Goal: Task Accomplishment & Management: Manage account settings

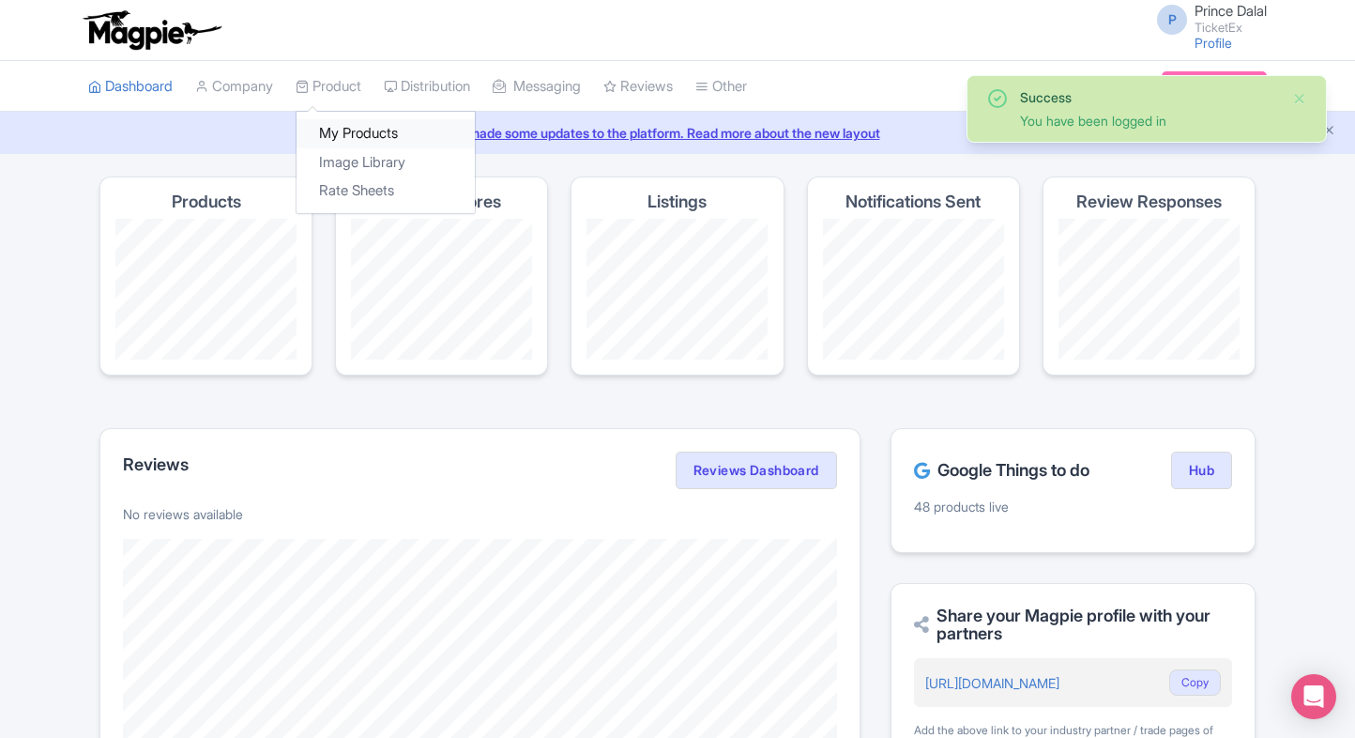
click at [361, 126] on link "My Products" at bounding box center [386, 133] width 178 height 29
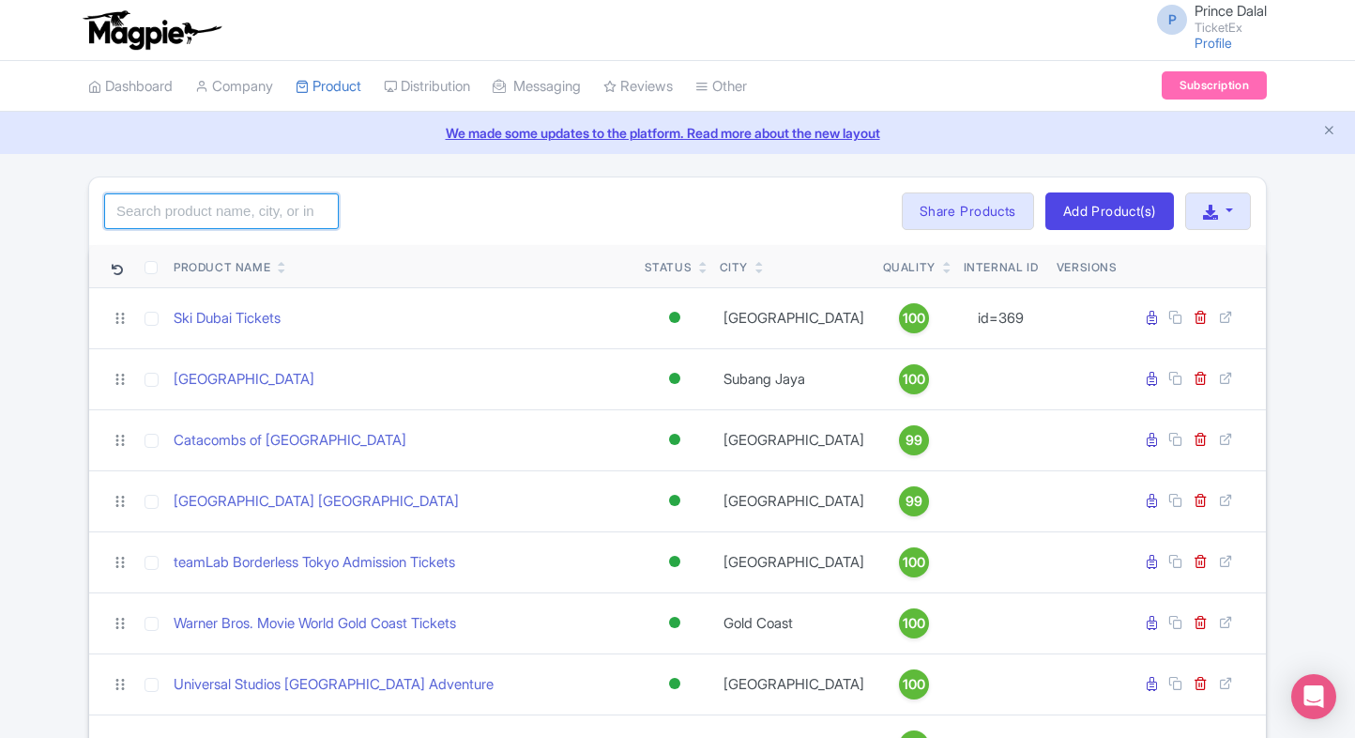
click at [202, 212] on input "search" at bounding box center [221, 211] width 235 height 36
click at [195, 198] on input "search" at bounding box center [221, 211] width 235 height 36
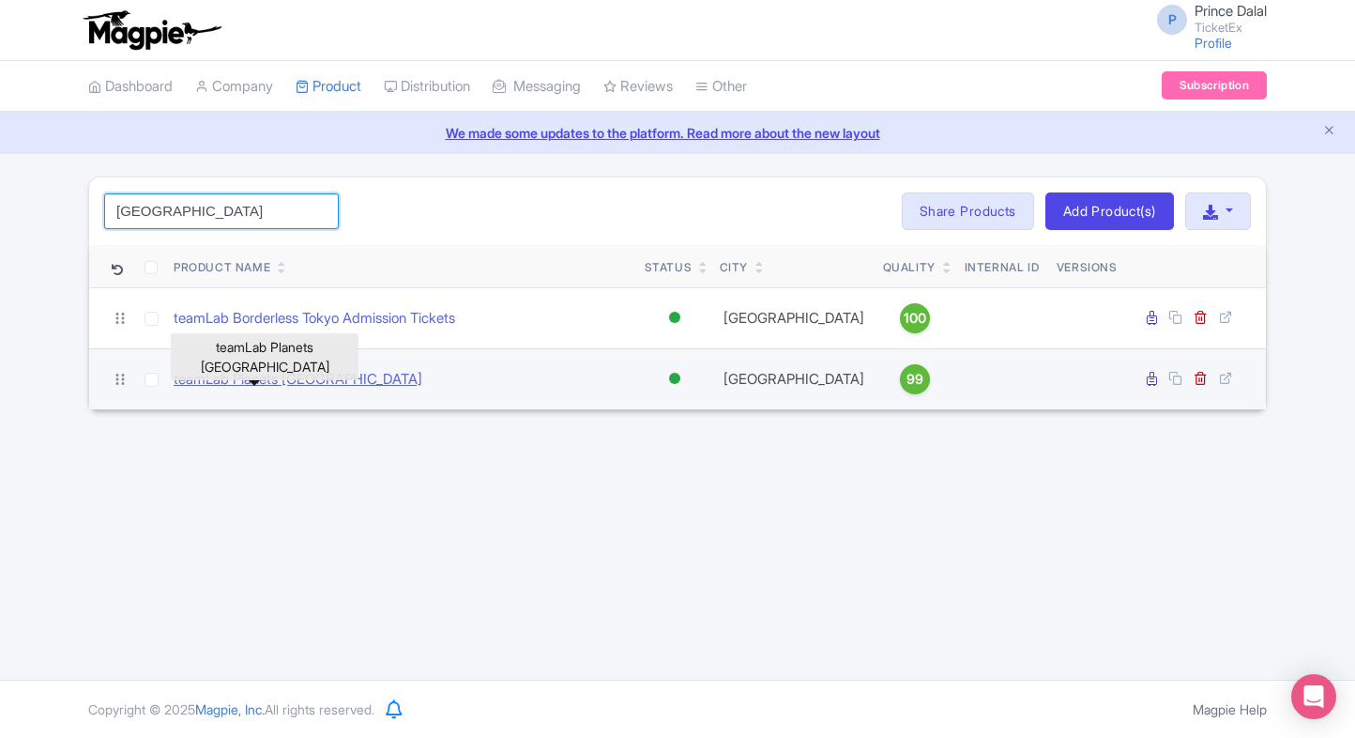
type input "tokyo"
click at [229, 381] on link "teamLab Planets [GEOGRAPHIC_DATA]" at bounding box center [298, 380] width 249 height 22
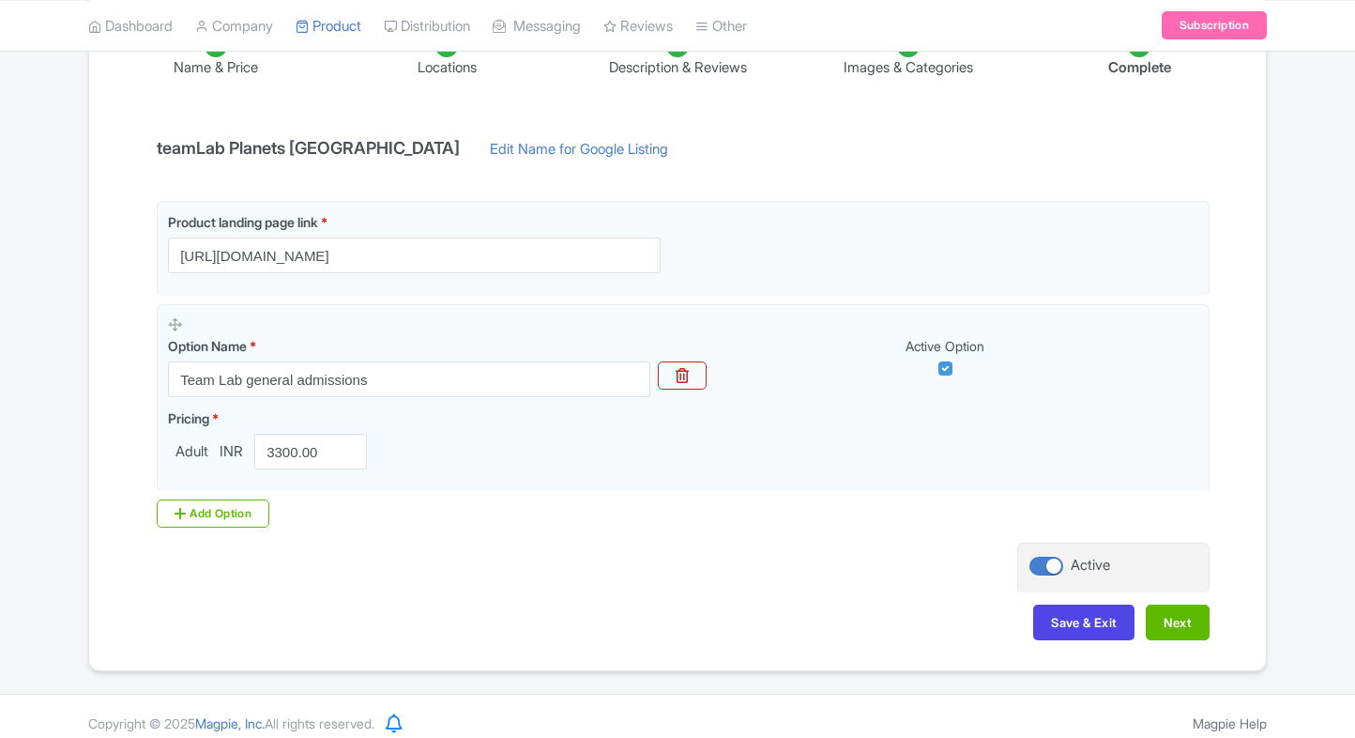
scroll to position [352, 0]
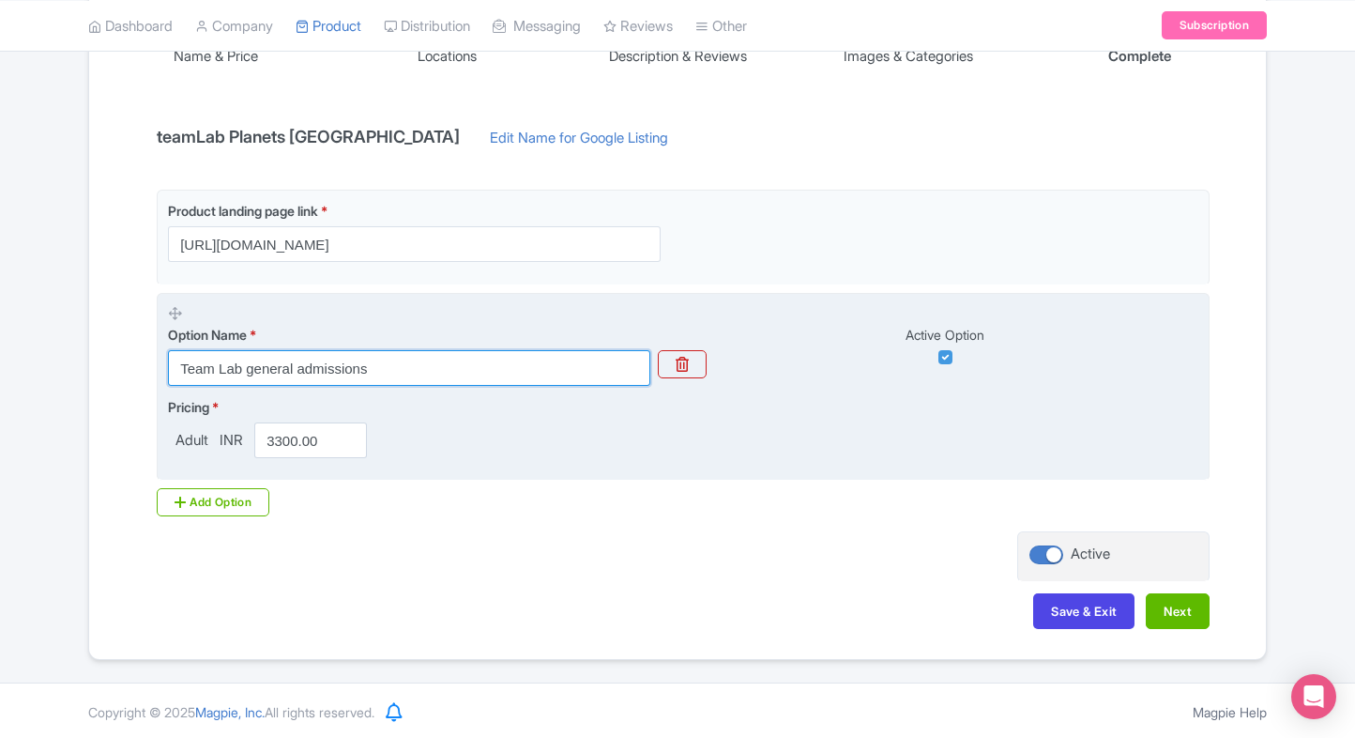
click at [419, 377] on input "Team Lab general admissions" at bounding box center [409, 368] width 482 height 36
paste input "teamLab Planets entrance ticket"
type input "teamLab Planets entrance ticket"
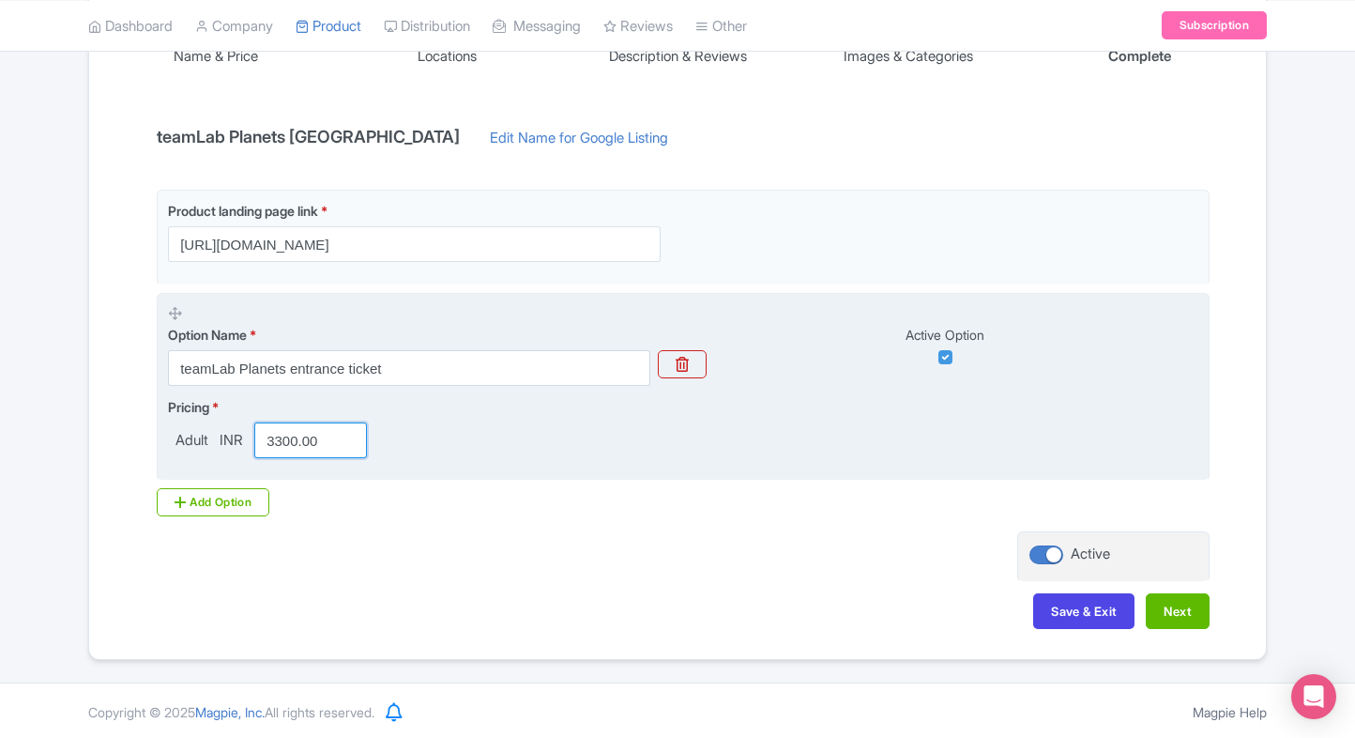
click at [305, 443] on input "3300.00" at bounding box center [310, 440] width 113 height 36
paste input "2118.77"
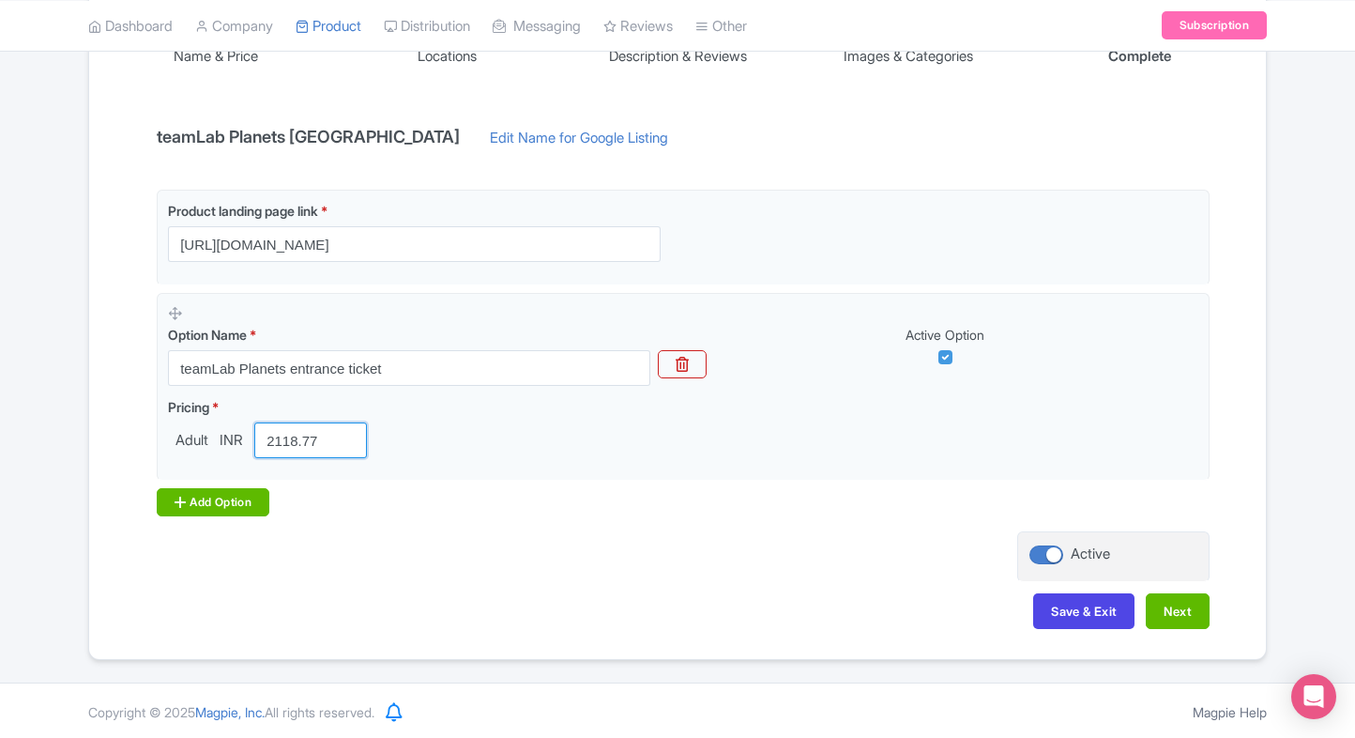
type input "2118.77"
click at [222, 490] on div "Add Option" at bounding box center [213, 502] width 113 height 28
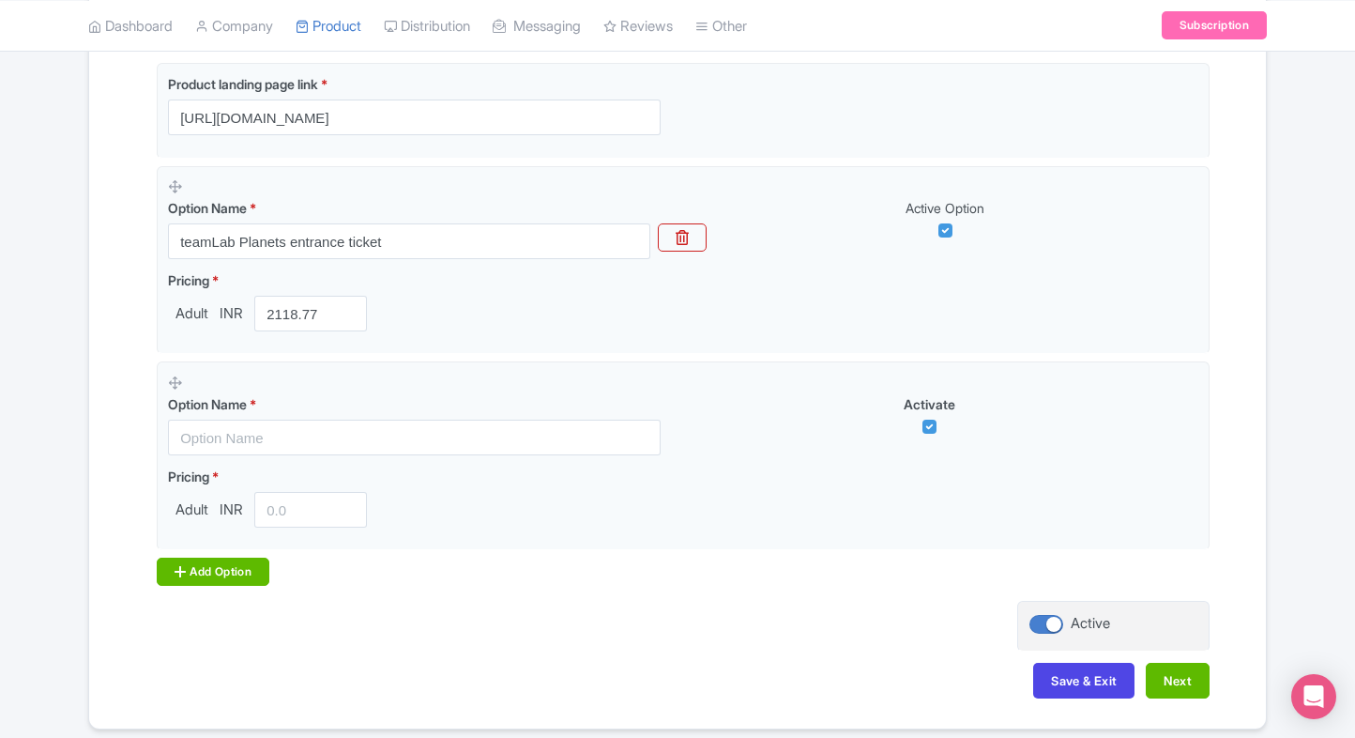
scroll to position [487, 0]
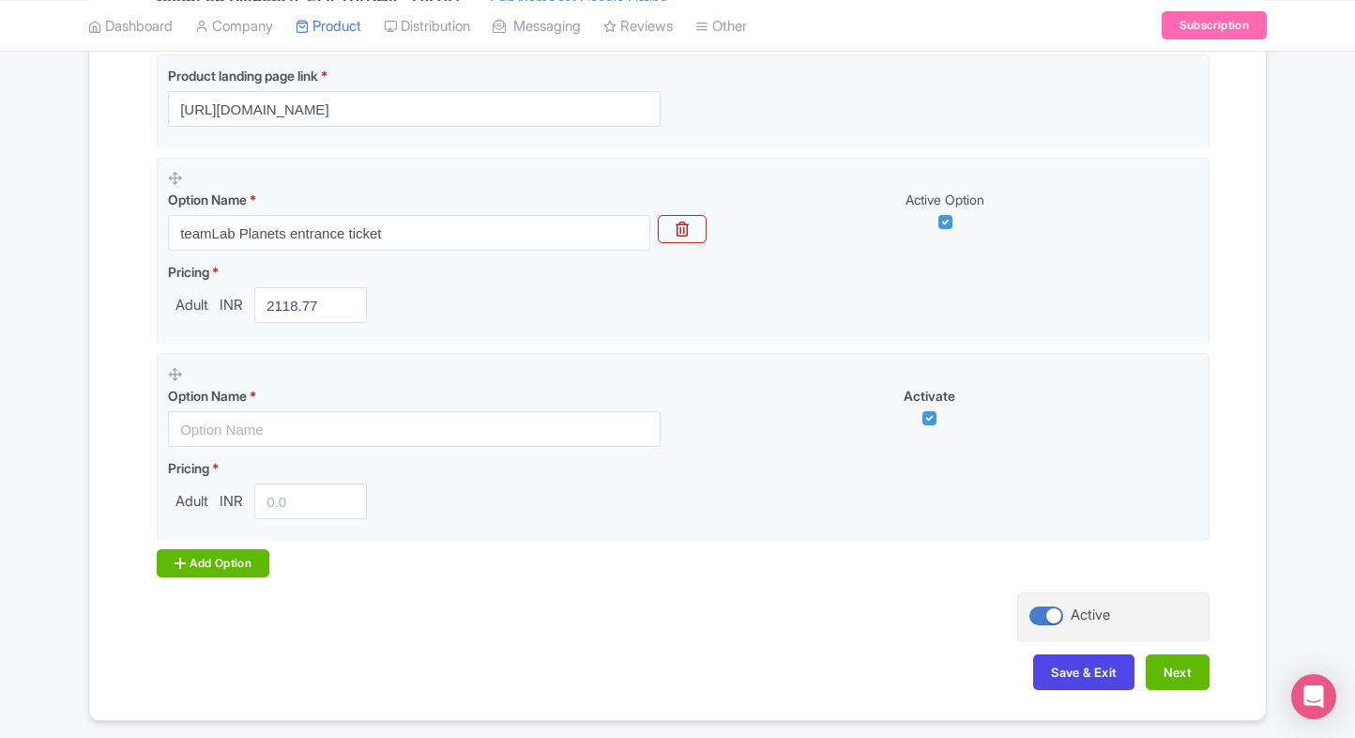
click at [188, 549] on div "Add Option" at bounding box center [213, 563] width 113 height 28
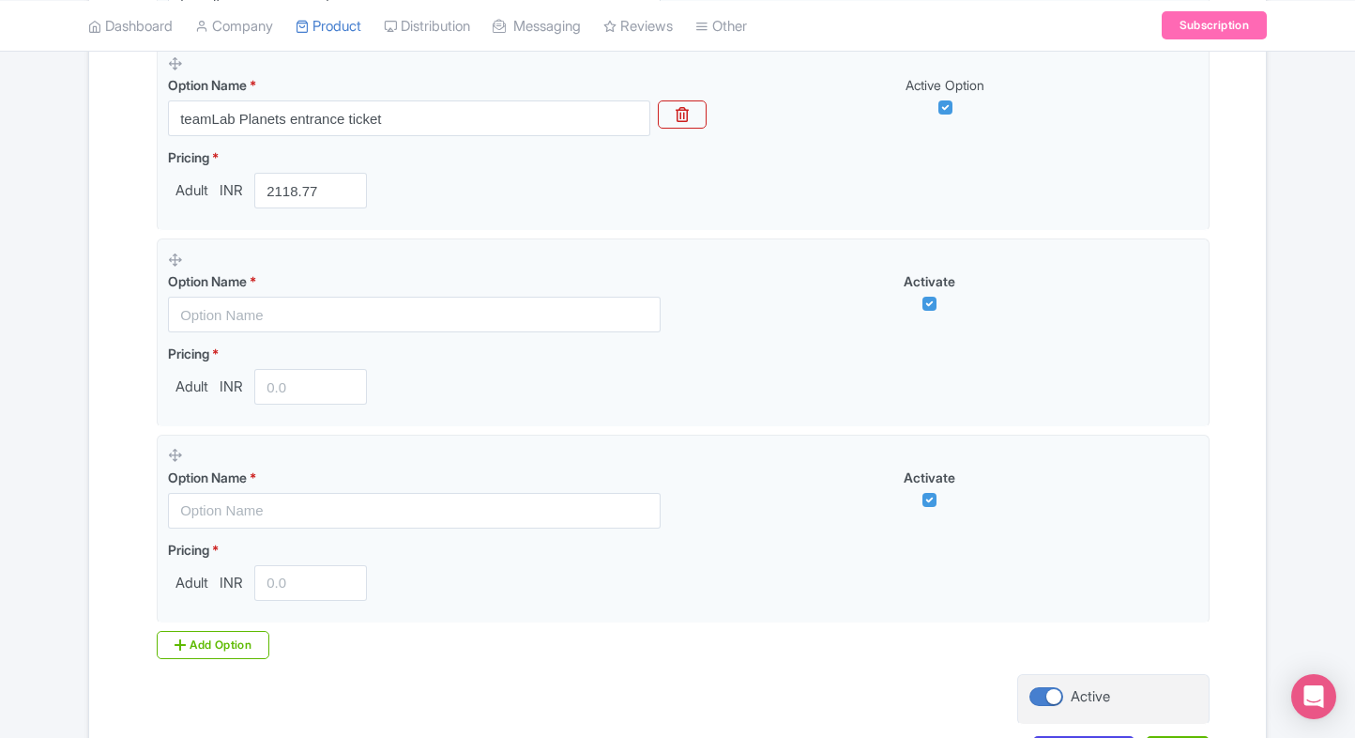
scroll to position [616, 0]
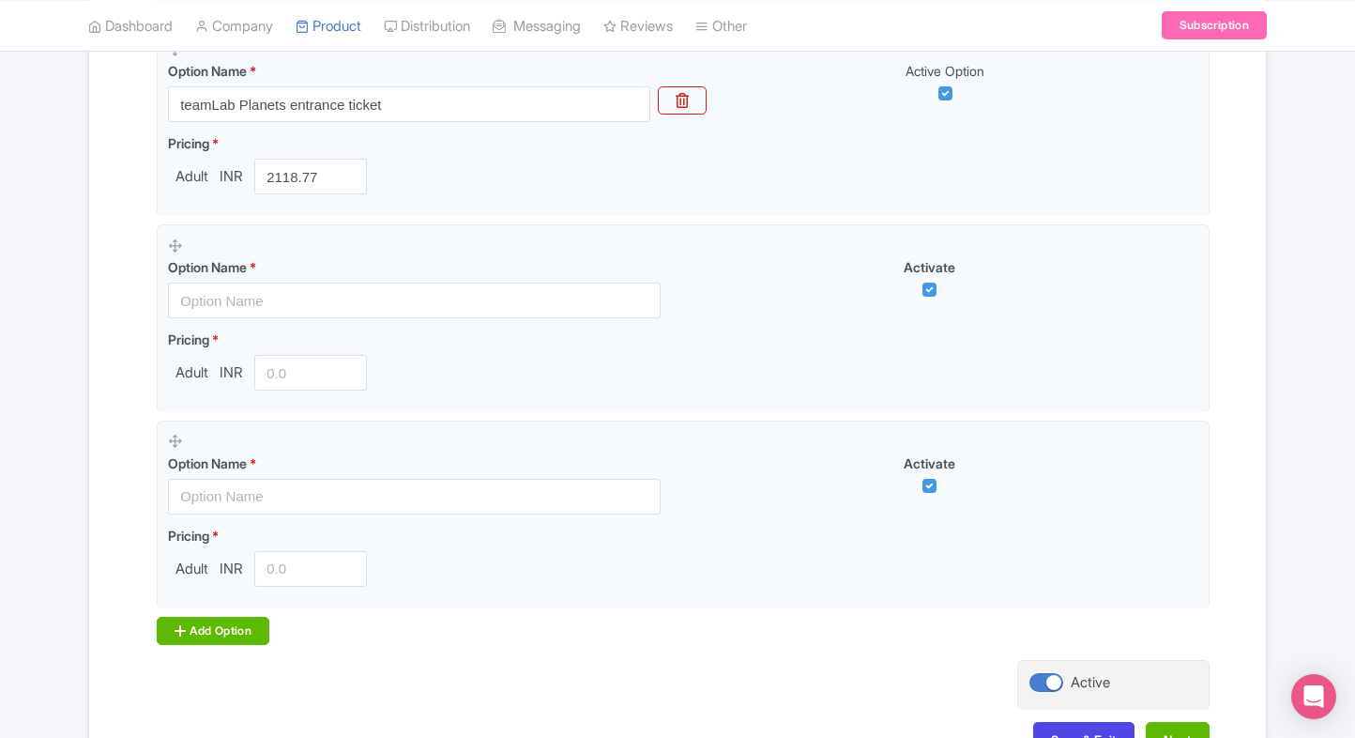
click at [200, 630] on div "Add Option" at bounding box center [213, 631] width 113 height 28
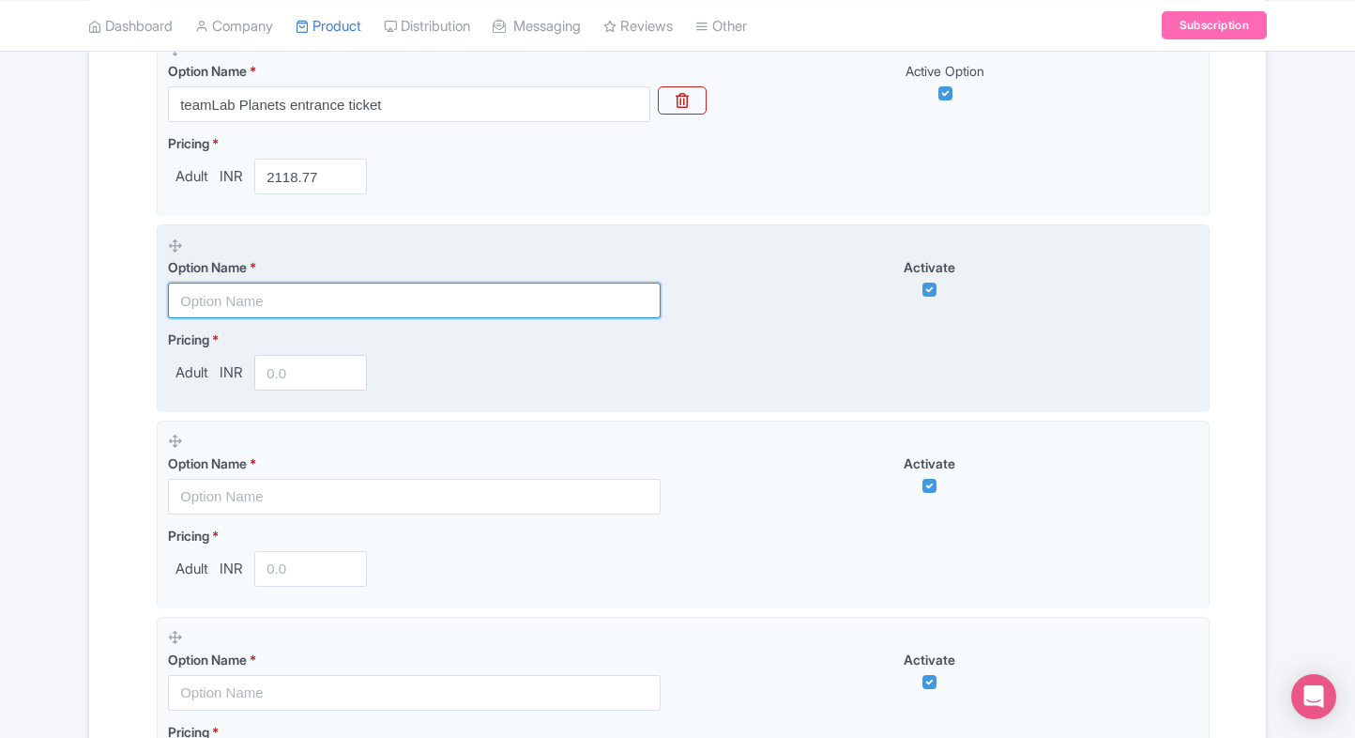
click at [255, 300] on input "text" at bounding box center [414, 301] width 493 height 36
paste input "TeamLab Planets Timed Entry( 7:00 PM TO 8:30 PM)"
type input "TeamLab Planets Timed Entry( 7:00 PM TO 8:30 PM)"
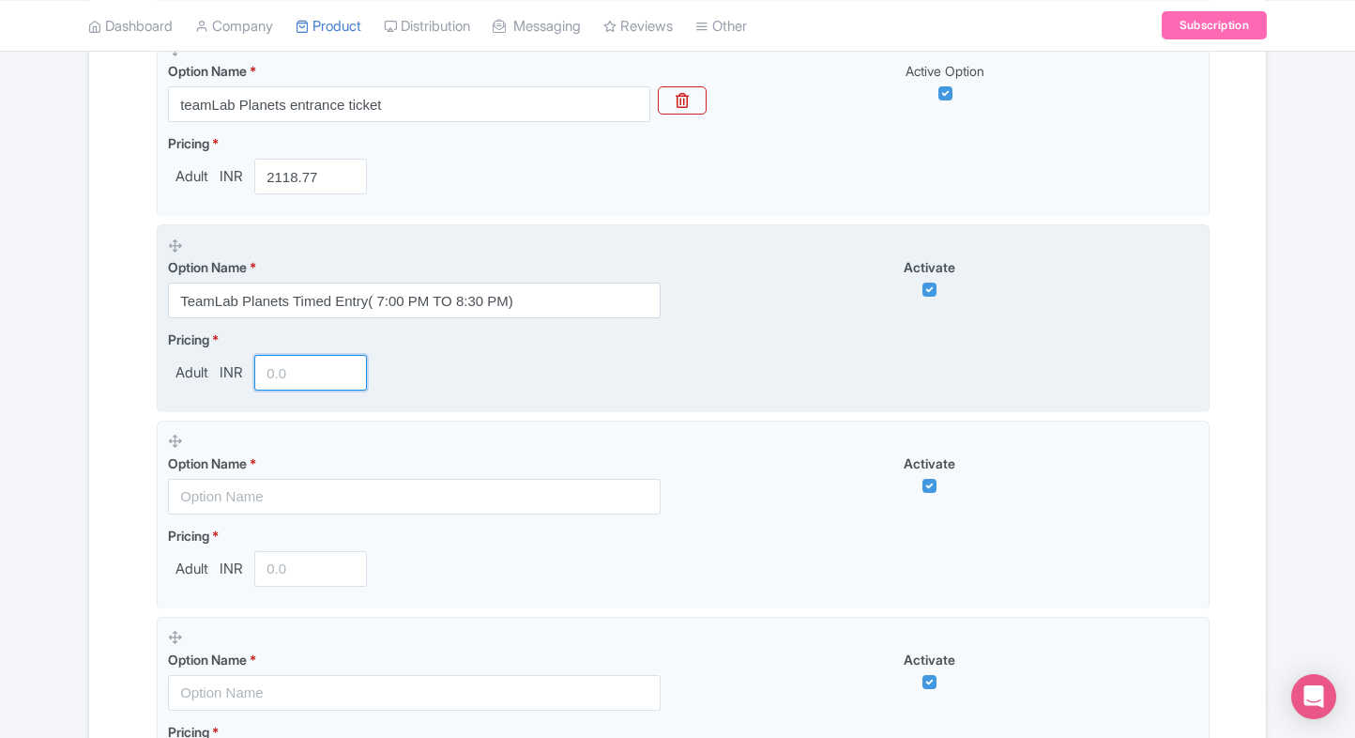
click at [307, 365] on input "number" at bounding box center [310, 373] width 113 height 36
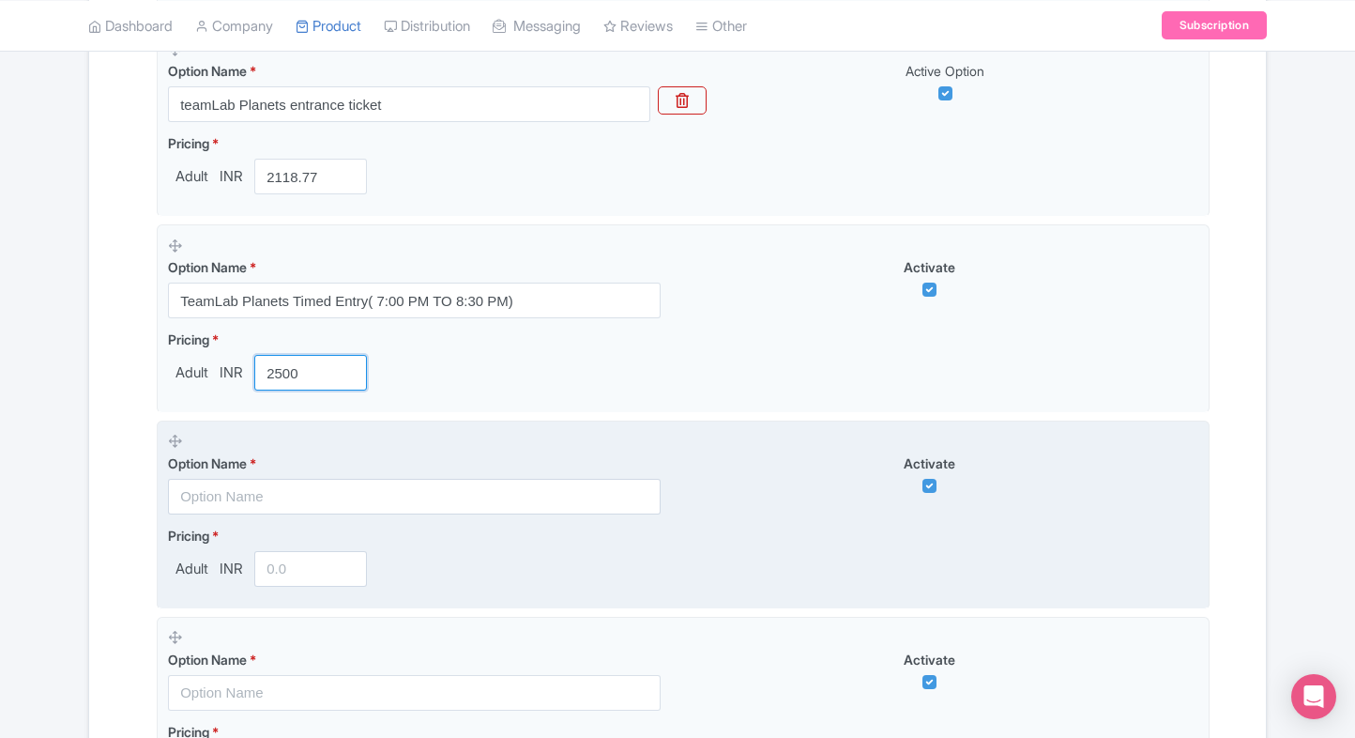
type input "2500"
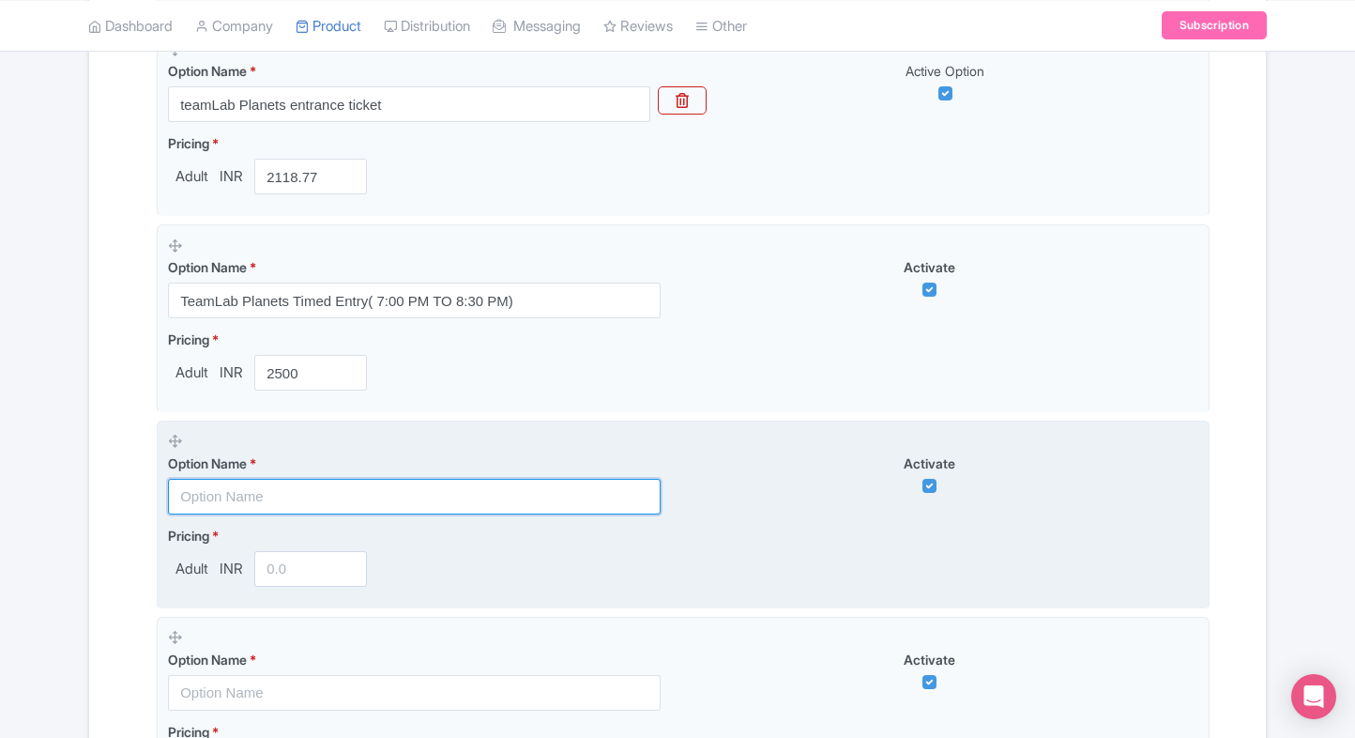
click at [278, 479] on input "text" at bounding box center [414, 497] width 493 height 36
paste input "TeamLab Planets Tickets +Toyosu [GEOGRAPHIC_DATA]"
type input "TeamLab Planets Tickets +Toyosu [GEOGRAPHIC_DATA]"
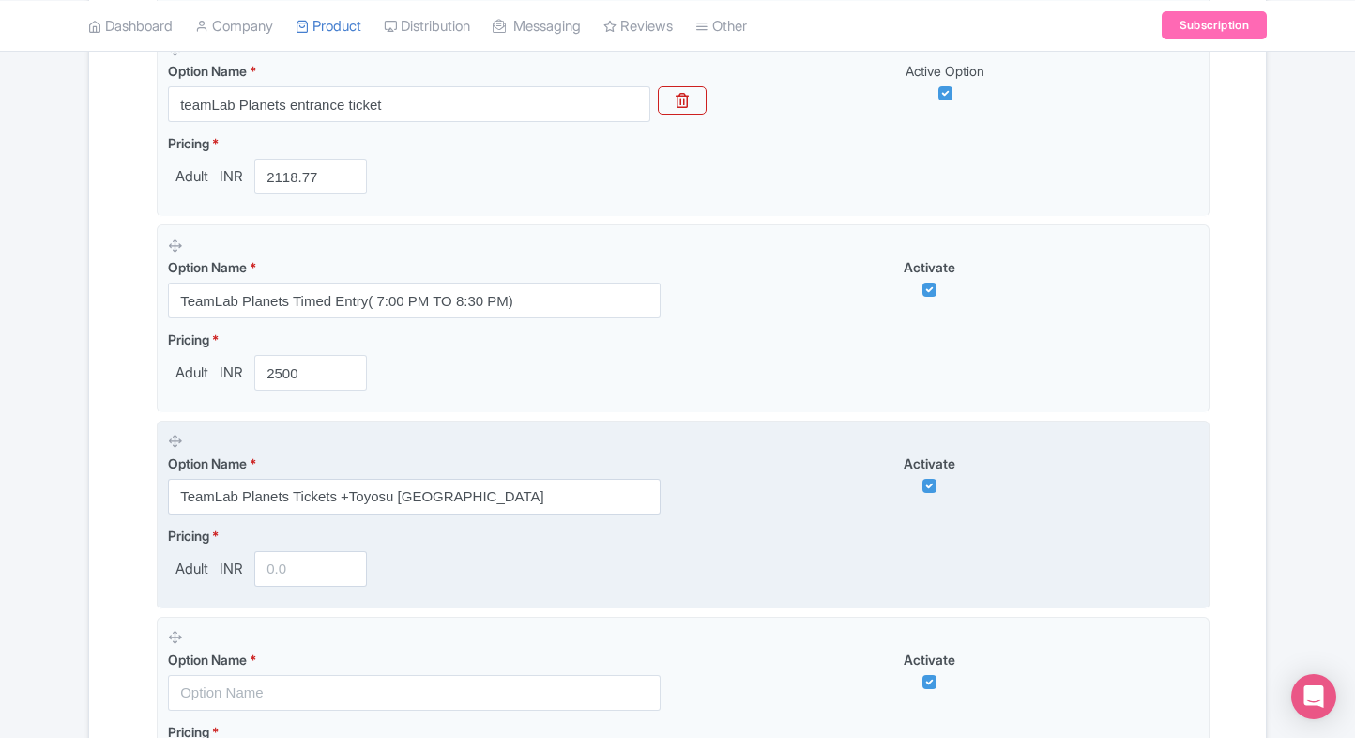
click at [298, 577] on input "number" at bounding box center [310, 569] width 113 height 36
type input "8"
type input "2800"
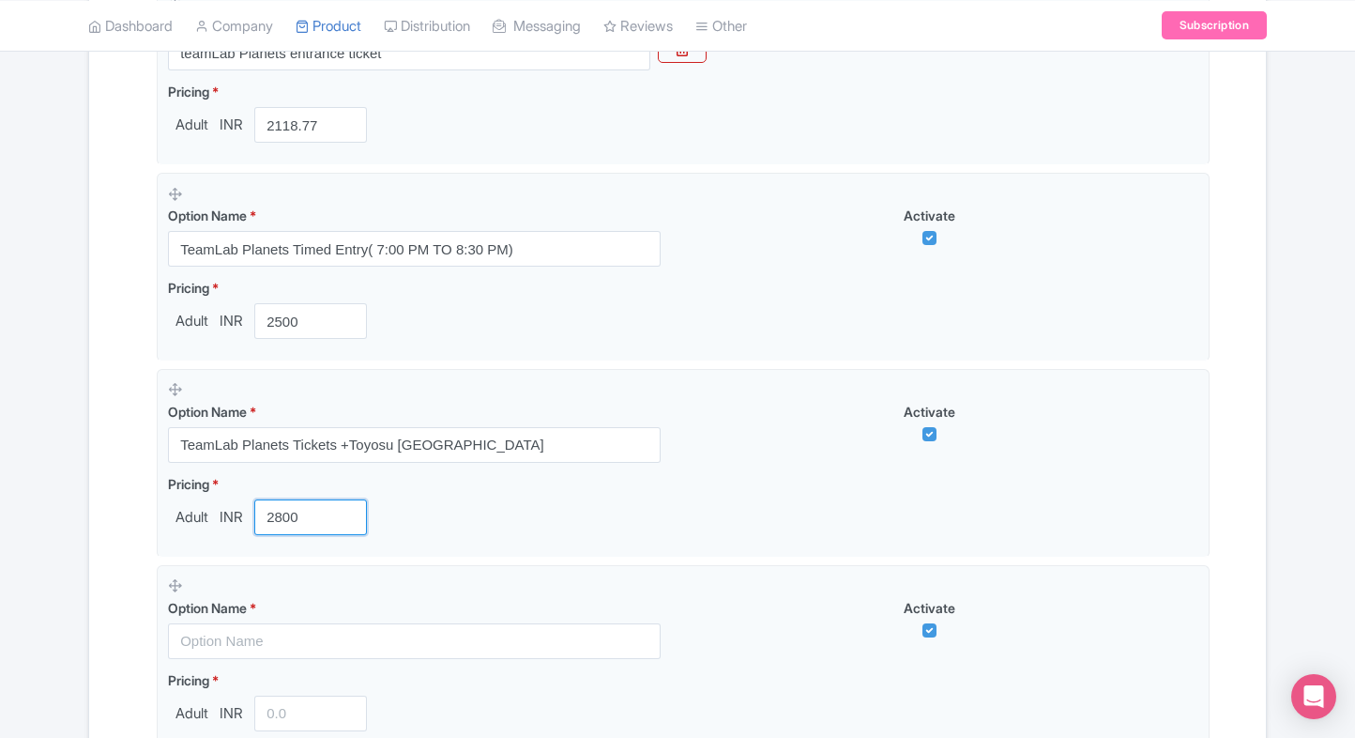
scroll to position [668, 0]
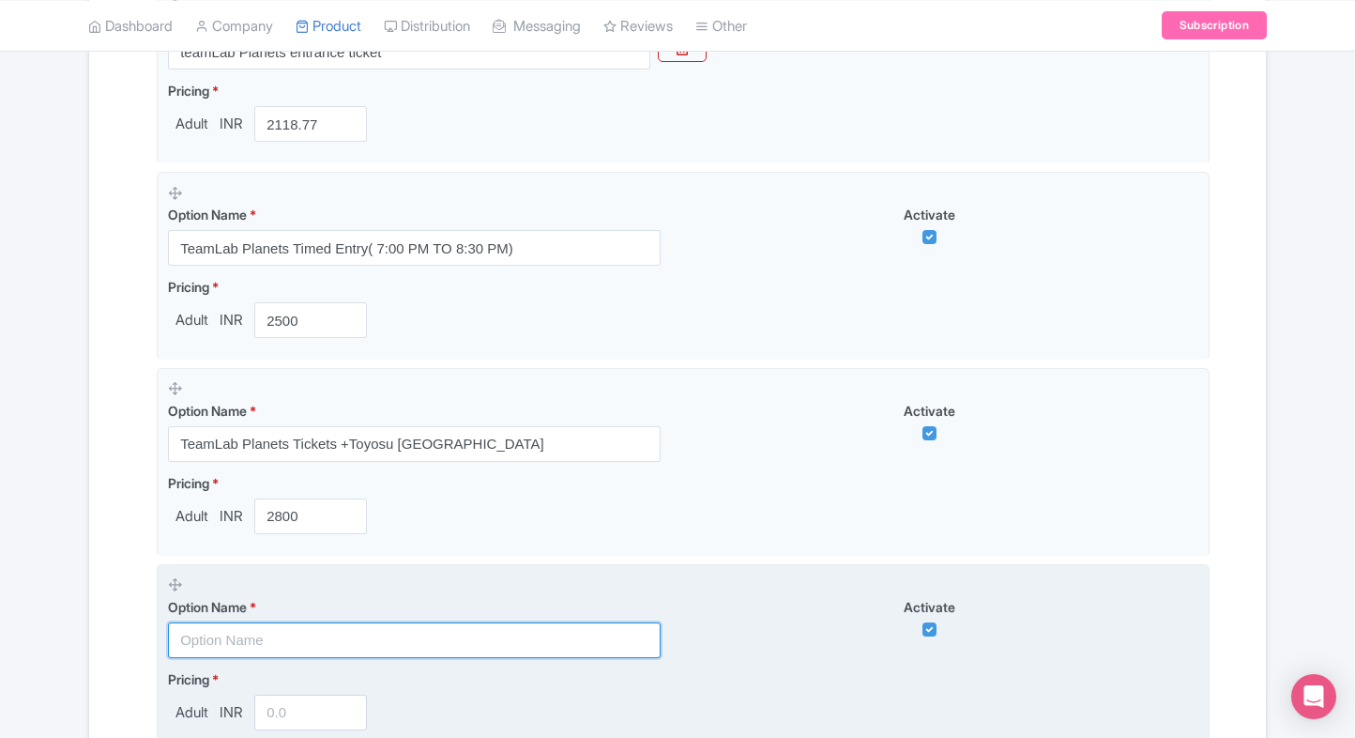
click at [215, 625] on input "text" at bounding box center [414, 640] width 493 height 36
paste input "TeamLab Planets Timed Entry(12:00 PM TO 3:00 PM)"
type input "TeamLab Planets Timed Entry(12:00 PM TO 3:00 PM)"
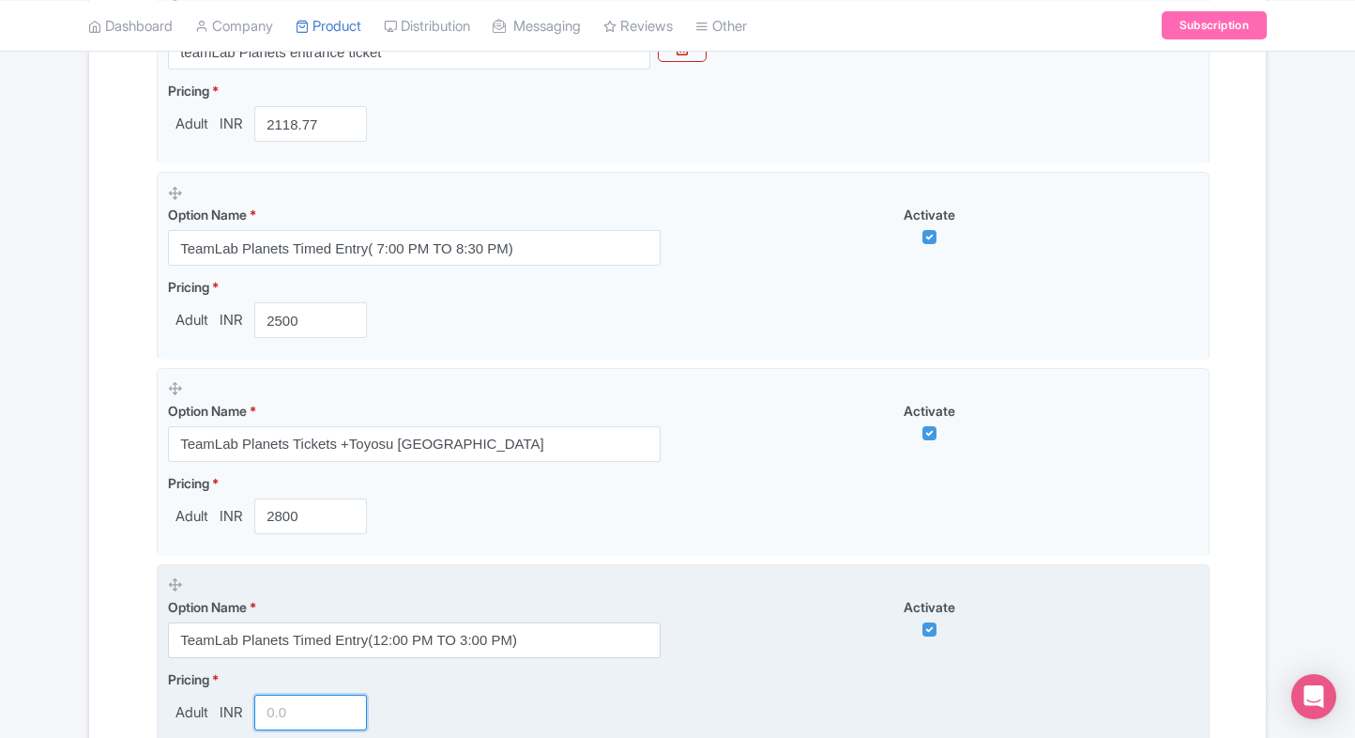
click at [308, 716] on input "number" at bounding box center [310, 713] width 113 height 36
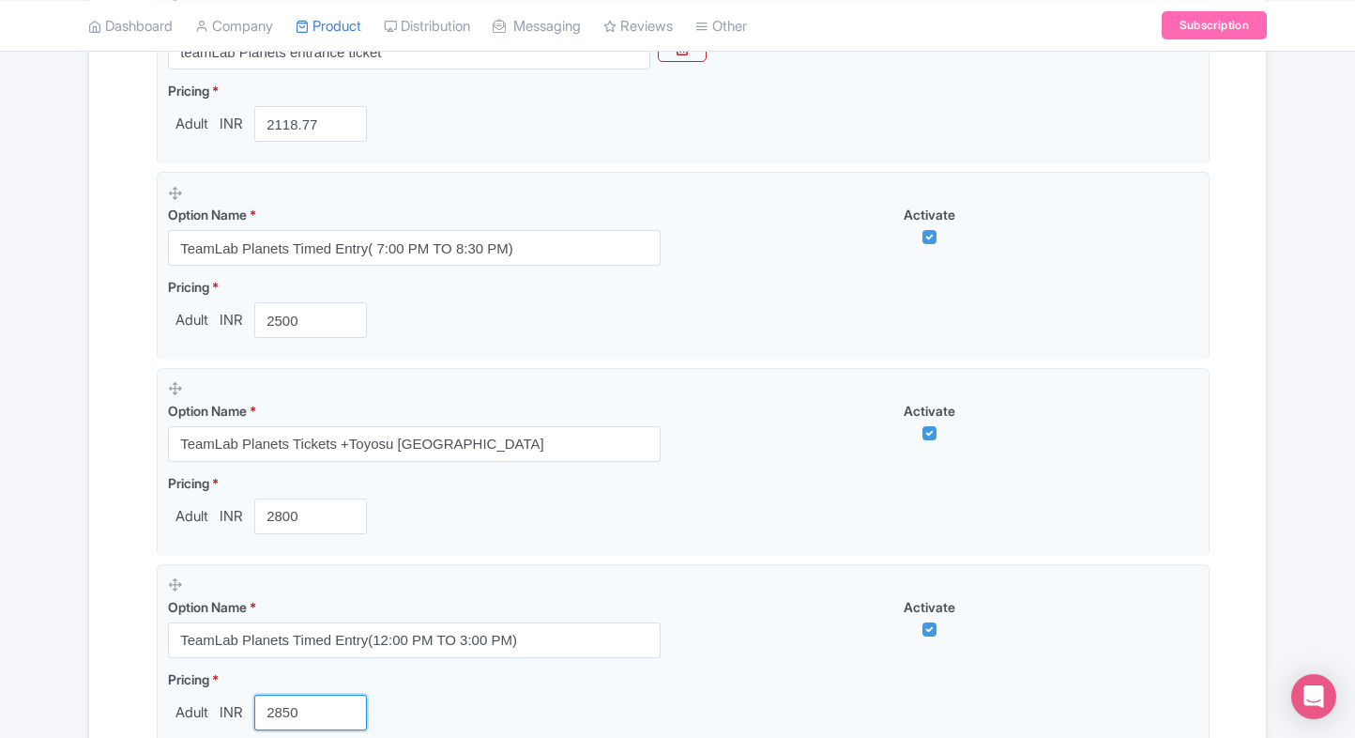
type input "2850"
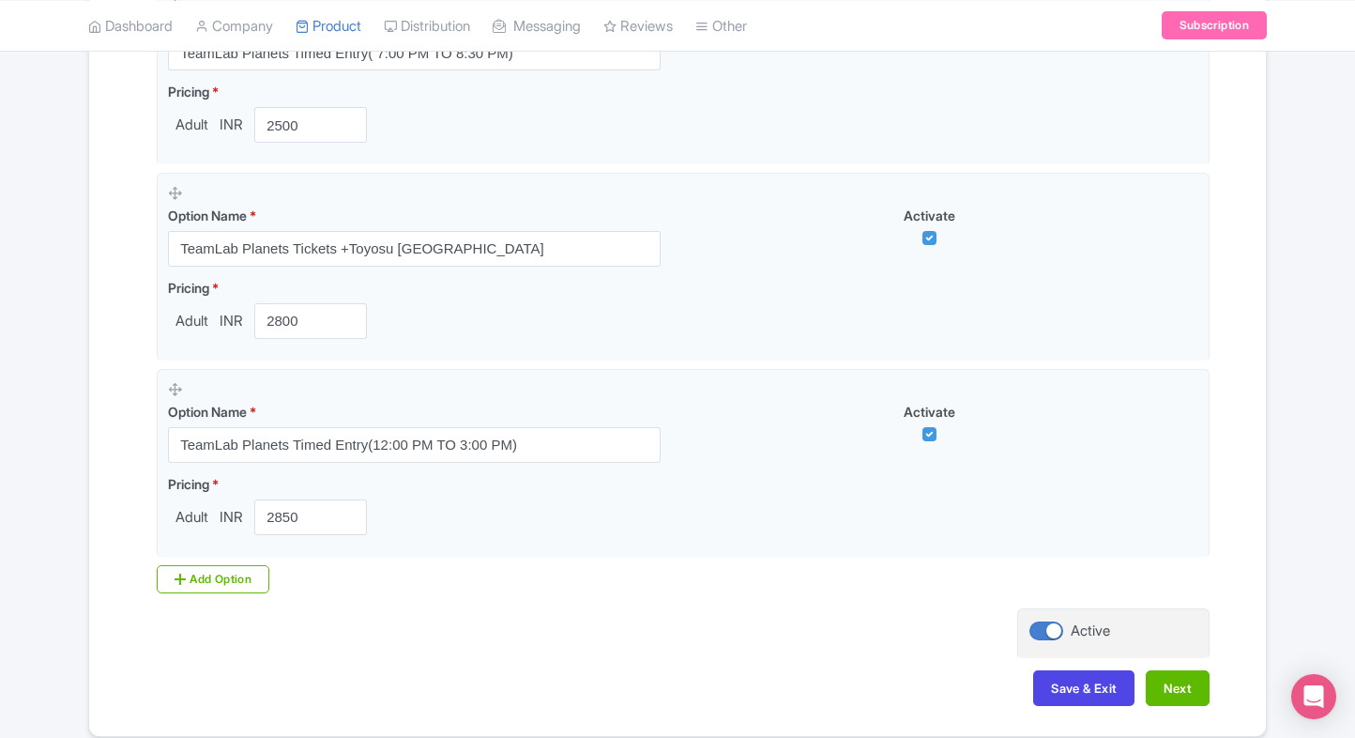
scroll to position [939, 0]
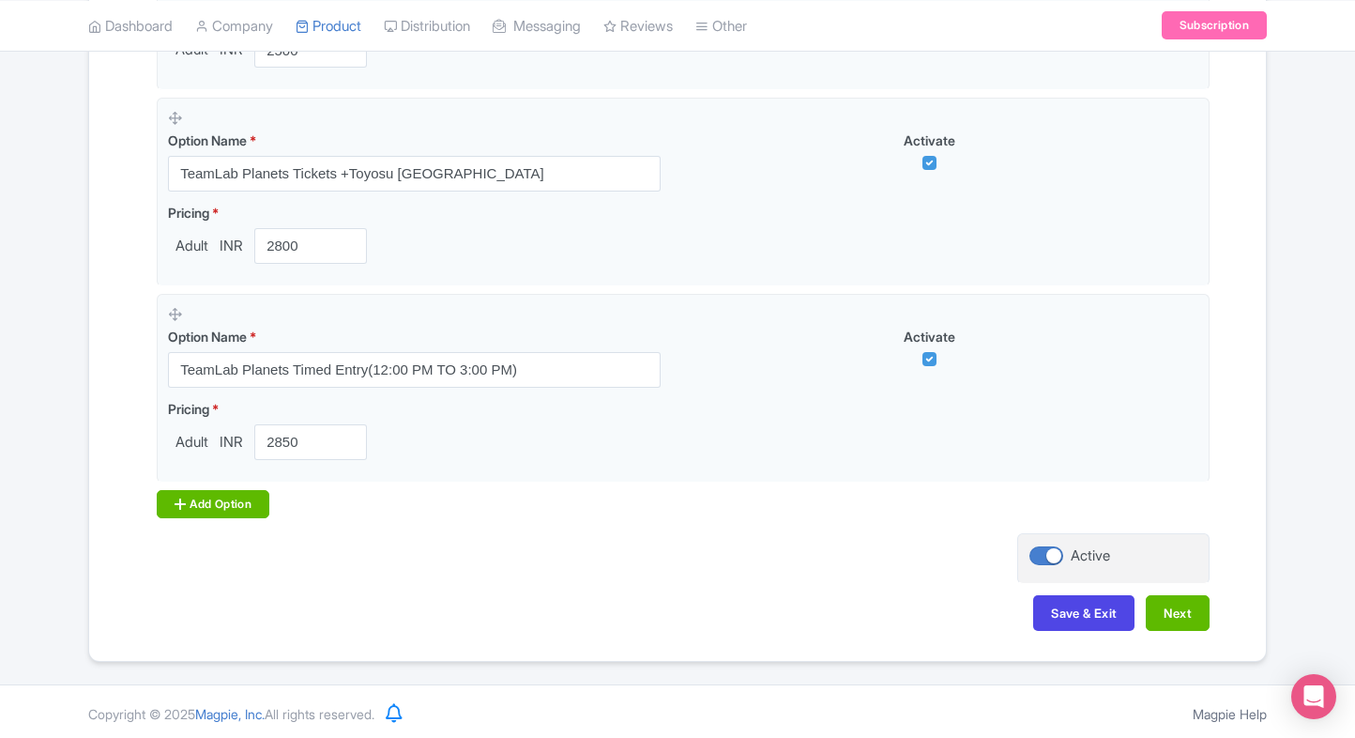
click at [245, 505] on div "Add Option" at bounding box center [213, 504] width 113 height 28
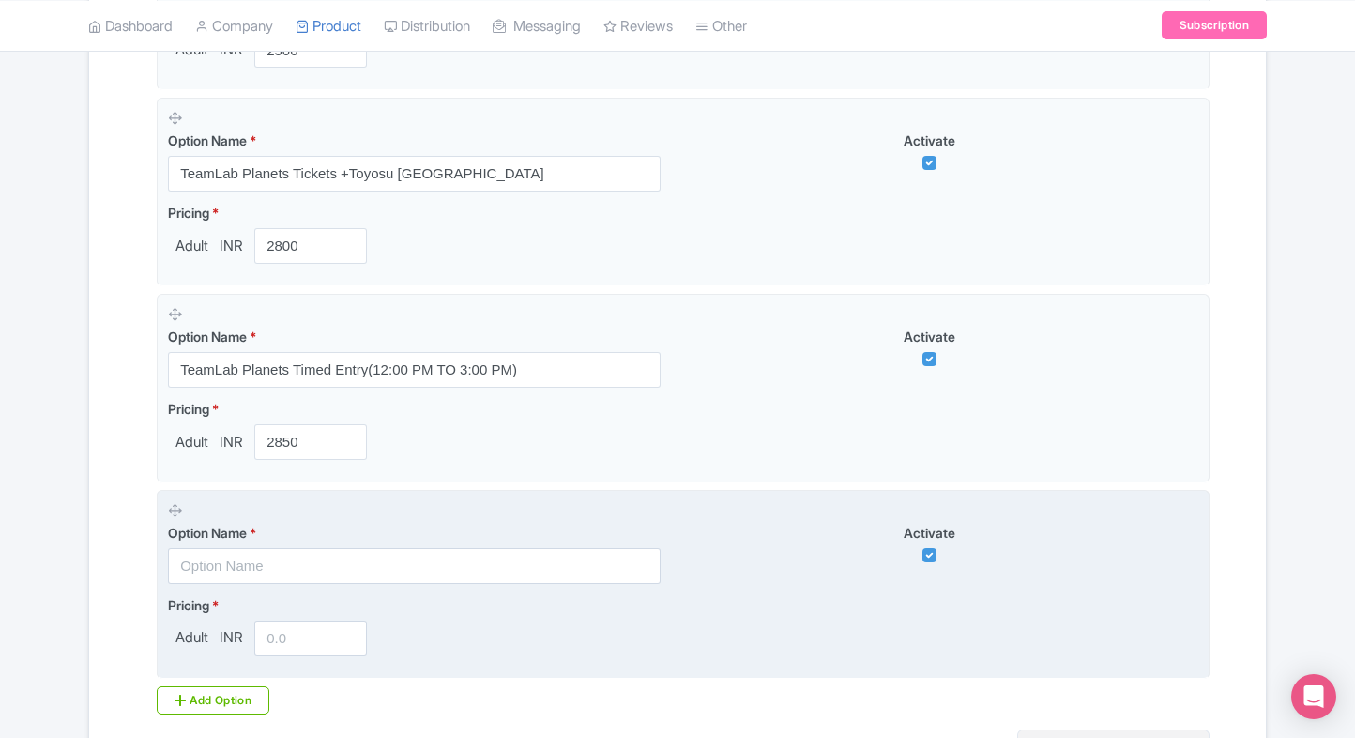
click at [218, 565] on input "text" at bounding box center [414, 566] width 493 height 36
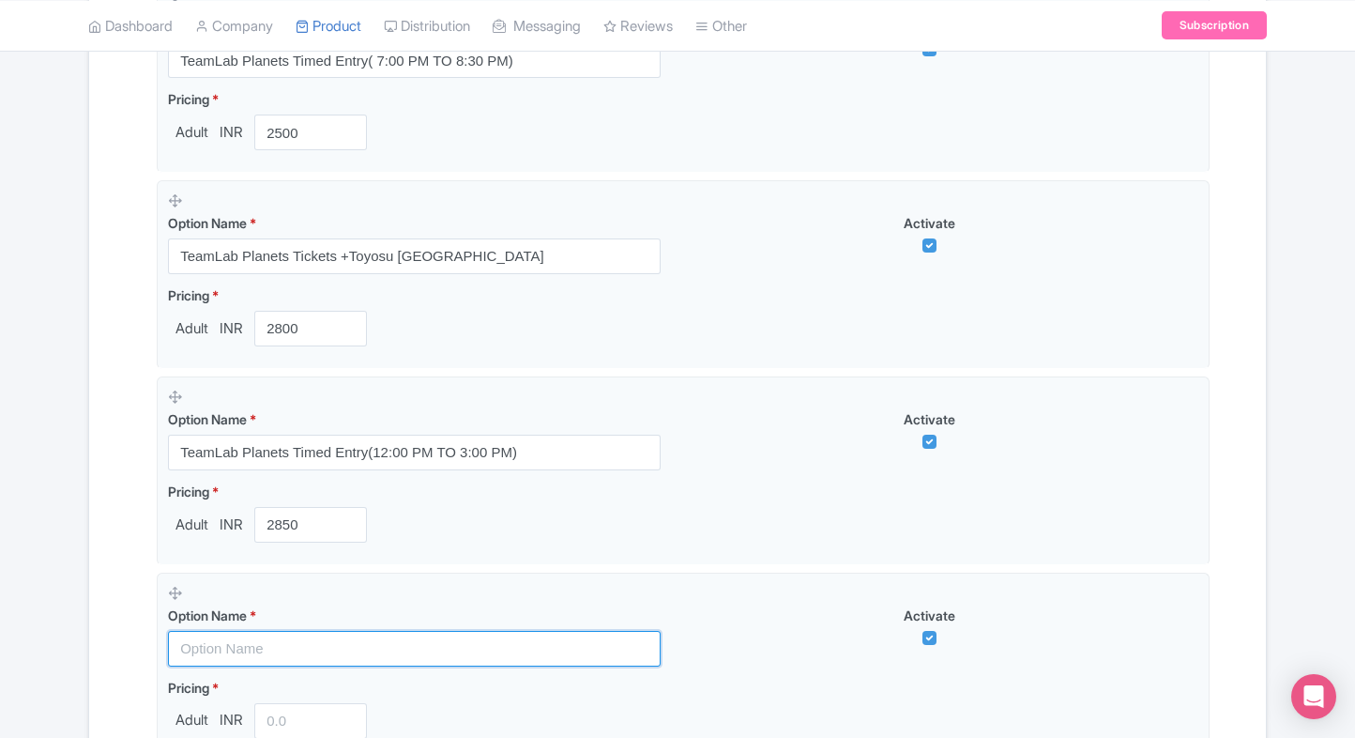
scroll to position [864, 0]
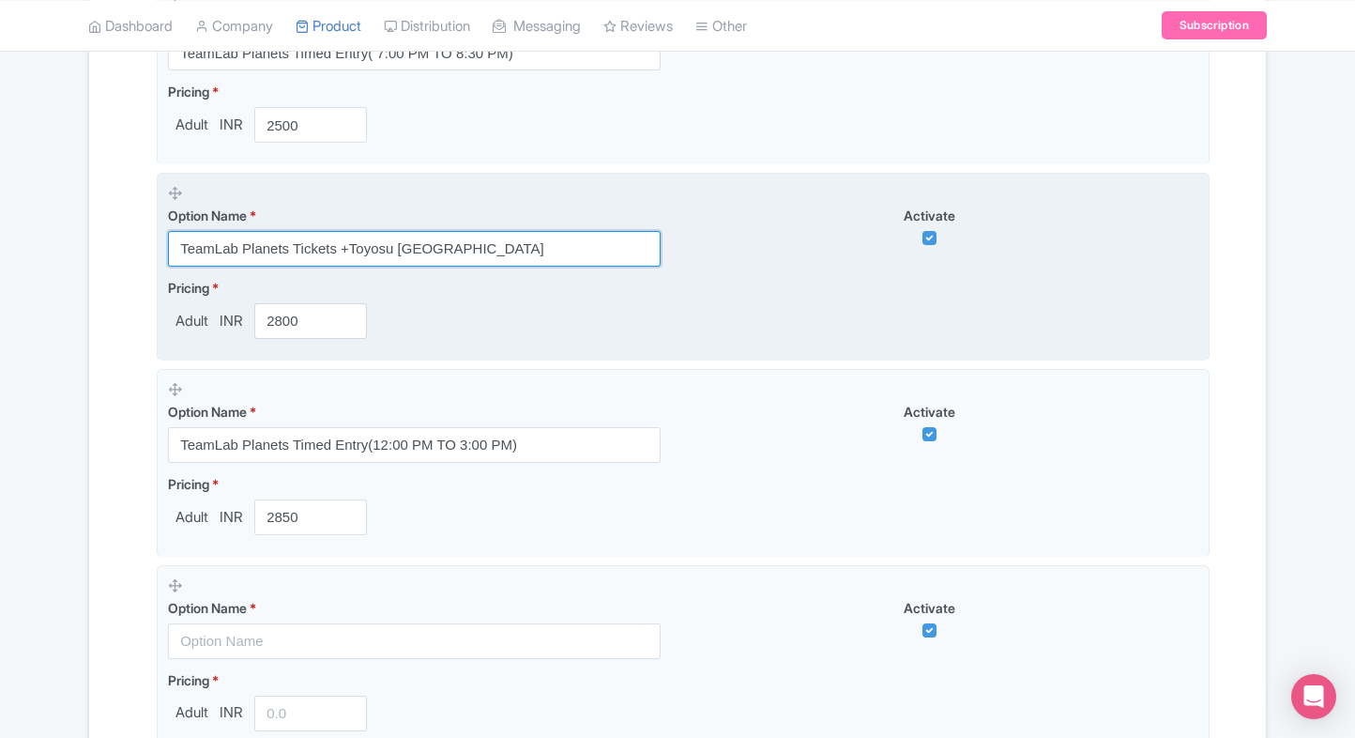
click at [267, 231] on input "TeamLab Planets Tickets +Toyosu [GEOGRAPHIC_DATA]" at bounding box center [414, 249] width 493 height 36
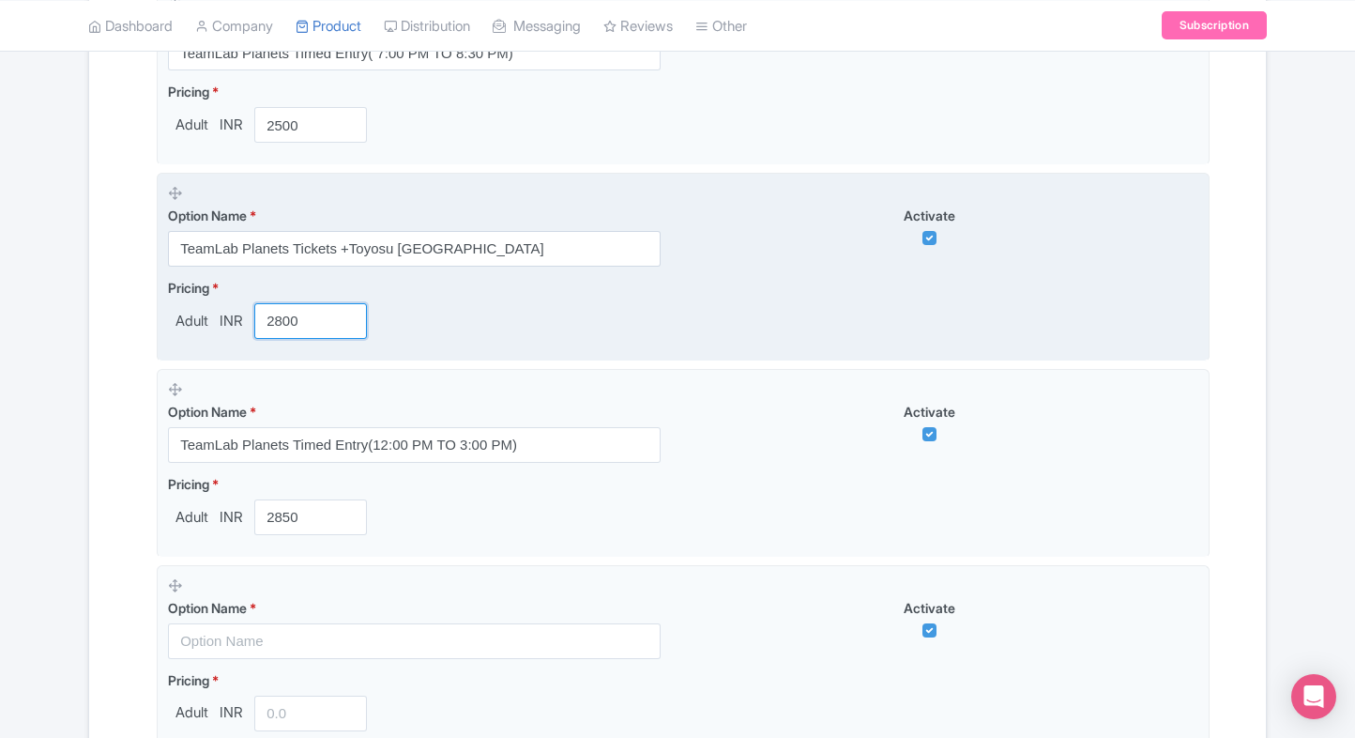
click at [298, 321] on input "2800" at bounding box center [310, 321] width 113 height 36
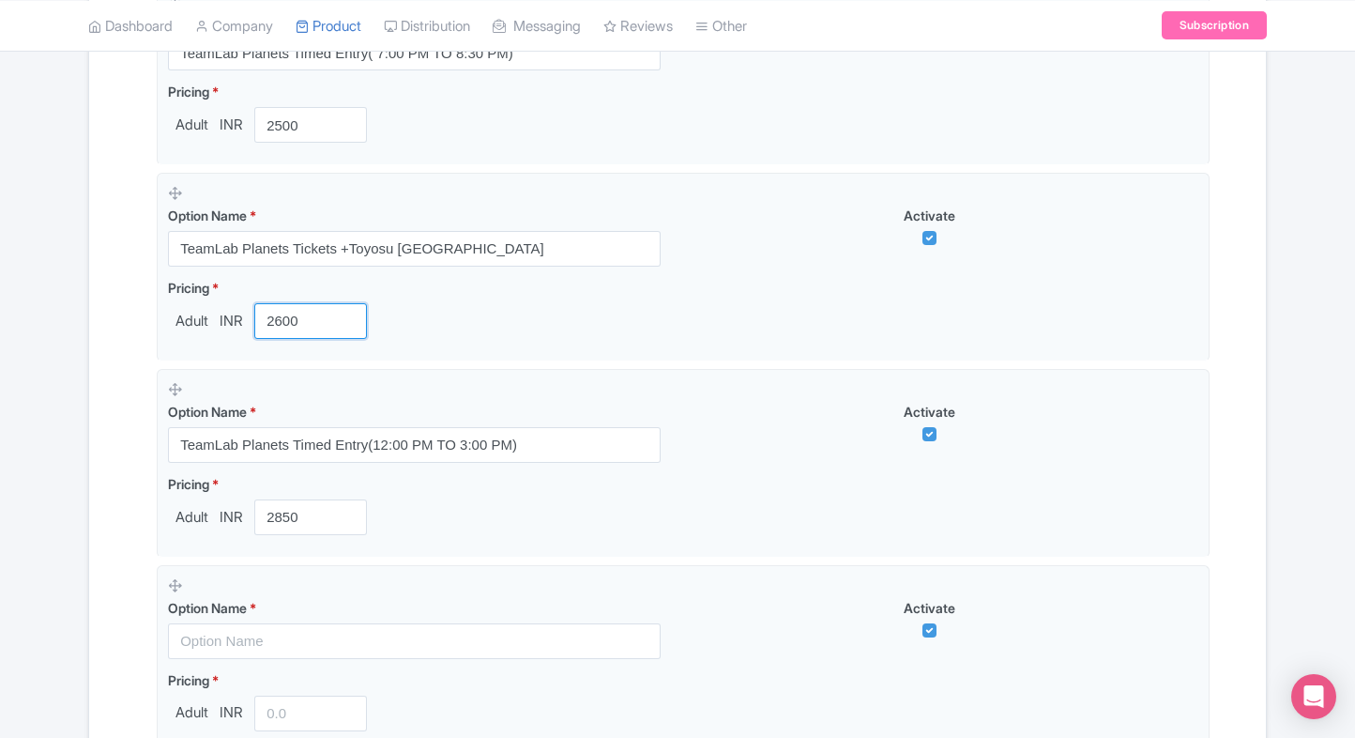
type input "2600"
click at [151, 398] on div "Product landing page link * https://www.ticketex.co/activity/80/teamlab-planets…" at bounding box center [677, 233] width 1064 height 1111
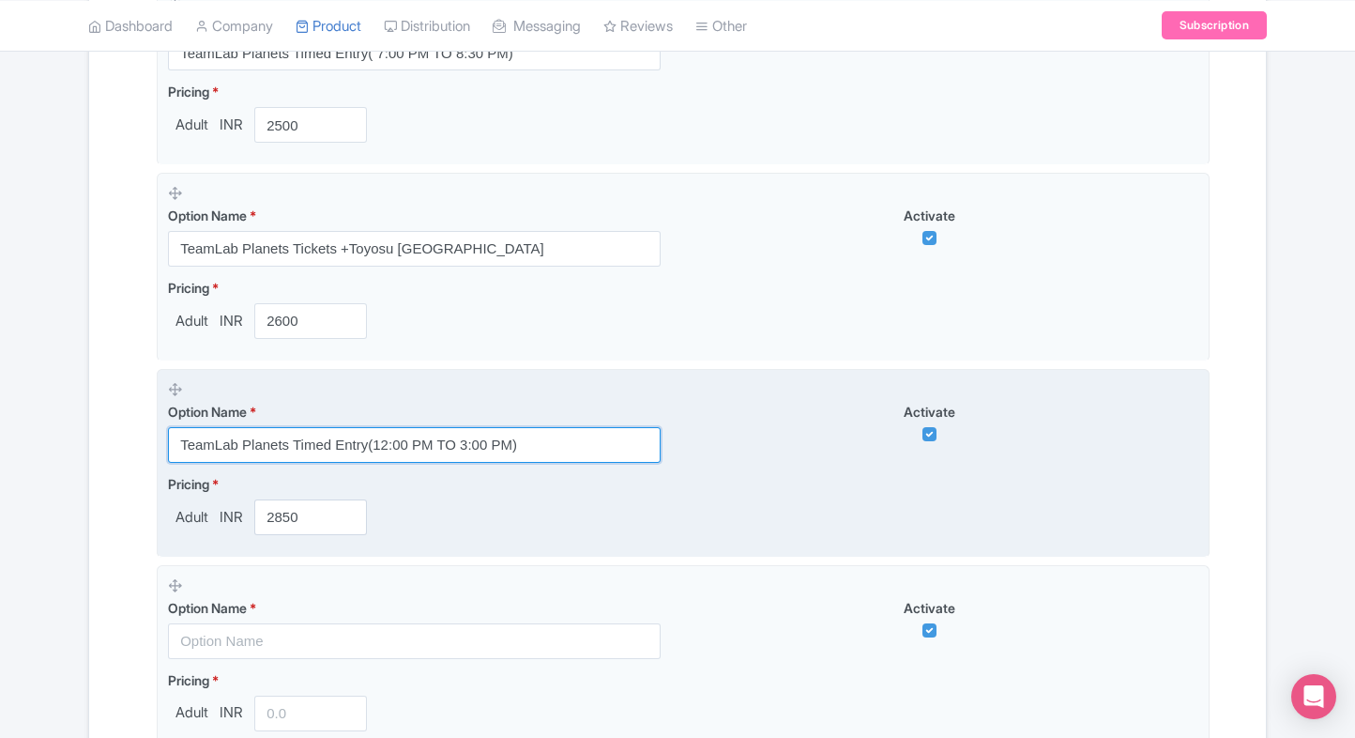
click at [433, 449] on input "TeamLab Planets Timed Entry(12:00 PM TO 3:00 PM)" at bounding box center [414, 445] width 493 height 36
paste input "ckets + Shinsuna River Station Entry"
type input "TeamLab Planets Tickets + [GEOGRAPHIC_DATA] Entry"
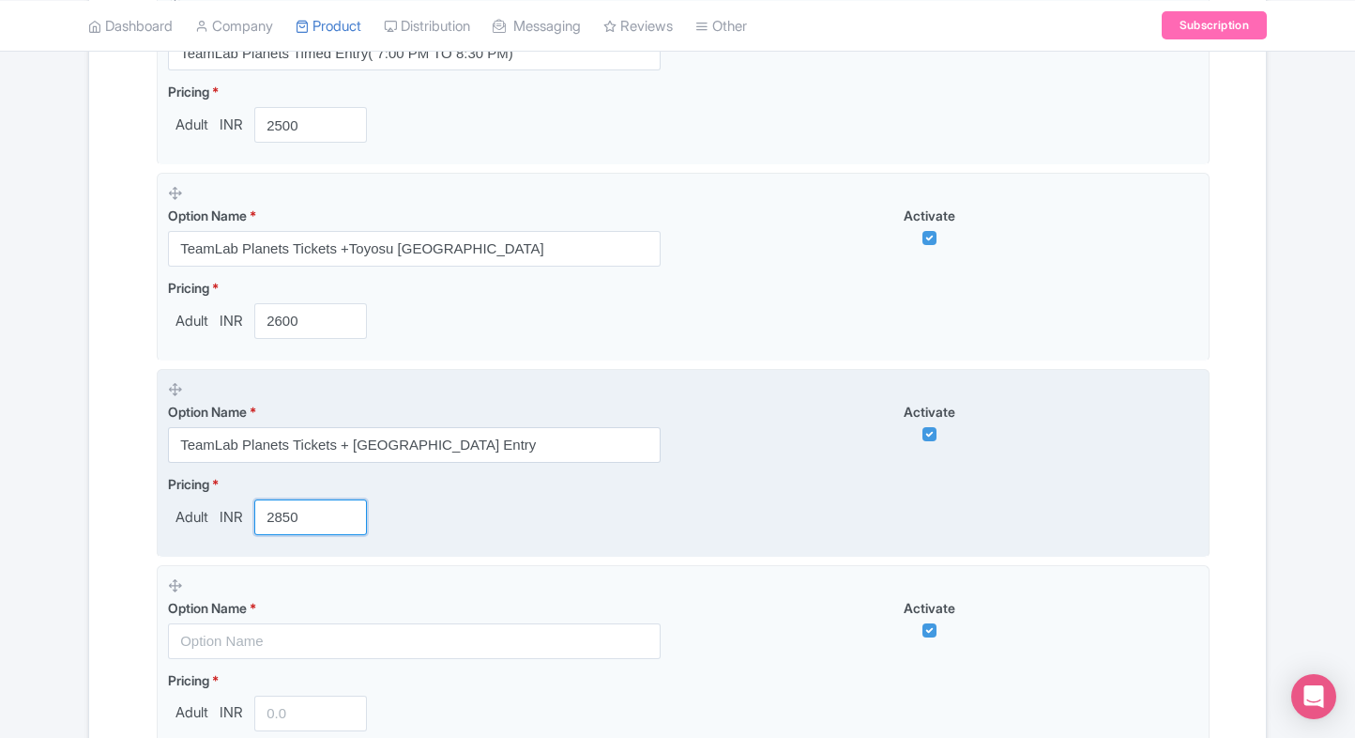
click at [264, 524] on input "2850" at bounding box center [310, 517] width 113 height 36
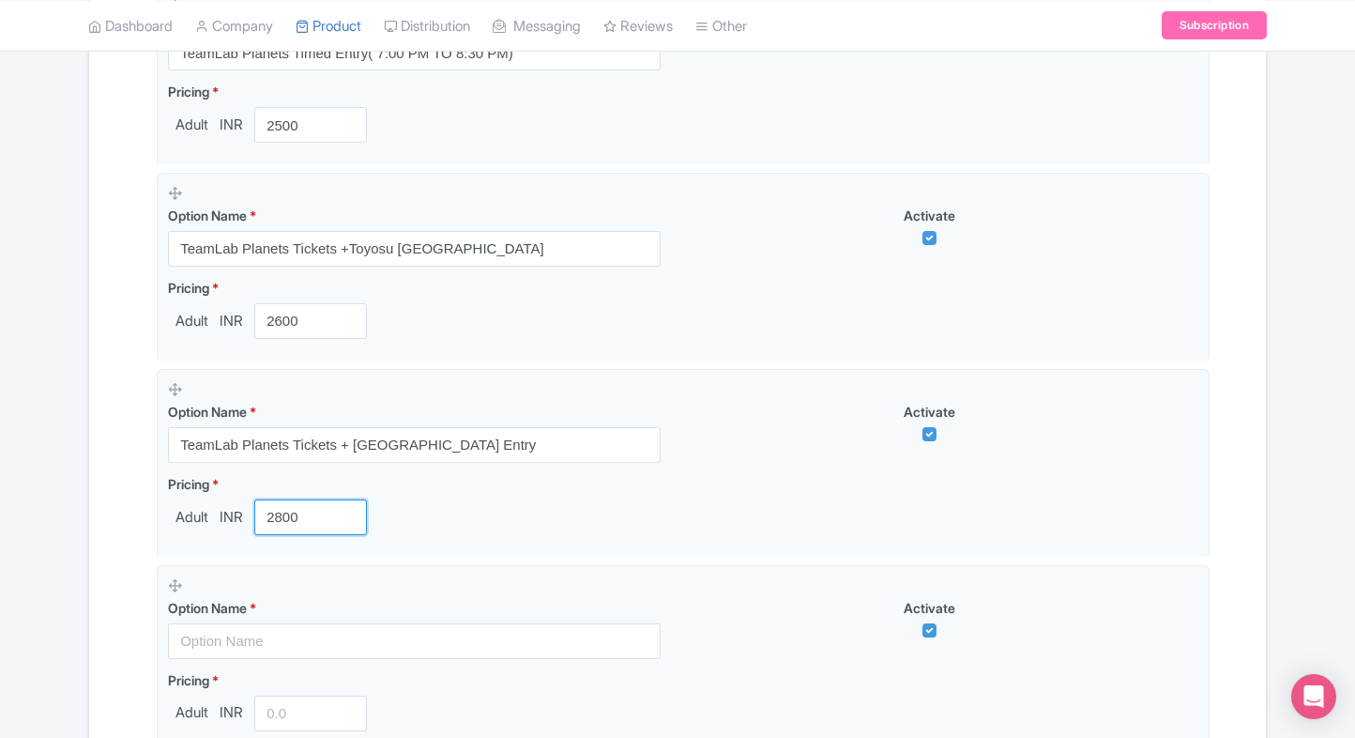
type input "2800"
click at [128, 532] on div "Name & Price Locations Description & Reviews Images & Categories Complete teamL…" at bounding box center [677, 197] width 1155 height 1447
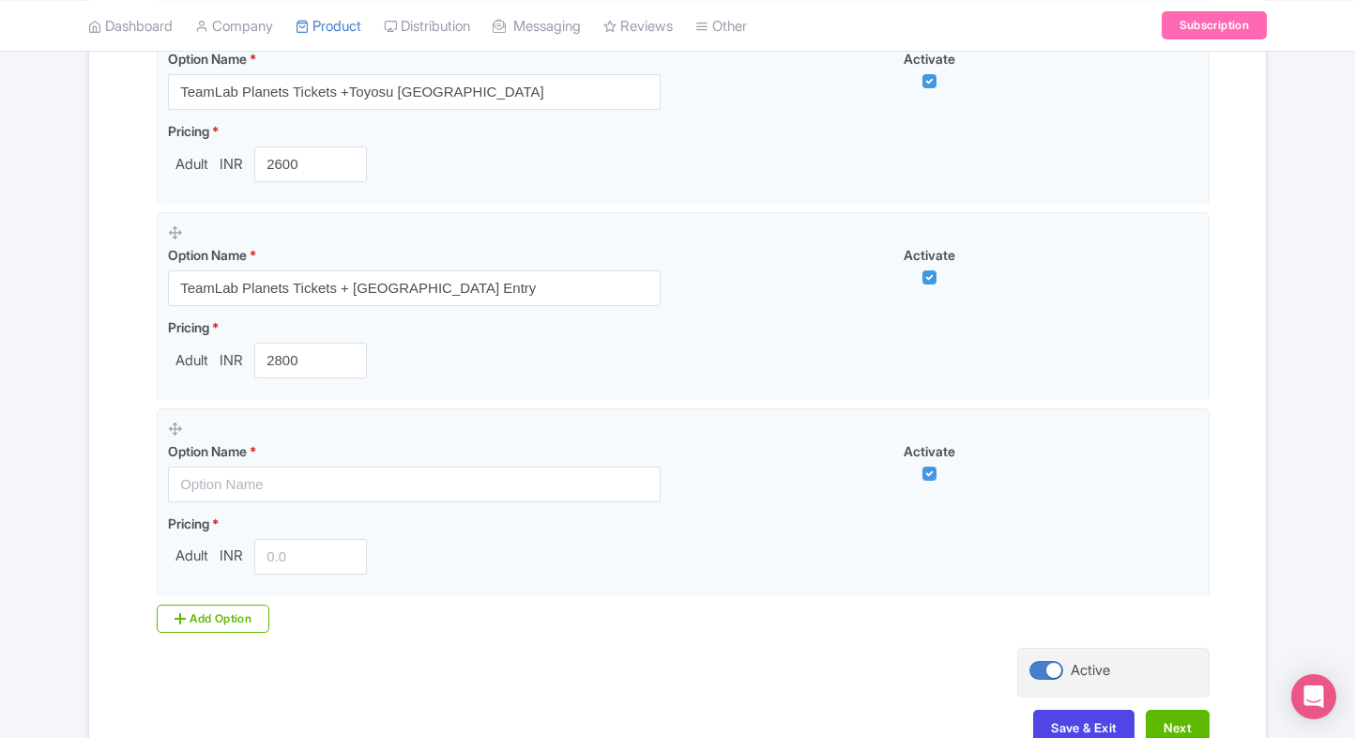
scroll to position [1025, 0]
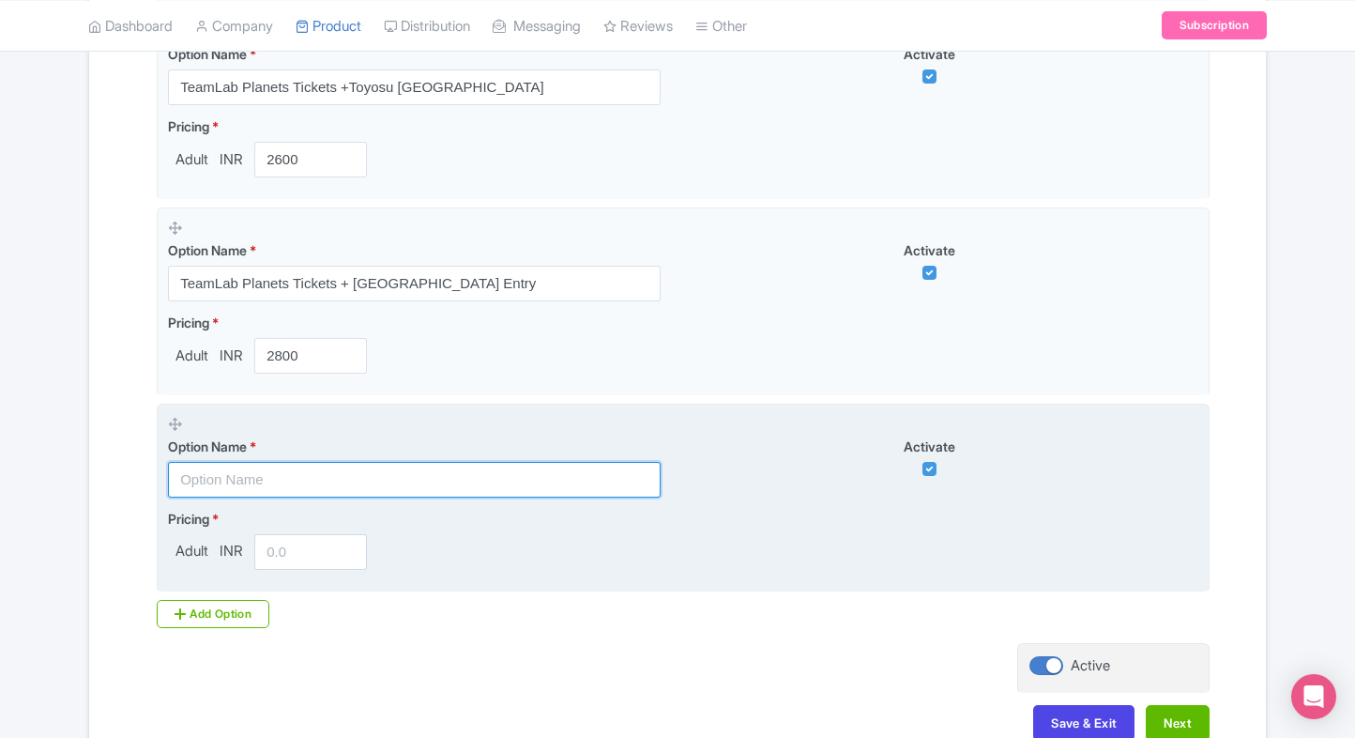
click at [374, 483] on input "text" at bounding box center [414, 480] width 493 height 36
paste input "TeamLab Planets Timed Entry(12:00 PM TO 3:00 PM)"
type input "TeamLab Planets Timed Entry(12:00 PM TO 3:00 PM)"
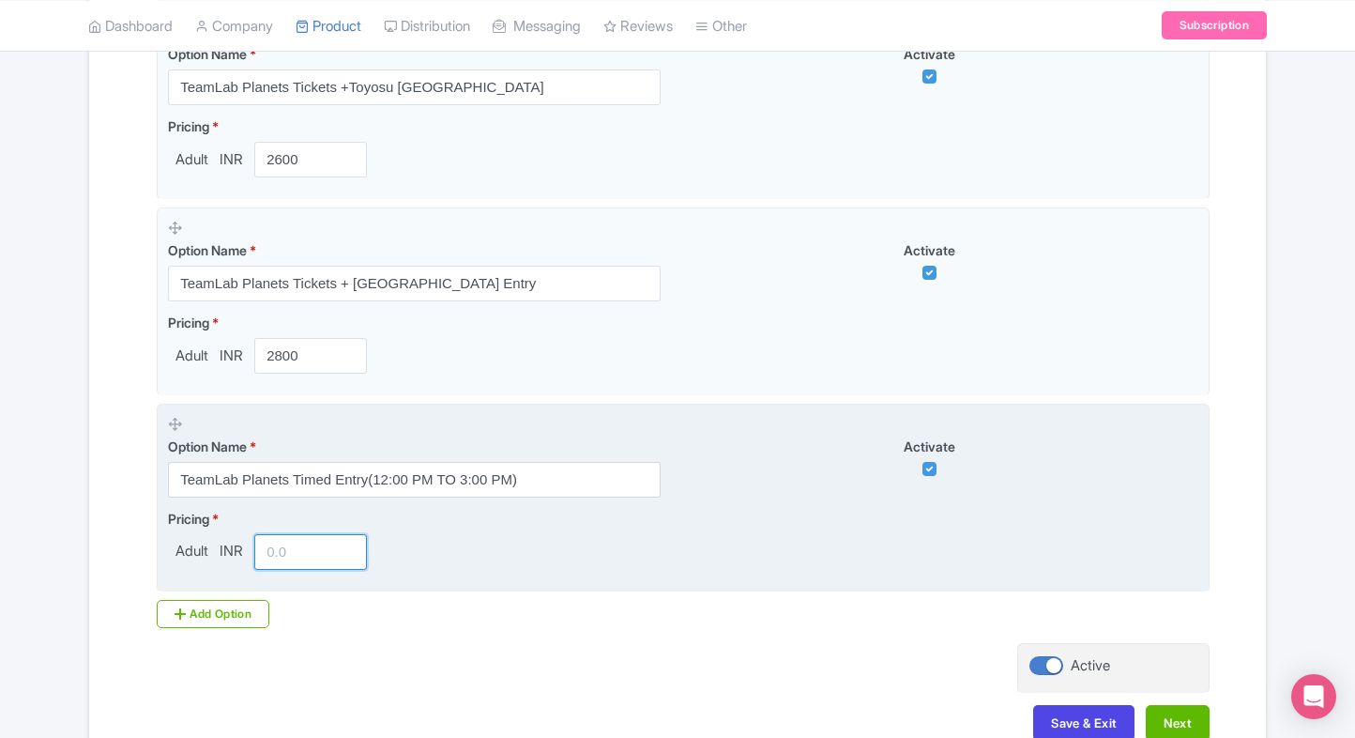
click at [289, 542] on input "number" at bounding box center [310, 552] width 113 height 36
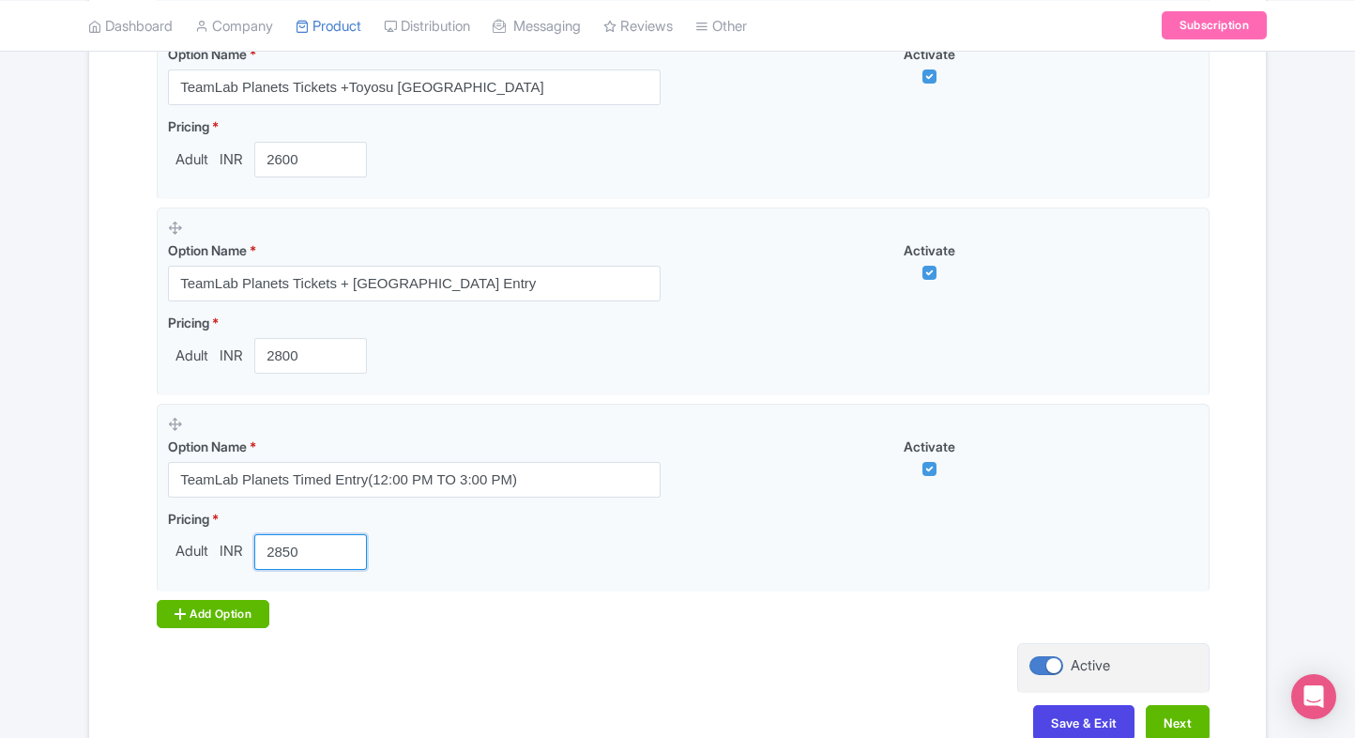
type input "2850"
click at [188, 624] on div "Add Option" at bounding box center [213, 614] width 113 height 28
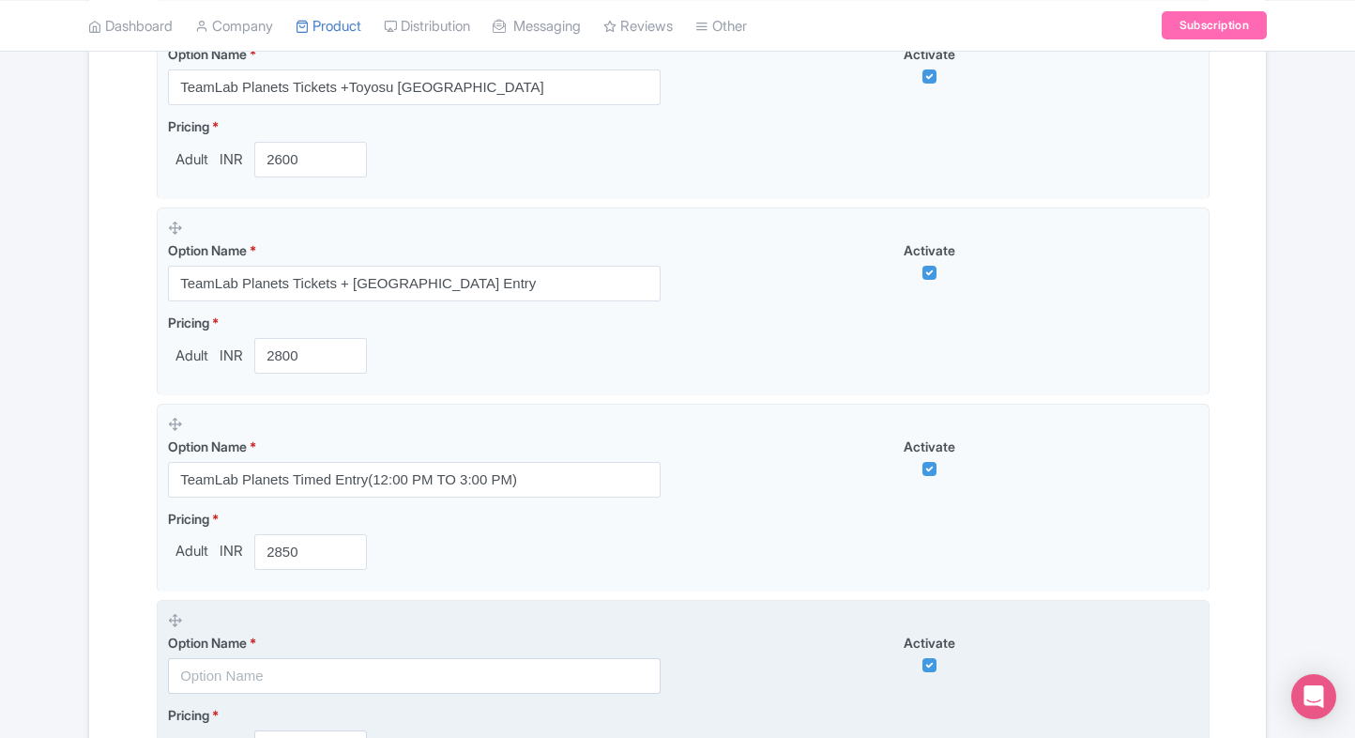
click at [229, 677] on input "text" at bounding box center [414, 676] width 493 height 36
paste input "TeamLab Planets Tickets + Edogawa City Nature Zoo"
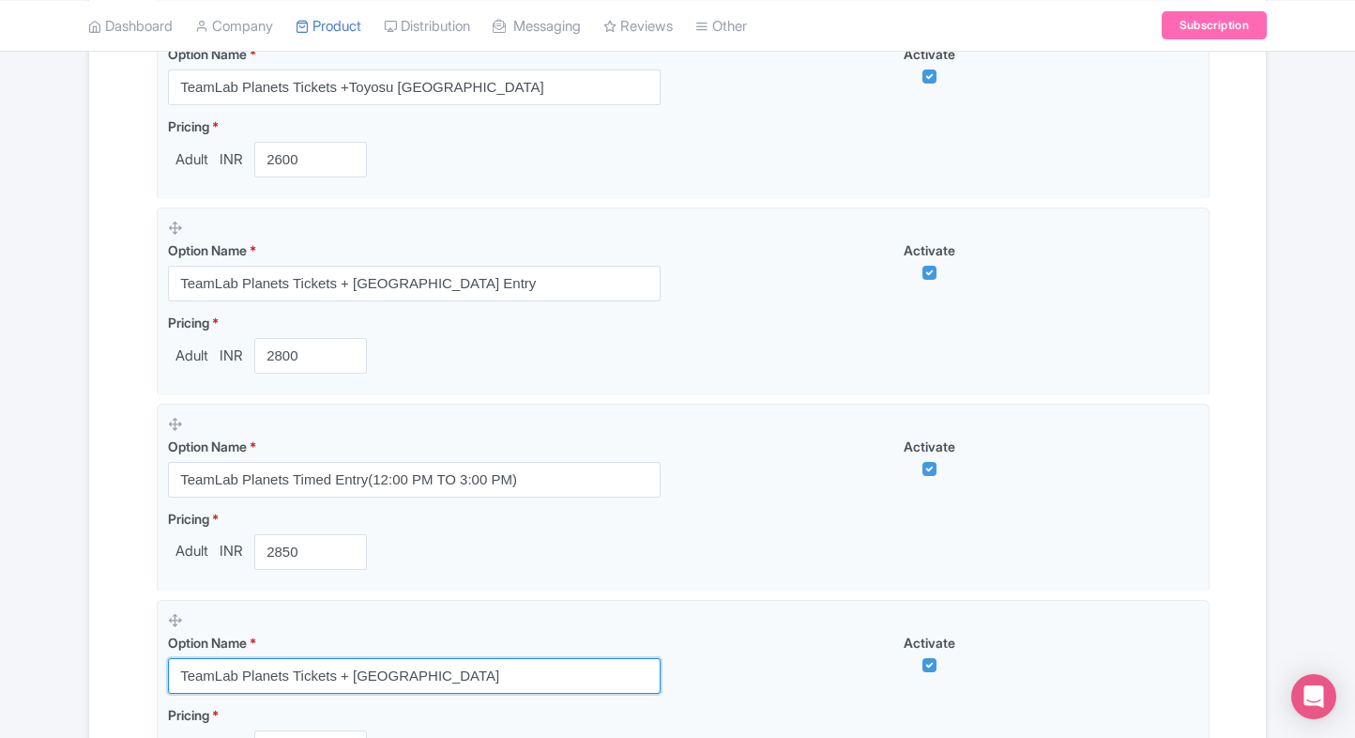
type input "TeamLab Planets Tickets + Edogawa City Nature Zoo"
click at [154, 636] on div "Product landing page link * https://www.ticketex.co/activity/80/teamlab-planets…" at bounding box center [677, 171] width 1064 height 1308
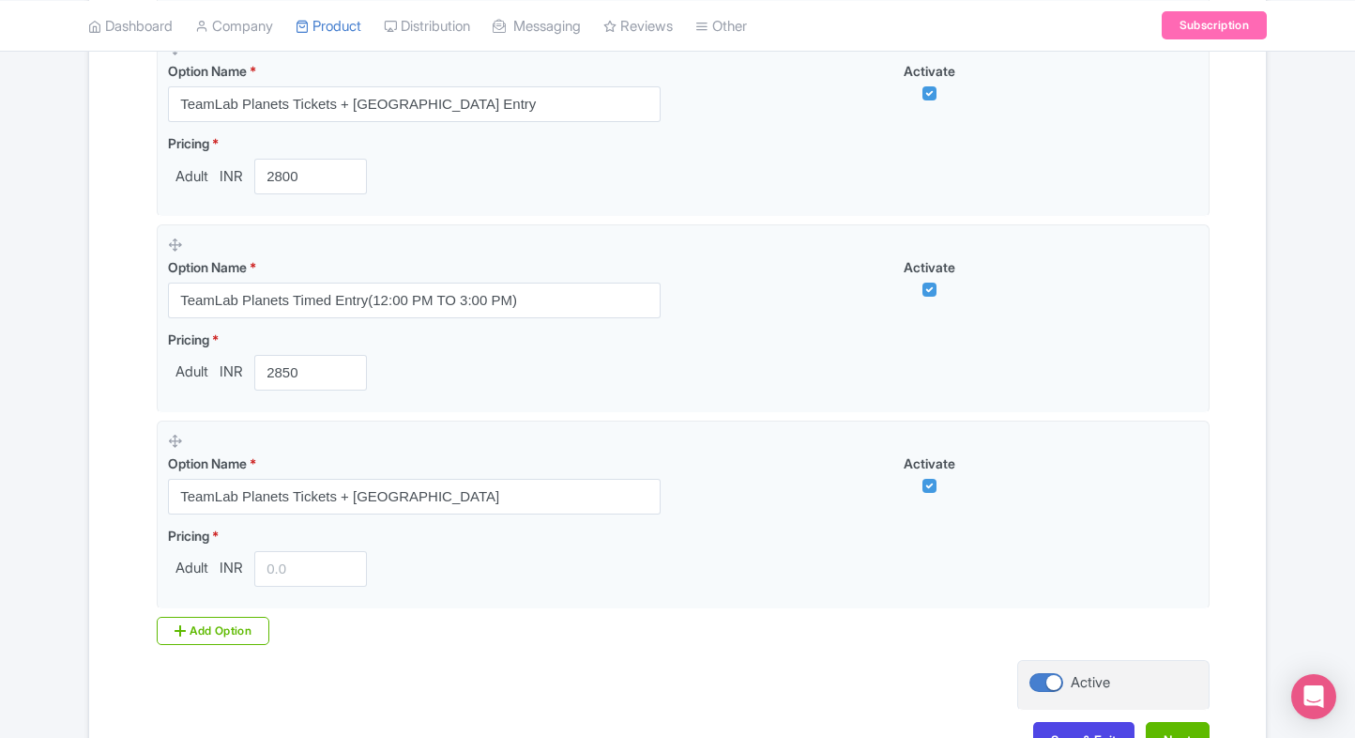
scroll to position [1206, 0]
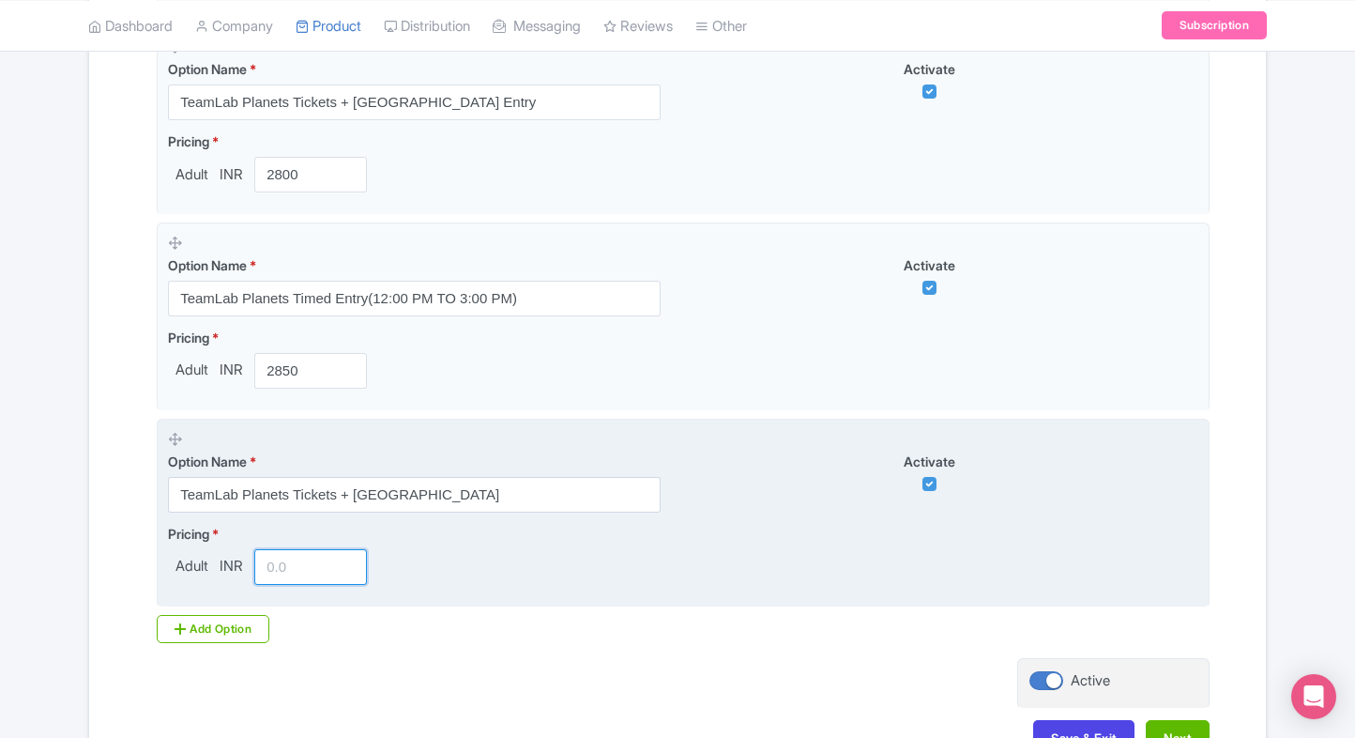
click at [267, 549] on input "number" at bounding box center [310, 567] width 113 height 36
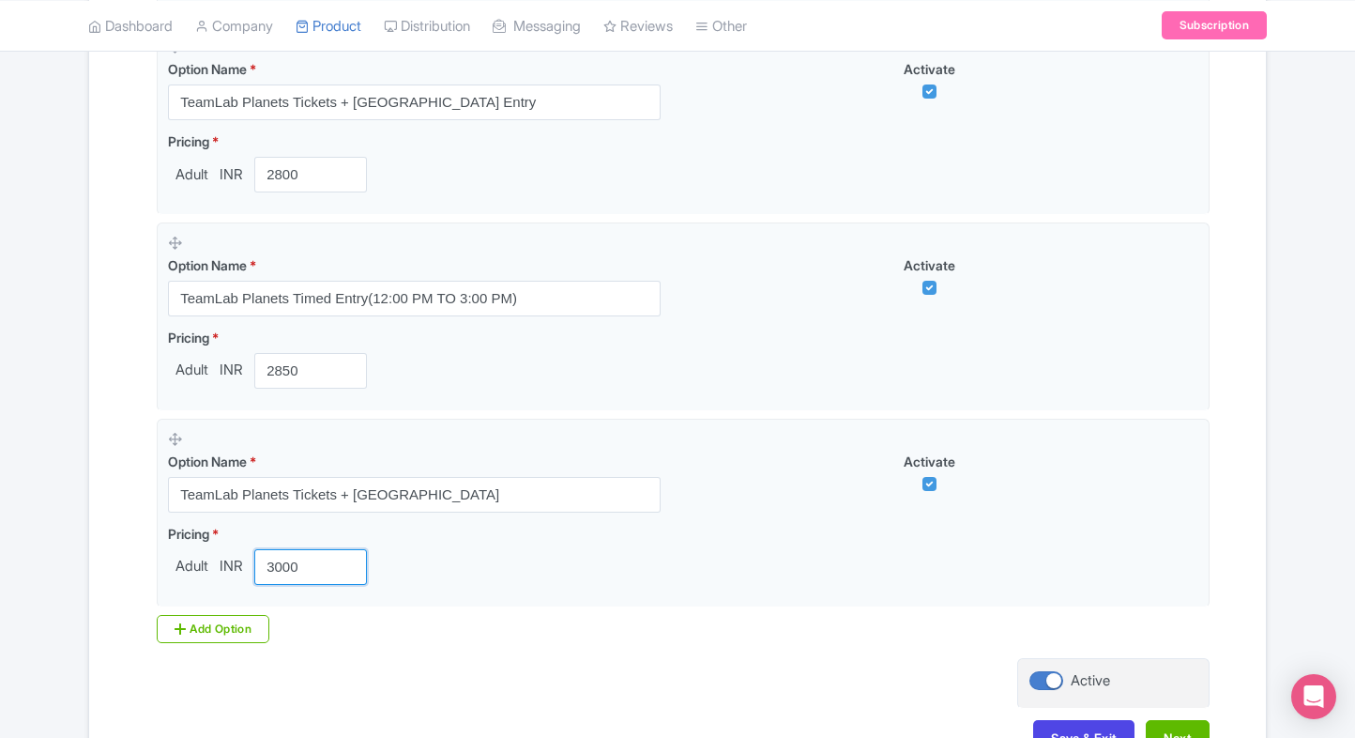
type input "3000"
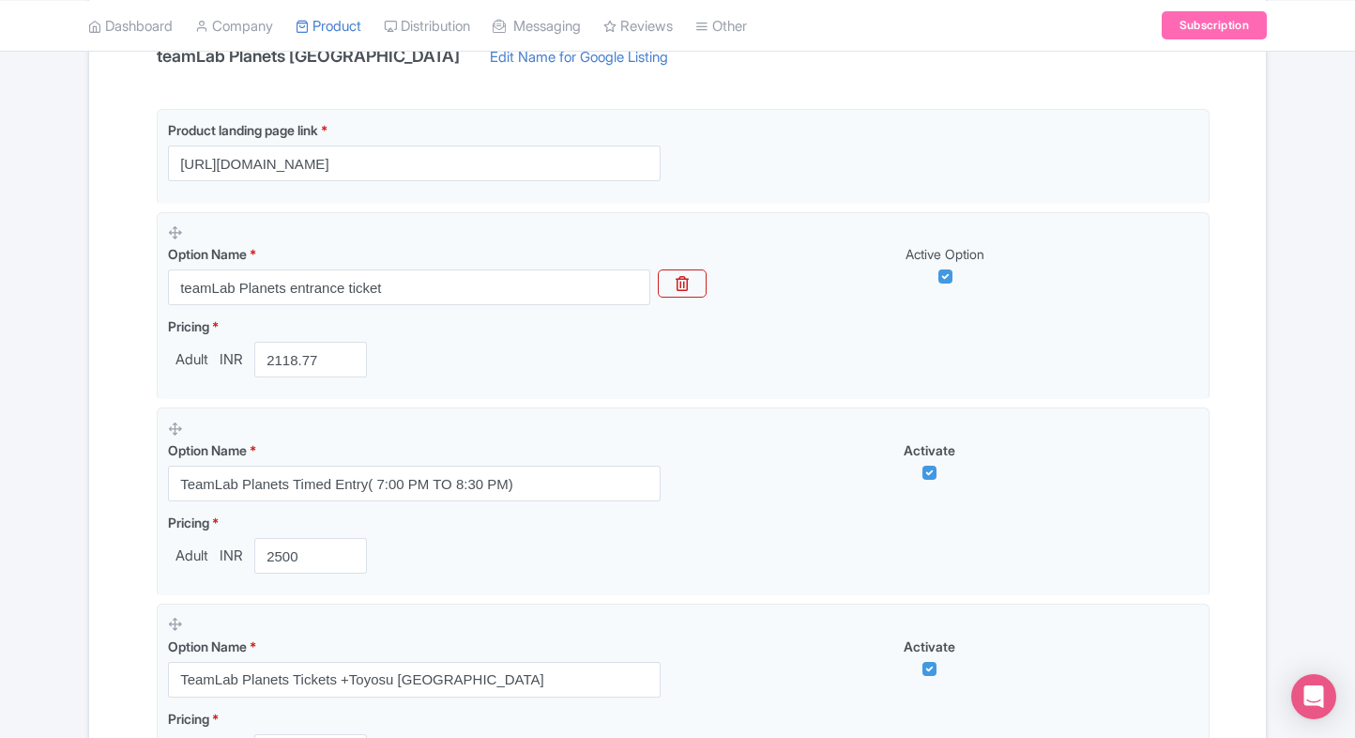
scroll to position [1330, 0]
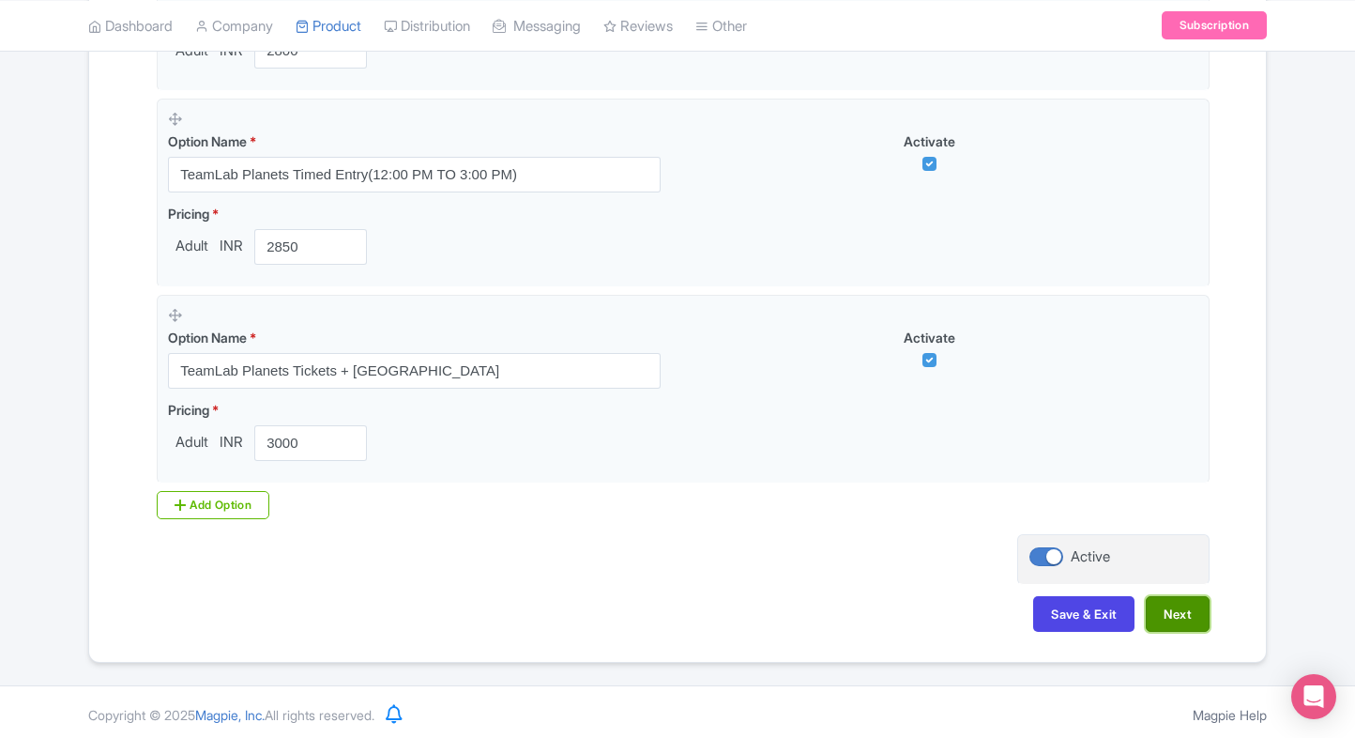
click at [1181, 620] on button "Next" at bounding box center [1178, 614] width 64 height 36
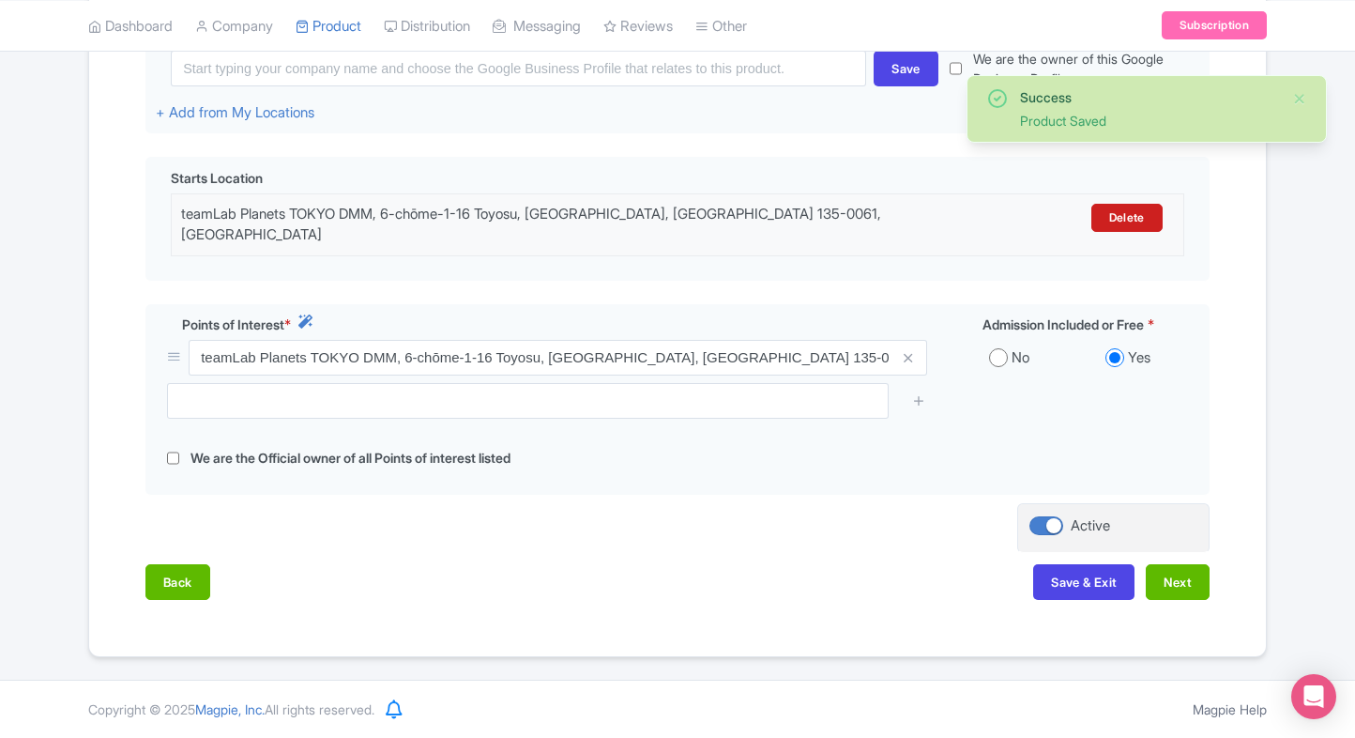
scroll to position [484, 0]
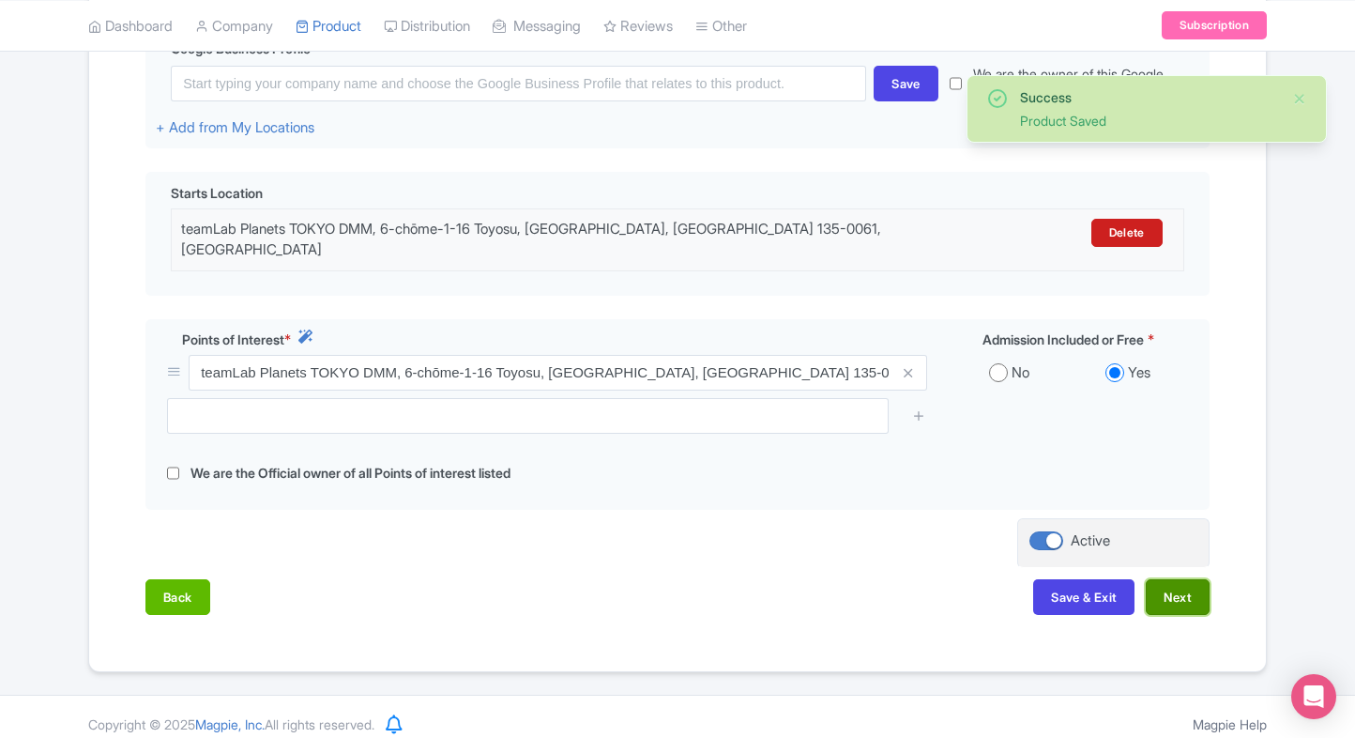
click at [1191, 585] on button "Next" at bounding box center [1178, 597] width 64 height 36
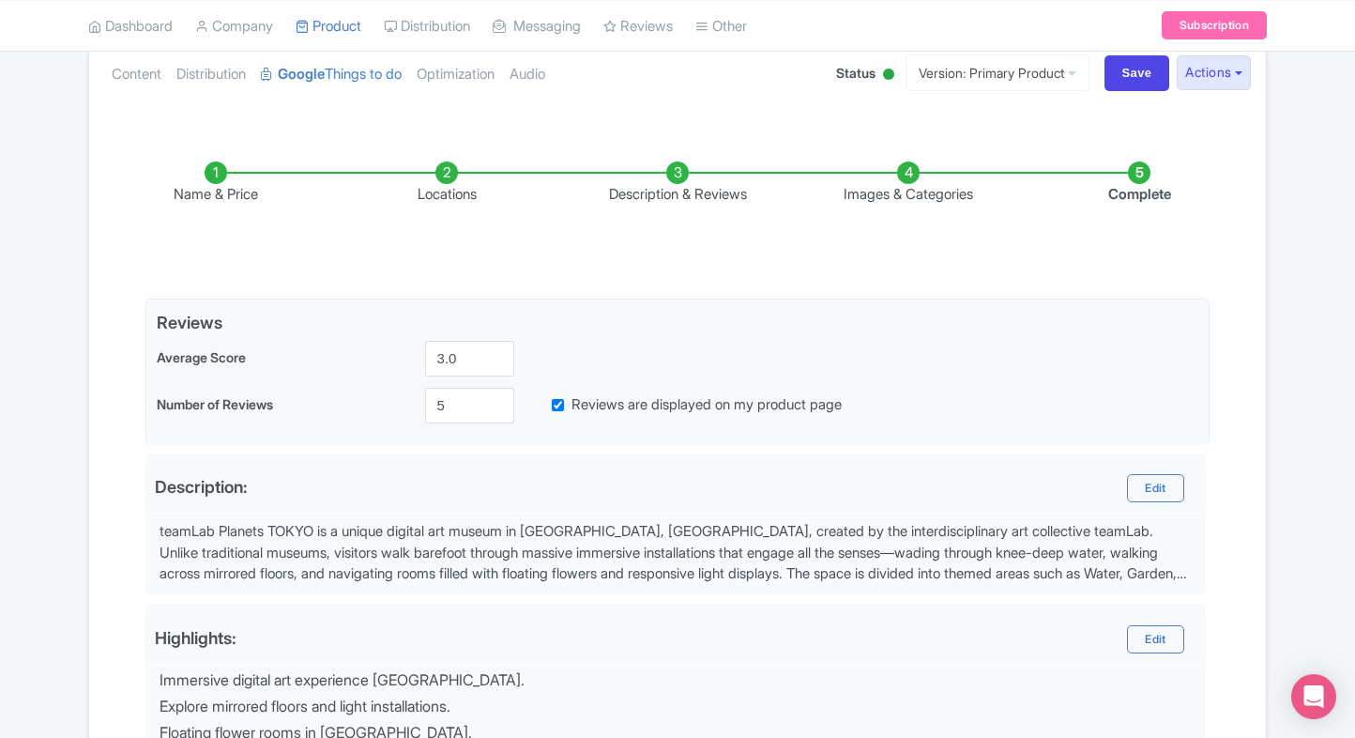
scroll to position [209, 0]
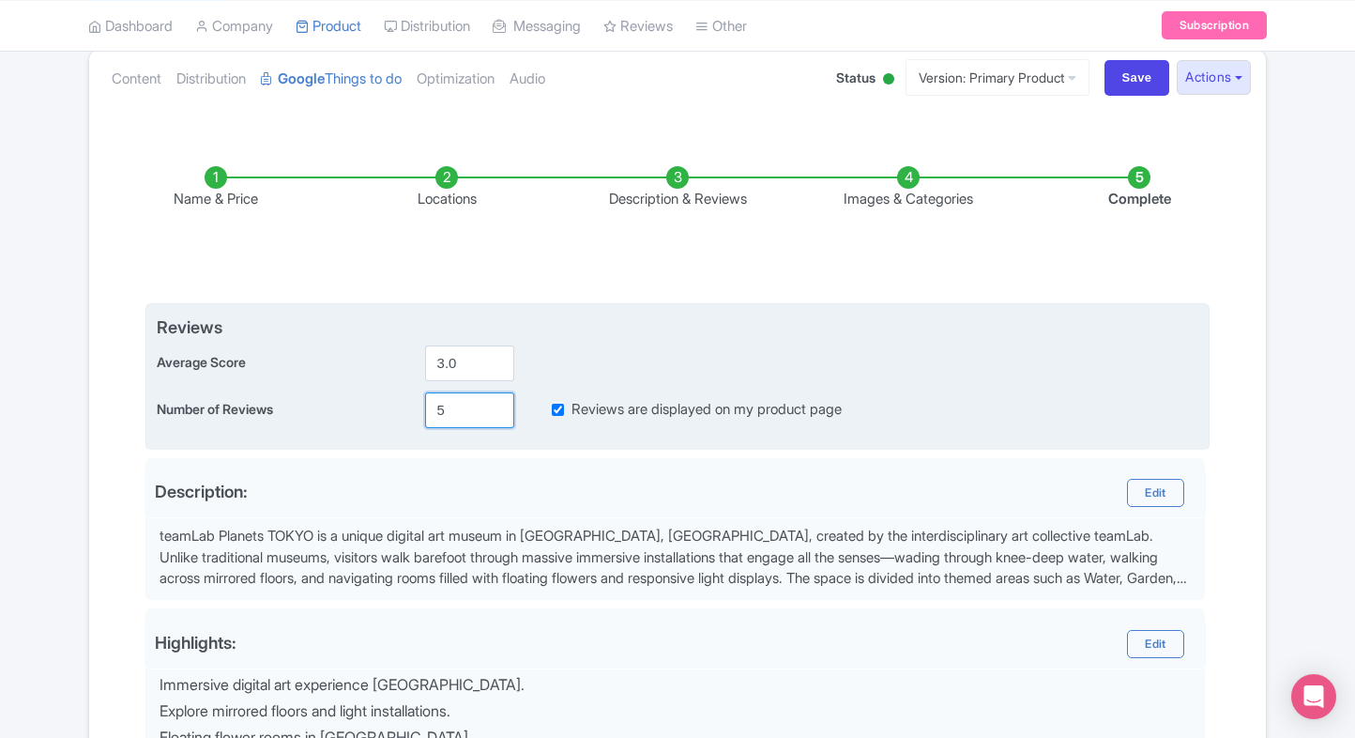
click at [451, 399] on input "5" at bounding box center [469, 410] width 89 height 36
type input "5"
type input "0"
click at [562, 415] on input "Reviews are displayed on my product page" at bounding box center [558, 410] width 12 height 22
checkbox input "false"
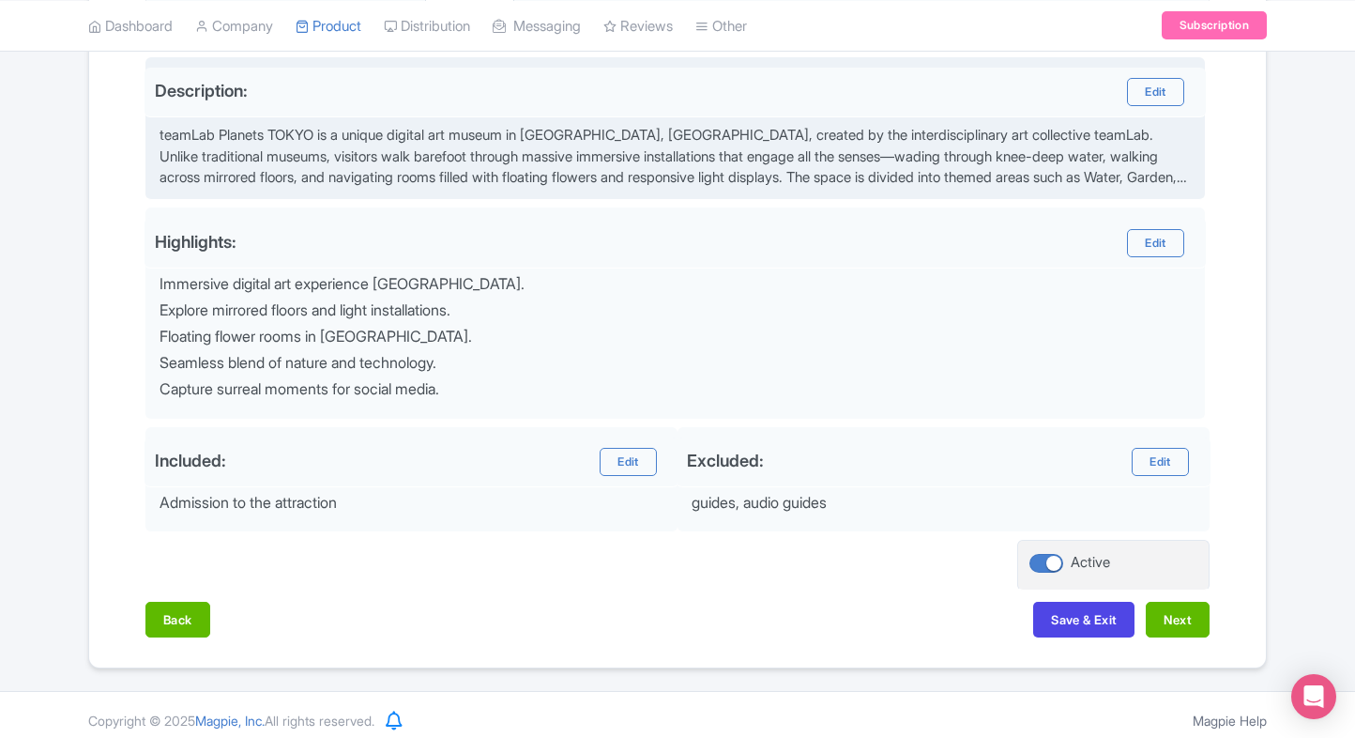
scroll to position [617, 0]
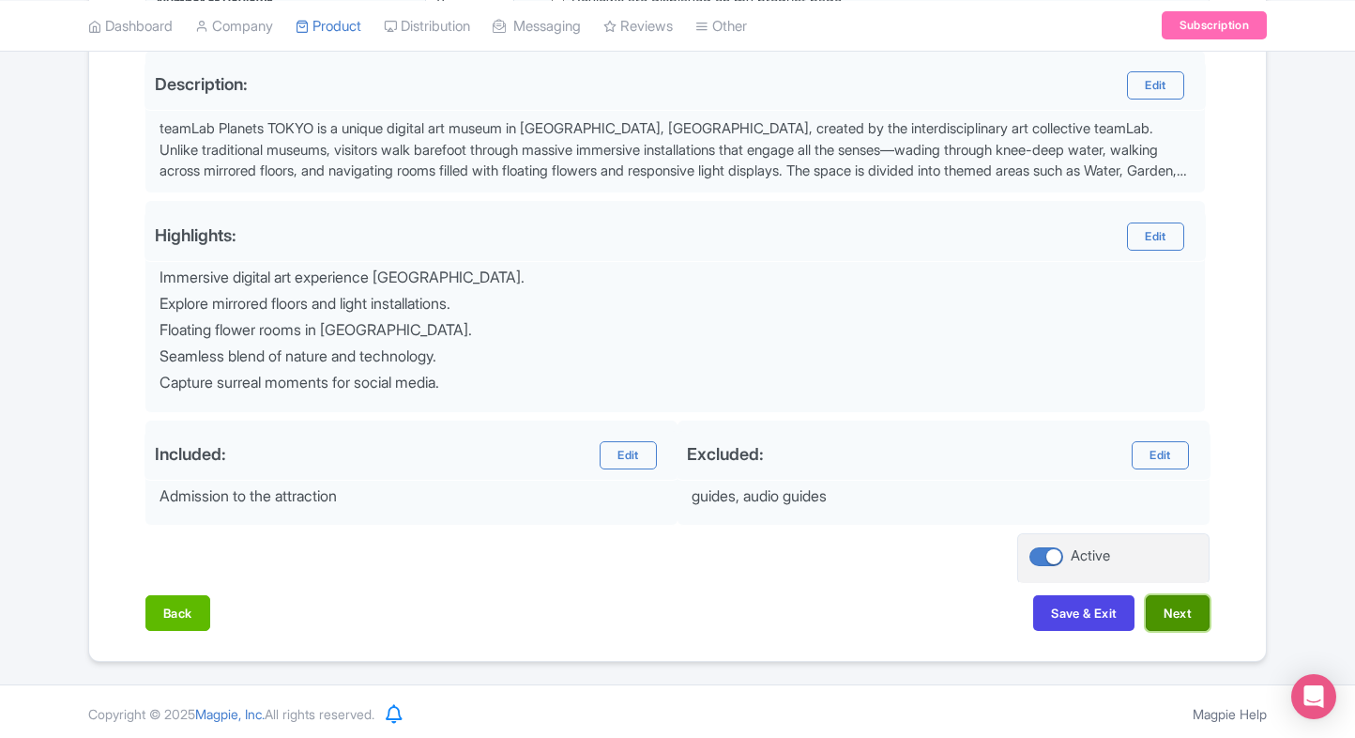
click at [1194, 626] on button "Next" at bounding box center [1178, 613] width 64 height 36
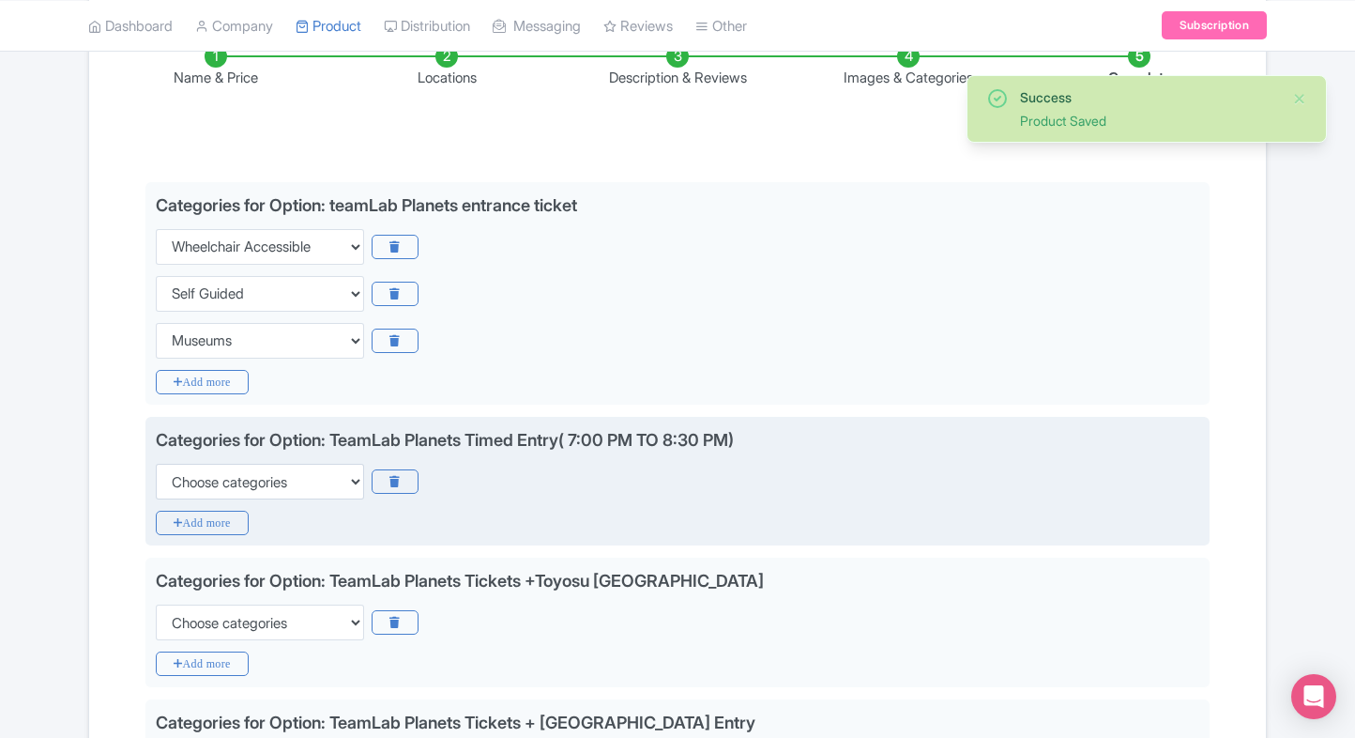
scroll to position [347, 0]
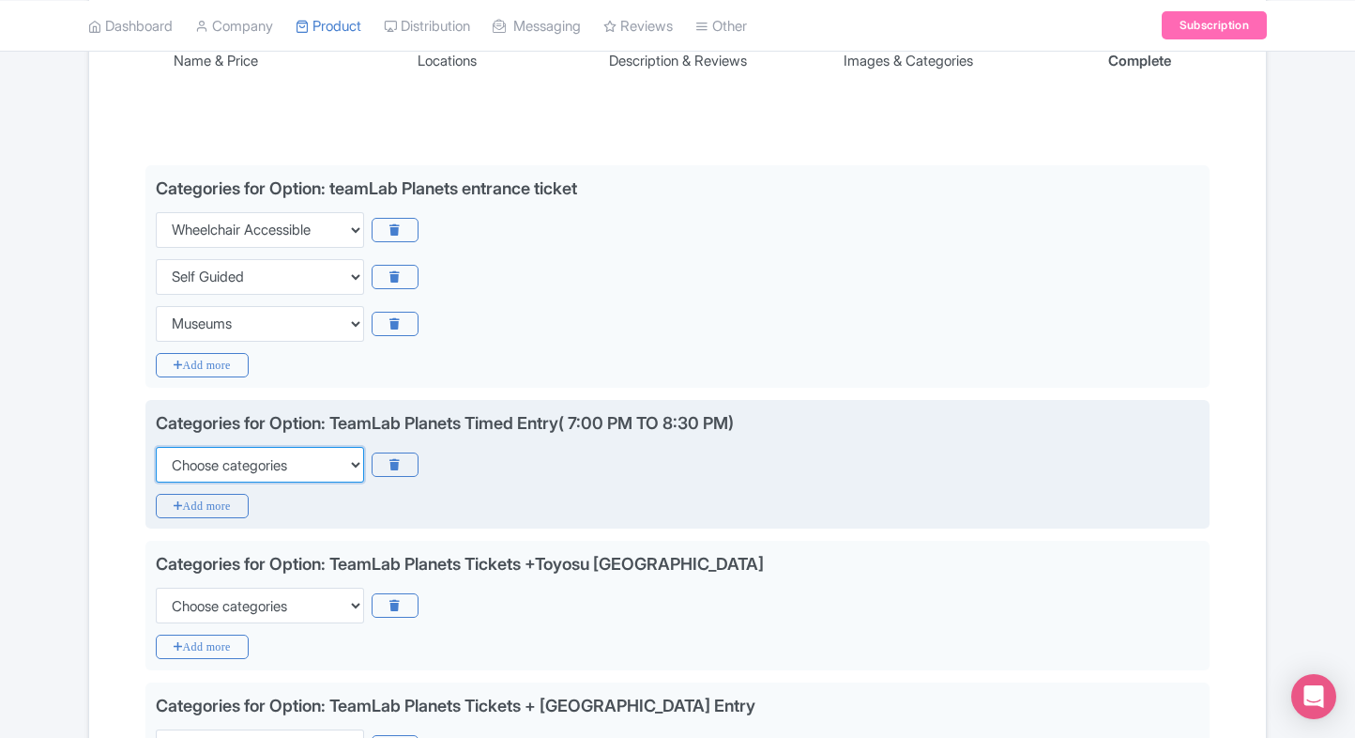
click at [247, 467] on select "Choose categories Adults Only Animals Audio Guide Beaches Bike Tours Boat Tours…" at bounding box center [260, 465] width 208 height 36
select select "family-friendly"
click at [156, 447] on select "Choose categories Adults Only Animals Audio Guide Beaches Bike Tours Boat Tours…" at bounding box center [260, 465] width 208 height 36
click at [210, 505] on icon "Add more" at bounding box center [202, 506] width 93 height 24
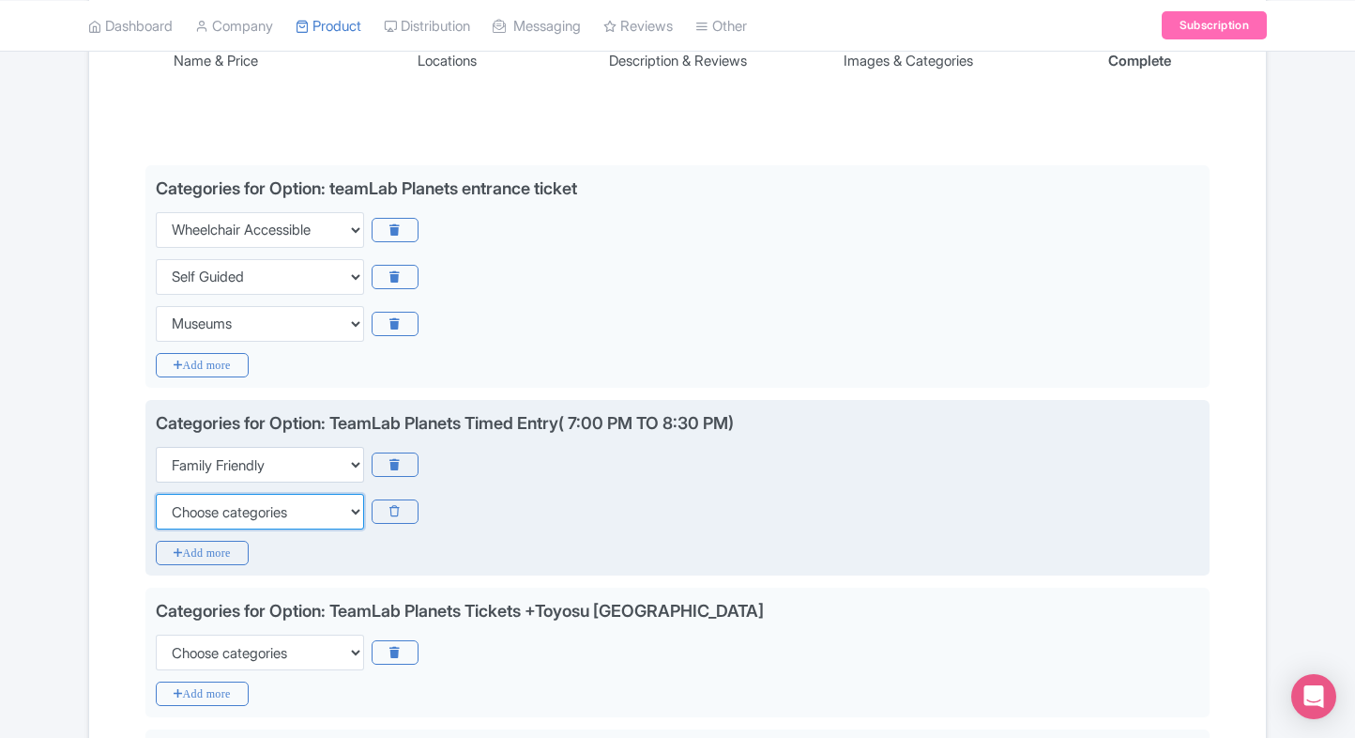
click at [210, 505] on select "Choose categories Adults Only Animals Audio Guide Beaches Bike Tours Boat Tours…" at bounding box center [260, 512] width 208 height 36
select select "wheelchair-accessible"
click at [156, 494] on select "Choose categories Adults Only Animals Audio Guide Beaches Bike Tours Boat Tours…" at bounding box center [260, 512] width 208 height 36
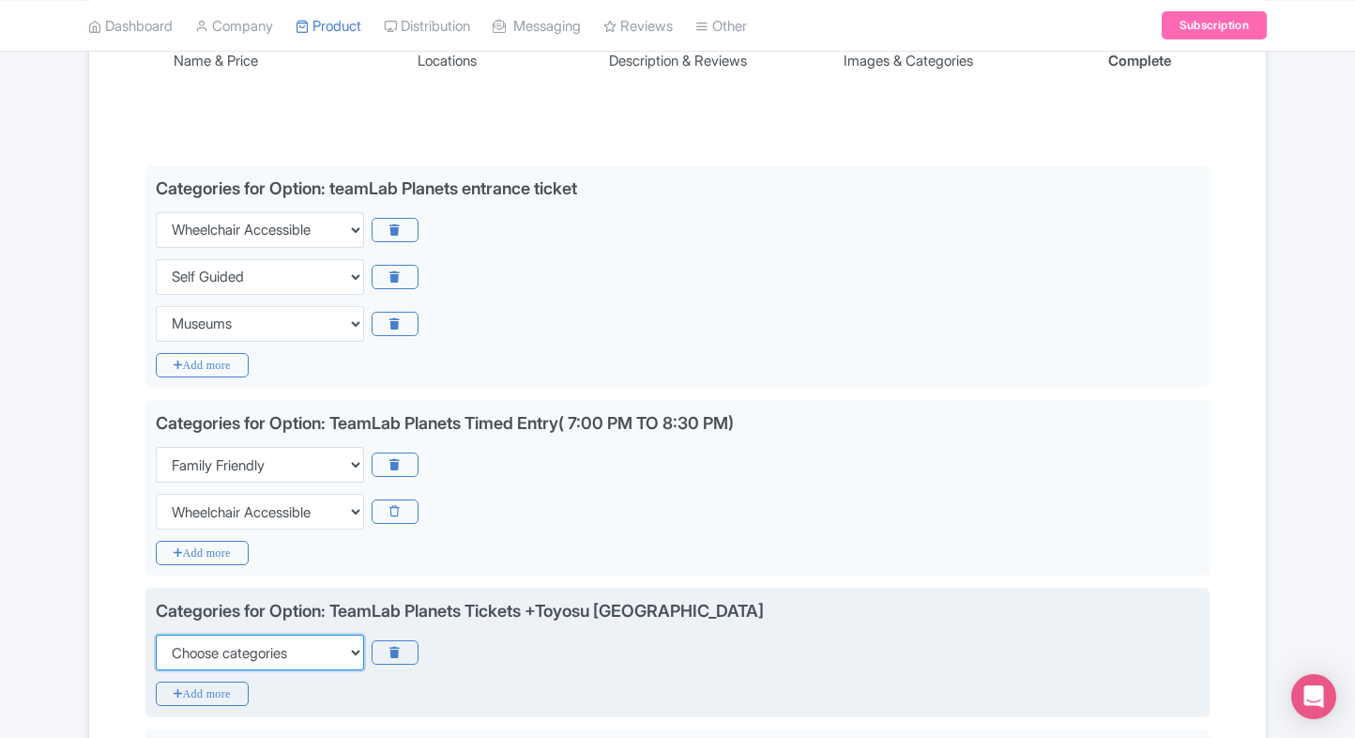
click at [188, 643] on select "Choose categories Adults Only Animals Audio Guide Beaches Bike Tours Boat Tours…" at bounding box center [260, 653] width 208 height 36
select select "family-friendly"
click at [156, 635] on select "Choose categories Adults Only Animals Audio Guide Beaches Bike Tours Boat Tours…" at bounding box center [260, 653] width 208 height 36
click at [150, 625] on div "Categories for Option: TeamLab Planets Tickets +Toyosu Gururi Park Choose categ…" at bounding box center [677, 653] width 1064 height 130
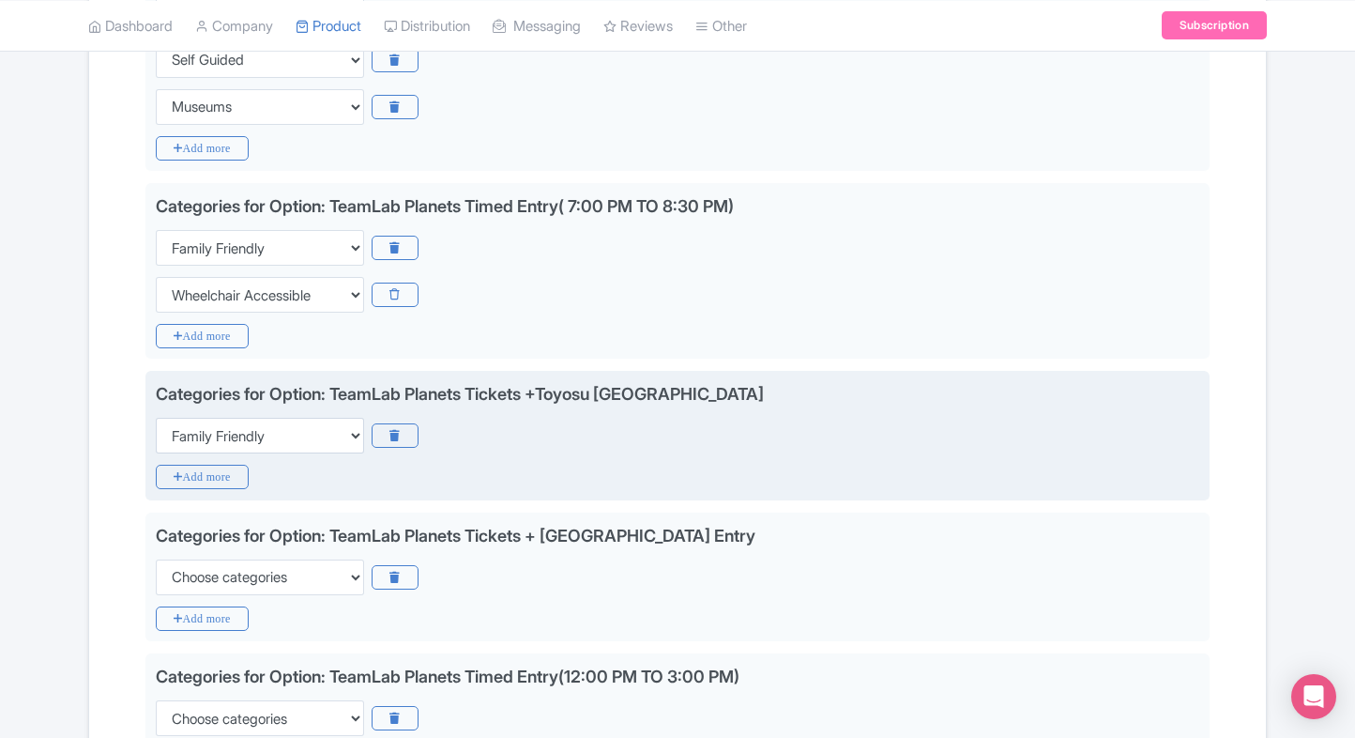
scroll to position [568, 0]
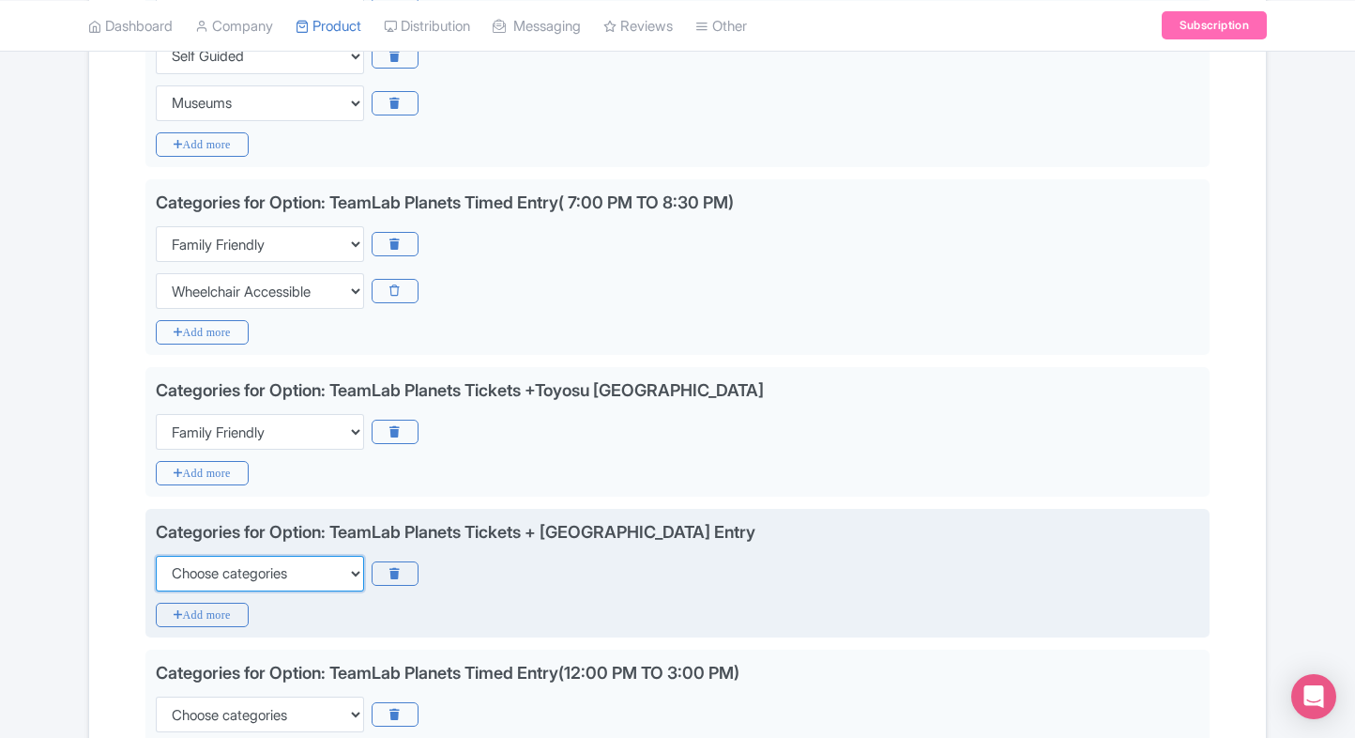
click at [214, 572] on select "Choose categories Adults Only Animals Audio Guide Beaches Bike Tours Boat Tours…" at bounding box center [260, 574] width 208 height 36
select select "family-friendly"
click at [156, 556] on select "Choose categories Adults Only Animals Audio Guide Beaches Bike Tours Boat Tours…" at bounding box center [260, 574] width 208 height 36
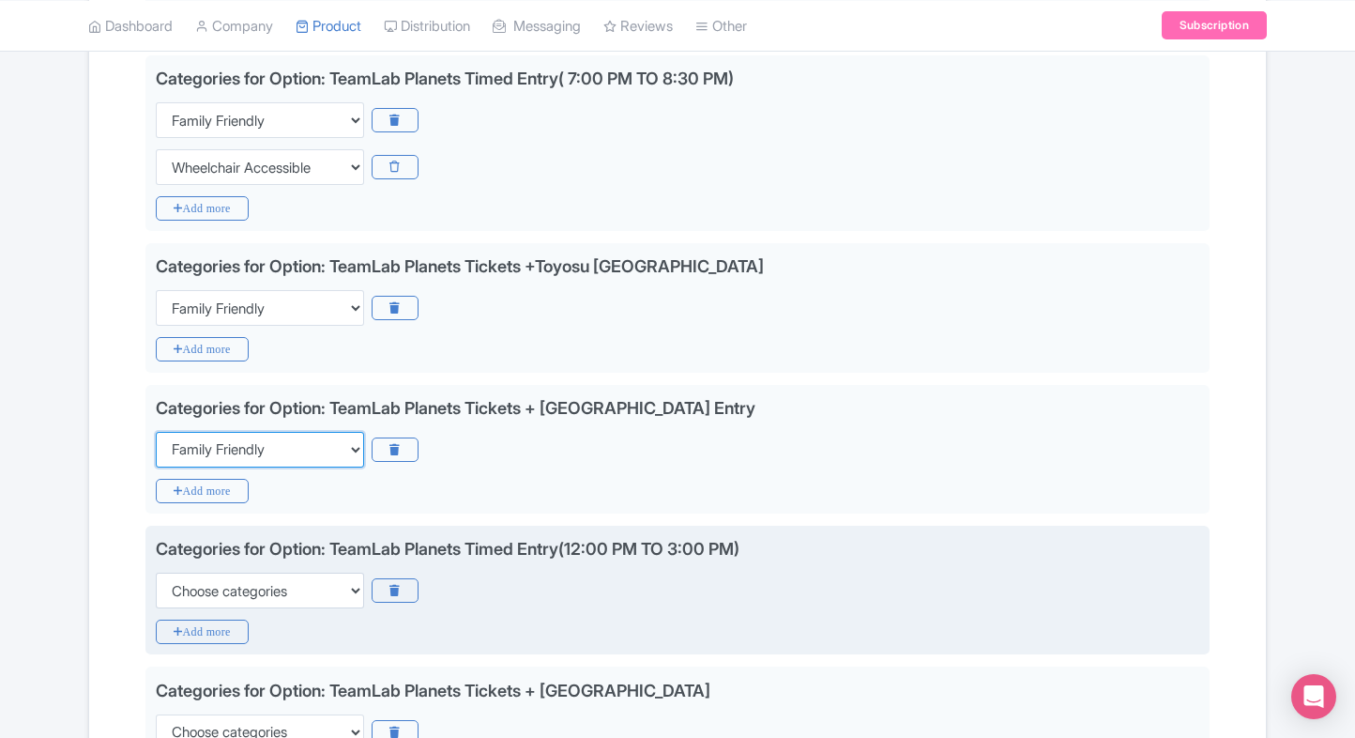
scroll to position [695, 0]
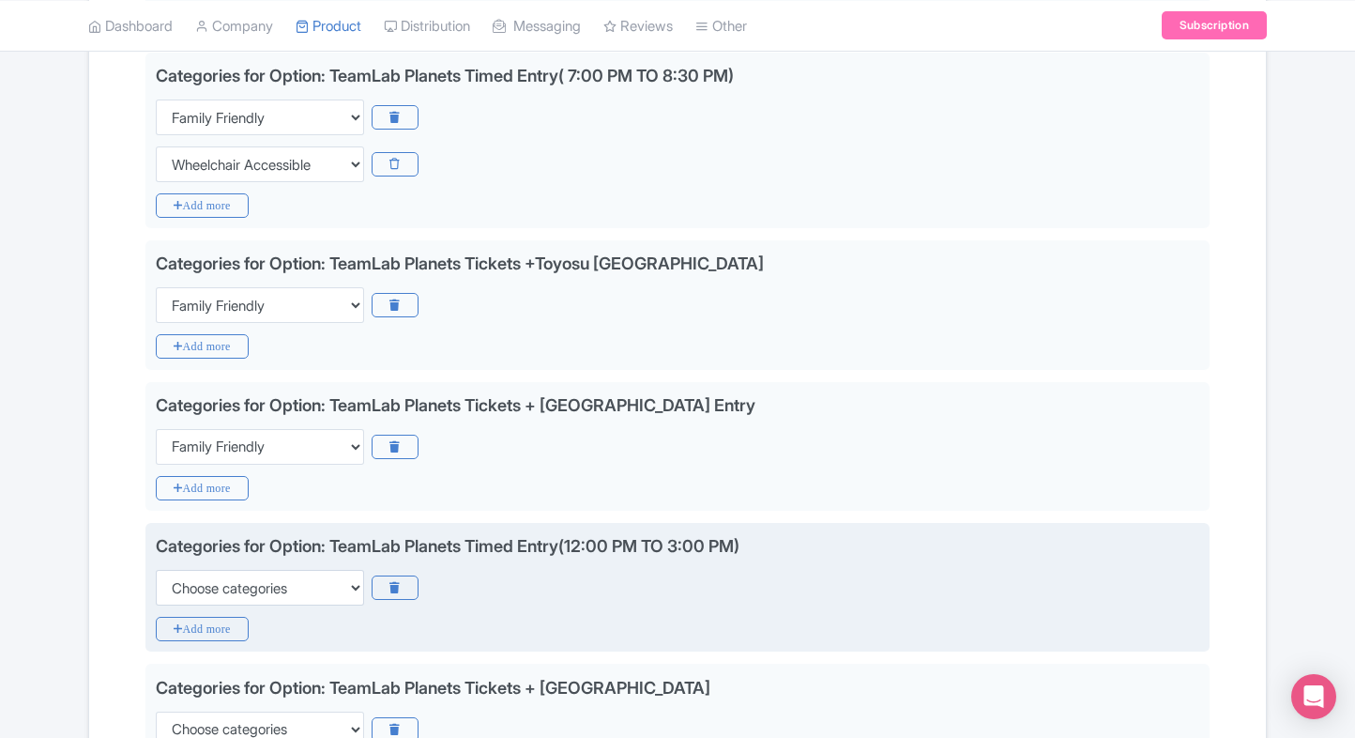
click at [235, 561] on div "Categories for Option: TeamLab Planets Timed Entry(12:00 PM TO 3:00 PM) Choose …" at bounding box center [678, 569] width 1044 height 72
click at [219, 576] on select "Choose categories Adults Only Animals Audio Guide Beaches Bike Tours Boat Tours…" at bounding box center [260, 588] width 208 height 36
select select "family-friendly"
click at [156, 570] on select "Choose categories Adults Only Animals Audio Guide Beaches Bike Tours Boat Tours…" at bounding box center [260, 588] width 208 height 36
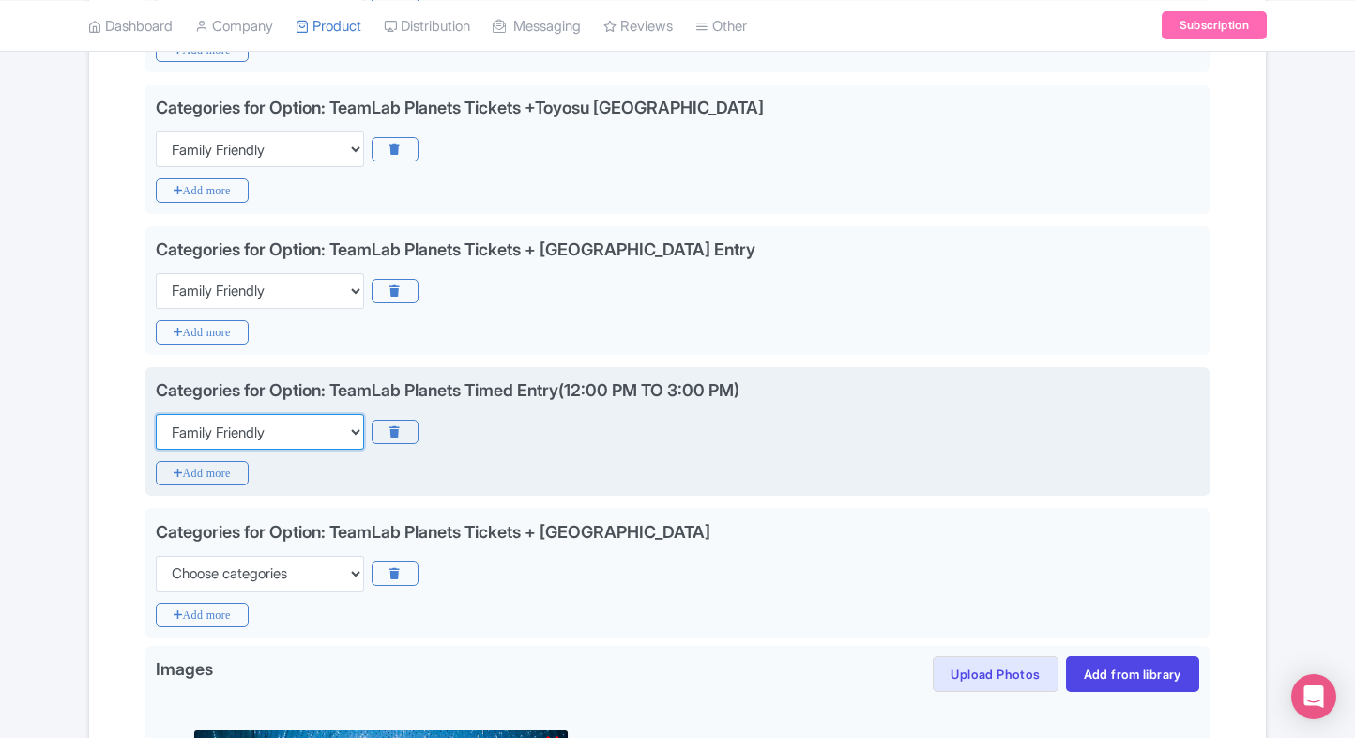
scroll to position [879, 0]
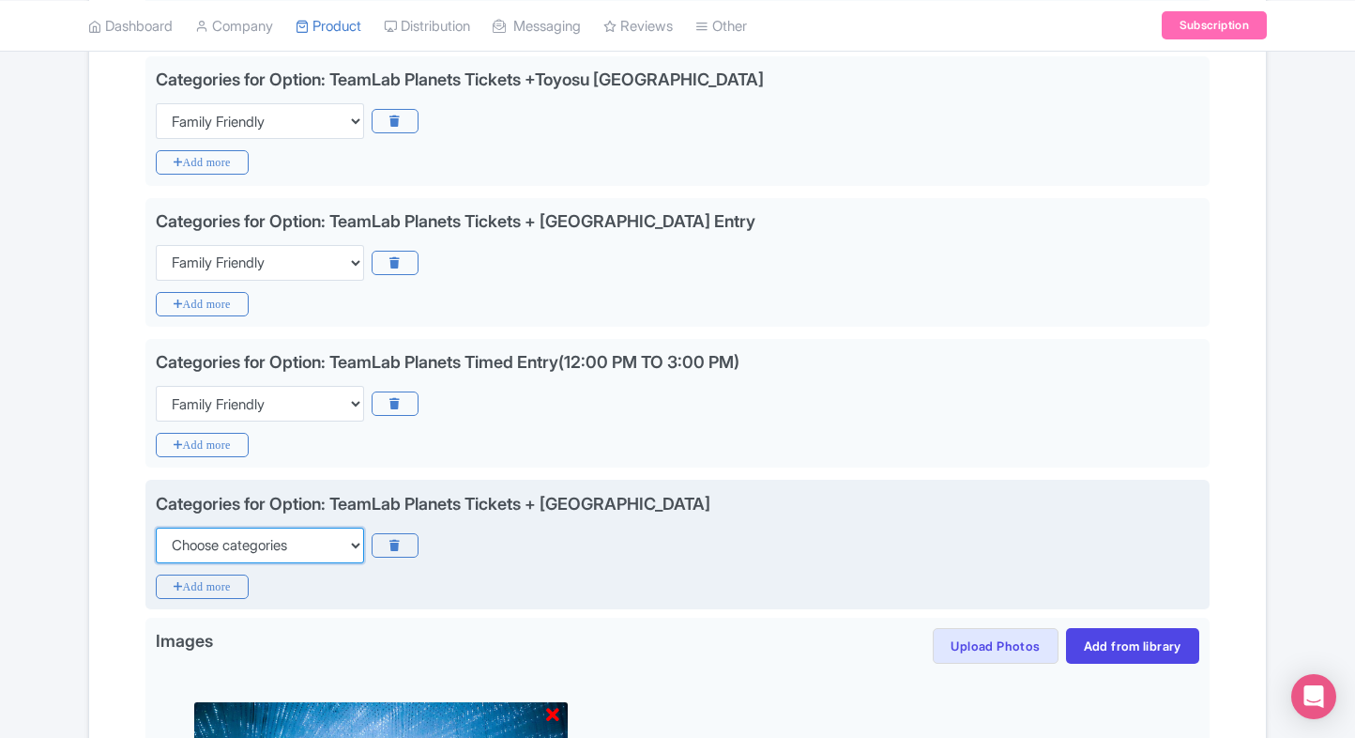
click at [279, 537] on select "Choose categories Adults Only Animals Audio Guide Beaches Bike Tours Boat Tours…" at bounding box center [260, 546] width 208 height 36
select select "family-friendly"
click at [156, 528] on select "Choose categories Adults Only Animals Audio Guide Beaches Bike Tours Boat Tours…" at bounding box center [260, 546] width 208 height 36
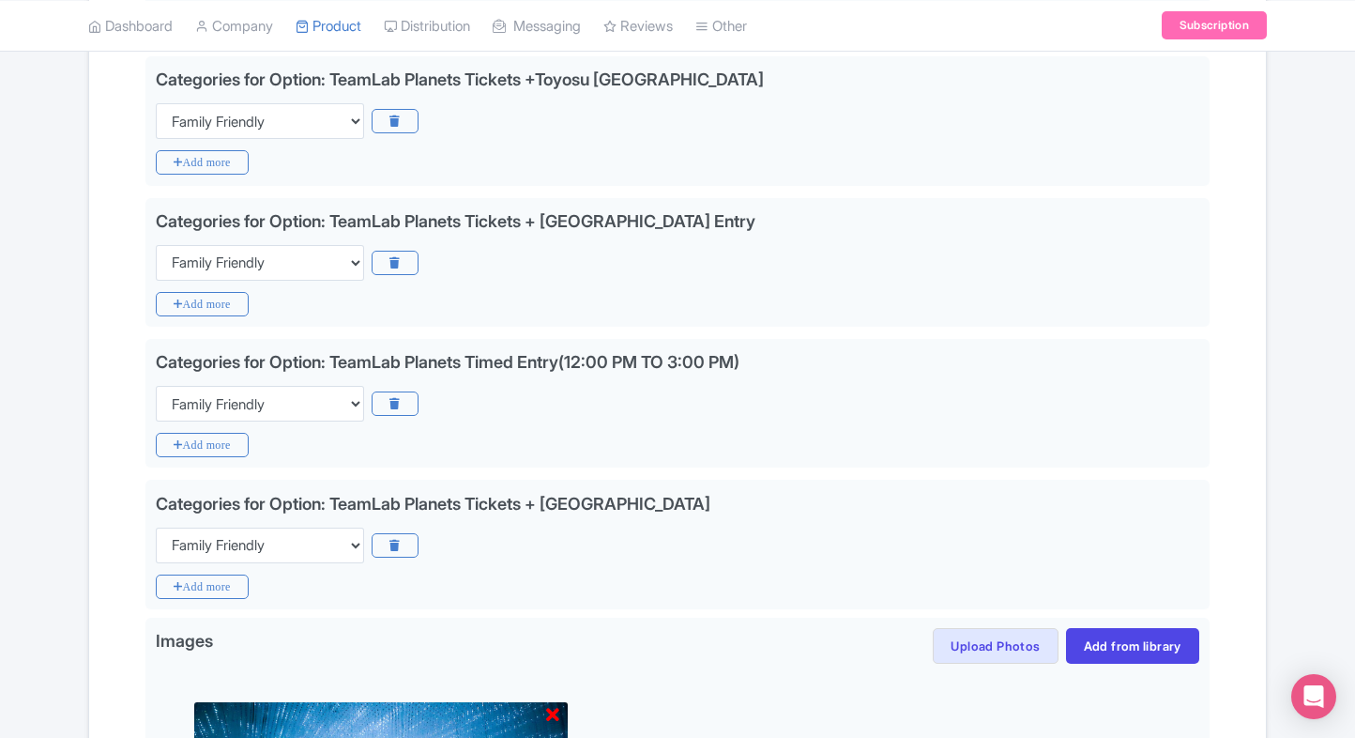
click at [1241, 528] on div "Name & Price Locations Description & Reviews Images & Categories Complete Edit …" at bounding box center [677, 283] width 1155 height 1649
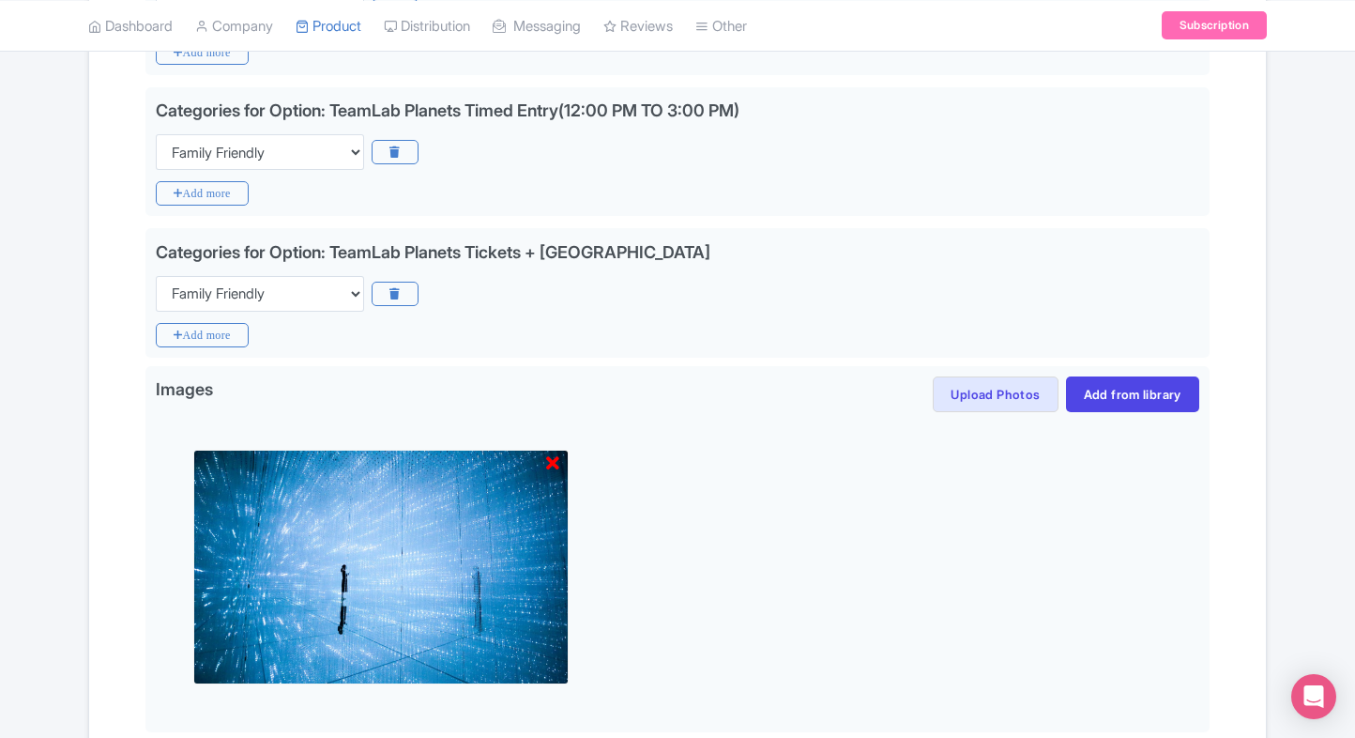
scroll to position [1337, 0]
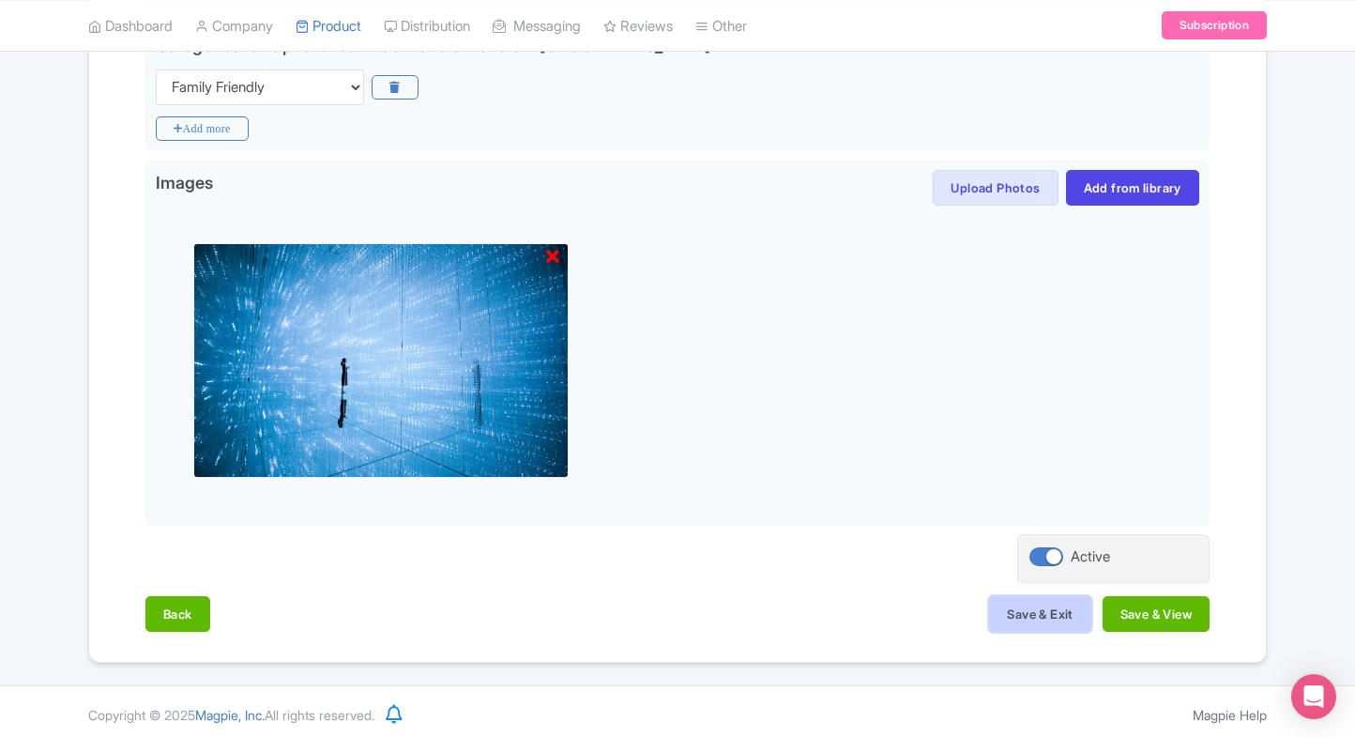
click at [990, 616] on button "Save & Exit" at bounding box center [1039, 614] width 101 height 36
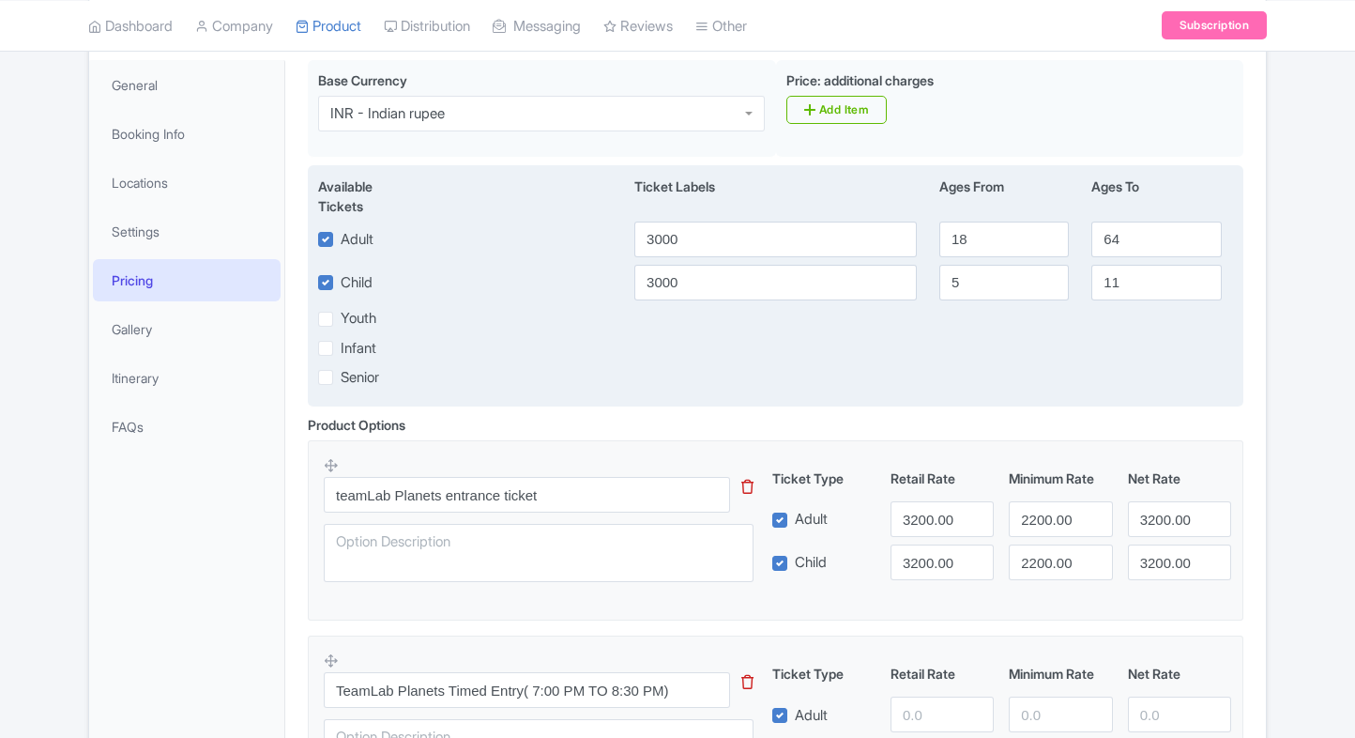
scroll to position [268, 0]
click at [696, 222] on input "3000" at bounding box center [776, 238] width 283 height 36
paste input "2118.77"
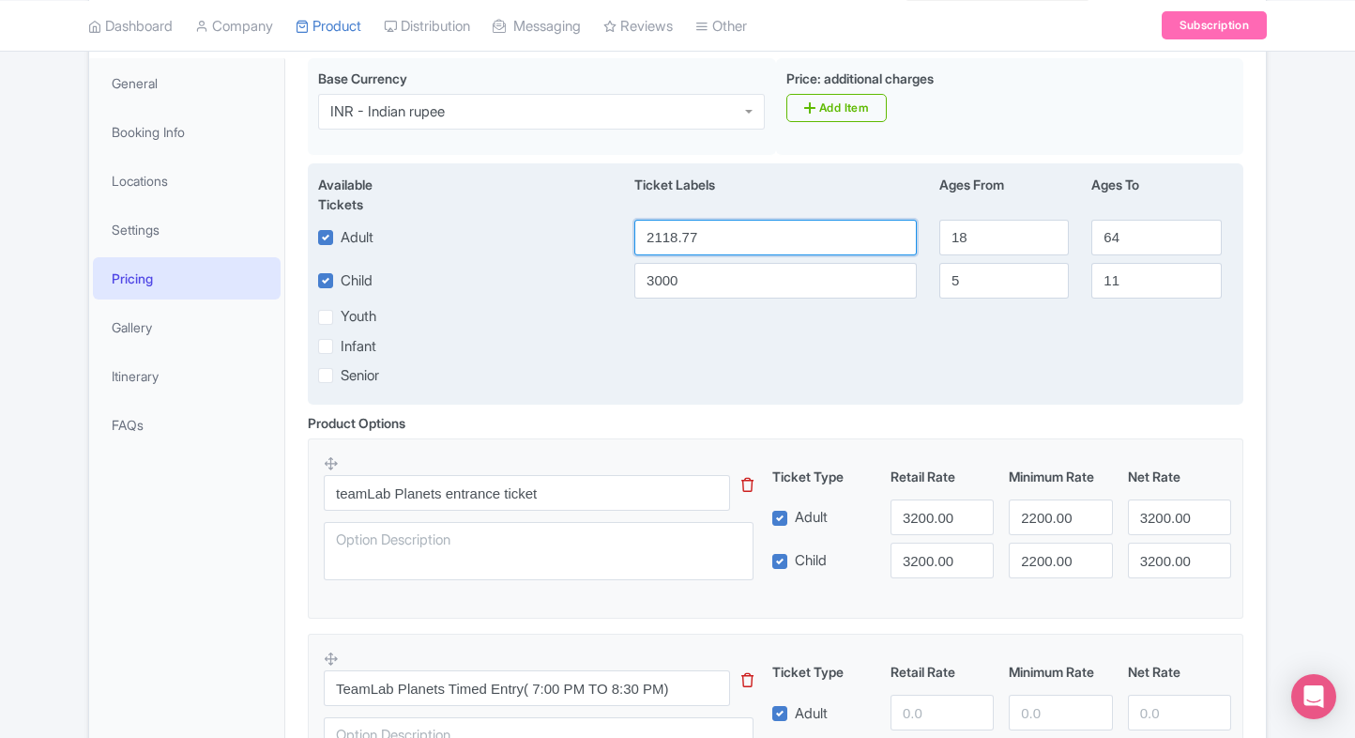
type input "2118.77"
click at [687, 270] on input "3000" at bounding box center [776, 281] width 283 height 36
paste input "2118.77"
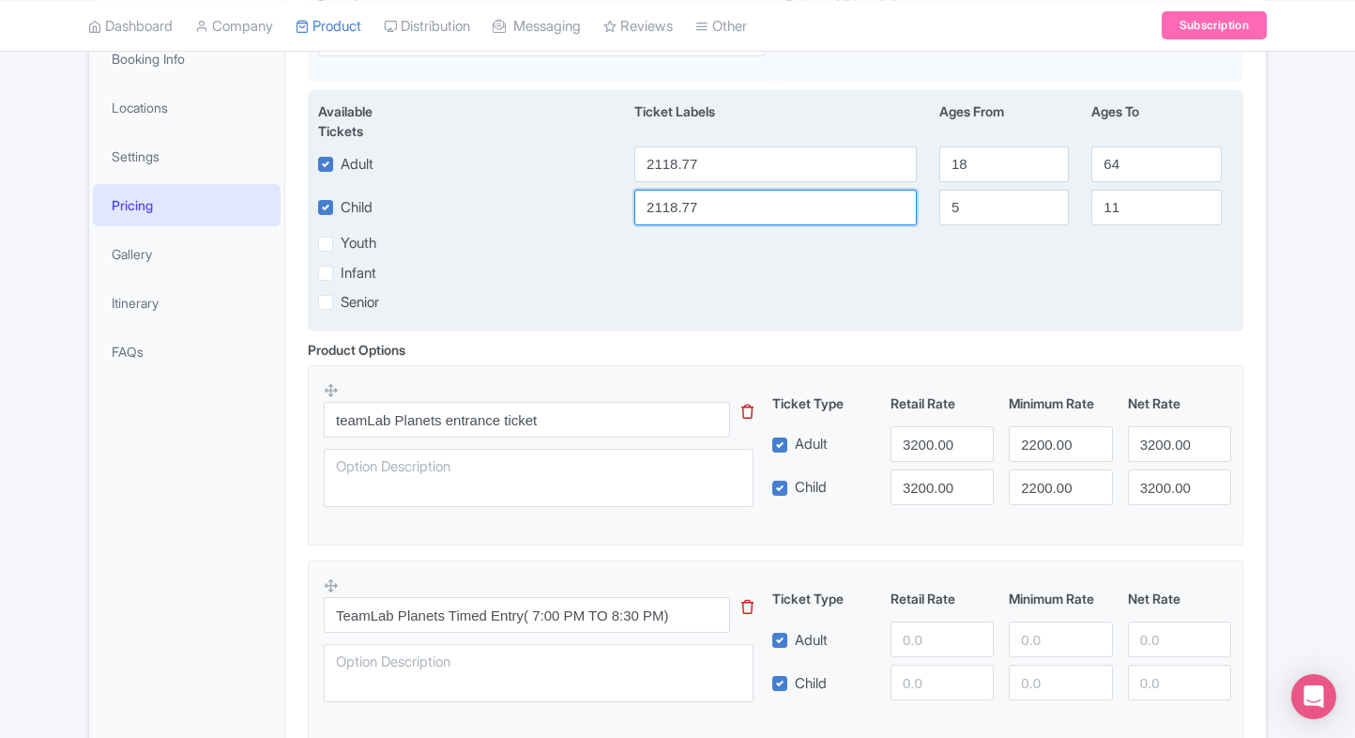
scroll to position [344, 0]
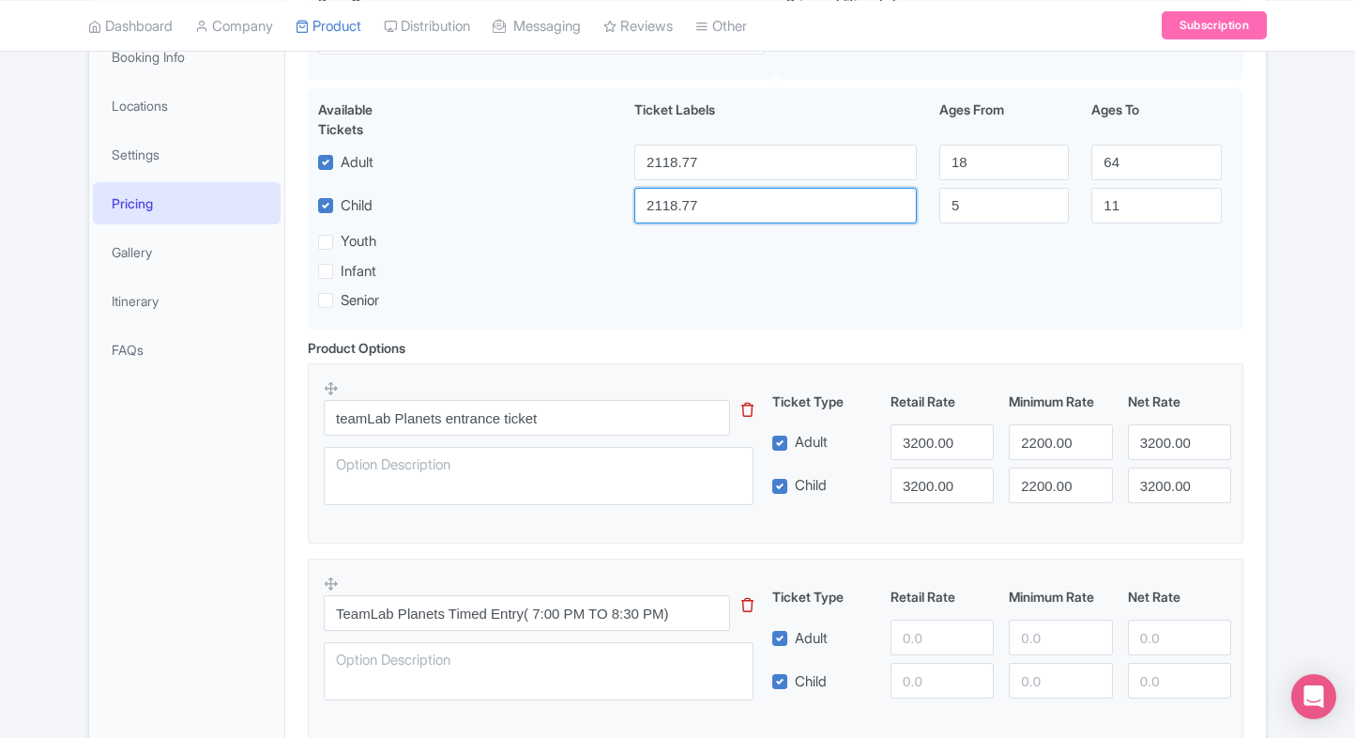
type input "2118.77"
click at [916, 441] on input "3200.00" at bounding box center [942, 442] width 103 height 36
paste input "2118.77"
type input "2118.77"
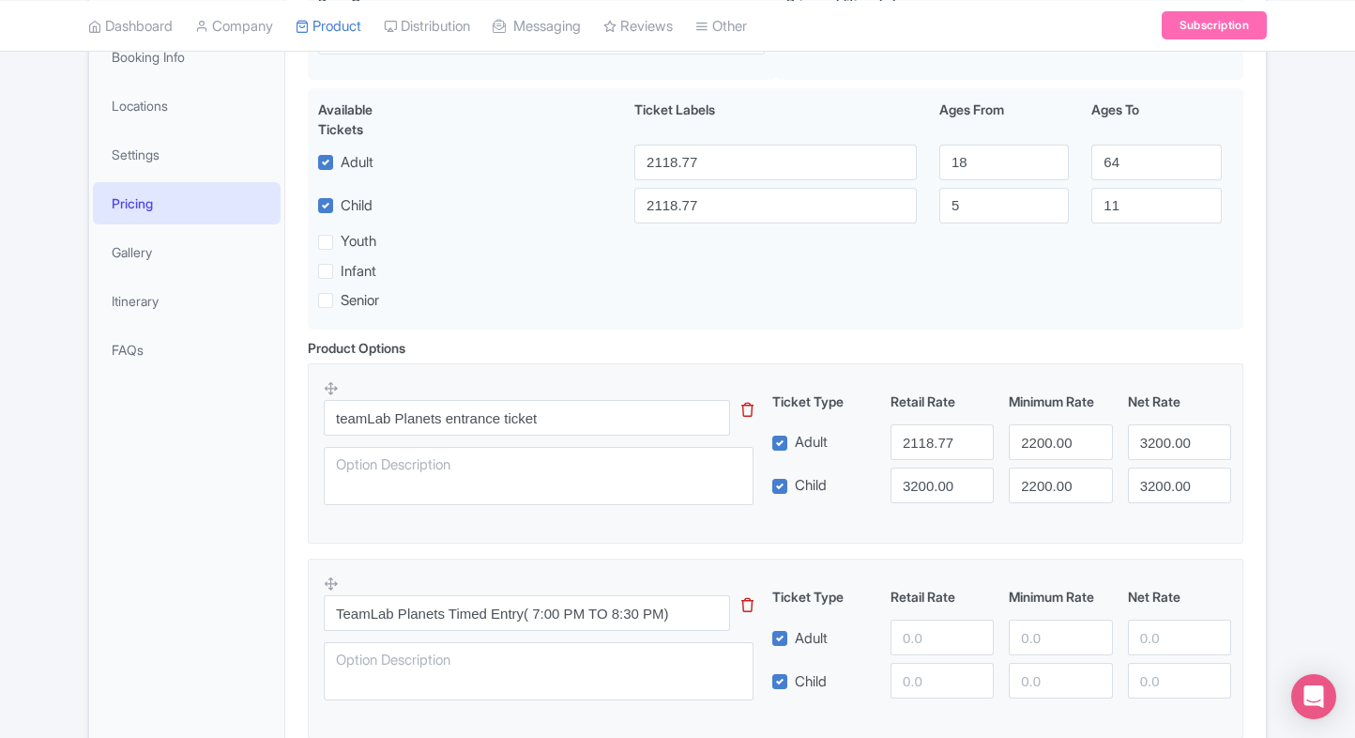
click at [926, 504] on div "teamLab Planets entrance ticket This tip has not data. Code: tip_option_name Ti…" at bounding box center [776, 447] width 904 height 137
click at [929, 498] on div "teamLab Planets entrance ticket This tip has not data. Code: tip_option_name Ti…" at bounding box center [776, 447] width 904 height 137
click at [929, 498] on input "3200.00" at bounding box center [942, 485] width 103 height 36
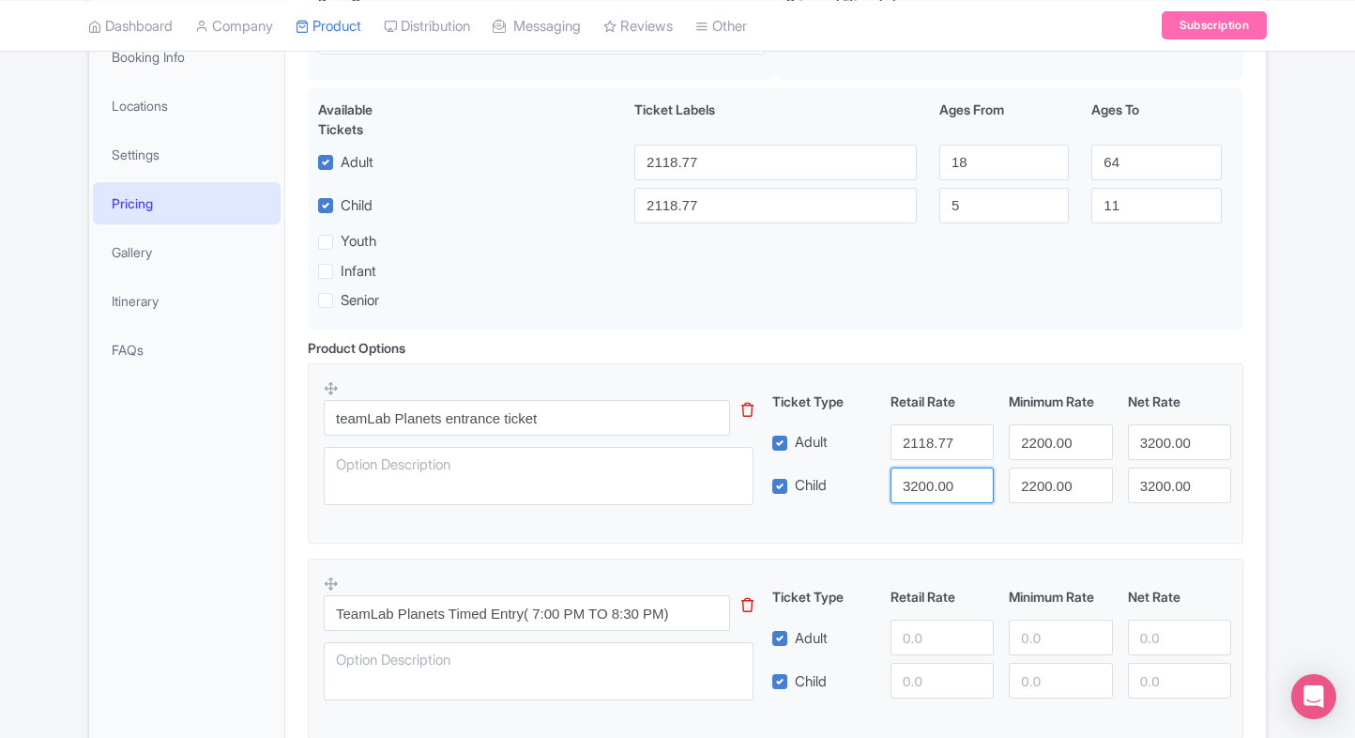
paste input "2118.77"
type input "2118.77"
click at [1039, 455] on input "2200.00" at bounding box center [1060, 442] width 103 height 36
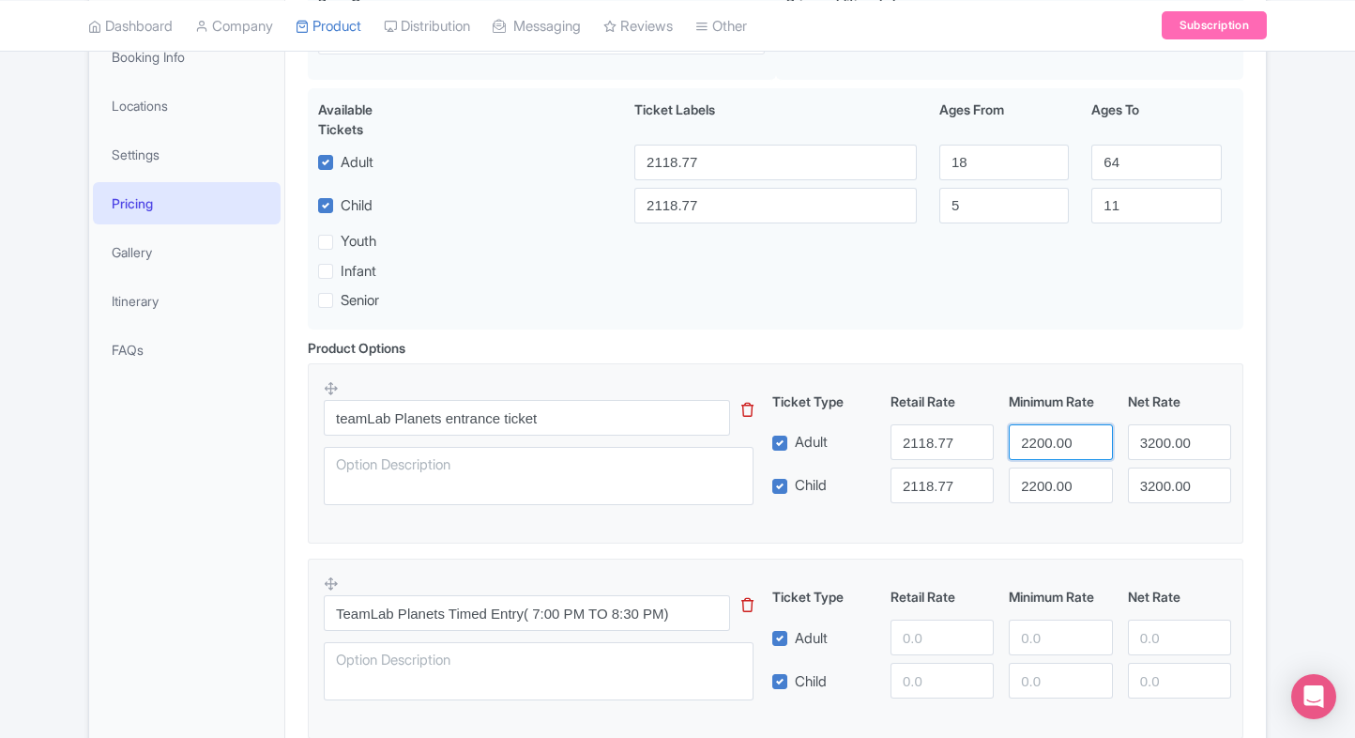
paste input "118.77"
type input "2118.77"
click at [1039, 475] on input "2200.00" at bounding box center [1060, 485] width 103 height 36
paste input "118.77"
click at [1039, 475] on input "2118.77" at bounding box center [1060, 485] width 103 height 36
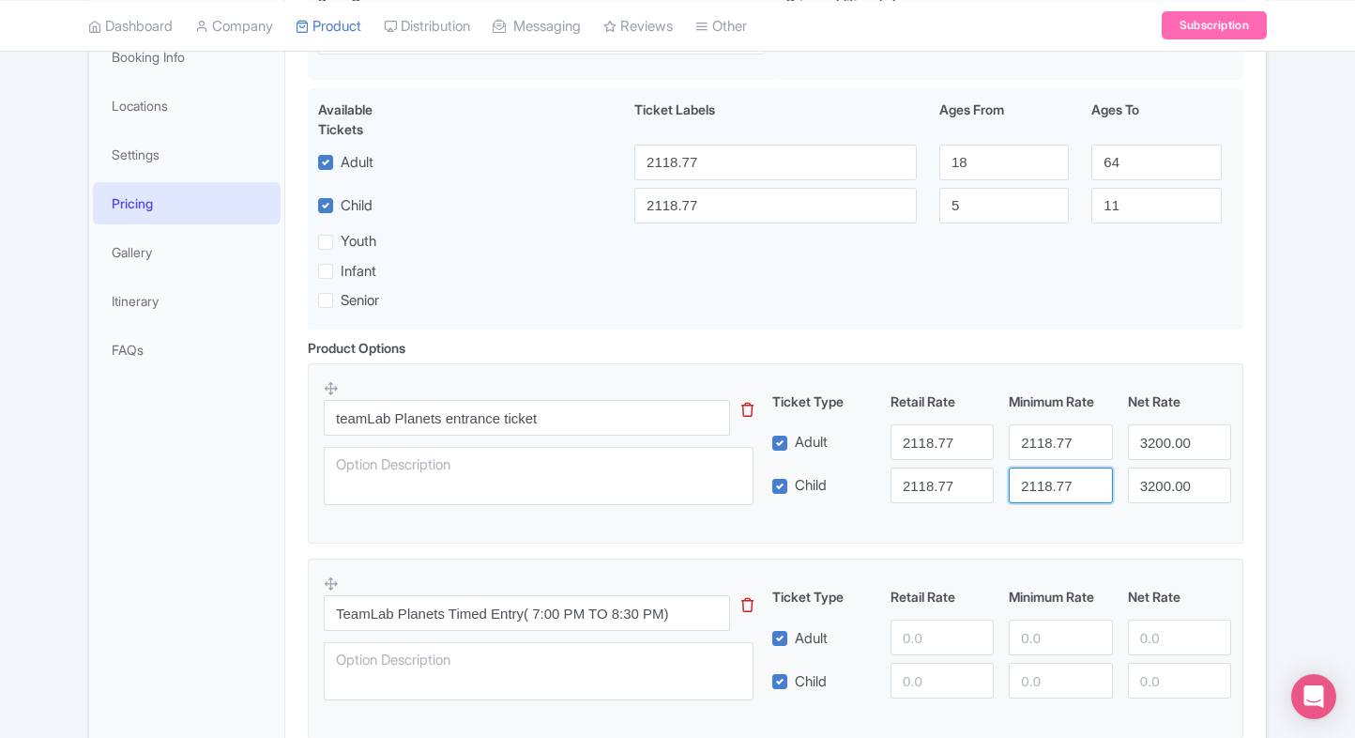
type input "2118.77"
click at [1132, 445] on input "3200.00" at bounding box center [1179, 442] width 103 height 36
paste input "2118.77"
type input "2118.77"
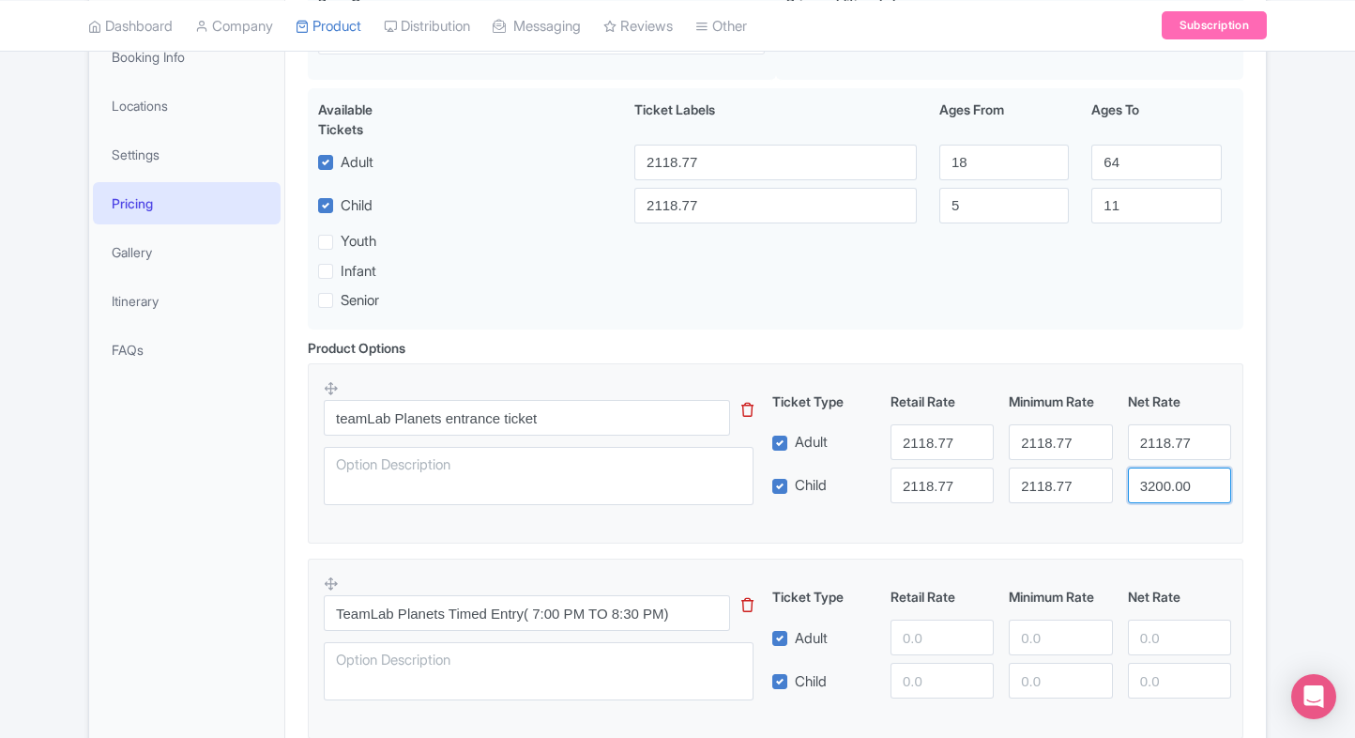
click at [1147, 482] on input "3200.00" at bounding box center [1179, 485] width 103 height 36
paste input "2118.77"
click at [1147, 482] on input "2118.77" at bounding box center [1179, 485] width 103 height 36
type input "2118.77"
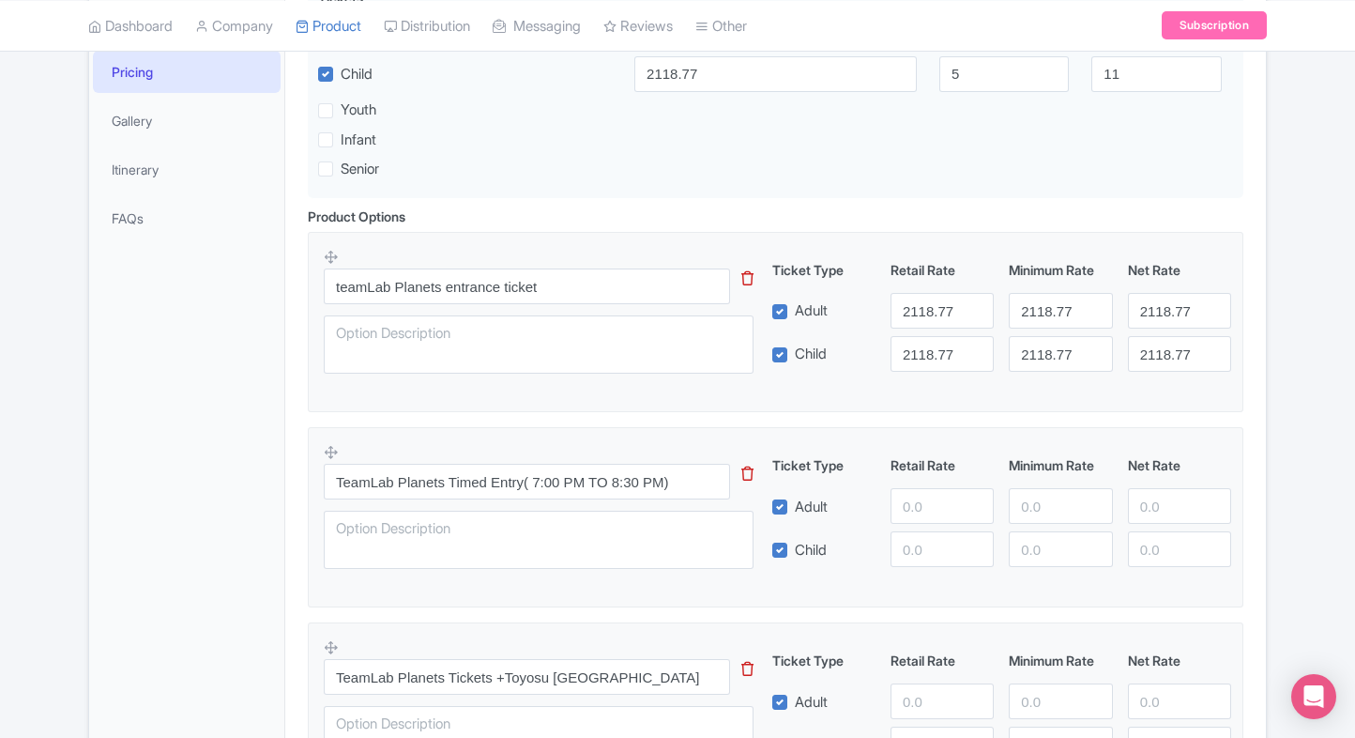
scroll to position [495, 0]
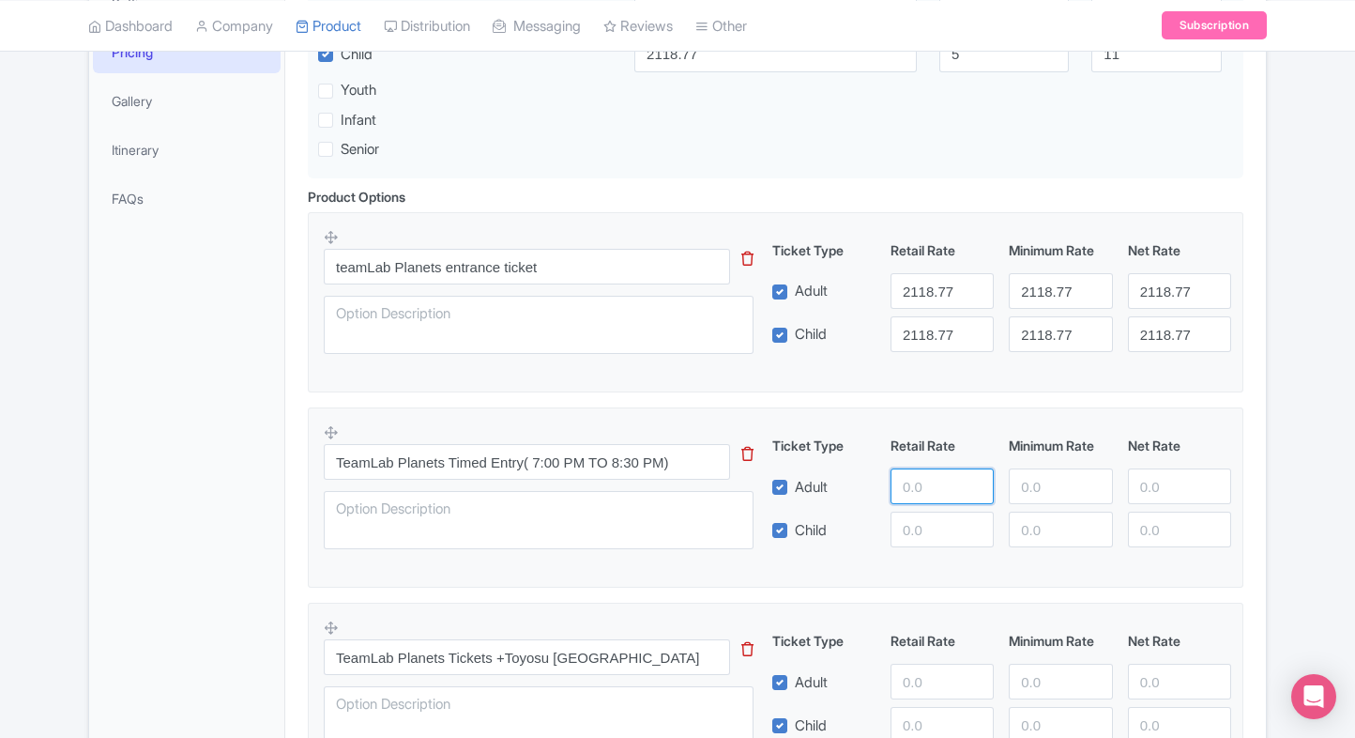
click at [913, 479] on input "number" at bounding box center [942, 486] width 103 height 36
type input "2500"
click at [912, 522] on input "number" at bounding box center [942, 530] width 103 height 36
paste input "2500"
type input "2500"
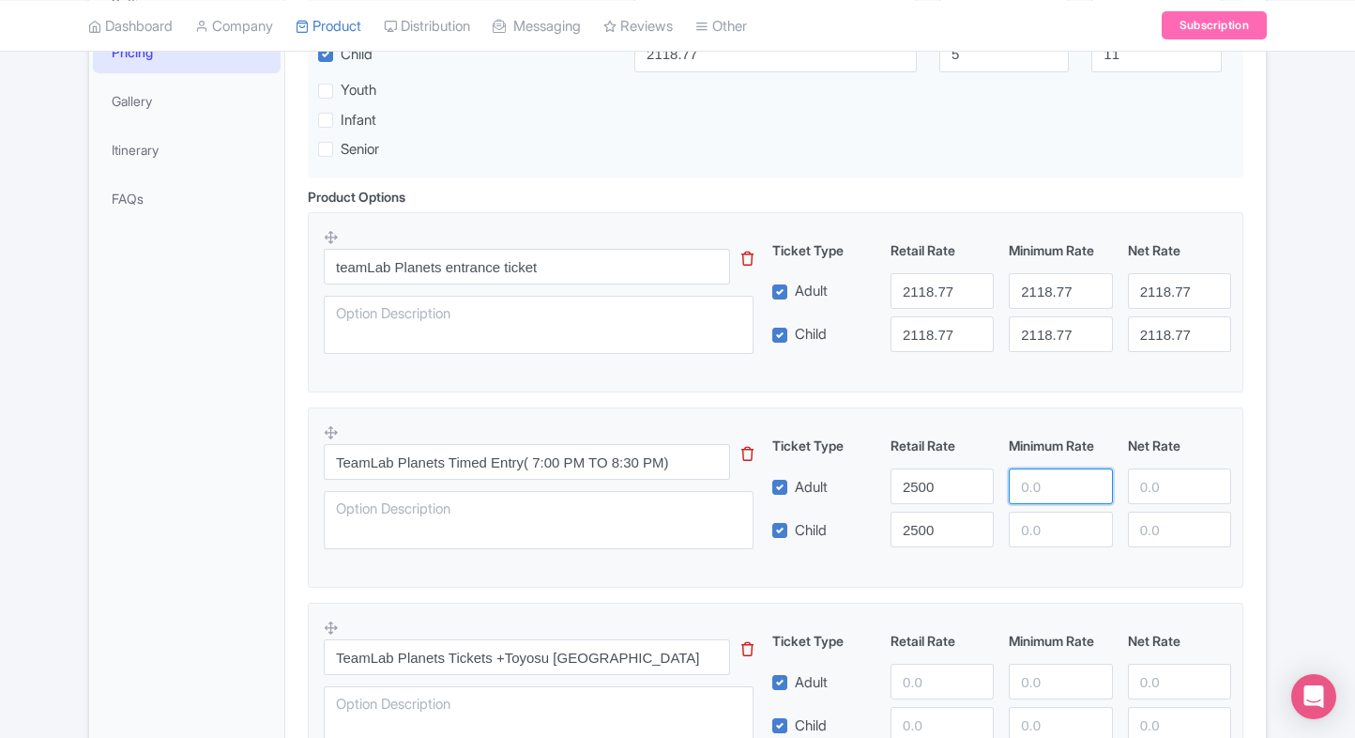
paste input "2500"
click at [1024, 489] on input "2500" at bounding box center [1060, 486] width 103 height 36
type input "2500"
paste input "2500"
click at [1034, 523] on input "2500" at bounding box center [1060, 530] width 103 height 36
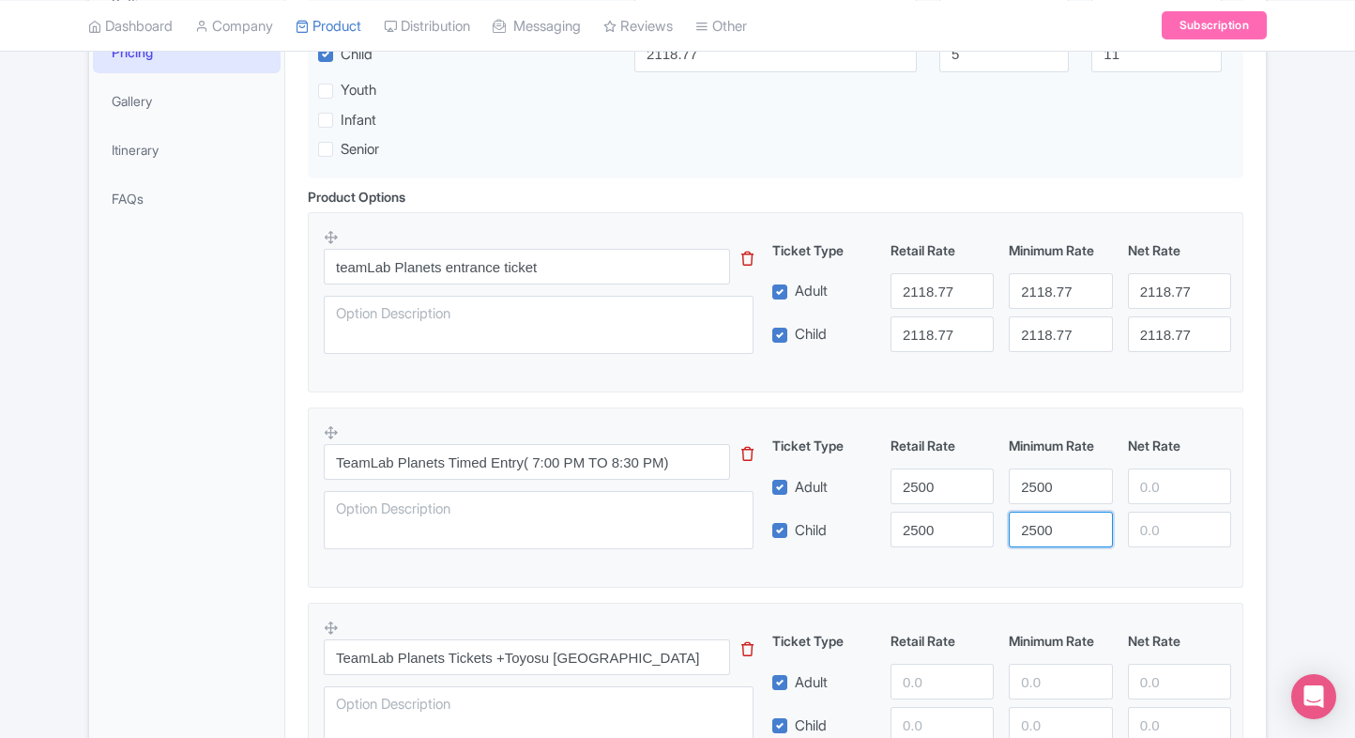
type input "2500"
paste input "2500"
click at [1179, 481] on input "2500" at bounding box center [1179, 486] width 103 height 36
type input "2500"
click at [1158, 544] on input "number" at bounding box center [1179, 530] width 103 height 36
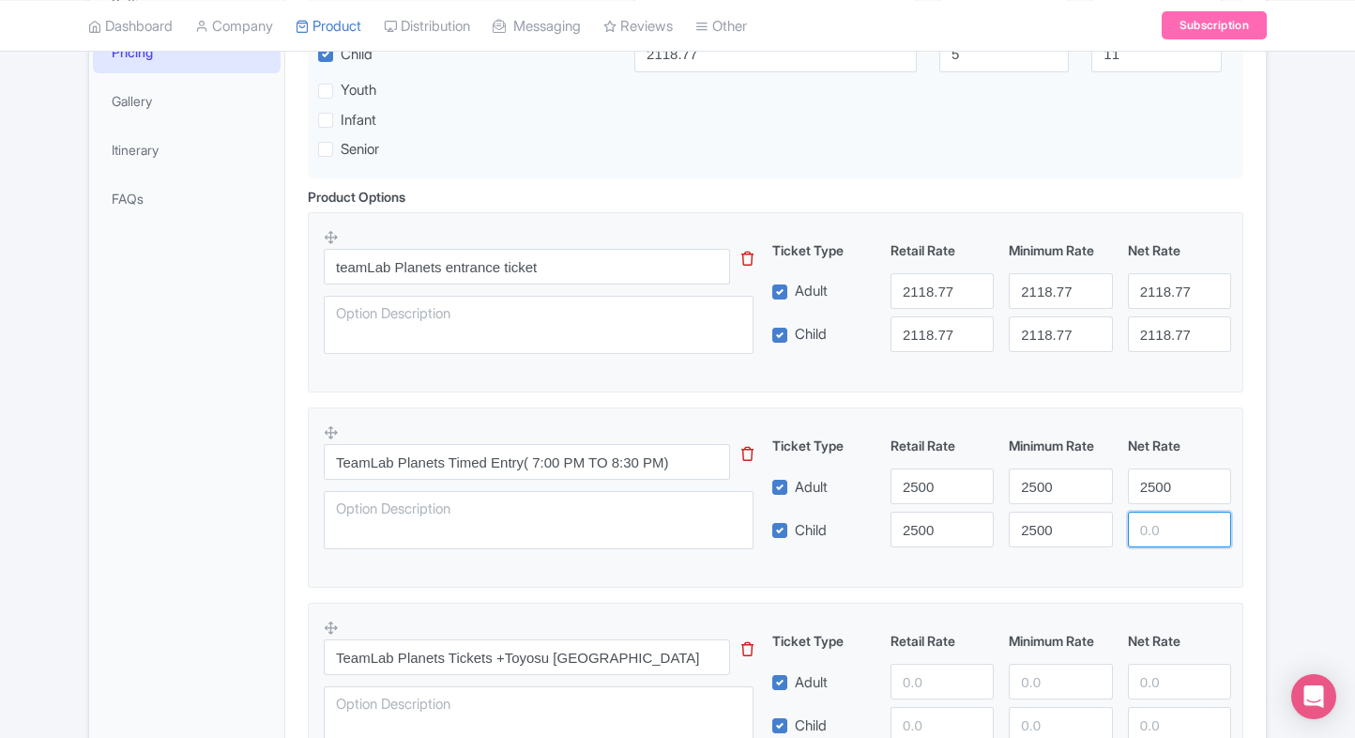
paste input "2500"
type input "2500"
click at [1275, 576] on div "← Back to Products teamLab Planets TOKYO ID# XODGPL Content Distribution Google…" at bounding box center [678, 589] width 1202 height 1815
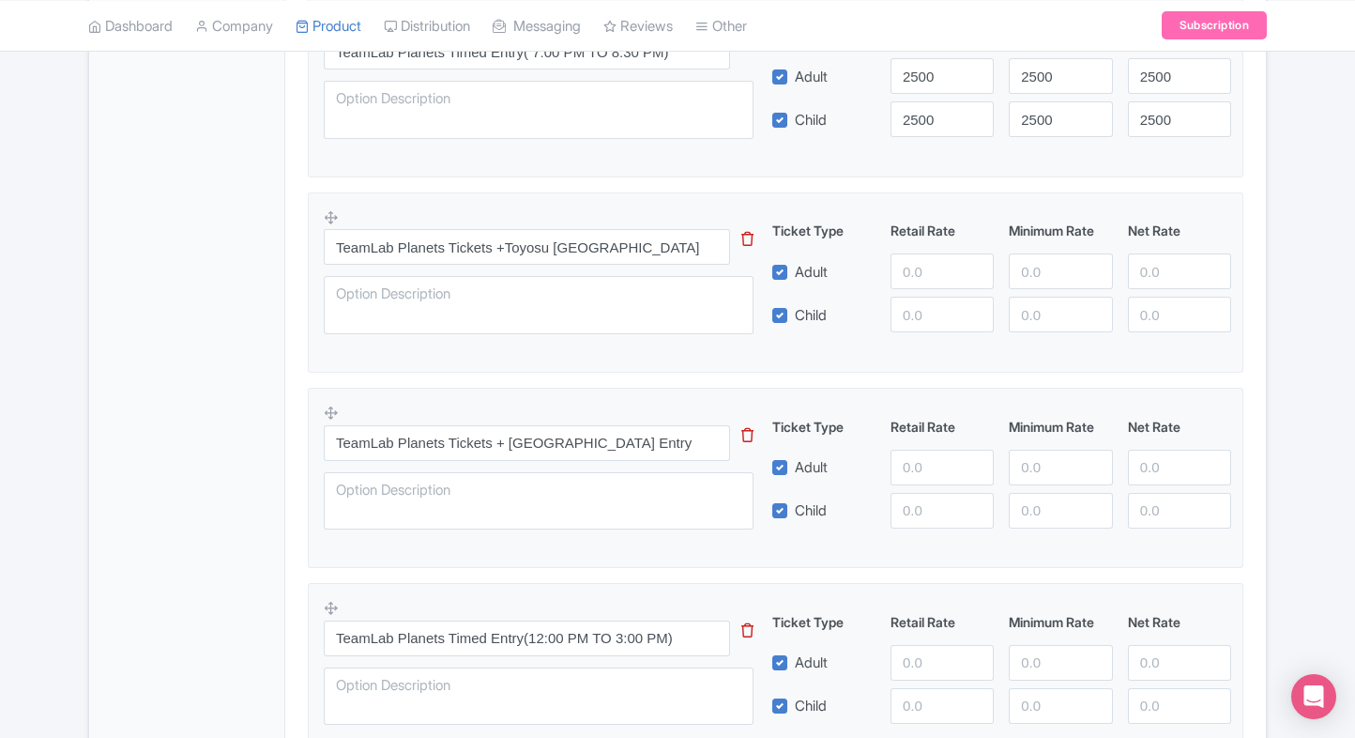
scroll to position [909, 0]
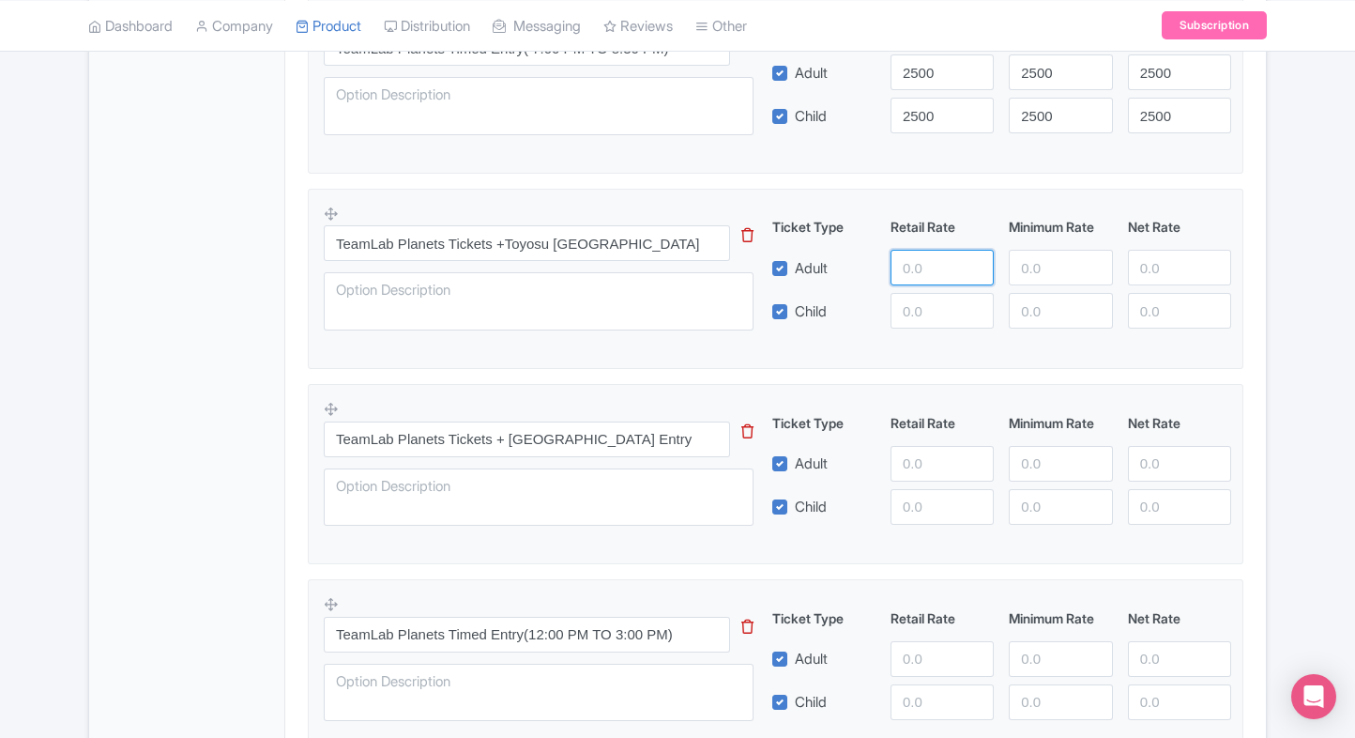
click at [935, 261] on input "number" at bounding box center [942, 268] width 103 height 36
type input "2600"
paste input "2600"
click at [931, 306] on input "2600" at bounding box center [942, 311] width 103 height 36
type input "2600"
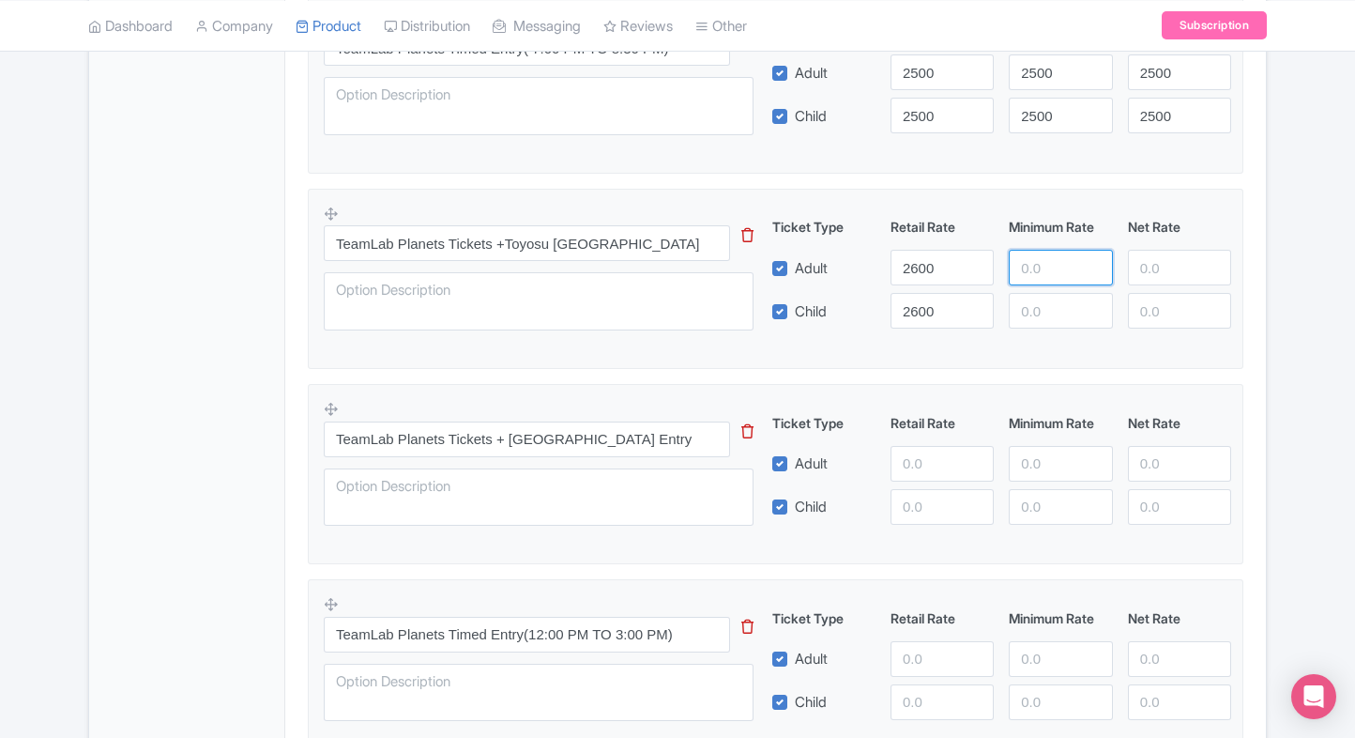
paste input "2600"
drag, startPoint x: 1033, startPoint y: 272, endPoint x: 1033, endPoint y: 310, distance: 37.6
click at [1033, 310] on div "Ticket Type Retail Rate Minimum Rate Net Rate Adult 2600 2600 Child 2600 This t…" at bounding box center [1002, 273] width 452 height 112
type input "2600"
paste input "2600"
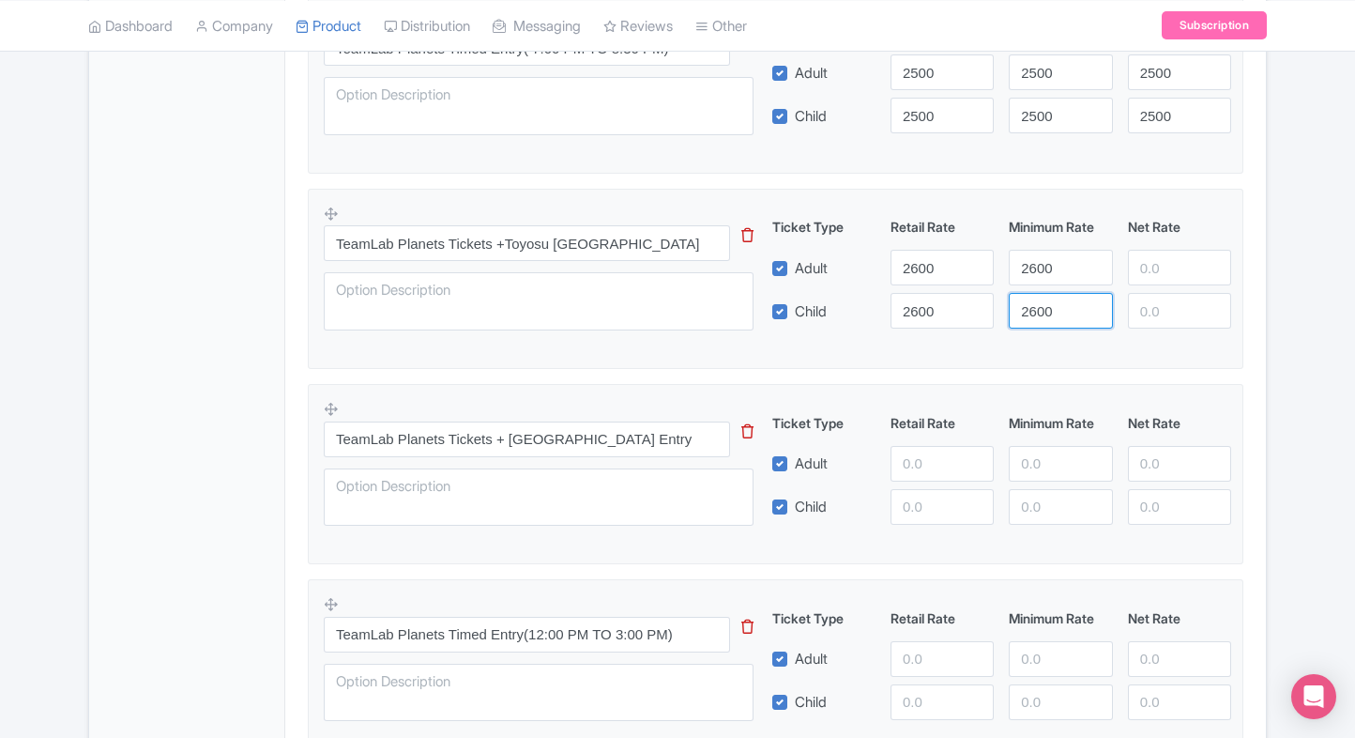
click at [1033, 310] on input "2600" at bounding box center [1060, 311] width 103 height 36
type input "2600"
paste input "2600"
click at [1133, 268] on input "2600" at bounding box center [1179, 268] width 103 height 36
type input "2600"
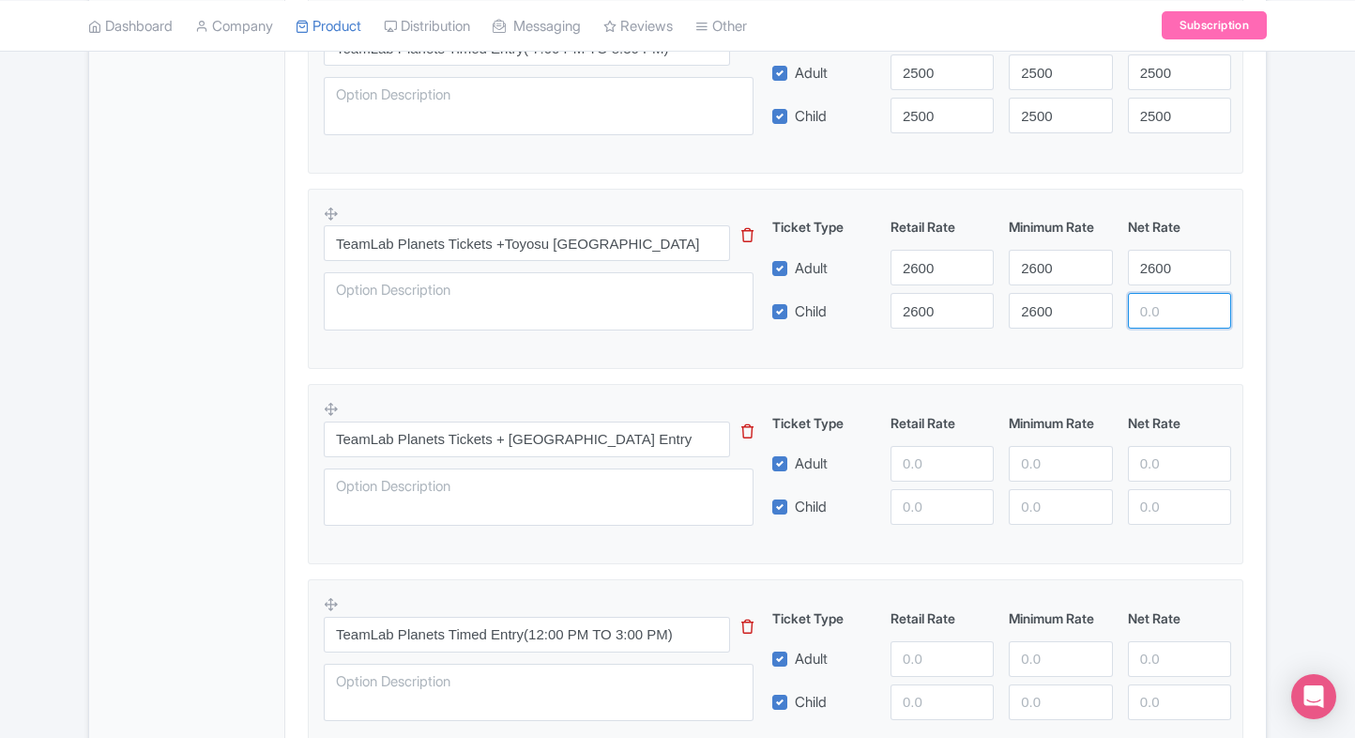
paste input "2600"
click at [1144, 304] on input "2600" at bounding box center [1179, 311] width 103 height 36
type input "2600"
click at [1024, 352] on fieldset "TeamLab Planets Tickets +Toyosu Gururi Park This tip has not data. Code: tip_op…" at bounding box center [776, 279] width 936 height 180
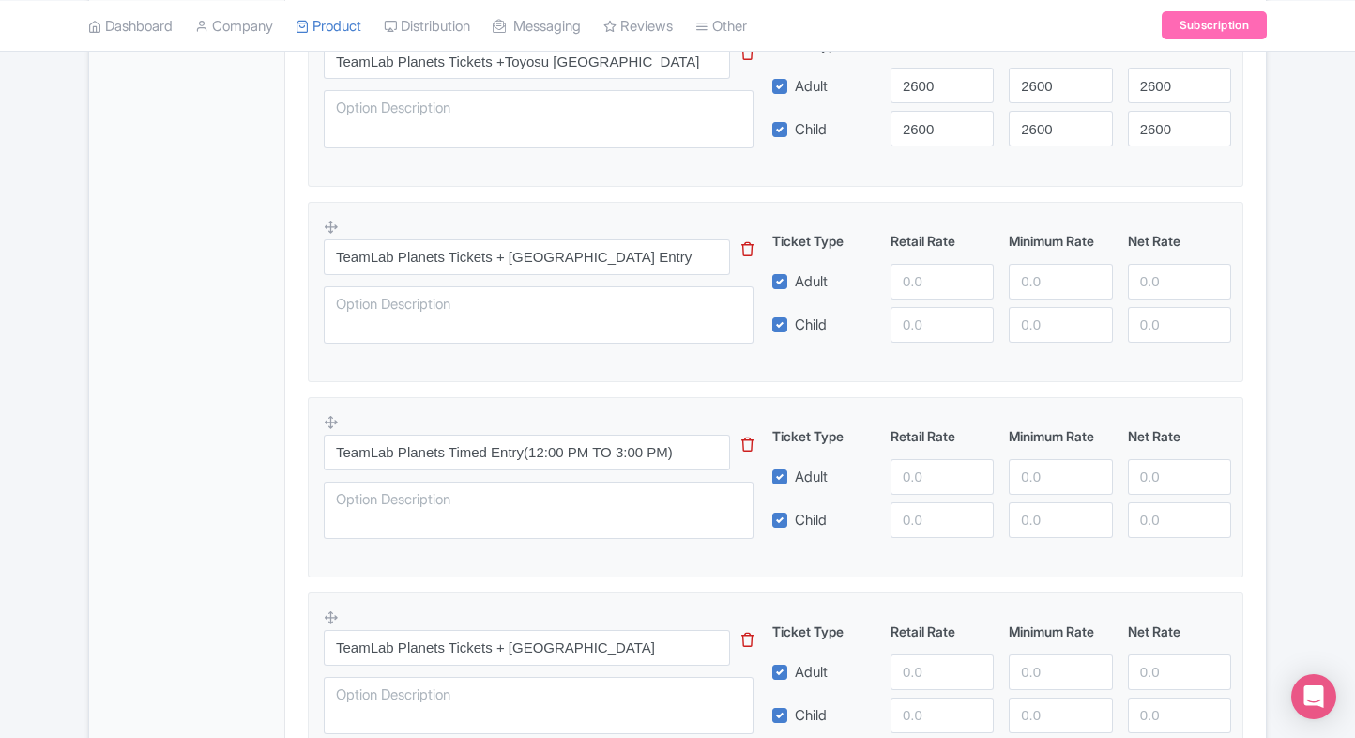
scroll to position [1095, 0]
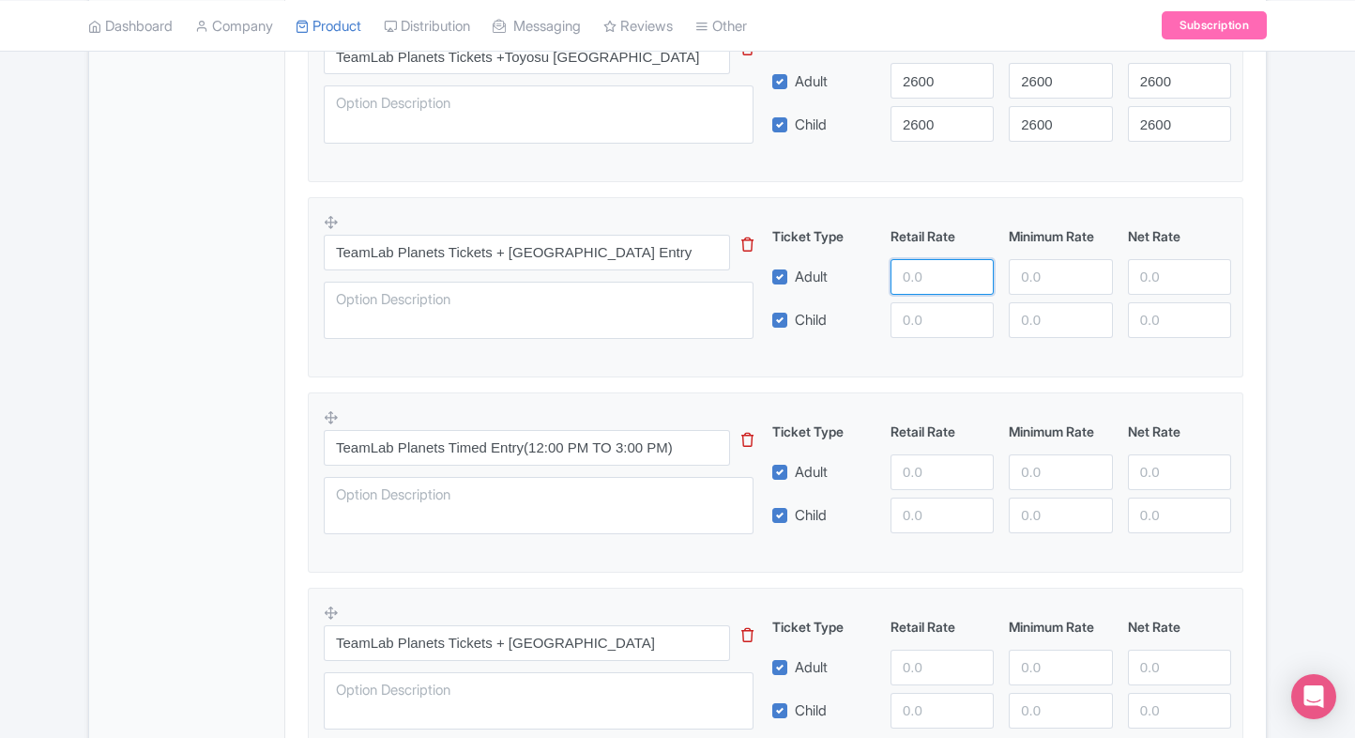
click at [894, 267] on input "number" at bounding box center [942, 277] width 103 height 36
type input "2800"
paste input "2800"
click at [920, 317] on input "2800" at bounding box center [942, 320] width 103 height 36
type input "2800"
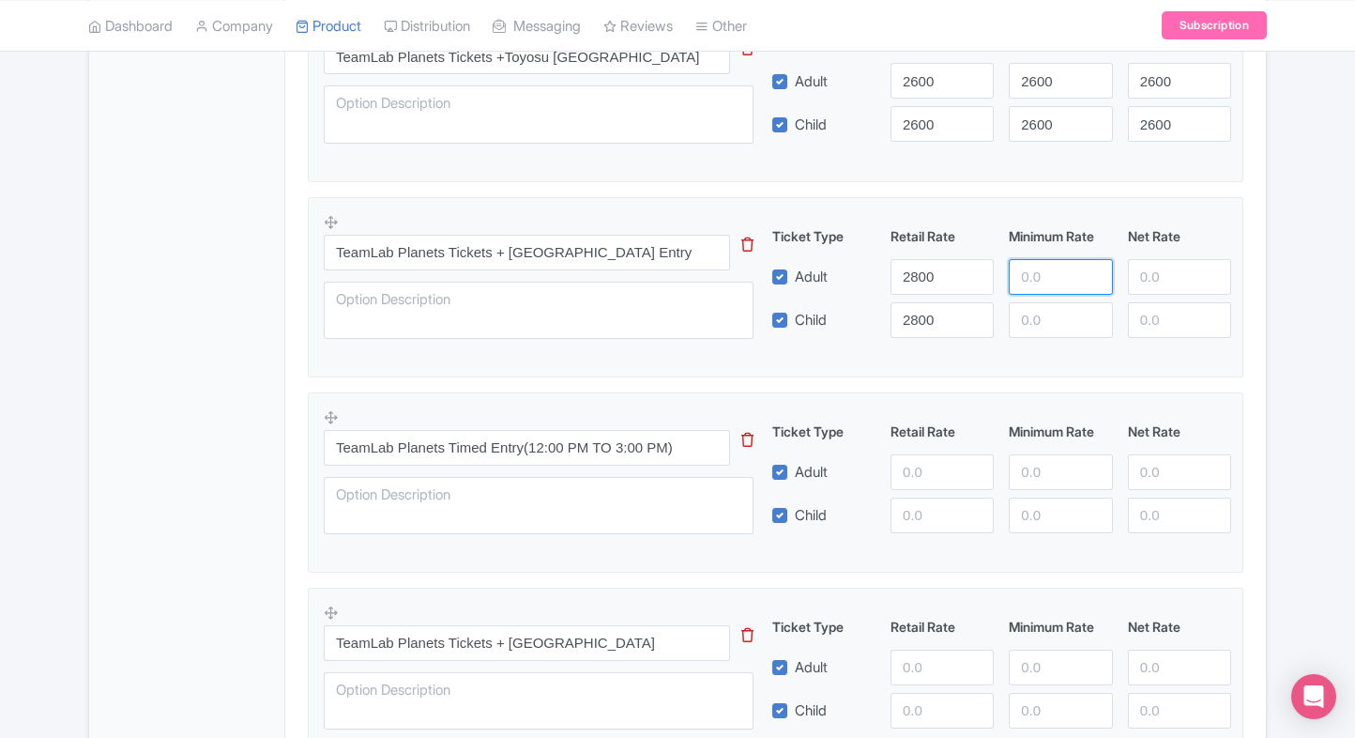
click at [1021, 283] on input "number" at bounding box center [1060, 277] width 103 height 36
paste input "2800"
type input "2800"
paste input "2800"
click at [1033, 312] on input "2800" at bounding box center [1060, 320] width 103 height 36
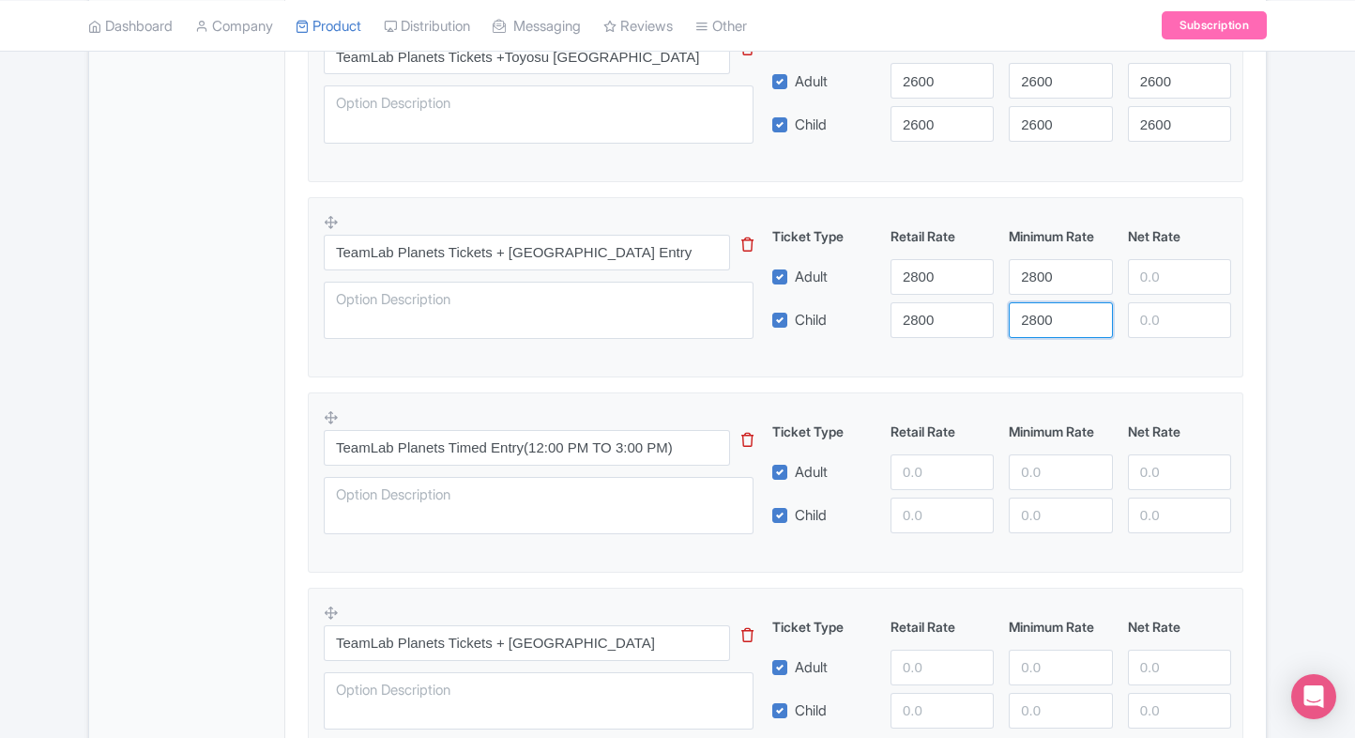
type input "2800"
paste input "2800"
click at [1153, 278] on input "2800" at bounding box center [1179, 277] width 103 height 36
type input "2800"
paste input "2800"
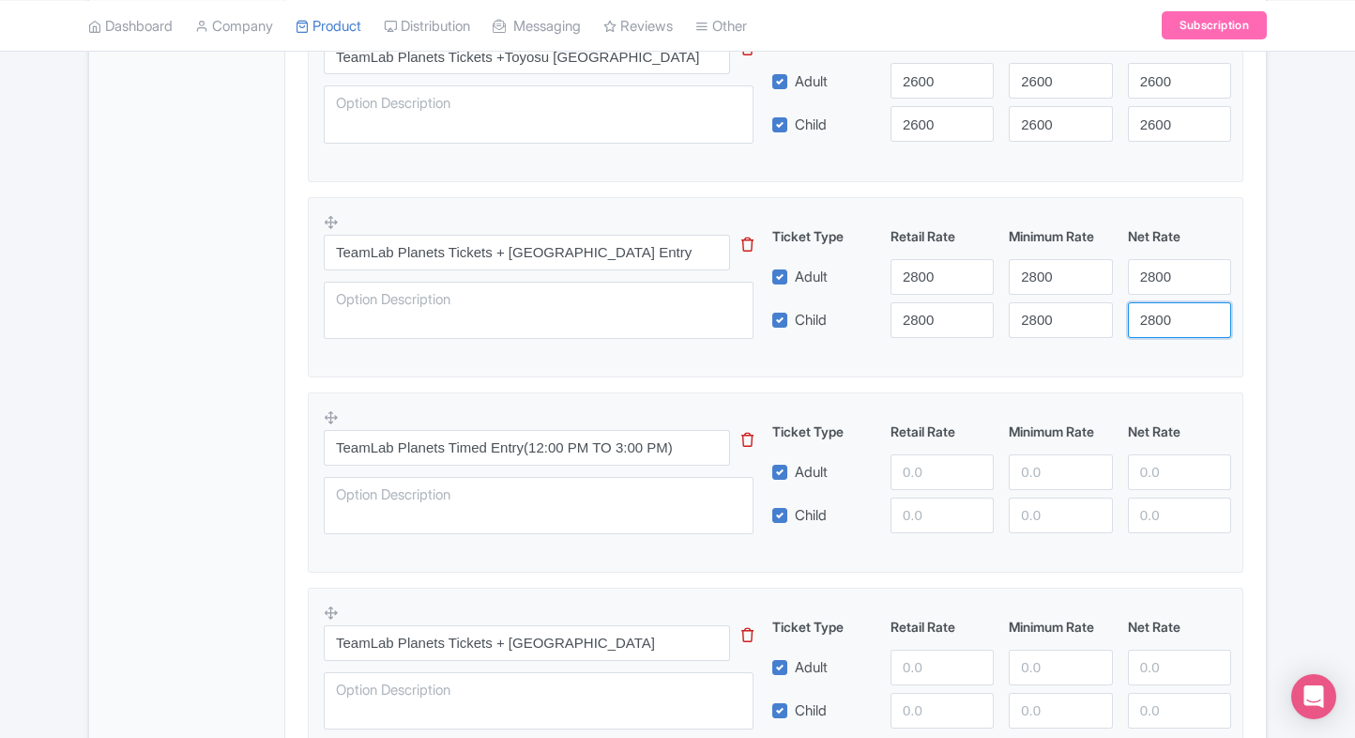
click at [1153, 302] on input "2800" at bounding box center [1179, 320] width 103 height 36
type input "2800"
click at [1252, 299] on div "Product Options i teamLab Planets entrance ticket This tip has not data. Code: …" at bounding box center [776, 199] width 958 height 1226
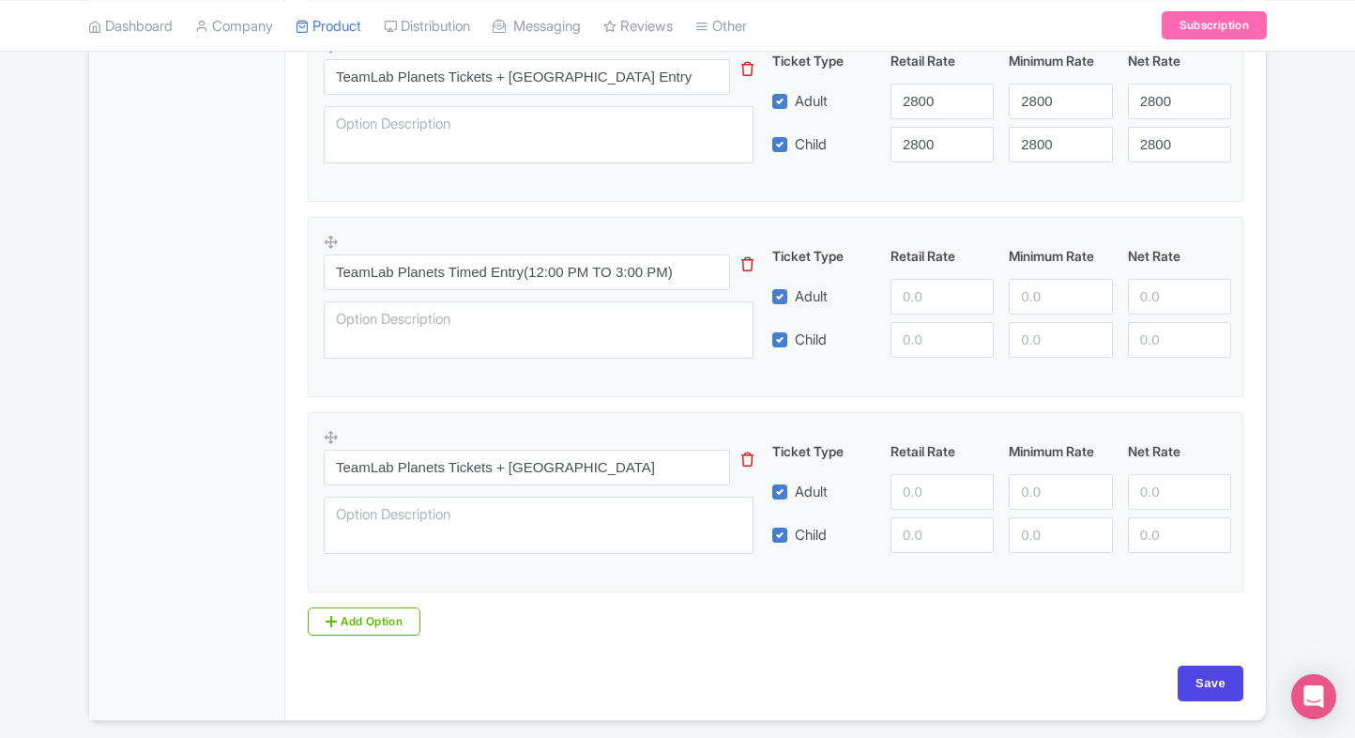
scroll to position [1276, 0]
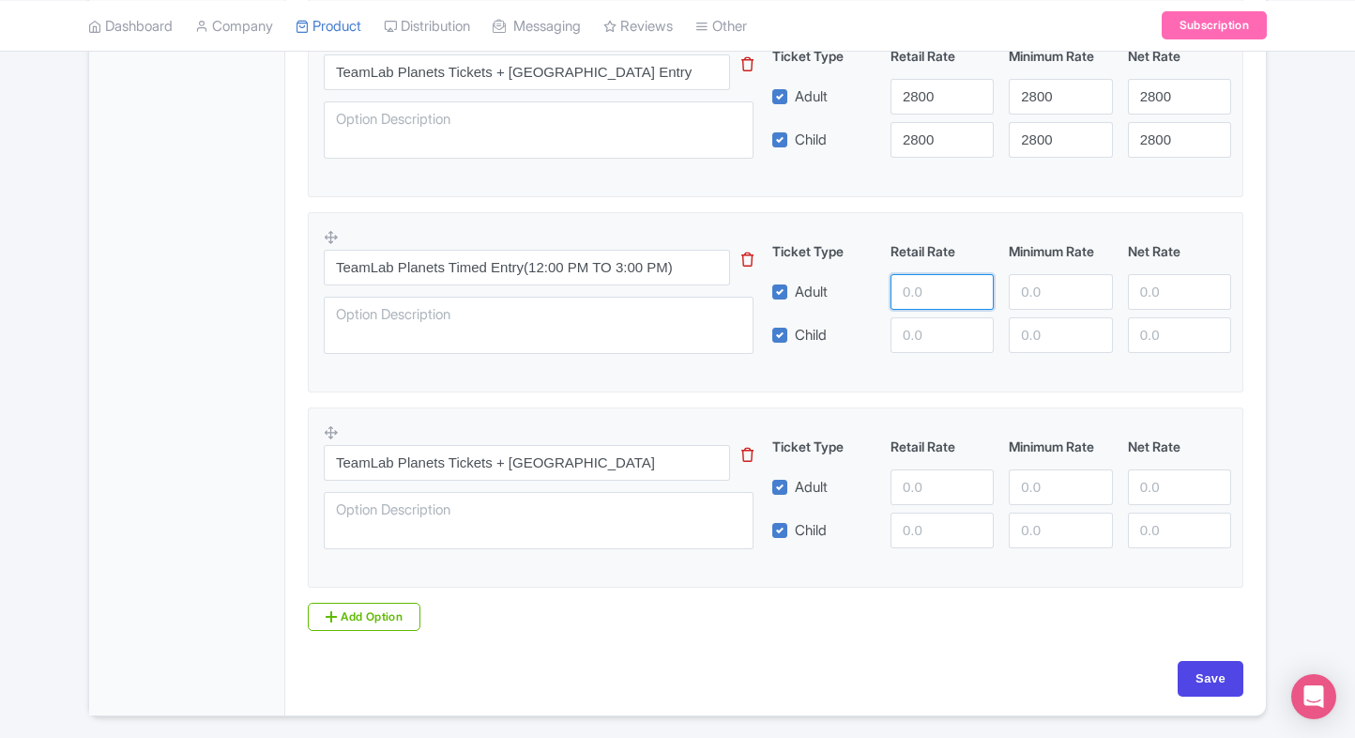
click at [954, 283] on input "number" at bounding box center [942, 292] width 103 height 36
type input "2850"
paste input "2850"
click at [947, 335] on input "number" at bounding box center [942, 335] width 103 height 36
type input "2850"
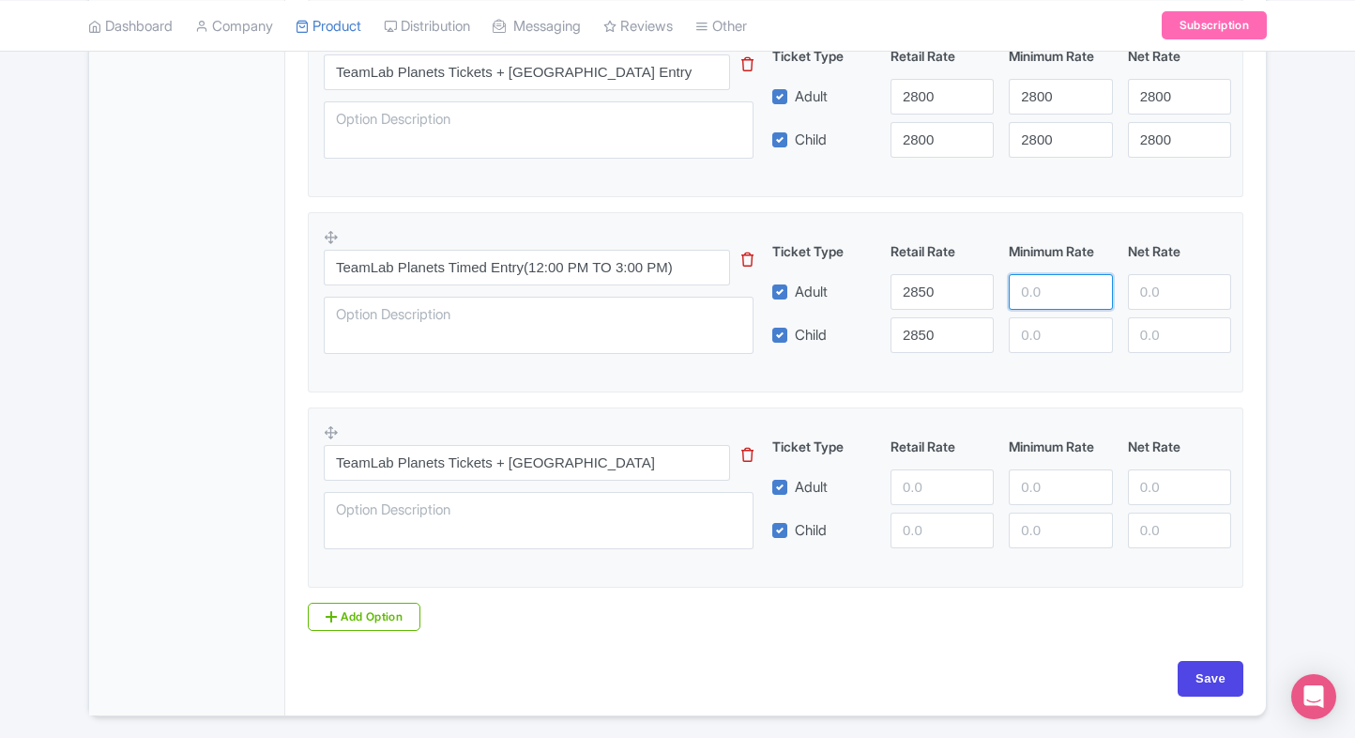
paste input "2850"
click at [1059, 290] on input "2850" at bounding box center [1060, 292] width 103 height 36
type input "2850"
paste input "2850"
click at [1051, 328] on input "2850" at bounding box center [1060, 335] width 103 height 36
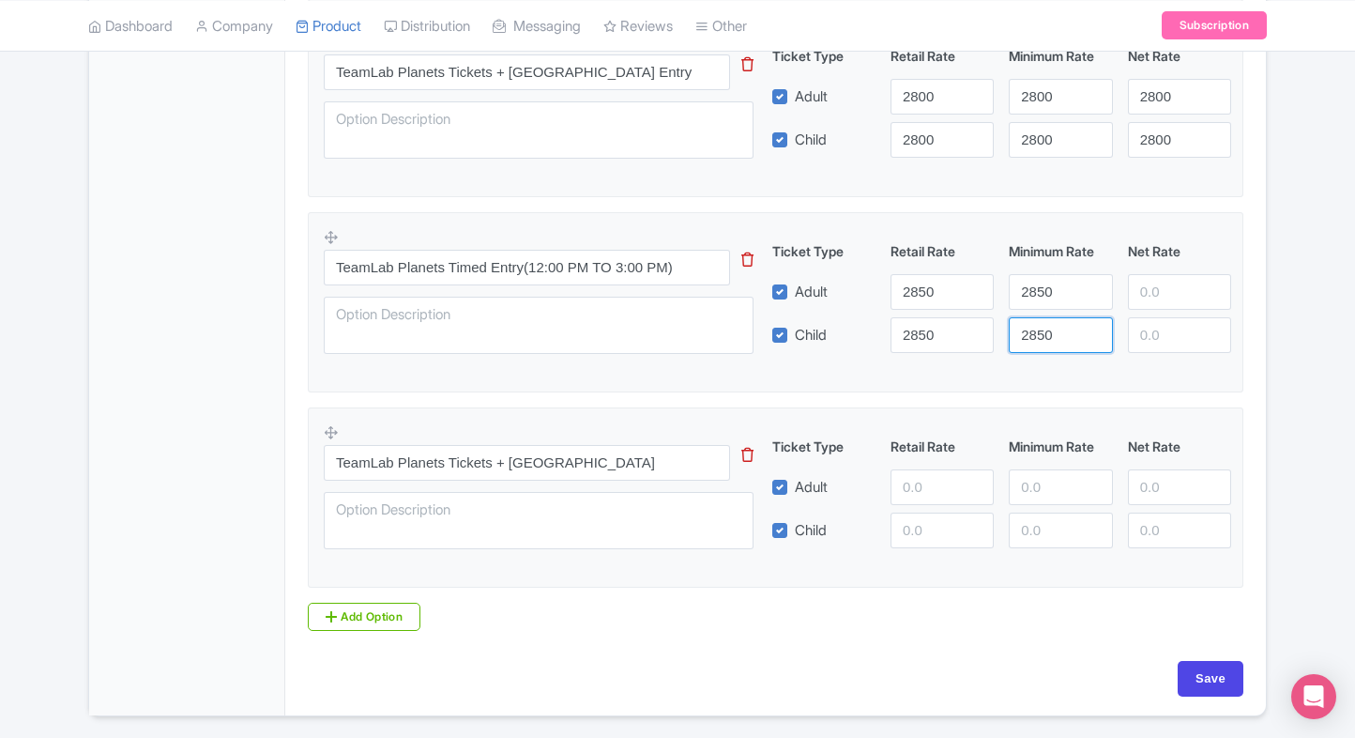
type input "2850"
paste input "2850"
click at [1160, 286] on input "2850" at bounding box center [1179, 292] width 103 height 36
type input "2850"
paste input "2850"
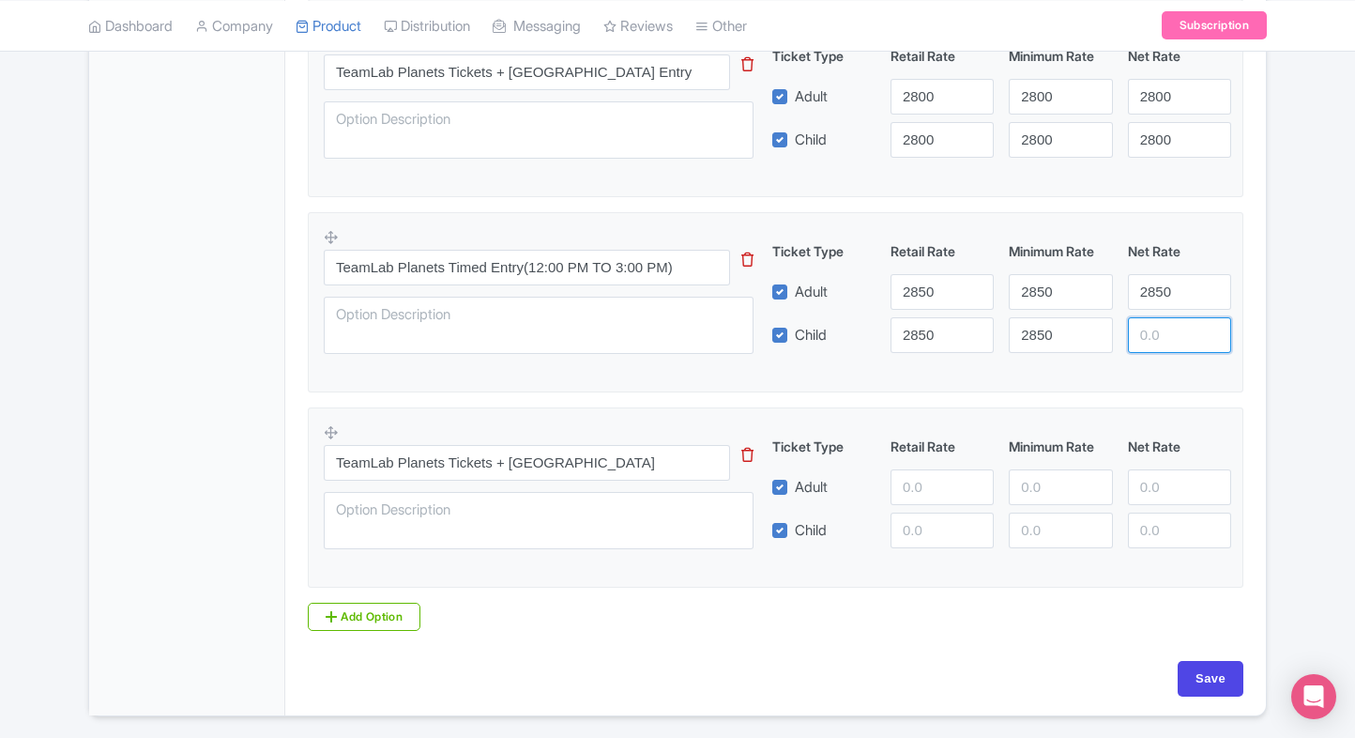
click at [1157, 318] on input "number" at bounding box center [1179, 335] width 103 height 36
type input "2850"
click at [903, 479] on input "number" at bounding box center [942, 487] width 103 height 36
type input "3000"
paste input "3000"
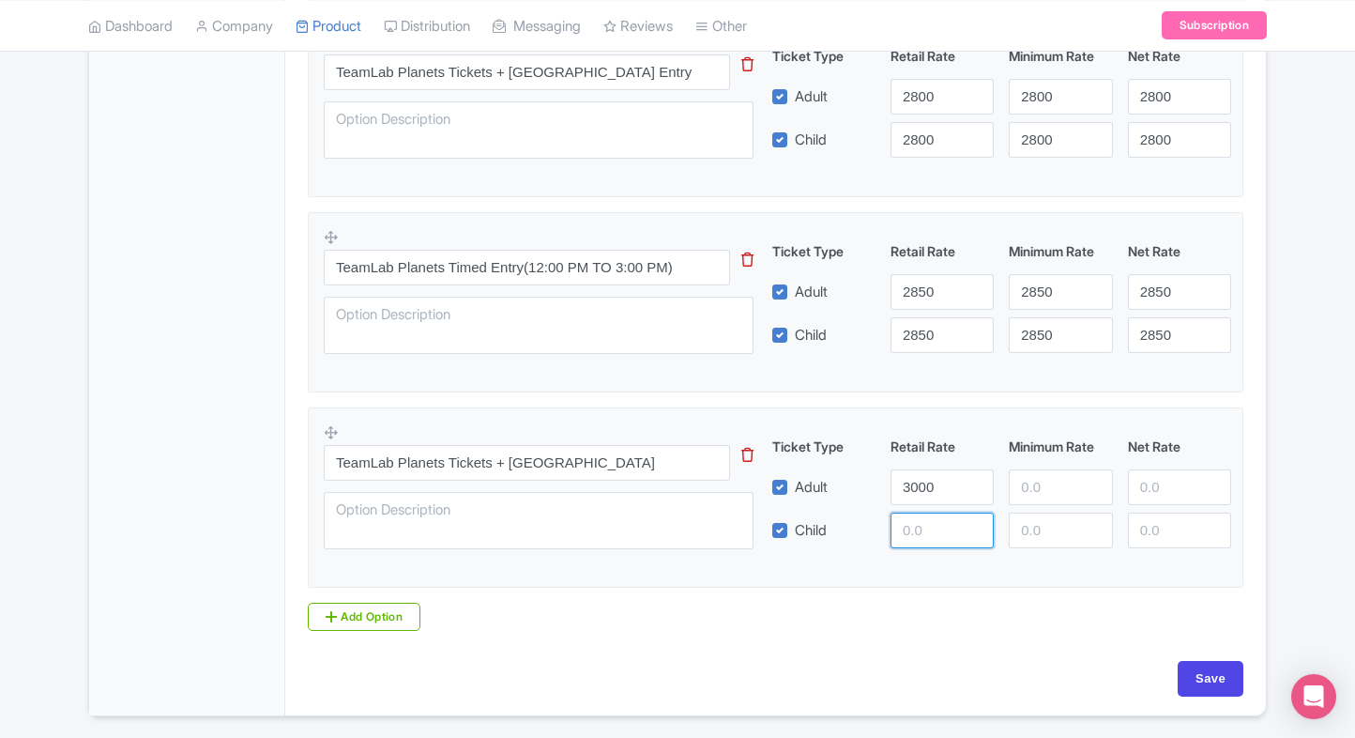
click at [901, 539] on input "number" at bounding box center [942, 531] width 103 height 36
type input "3000"
click at [1013, 504] on div "Ticket Type Retail Rate Minimum Rate Net Rate Adult 3000 Child 3000 This tip ha…" at bounding box center [1002, 492] width 452 height 112
paste input "3000"
click at [1021, 498] on input "3000" at bounding box center [1060, 487] width 103 height 36
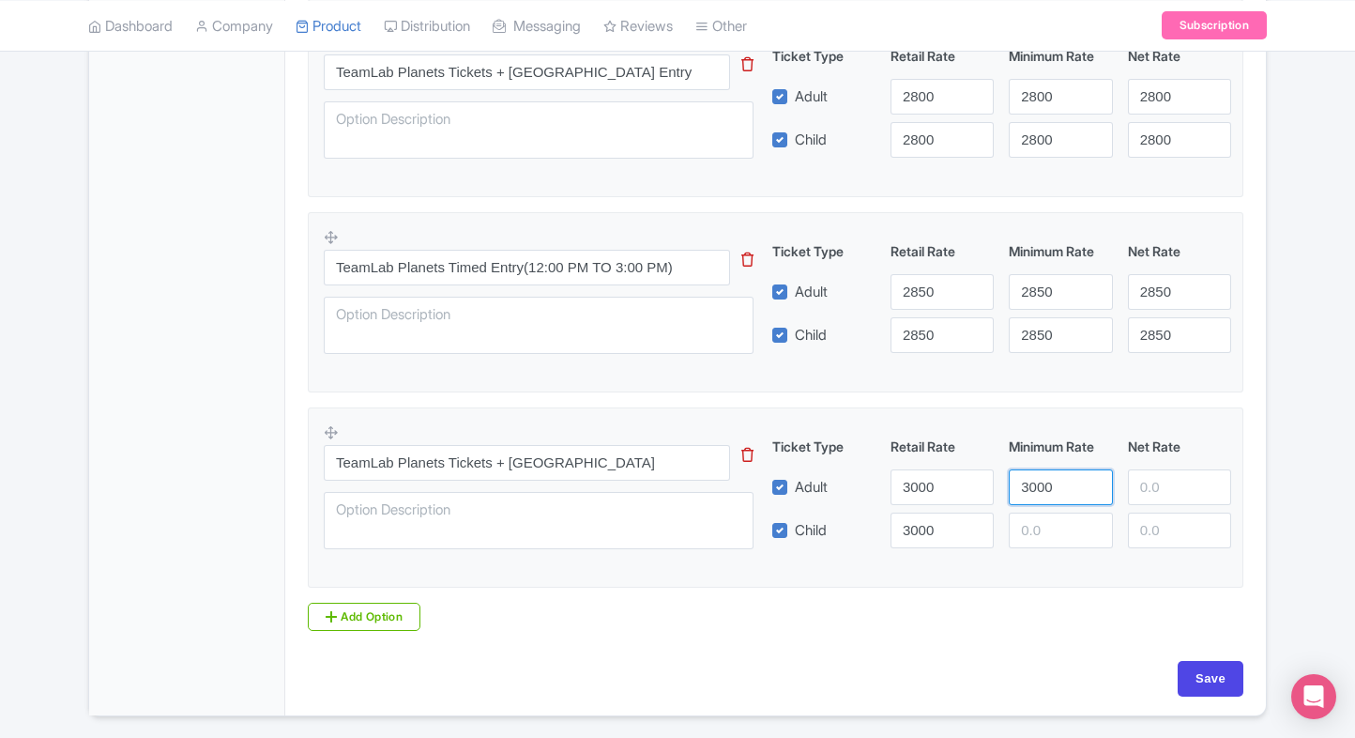
type input "3000"
paste input "3000"
click at [1024, 520] on input "3000" at bounding box center [1060, 531] width 103 height 36
type input "3000"
click at [1110, 494] on input "3000" at bounding box center [1060, 487] width 103 height 36
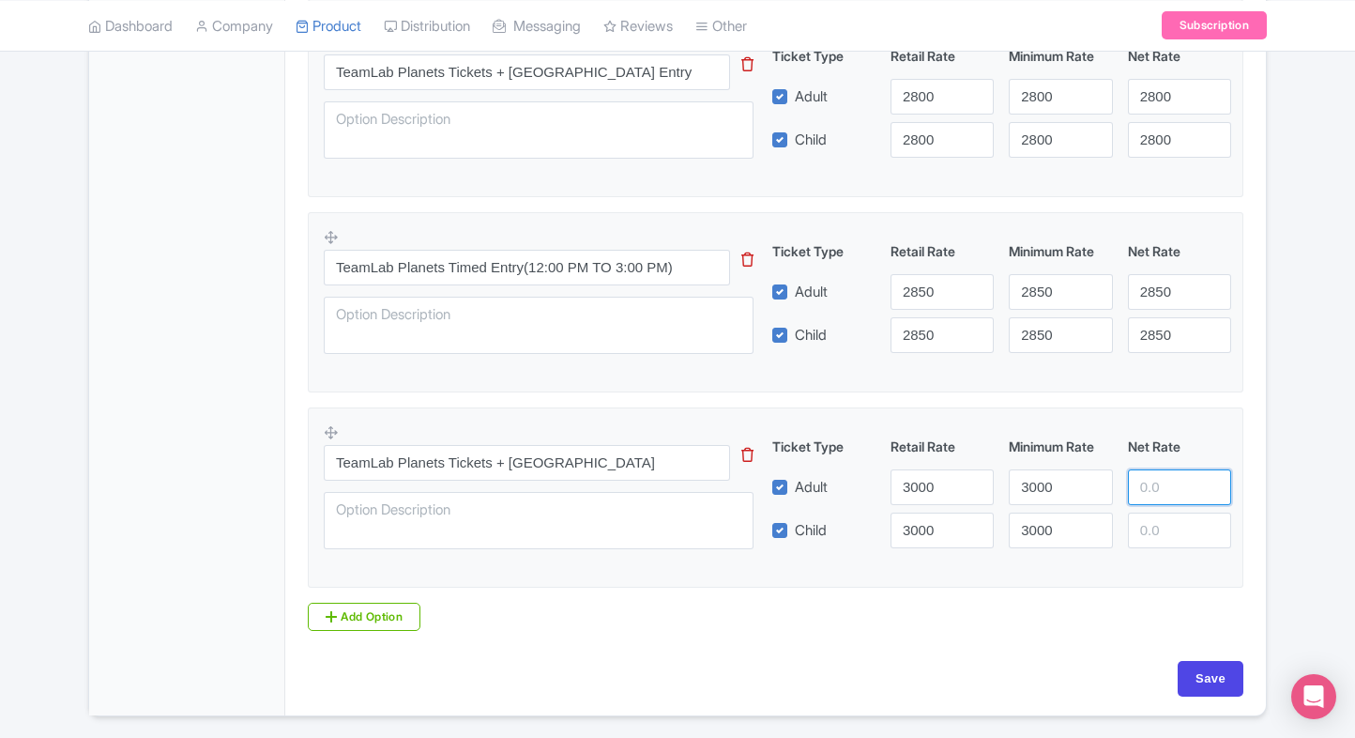
paste input "3000"
click at [1148, 488] on input "number" at bounding box center [1179, 487] width 103 height 36
type input "3000"
paste input "3000"
click at [1155, 527] on input "number" at bounding box center [1179, 531] width 103 height 36
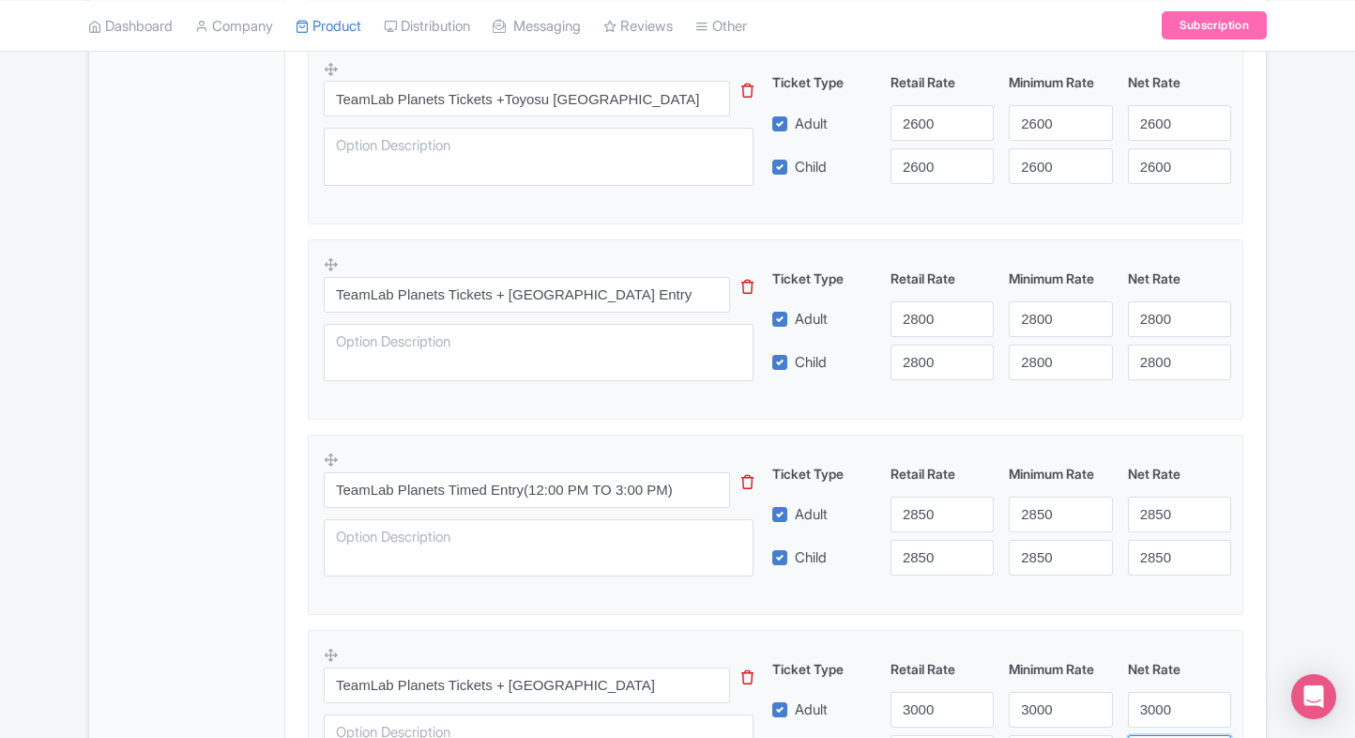
scroll to position [1331, 0]
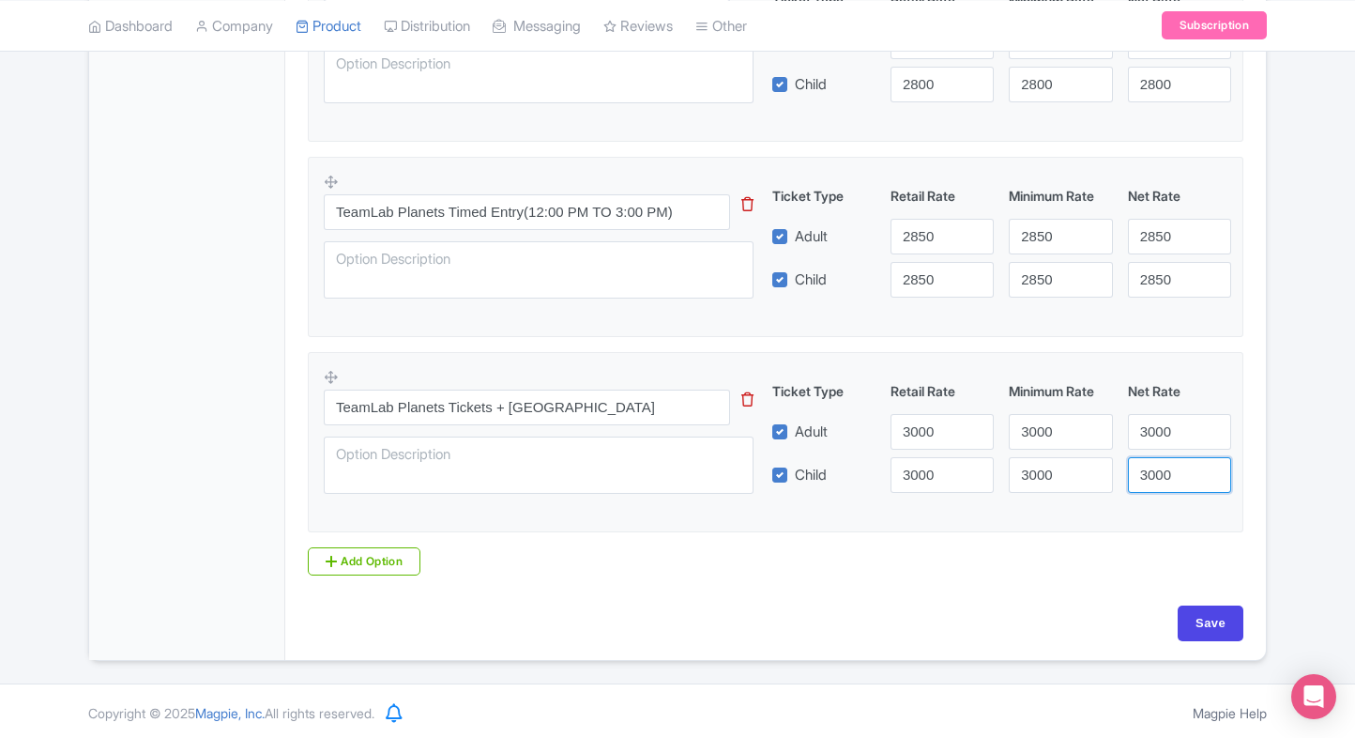
type input "3000"
click at [1196, 640] on div "Save" at bounding box center [776, 632] width 958 height 54
click at [1206, 624] on input "Save" at bounding box center [1211, 623] width 66 height 36
type input "Saving..."
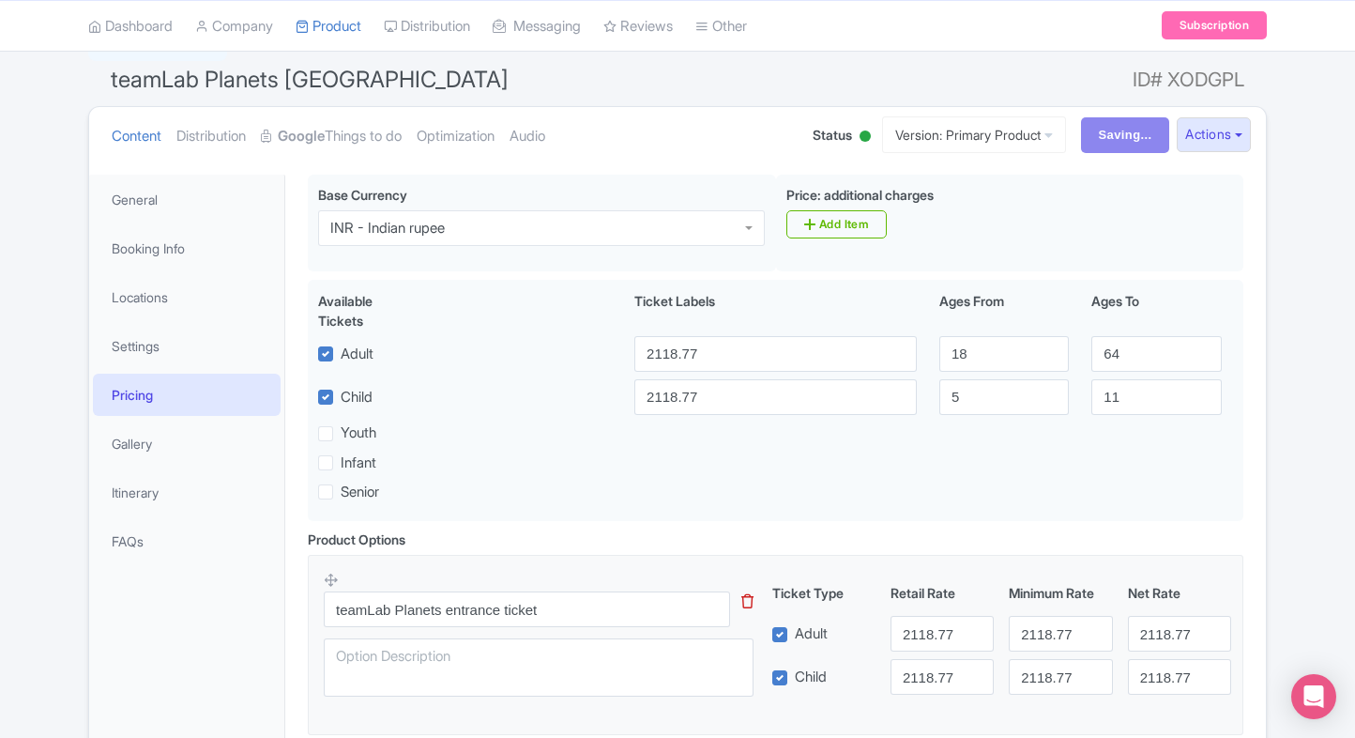
scroll to position [0, 0]
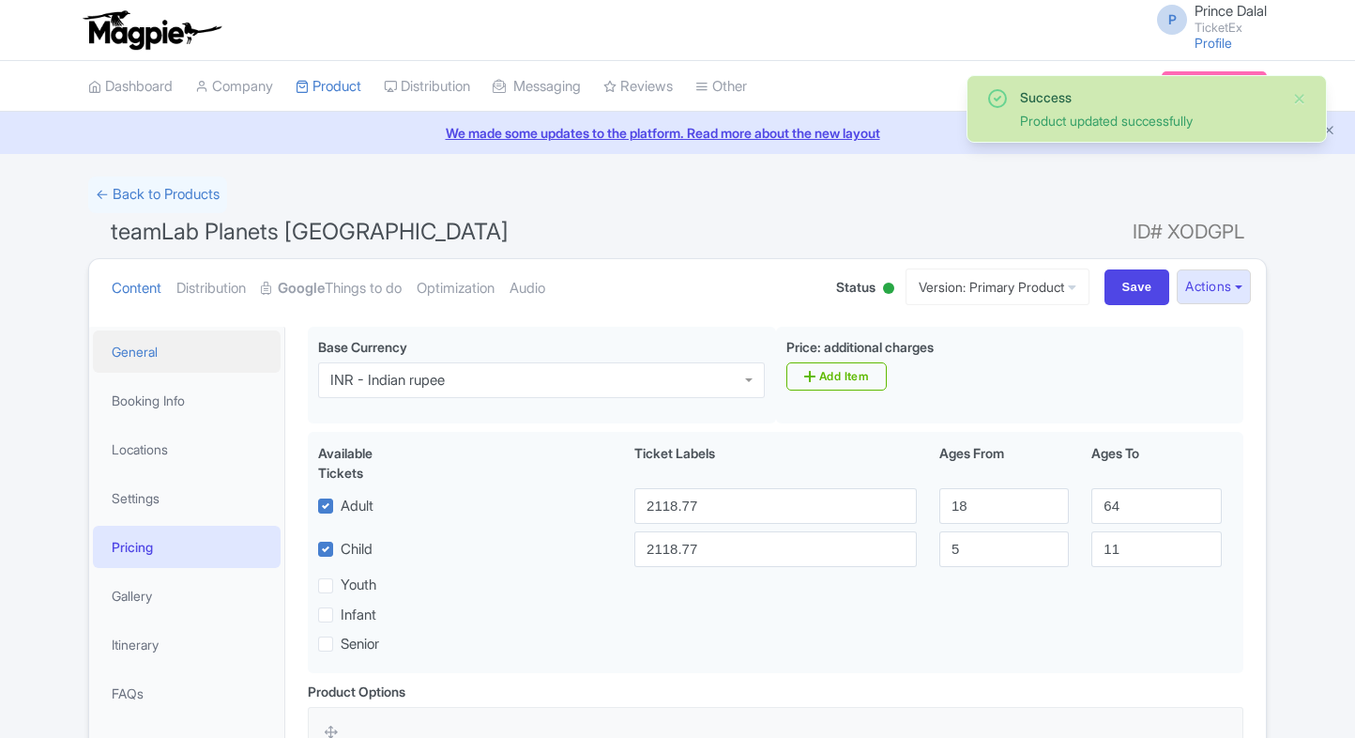
click at [158, 341] on link "General" at bounding box center [187, 351] width 188 height 42
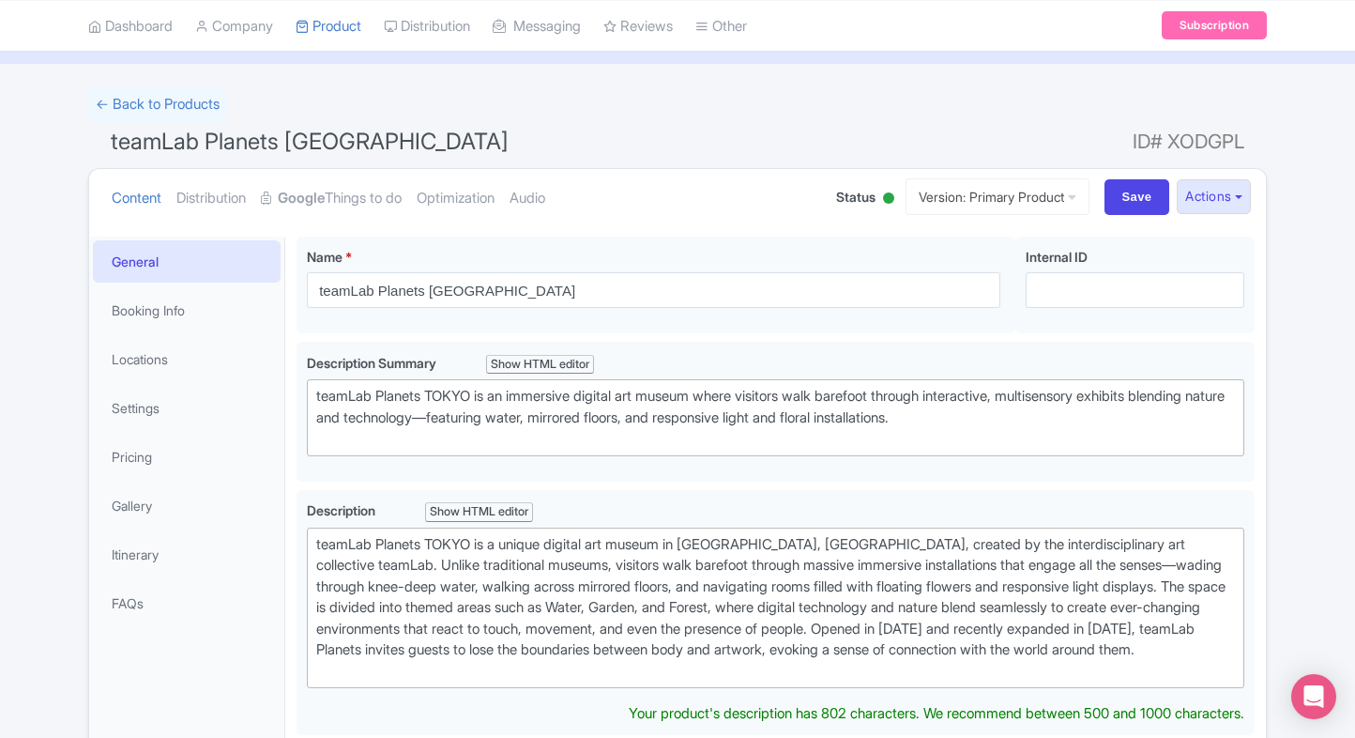
scroll to position [82, 0]
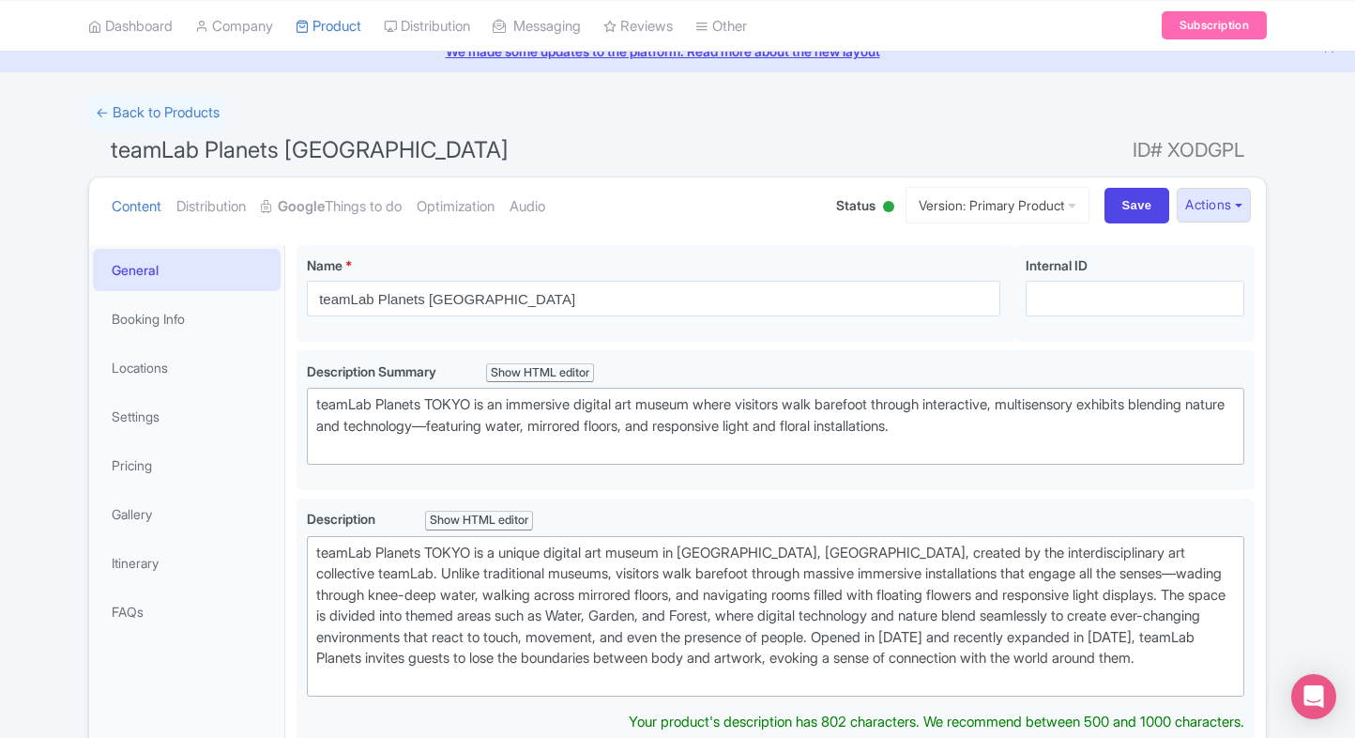
type trix-editor "<div>teamLab Planets TOKYO is a unique digital art museum in Toyosu, Tokyo, cre…"
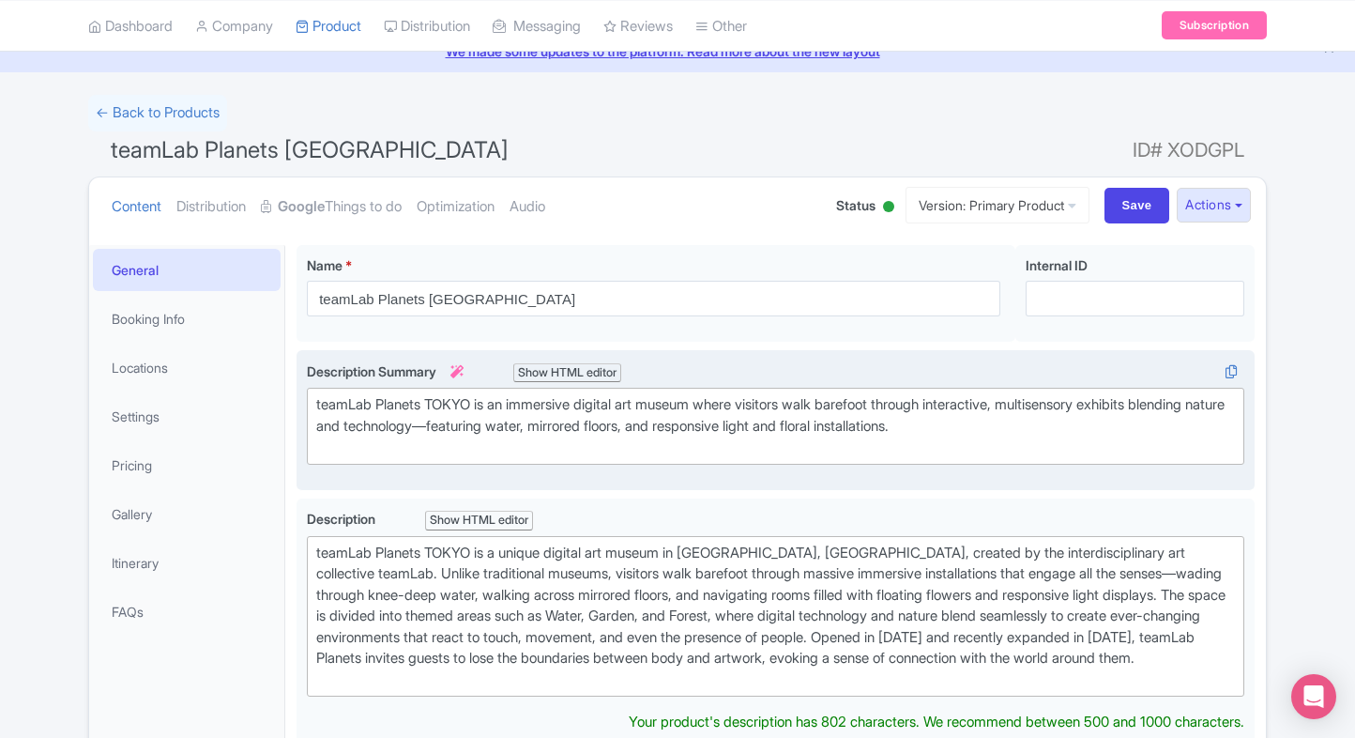
scroll to position [102, 0]
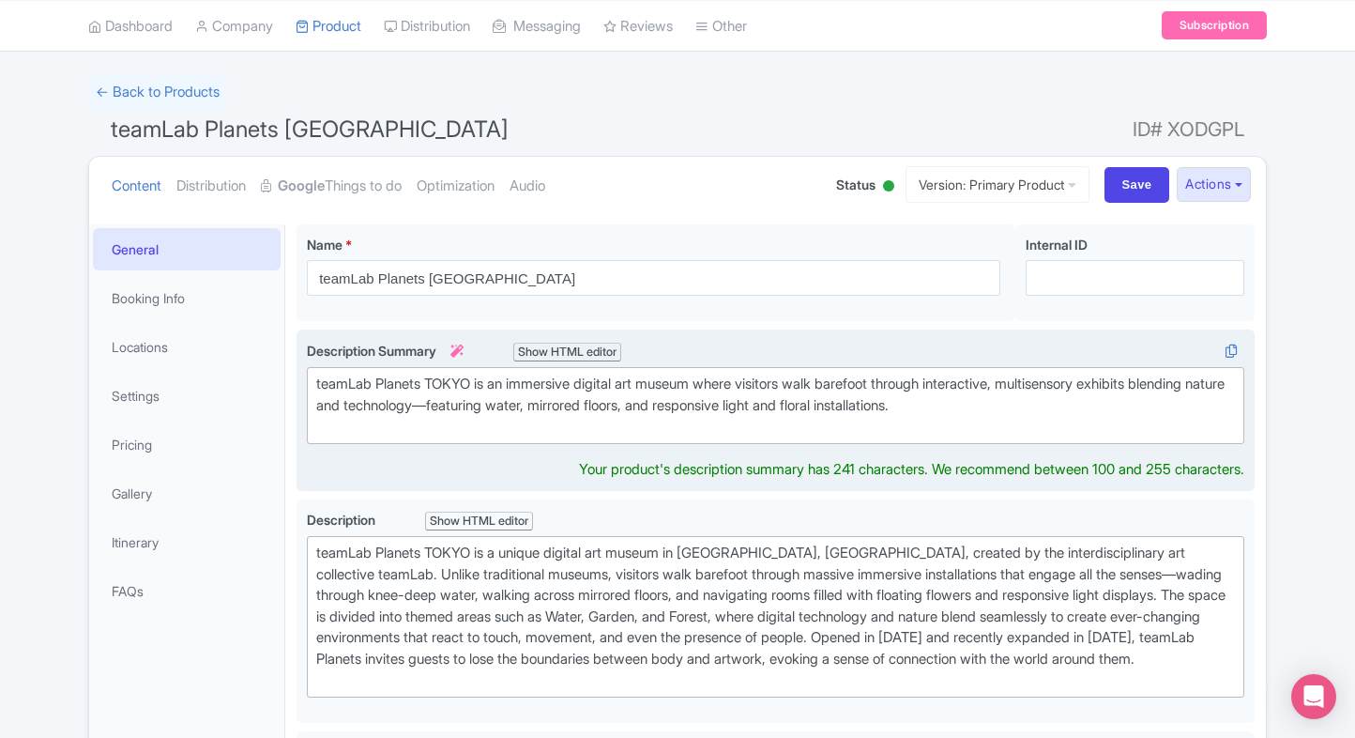
click at [376, 412] on div "teamLab Planets TOKYO is an immersive digital art museum where visitors walk ba…" at bounding box center [775, 406] width 919 height 64
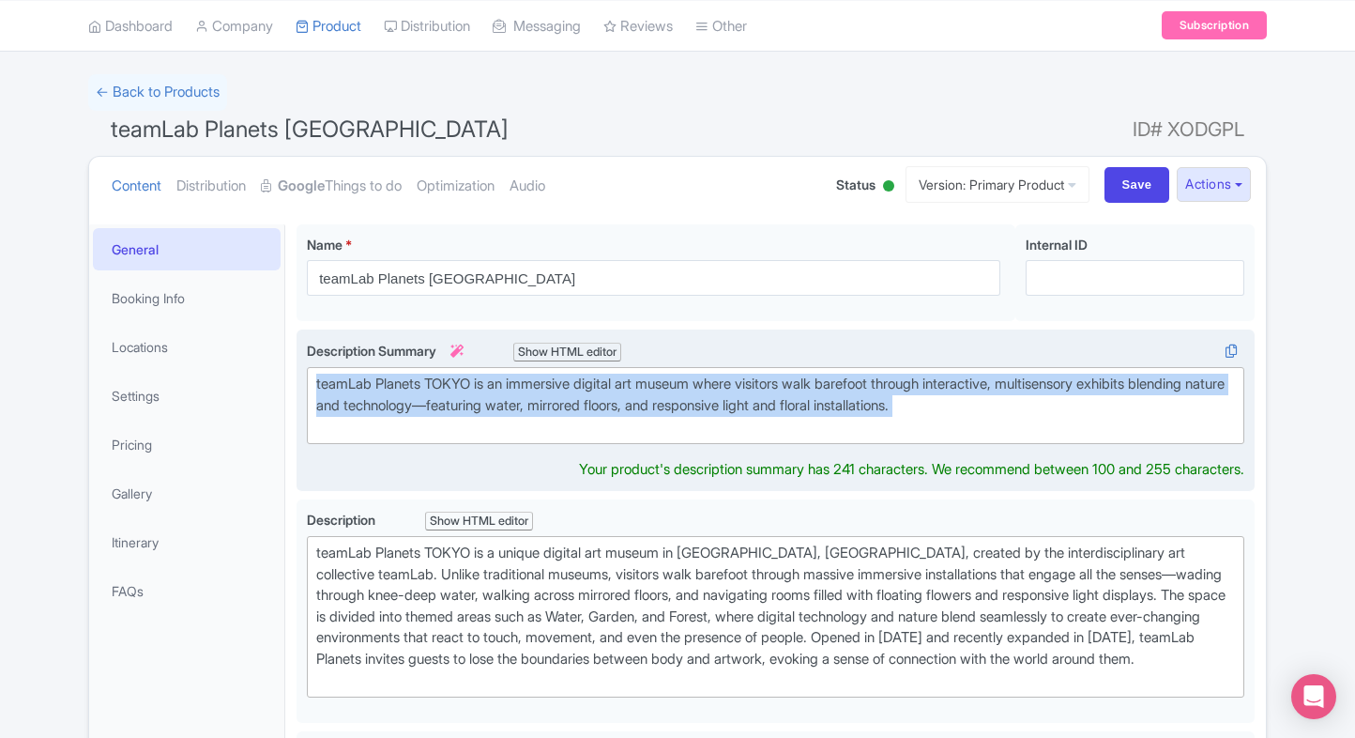
paste trix-editor "Immerse yourself in teamLab Planets Tokyo, a digital art museum where you walk …"
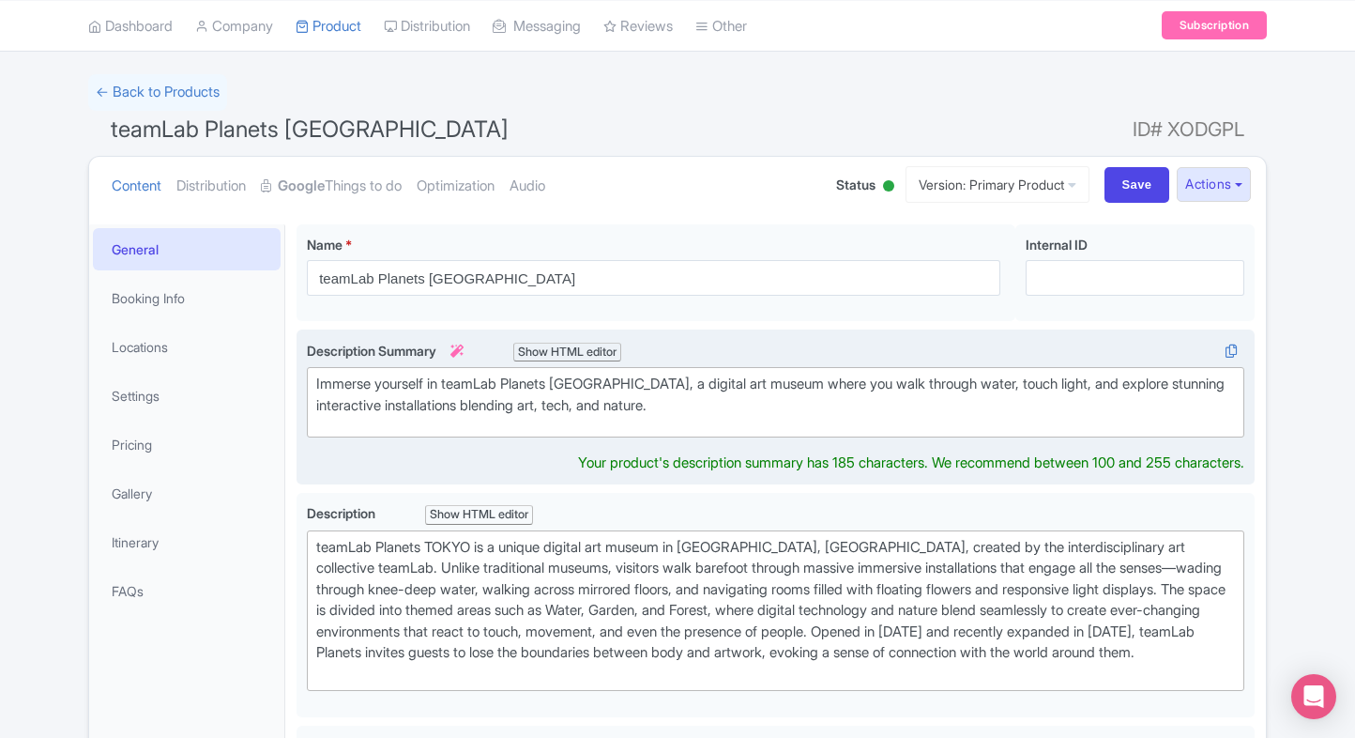
type trix-editor "<div>Immerse yourself in teamLab Planets Tokyo, a digital art museum where you …"
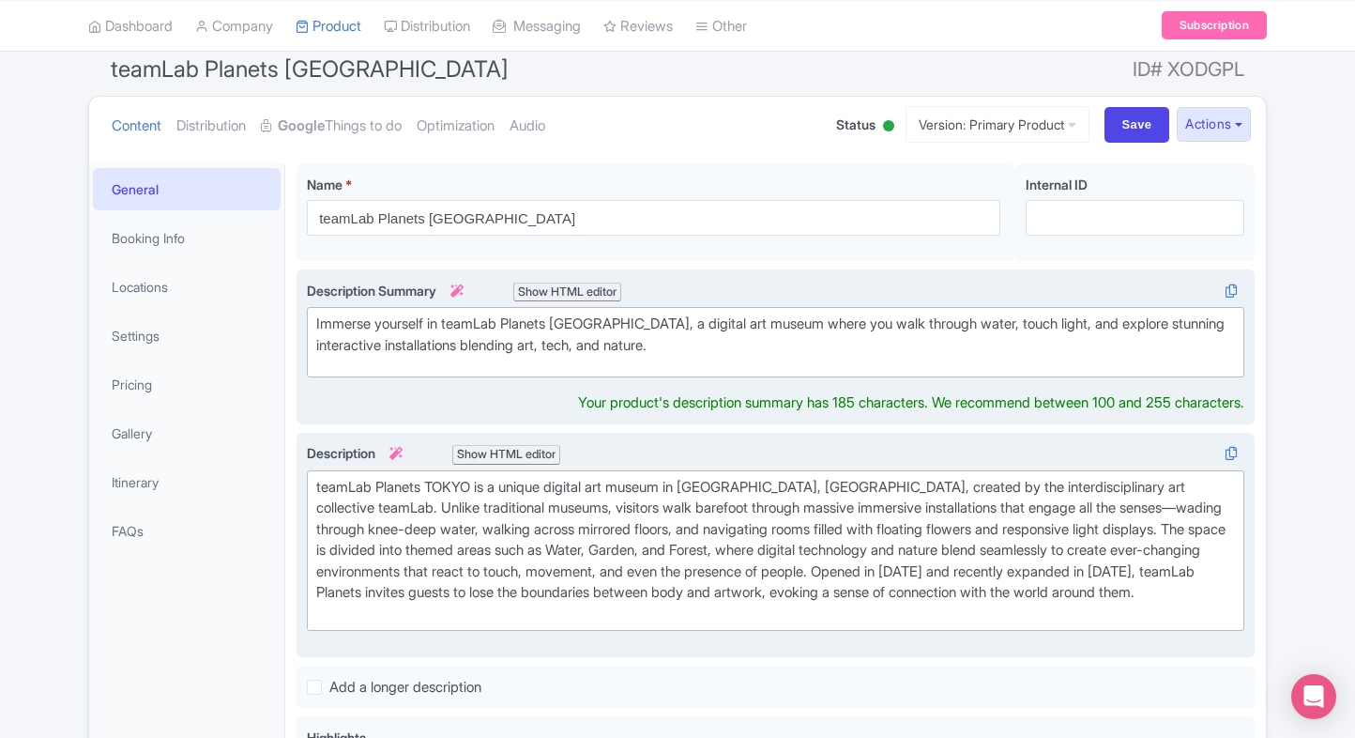
scroll to position [142, 0]
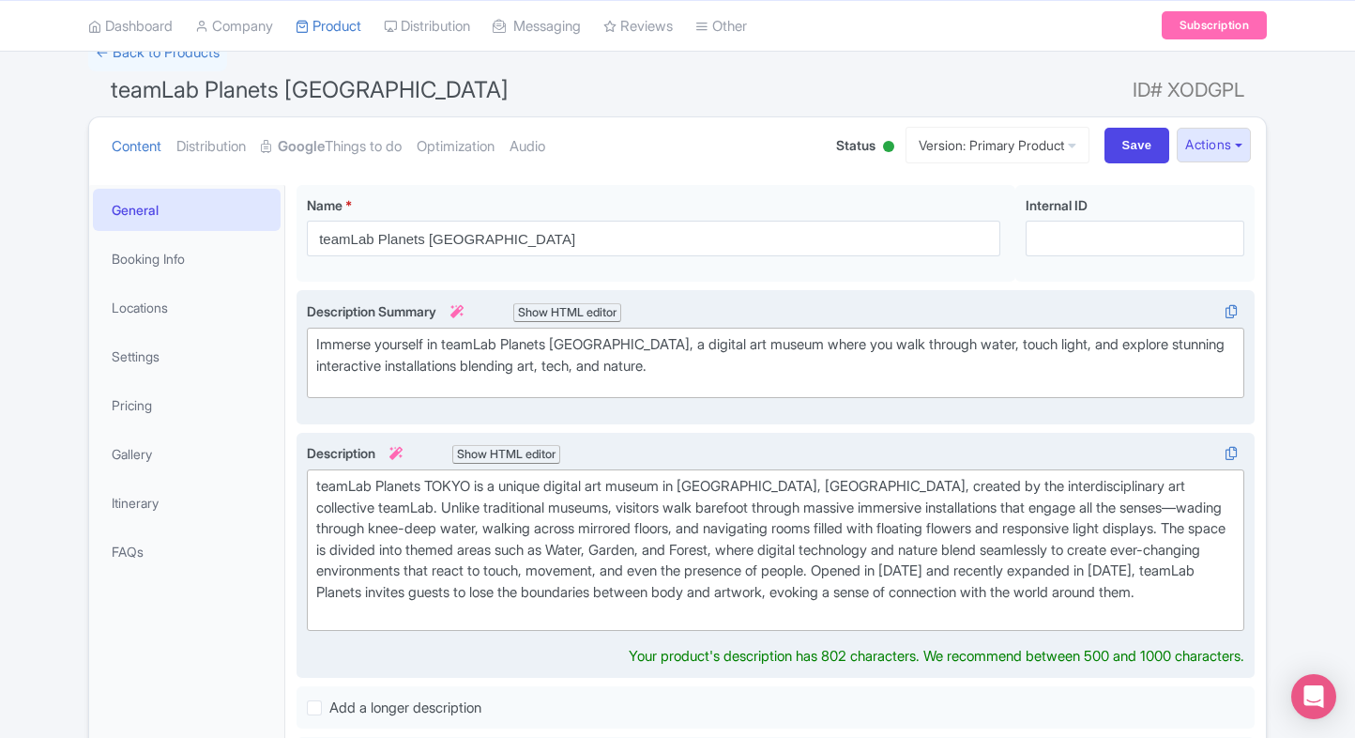
click at [452, 563] on div "teamLab Planets TOKYO is a unique digital art museum in Toyosu, Tokyo, created …" at bounding box center [775, 550] width 919 height 148
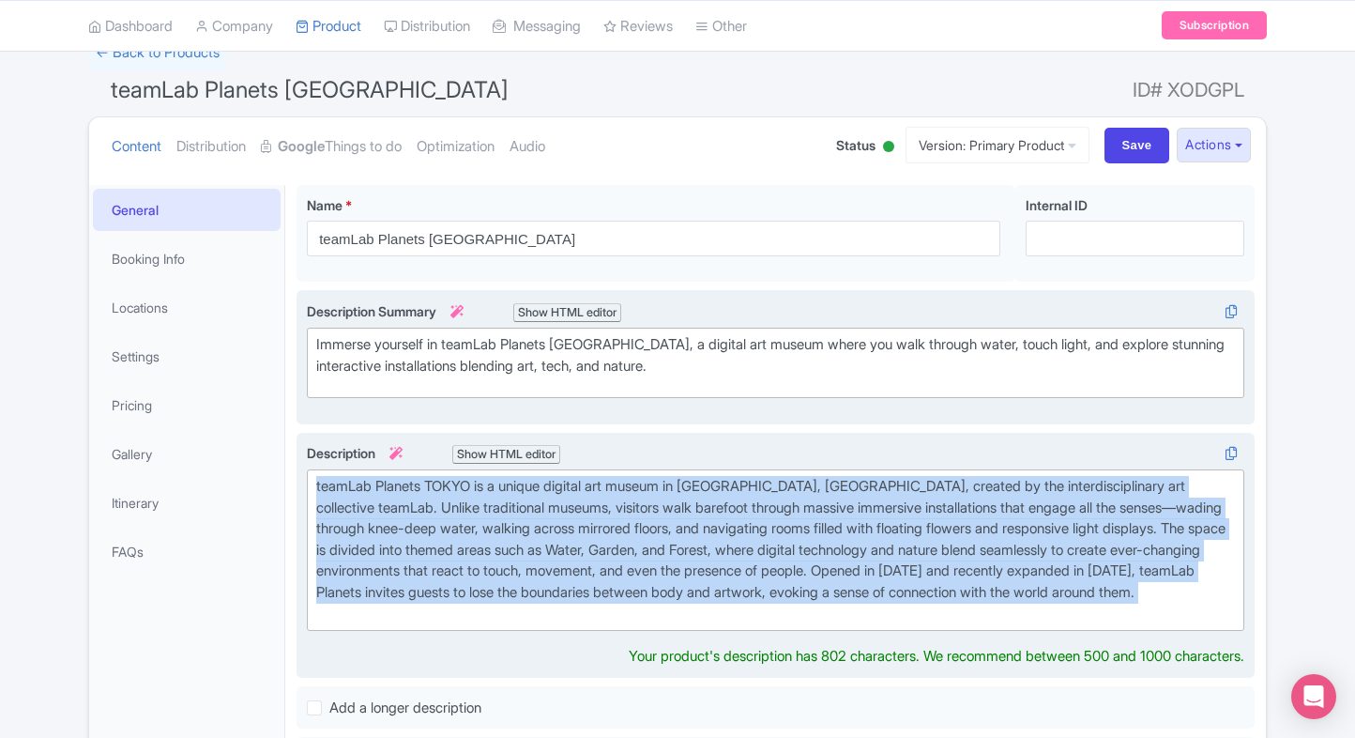
paste trix-editor "<div>teamLab Planets in Tokyo is an extraordinary digital art museum where visi…"
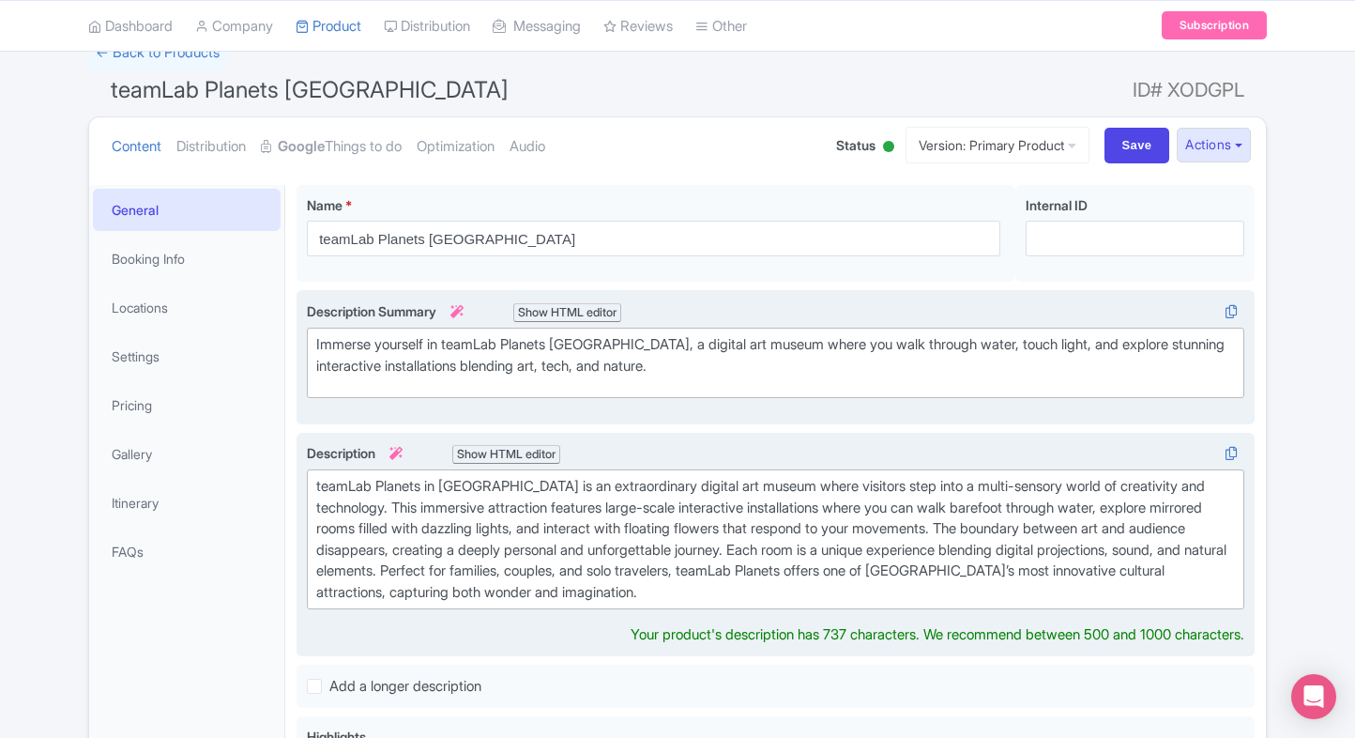
type trix-editor "<div>teamLab Planets in Tokyo is an extraordinary digital art museum where visi…"
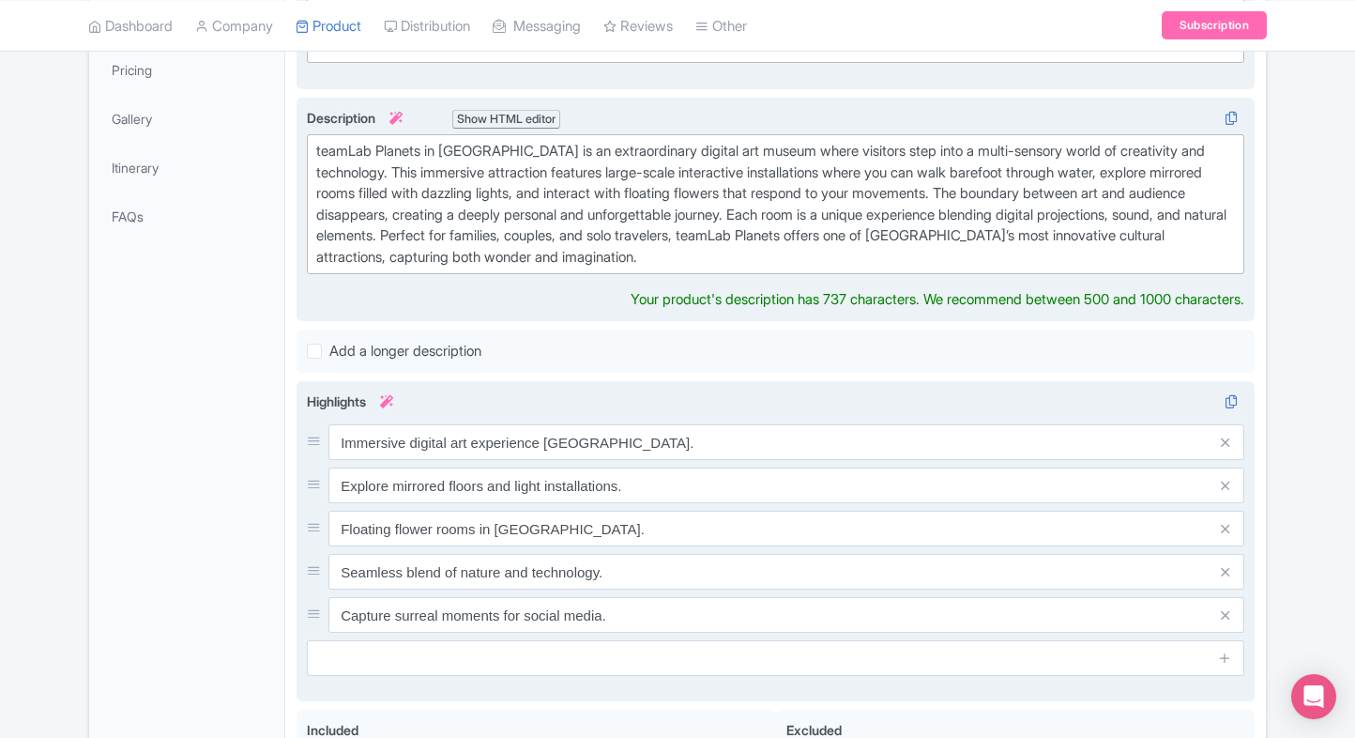
scroll to position [510, 0]
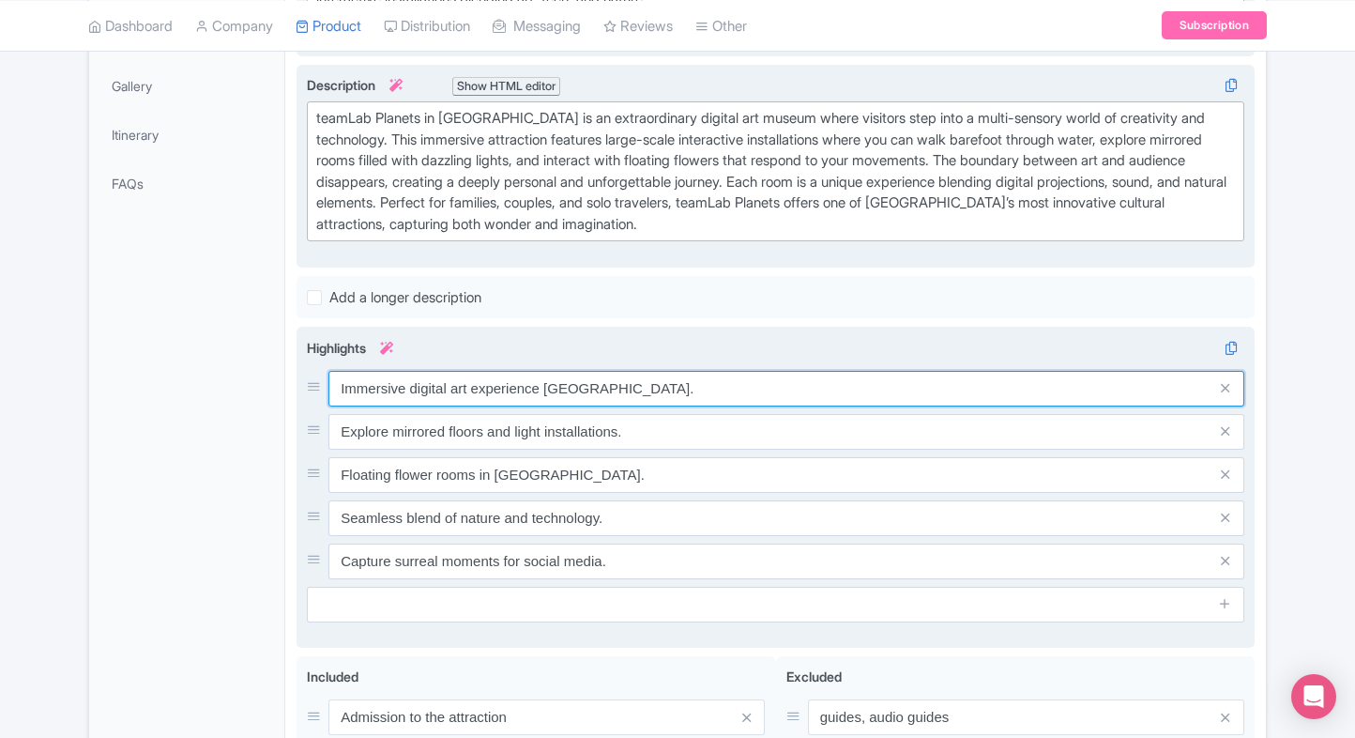
click at [473, 406] on div "Immersive digital art experience Tokyo. Explore mirrored floors and light insta…" at bounding box center [776, 475] width 938 height 208
paste input "Walk barefoot through water"
type input "Walk barefoot through water"
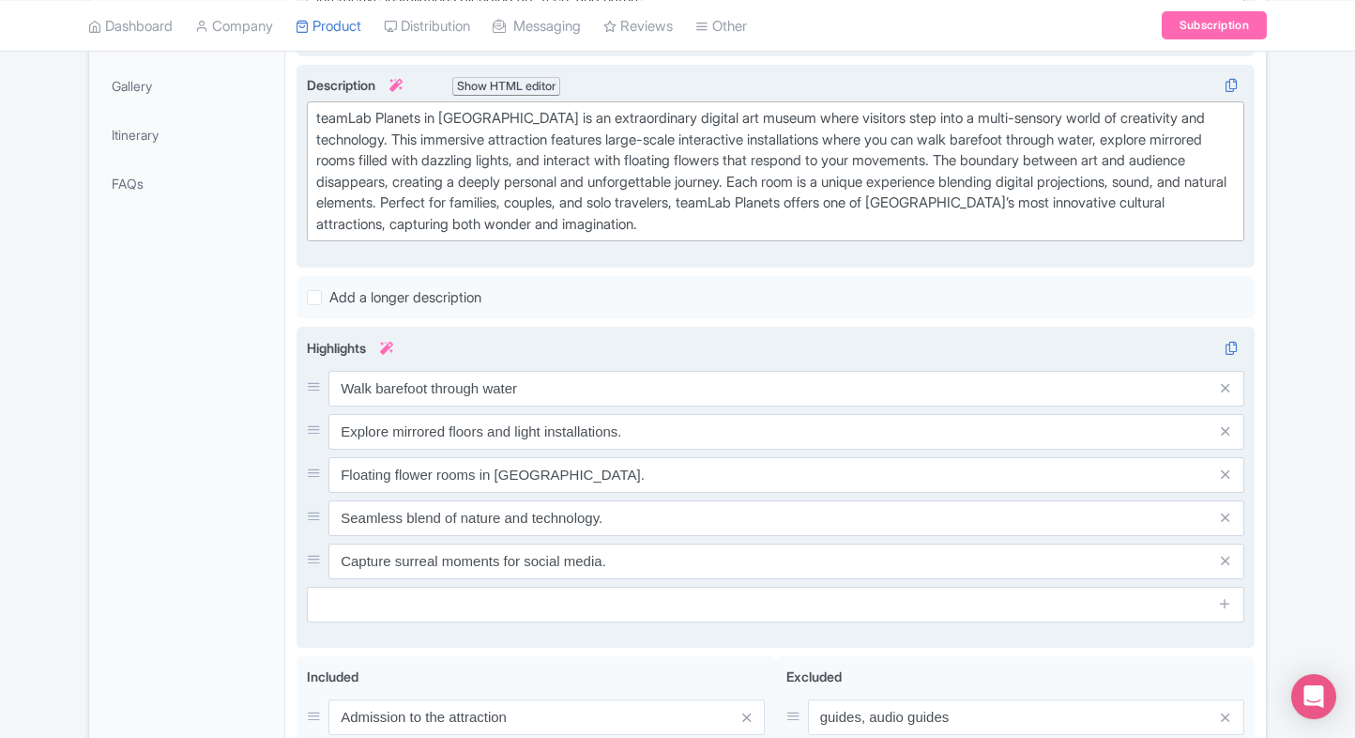
click at [432, 434] on input "Explore mirrored floors and light installations." at bounding box center [787, 432] width 916 height 36
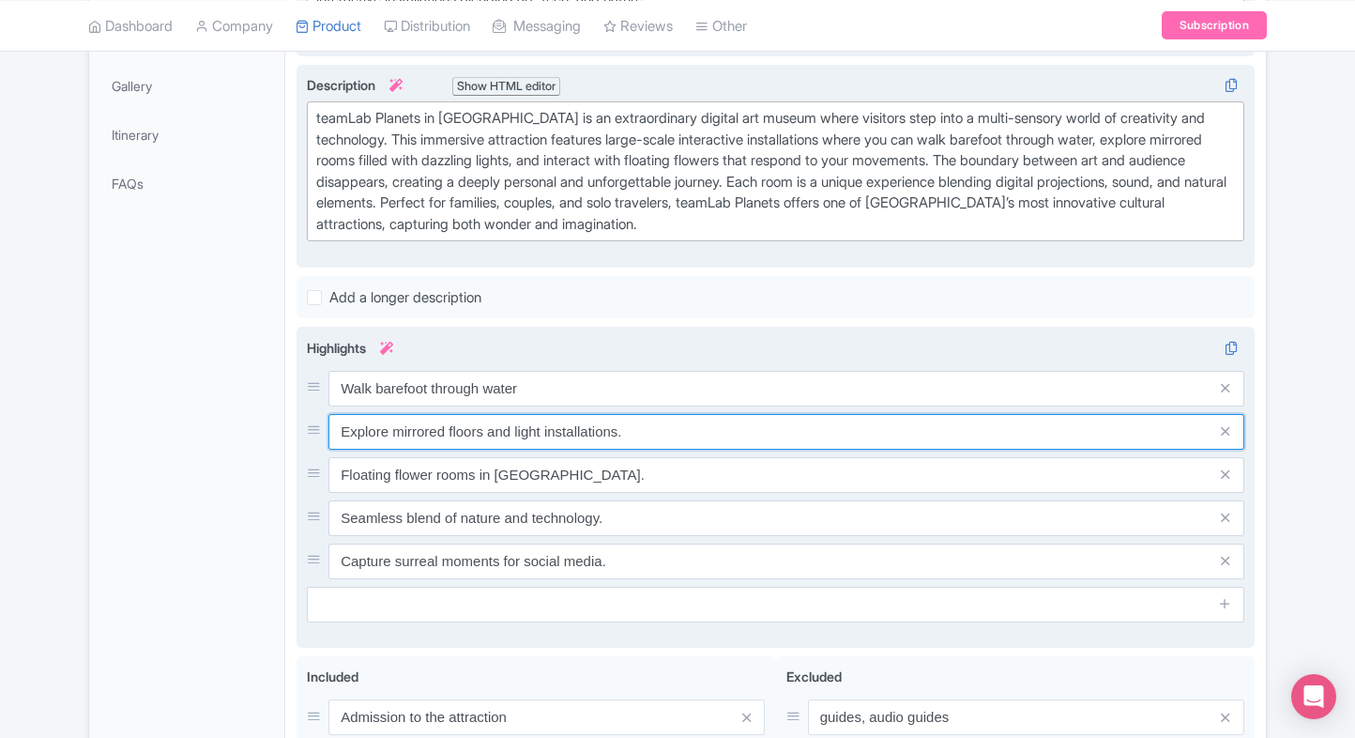
click at [539, 438] on input "Explore mirrored floors and light installations." at bounding box center [787, 432] width 916 height 36
paste input "interactive light shows"
type input "Explore interactive light shows"
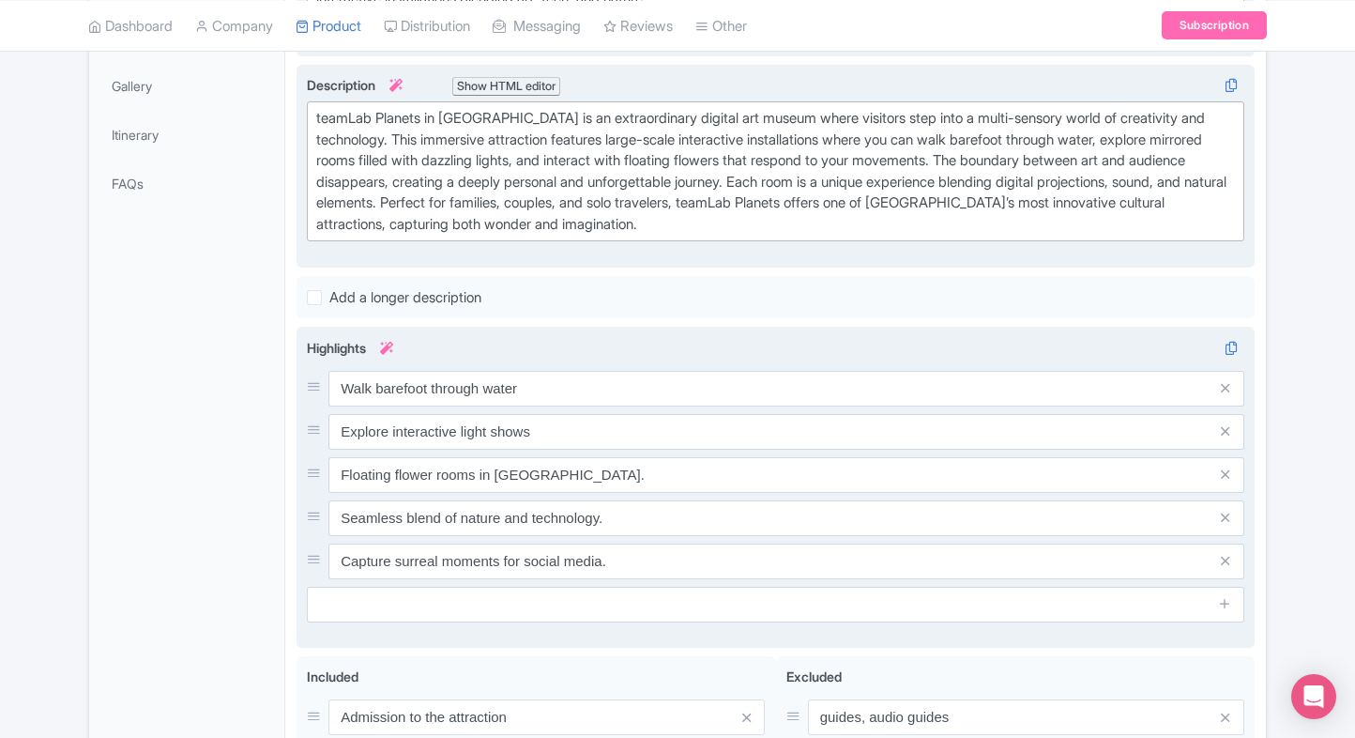
click at [505, 457] on input "Floating flower rooms in Tokyo." at bounding box center [787, 475] width 916 height 36
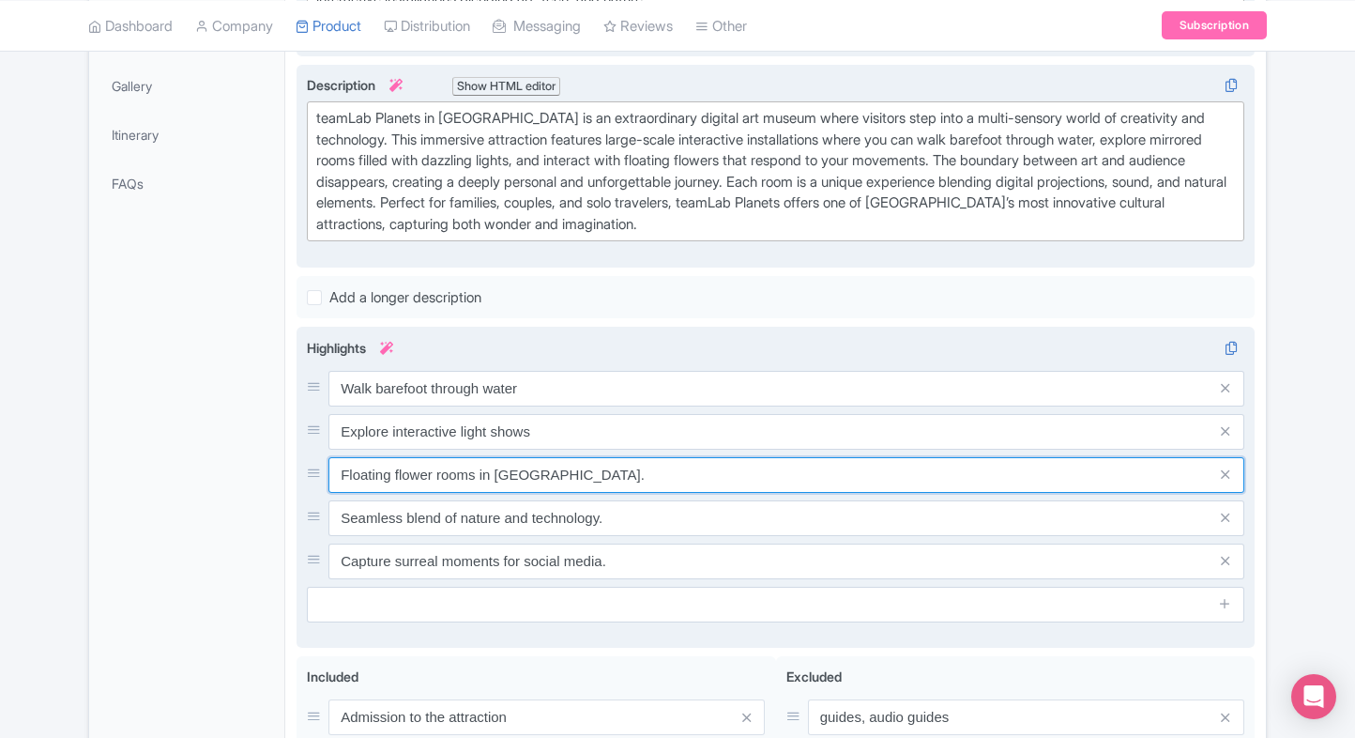
click at [559, 465] on input "Floating flower rooms in Tokyo." at bounding box center [787, 475] width 916 height 36
paste input "Step into mirrored infinity rooms"
type input "Step into mirrored infinity rooms"
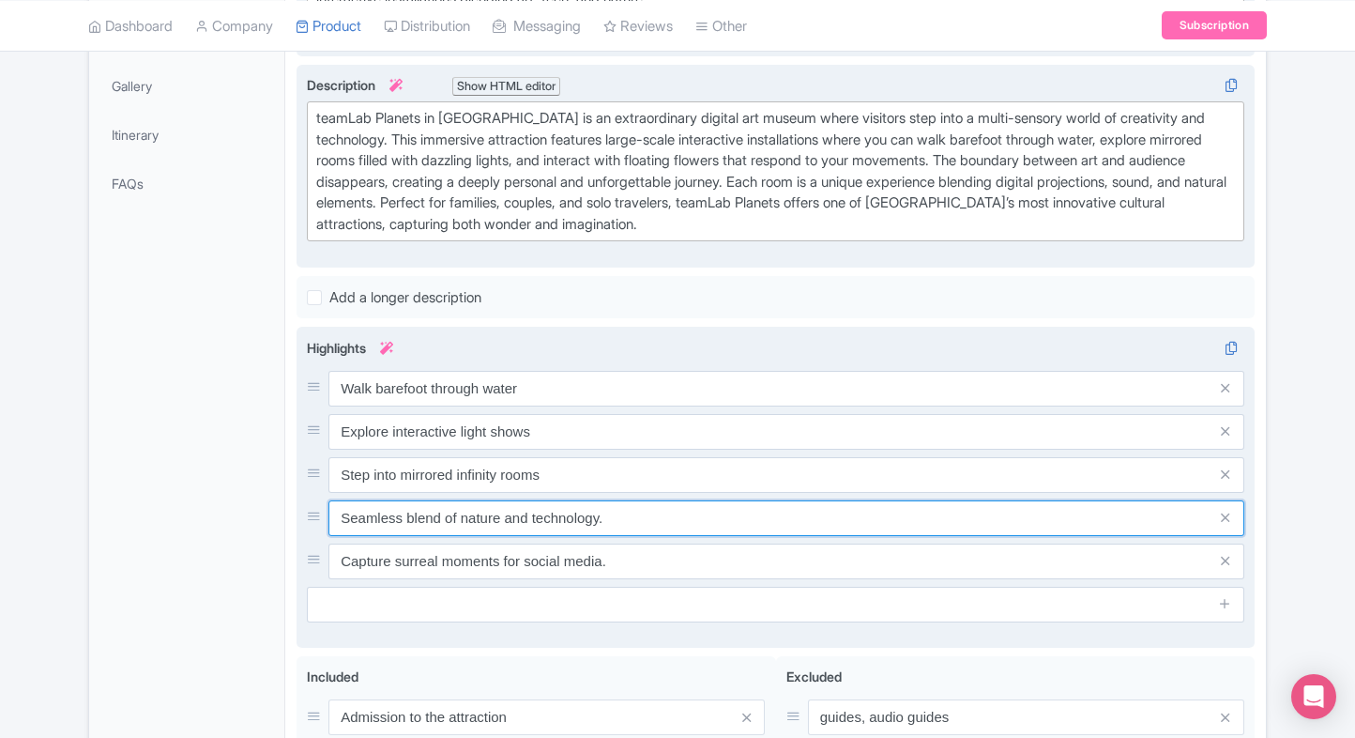
click at [551, 516] on input "Seamless blend of nature and technology." at bounding box center [787, 518] width 916 height 36
paste input "Experience digital flowers in bloom"
type input "Experience digital flowers in bloom"
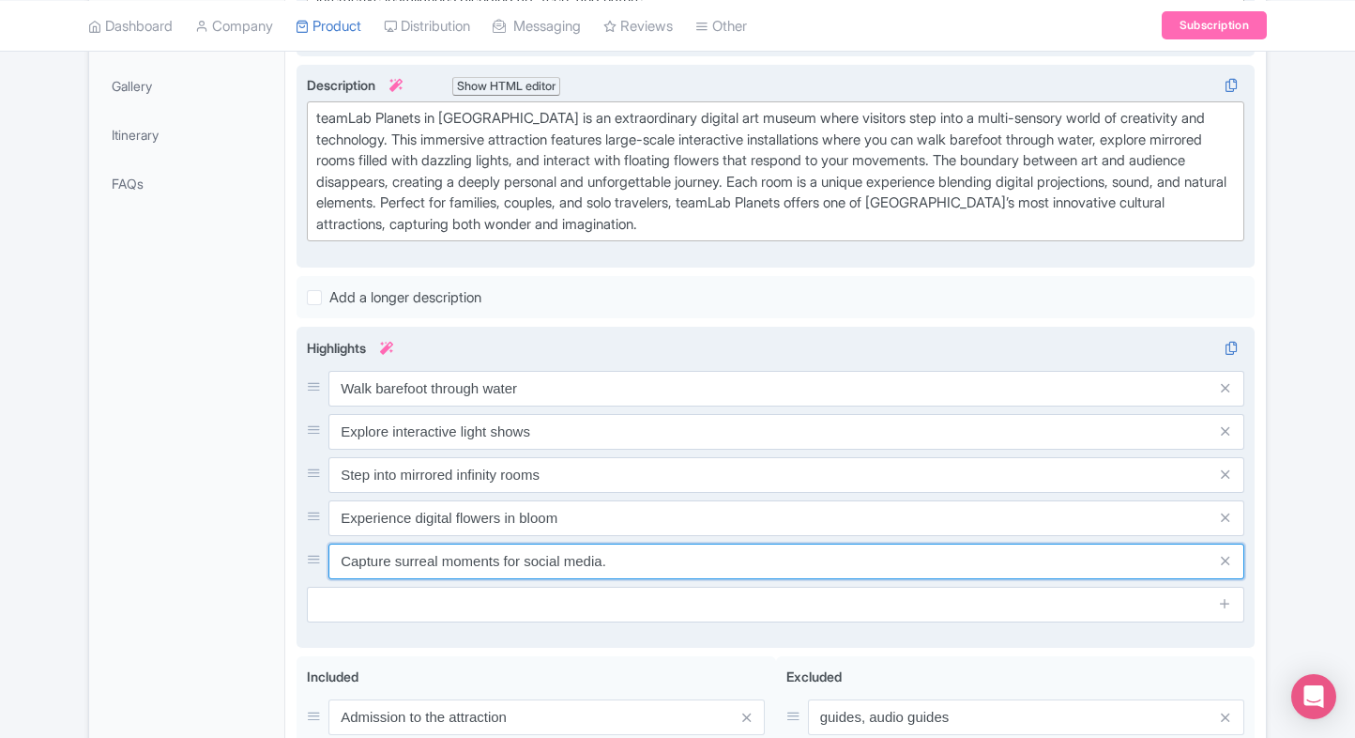
click at [593, 544] on input "Capture surreal moments for social media." at bounding box center [787, 562] width 916 height 36
paste input "Tokyo’s most immersive art space"
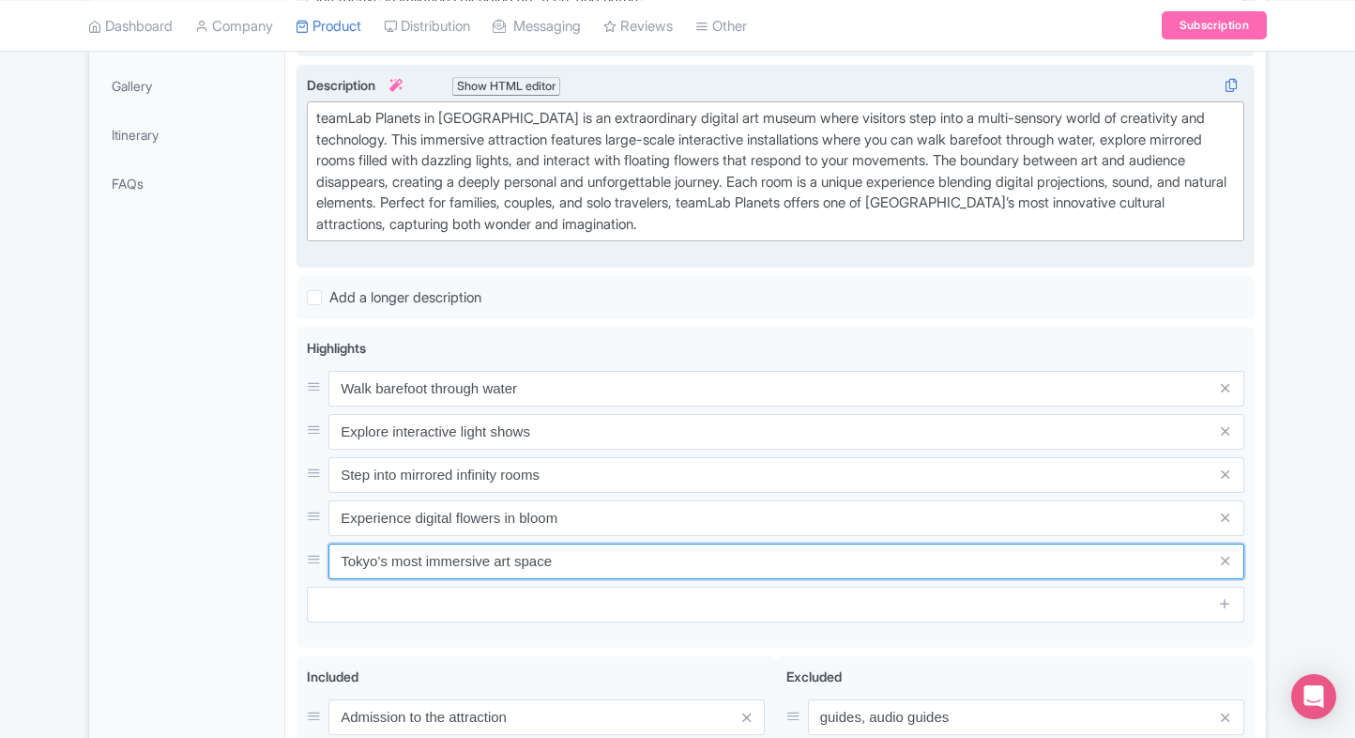
type input "Tokyo’s most immersive art space"
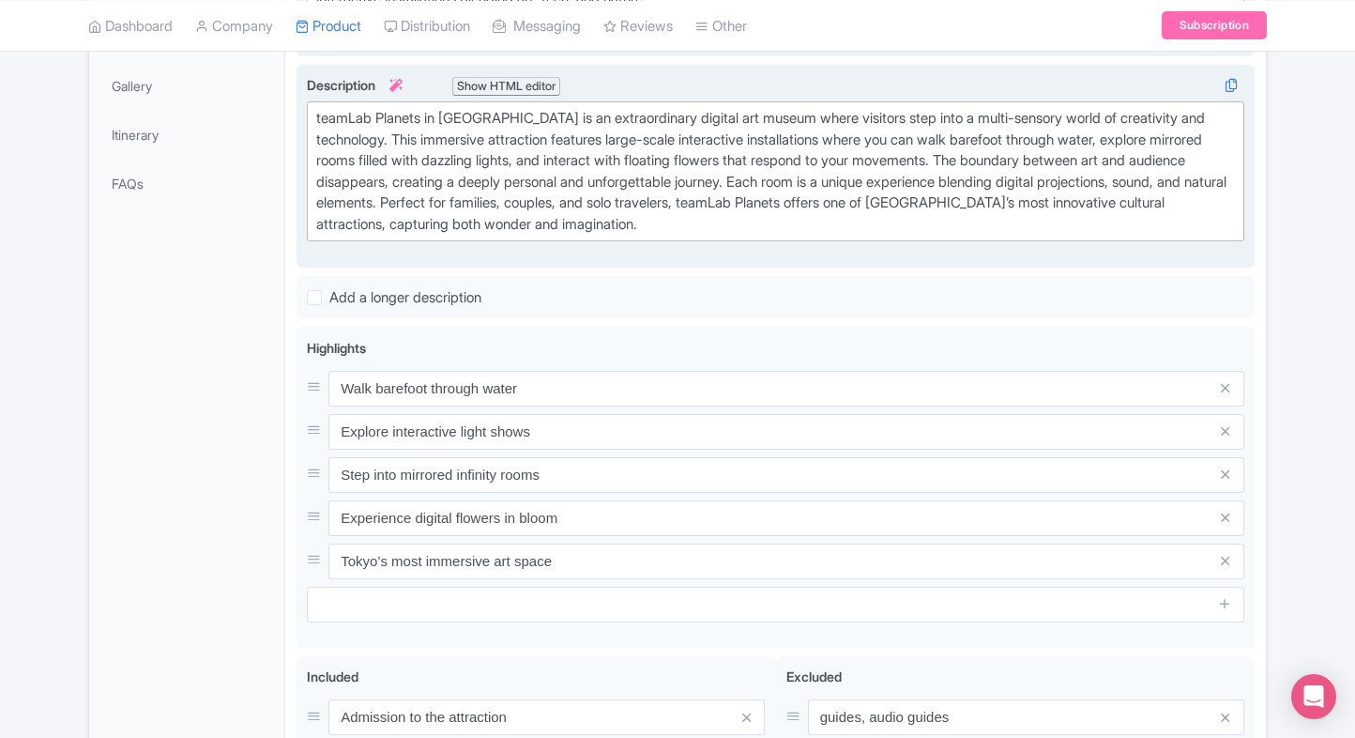
click at [188, 578] on div "General Booking Info Locations Settings Pricing Gallery Itinerary FAQs" at bounding box center [187, 352] width 196 height 1071
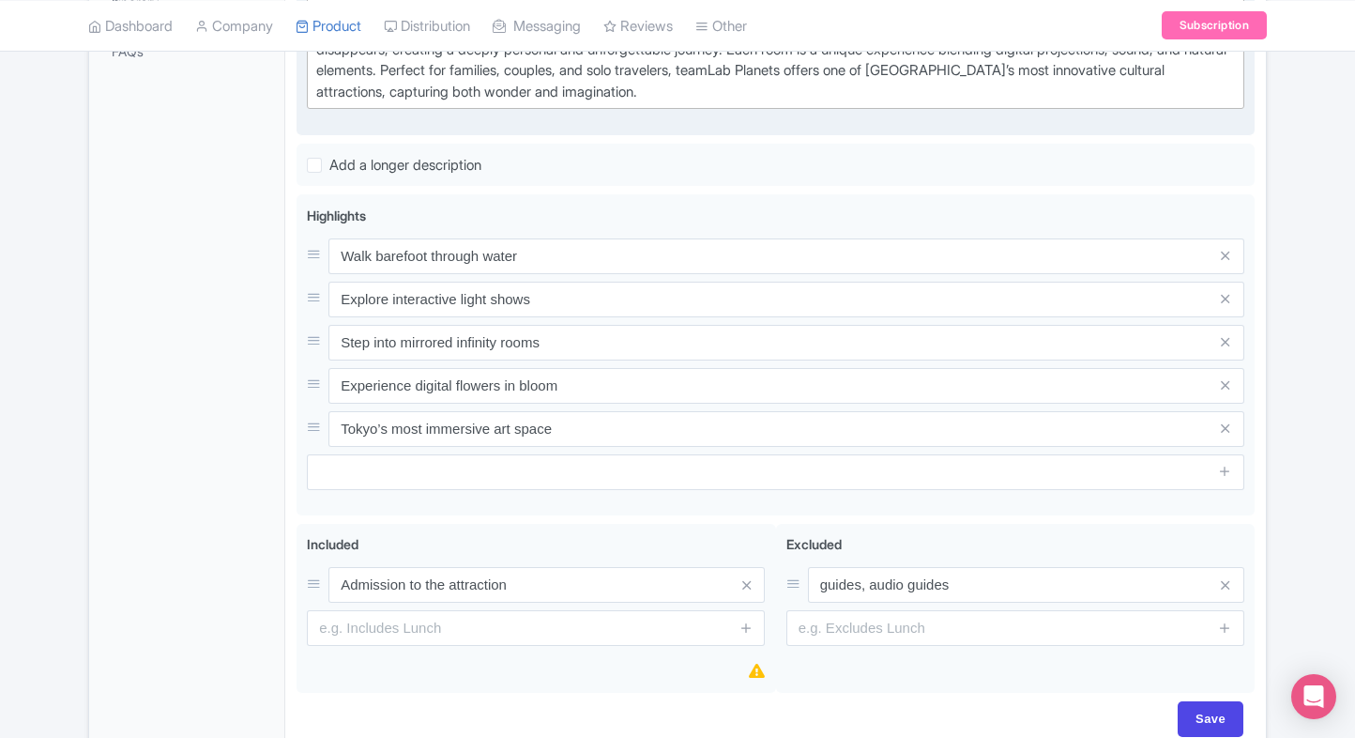
scroll to position [645, 0]
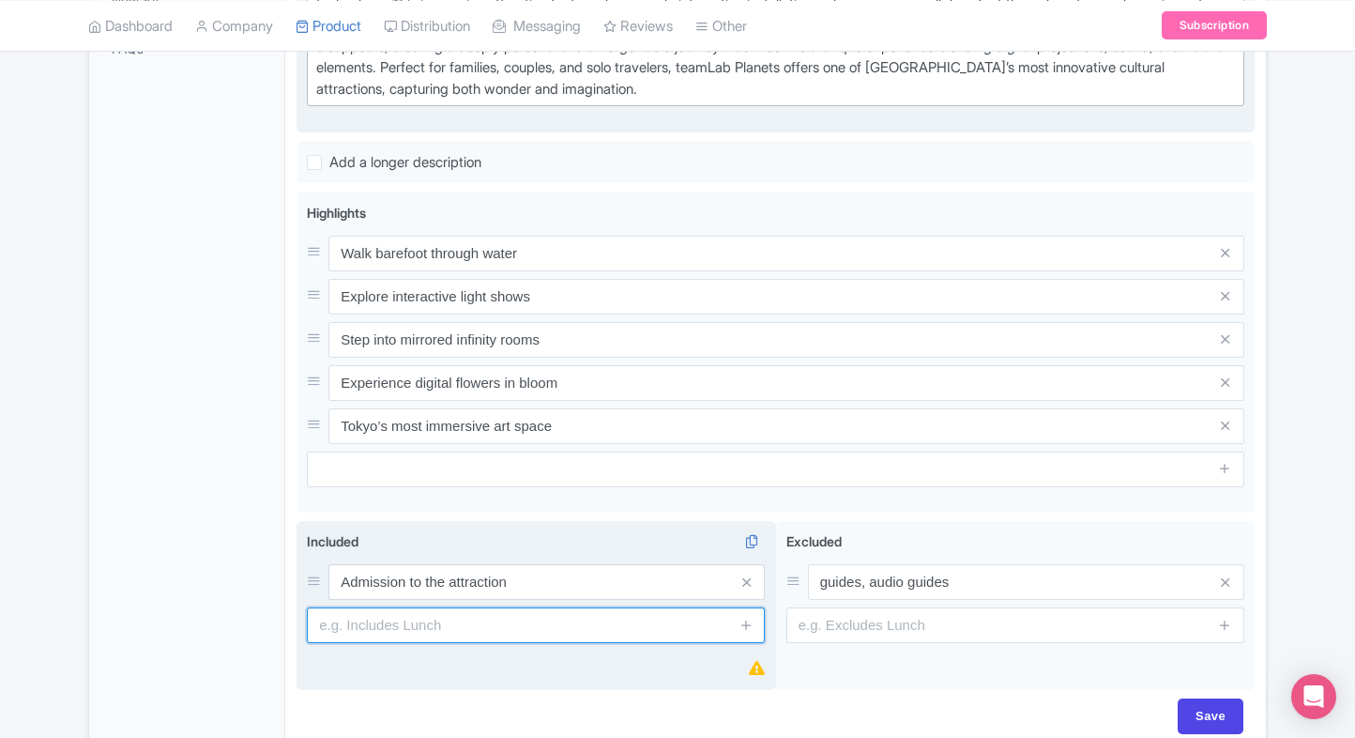
click at [447, 616] on input "text" at bounding box center [536, 625] width 458 height 36
paste input "Access to themed multi-sensory rooms, light, water, and mirror art spaces."
type input "Access to themed multi-sensory rooms, light, water, and mirror art spaces."
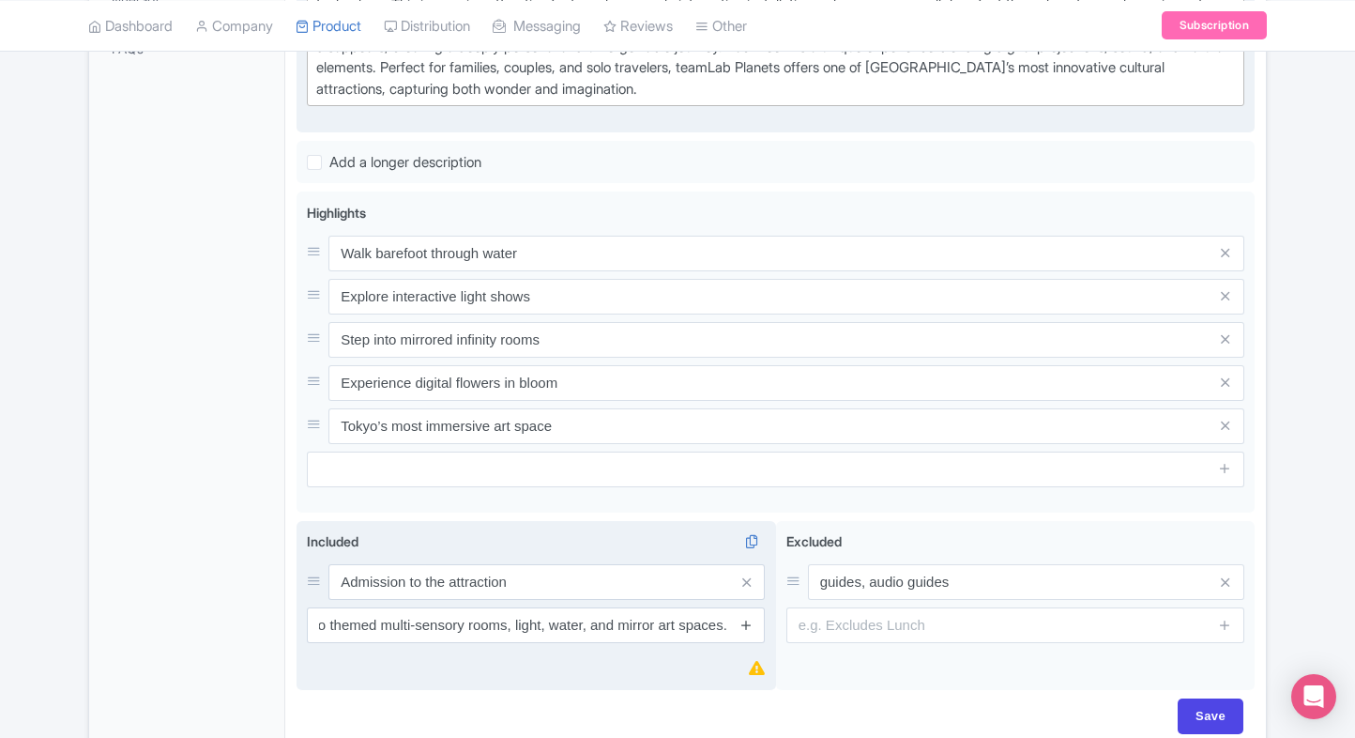
scroll to position [0, 0]
click at [743, 624] on icon at bounding box center [747, 625] width 14 height 14
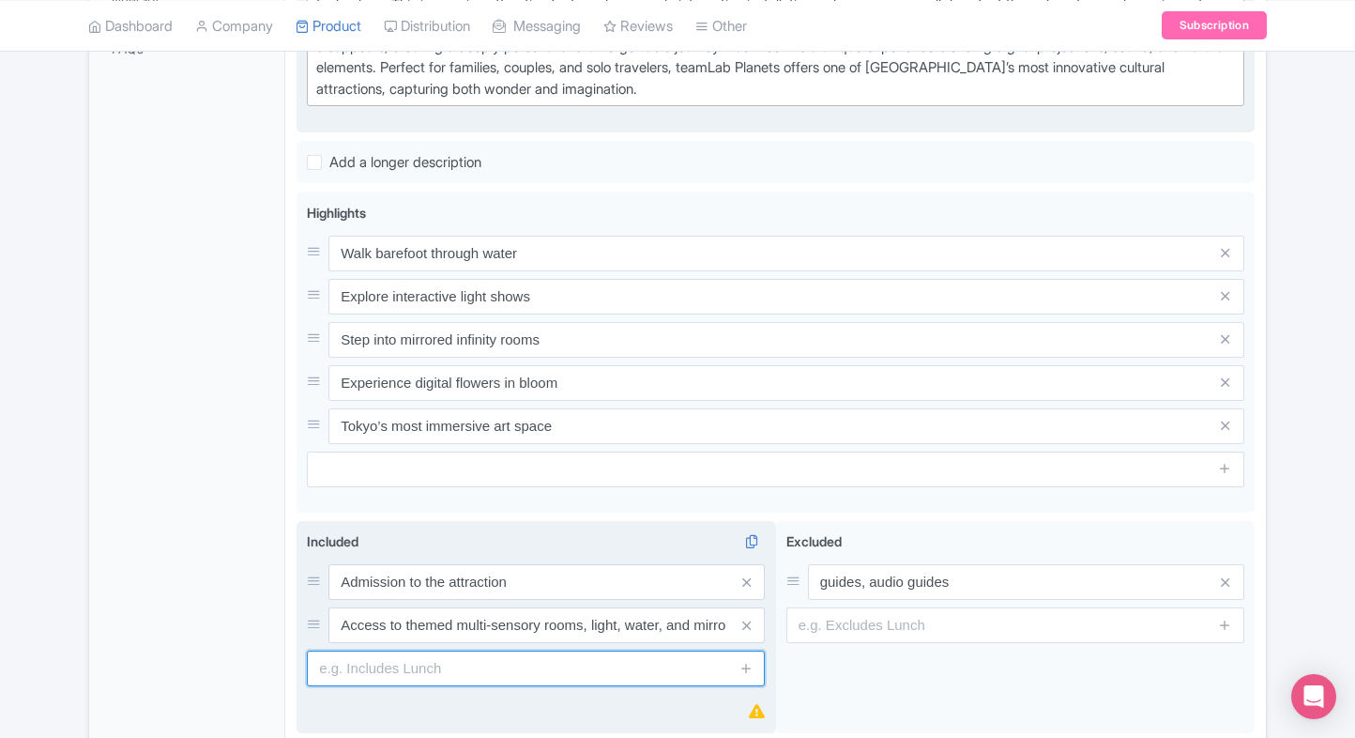
paste input "Entry to large-scale light and projection displays."
click at [458, 673] on input "Entry to large-scale light and projection displays." at bounding box center [536, 669] width 458 height 36
type input "Entry to large-scale light and projection displays."
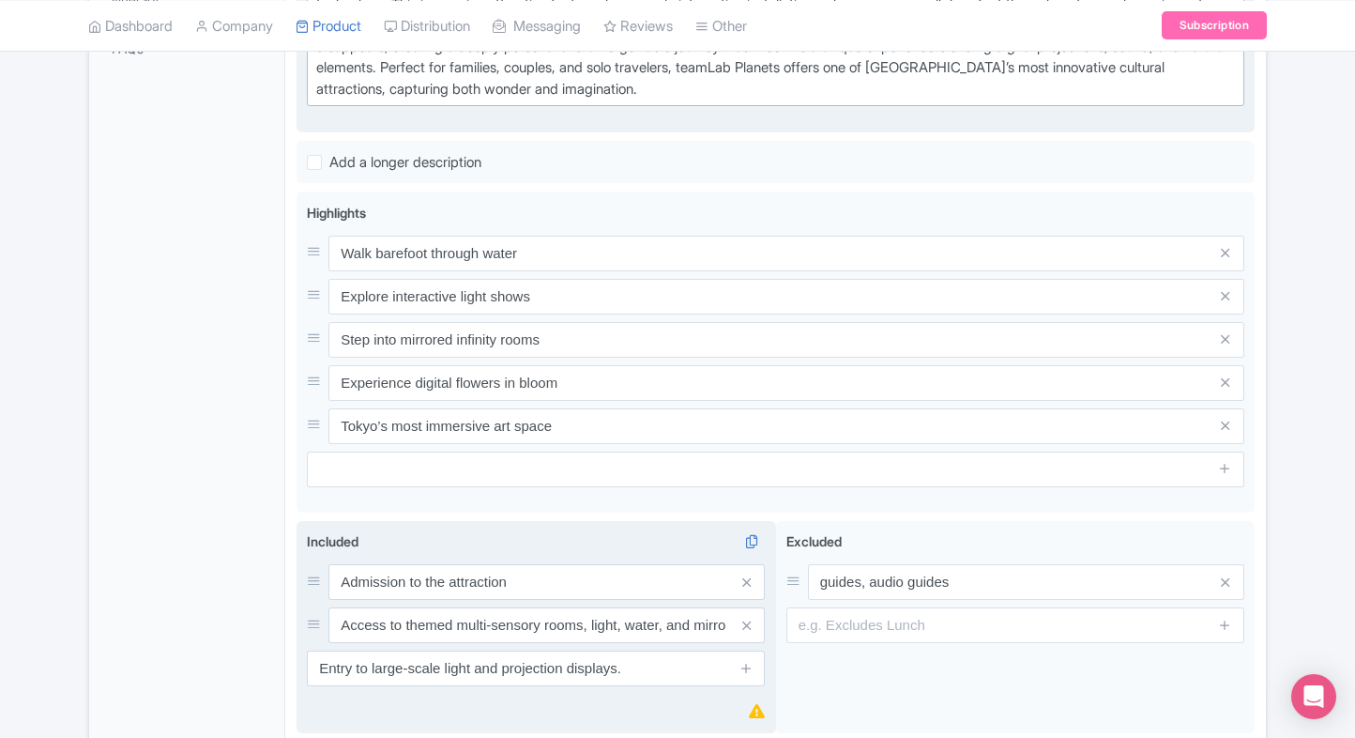
click at [519, 697] on div "Included i Admission to the attraction Access to themed multi-sensory rooms, li…" at bounding box center [537, 627] width 480 height 213
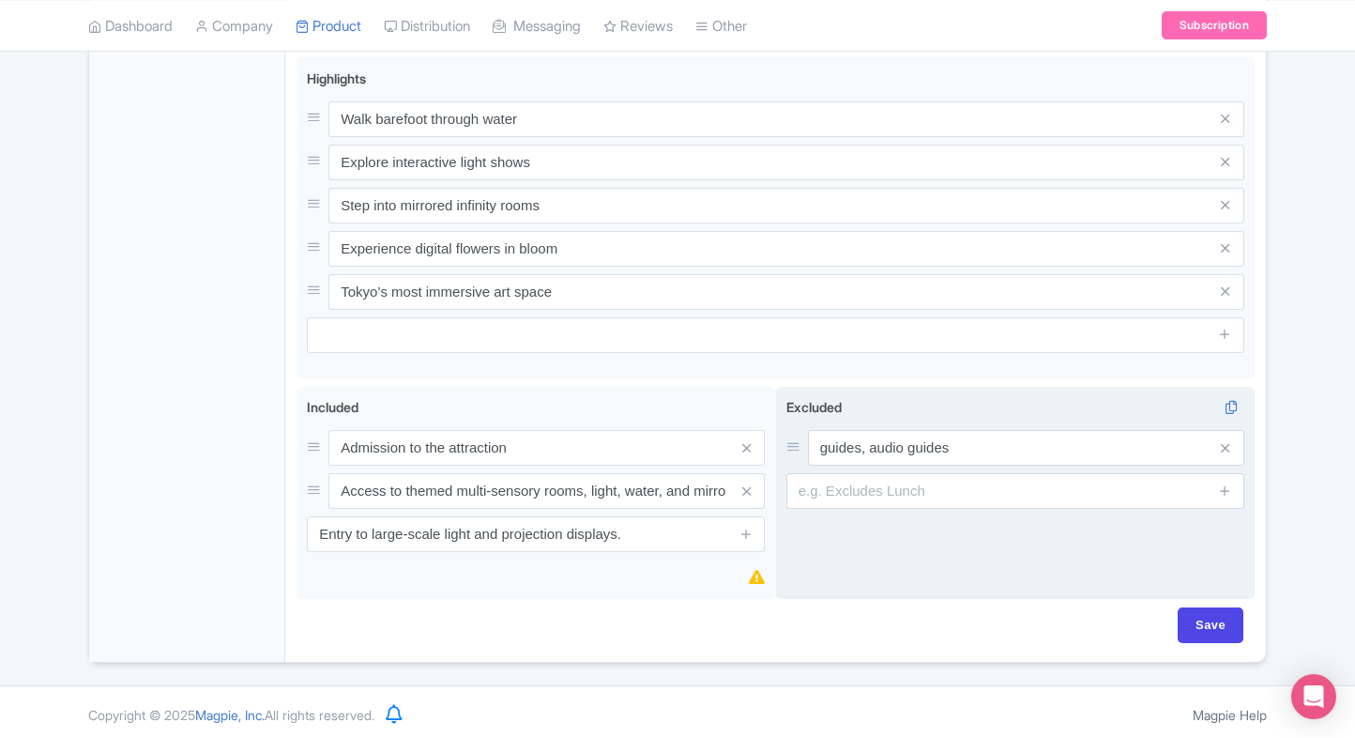
scroll to position [778, 0]
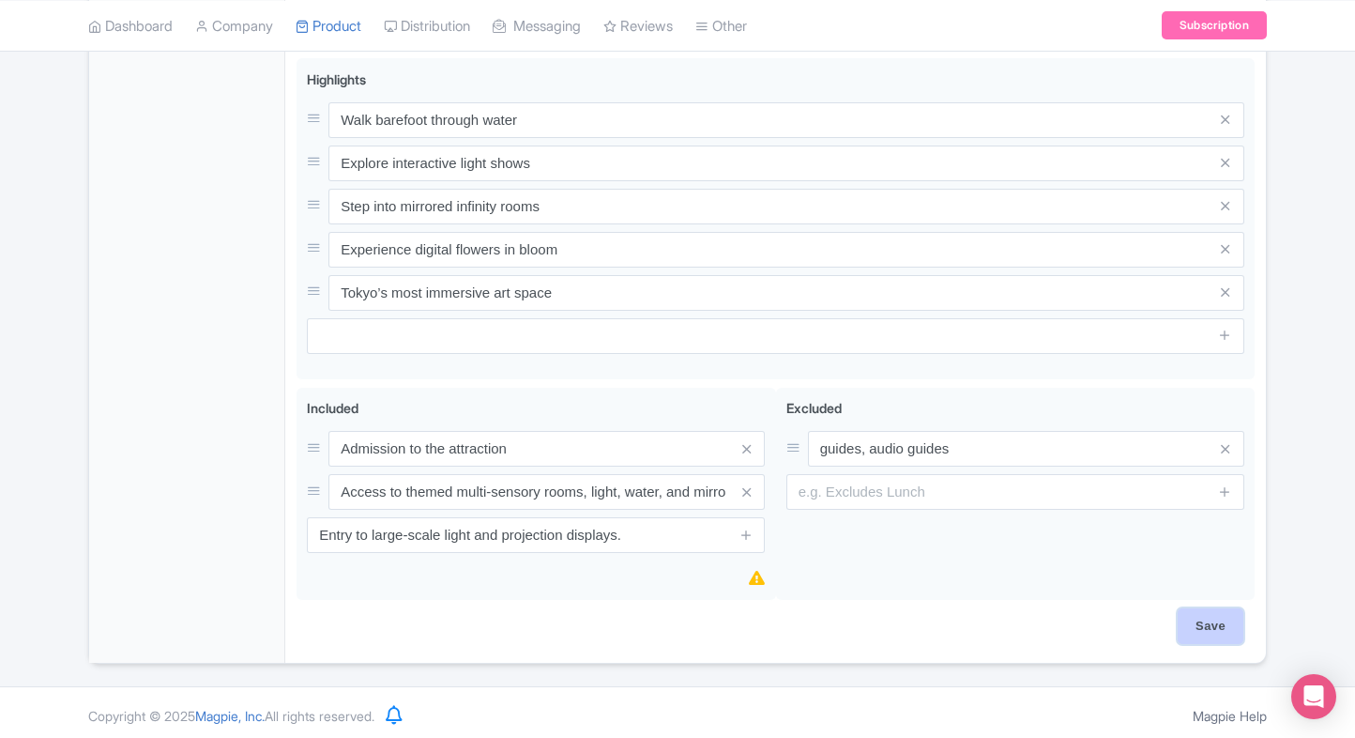
click at [1212, 610] on input "Save" at bounding box center [1211, 626] width 66 height 36
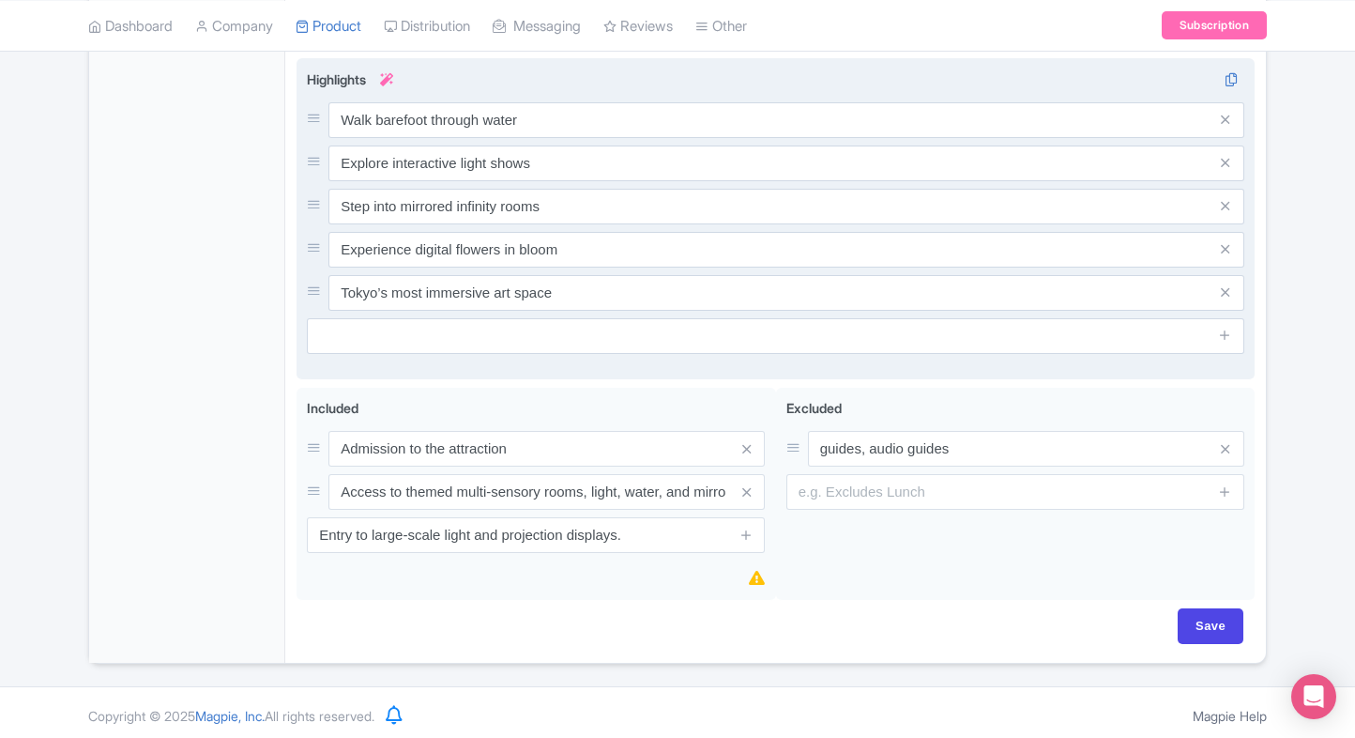
type input "Saving..."
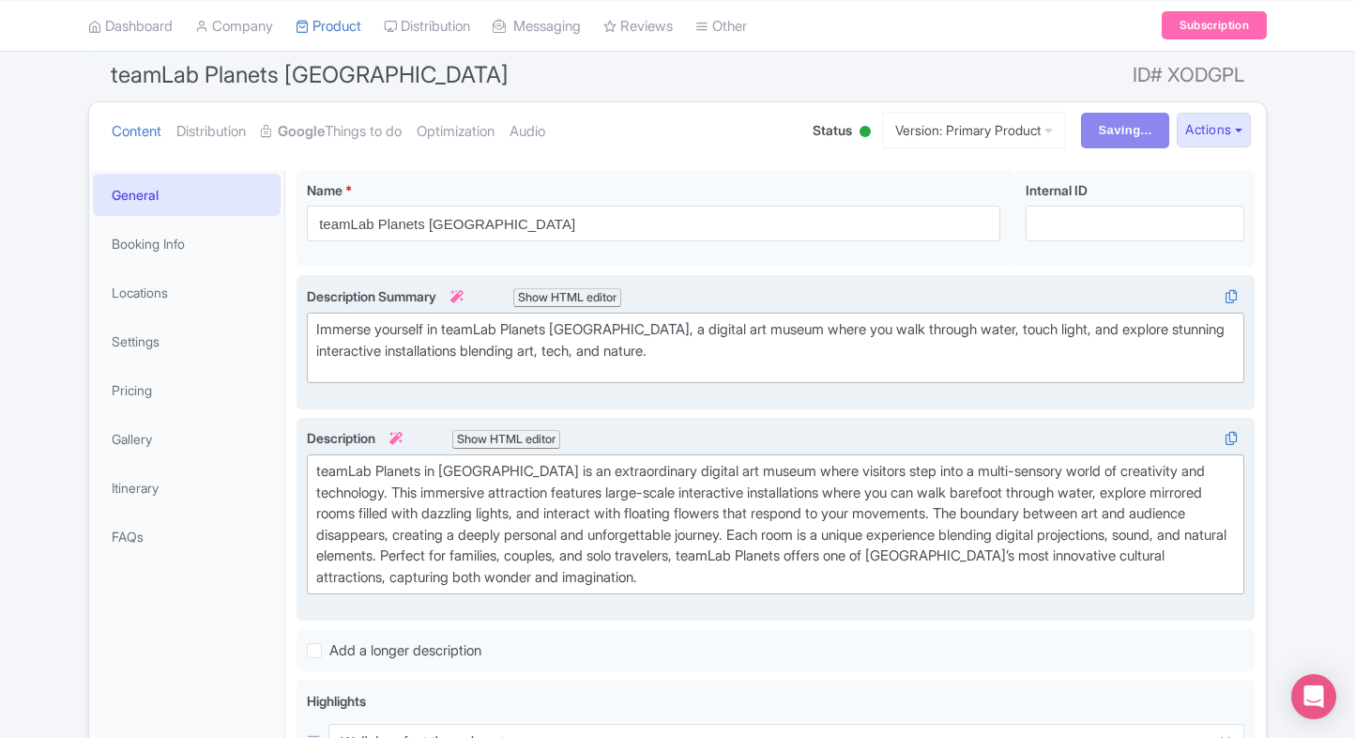
scroll to position [153, 0]
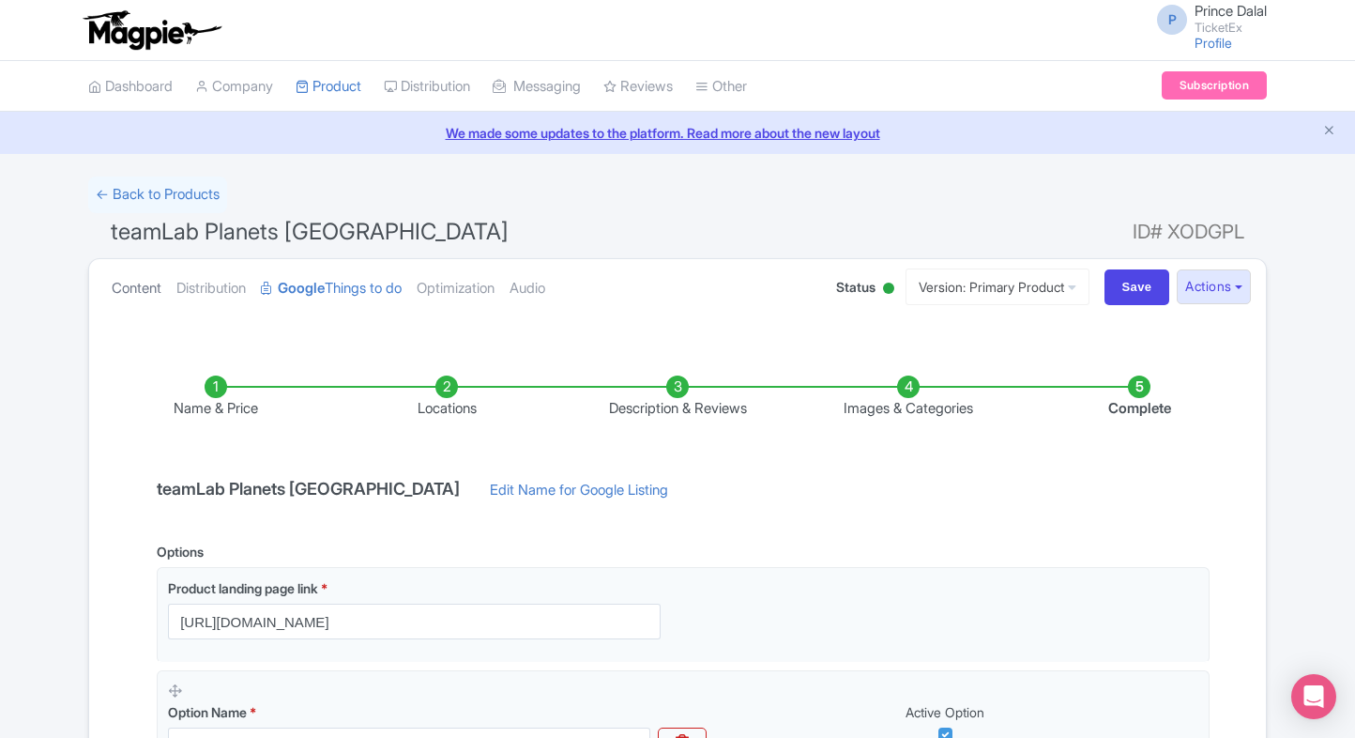
click at [135, 283] on link "Content" at bounding box center [137, 288] width 50 height 59
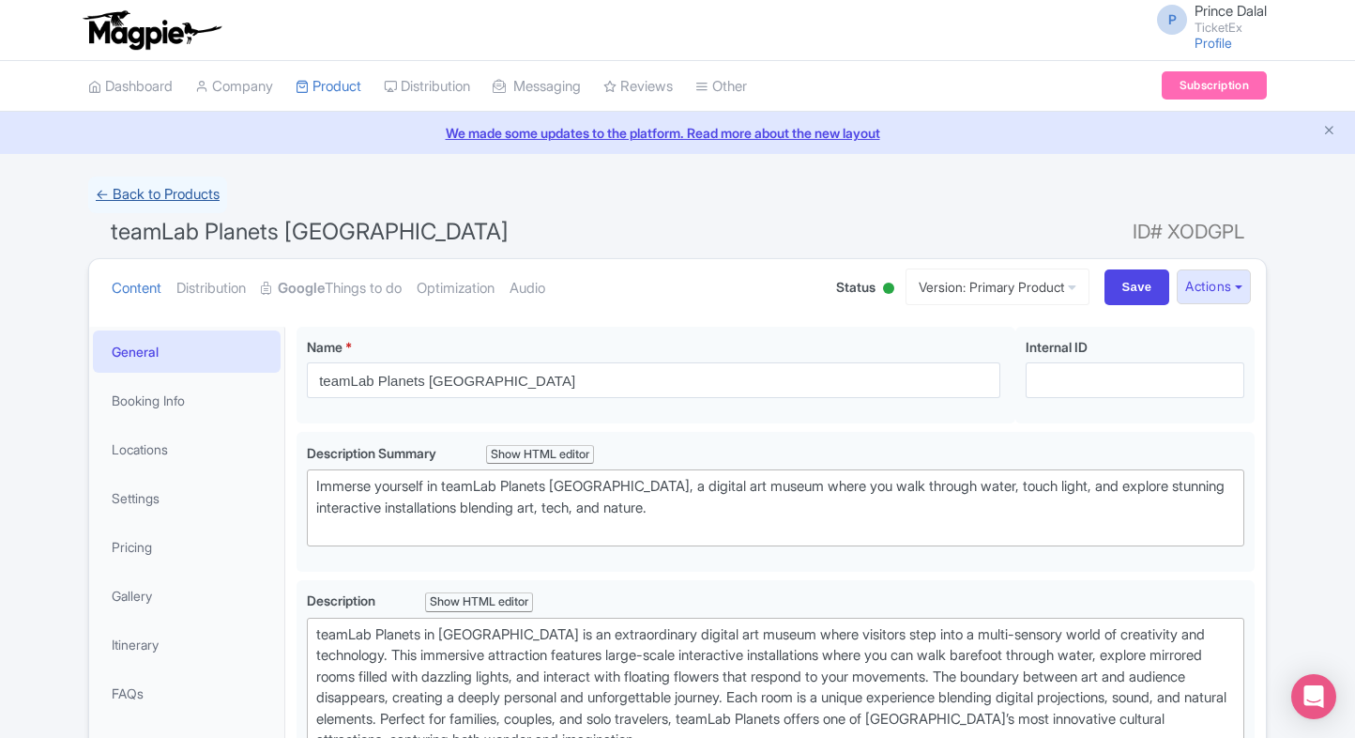
click at [146, 208] on link "← Back to Products" at bounding box center [157, 194] width 139 height 37
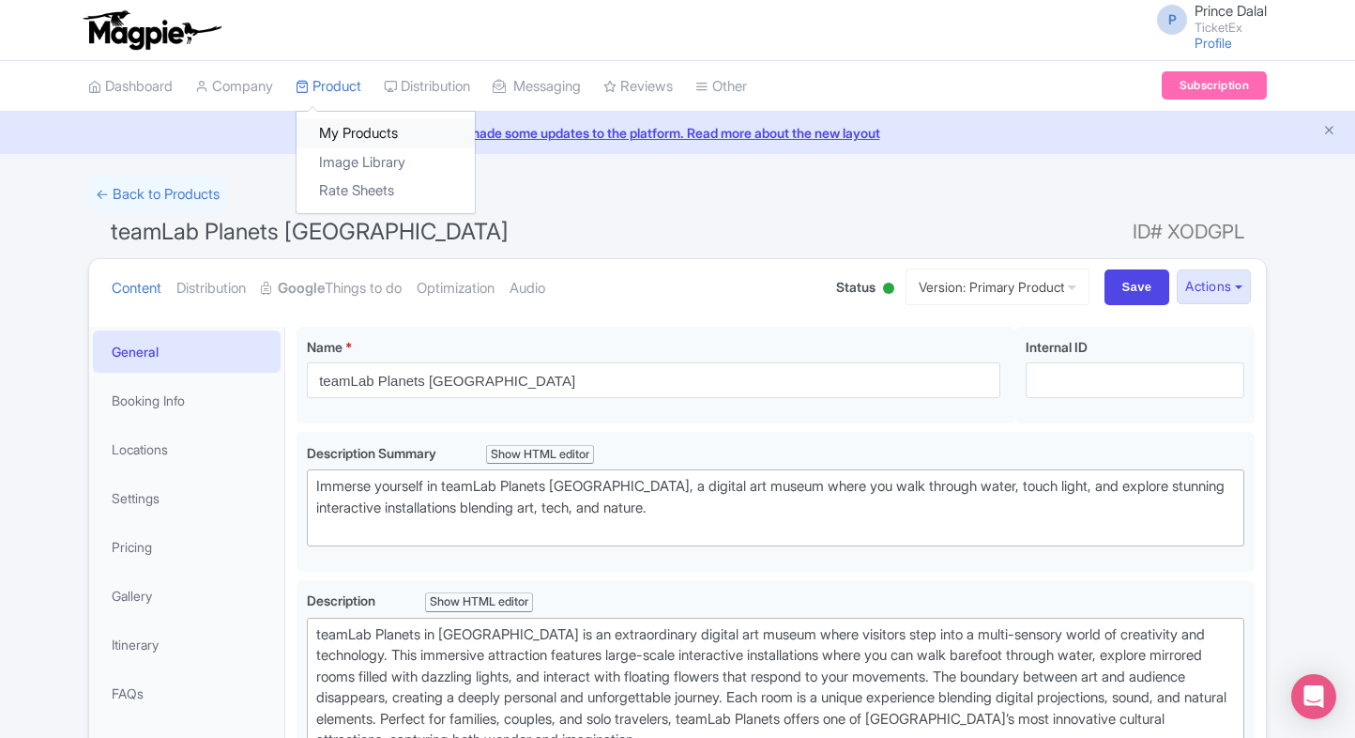
click at [342, 126] on link "My Products" at bounding box center [386, 133] width 178 height 29
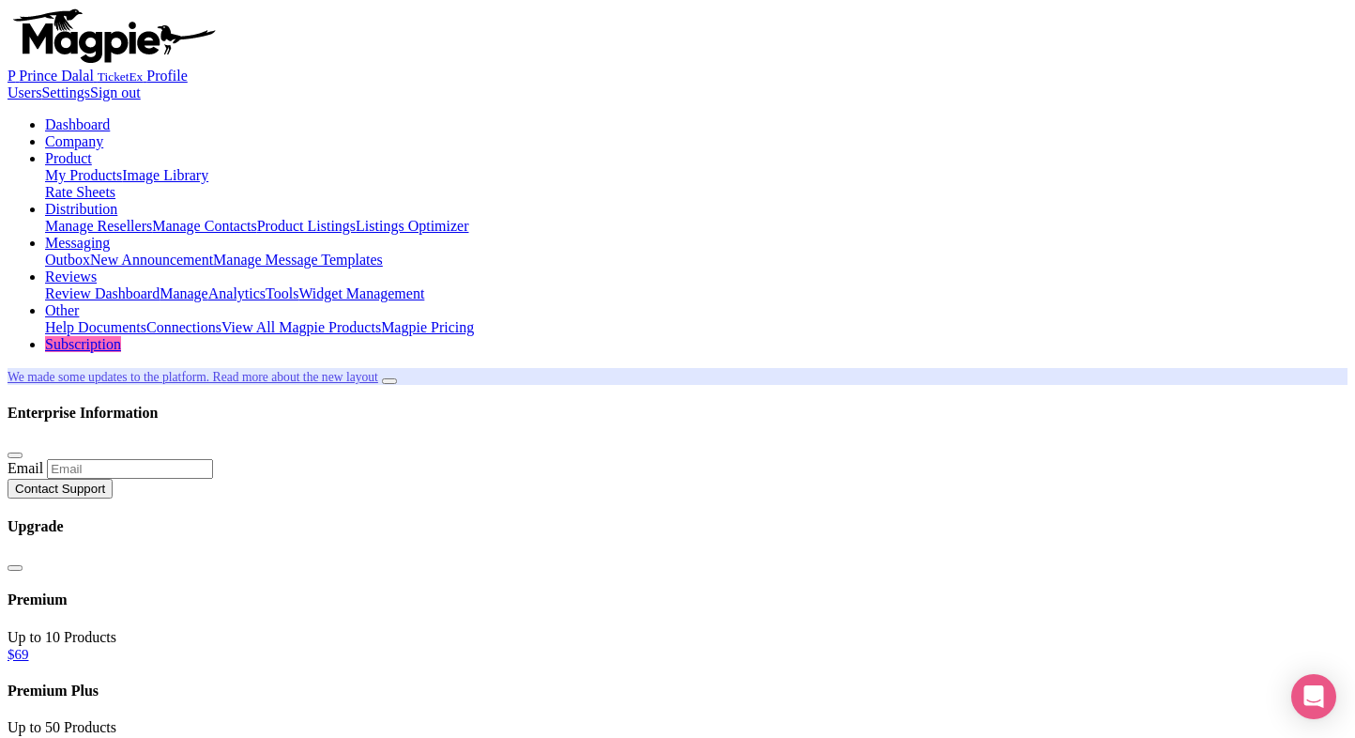
drag, startPoint x: 0, startPoint y: 0, endPoint x: 206, endPoint y: 212, distance: 295.4
type input "[GEOGRAPHIC_DATA]"
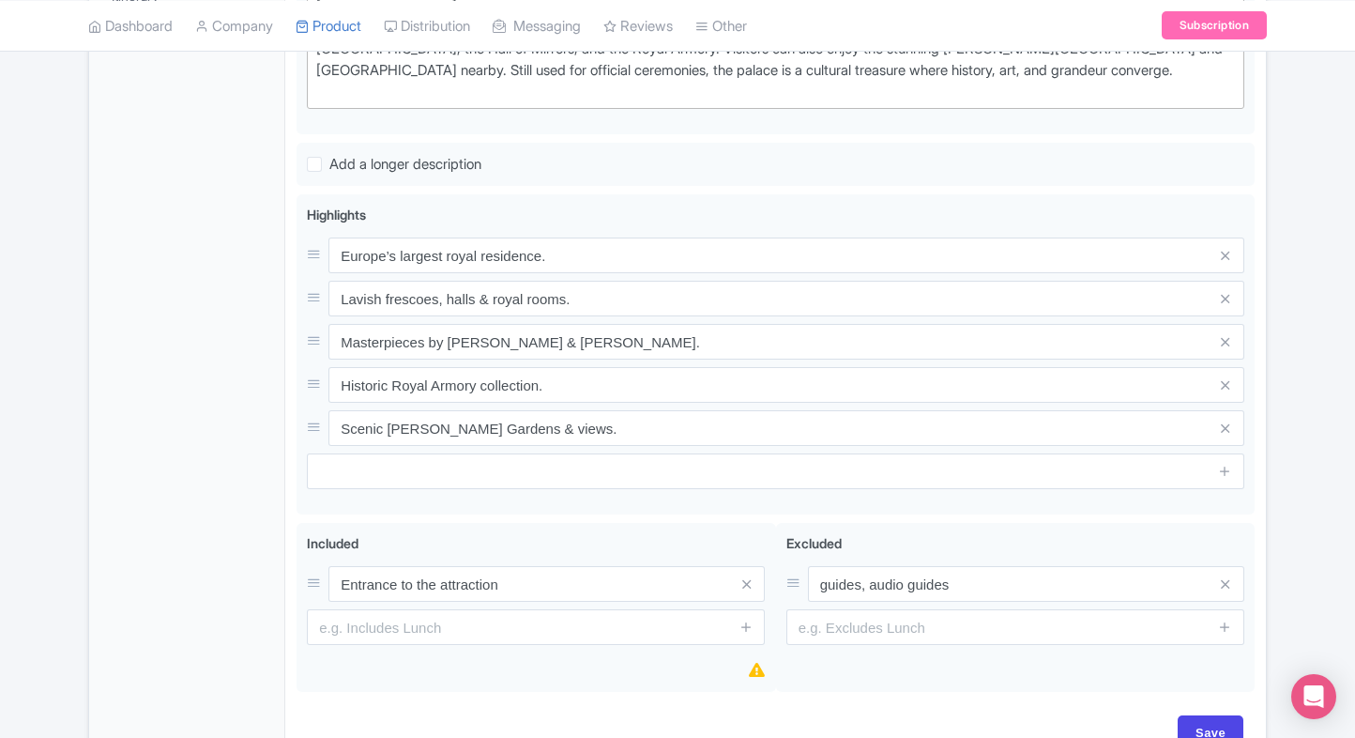
scroll to position [757, 0]
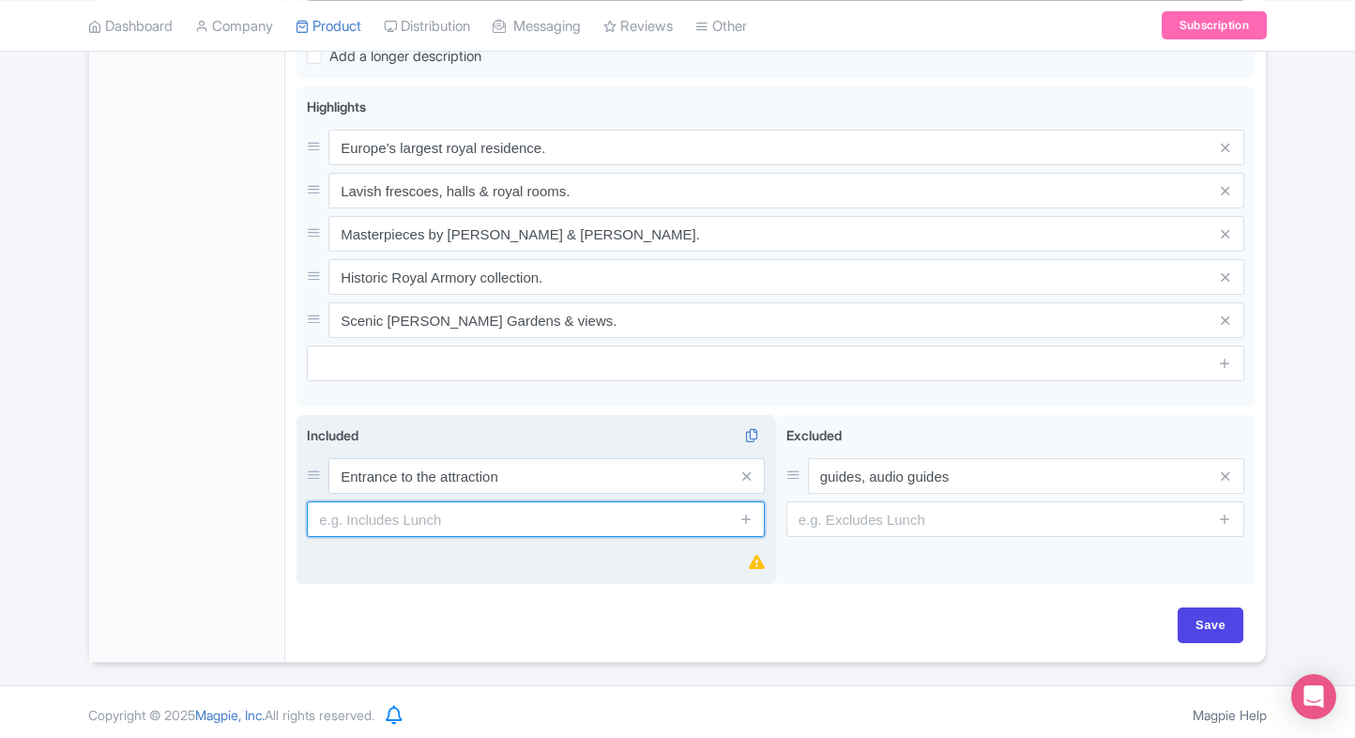
drag, startPoint x: 397, startPoint y: 526, endPoint x: 487, endPoint y: 504, distance: 92.7
click at [397, 526] on input "text" at bounding box center [536, 519] width 458 height 36
paste input "Entry to the [GEOGRAPHIC_DATA] (when open)."
type input "Entry to the [GEOGRAPHIC_DATA] (when open)."
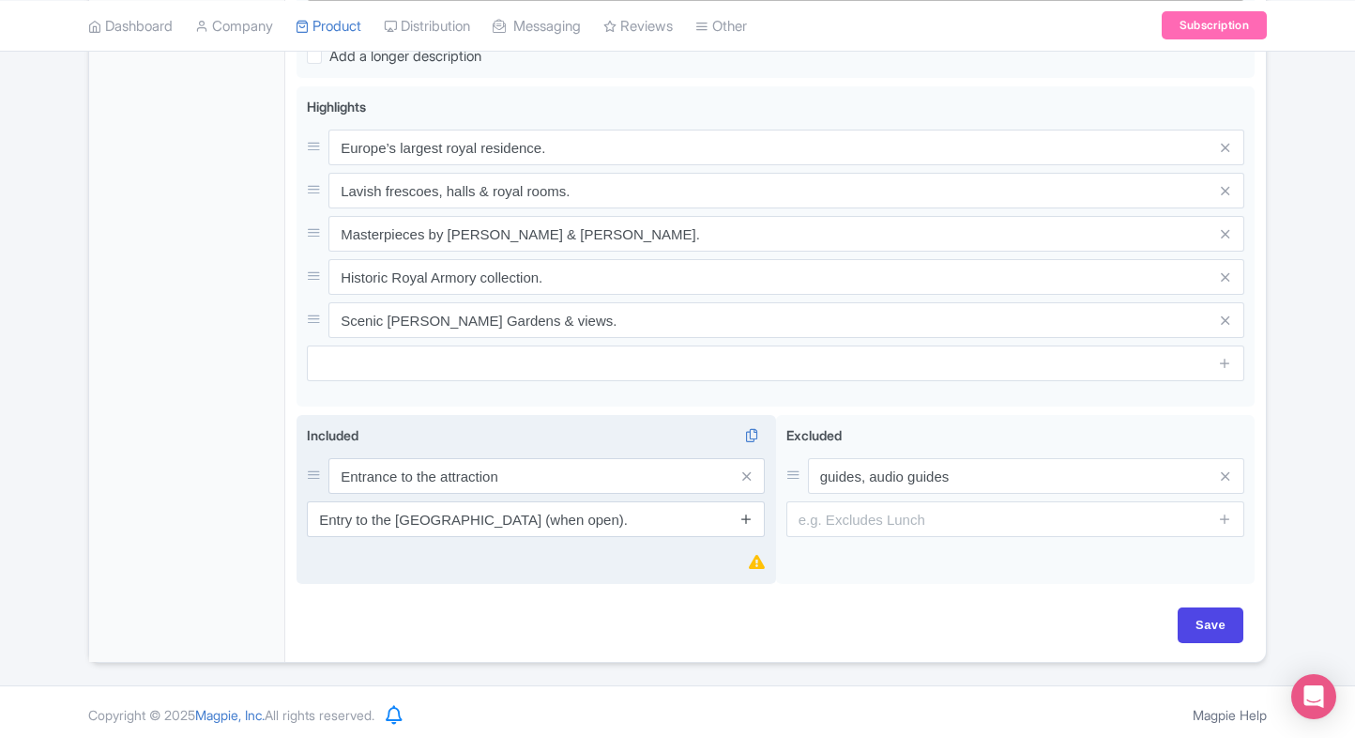
click at [748, 513] on icon at bounding box center [747, 519] width 14 height 14
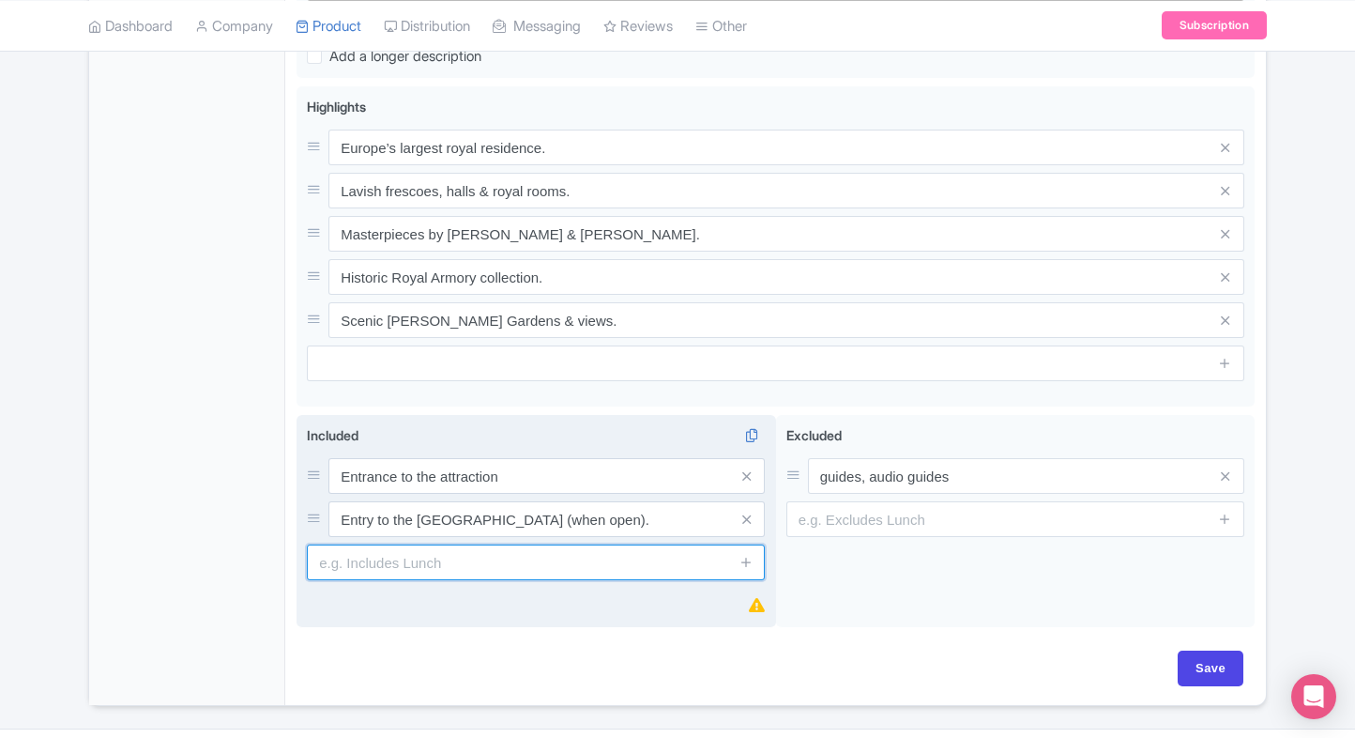
paste input "Access to the Royal Armoury and official rooms."
click at [473, 565] on input "Access to the Royal Armoury and official rooms." at bounding box center [536, 562] width 458 height 36
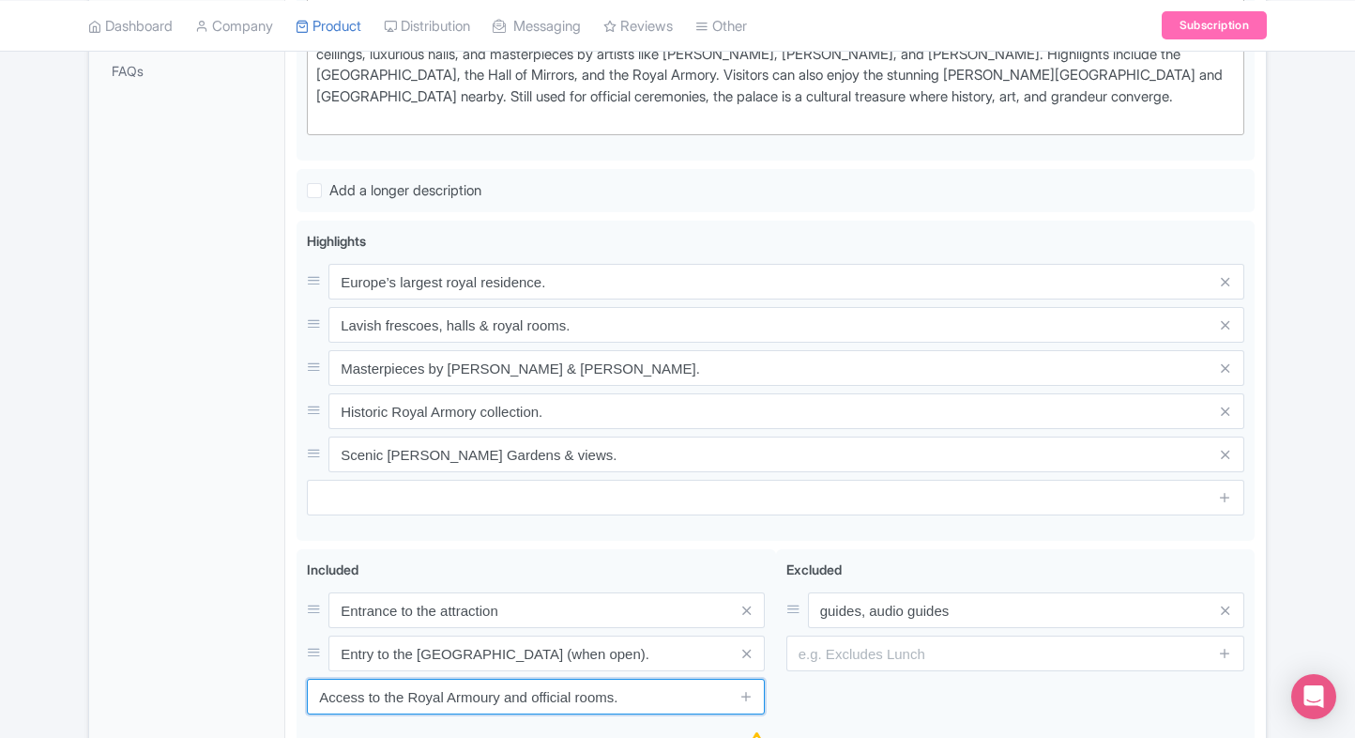
scroll to position [495, 0]
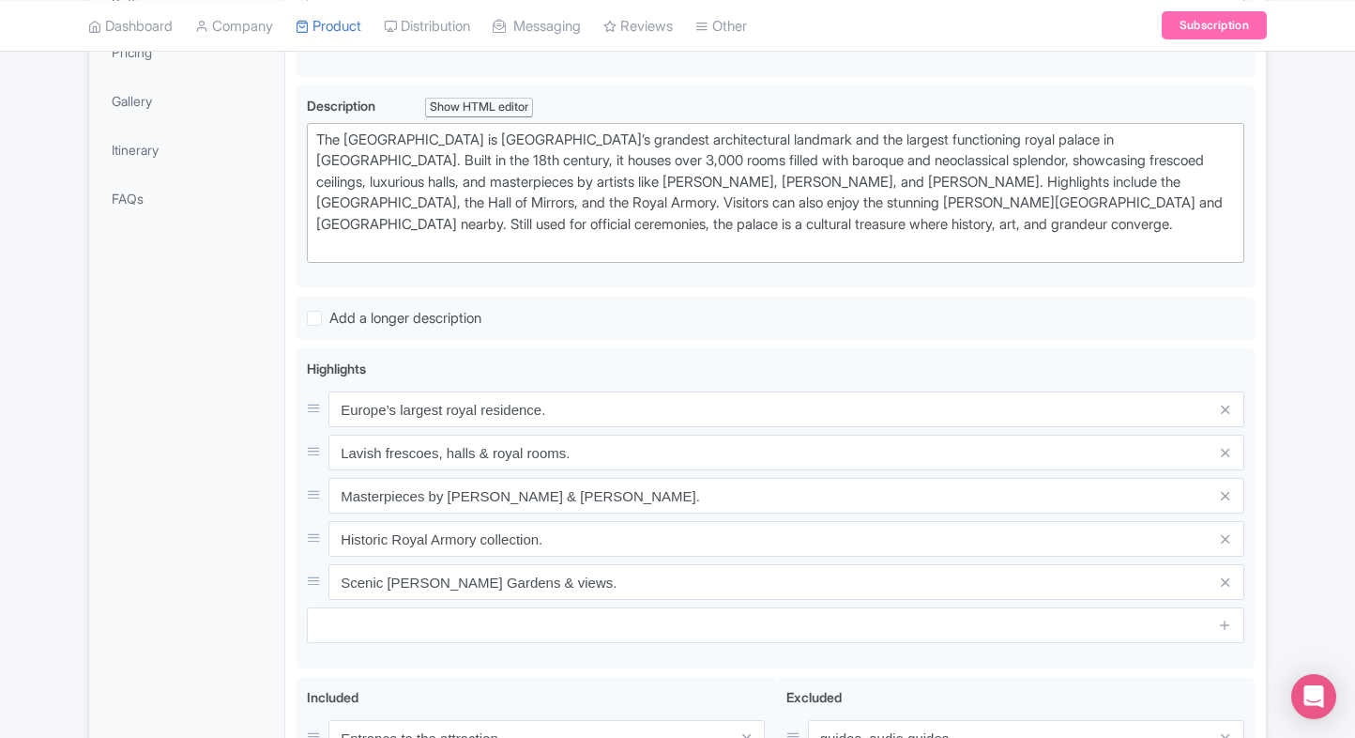
type input "Access to the Royal Armoury and official rooms."
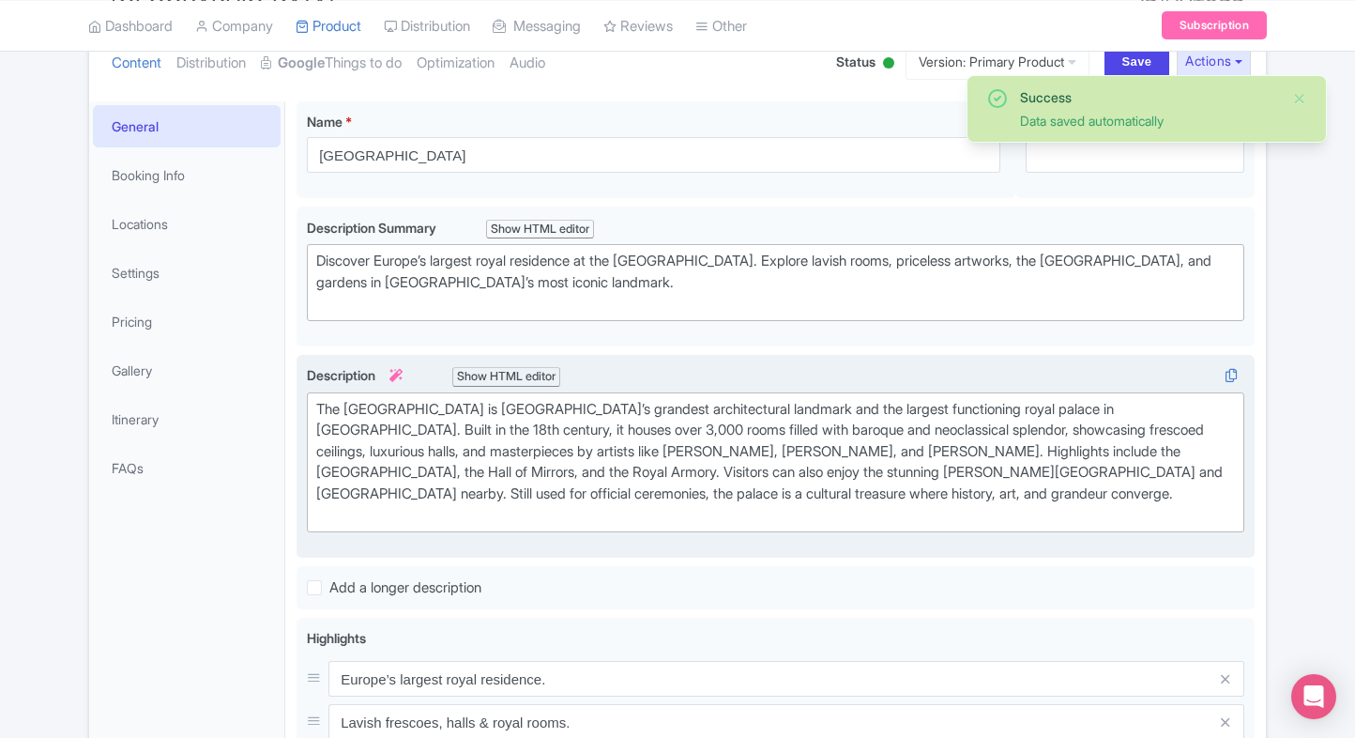
scroll to position [224, 0]
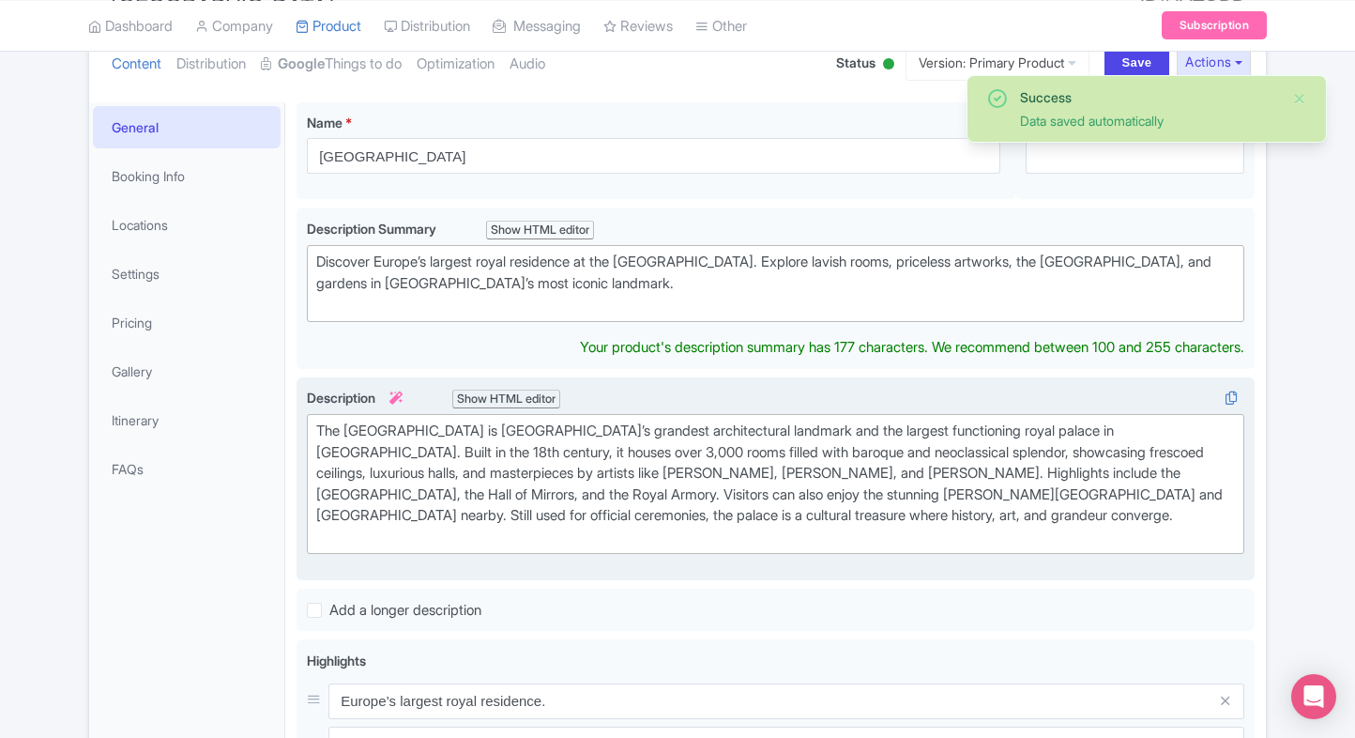
click at [522, 267] on div "Discover Europe’s largest royal residence at the [GEOGRAPHIC_DATA]. Explore lav…" at bounding box center [775, 284] width 919 height 64
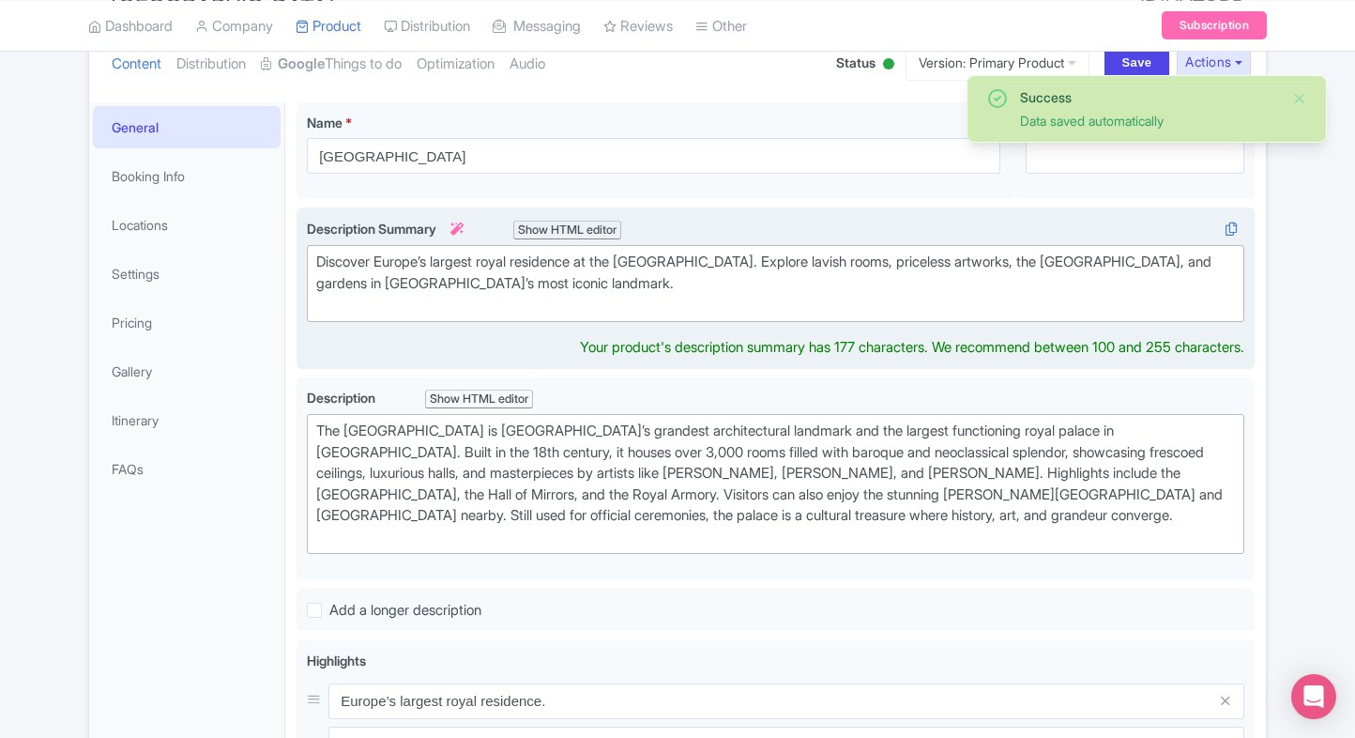
click at [522, 267] on div "Discover Europe’s largest royal residence at the [GEOGRAPHIC_DATA]. Explore lav…" at bounding box center [775, 284] width 919 height 64
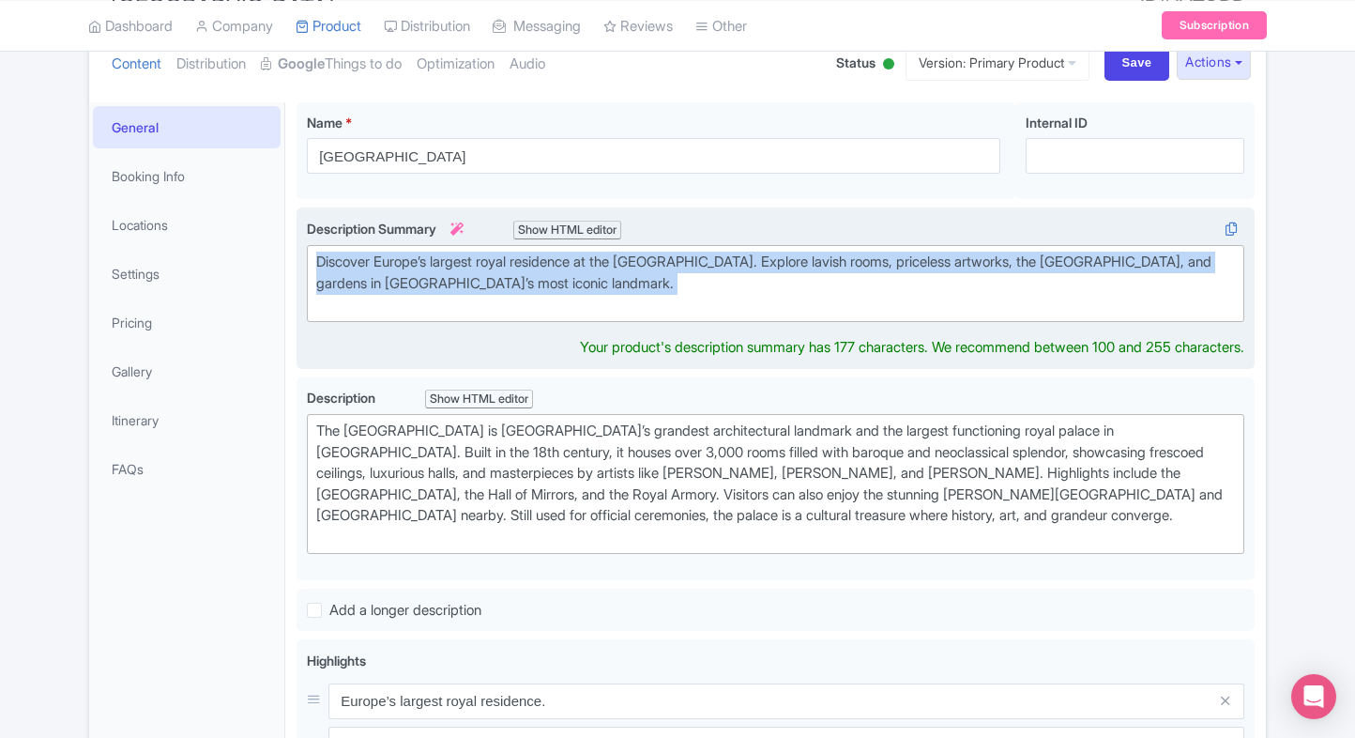
paste trix-editor "Visit the [GEOGRAPHIC_DATA], [DEMOGRAPHIC_DATA]’s largest royal residence, and …"
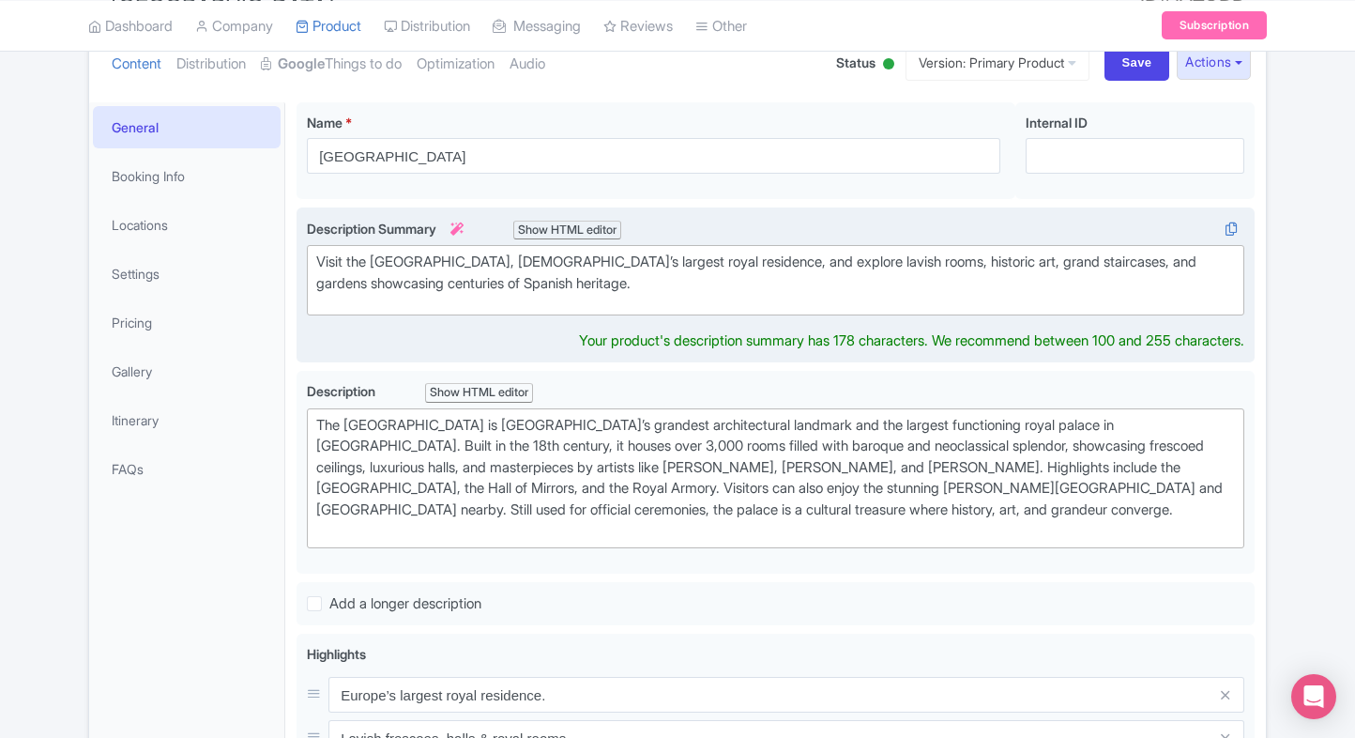
type trix-editor "<div>Visit the [GEOGRAPHIC_DATA], [DEMOGRAPHIC_DATA]’s largest royal residence,…"
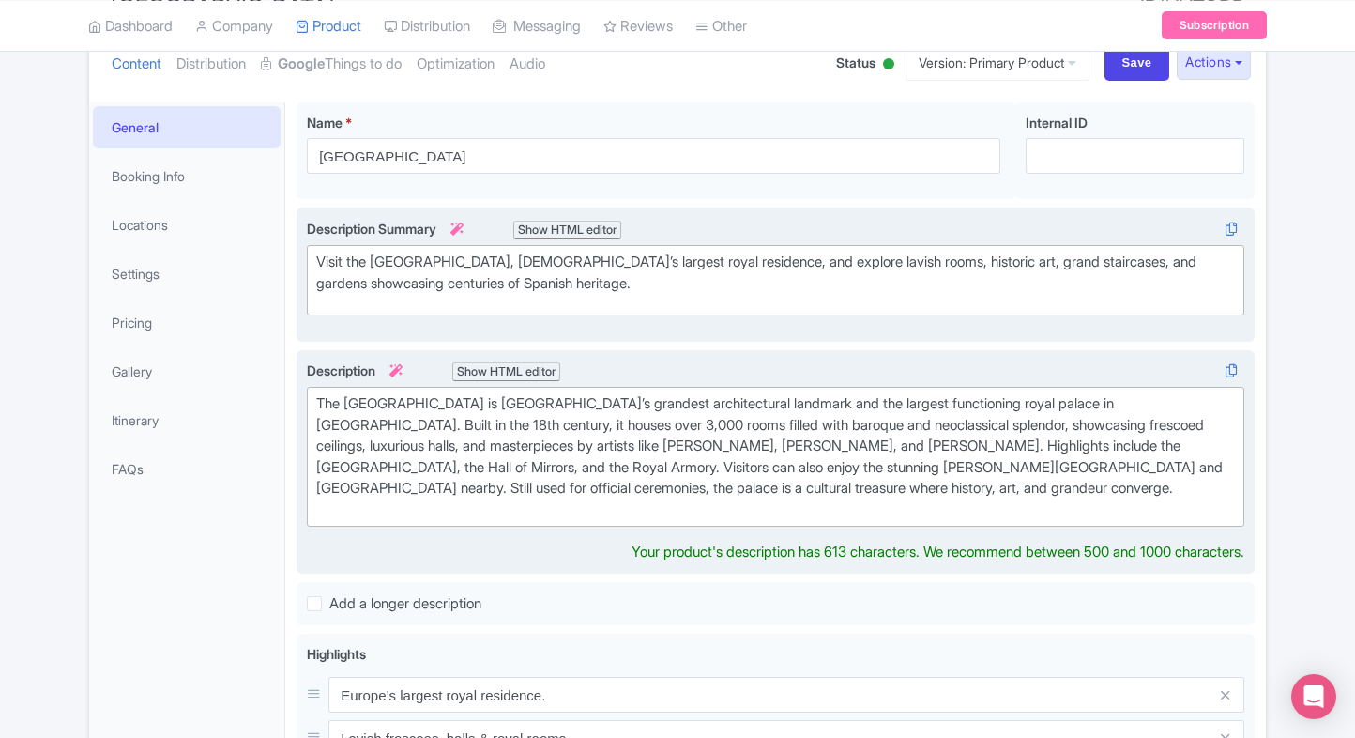
click at [603, 475] on div "The [GEOGRAPHIC_DATA] is [GEOGRAPHIC_DATA]’s grandest architectural landmark an…" at bounding box center [775, 456] width 919 height 127
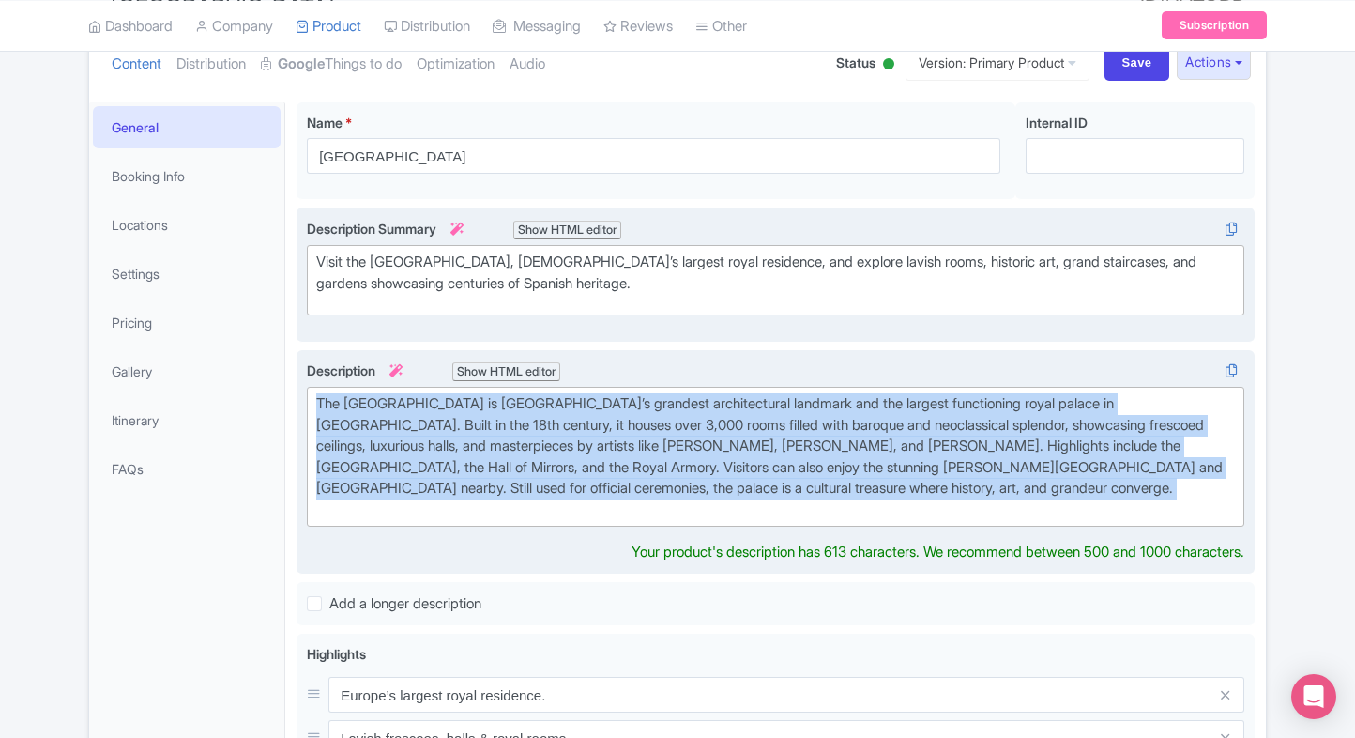
paste trix-editor ", also known as [PERSON_NAME][GEOGRAPHIC_DATA], is Europe’s largest royal resid…"
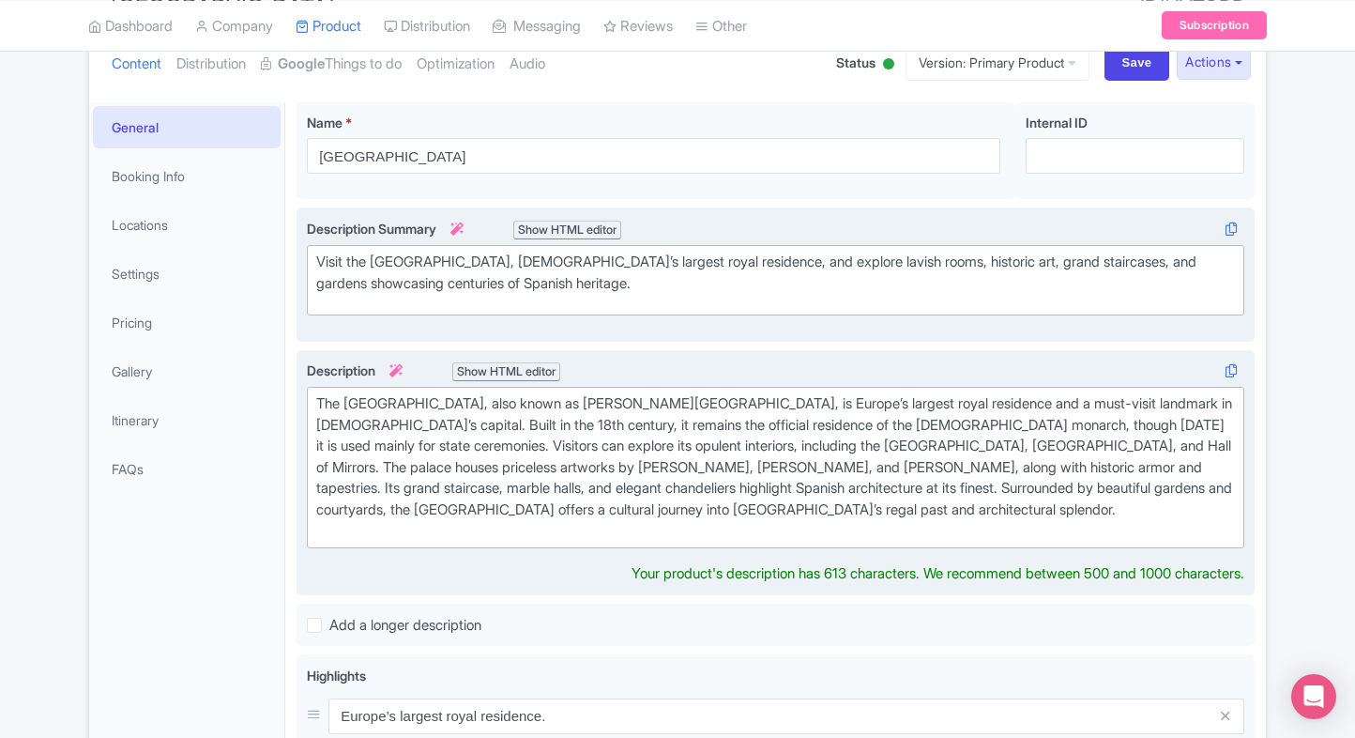
type trix-editor "<div>The [GEOGRAPHIC_DATA], also known as [PERSON_NAME][GEOGRAPHIC_DATA], is Eu…"
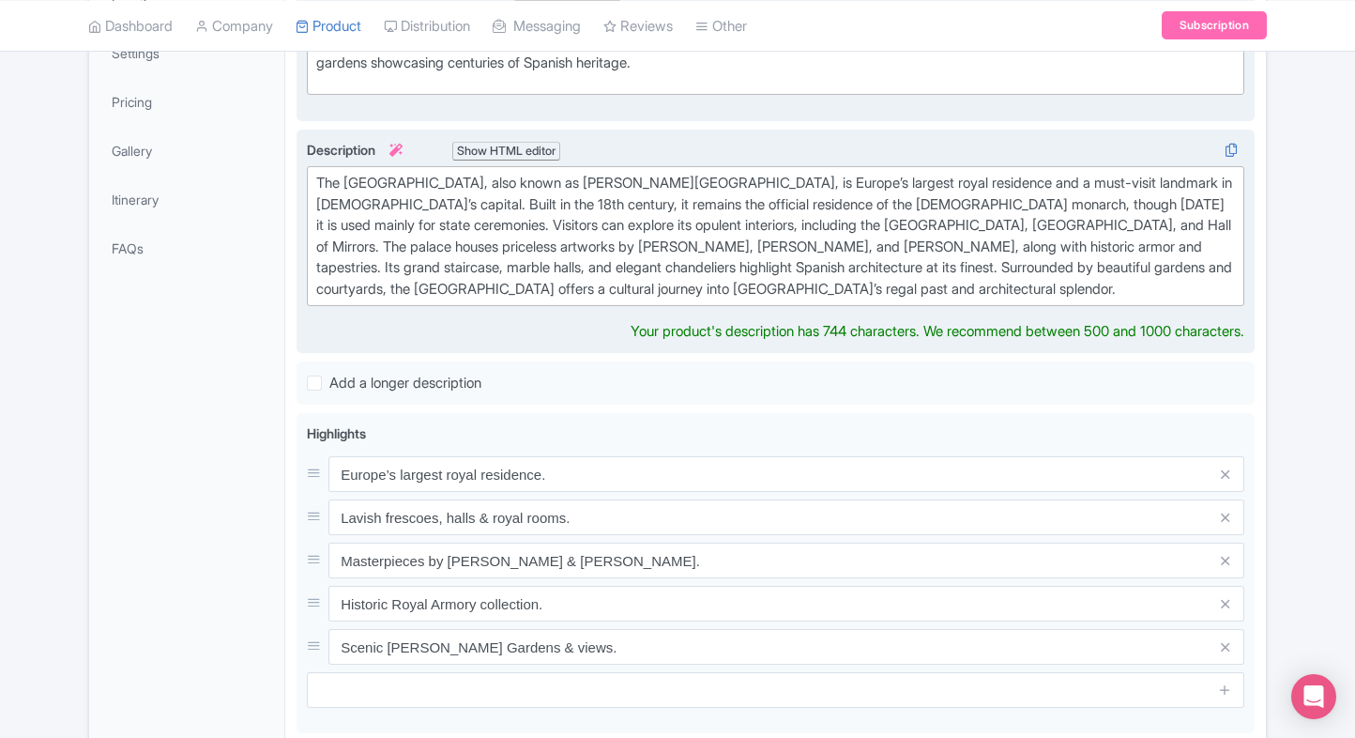
scroll to position [448, 0]
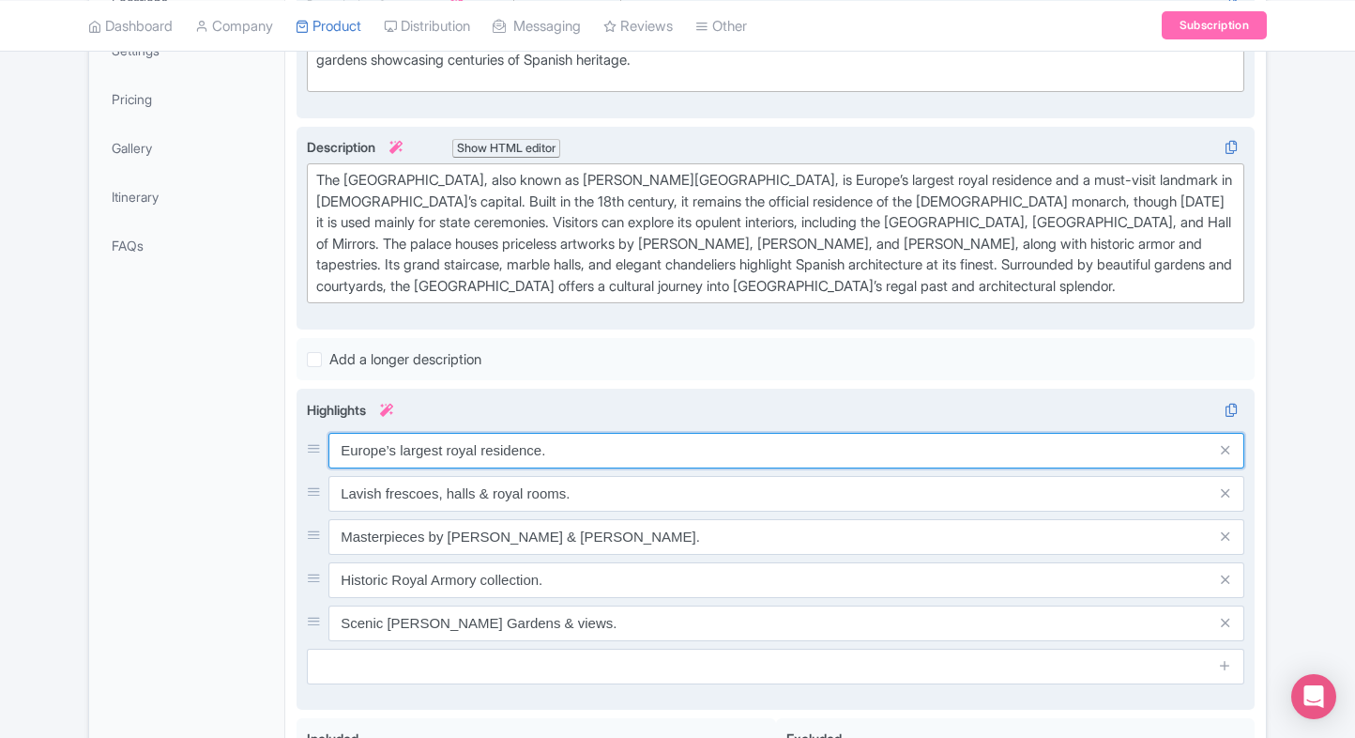
click at [530, 469] on div "Europe’s largest royal residence. Lavish frescoes, halls & royal rooms. Masterp…" at bounding box center [776, 537] width 938 height 208
paste input "xplore Europe’s largest palace"
type input "Explore Europe’s largest palace"
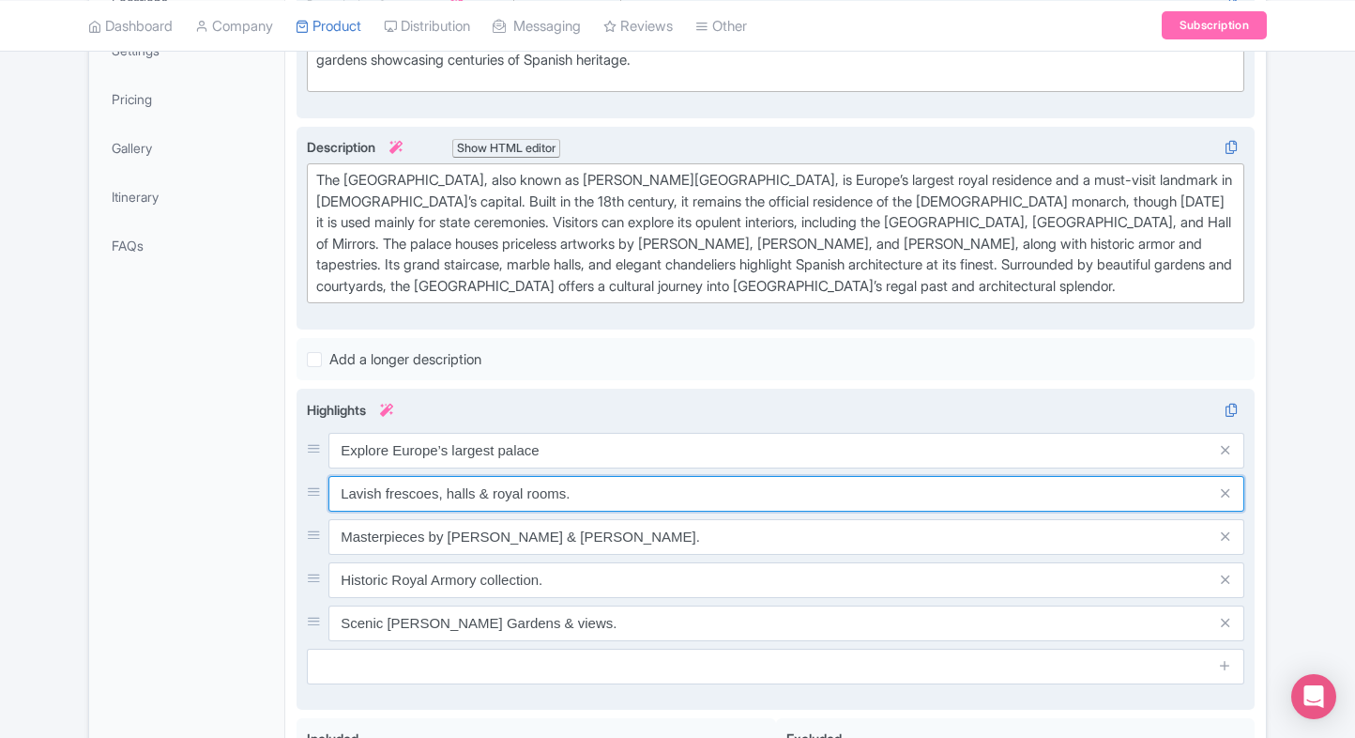
click at [562, 491] on input "Lavish frescoes, halls & royal rooms." at bounding box center [787, 494] width 916 height 36
paste input "See the Throne Room and Hall of Mirrors"
type input "See the Throne Room and Hall of Mirrors"
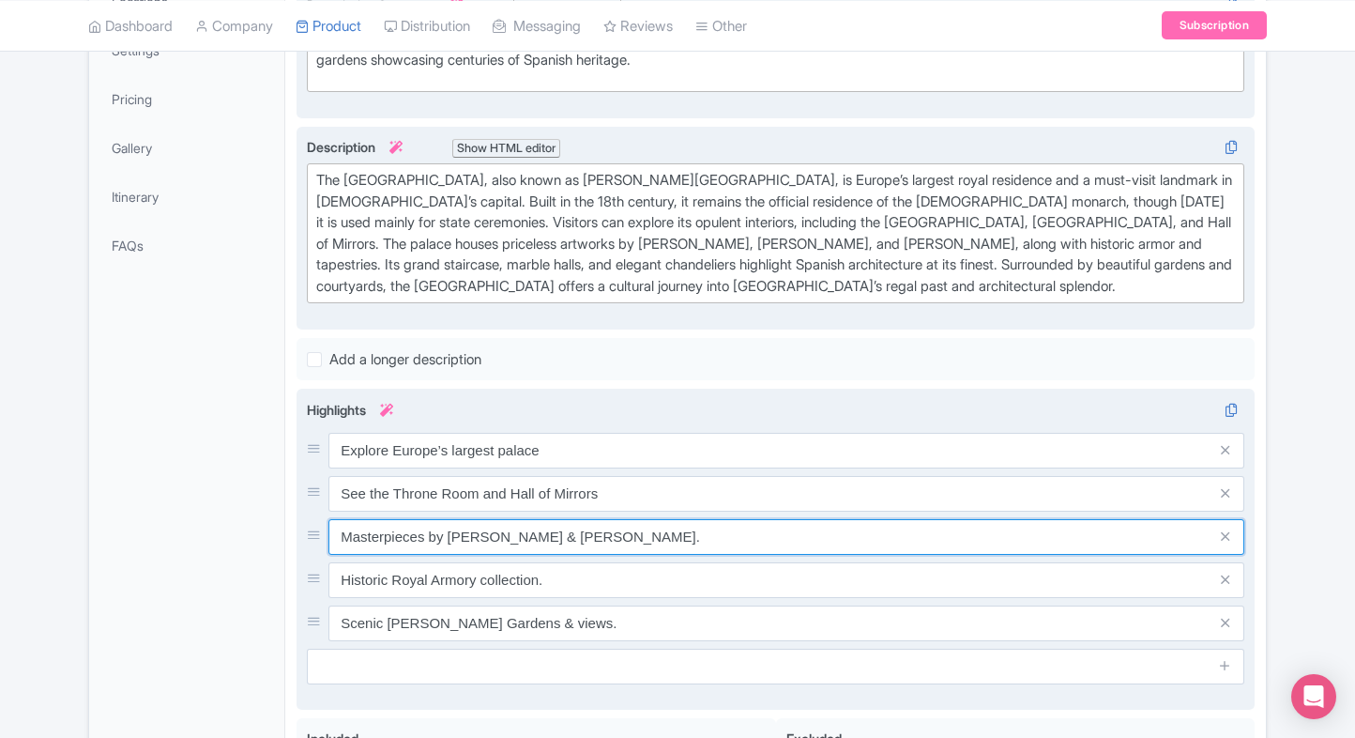
click at [563, 539] on input "Masterpieces by [PERSON_NAME] & [PERSON_NAME]." at bounding box center [787, 537] width 916 height 36
paste input "Admire artworks by [DEMOGRAPHIC_DATA] masters"
type input "Admire artworks by [DEMOGRAPHIC_DATA] masters"
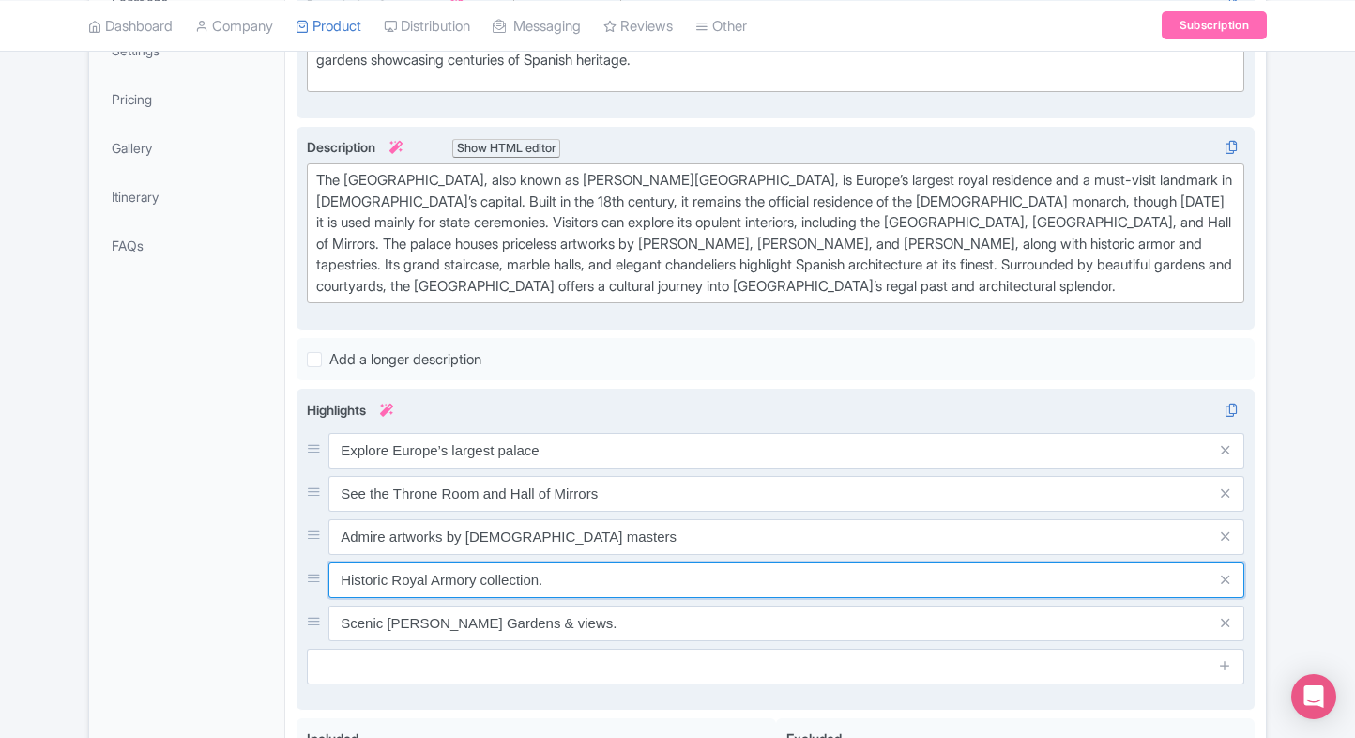
click at [566, 576] on input "Historic Royal Armory collection." at bounding box center [787, 580] width 916 height 36
paste input "Walk through grand staircases and halls"
type input "Walk through grand staircases and halls"
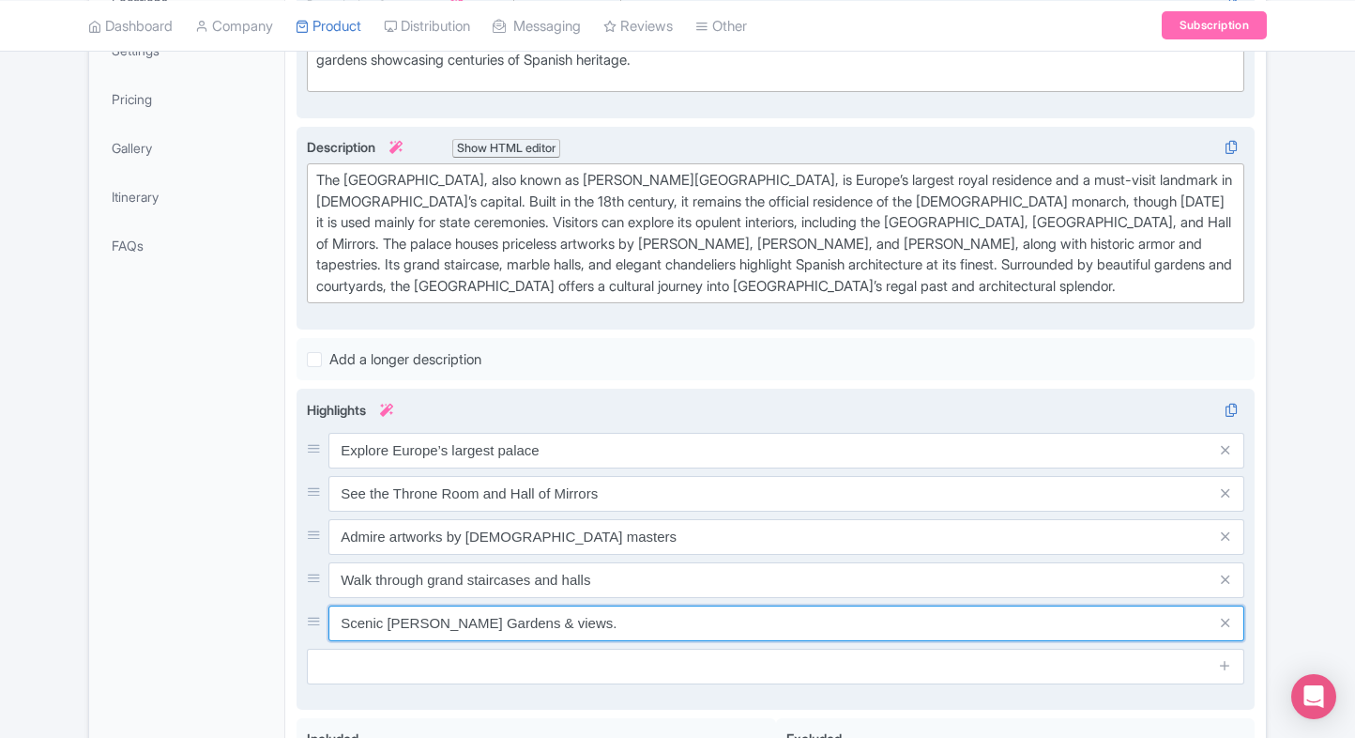
click at [514, 615] on input "Scenic Sabatini Gardens & views." at bounding box center [787, 623] width 916 height 36
paste input "Visit the Royal Armoury collection"
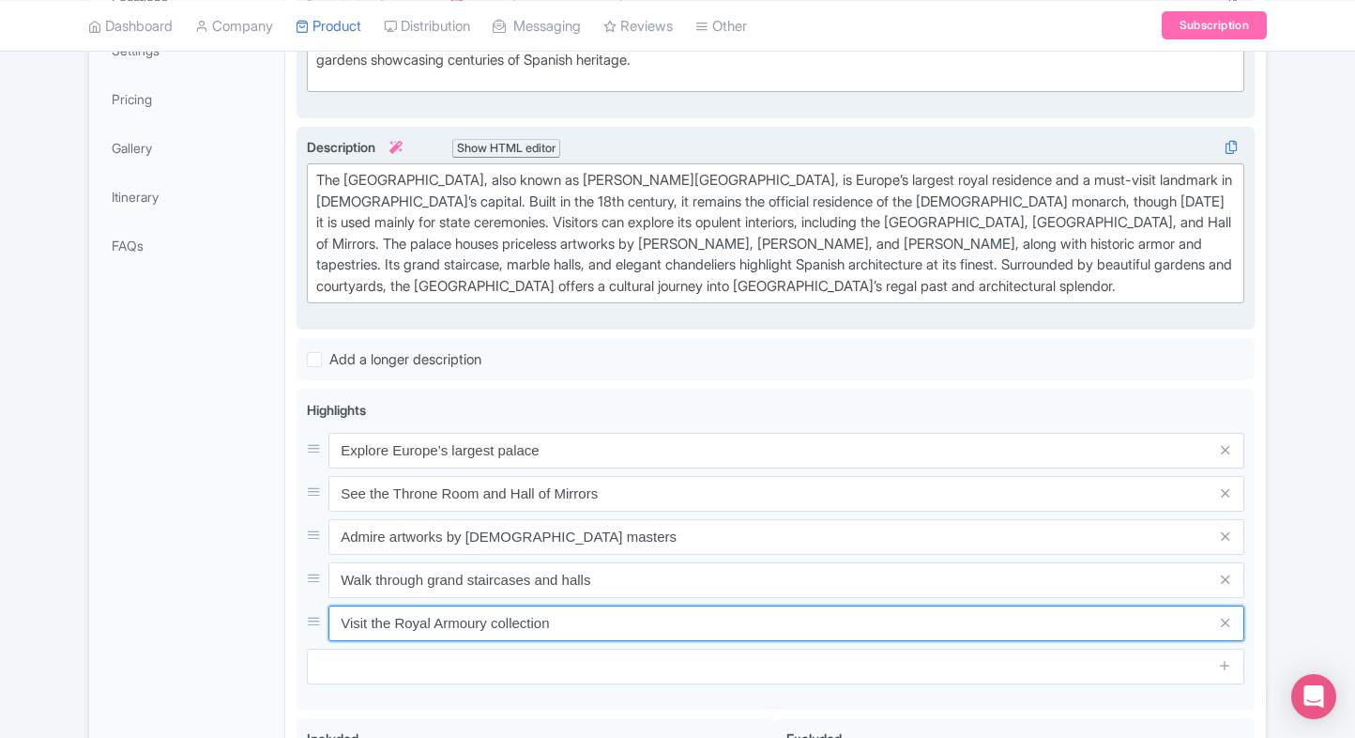
type input "Visit the Royal Armoury collection"
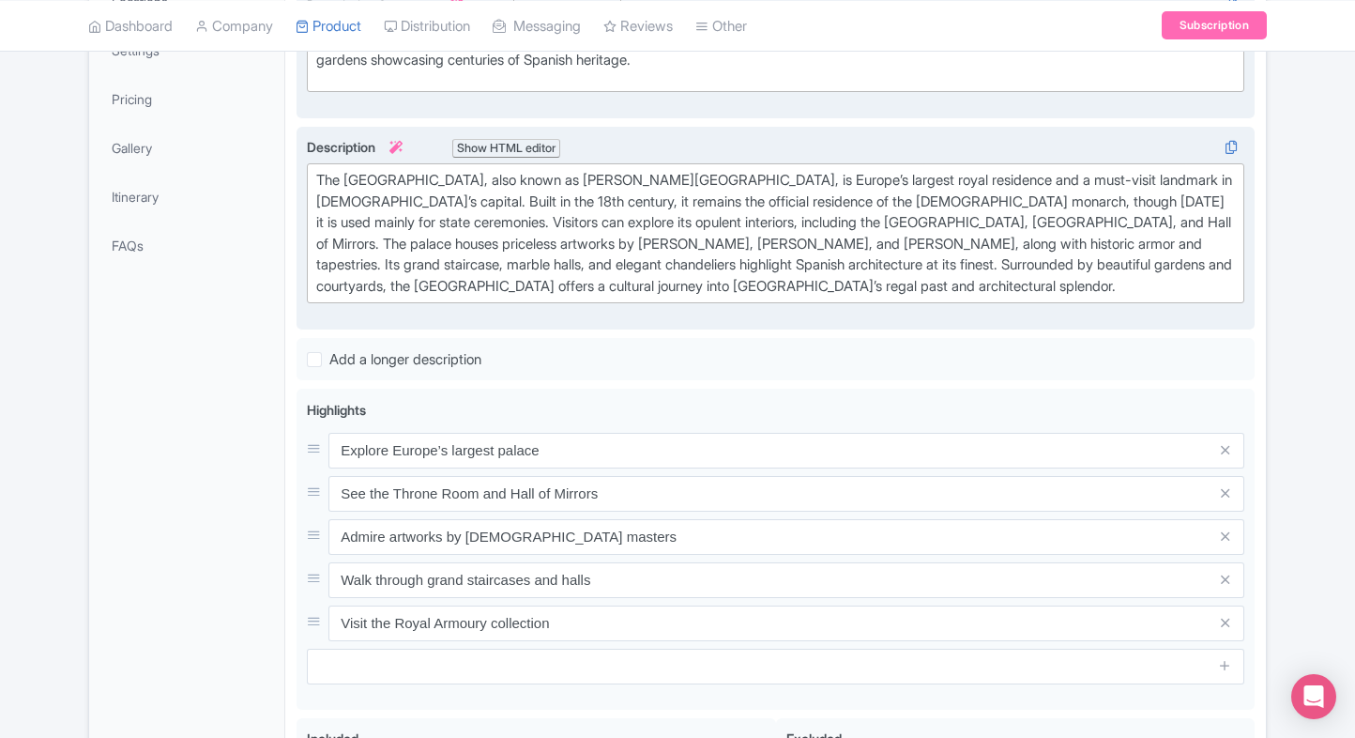
click at [256, 567] on div "General Booking Info Locations Settings Pricing Gallery Itinerary FAQs" at bounding box center [187, 443] width 196 height 1129
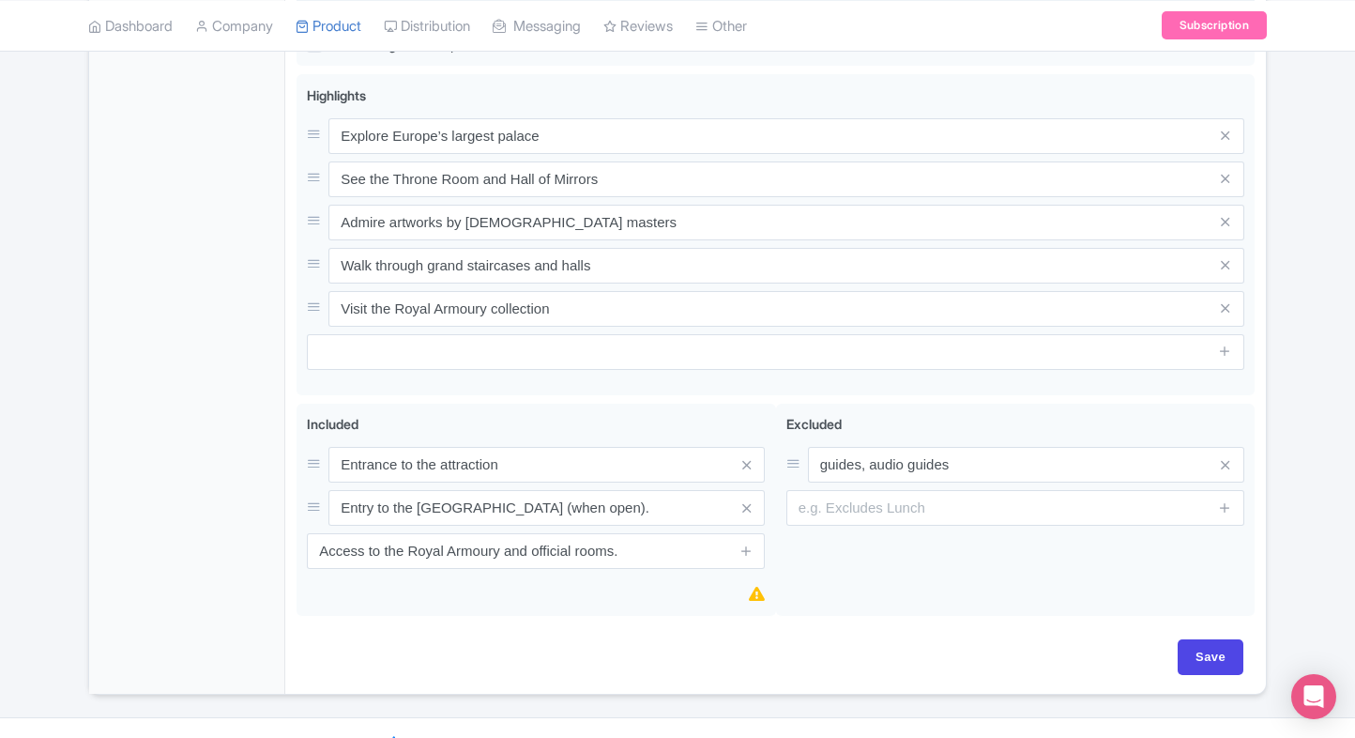
scroll to position [792, 0]
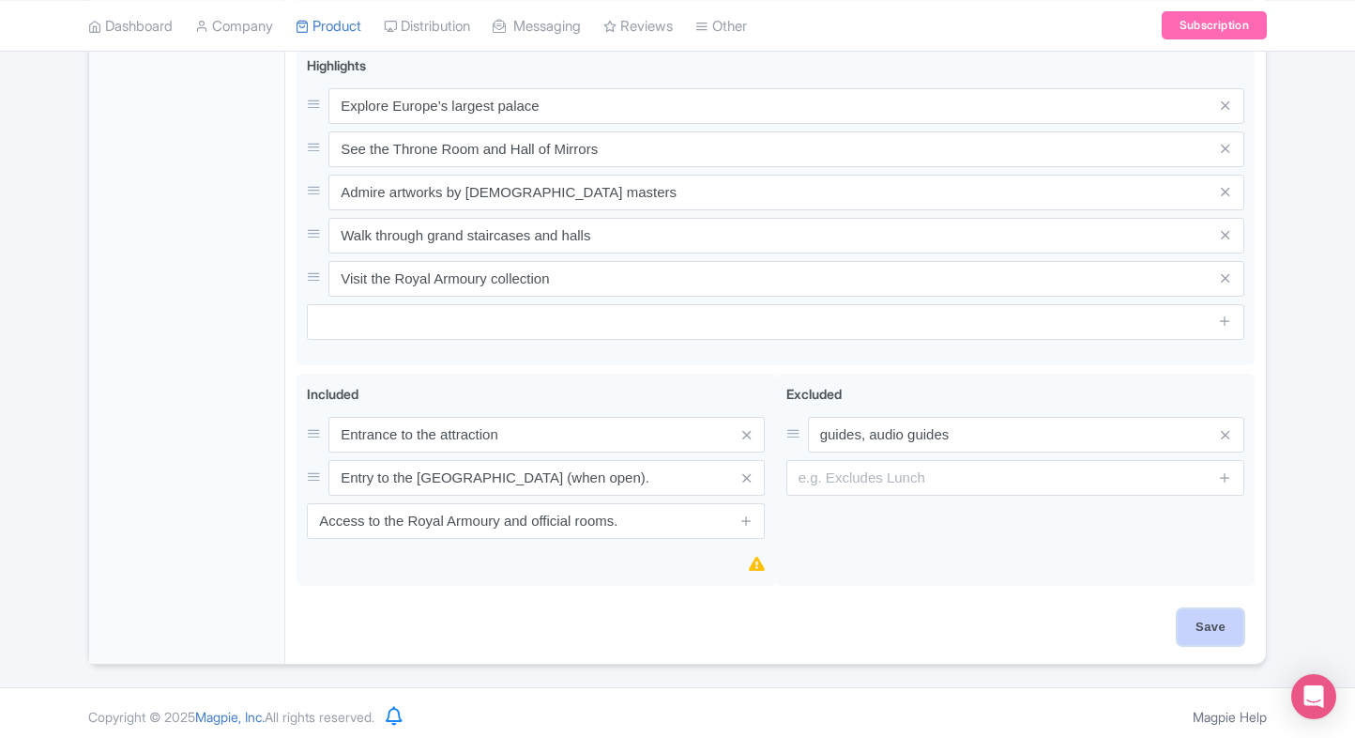
click at [1232, 636] on input "Save" at bounding box center [1211, 627] width 66 height 36
type input "Saving..."
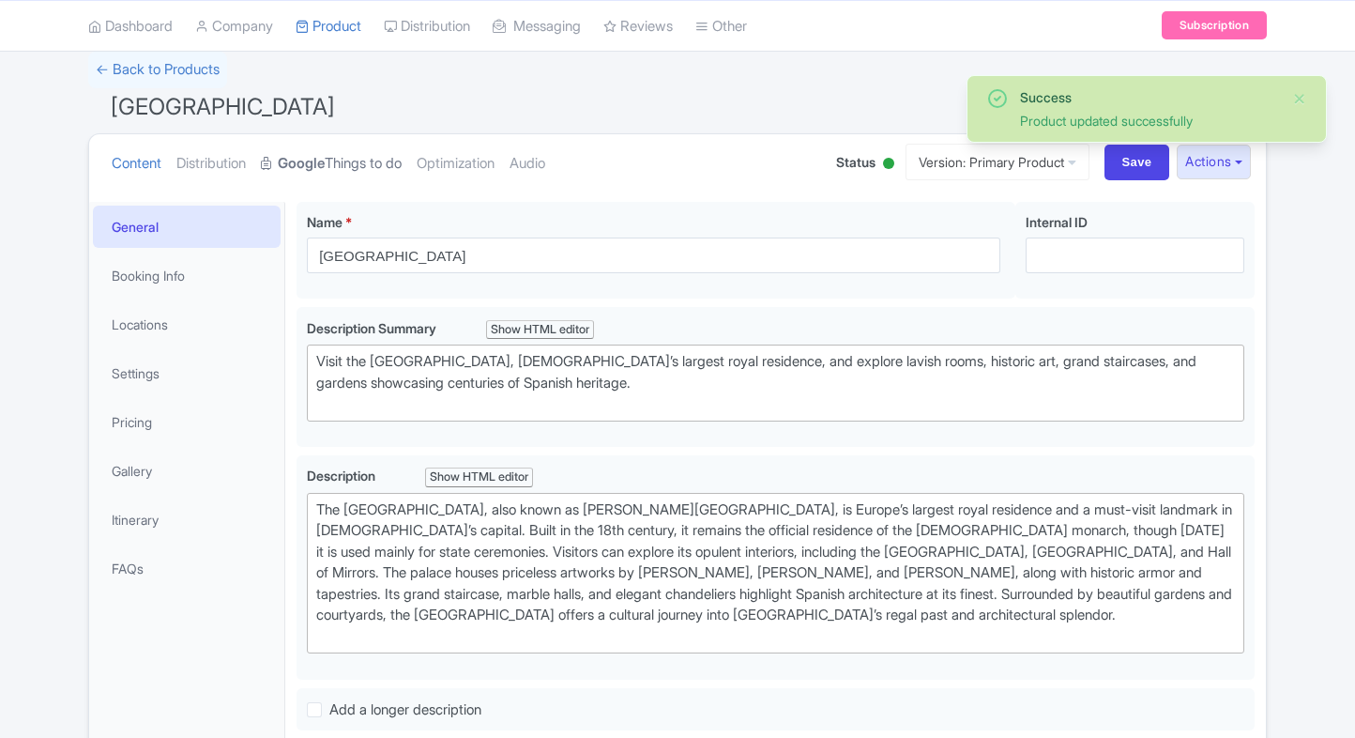
scroll to position [125, 0]
drag, startPoint x: 0, startPoint y: 0, endPoint x: 344, endPoint y: 161, distance: 380.5
click at [344, 161] on link "Google Things to do" at bounding box center [331, 163] width 141 height 59
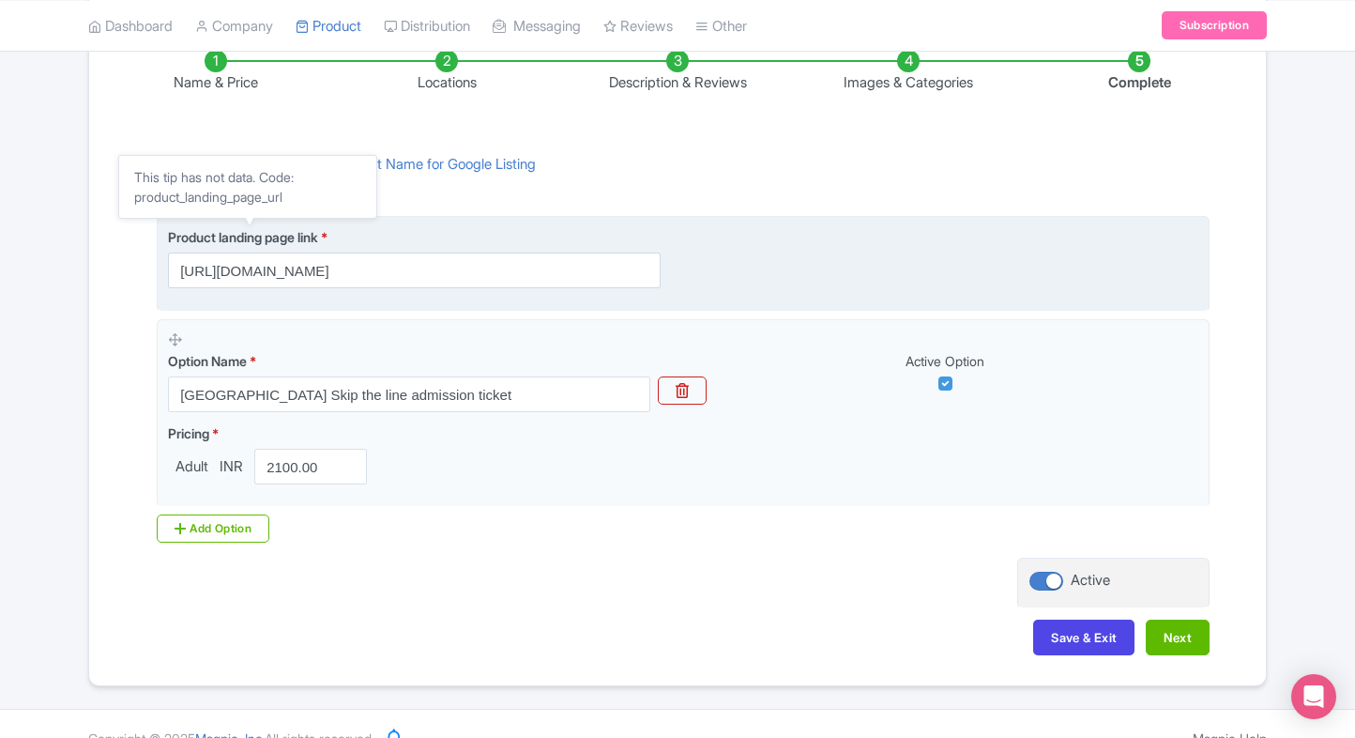
scroll to position [352, 0]
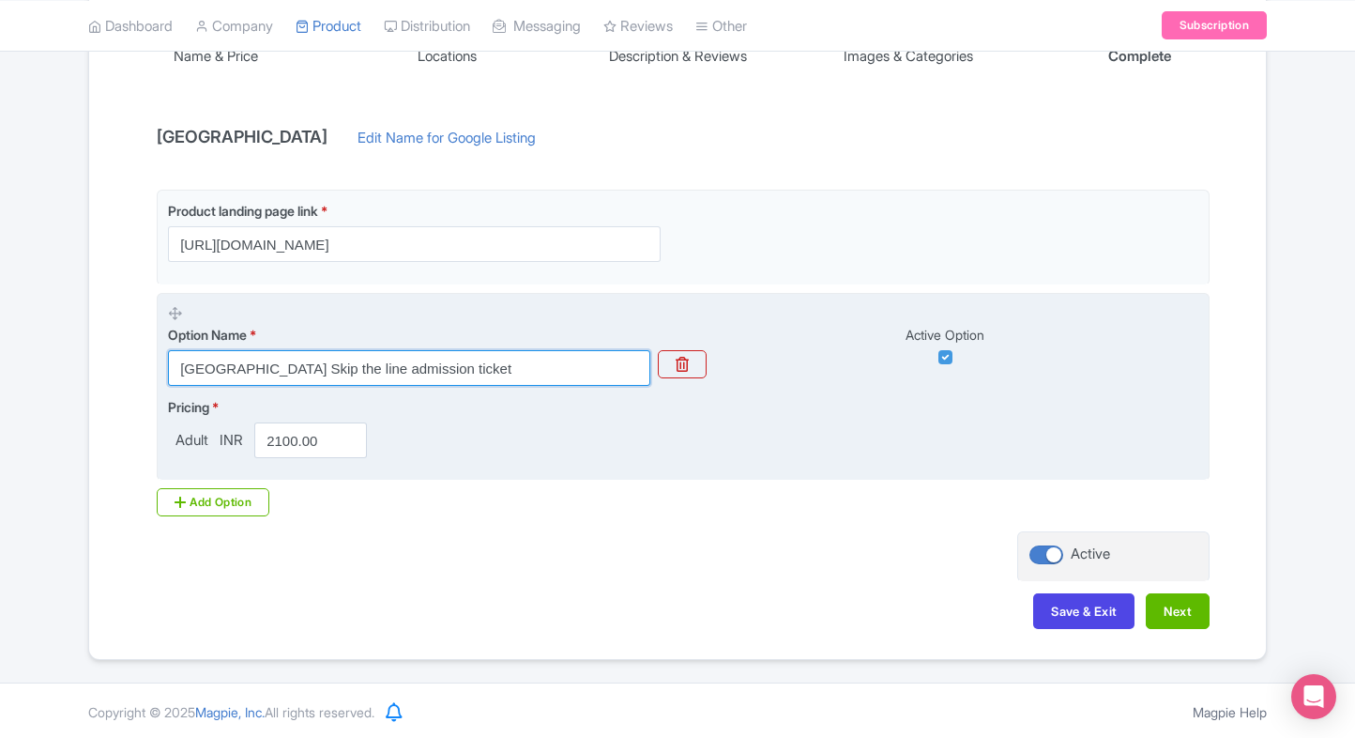
click at [421, 362] on input "[GEOGRAPHIC_DATA] Skip the line admission ticket" at bounding box center [409, 368] width 482 height 36
paste input "Royal Palace of Madrid Audio Guide(Admission not included)"
type input "Royal Palace of Madrid Audio Guide(Admission not included)"
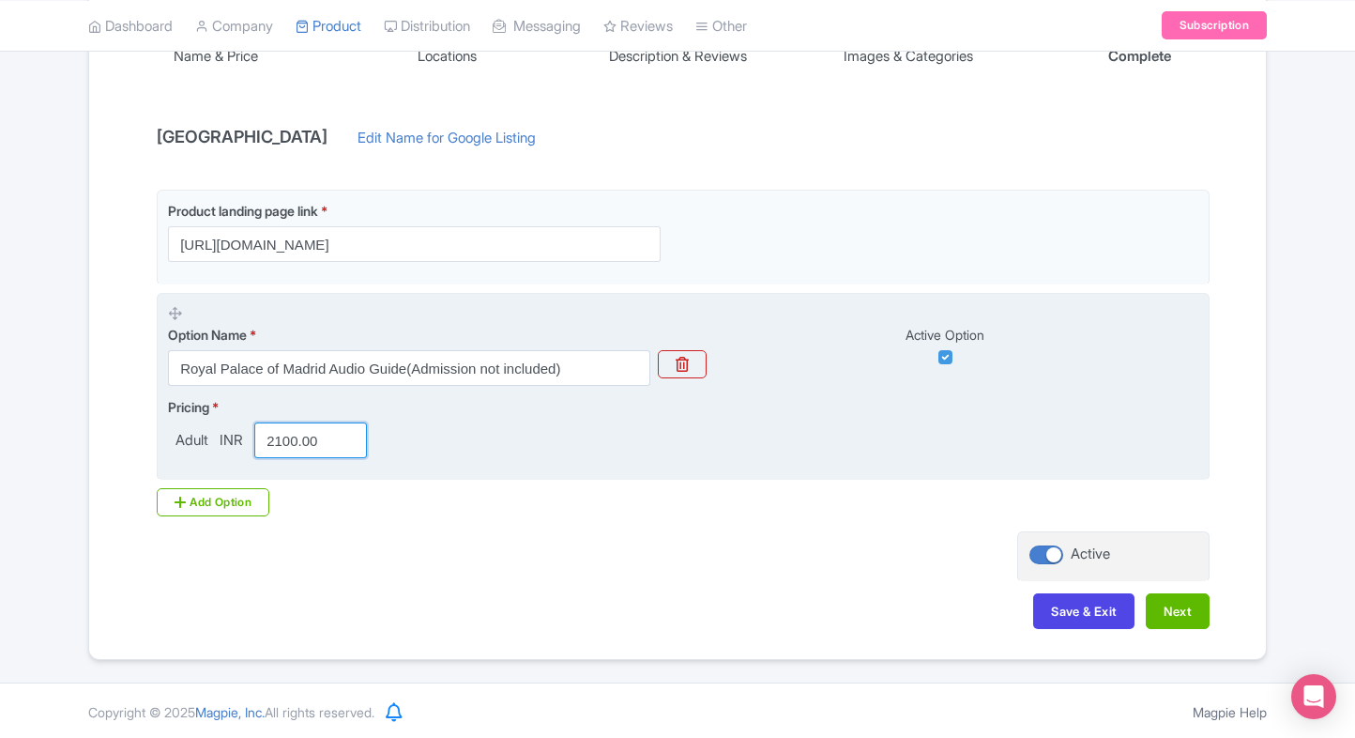
click at [297, 434] on input "2100.00" at bounding box center [310, 440] width 113 height 36
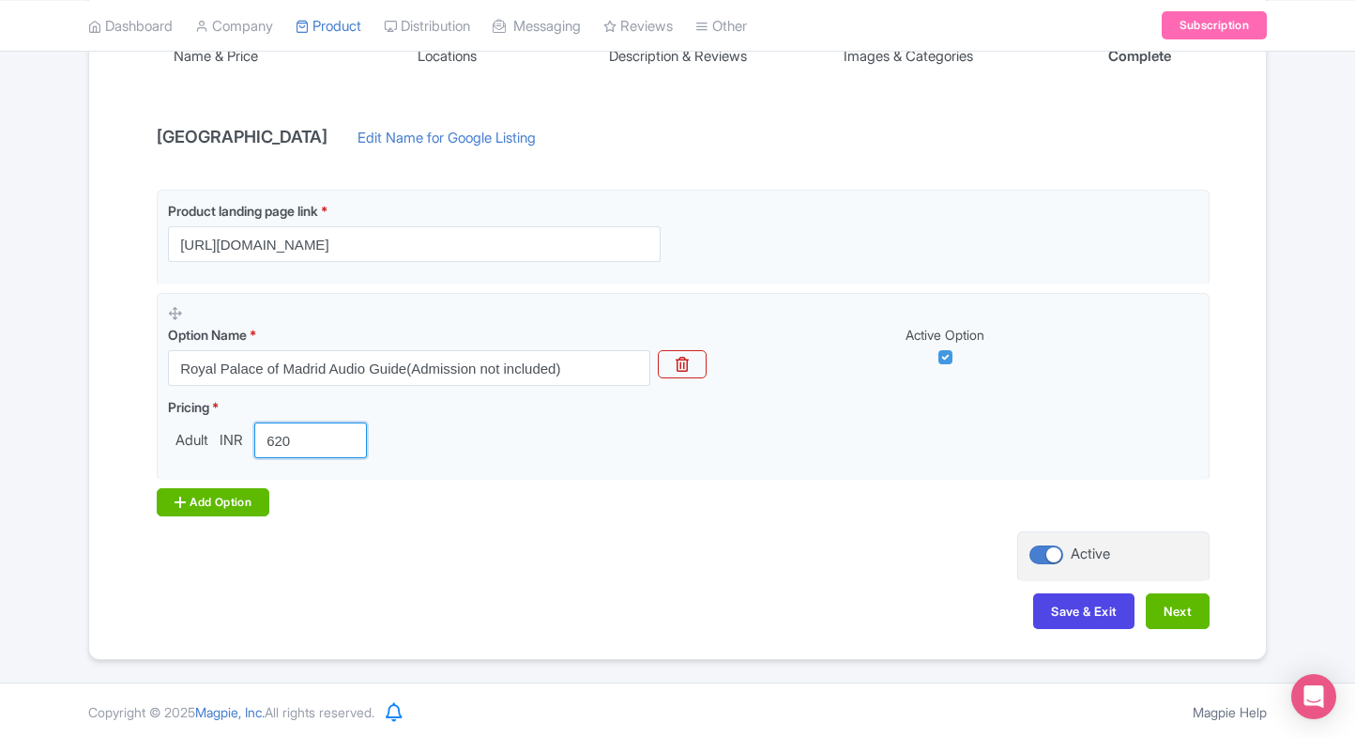
type input "620"
click at [191, 494] on div "Add Option" at bounding box center [213, 502] width 113 height 28
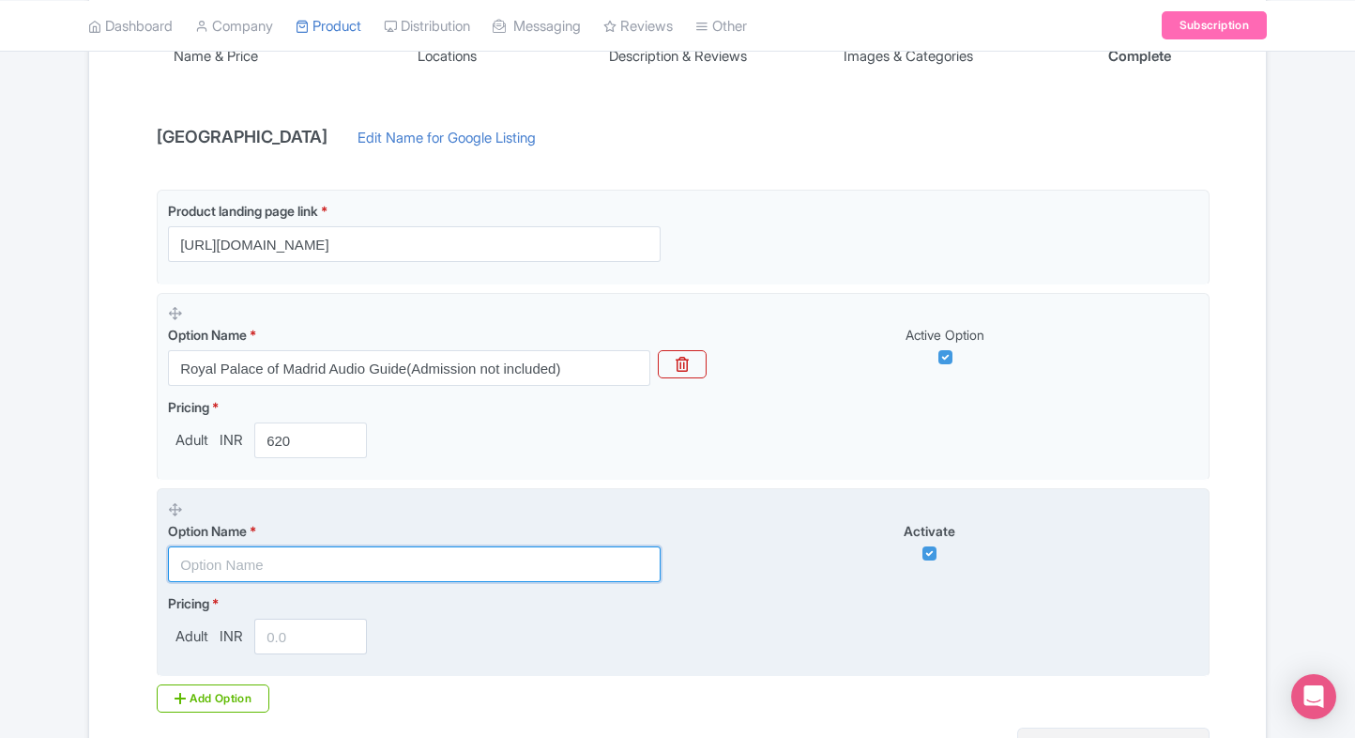
paste input "[GEOGRAPHIC_DATA] Skip the line Fast Track admission ticket"
drag, startPoint x: 317, startPoint y: 558, endPoint x: 299, endPoint y: 584, distance: 32.3
click at [317, 558] on input "text" at bounding box center [414, 564] width 493 height 36
type input "[GEOGRAPHIC_DATA] Skip the line Fast Track admission ticket"
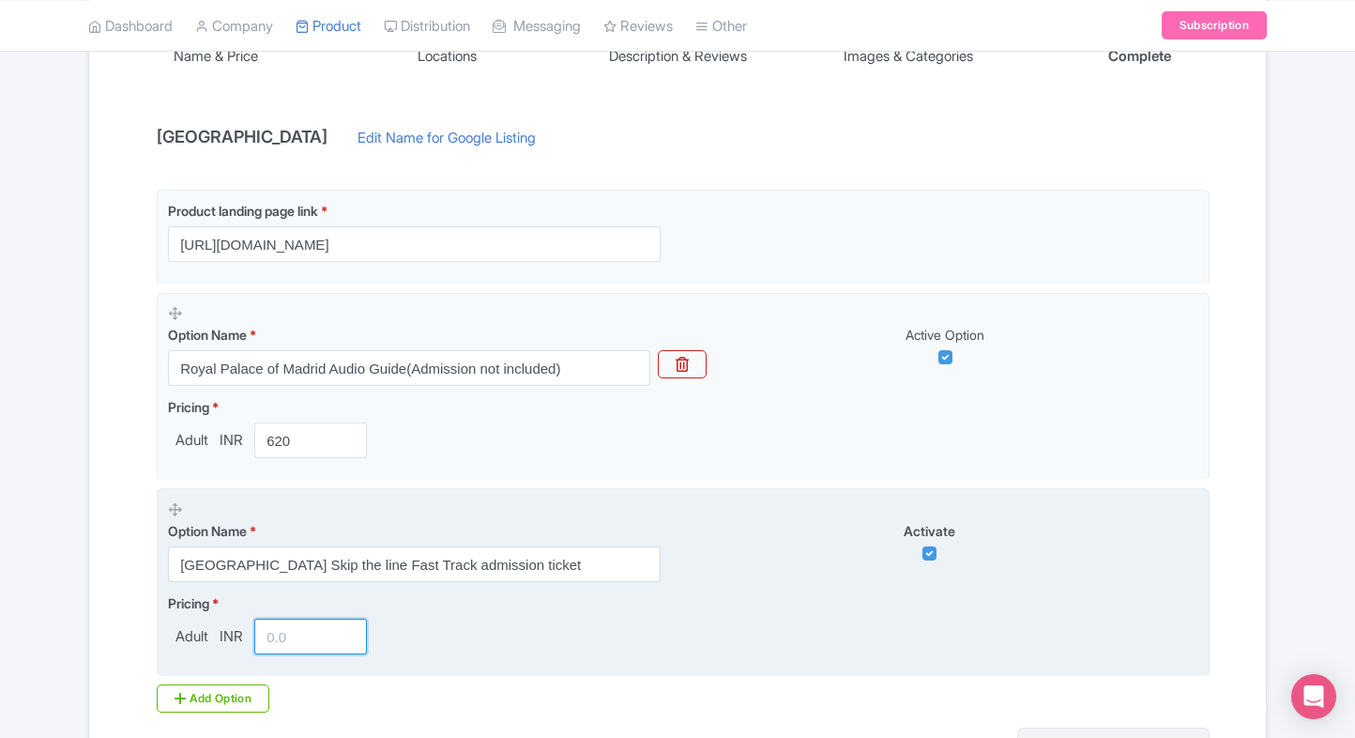
click at [288, 651] on input "number" at bounding box center [310, 637] width 113 height 36
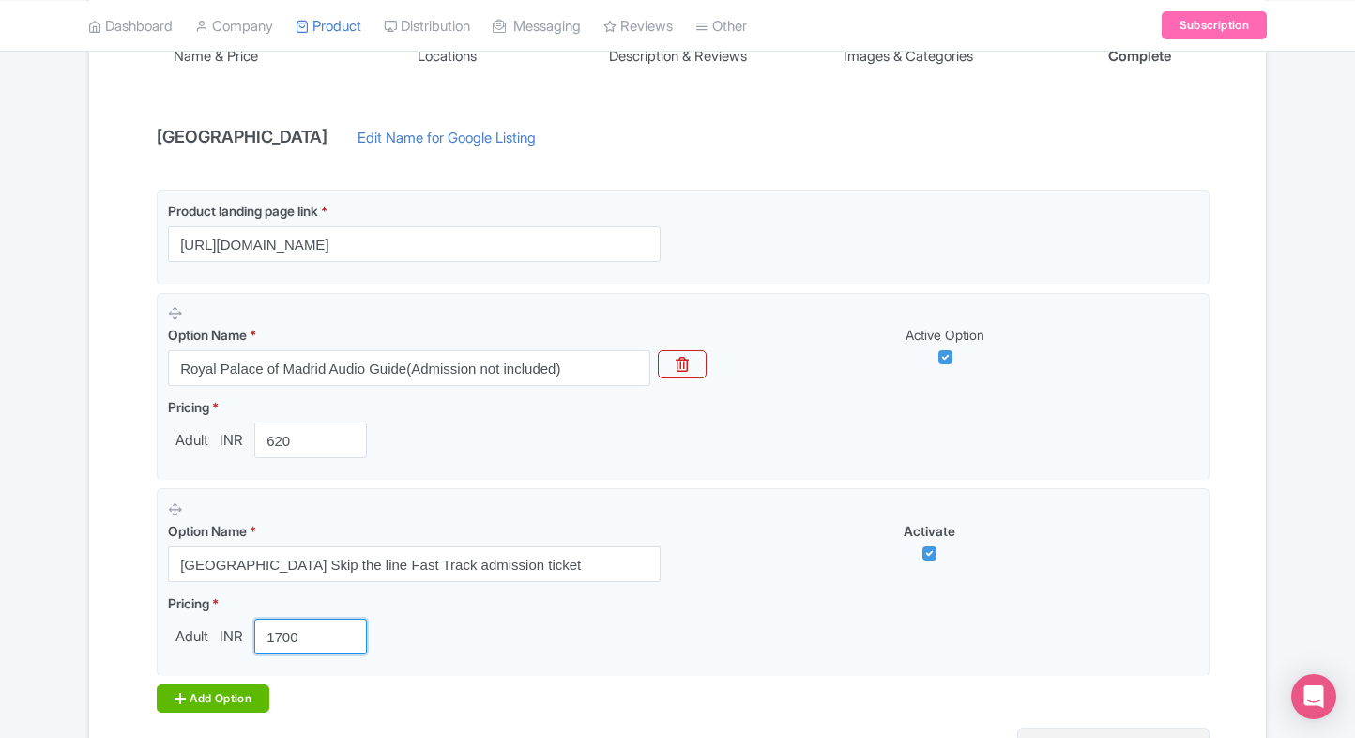
type input "1700"
click at [187, 700] on div "Add Option" at bounding box center [213, 698] width 113 height 28
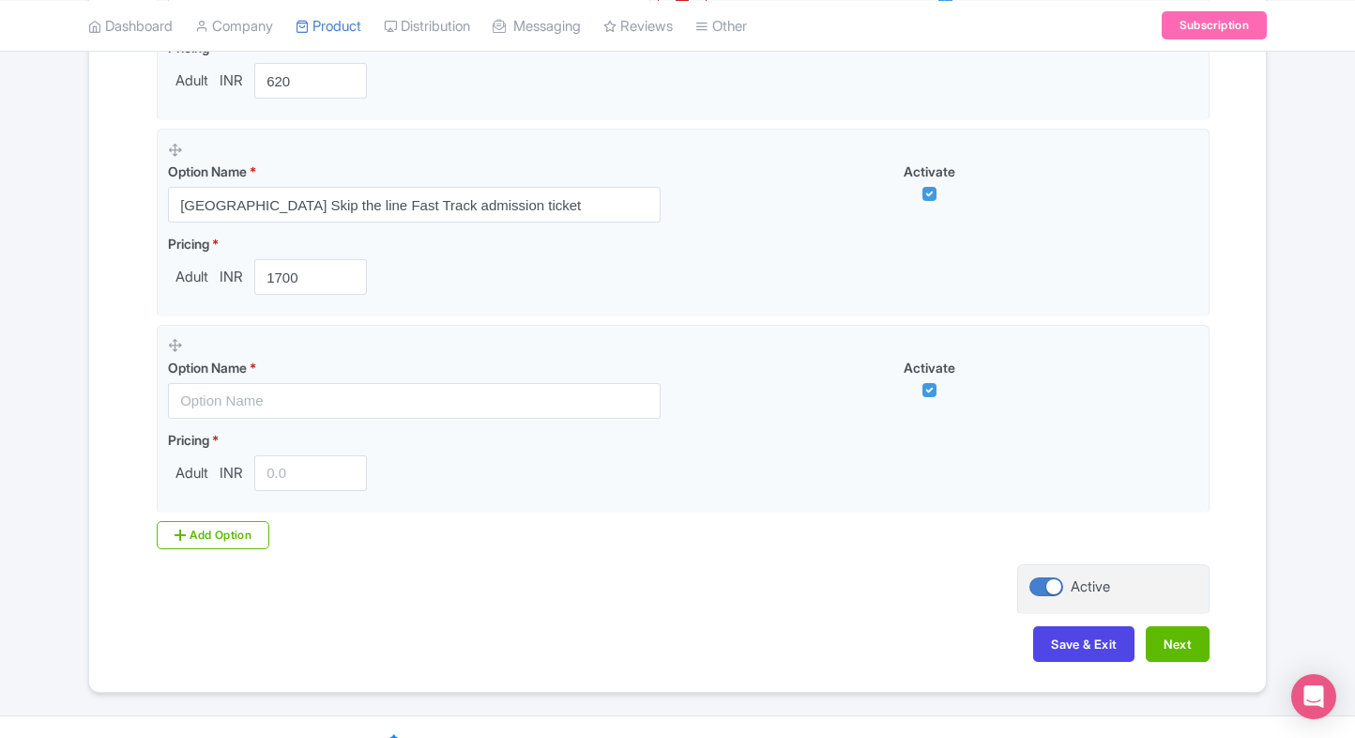
scroll to position [712, 0]
click at [75, 535] on div "Success Product updated successfully ← Back to Products [GEOGRAPHIC_DATA] ID# I…" at bounding box center [677, 78] width 1355 height 1228
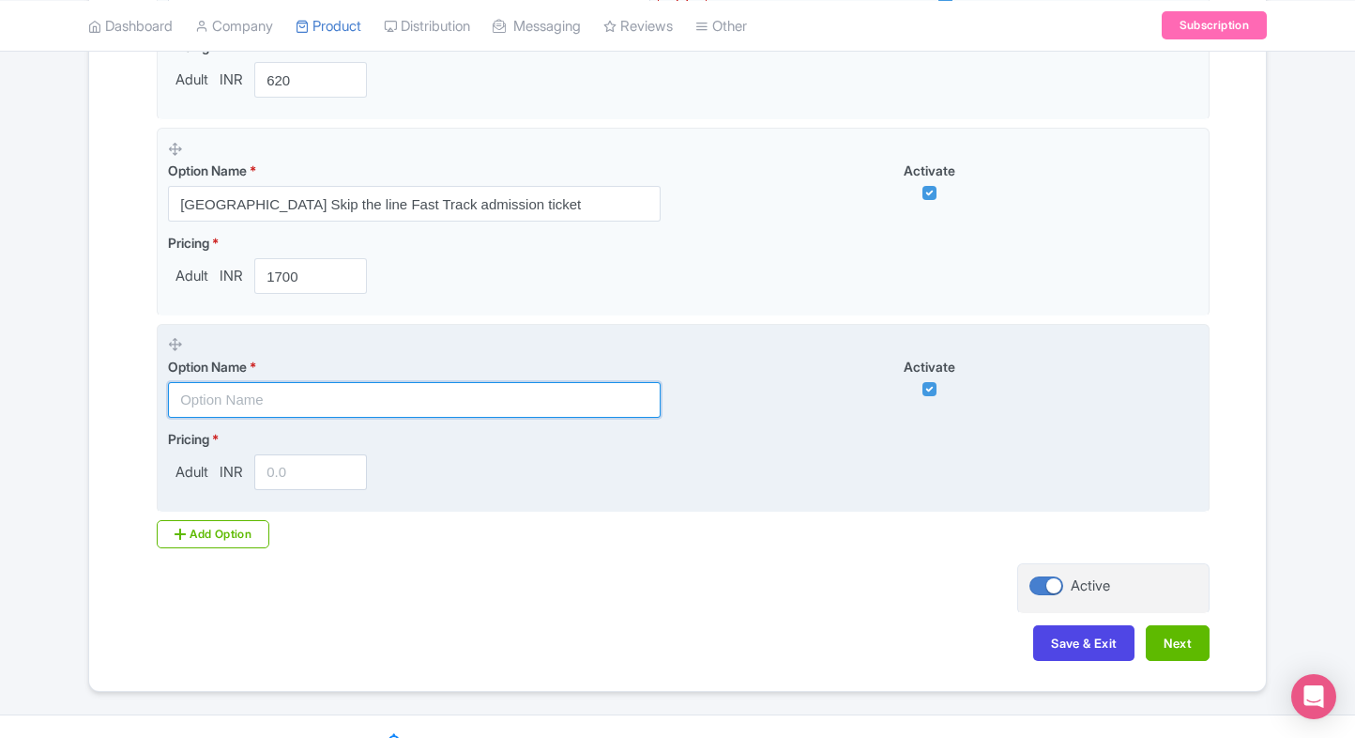
paste input "[GEOGRAPHIC_DATA] with [PERSON_NAME][GEOGRAPHIC_DATA]-Museum tickets"
click at [302, 406] on input "text" at bounding box center [414, 400] width 493 height 36
type input "[GEOGRAPHIC_DATA] with [PERSON_NAME][GEOGRAPHIC_DATA]-Museum tickets"
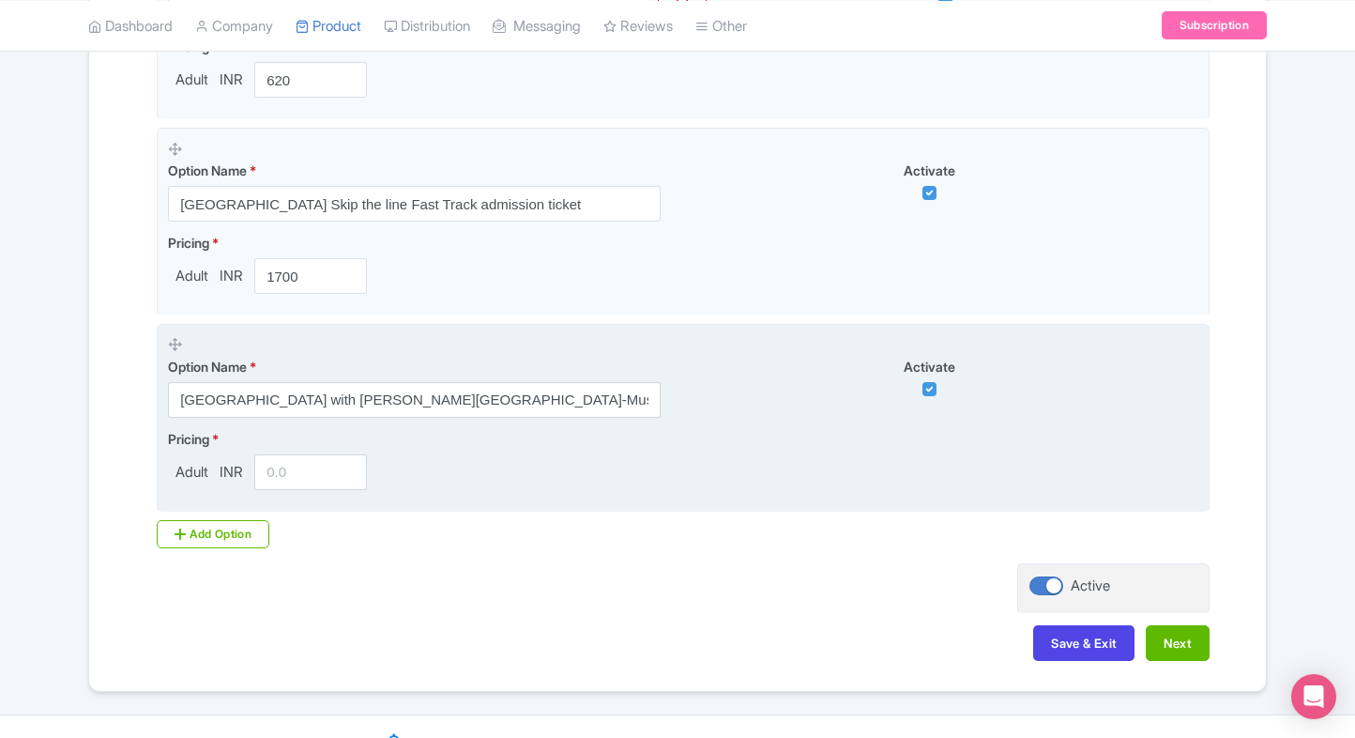
click at [290, 478] on input "number" at bounding box center [310, 472] width 113 height 36
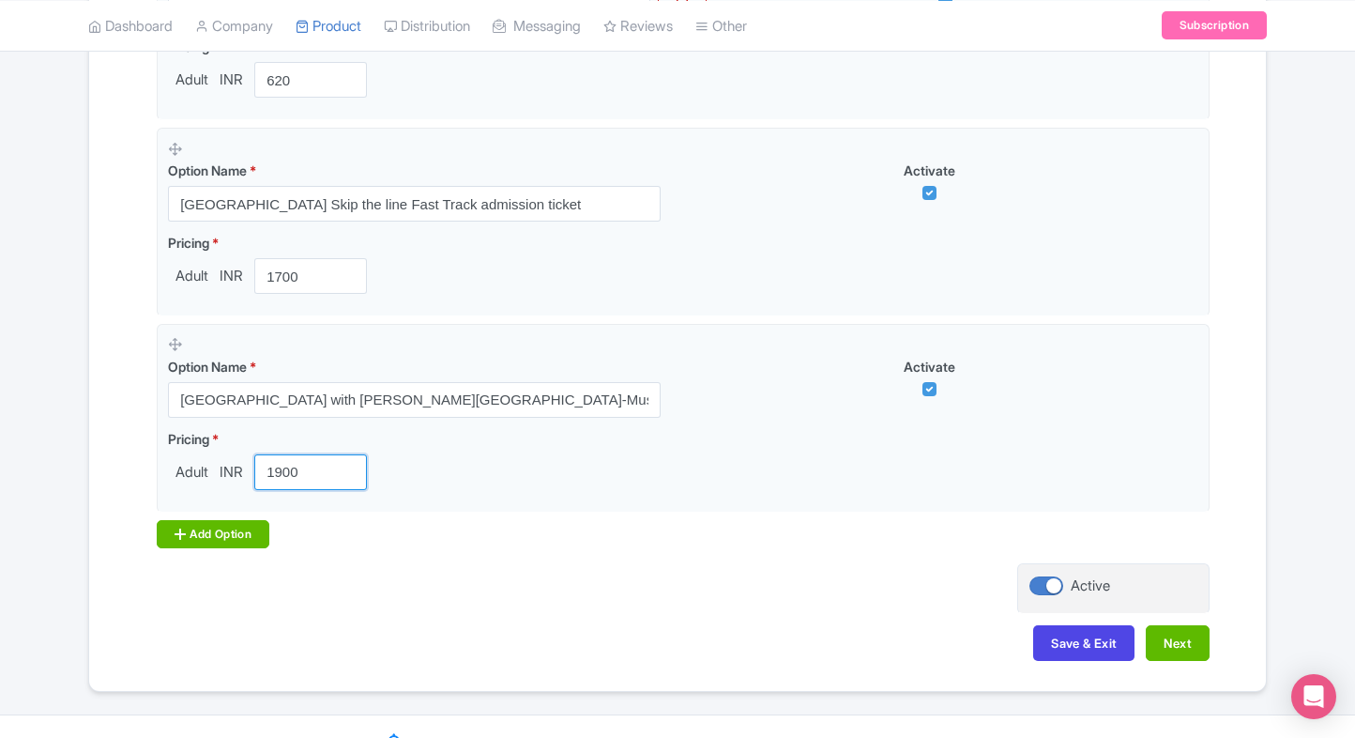
type input "1900"
click at [195, 527] on div "Add Option" at bounding box center [213, 534] width 113 height 28
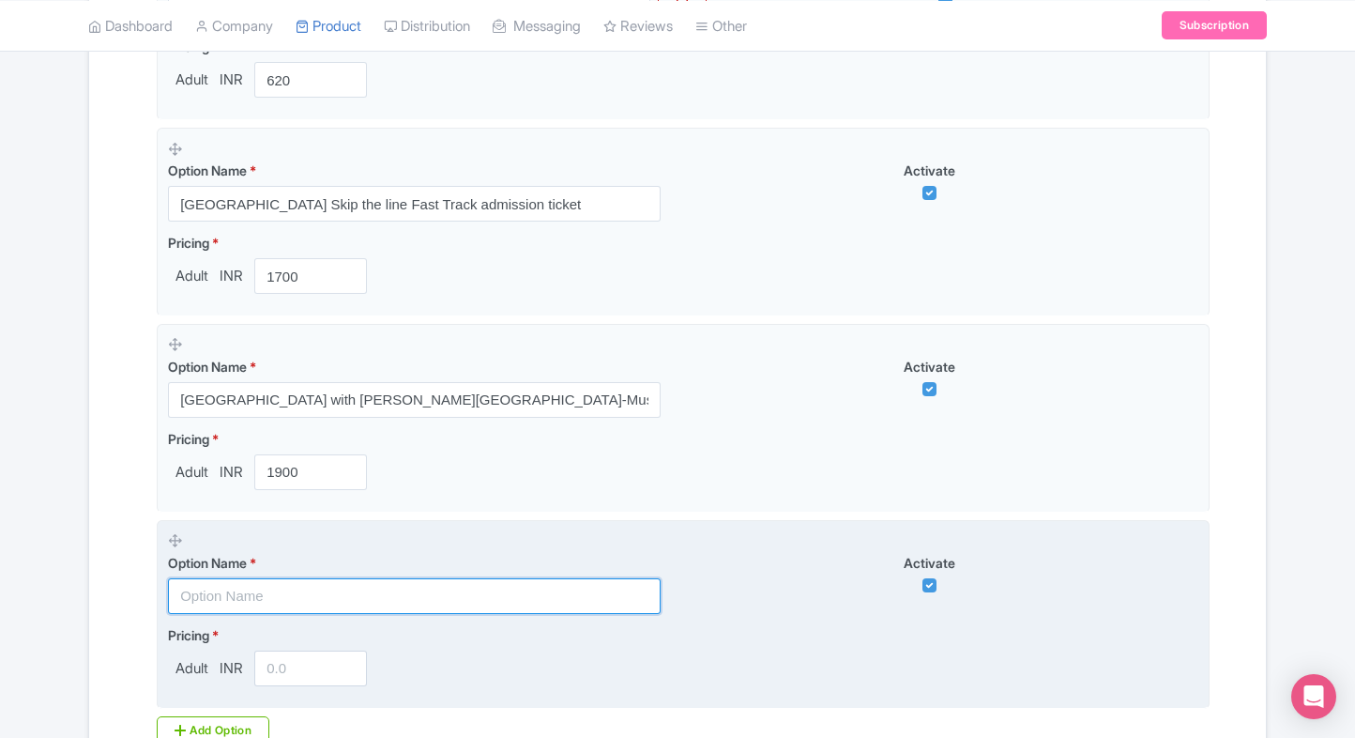
paste input "[GEOGRAPHIC_DATA] ticket with entry to [GEOGRAPHIC_DATA]"
drag, startPoint x: 364, startPoint y: 600, endPoint x: 304, endPoint y: 654, distance: 81.1
click at [364, 600] on input "text" at bounding box center [414, 596] width 493 height 36
type input "[GEOGRAPHIC_DATA] ticket with entry to [GEOGRAPHIC_DATA]"
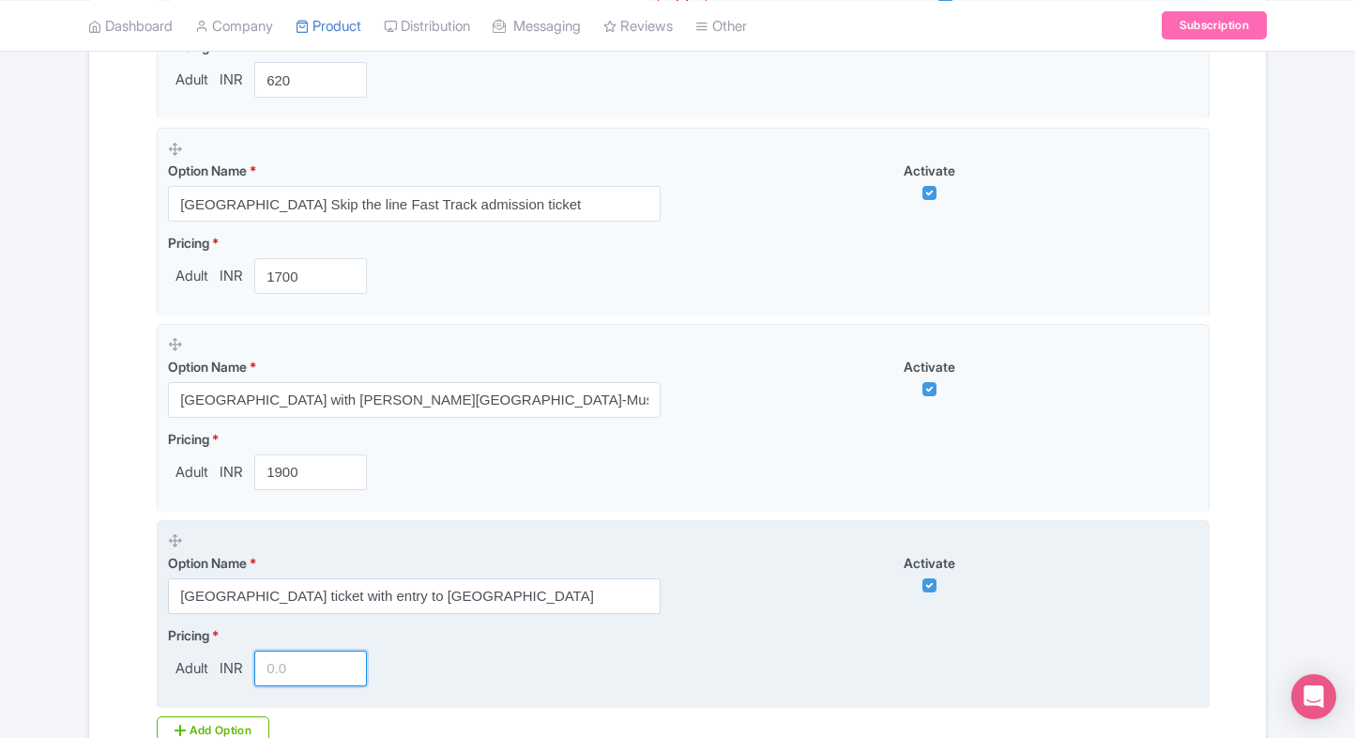
click at [299, 666] on input "number" at bounding box center [310, 669] width 113 height 36
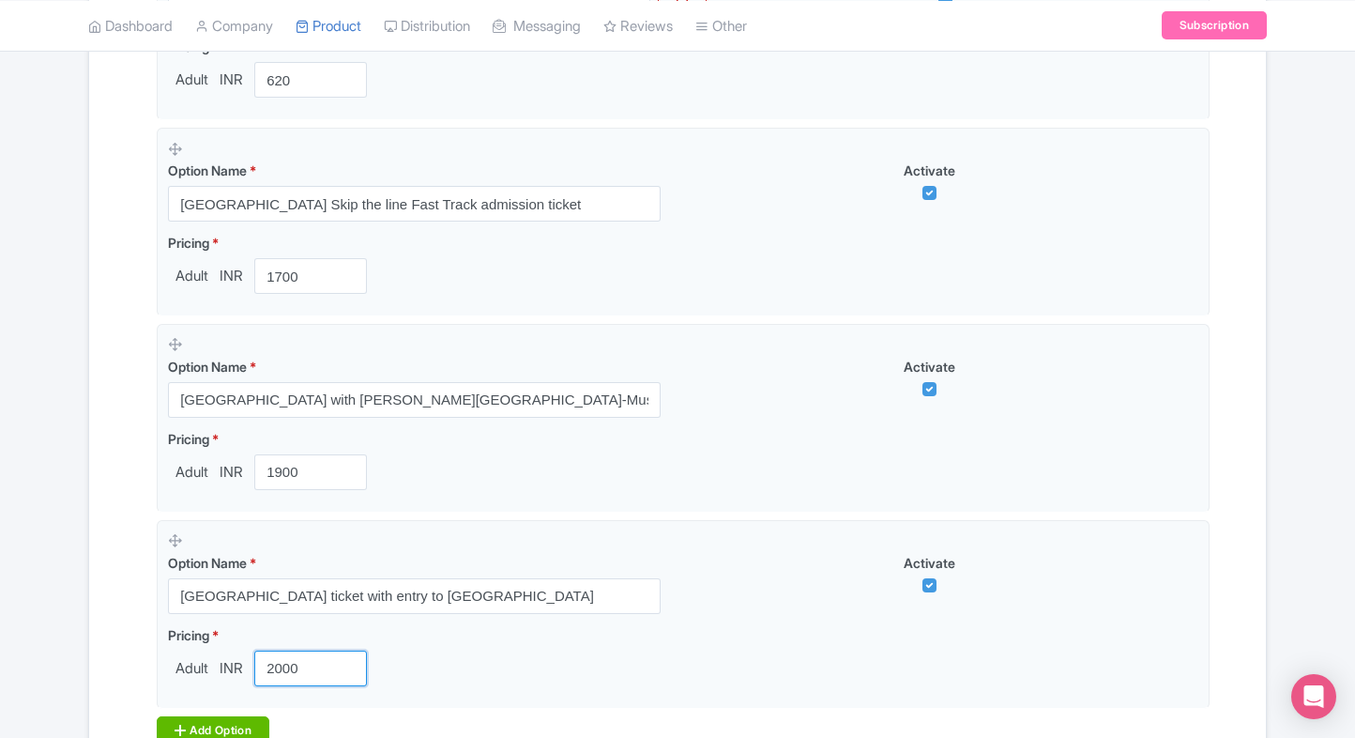
type input "2000"
click at [169, 716] on div "Add Option" at bounding box center [213, 730] width 113 height 28
click at [84, 646] on div "Success Product updated successfully ← Back to Products Royal Palace of Madrid …" at bounding box center [678, 274] width 1202 height 1620
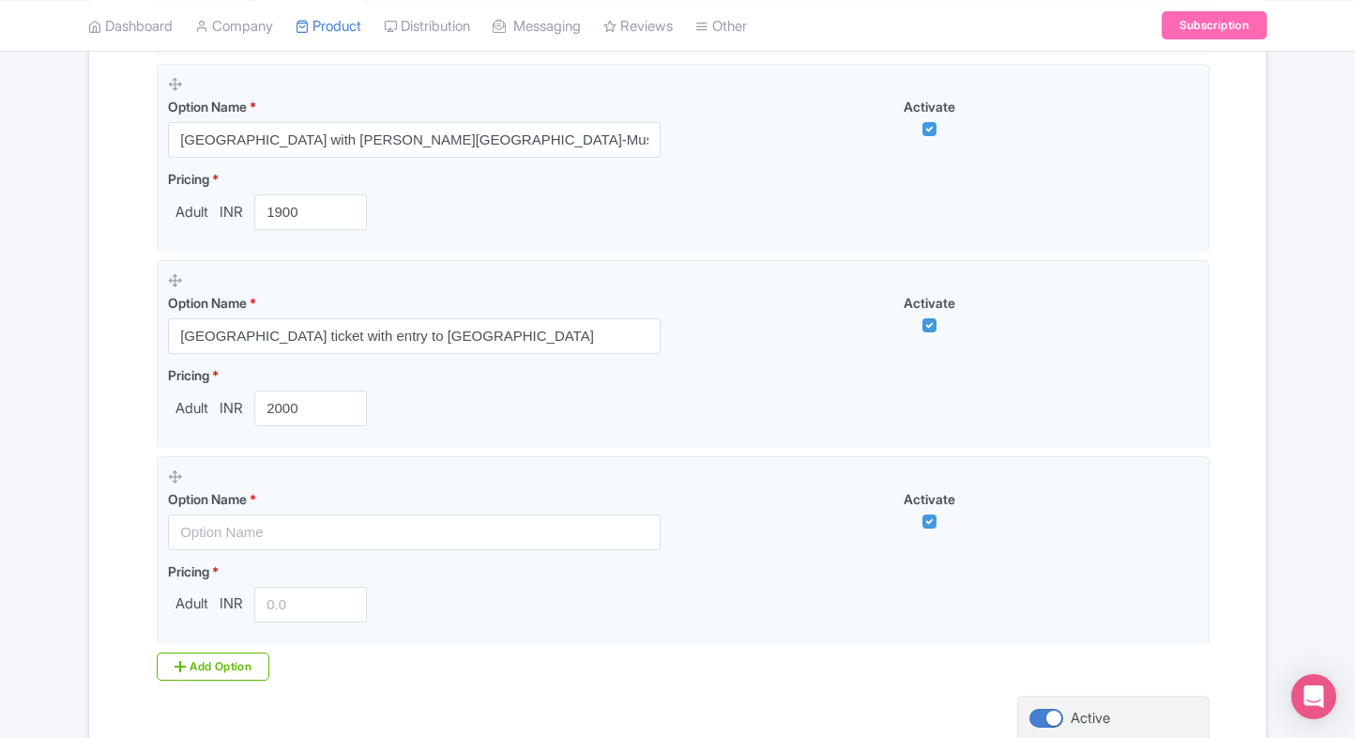
scroll to position [973, 0]
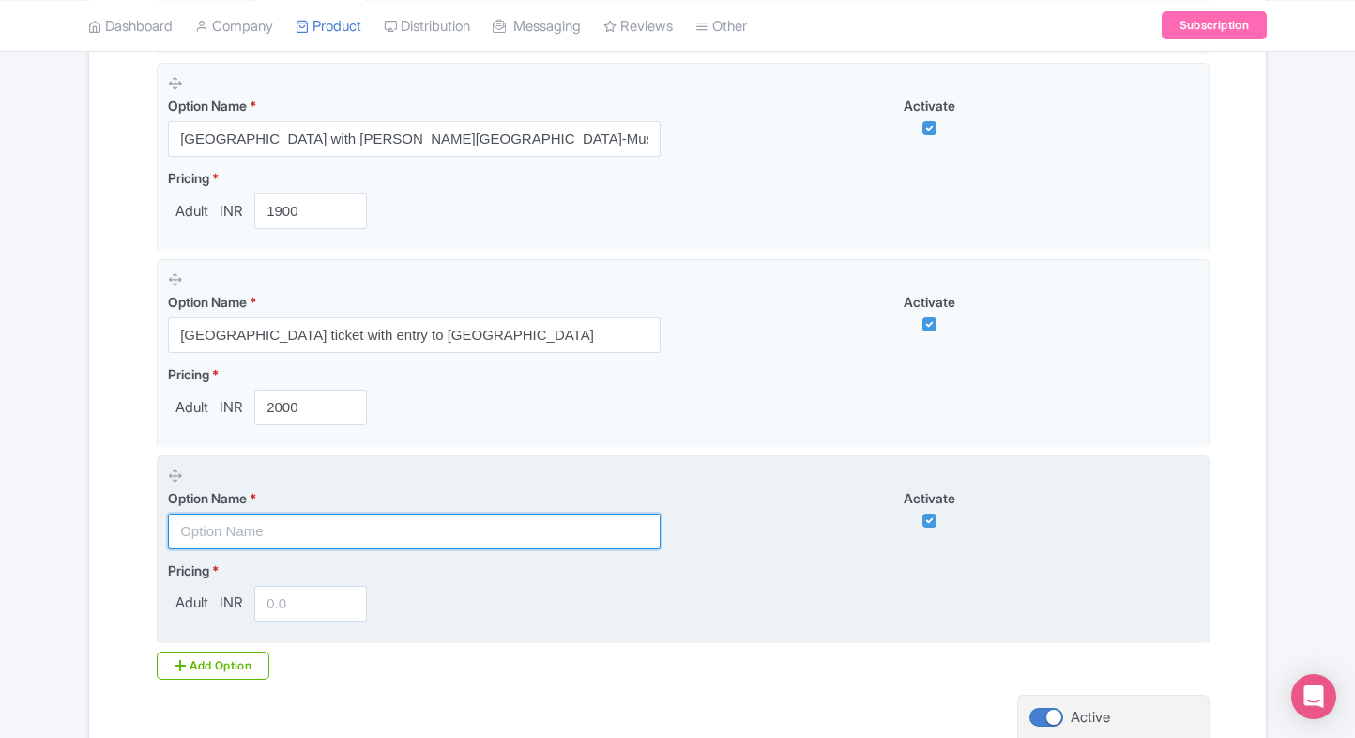
paste input "[GEOGRAPHIC_DATA] ticket with entry to [GEOGRAPHIC_DATA][PERSON_NAME]"
click at [349, 531] on input "text" at bounding box center [414, 531] width 493 height 36
type input "[GEOGRAPHIC_DATA] ticket with entry to [GEOGRAPHIC_DATA][PERSON_NAME]"
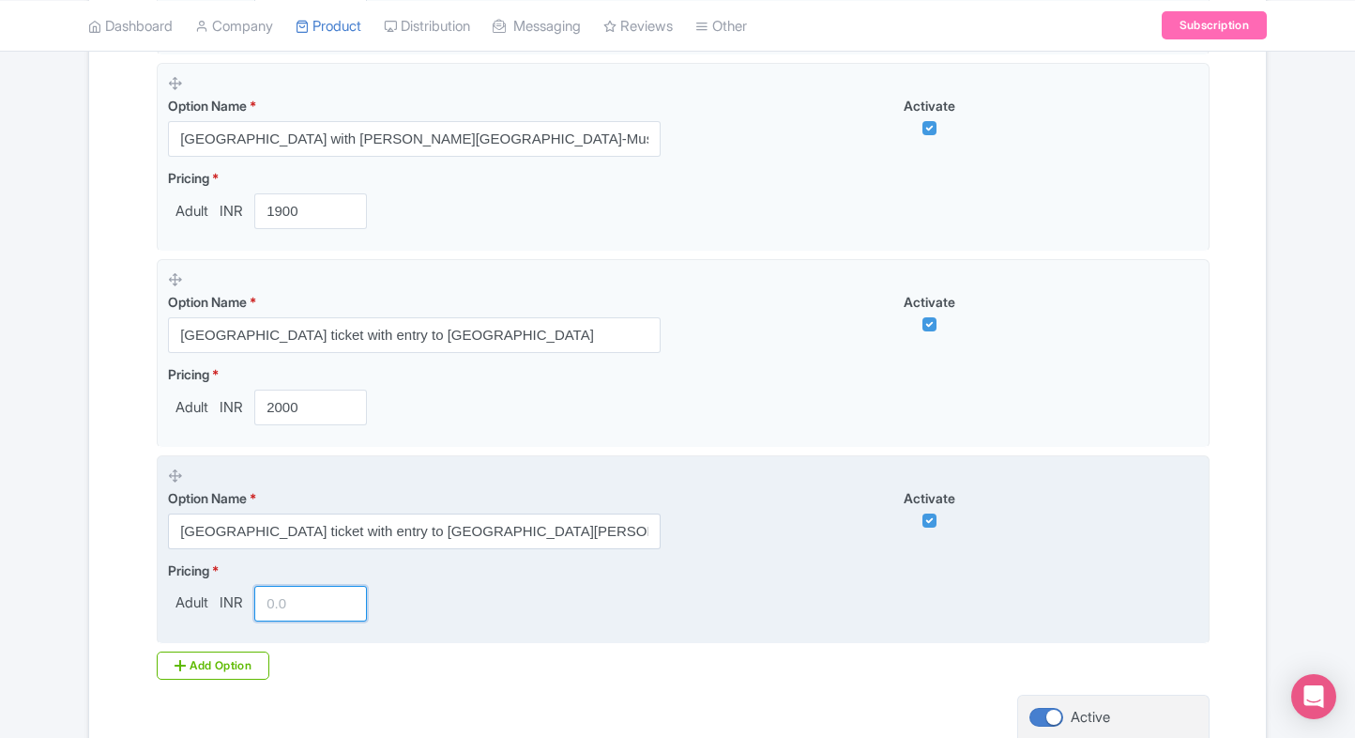
click at [282, 600] on input "number" at bounding box center [310, 604] width 113 height 36
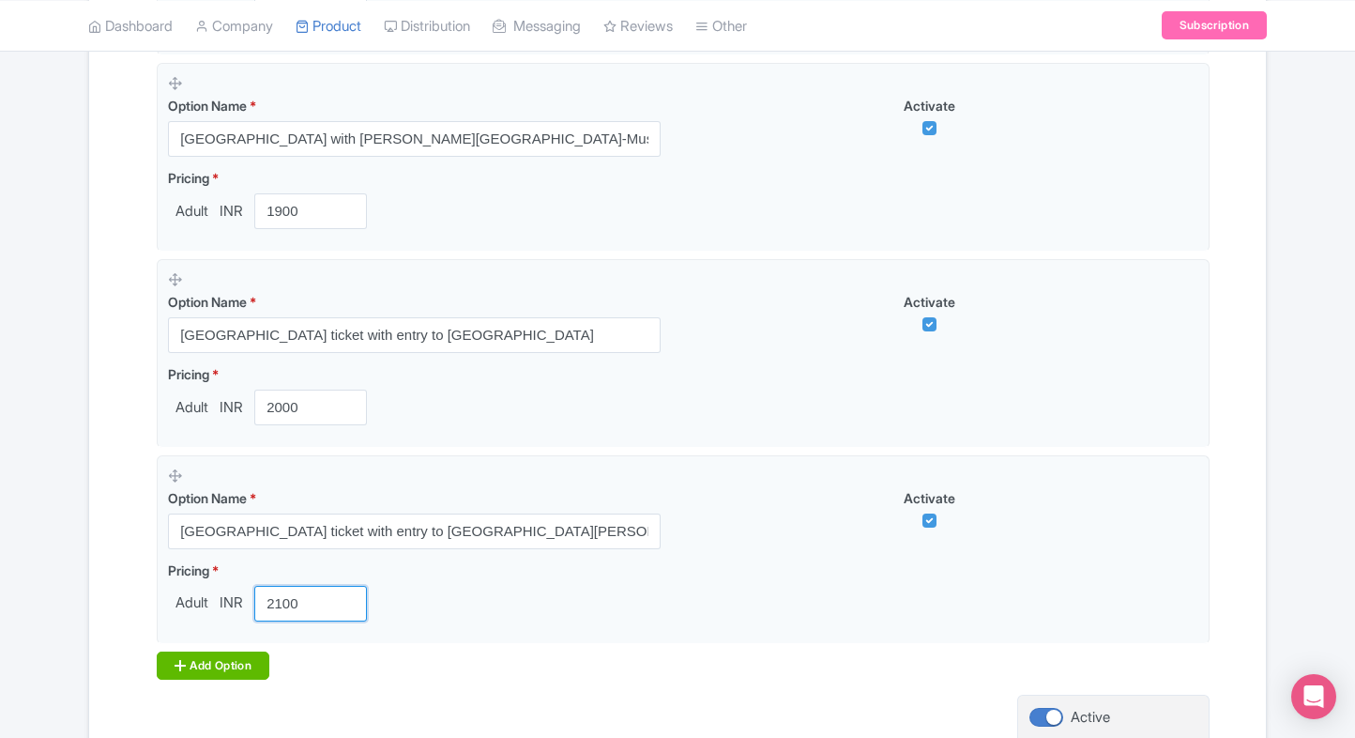
type input "2100"
click at [168, 662] on div "Add Option" at bounding box center [213, 665] width 113 height 28
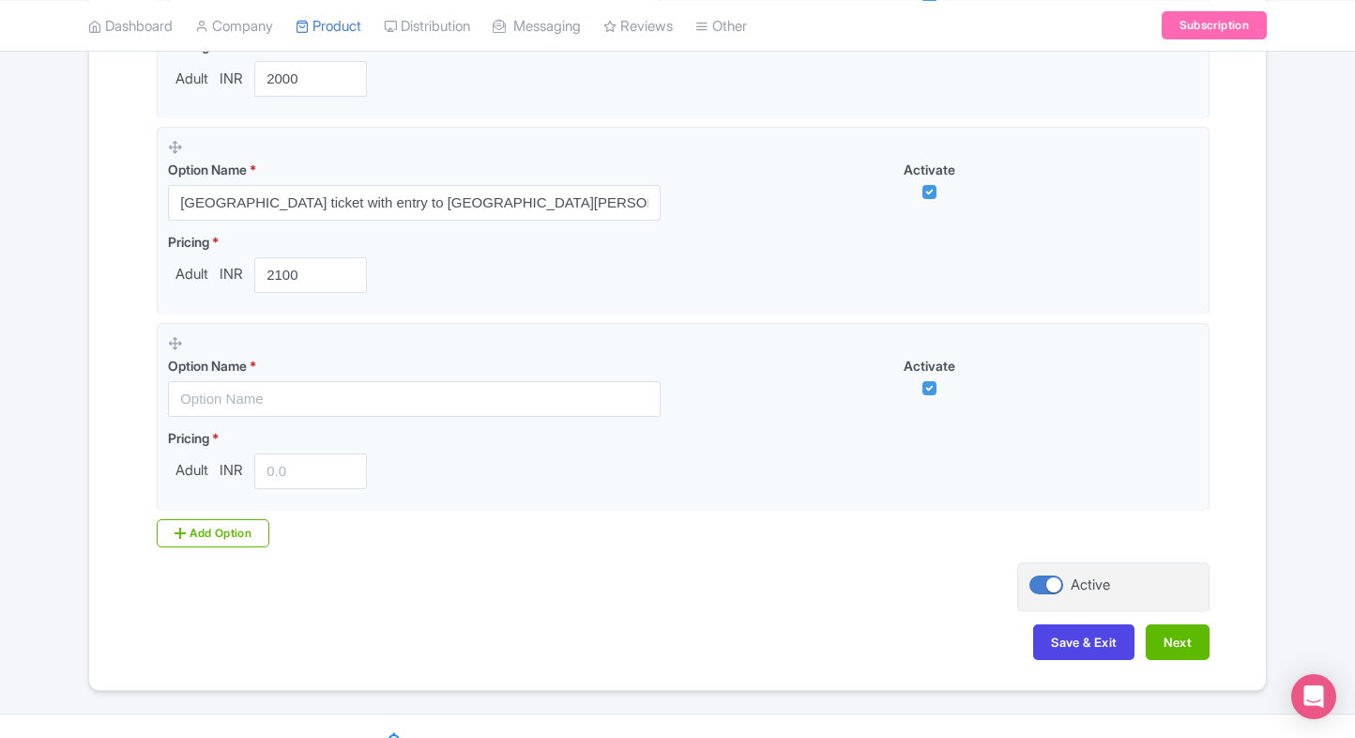
scroll to position [1313, 0]
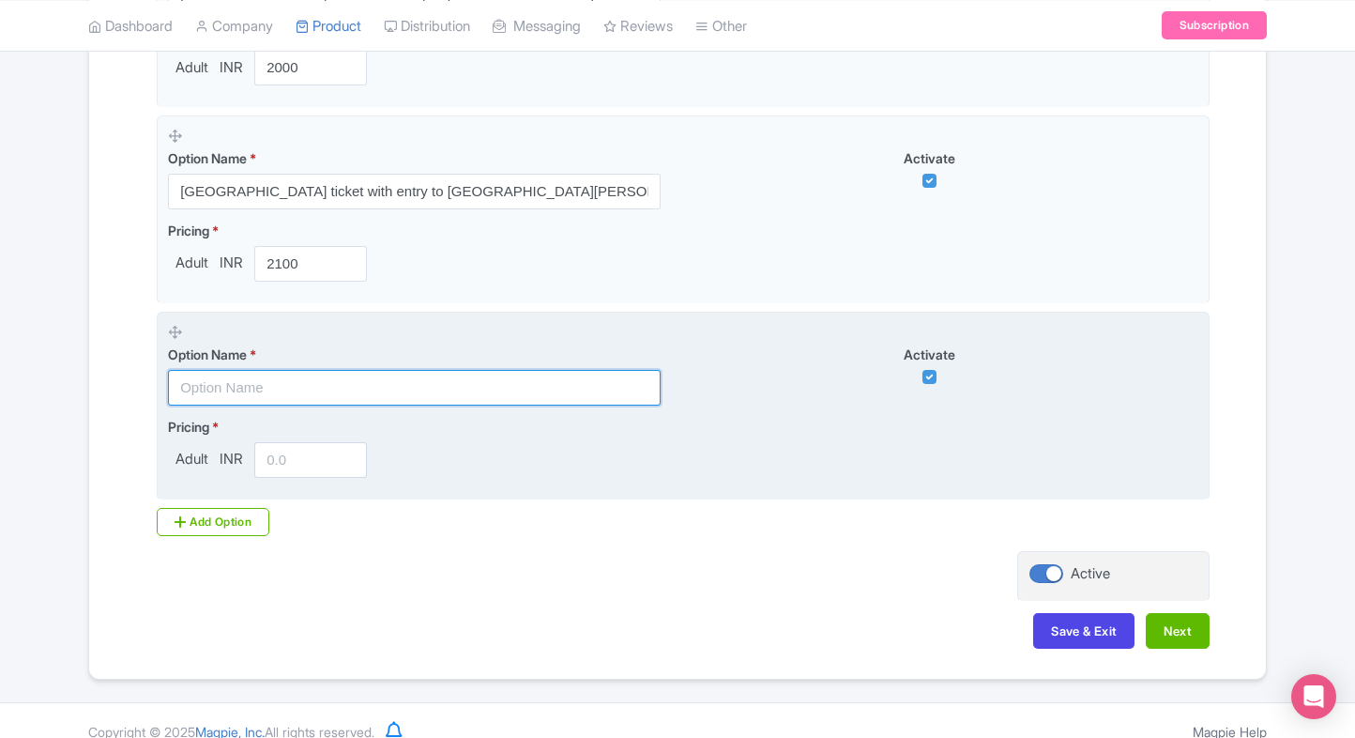
click at [368, 394] on input "text" at bounding box center [414, 388] width 493 height 36
paste input "[GEOGRAPHIC_DATA] ticket + opera gallery [GEOGRAPHIC_DATA]"
type input "[GEOGRAPHIC_DATA] ticket + opera gallery [GEOGRAPHIC_DATA]"
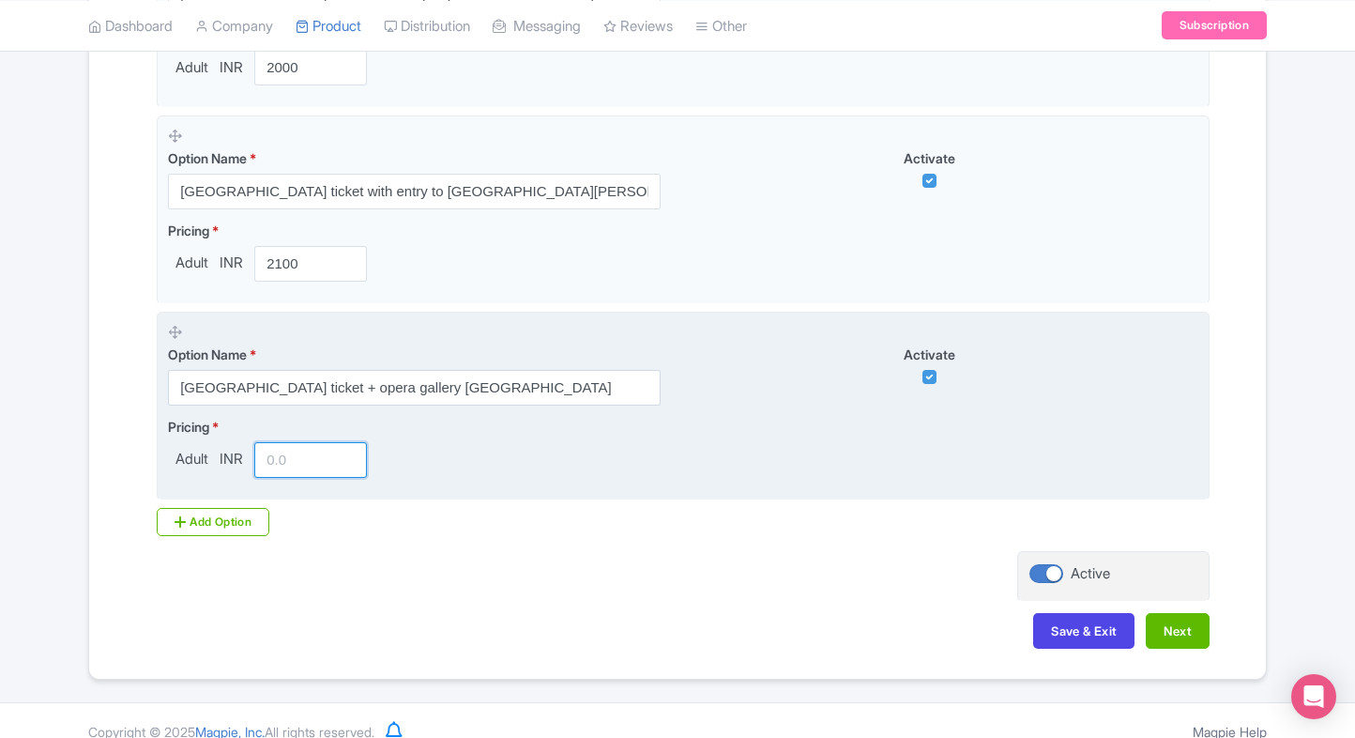
click at [282, 467] on input "number" at bounding box center [310, 460] width 113 height 36
type input "23"
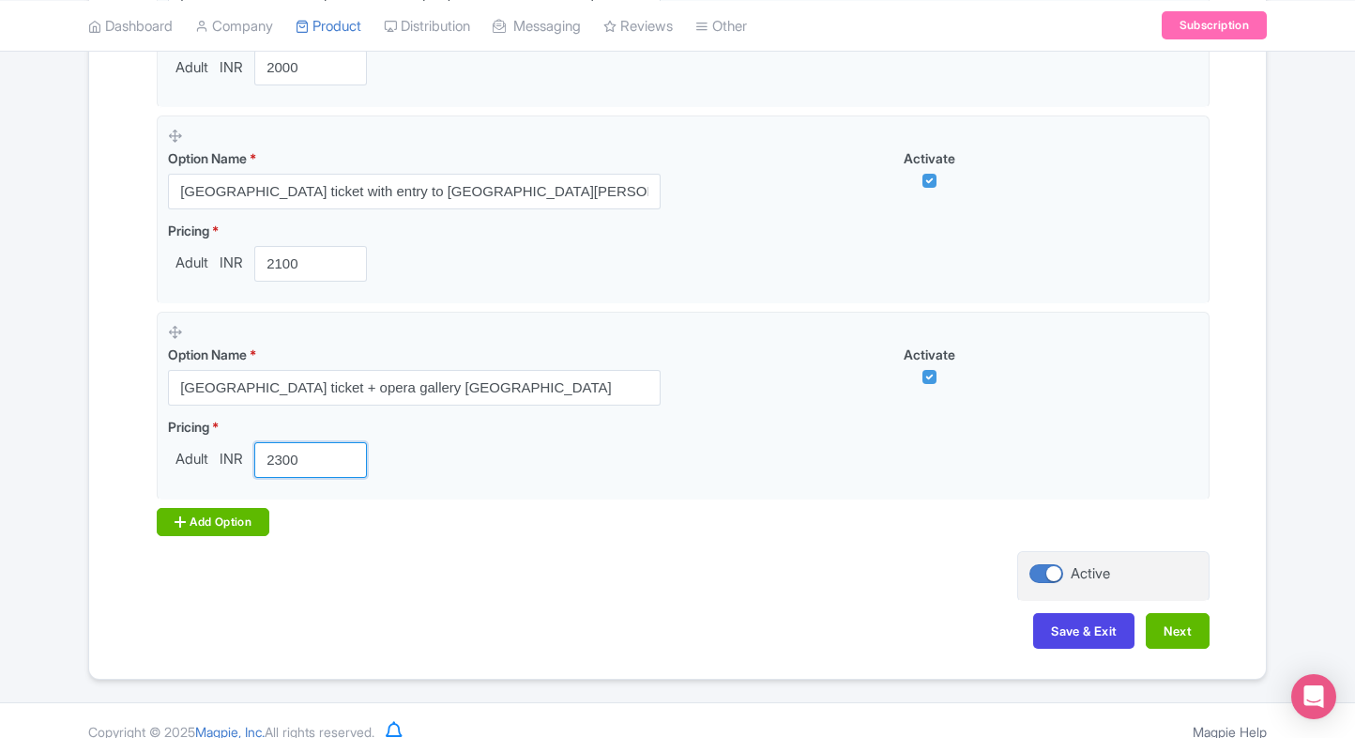
type input "2300"
click at [206, 513] on div "Add Option" at bounding box center [213, 522] width 113 height 28
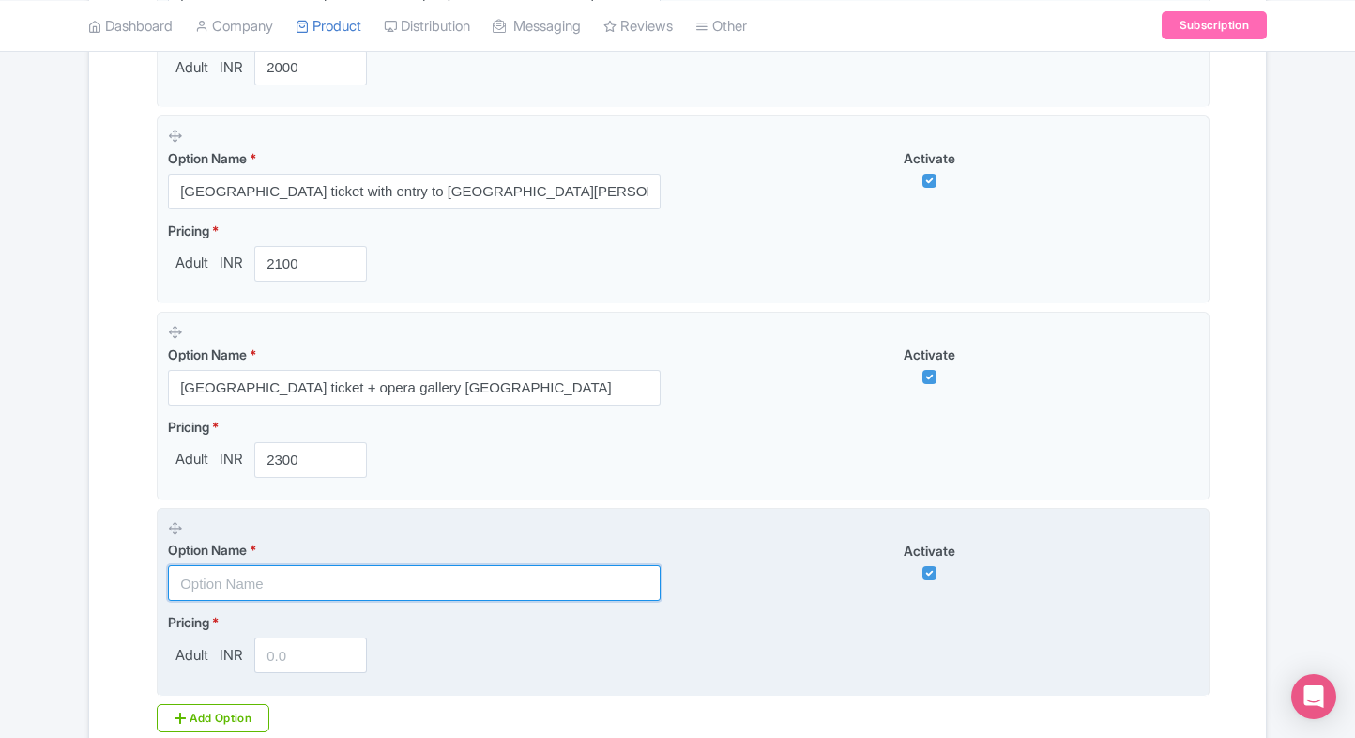
click at [341, 565] on input "text" at bounding box center [414, 583] width 493 height 36
paste input "[GEOGRAPHIC_DATA] with Manantial de [GEOGRAPHIC_DATA]"
type input "[GEOGRAPHIC_DATA] with Manantial de [GEOGRAPHIC_DATA]"
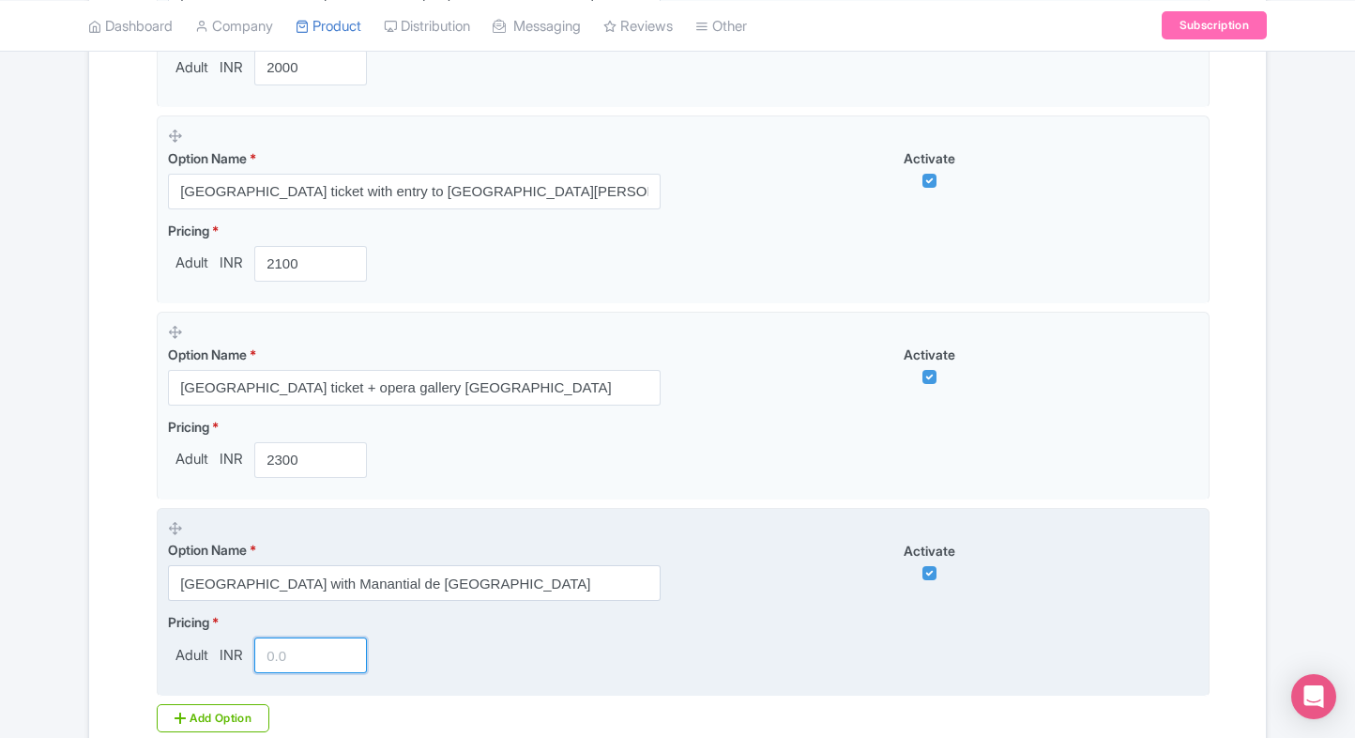
click at [295, 644] on input "number" at bounding box center [310, 655] width 113 height 36
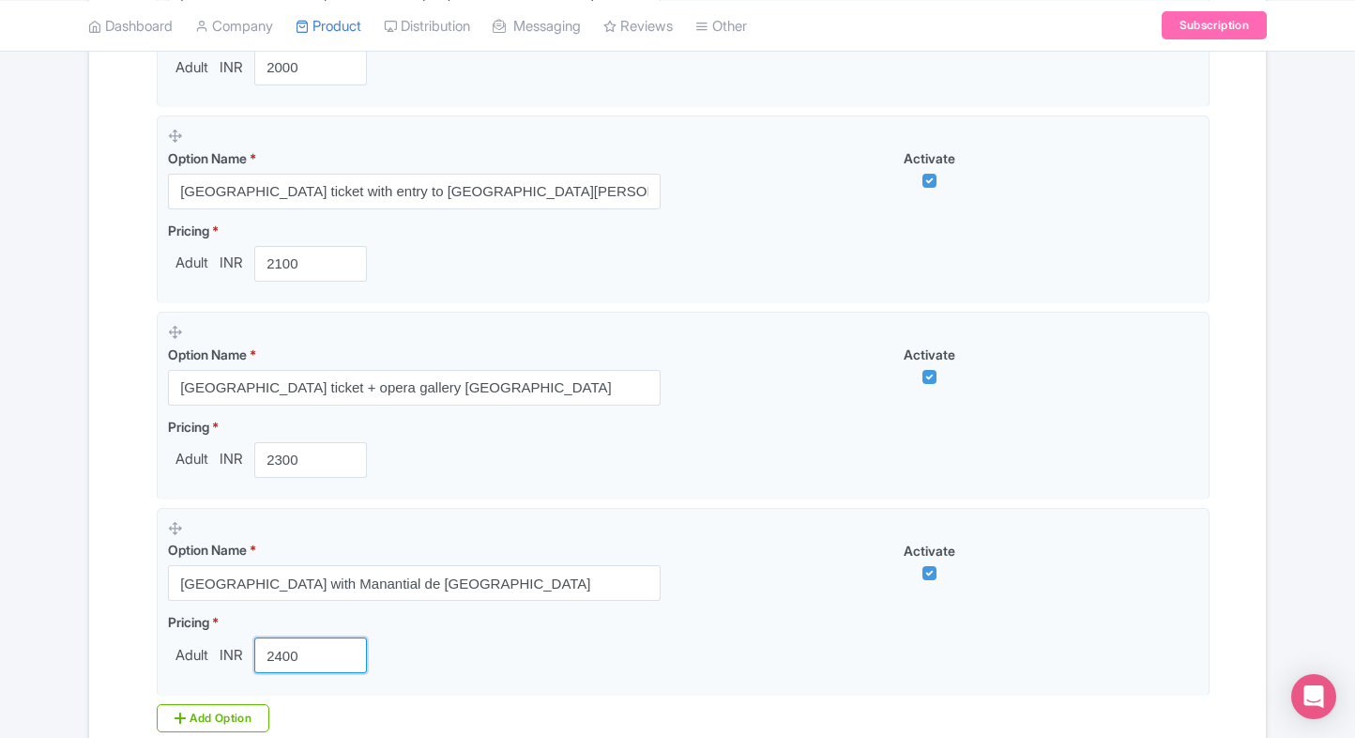
type input "2400"
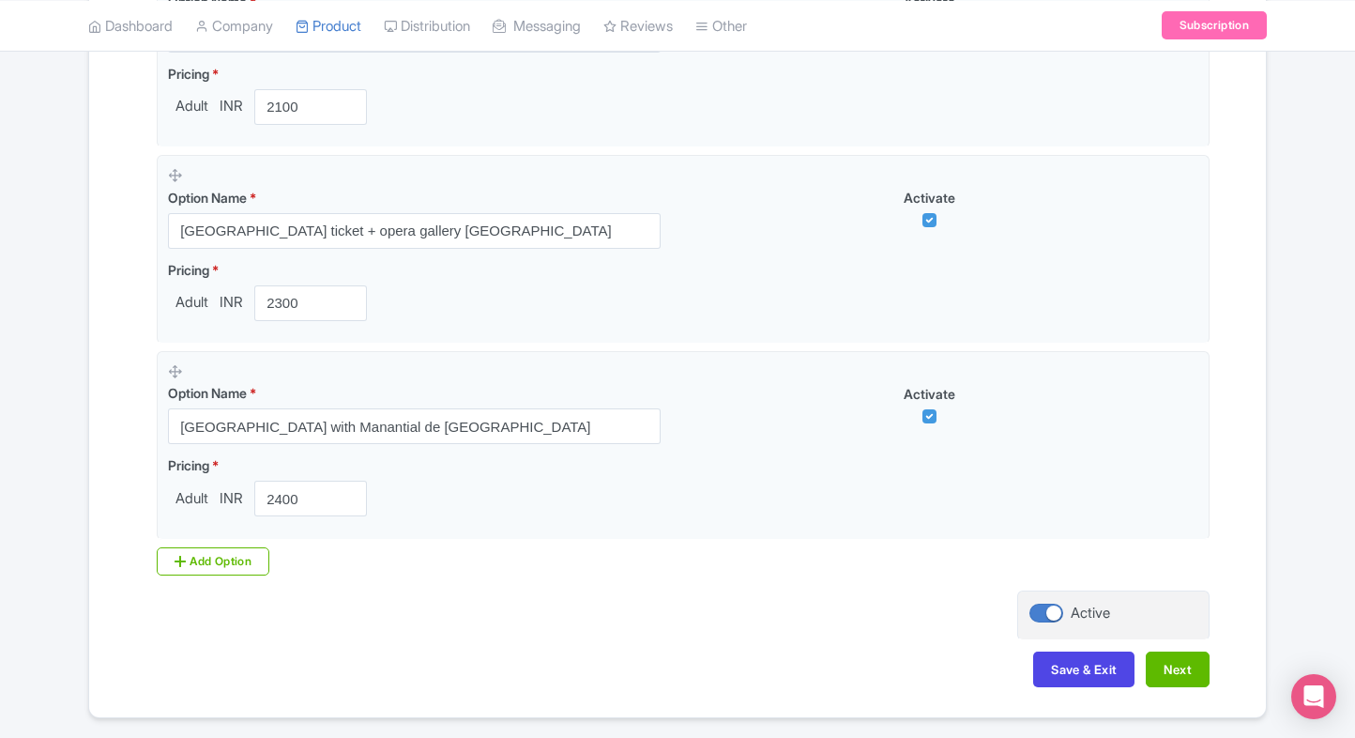
scroll to position [1491, 0]
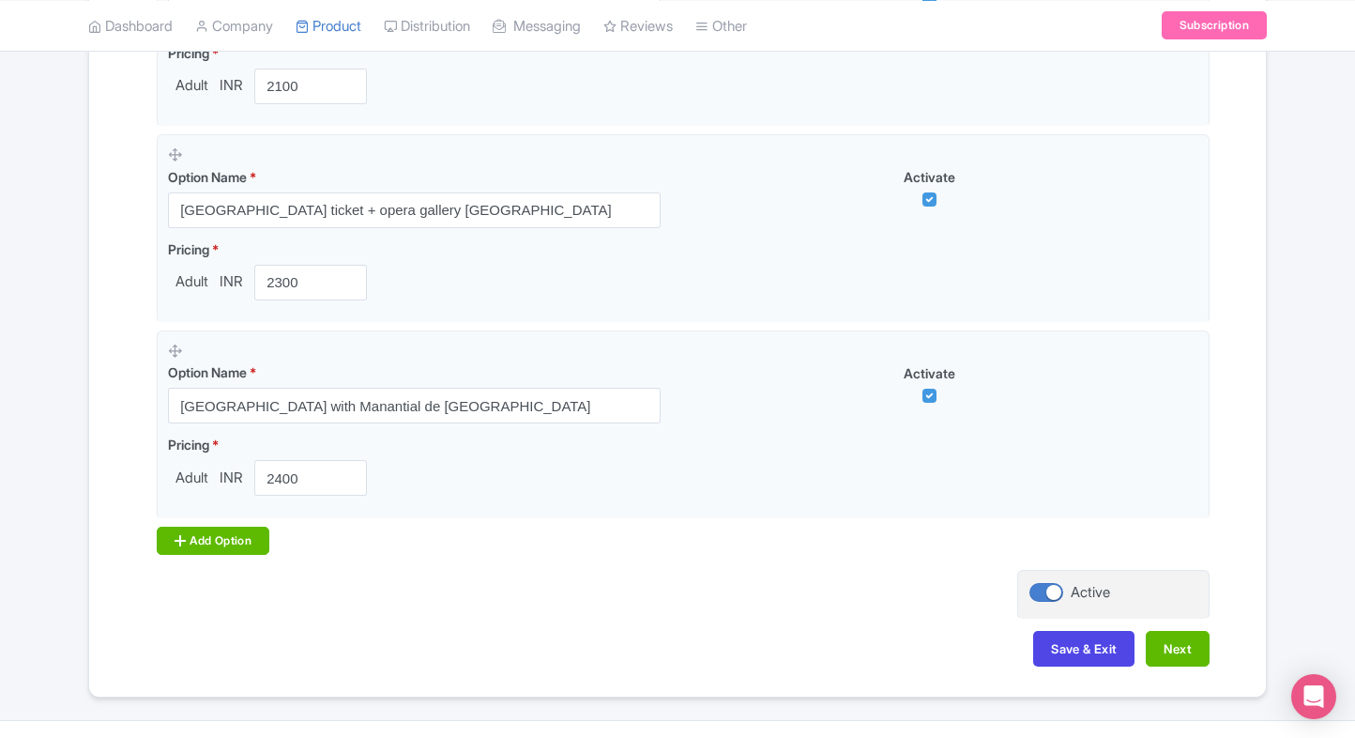
click at [237, 542] on div "Add Option" at bounding box center [213, 541] width 113 height 28
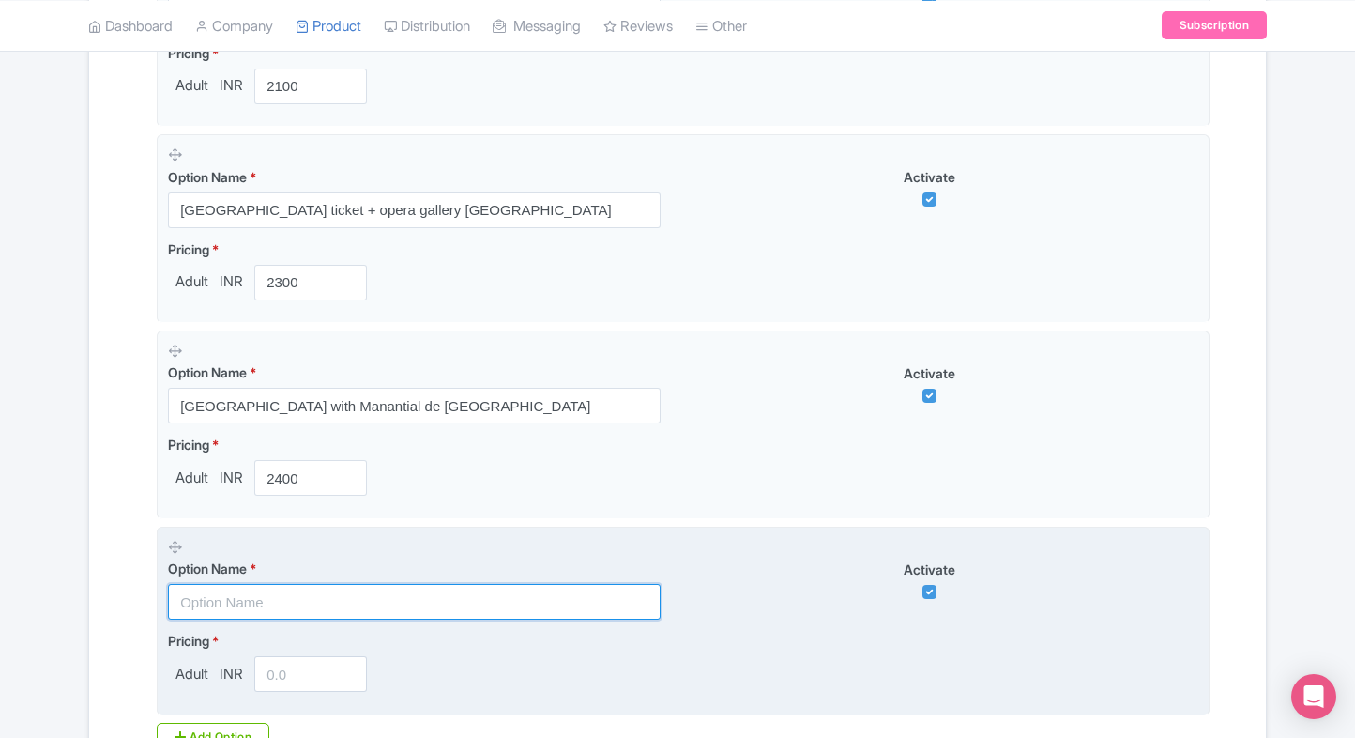
paste input "[GEOGRAPHIC_DATA] Tickets with Optional Access To Royal Collections in [GEOGRAP…"
click at [347, 591] on input "text" at bounding box center [414, 602] width 493 height 36
type input "[GEOGRAPHIC_DATA] Tickets with Optional Access To Royal Collections in [GEOGRAP…"
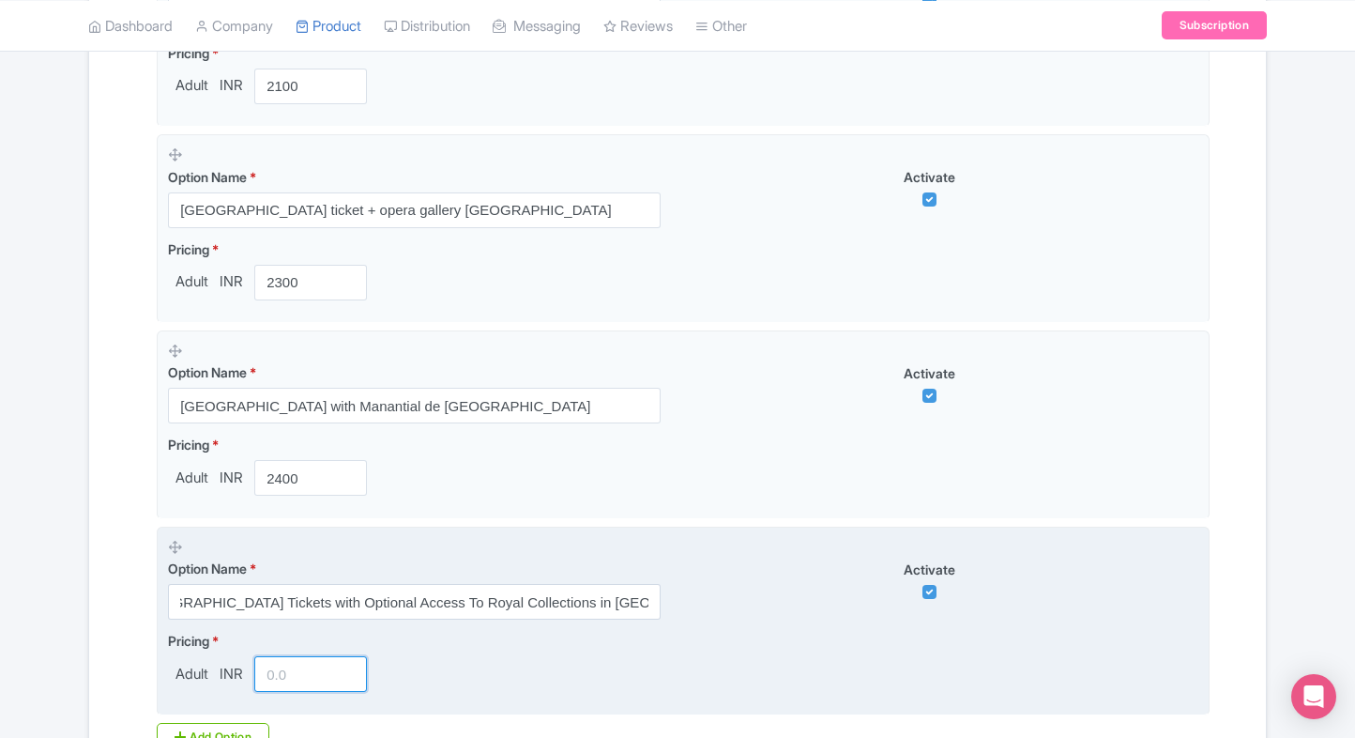
scroll to position [0, 0]
click at [278, 682] on input "number" at bounding box center [310, 674] width 113 height 36
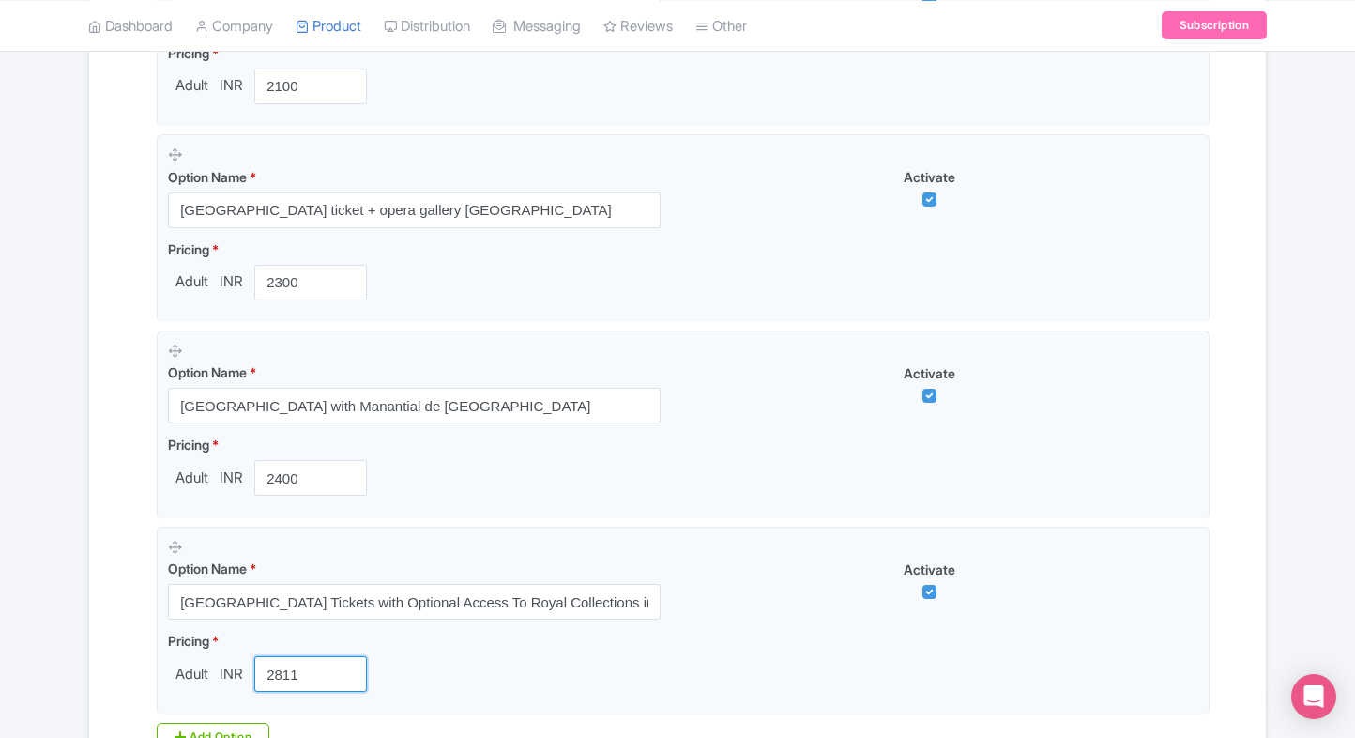
type input "2811"
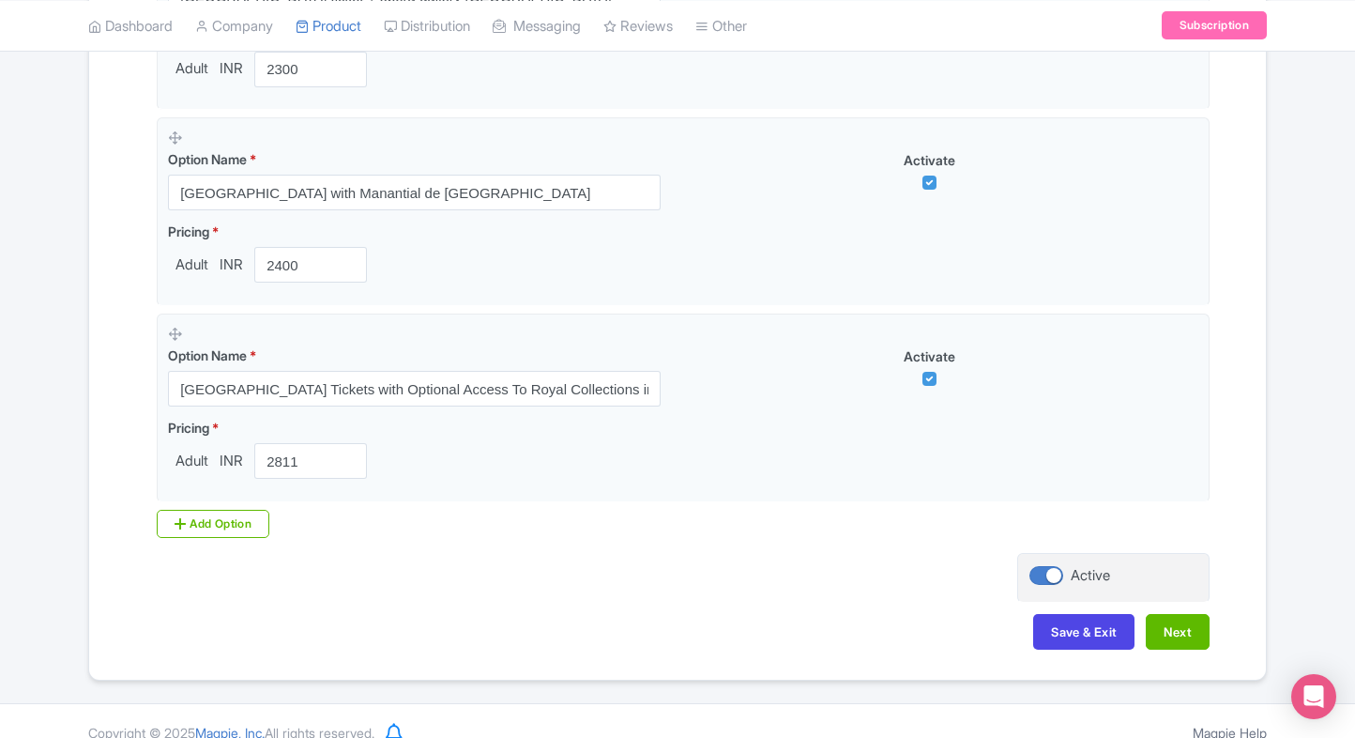
scroll to position [1705, 0]
click at [1187, 625] on button "Next" at bounding box center [1178, 631] width 64 height 36
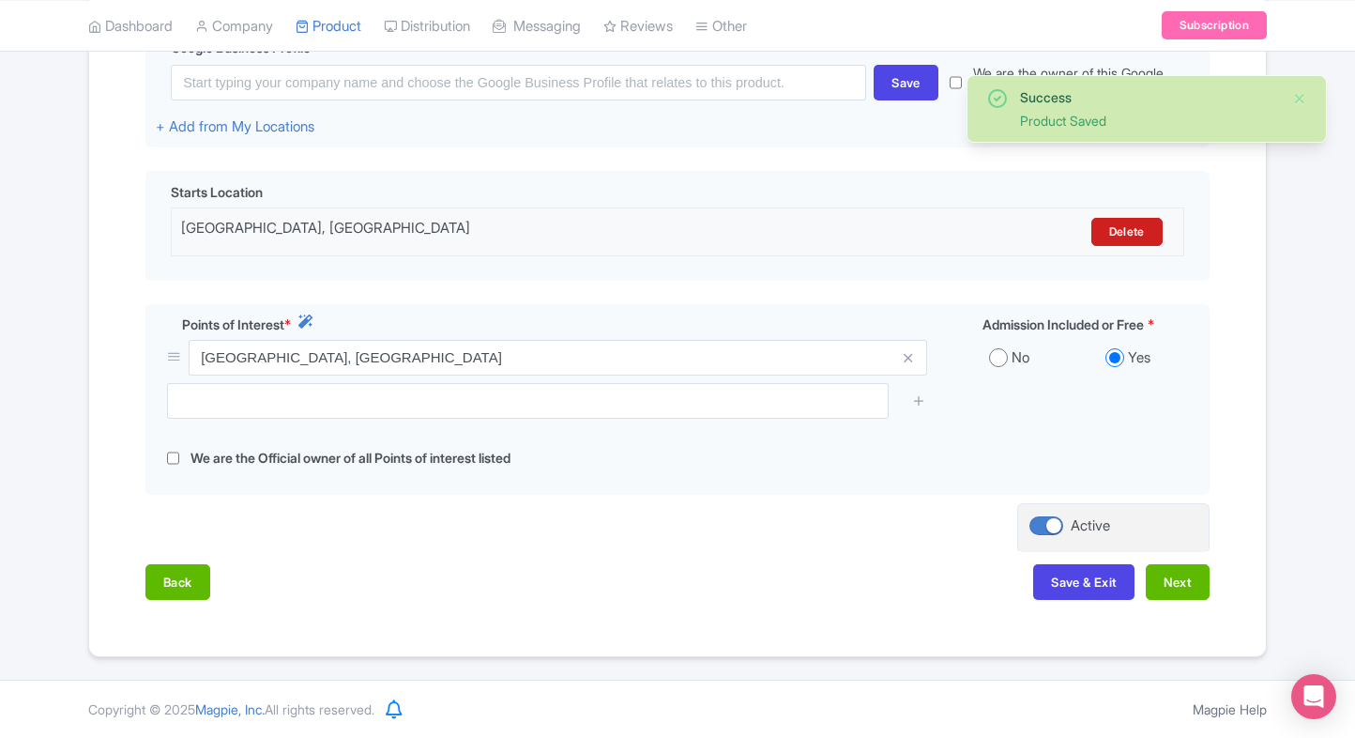
scroll to position [484, 0]
click at [1165, 574] on button "Next" at bounding box center [1178, 583] width 64 height 36
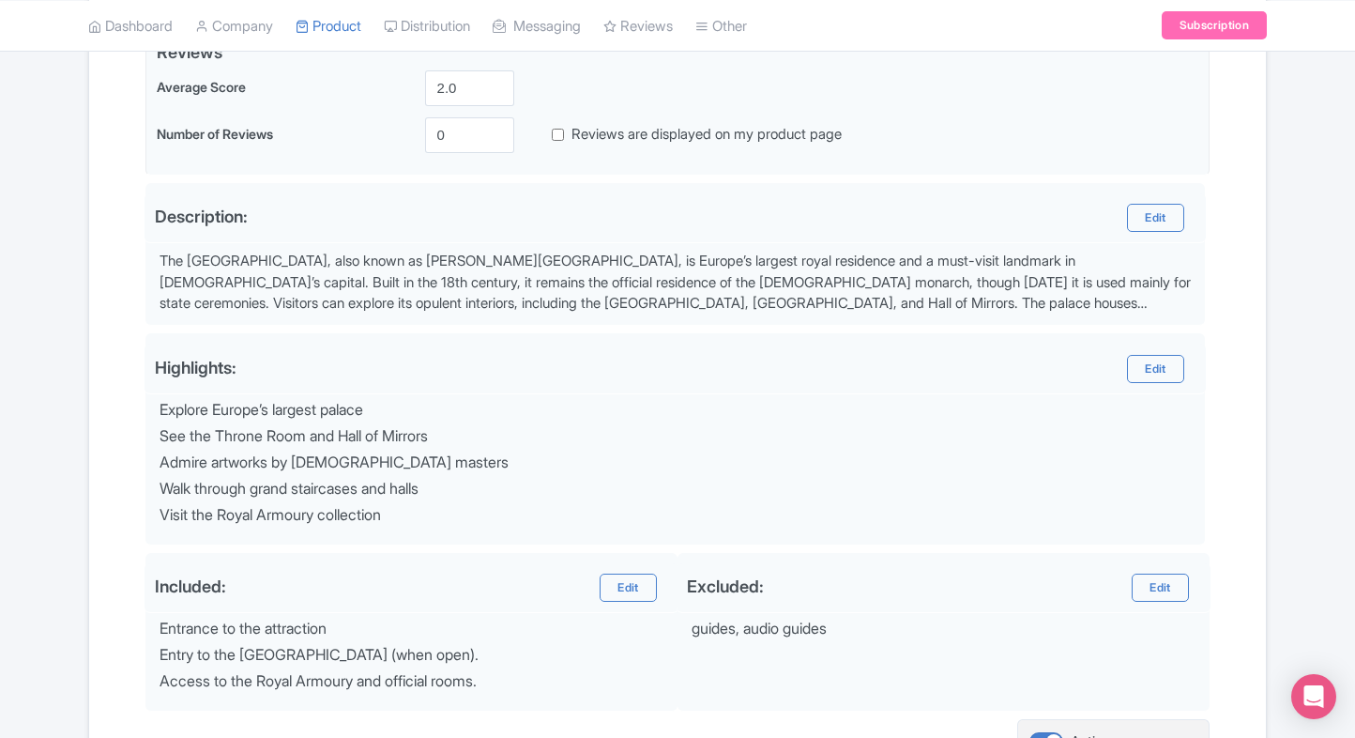
scroll to position [669, 0]
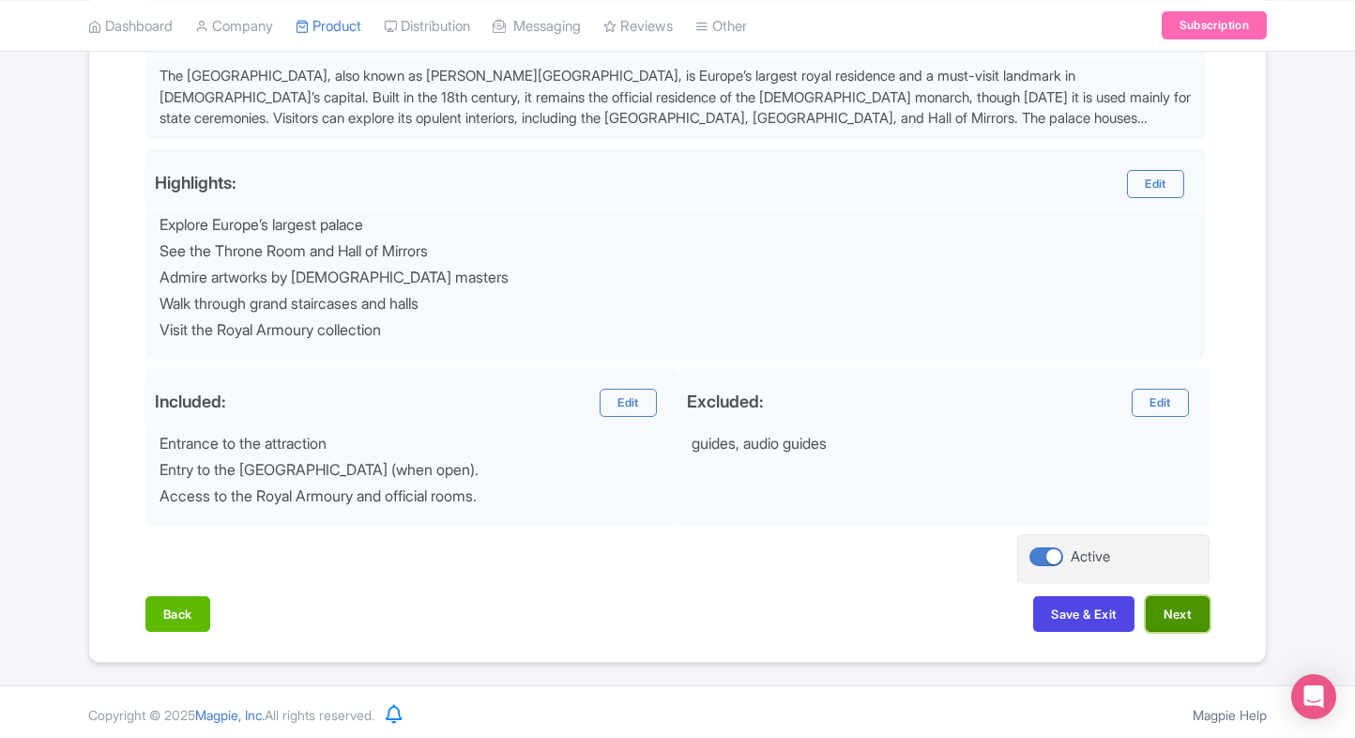
click at [1183, 611] on button "Next" at bounding box center [1178, 614] width 64 height 36
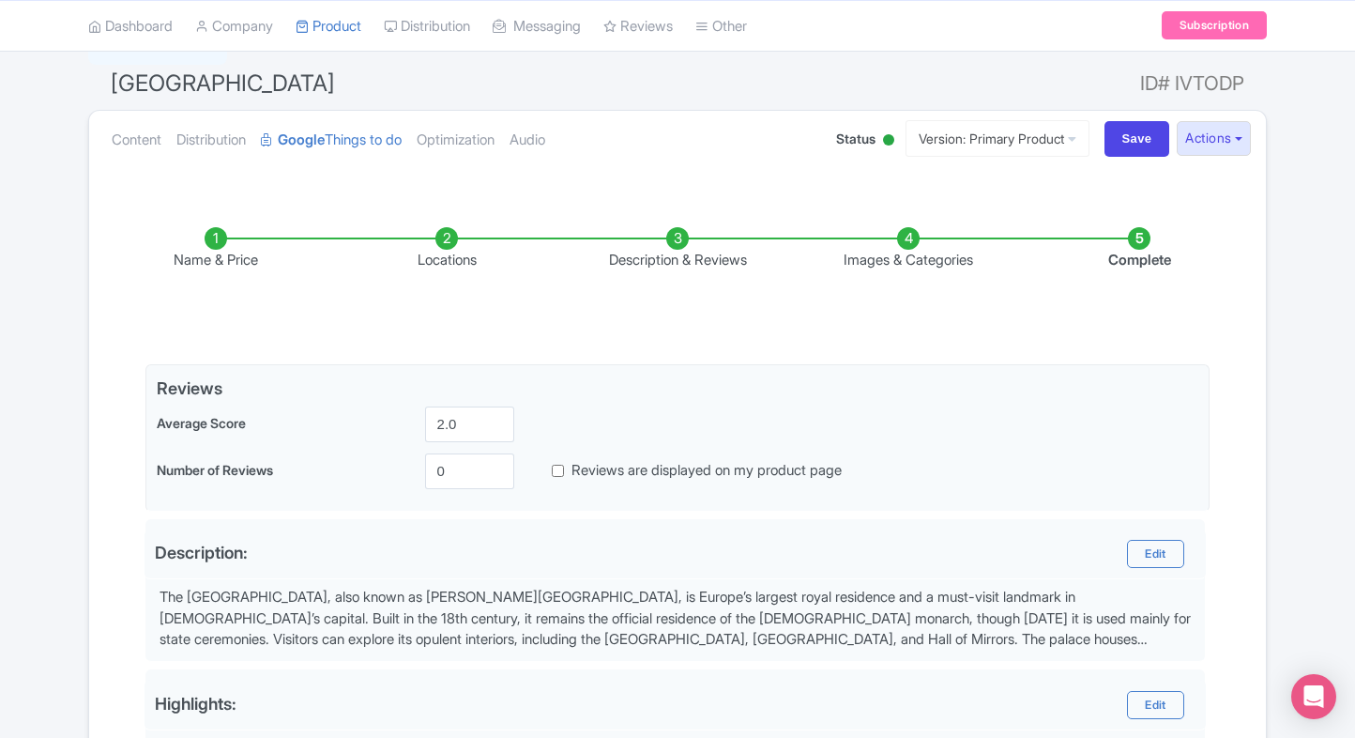
scroll to position [0, 0]
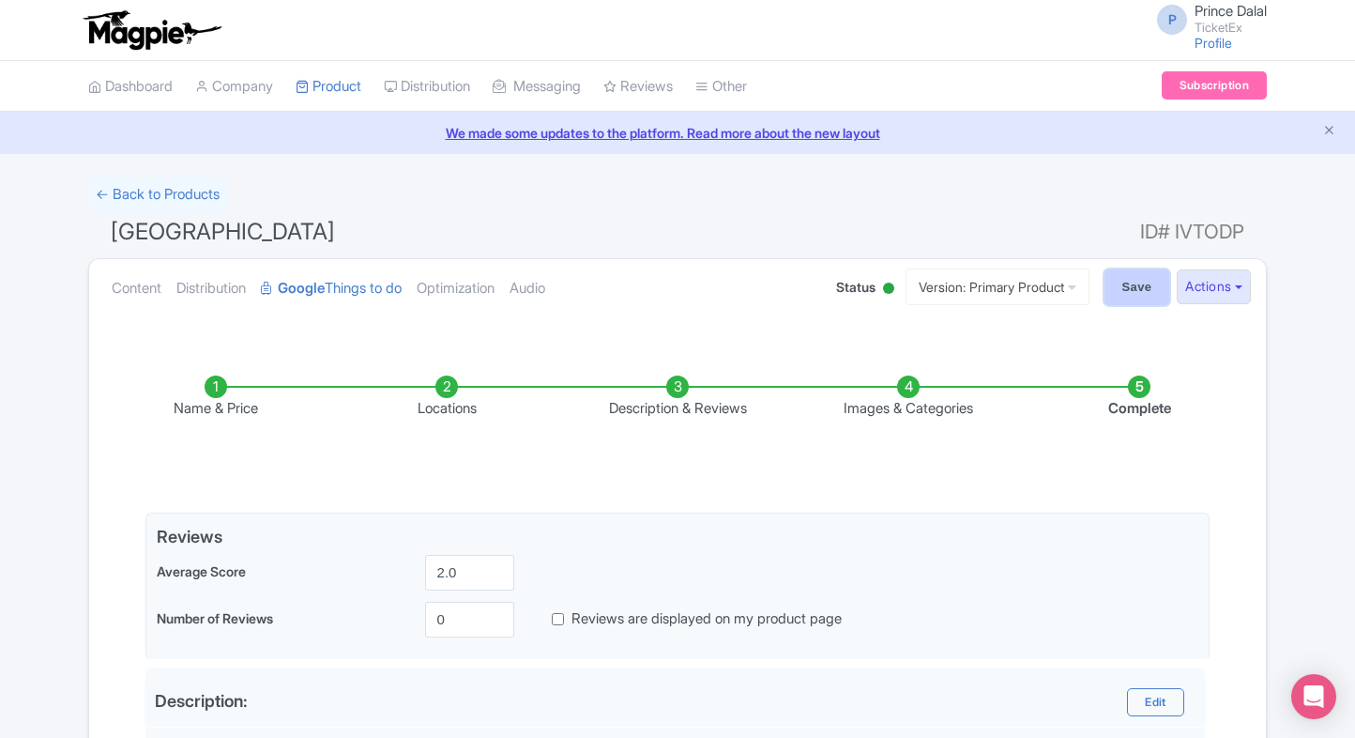
click at [1148, 283] on input "Save" at bounding box center [1138, 287] width 66 height 36
type input "Saving..."
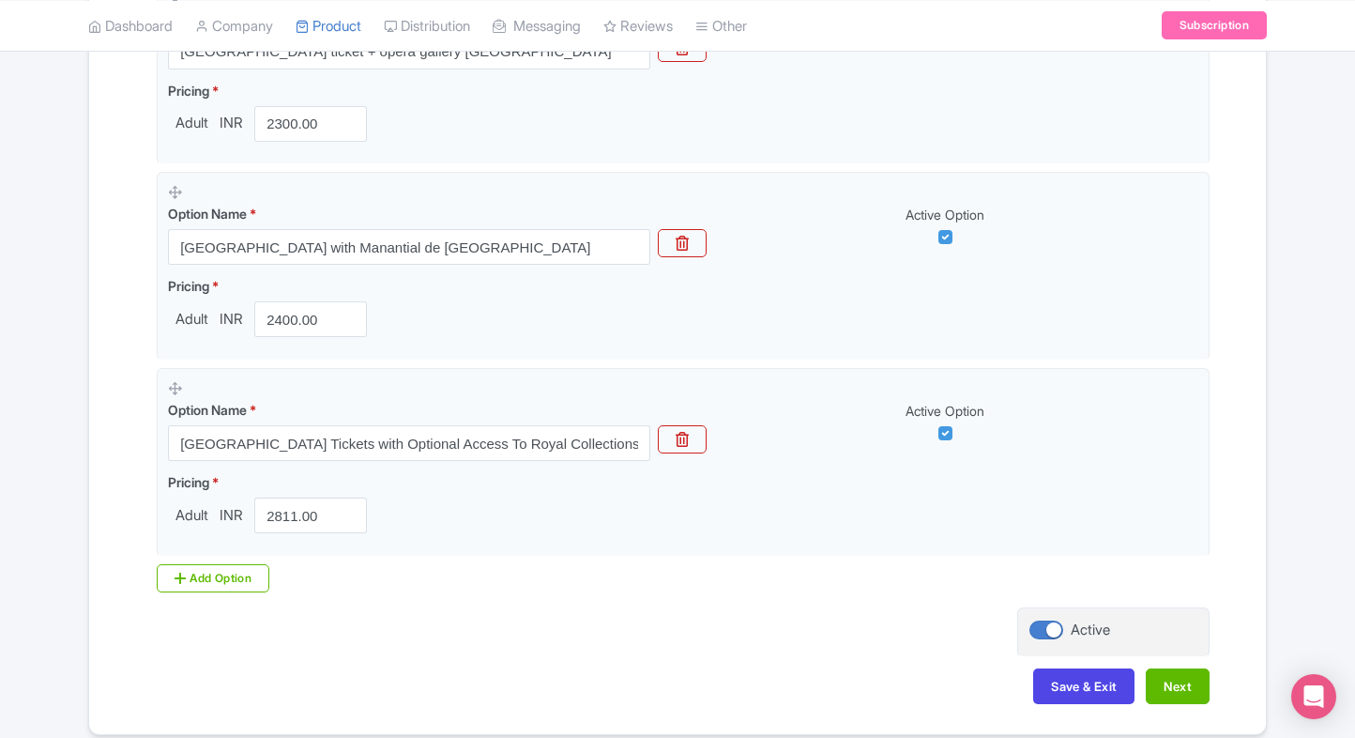
scroll to position [1678, 0]
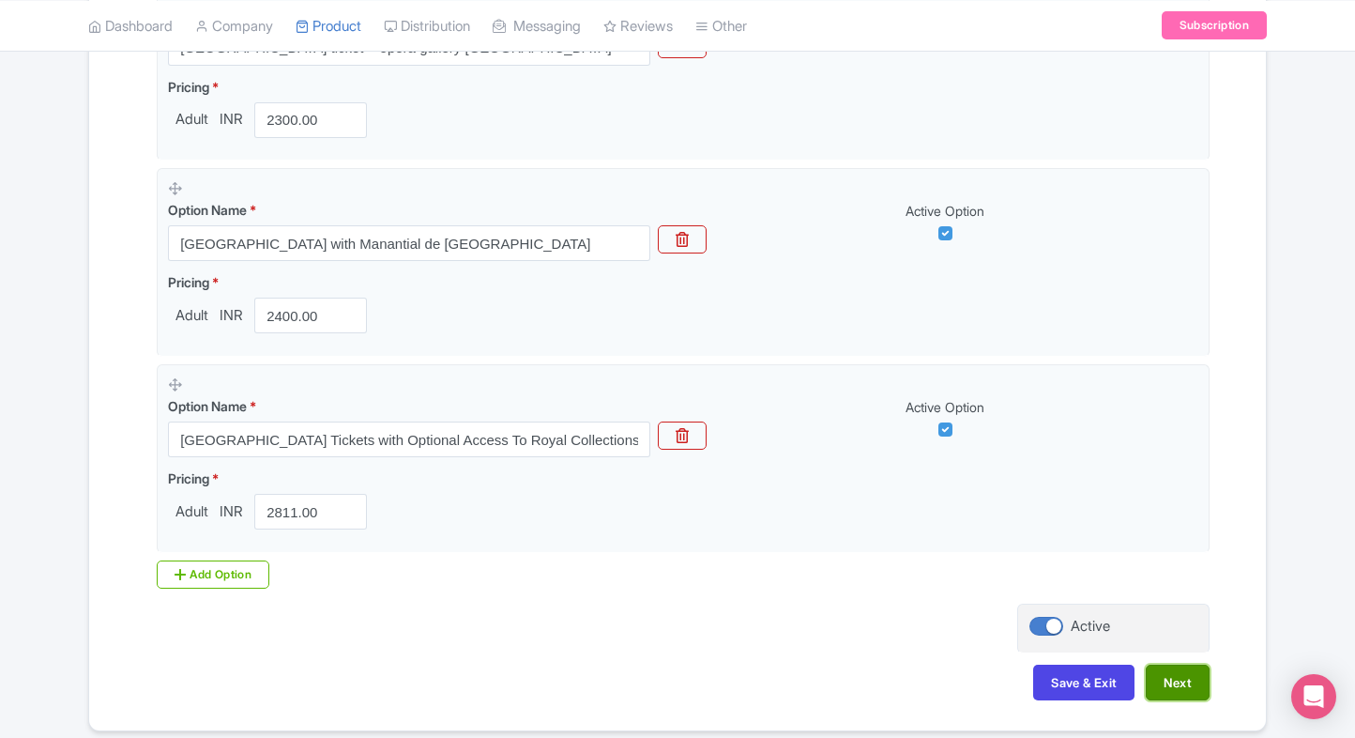
click at [1179, 674] on button "Next" at bounding box center [1178, 683] width 64 height 36
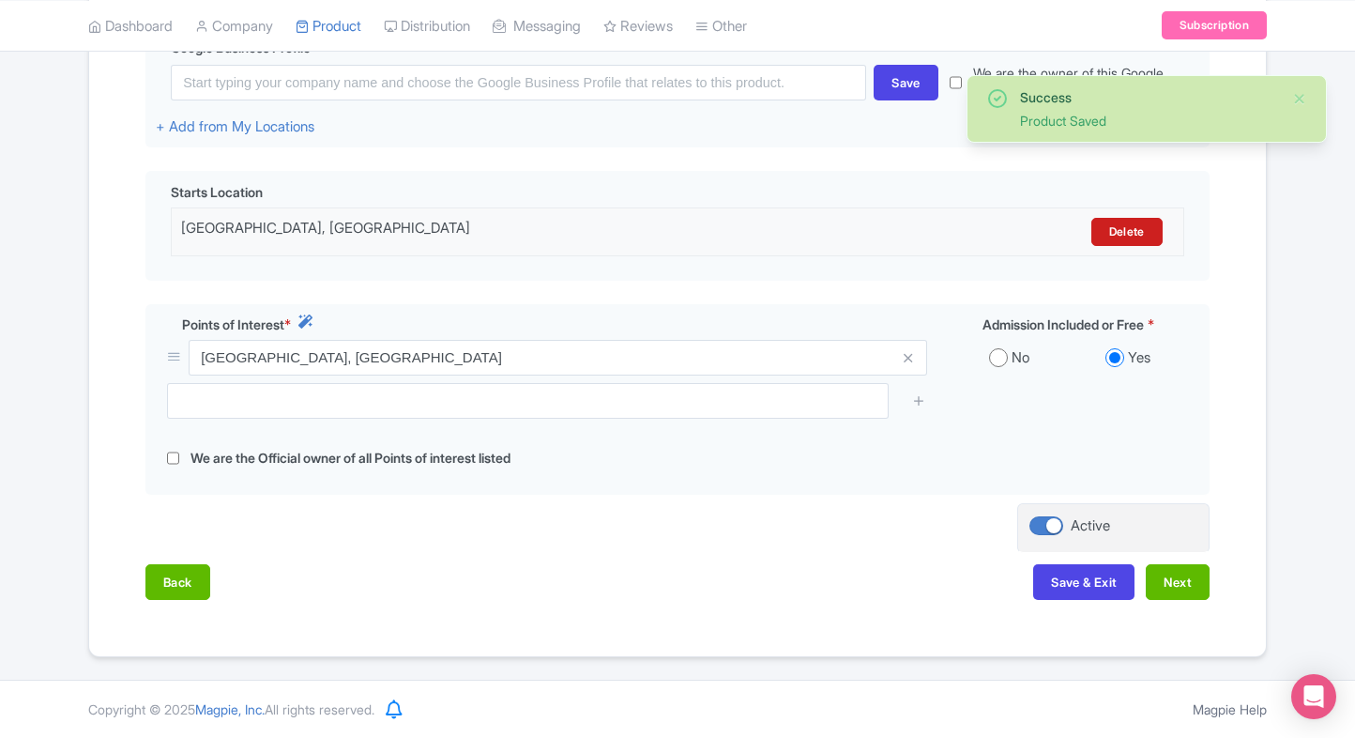
scroll to position [484, 0]
click at [1179, 603] on div "Back Save & Exit Next" at bounding box center [677, 592] width 1064 height 54
click at [1185, 593] on button "Next" at bounding box center [1178, 583] width 64 height 36
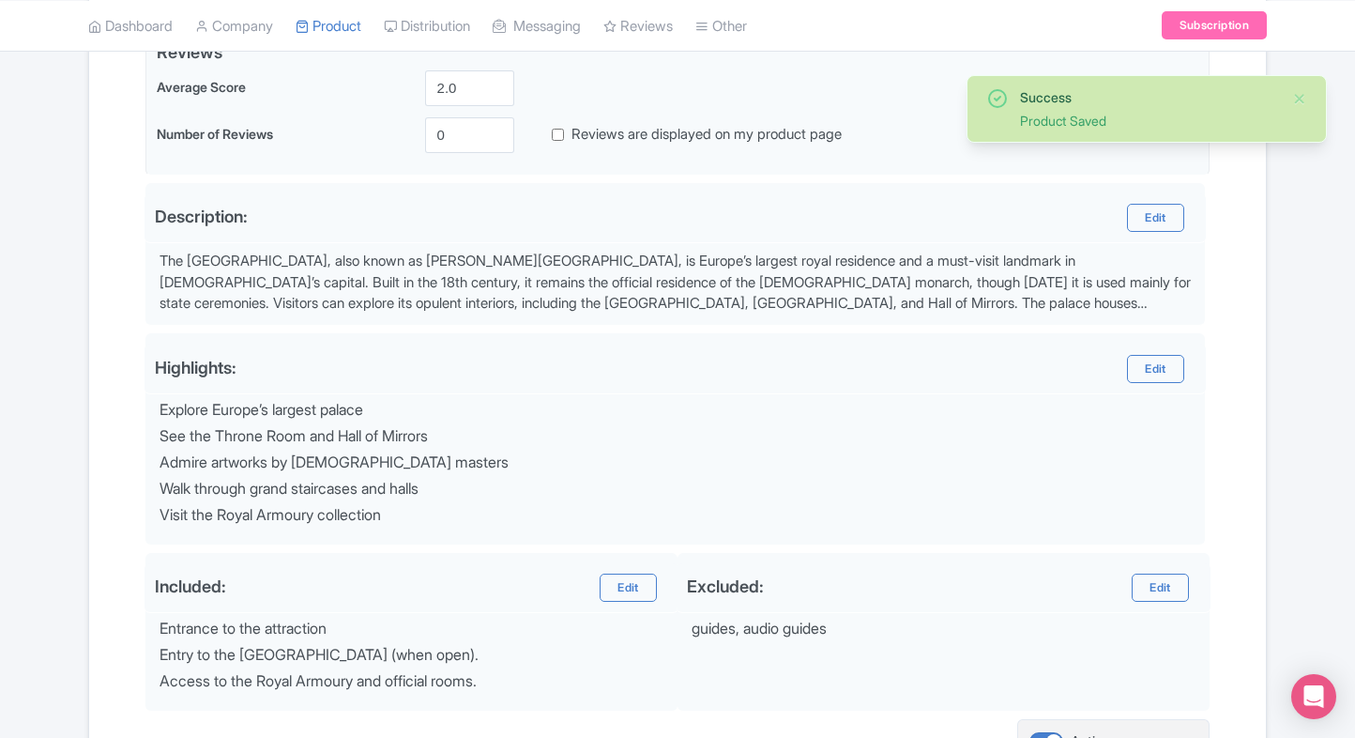
scroll to position [669, 0]
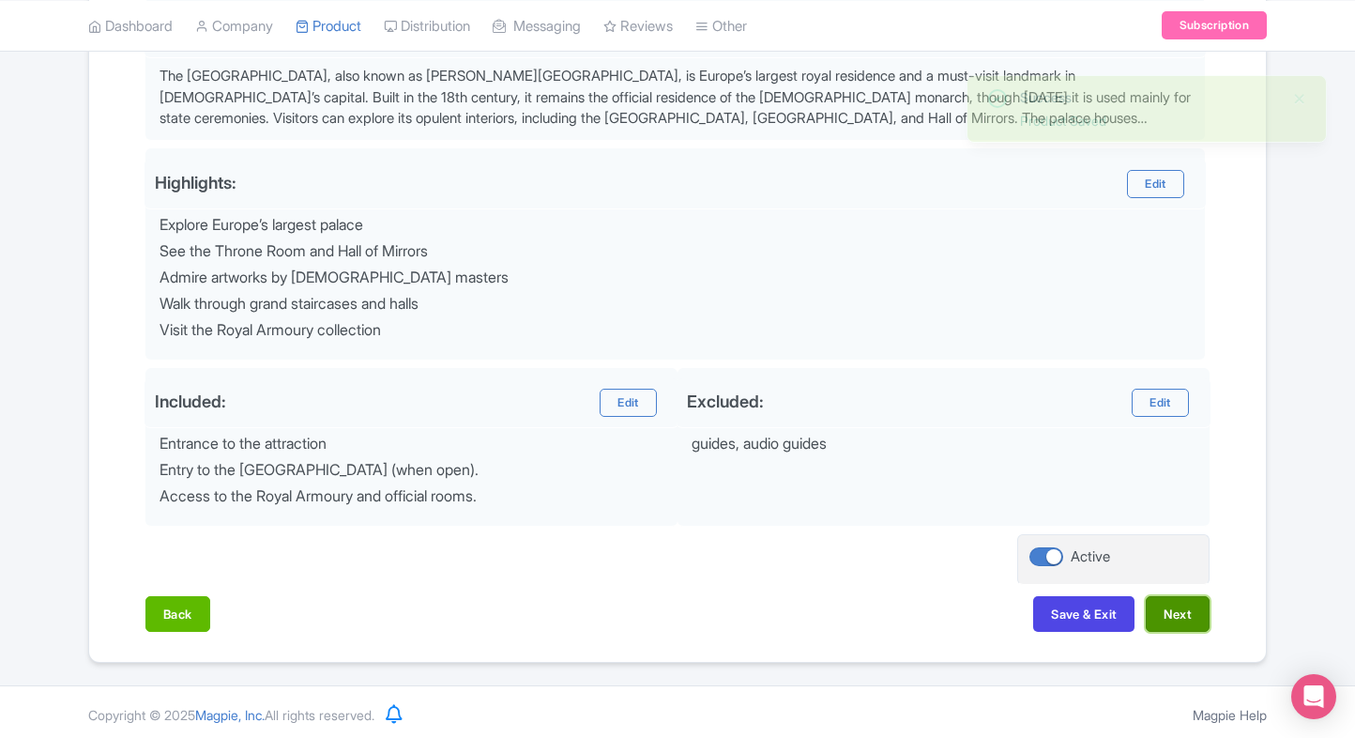
click at [1190, 615] on button "Next" at bounding box center [1178, 614] width 64 height 36
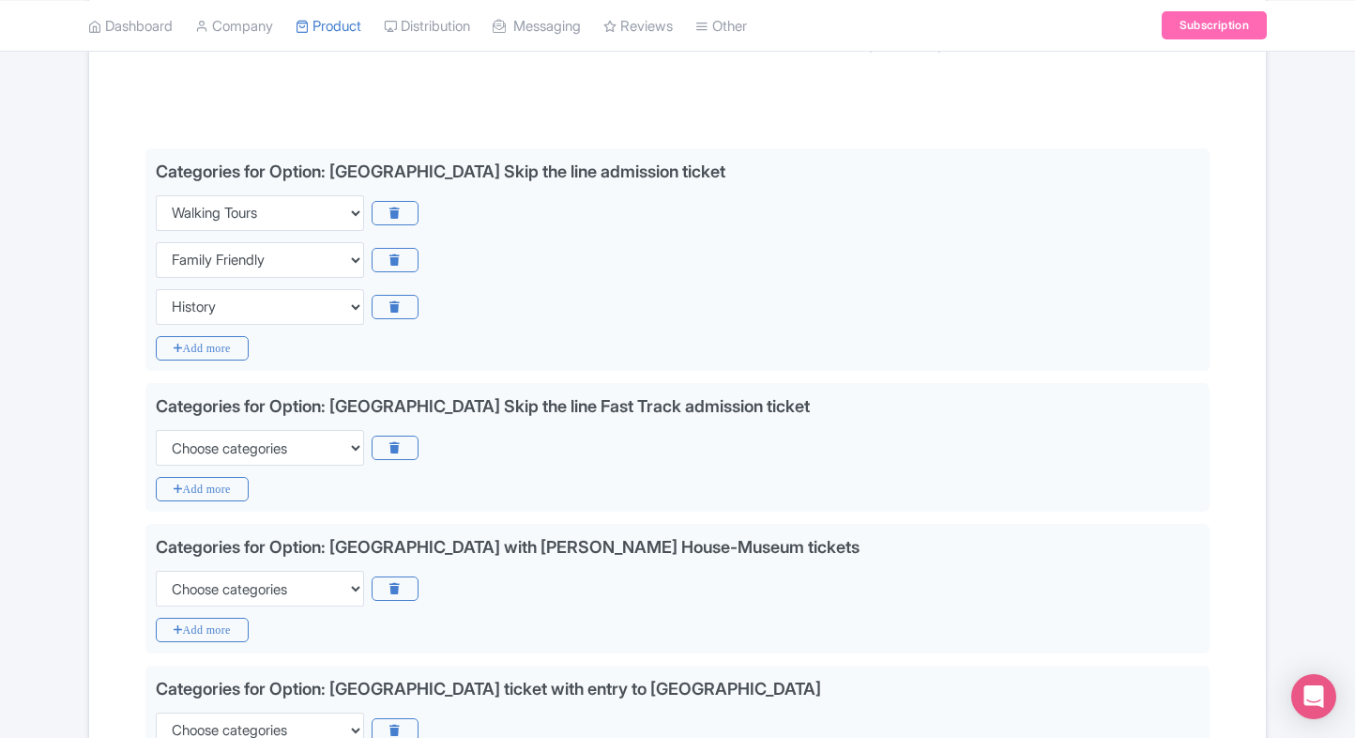
scroll to position [368, 0]
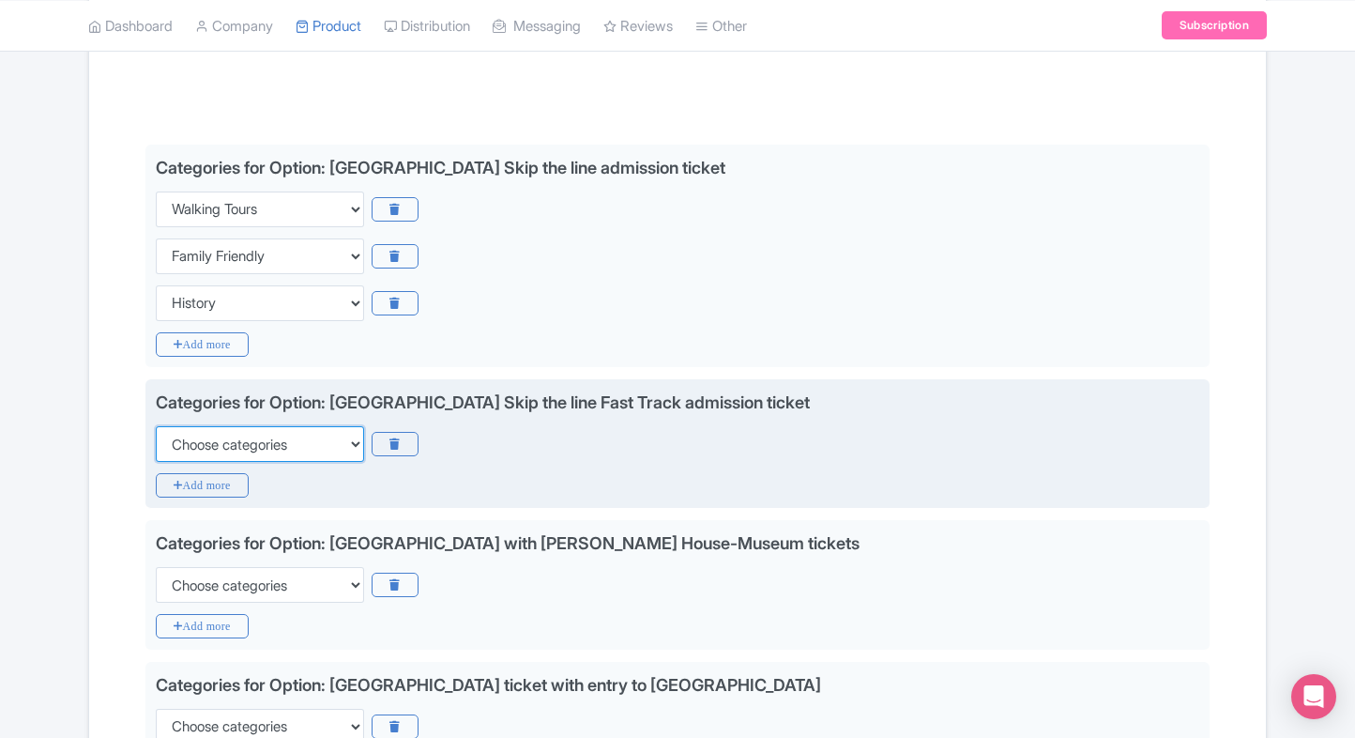
click at [271, 445] on select "Choose categories Adults Only Animals Audio Guide Beaches Bike Tours Boat Tours…" at bounding box center [260, 444] width 208 height 36
select select "family-friendly"
click at [156, 426] on select "Choose categories Adults Only Animals Audio Guide Beaches Bike Tours Boat Tours…" at bounding box center [260, 444] width 208 height 36
click at [185, 483] on icon "Add more" at bounding box center [202, 485] width 93 height 24
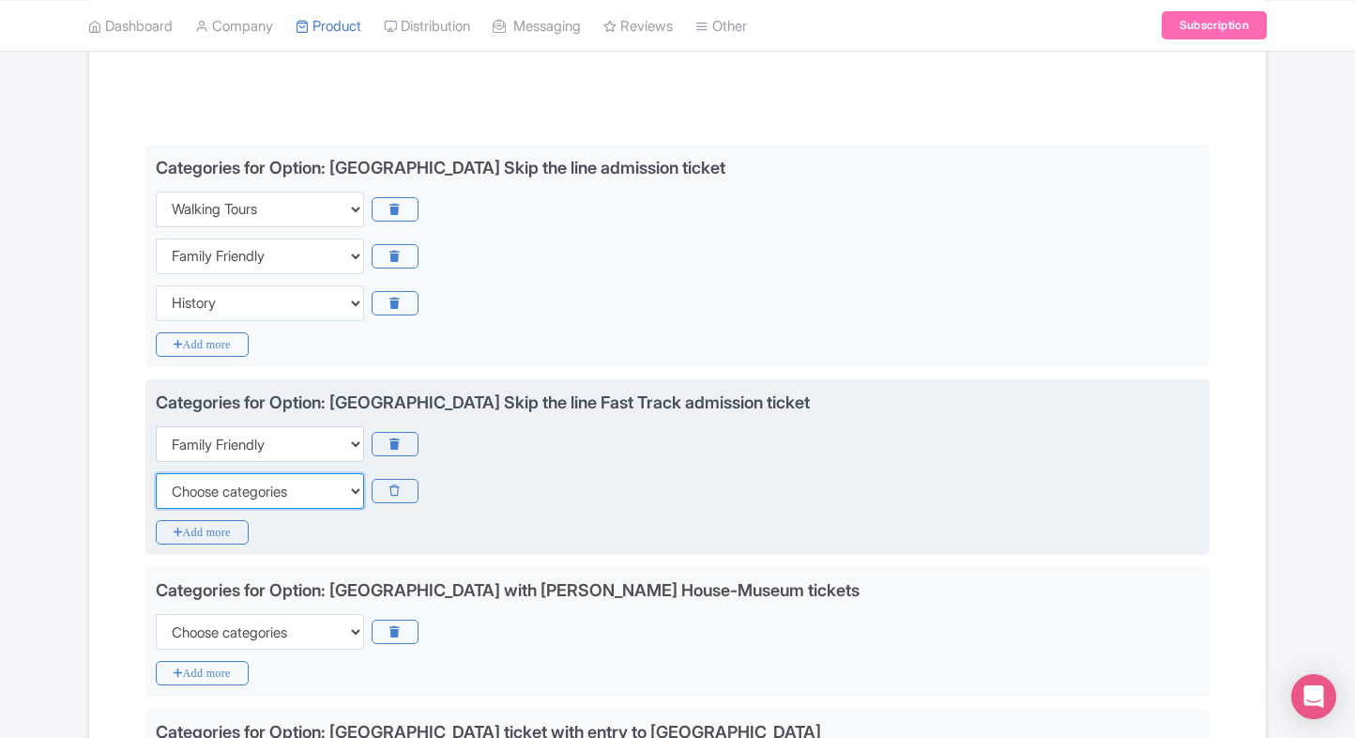
click at [185, 483] on select "Choose categories Adults Only Animals Audio Guide Beaches Bike Tours Boat Tours…" at bounding box center [260, 491] width 208 height 36
click at [156, 473] on select "Choose categories Adults Only Animals Audio Guide Beaches Bike Tours Boat Tours…" at bounding box center [260, 491] width 208 height 36
click at [185, 483] on select "Choose categories Adults Only Animals Audio Guide Beaches Bike Tours Boat Tours…" at bounding box center [260, 491] width 208 height 36
select select "history"
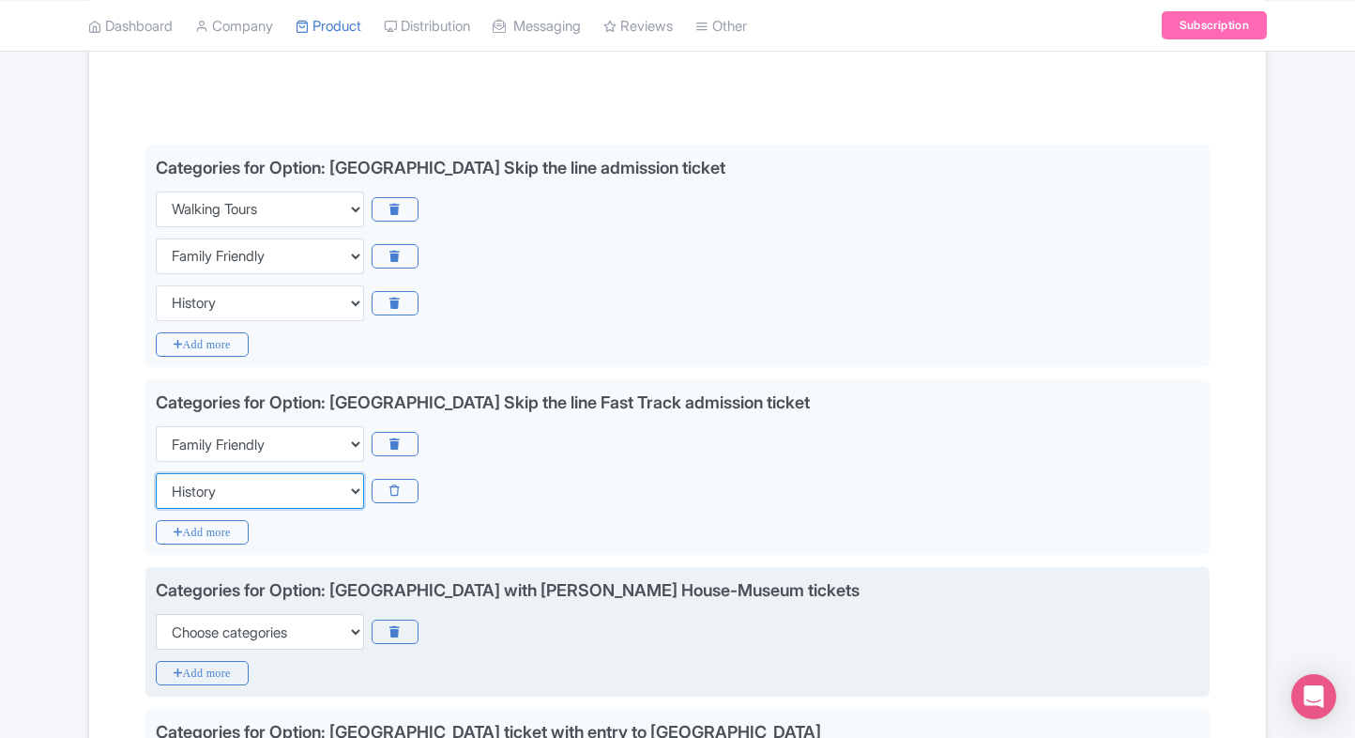
scroll to position [466, 0]
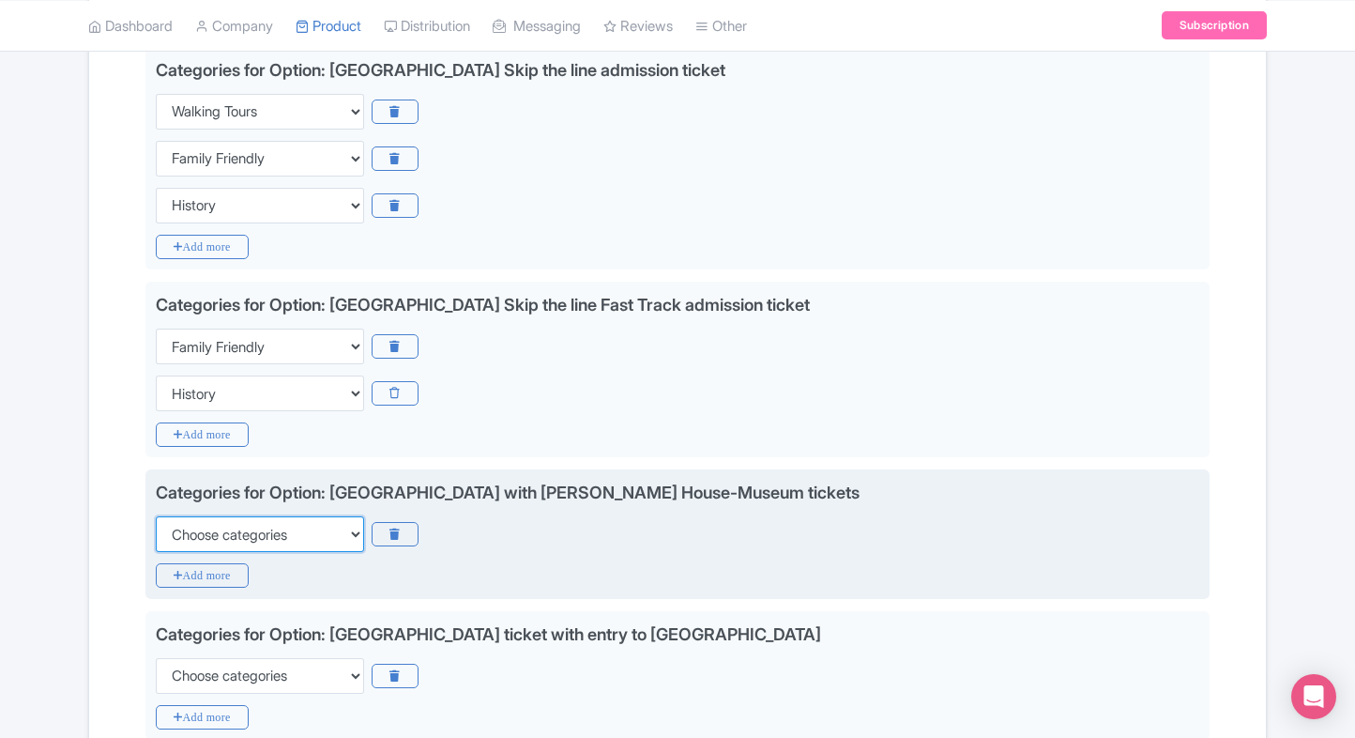
click at [283, 535] on select "Choose categories Adults Only Animals Audio Guide Beaches Bike Tours Boat Tours…" at bounding box center [260, 534] width 208 height 36
select select "family-friendly"
click at [156, 516] on select "Choose categories Adults Only Animals Audio Guide Beaches Bike Tours Boat Tours…" at bounding box center [260, 534] width 208 height 36
click at [222, 574] on icon "Add more" at bounding box center [202, 575] width 93 height 24
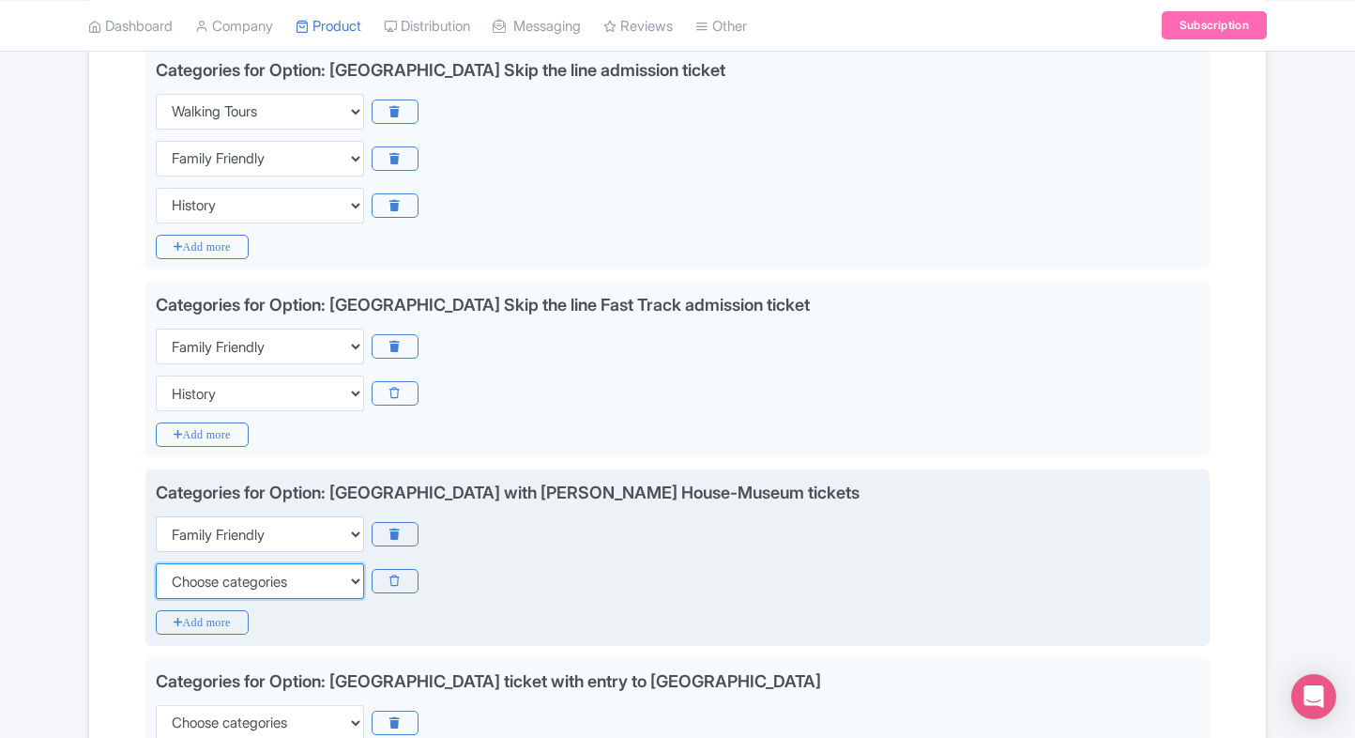
click at [222, 574] on select "Choose categories Adults Only Animals Audio Guide Beaches Bike Tours Boat Tours…" at bounding box center [260, 581] width 208 height 36
select select "history"
click at [156, 563] on select "Choose categories Adults Only Animals Audio Guide Beaches Bike Tours Boat Tours…" at bounding box center [260, 581] width 208 height 36
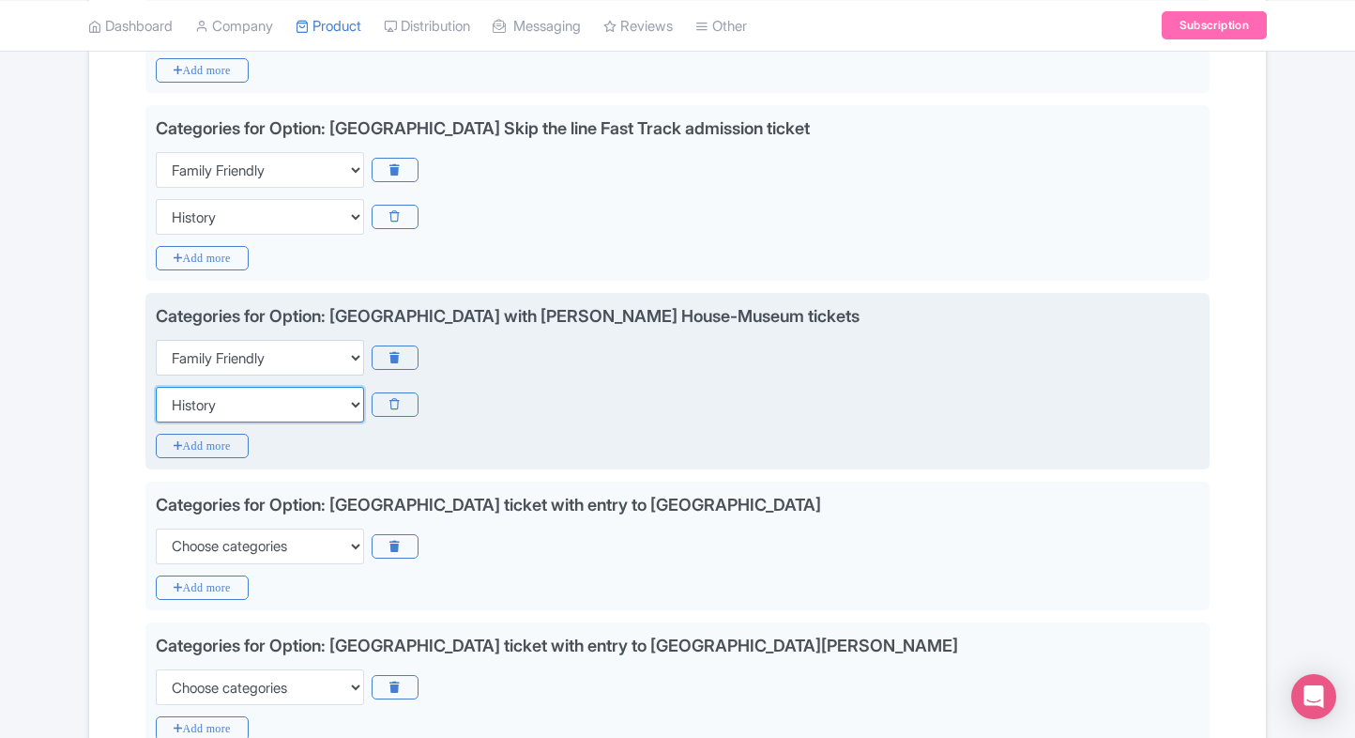
scroll to position [662, 0]
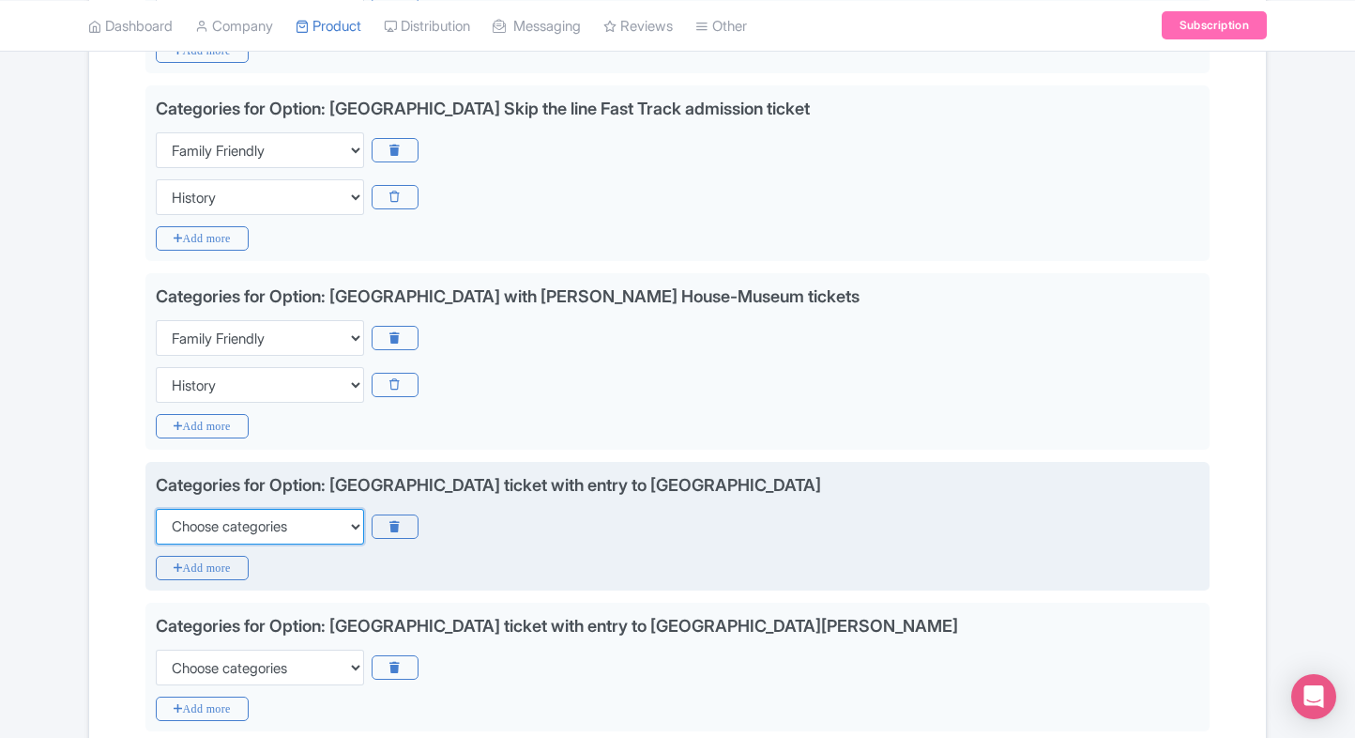
click at [237, 534] on select "Choose categories Adults Only Animals Audio Guide Beaches Bike Tours Boat Tours…" at bounding box center [260, 527] width 208 height 36
select select "family-friendly"
click at [156, 509] on select "Choose categories Adults Only Animals Audio Guide Beaches Bike Tours Boat Tours…" at bounding box center [260, 527] width 208 height 36
click at [192, 572] on icon "Add more" at bounding box center [202, 568] width 93 height 24
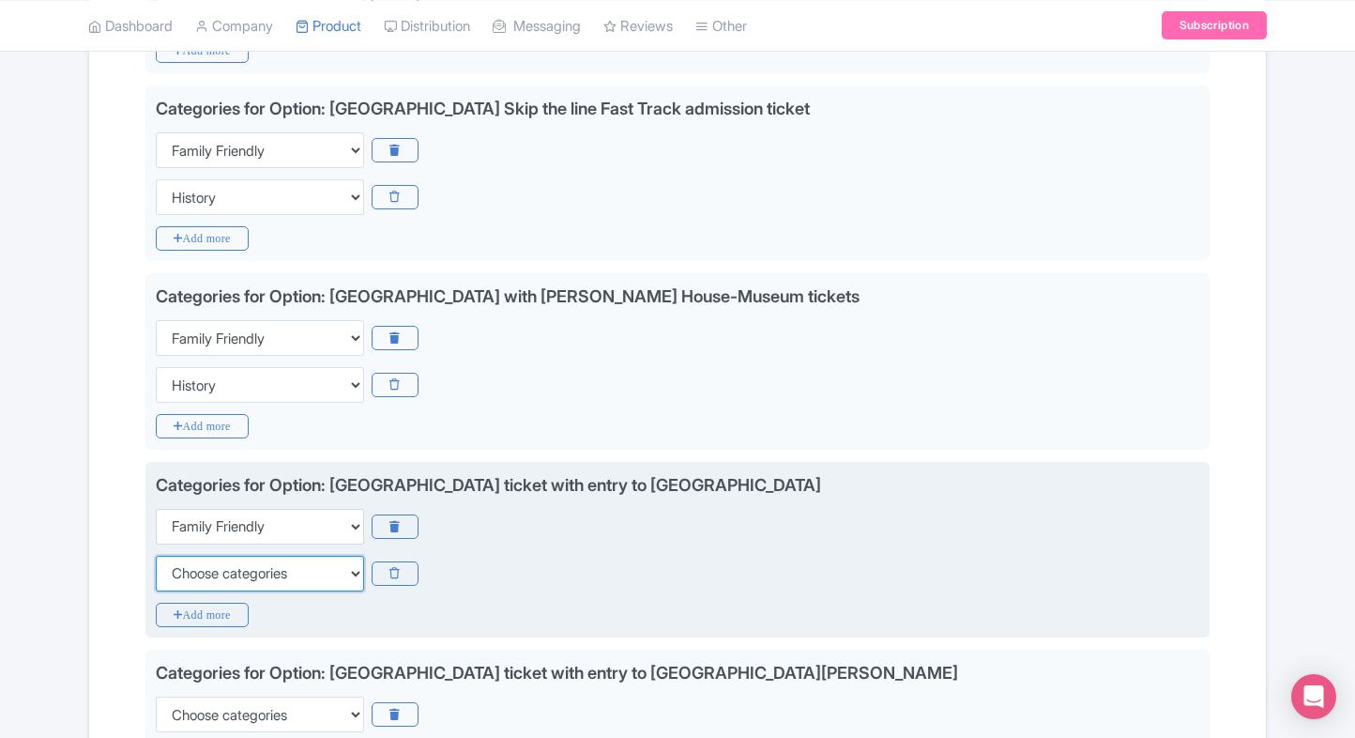
click at [192, 572] on select "Choose categories Adults Only Animals Audio Guide Beaches Bike Tours Boat Tours…" at bounding box center [260, 574] width 208 height 36
select select "history"
click at [156, 556] on select "Choose categories Adults Only Animals Audio Guide Beaches Bike Tours Boat Tours…" at bounding box center [260, 574] width 208 height 36
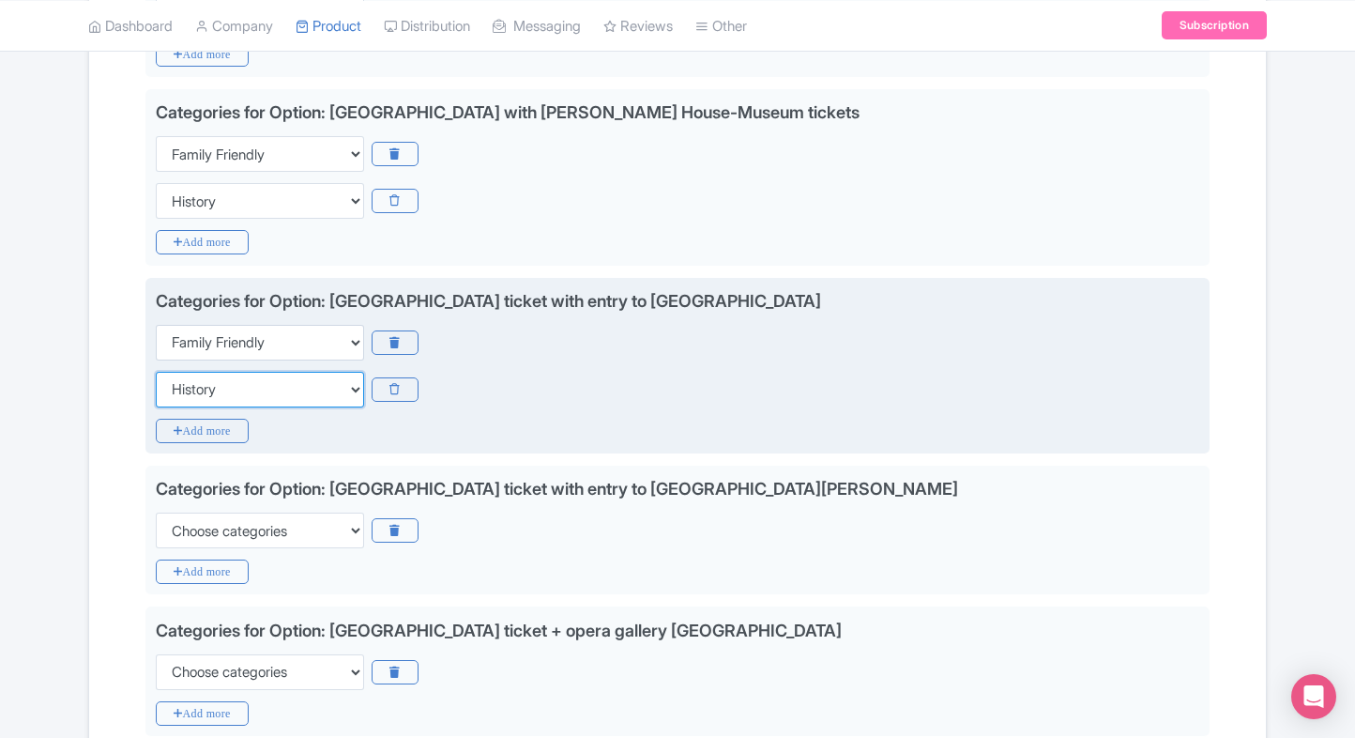
scroll to position [847, 0]
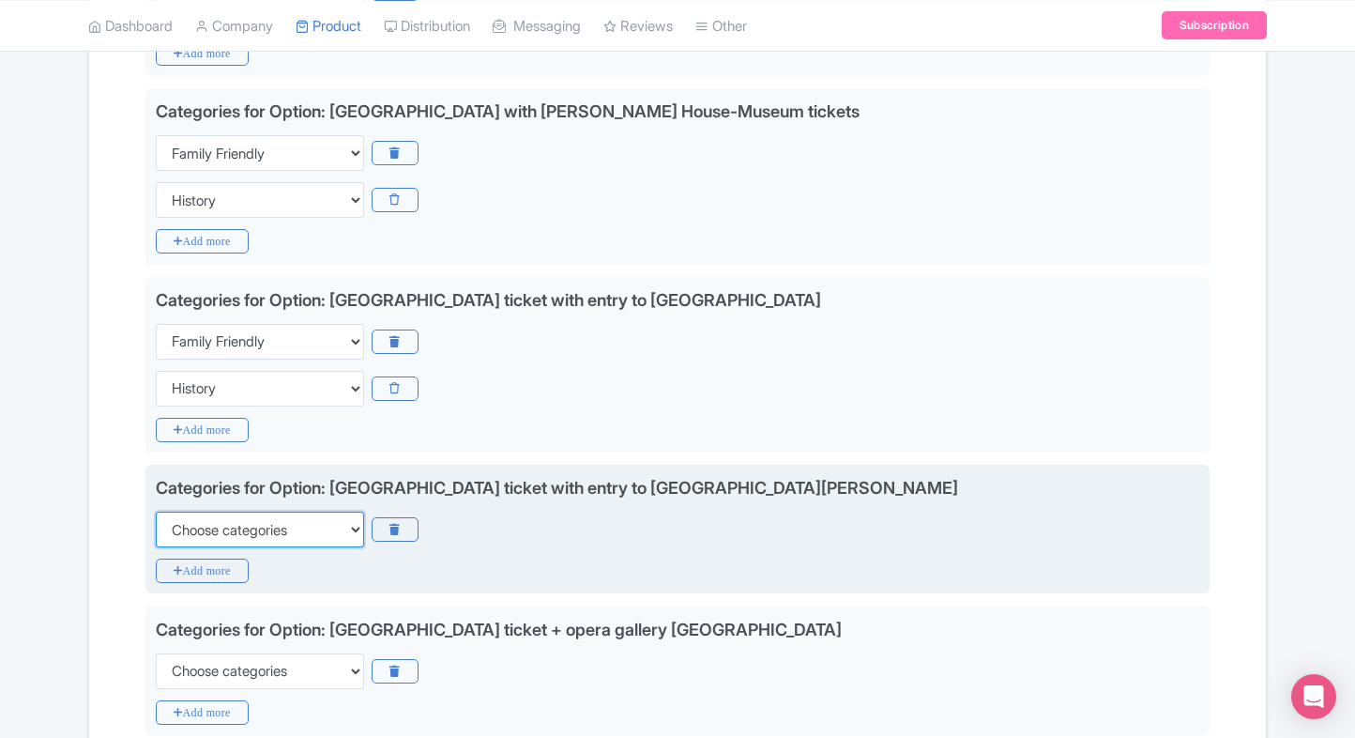
click at [237, 528] on select "Choose categories Adults Only Animals Audio Guide Beaches Bike Tours Boat Tours…" at bounding box center [260, 530] width 208 height 36
select select "family-friendly"
click at [156, 512] on select "Choose categories Adults Only Animals Audio Guide Beaches Bike Tours Boat Tours…" at bounding box center [260, 530] width 208 height 36
click at [191, 564] on icon "Add more" at bounding box center [202, 571] width 93 height 24
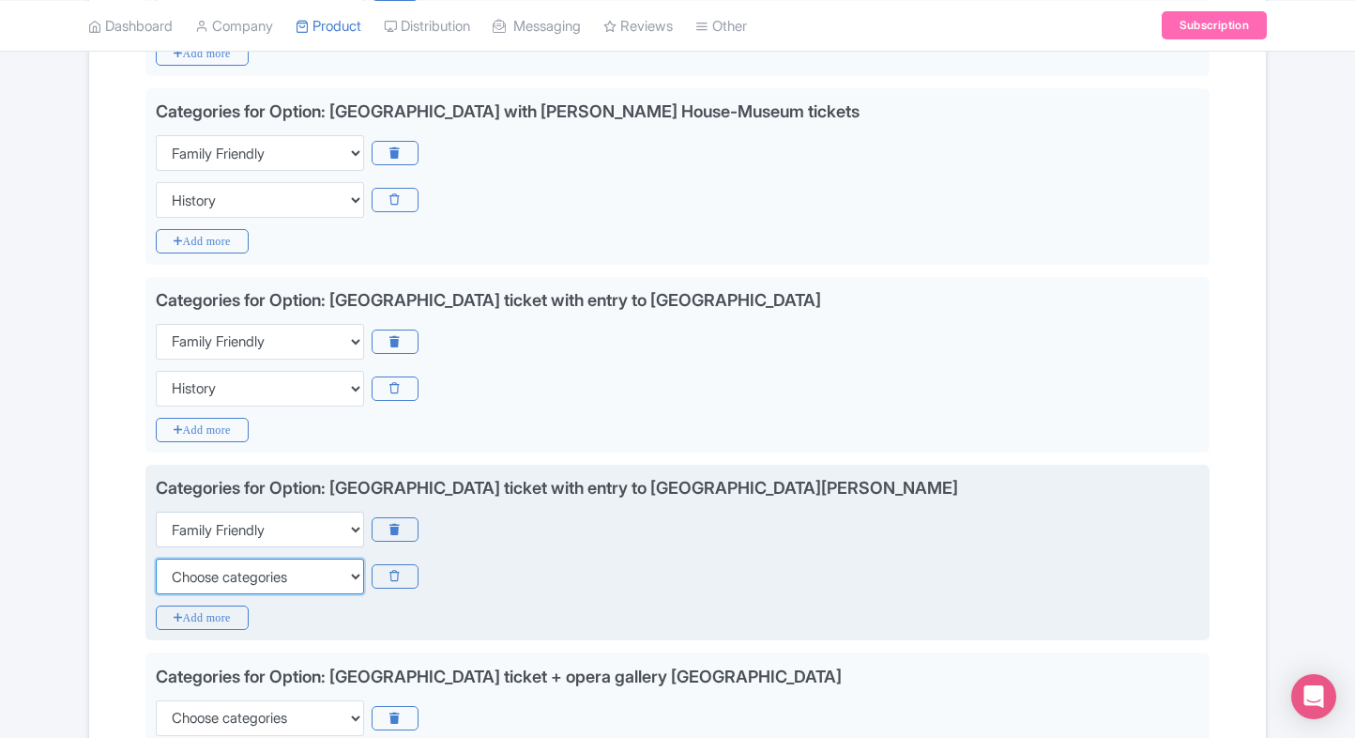
click at [191, 564] on select "Choose categories Adults Only Animals Audio Guide Beaches Bike Tours Boat Tours…" at bounding box center [260, 577] width 208 height 36
select select "history"
click at [156, 559] on select "Choose categories Adults Only Animals Audio Guide Beaches Bike Tours Boat Tours…" at bounding box center [260, 577] width 208 height 36
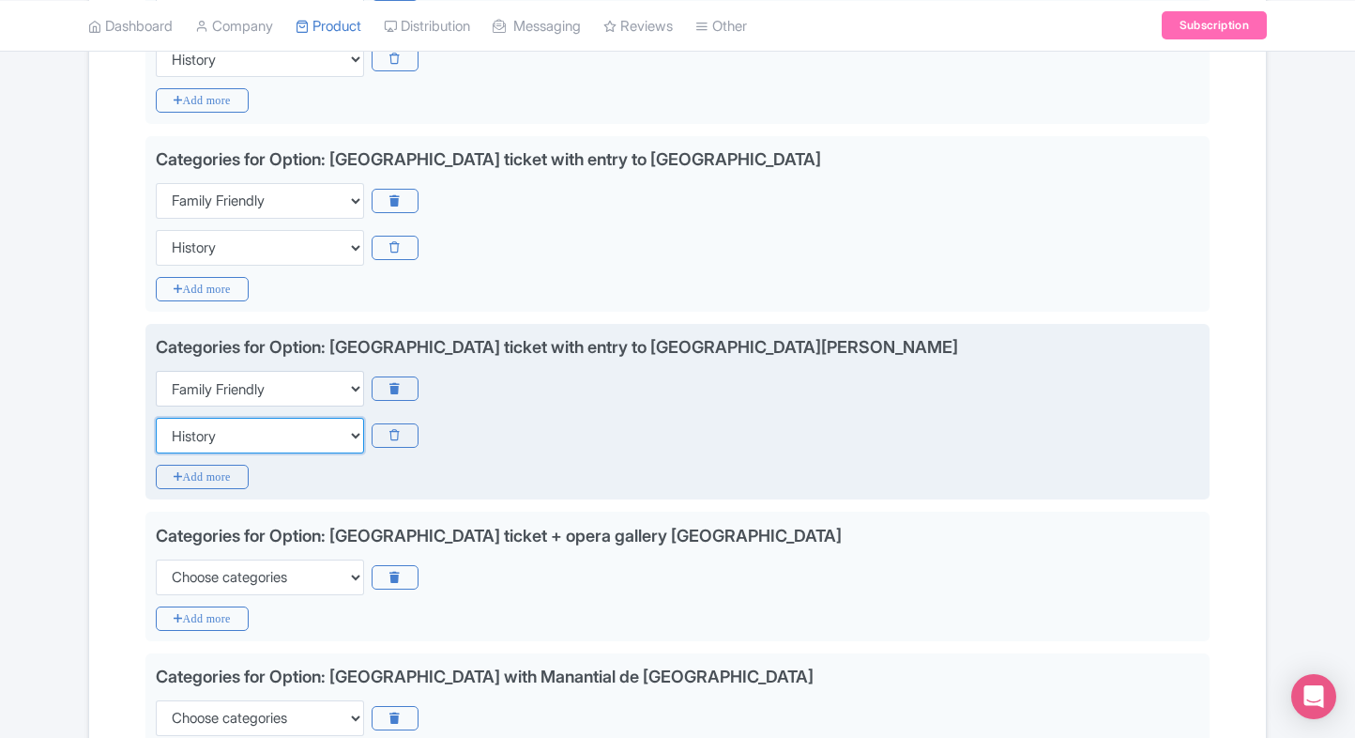
scroll to position [988, 0]
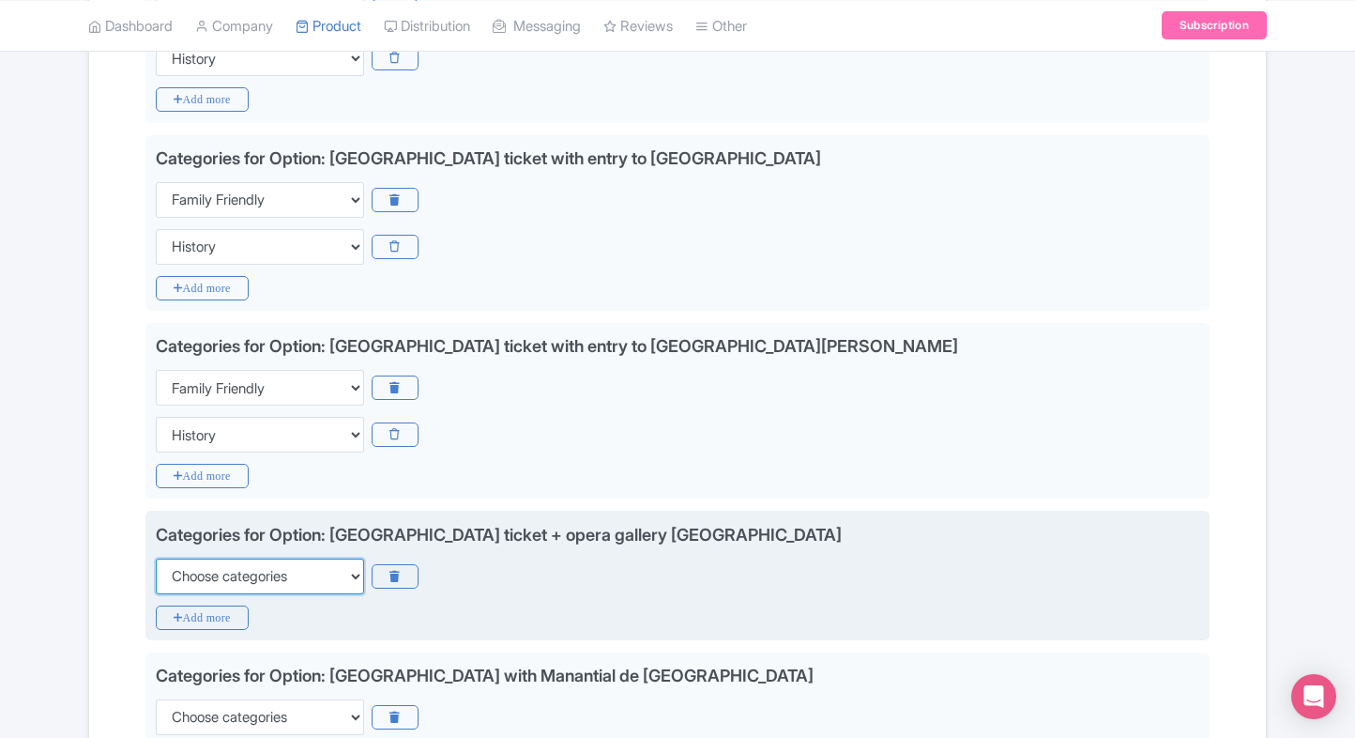
click at [202, 575] on select "Choose categories Adults Only Animals Audio Guide Beaches Bike Tours Boat Tours…" at bounding box center [260, 577] width 208 height 36
click at [156, 559] on select "Choose categories Adults Only Animals Audio Guide Beaches Bike Tours Boat Tours…" at bounding box center [260, 577] width 208 height 36
click at [202, 575] on select "Choose categories Adults Only Animals Audio Guide Beaches Bike Tours Boat Tours…" at bounding box center [260, 577] width 208 height 36
select select "family-friendly"
click at [156, 559] on select "Choose categories Adults Only Animals Audio Guide Beaches Bike Tours Boat Tours…" at bounding box center [260, 577] width 208 height 36
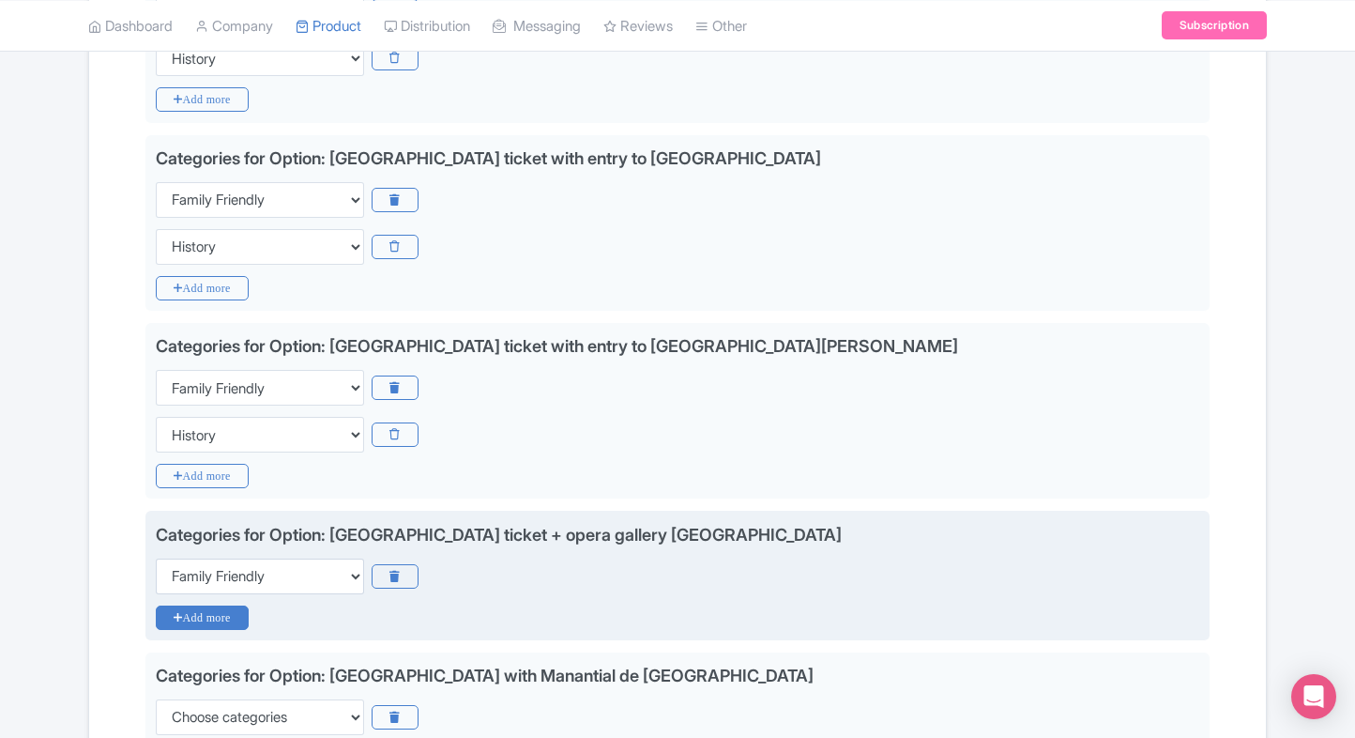
click at [184, 607] on icon "Add more" at bounding box center [202, 617] width 93 height 24
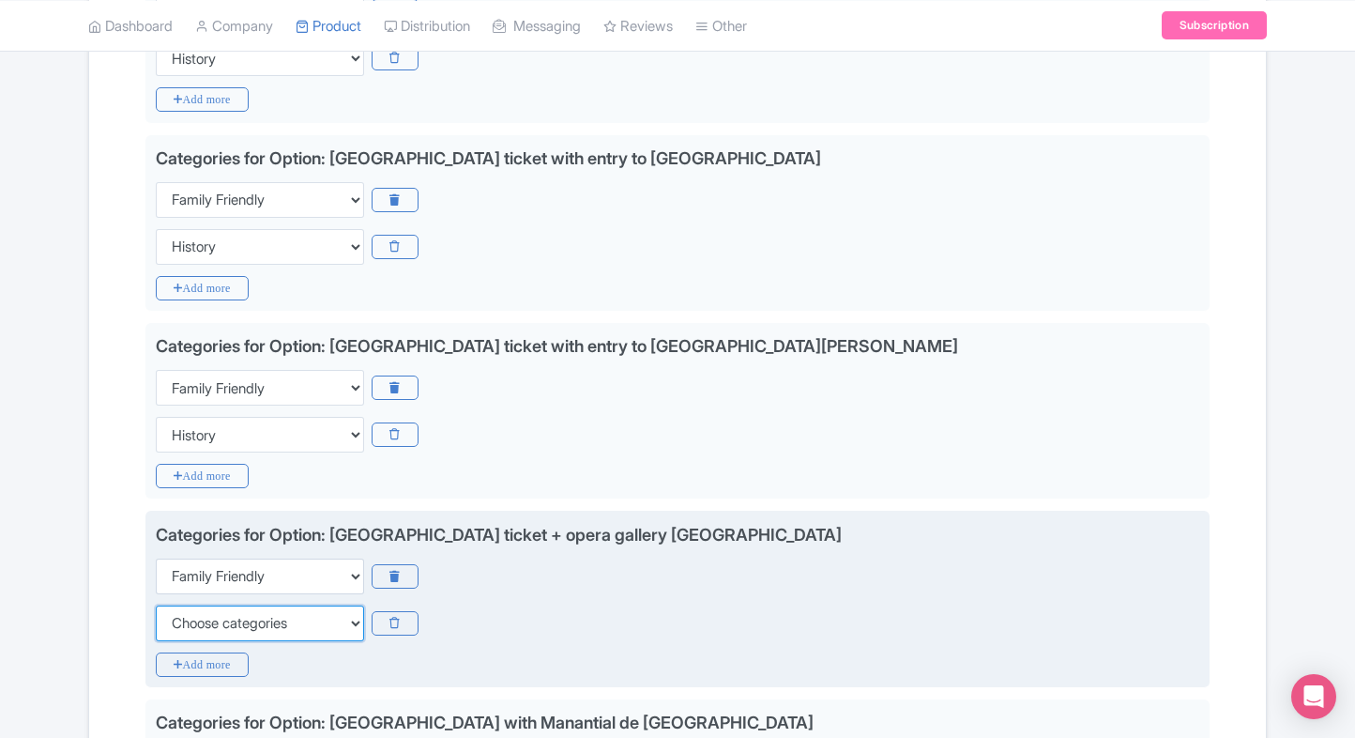
click at [184, 607] on select "Choose categories Adults Only Animals Audio Guide Beaches Bike Tours Boat Tours…" at bounding box center [260, 623] width 208 height 36
select select "history"
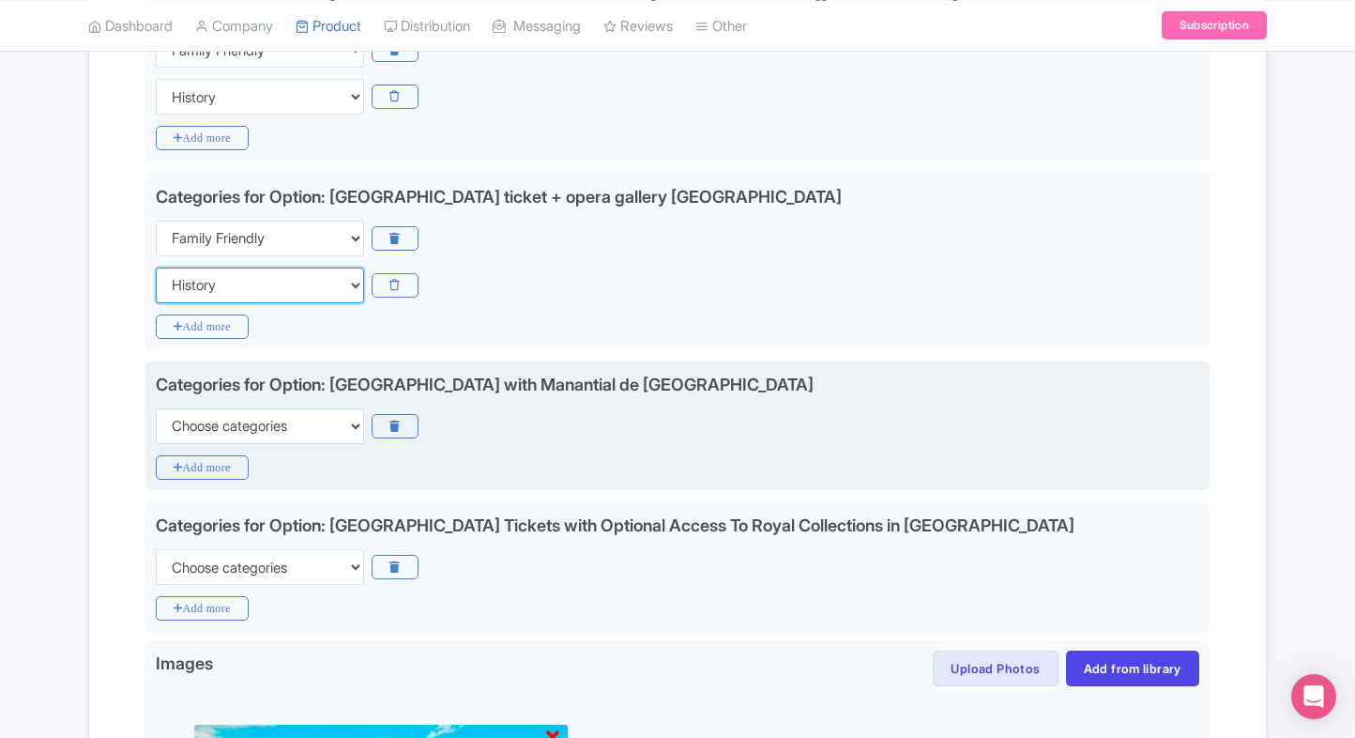
scroll to position [1329, 0]
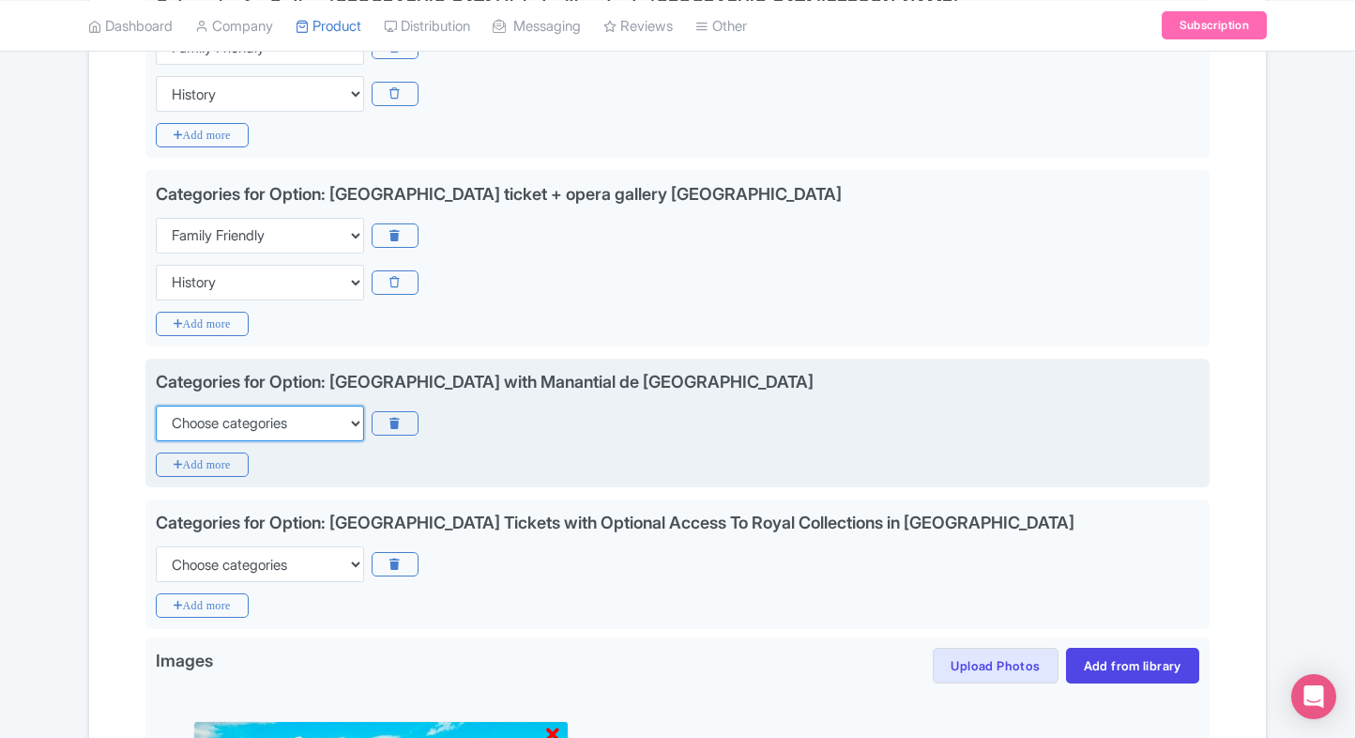
click at [286, 424] on select "Choose categories Adults Only Animals Audio Guide Beaches Bike Tours Boat Tours…" at bounding box center [260, 424] width 208 height 36
select select "family-friendly"
click at [156, 406] on select "Choose categories Adults Only Animals Audio Guide Beaches Bike Tours Boat Tours…" at bounding box center [260, 424] width 208 height 36
click at [221, 463] on icon "Add more" at bounding box center [202, 464] width 93 height 24
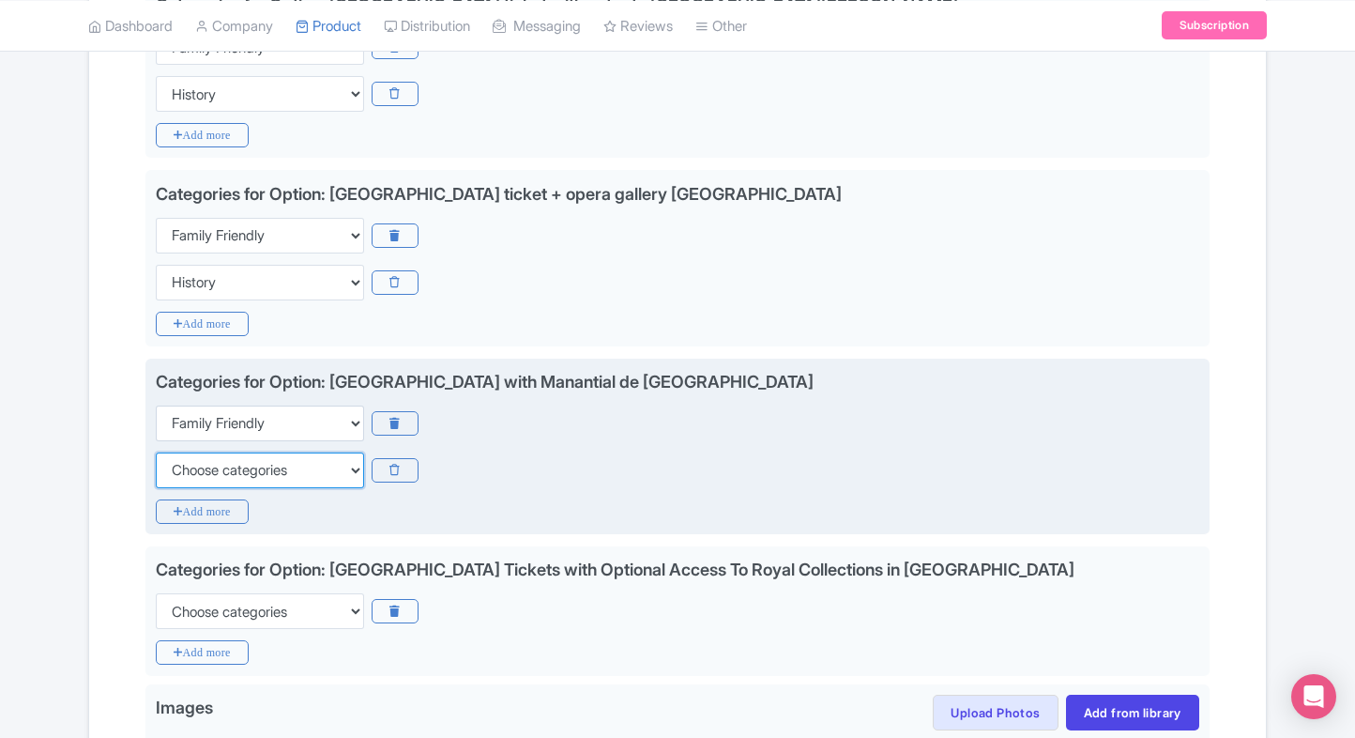
click at [221, 463] on select "Choose categories Adults Only Animals Audio Guide Beaches Bike Tours Boat Tours…" at bounding box center [260, 470] width 208 height 36
select select "history"
click at [156, 452] on select "Choose categories Adults Only Animals Audio Guide Beaches Bike Tours Boat Tours…" at bounding box center [260, 470] width 208 height 36
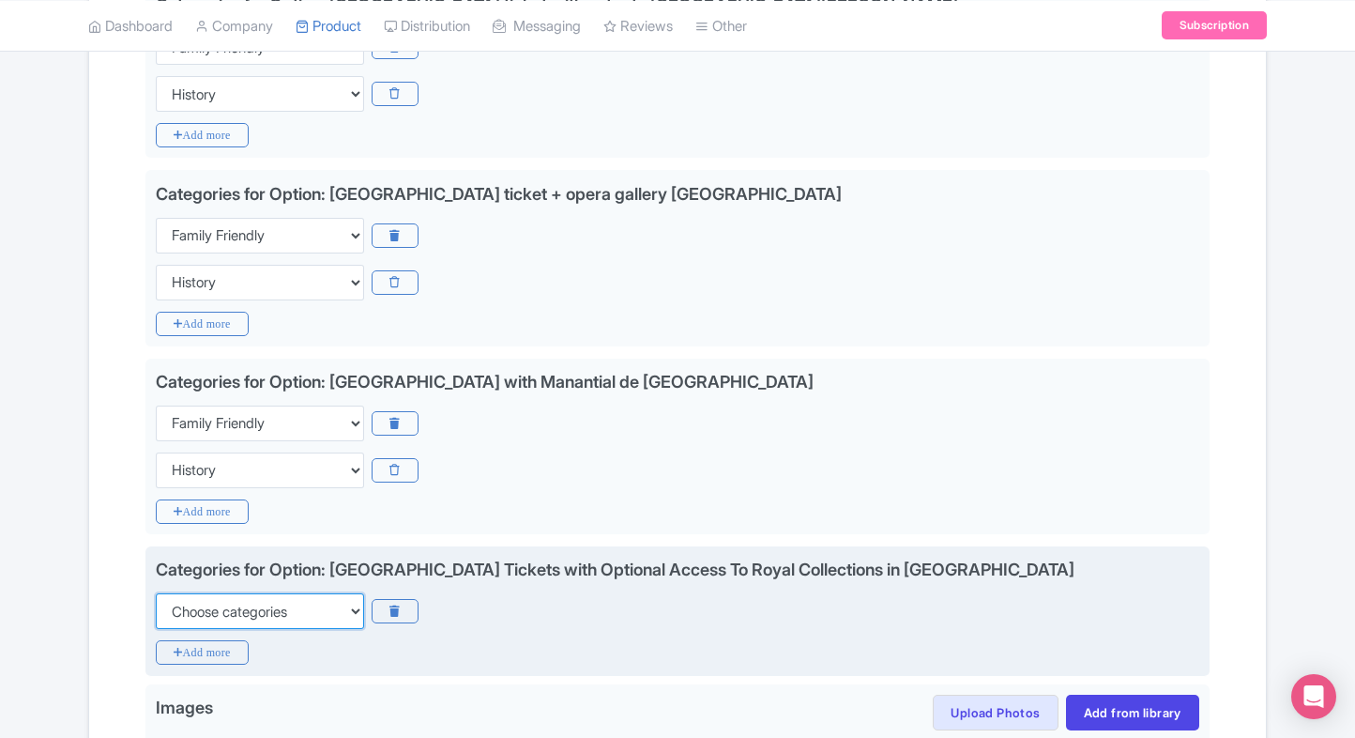
click at [176, 606] on select "Choose categories Adults Only Animals Audio Guide Beaches Bike Tours Boat Tours…" at bounding box center [260, 611] width 208 height 36
select select "family-friendly"
click at [156, 593] on select "Choose categories Adults Only Animals Audio Guide Beaches Bike Tours Boat Tours…" at bounding box center [260, 611] width 208 height 36
click at [177, 651] on icon "Add more" at bounding box center [202, 652] width 93 height 24
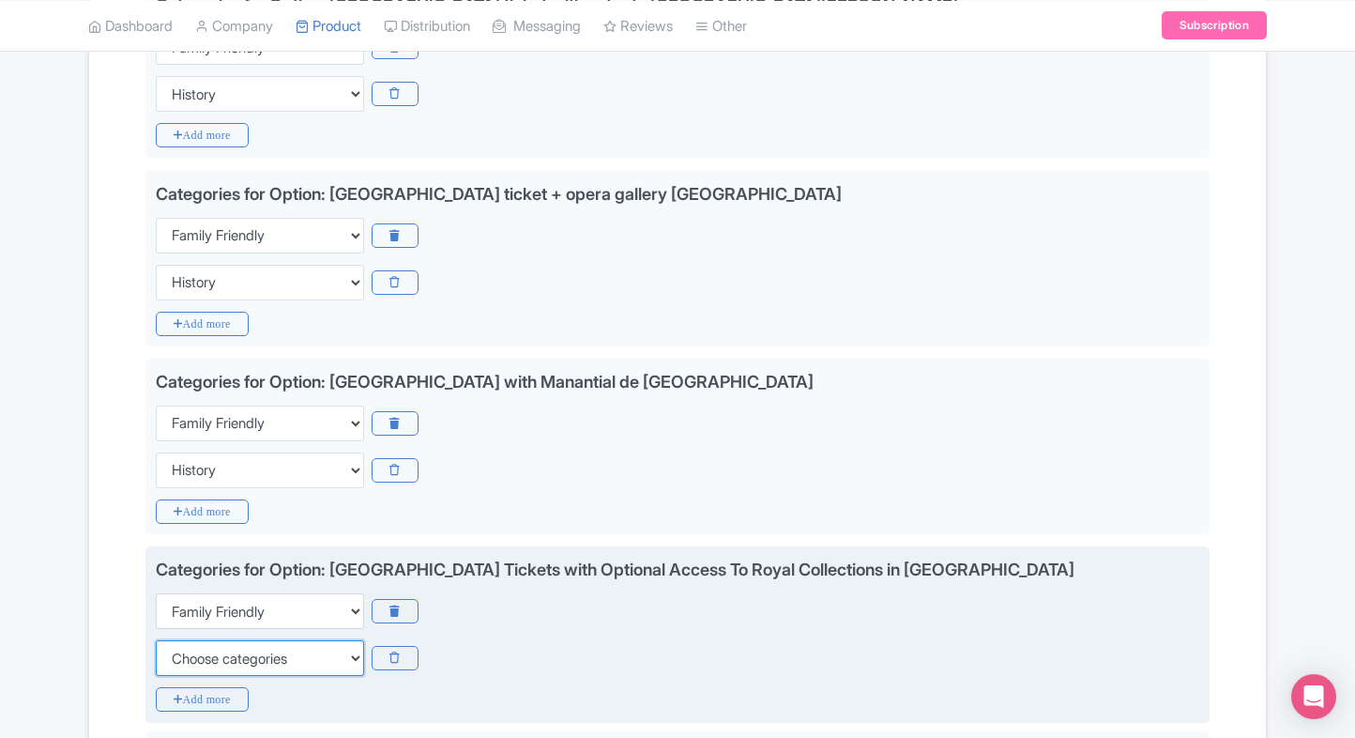
click at [177, 651] on select "Choose categories Adults Only Animals Audio Guide Beaches Bike Tours Boat Tours…" at bounding box center [260, 658] width 208 height 36
select select "history"
click at [156, 640] on select "Choose categories Adults Only Animals Audio Guide Beaches Bike Tours Boat Tours…" at bounding box center [260, 658] width 208 height 36
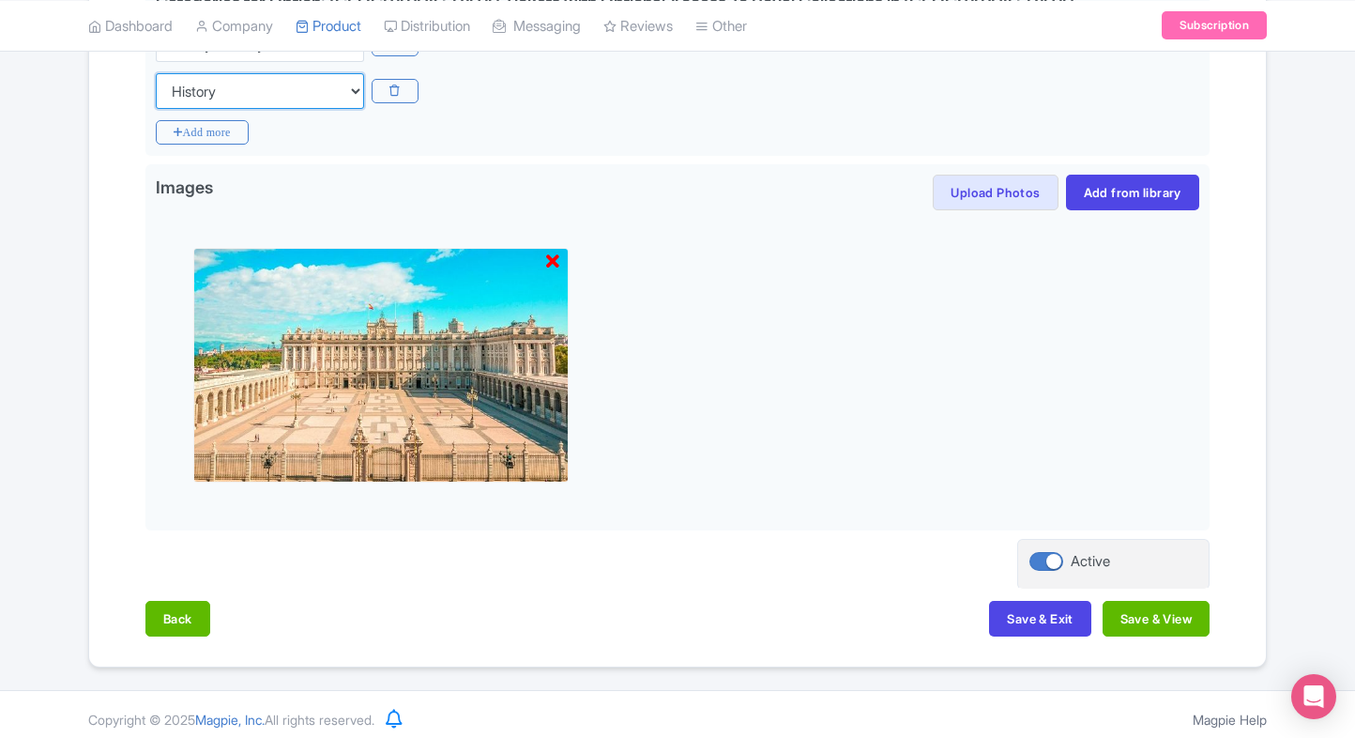
scroll to position [1899, 0]
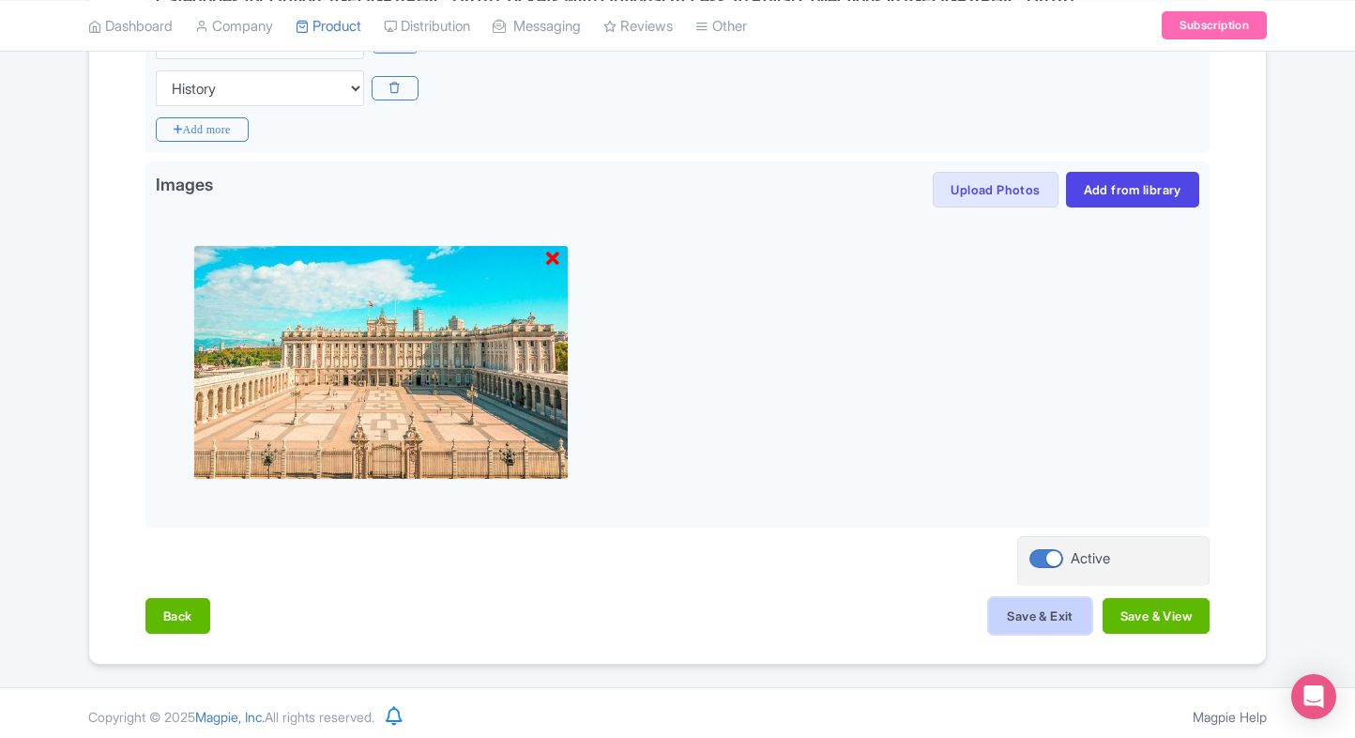
click at [1036, 605] on button "Save & Exit" at bounding box center [1039, 616] width 101 height 36
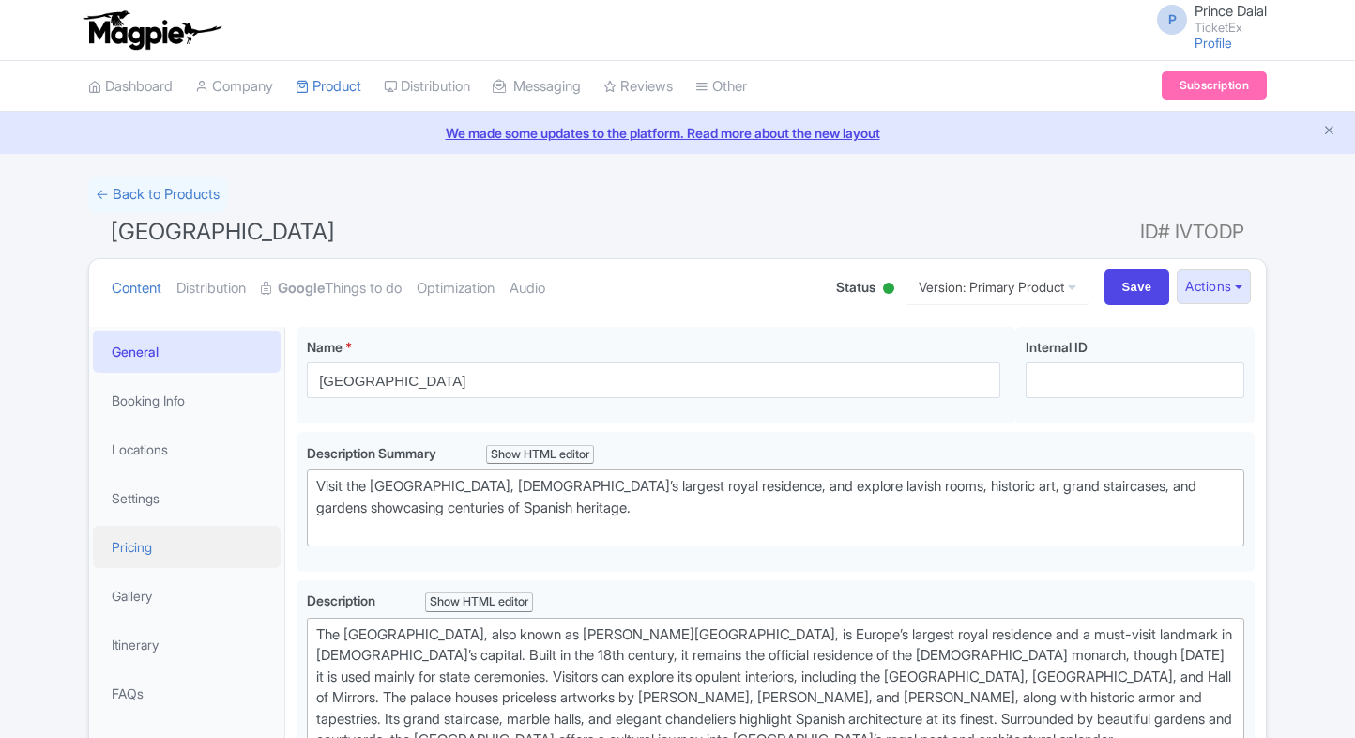
click at [124, 563] on link "Pricing" at bounding box center [187, 547] width 188 height 42
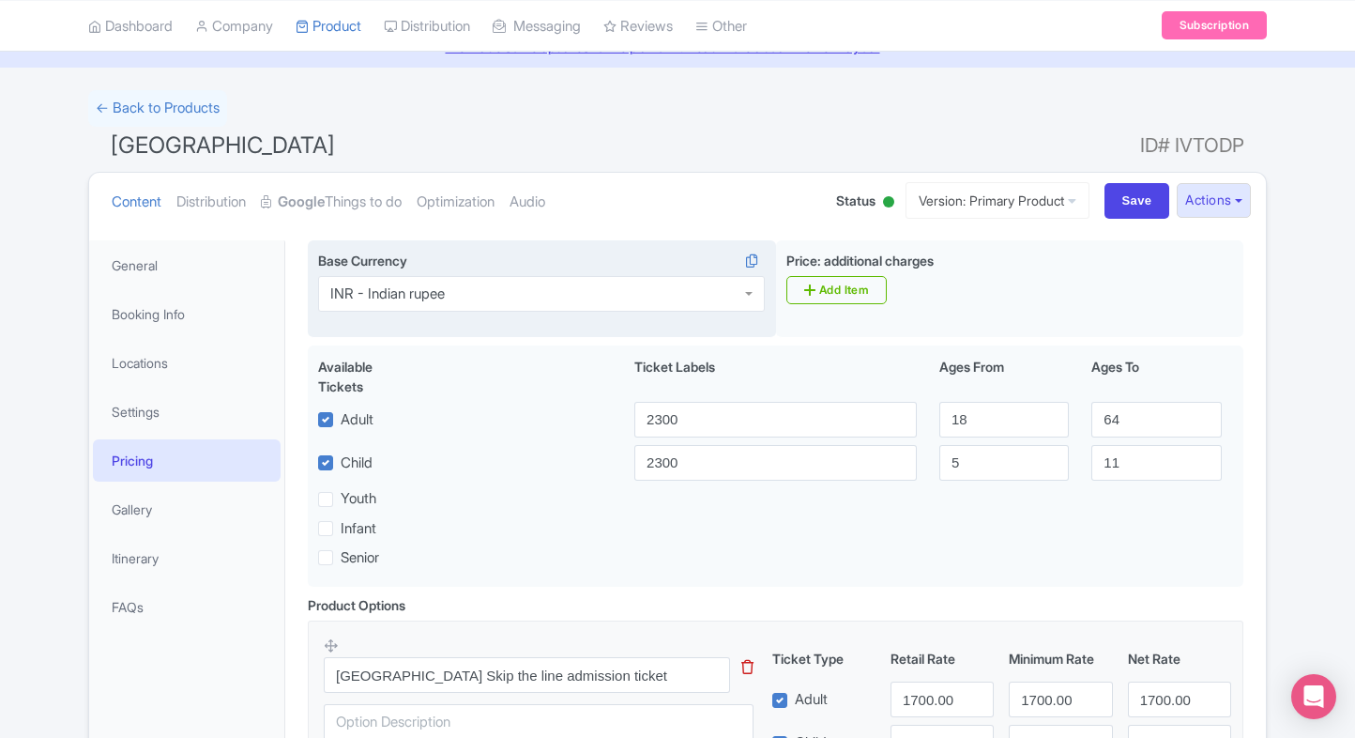
scroll to position [56, 0]
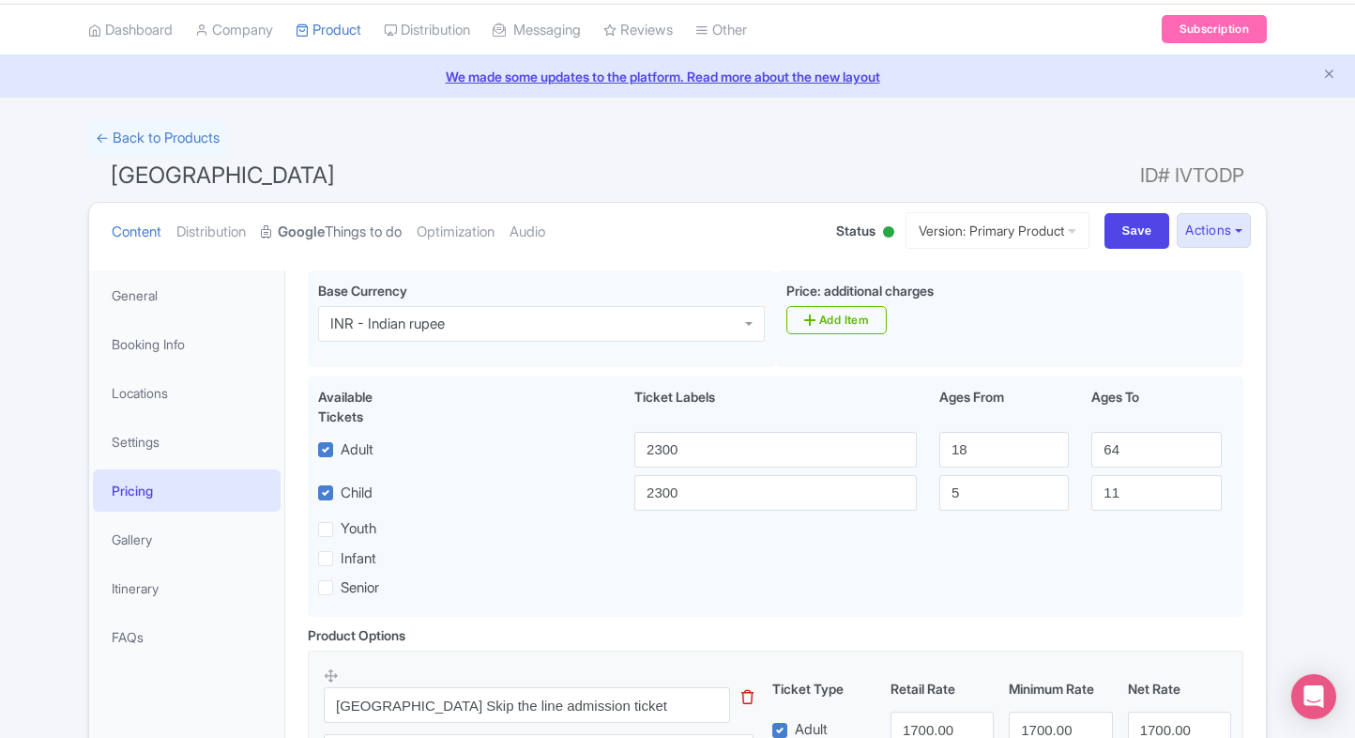
click at [297, 209] on link "Google Things to do" at bounding box center [331, 232] width 141 height 59
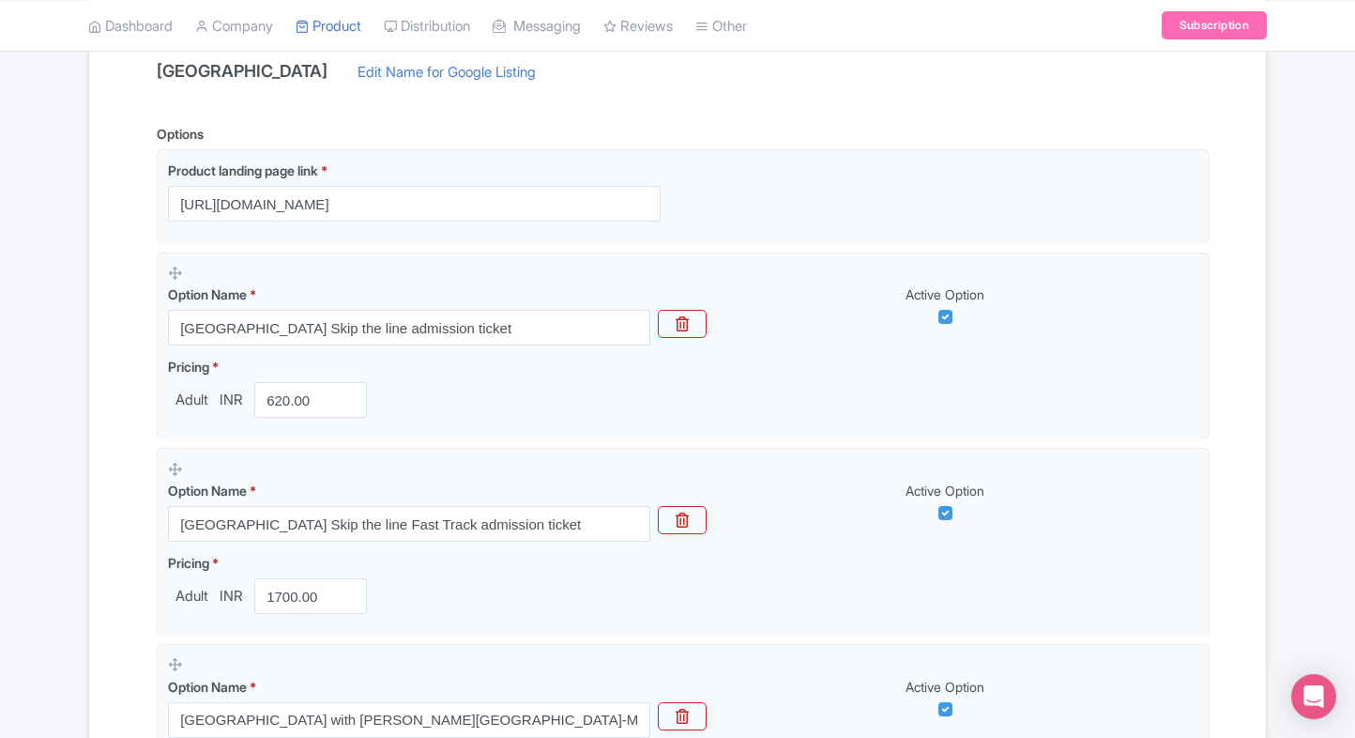
scroll to position [414, 0]
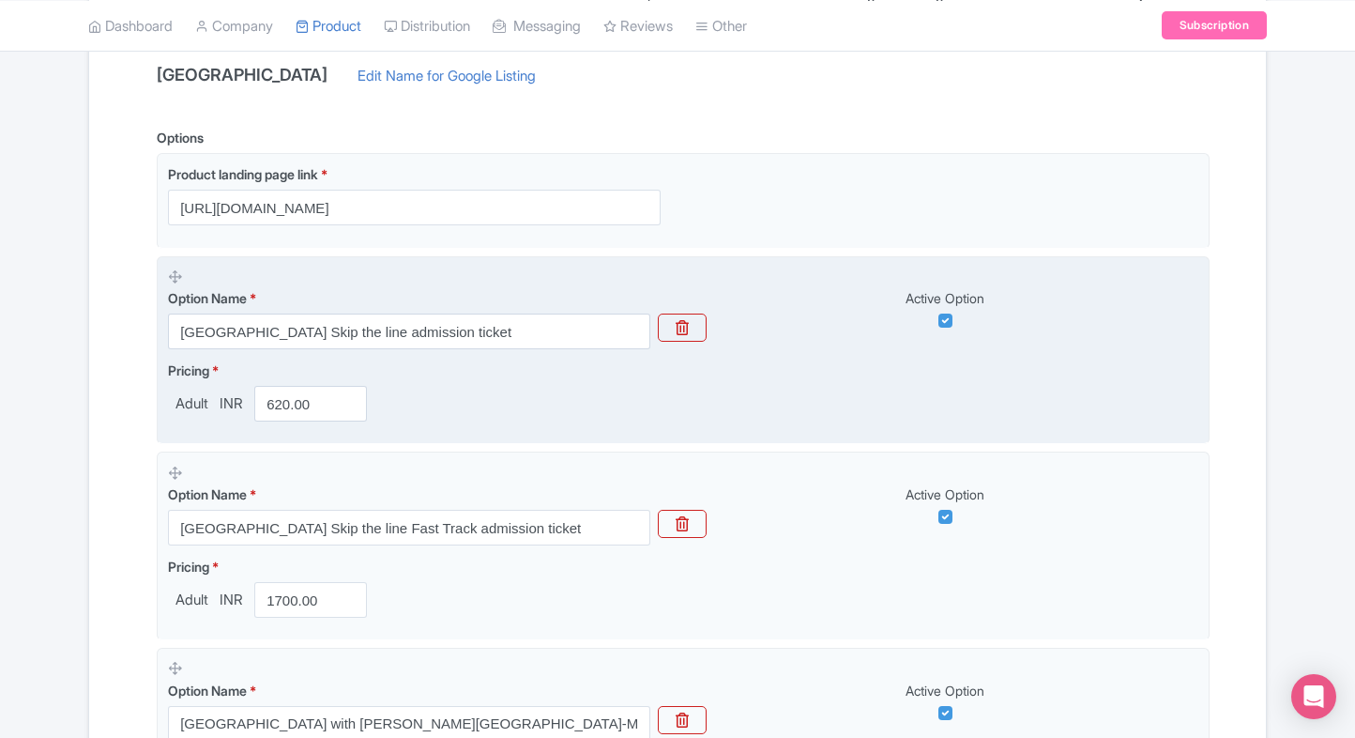
click at [439, 311] on div "Option Name * Royal Palace of Madrid Skip the line admission ticket" at bounding box center [409, 318] width 482 height 61
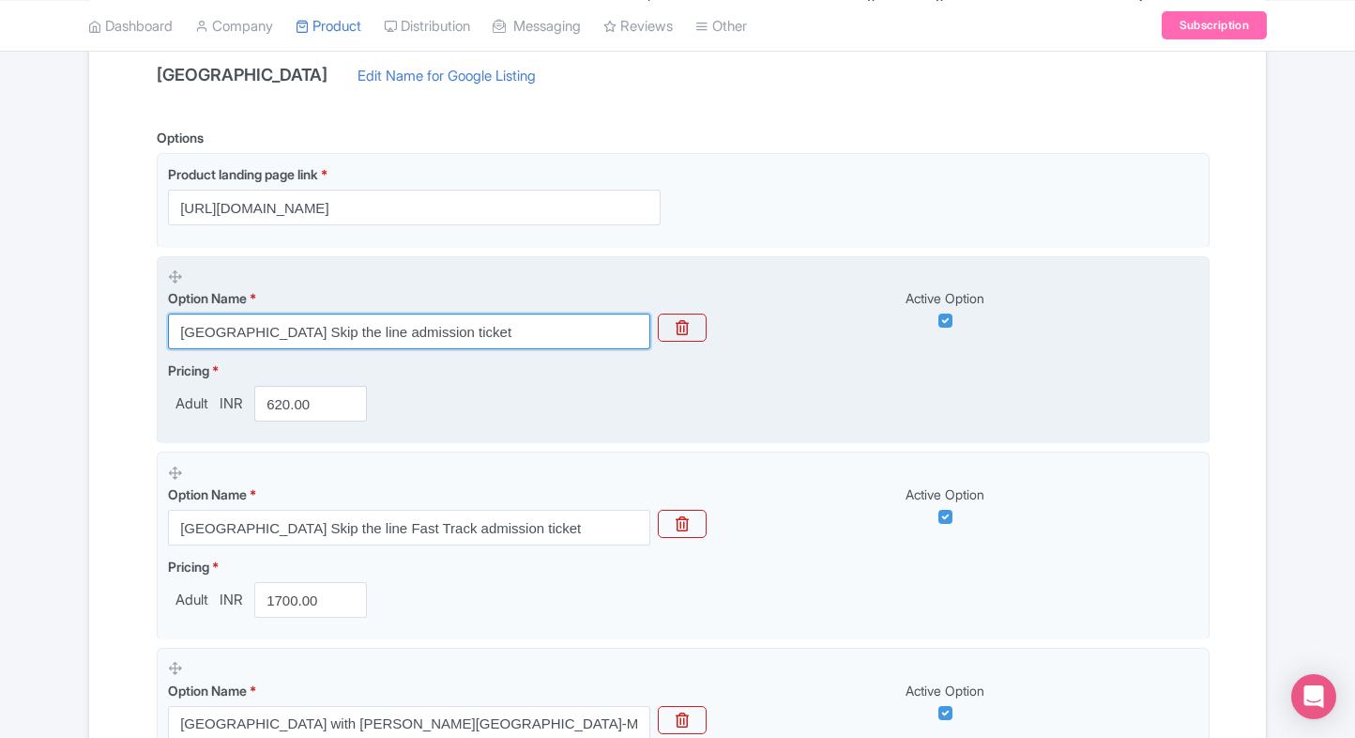
click at [417, 326] on input "[GEOGRAPHIC_DATA] Skip the line admission ticket" at bounding box center [409, 332] width 482 height 36
paste input "Audio Guide(Admission not included)"
type input "Royal Palace of Madrid Audio Guide(Admission not included)"
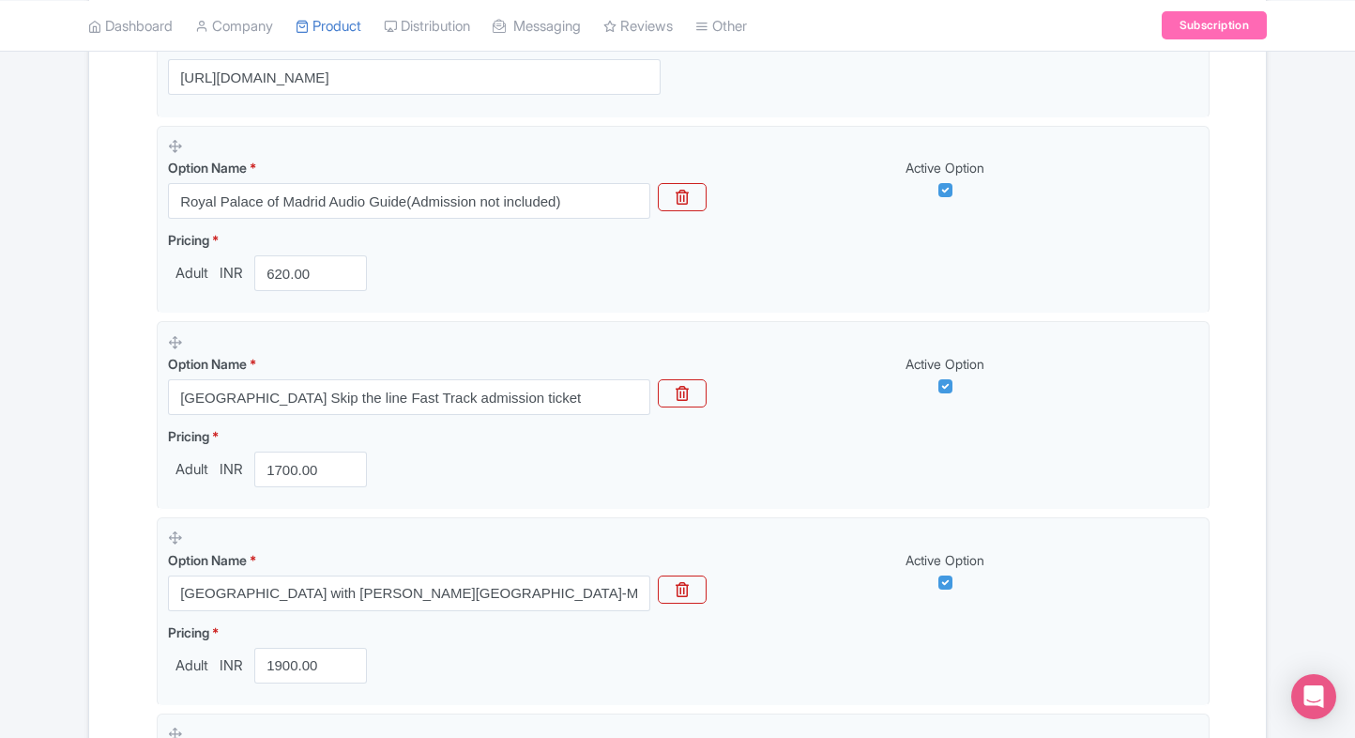
scroll to position [545, 0]
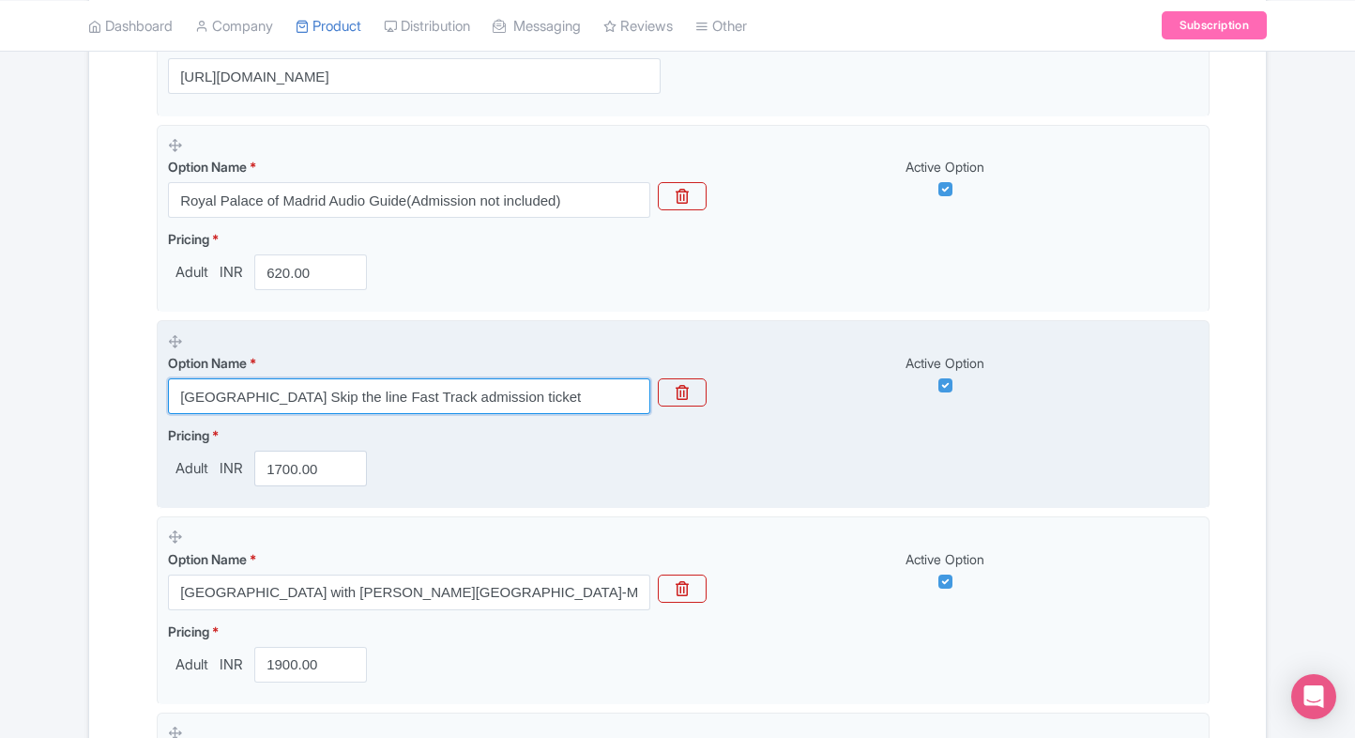
click at [306, 390] on input "[GEOGRAPHIC_DATA] Skip the line Fast Track admission ticket" at bounding box center [409, 396] width 482 height 36
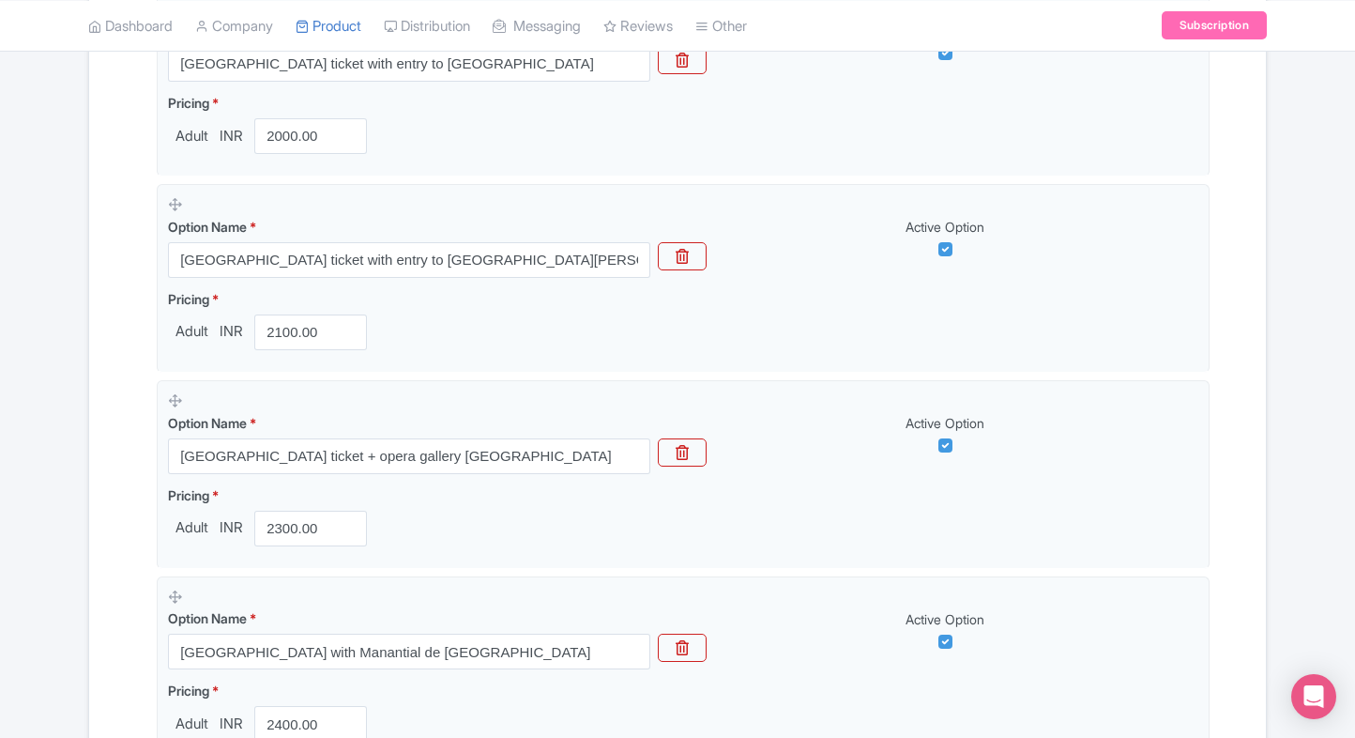
scroll to position [1748, 0]
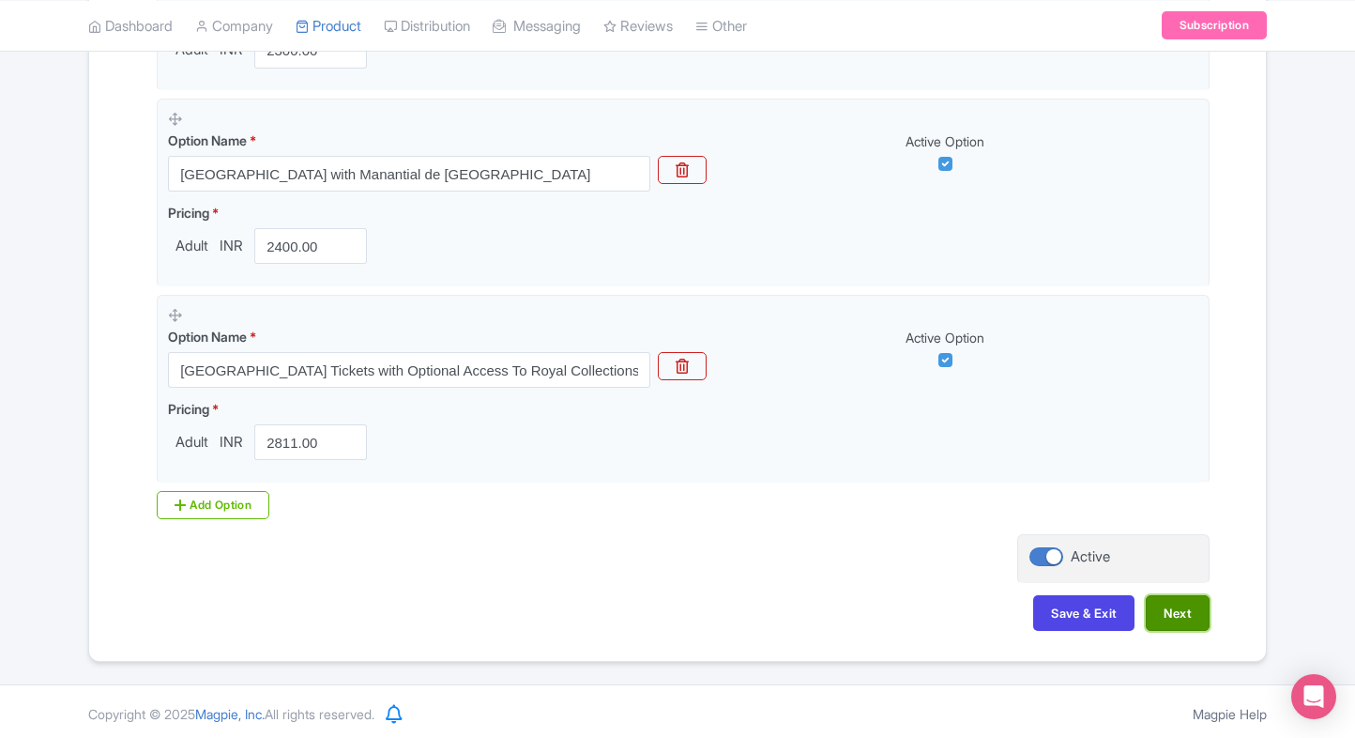
click at [1176, 603] on button "Next" at bounding box center [1178, 613] width 64 height 36
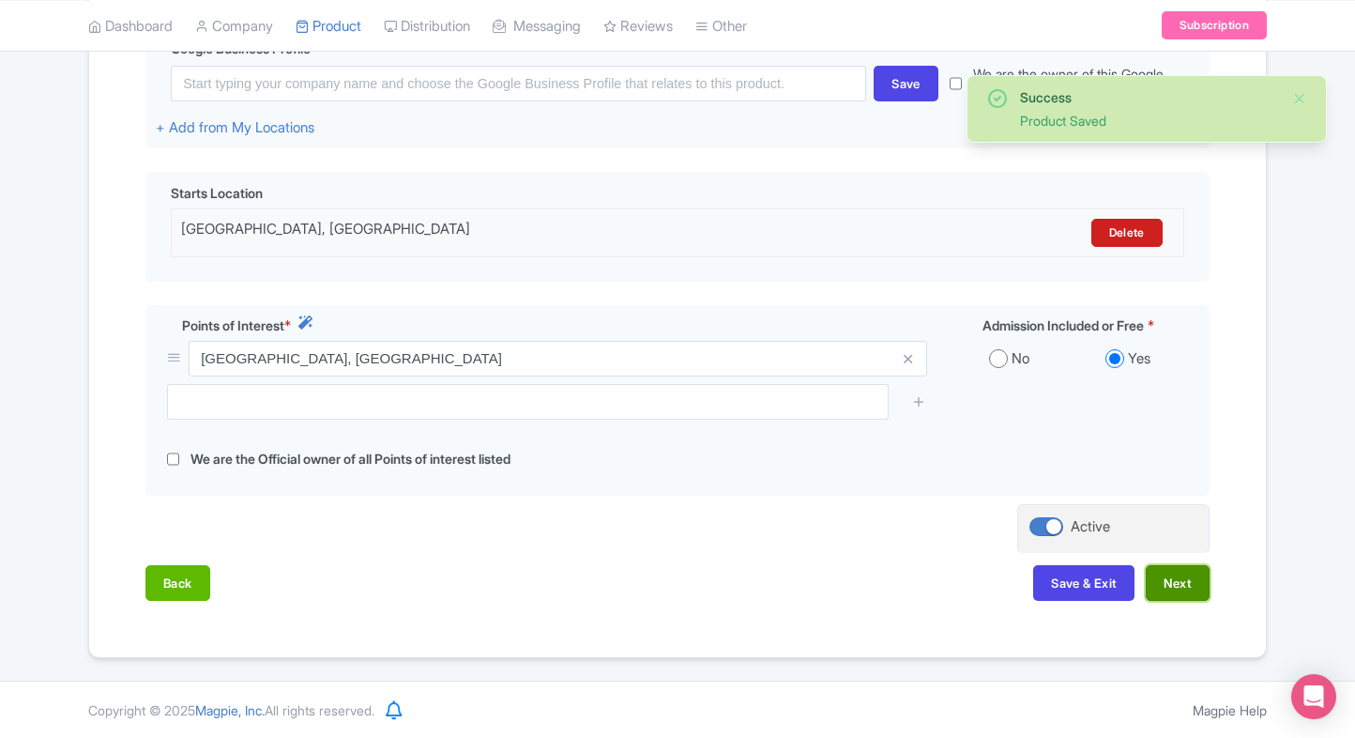
click at [1162, 576] on button "Next" at bounding box center [1178, 583] width 64 height 36
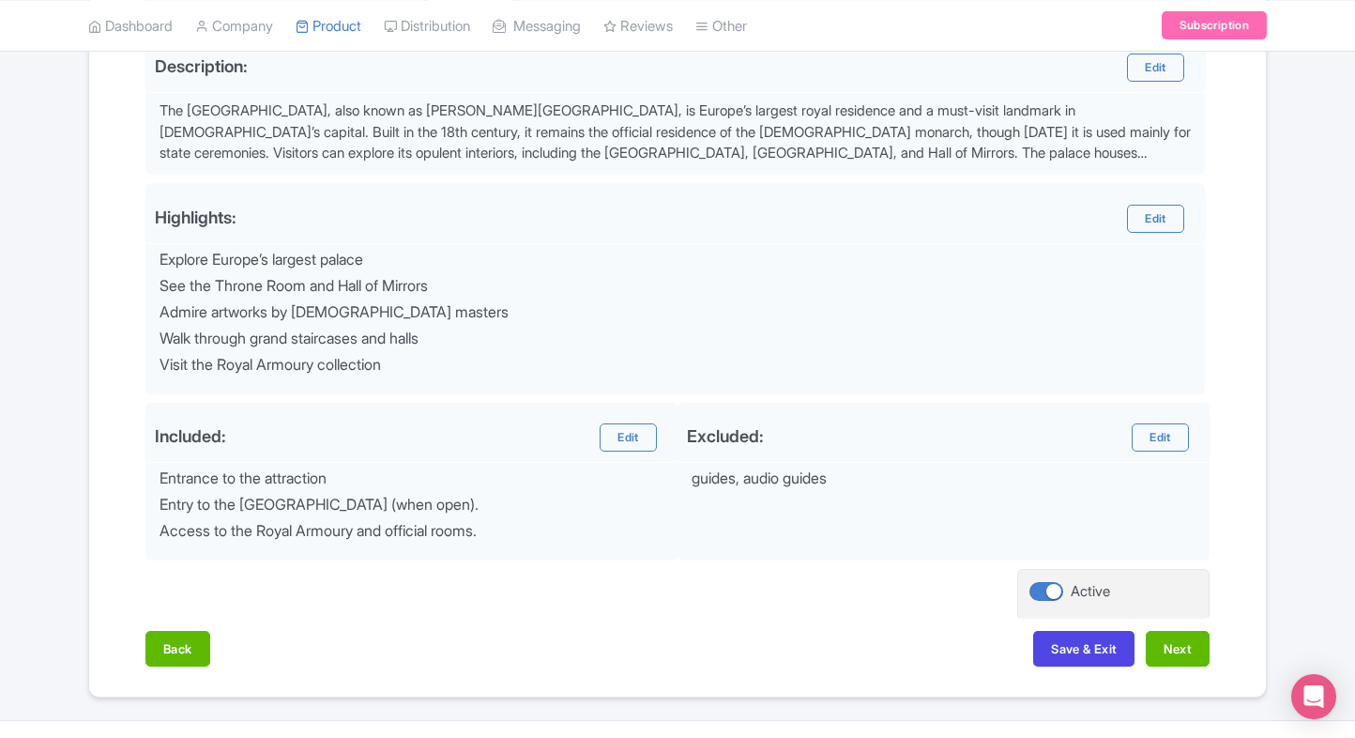
scroll to position [669, 0]
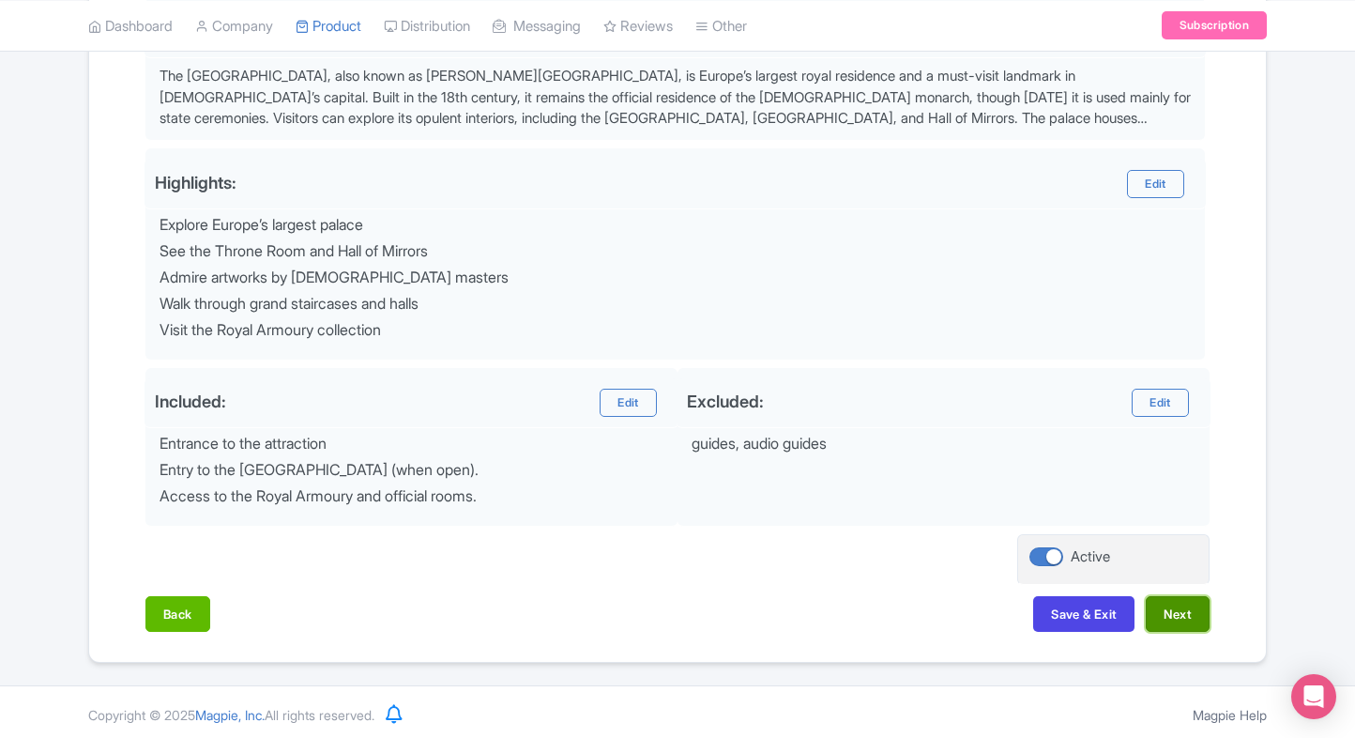
click at [1167, 601] on button "Next" at bounding box center [1178, 614] width 64 height 36
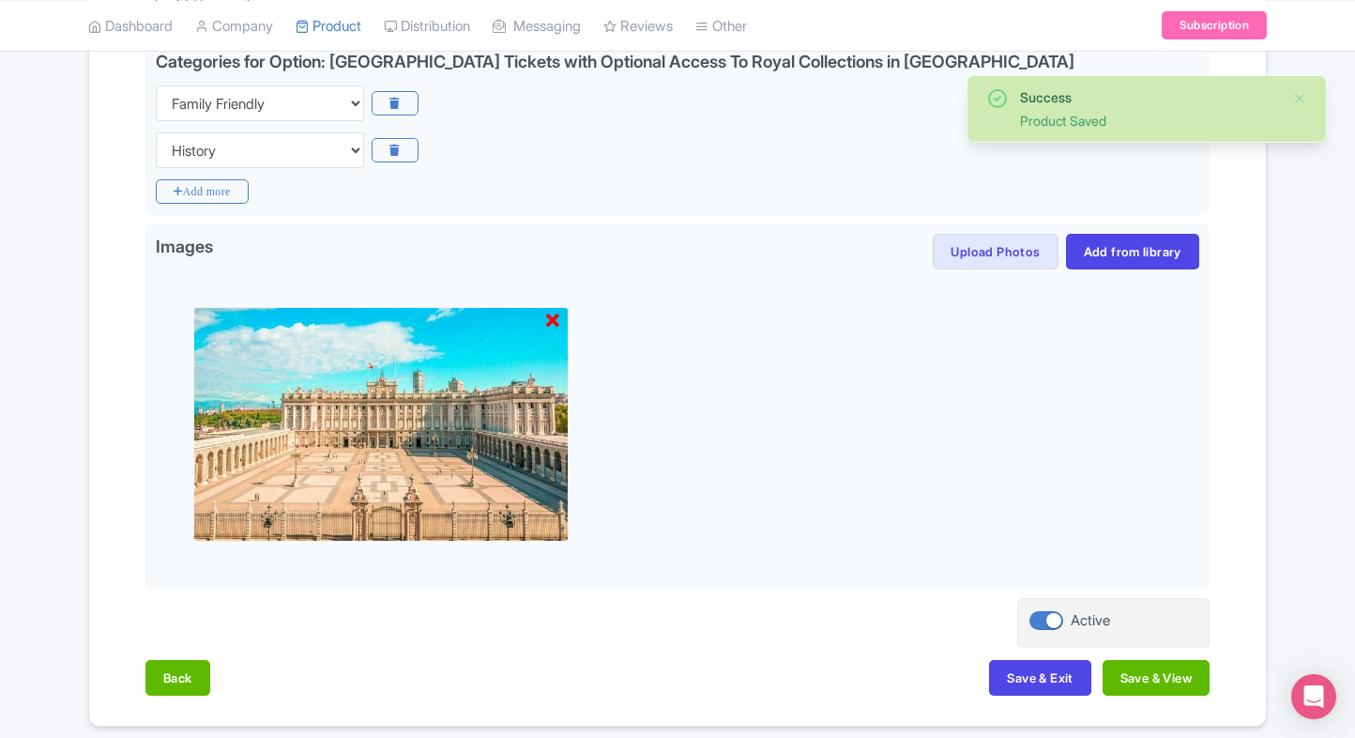
scroll to position [1899, 0]
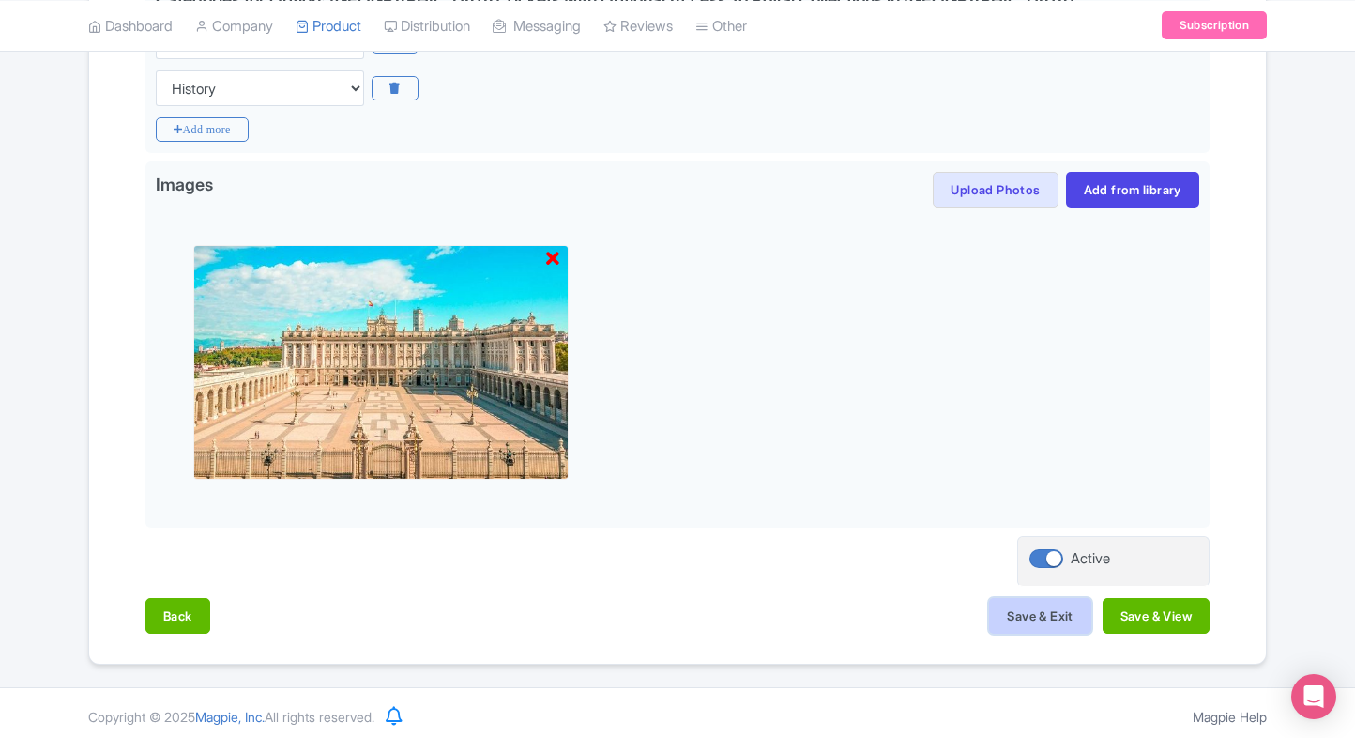
click at [1059, 605] on button "Save & Exit" at bounding box center [1039, 616] width 101 height 36
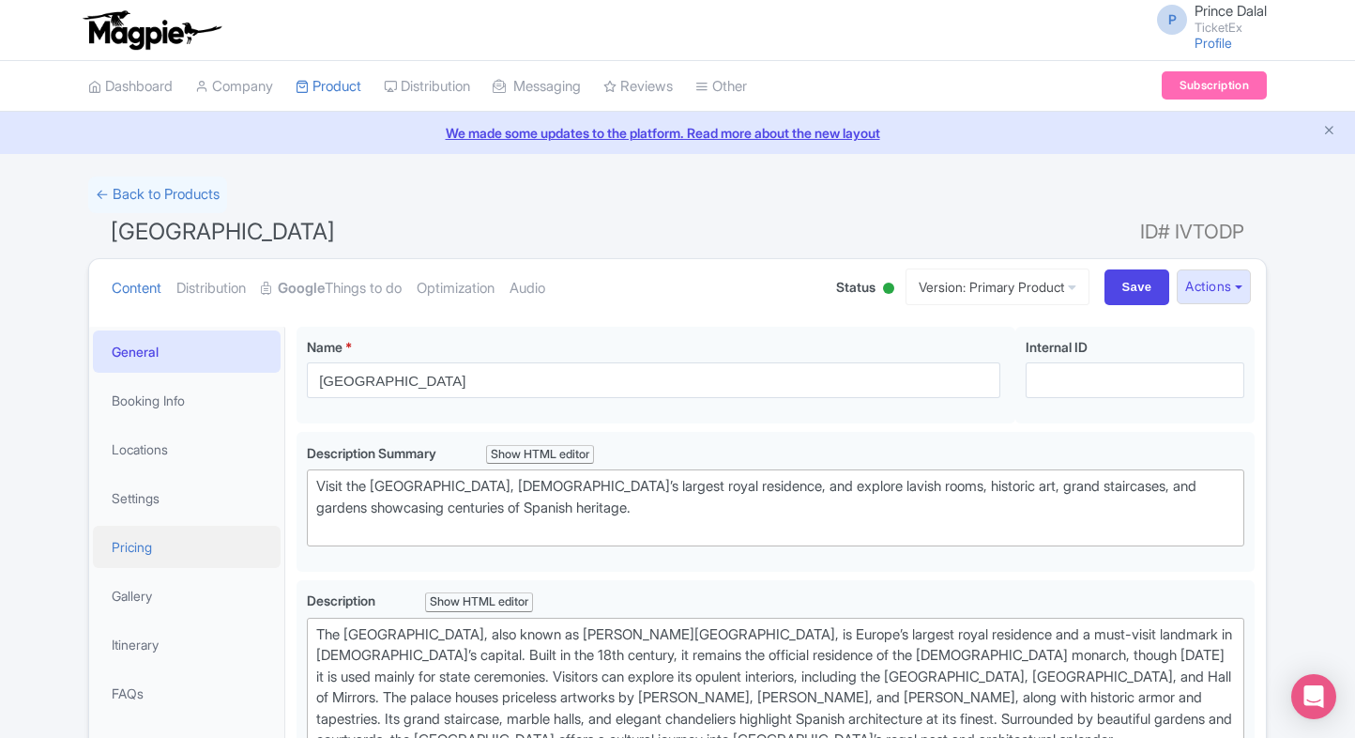
click at [143, 557] on link "Pricing" at bounding box center [187, 547] width 188 height 42
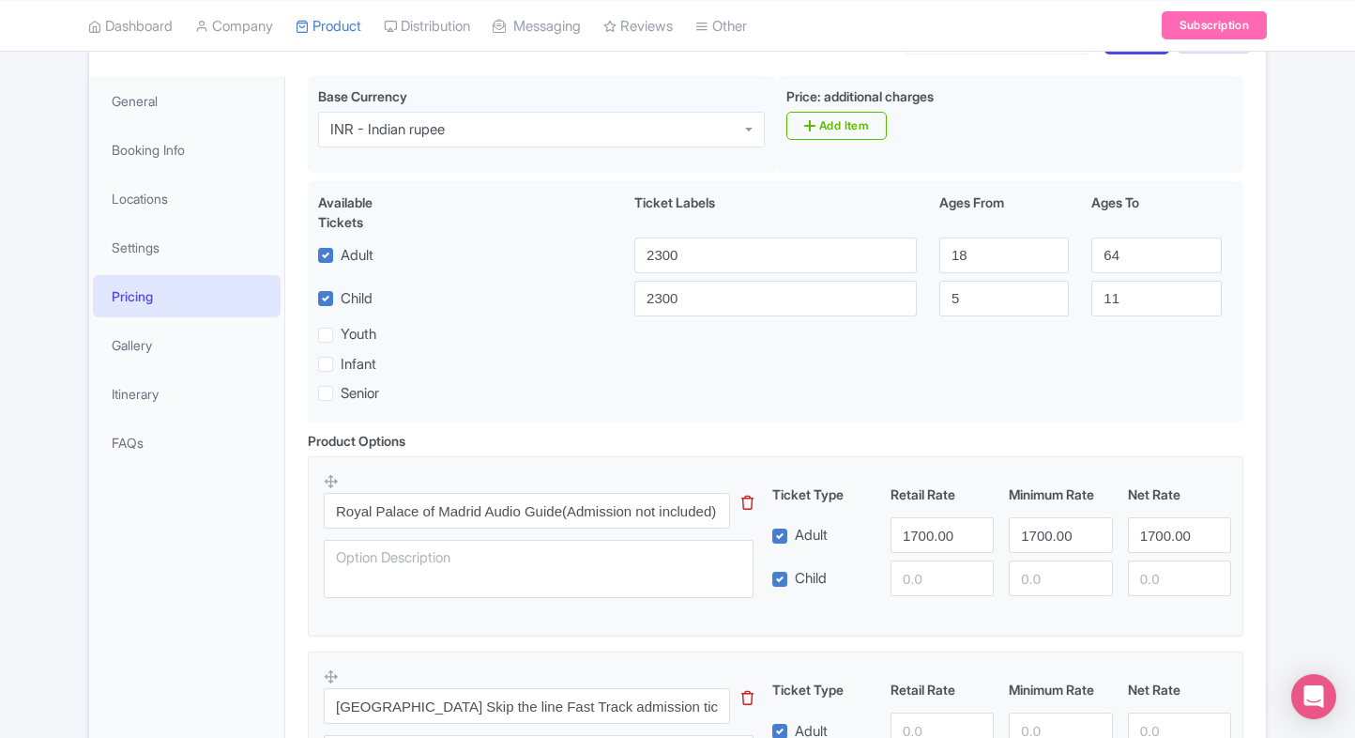
scroll to position [315, 0]
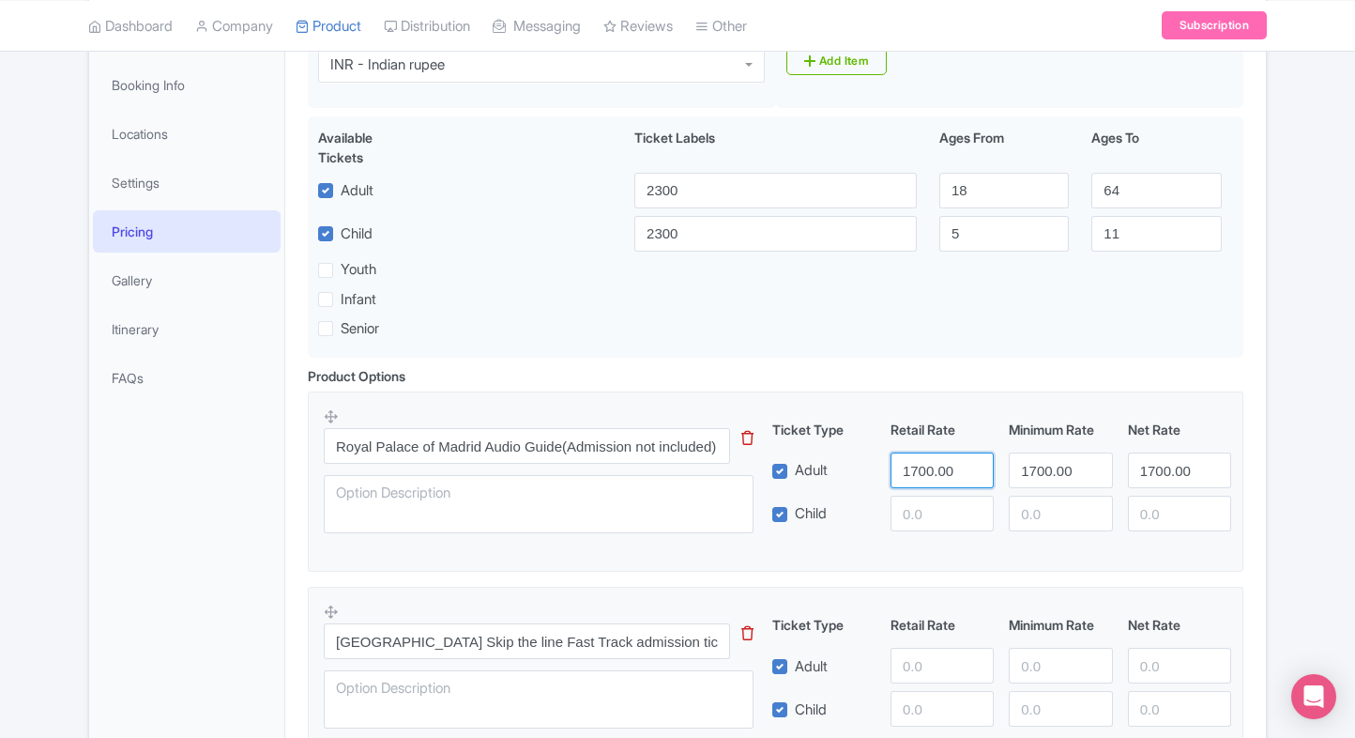
click at [921, 452] on input "1700.00" at bounding box center [942, 470] width 103 height 36
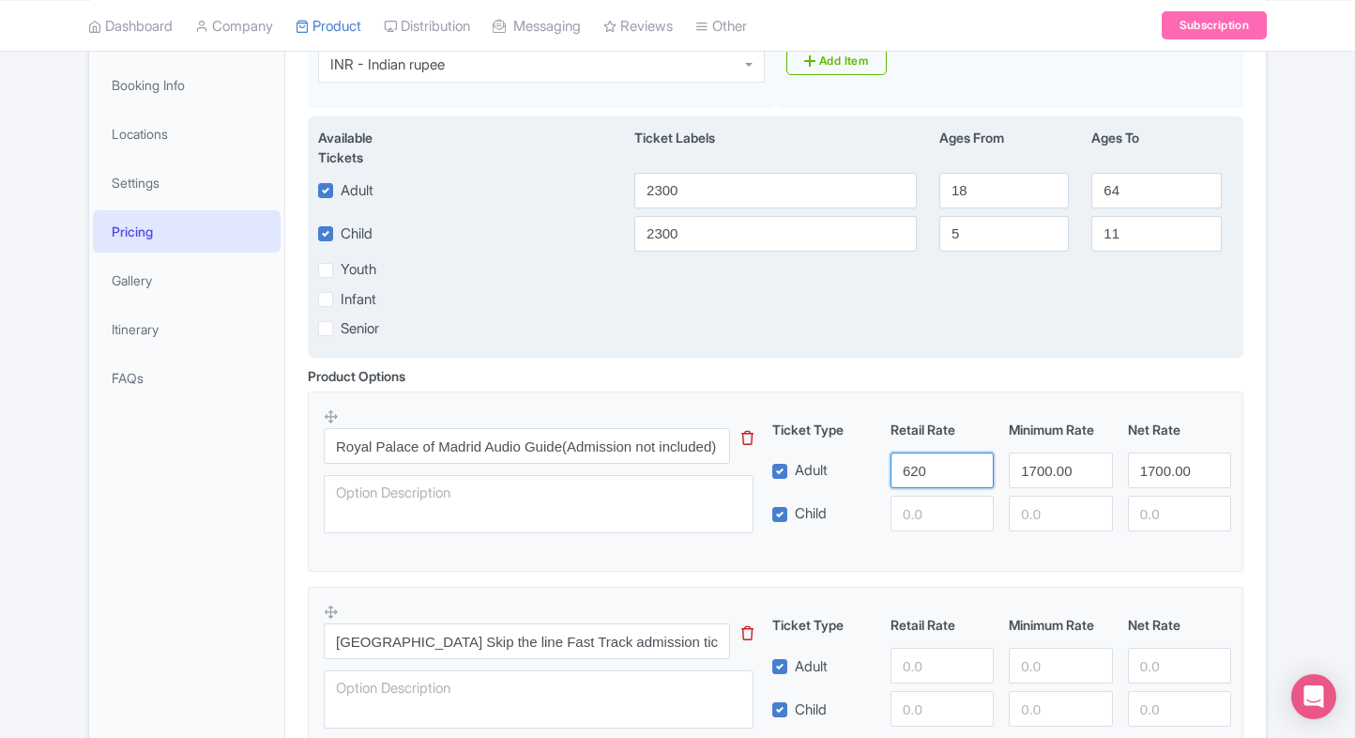
type input "620"
click at [758, 196] on input "2300" at bounding box center [776, 191] width 283 height 36
paste input "62"
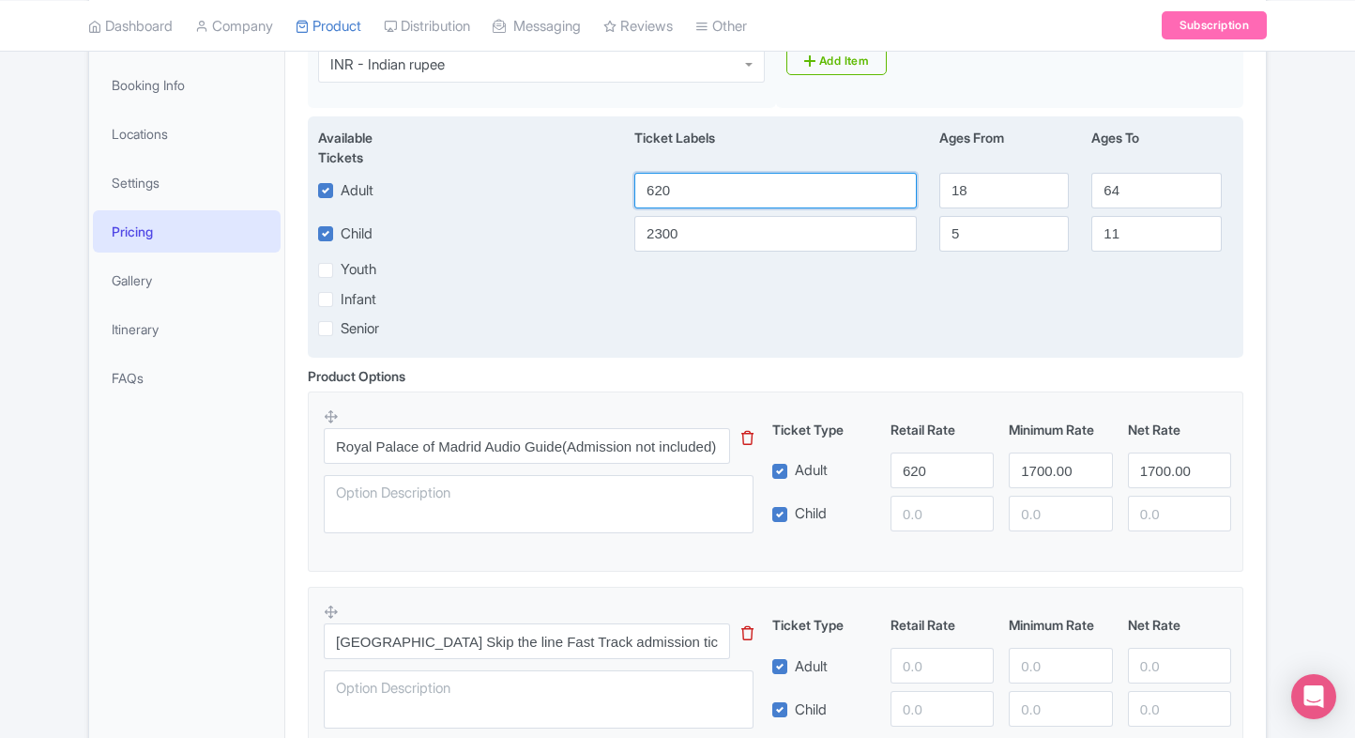
type input "620"
click at [736, 233] on input "2300" at bounding box center [776, 234] width 283 height 36
paste input "62"
click at [736, 233] on input "620" at bounding box center [776, 234] width 283 height 36
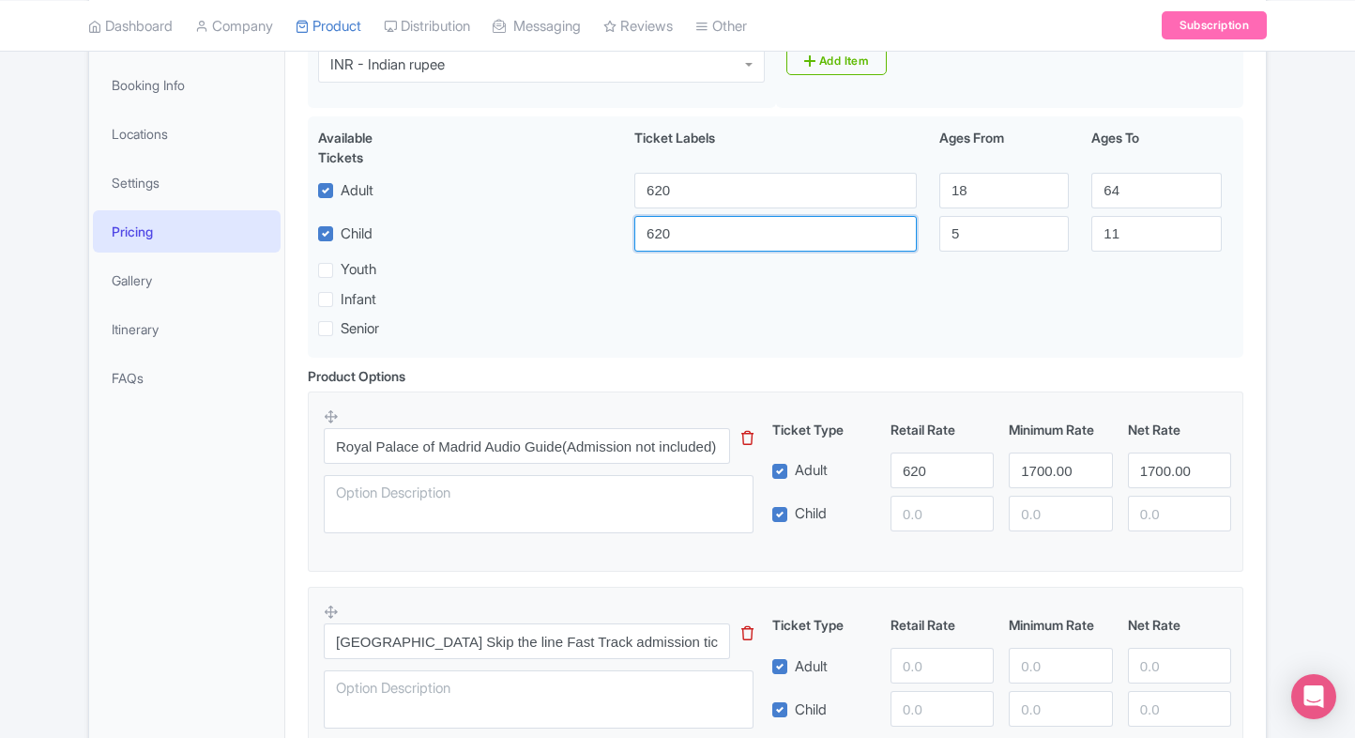
type input "620"
paste input "620"
click at [912, 502] on input "620" at bounding box center [942, 514] width 103 height 36
type input "620"
click at [1055, 471] on input "1700.00" at bounding box center [1060, 470] width 103 height 36
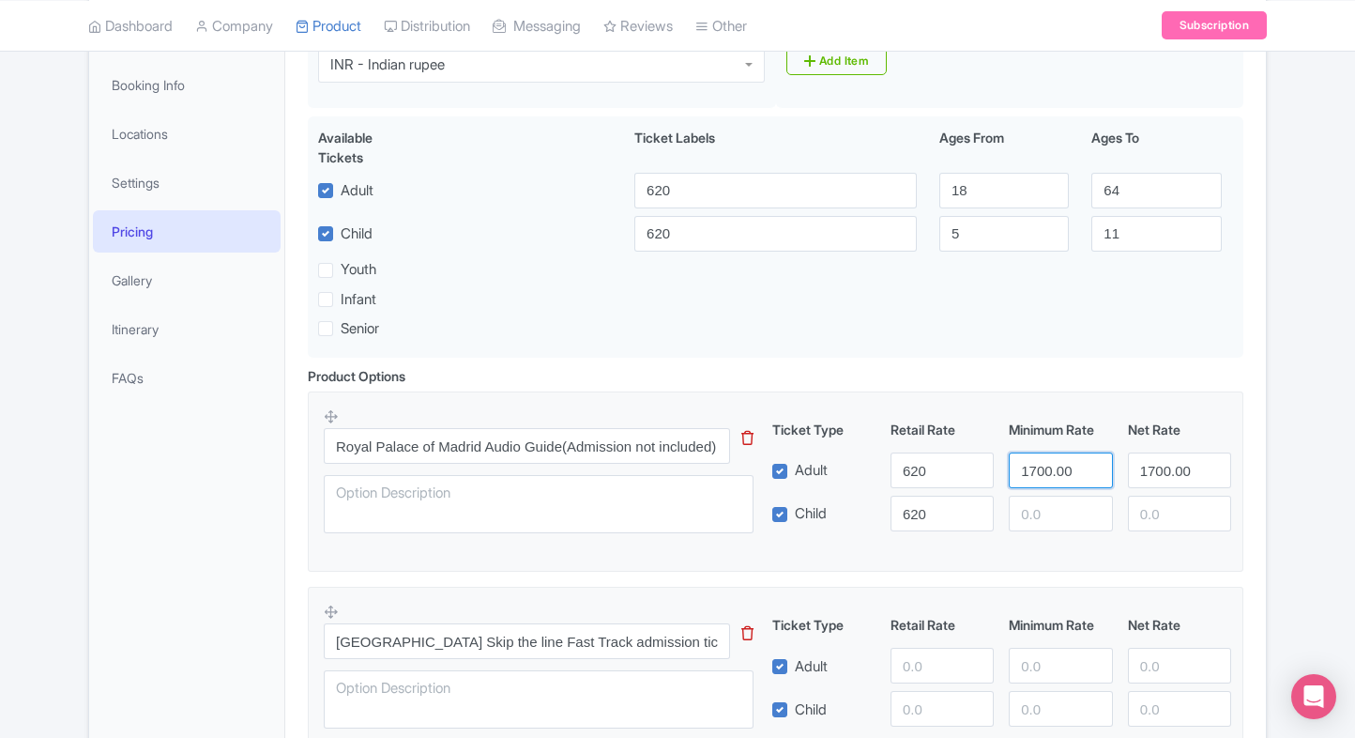
click at [1055, 471] on input "1700.00" at bounding box center [1060, 470] width 103 height 36
paste input "62"
type input "620"
click at [1051, 503] on input "number" at bounding box center [1060, 514] width 103 height 36
paste input "620"
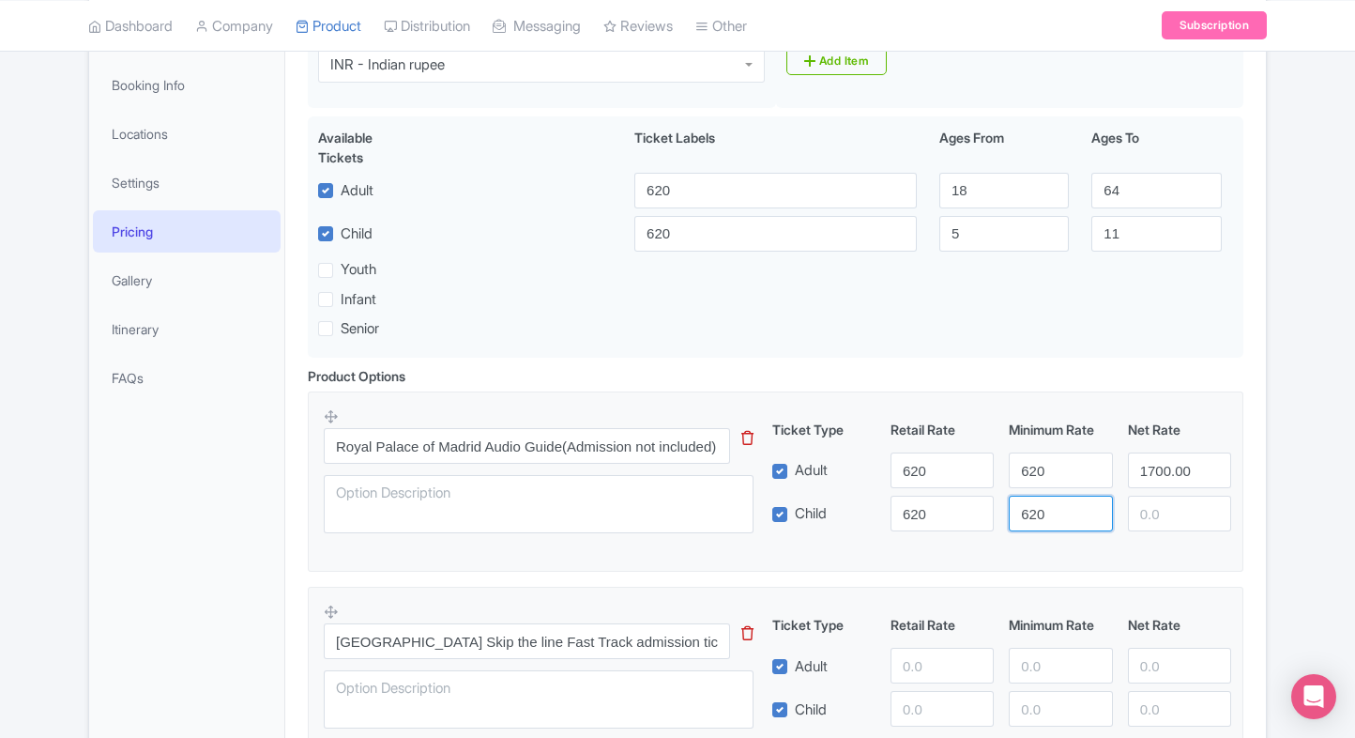
drag, startPoint x: 1051, startPoint y: 503, endPoint x: 1154, endPoint y: 475, distance: 106.1
click at [1154, 475] on div "Ticket Type Retail Rate Minimum Rate Net Rate Adult 620 620 1700.00 Child 620 6…" at bounding box center [1002, 476] width 452 height 112
type input "620"
click at [1154, 475] on input "1700.00" at bounding box center [1179, 470] width 103 height 36
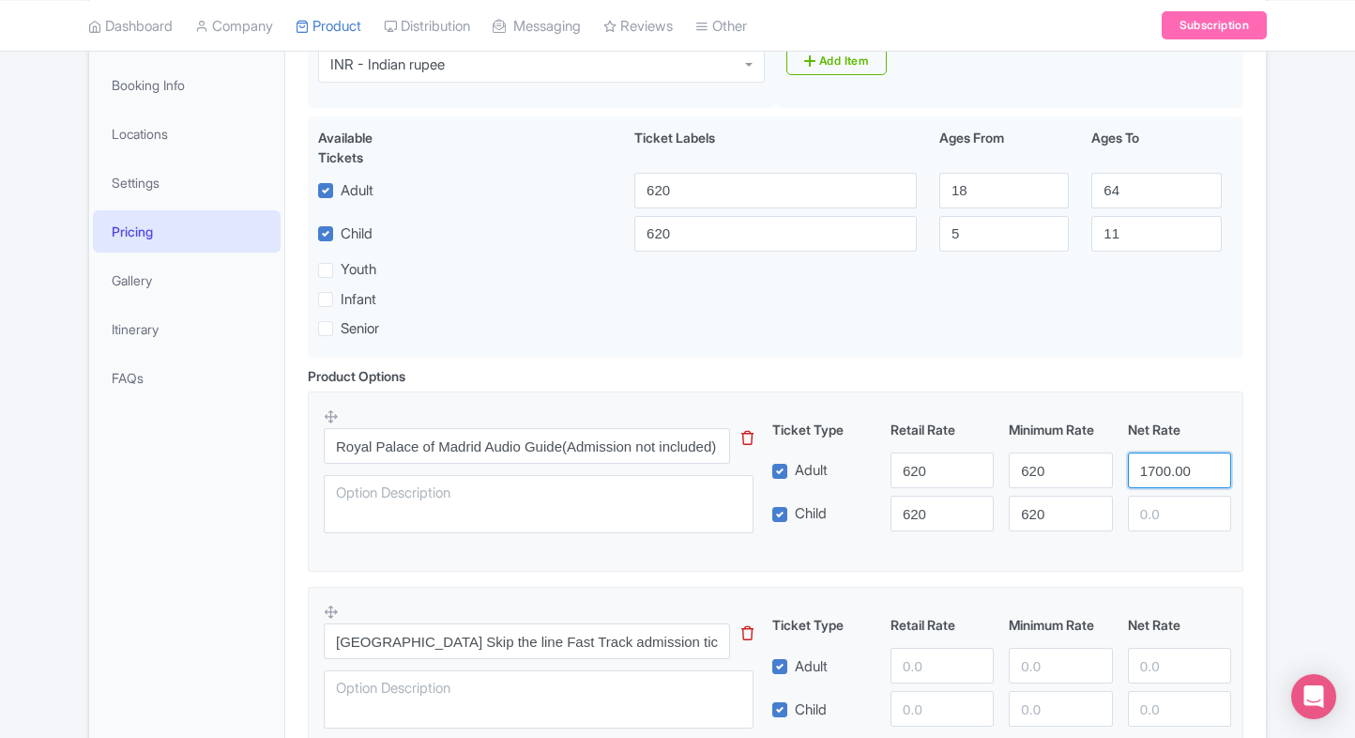
paste input "62"
click at [1154, 475] on input "620" at bounding box center [1179, 470] width 103 height 36
type input "620"
paste input "620"
click at [1155, 521] on input "number" at bounding box center [1179, 514] width 103 height 36
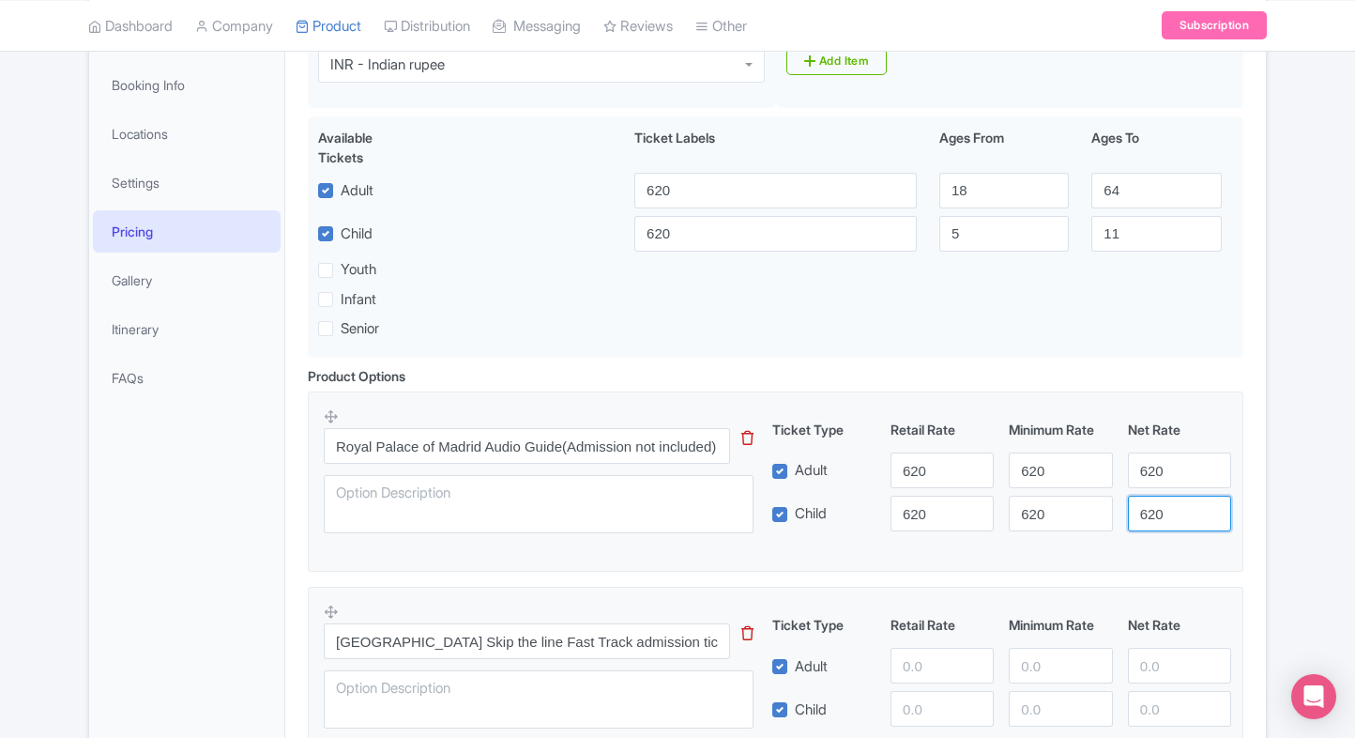
type input "620"
click at [1213, 556] on fieldset "Royal Palace of Madrid Audio Guide(Admission not included) This tip has not dat…" at bounding box center [776, 481] width 936 height 180
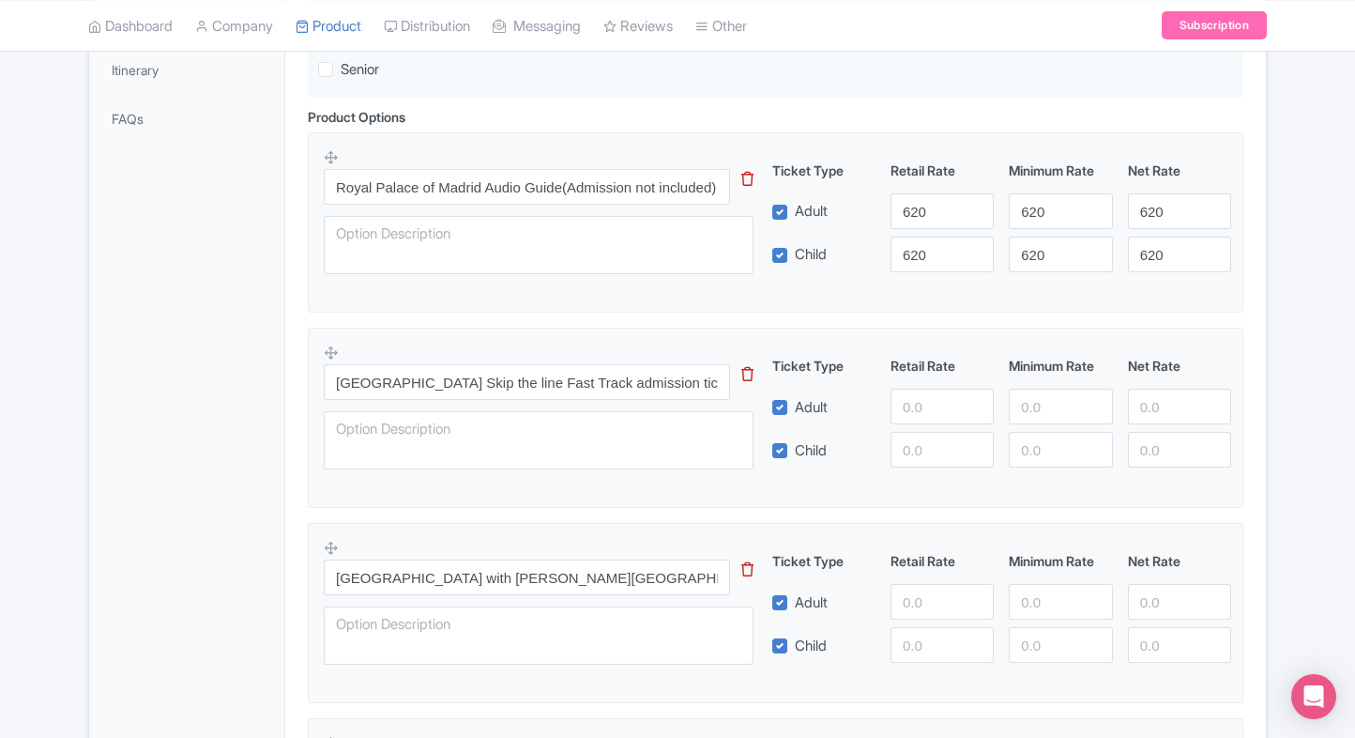
scroll to position [577, 0]
click at [913, 404] on input "number" at bounding box center [942, 404] width 103 height 36
type input "1700"
paste input "1700"
click at [925, 448] on input "number" at bounding box center [942, 447] width 103 height 36
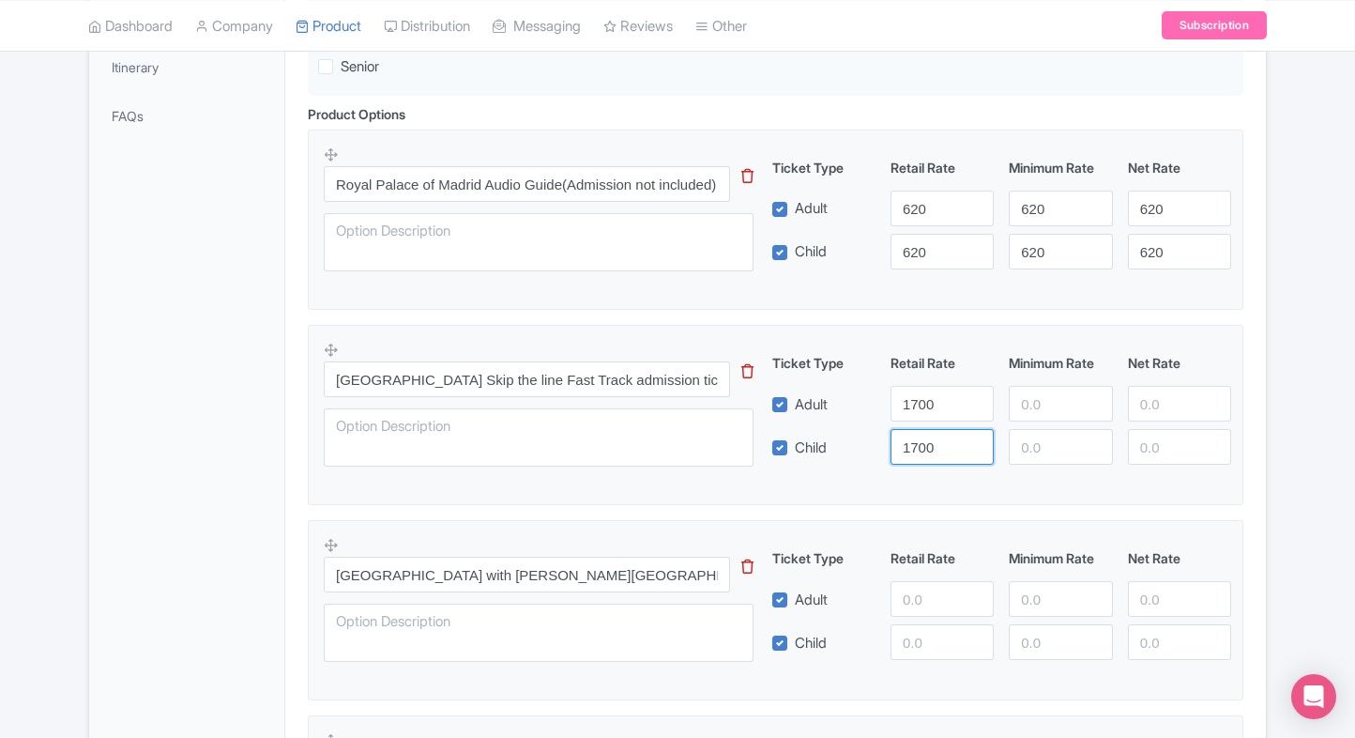
type input "1700"
paste input "1700"
click at [1069, 392] on input "1700" at bounding box center [1060, 404] width 103 height 36
type input "1700"
paste input "1700"
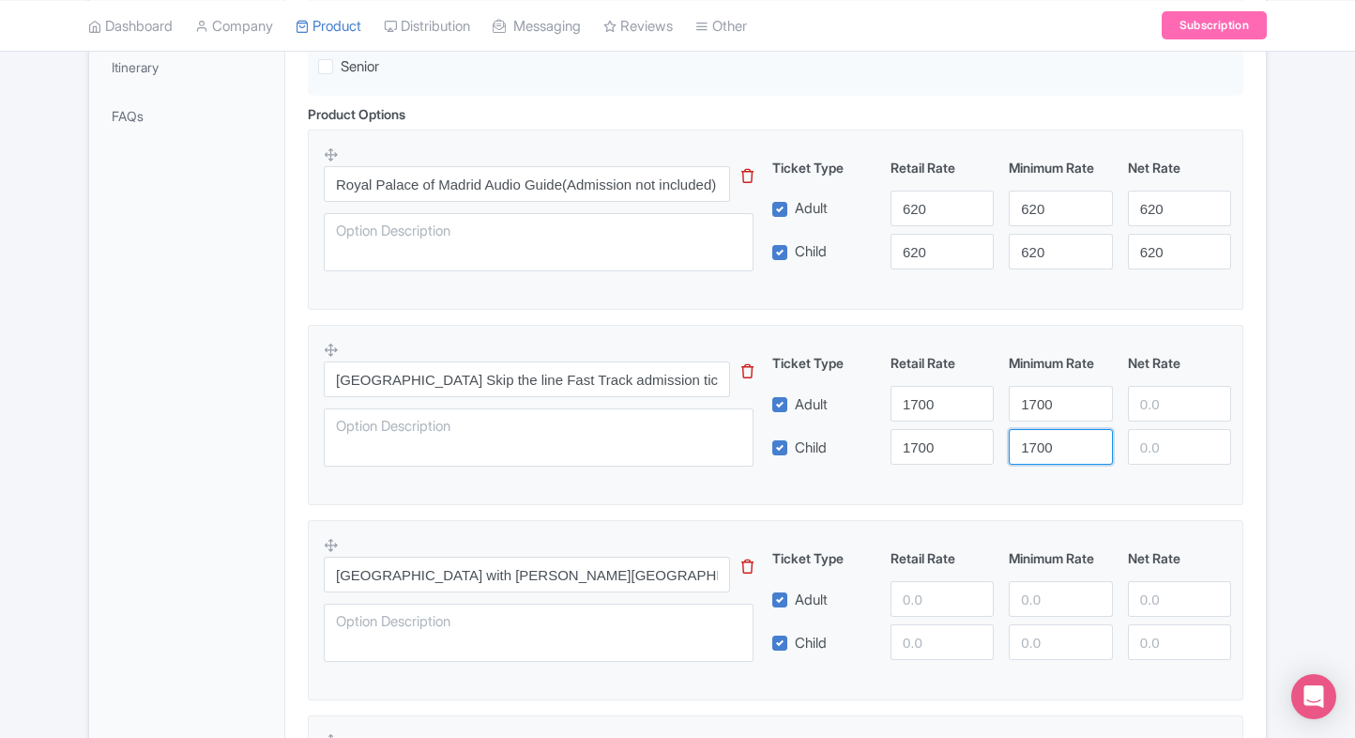
click at [1044, 437] on input "1700" at bounding box center [1060, 447] width 103 height 36
type input "1700"
paste input "1700"
click at [1173, 404] on input "1700" at bounding box center [1179, 404] width 103 height 36
type input "1700"
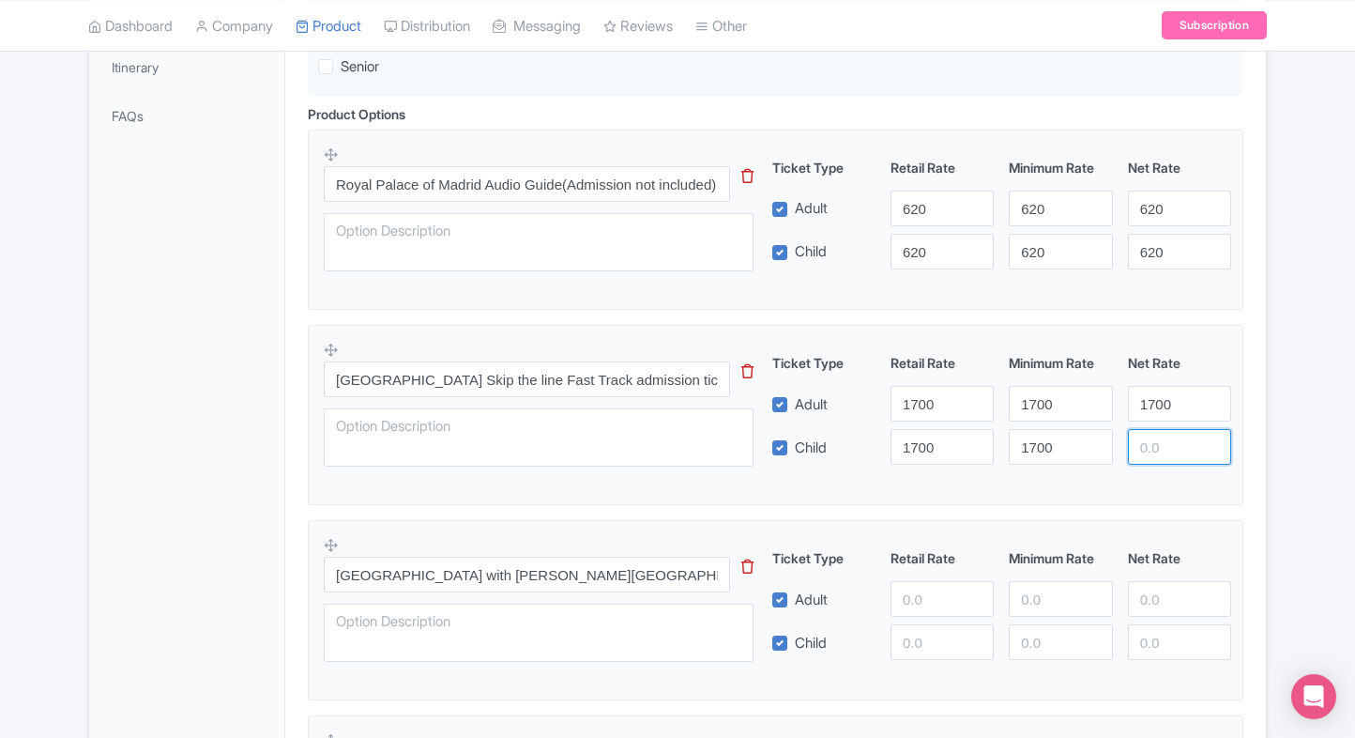
paste input "1700"
click at [1164, 447] on input "1700" at bounding box center [1179, 447] width 103 height 36
type input "1700"
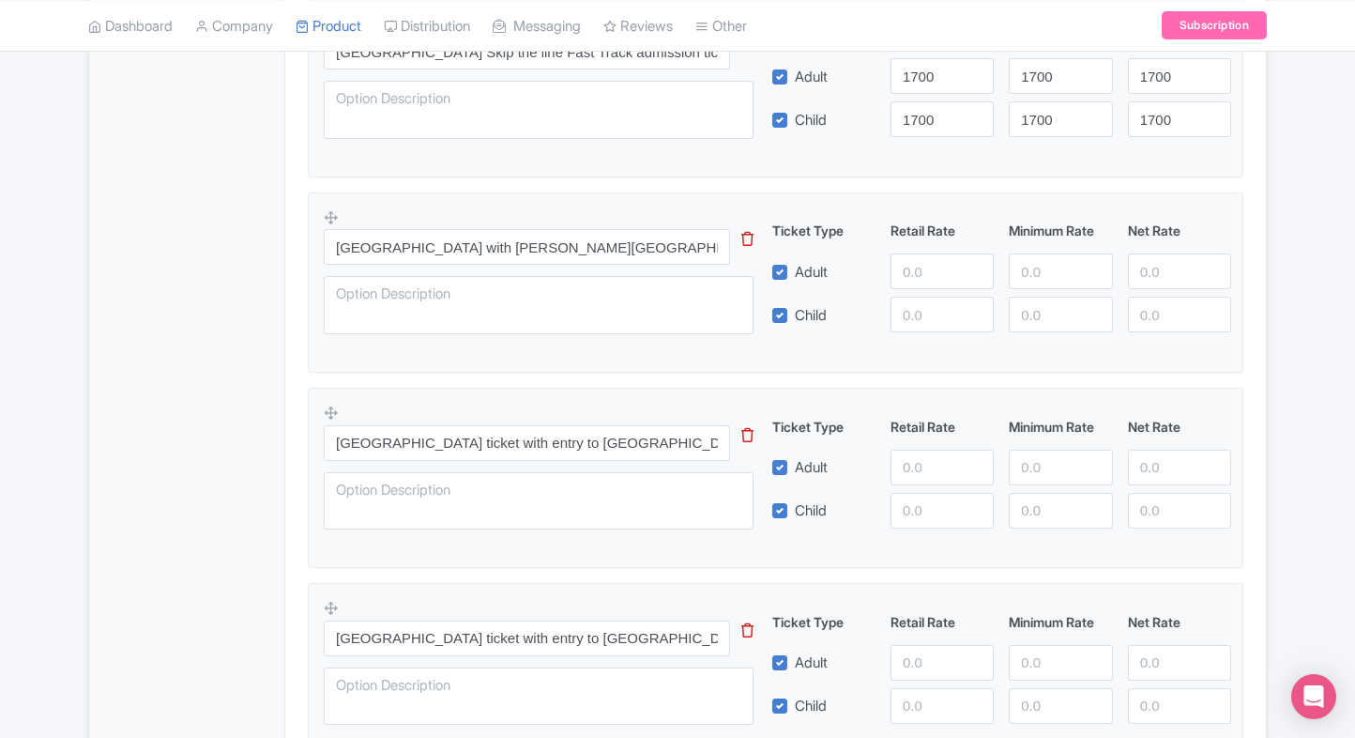
scroll to position [908, 0]
click at [910, 235] on div "Retail Rate" at bounding box center [942, 228] width 118 height 20
click at [912, 268] on input "number" at bounding box center [942, 269] width 103 height 36
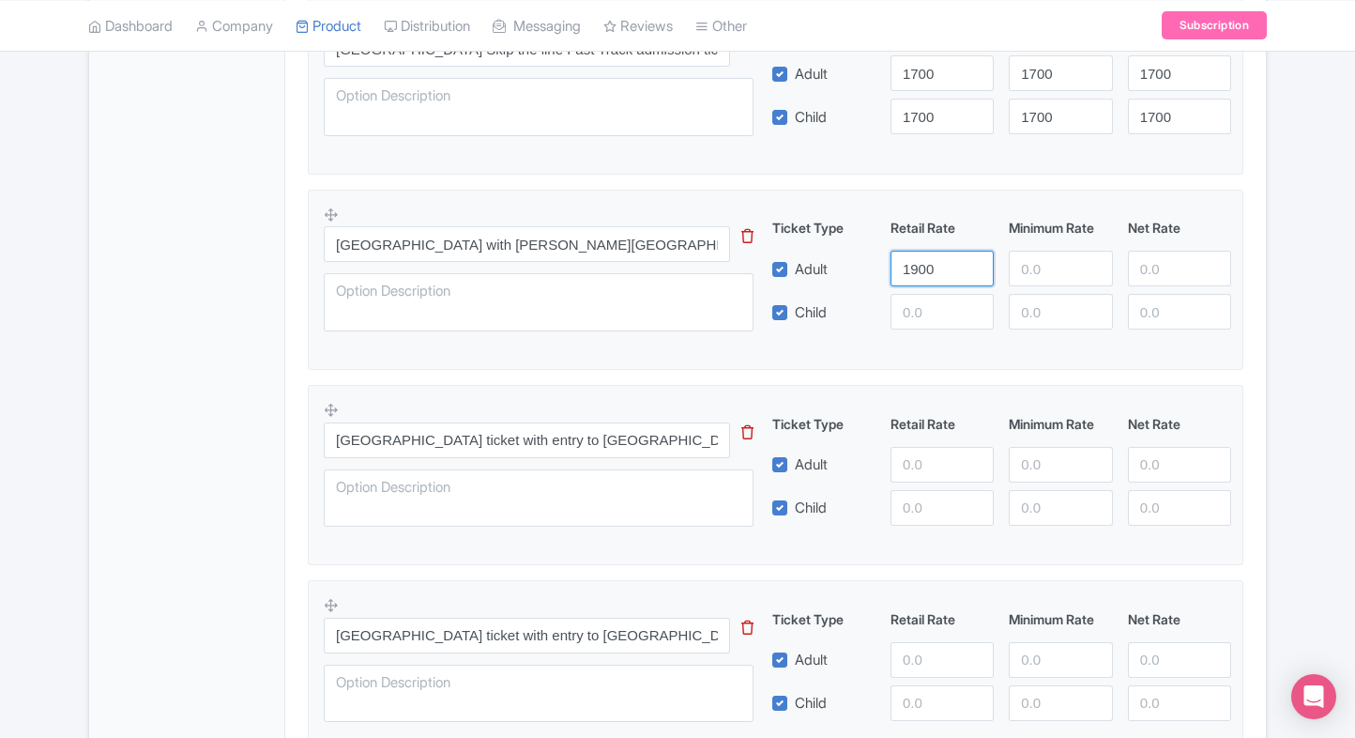
type input "1900"
paste input "1900"
click at [920, 314] on input "1900" at bounding box center [942, 312] width 103 height 36
type input "1900"
click at [1044, 272] on input "number" at bounding box center [1060, 269] width 103 height 36
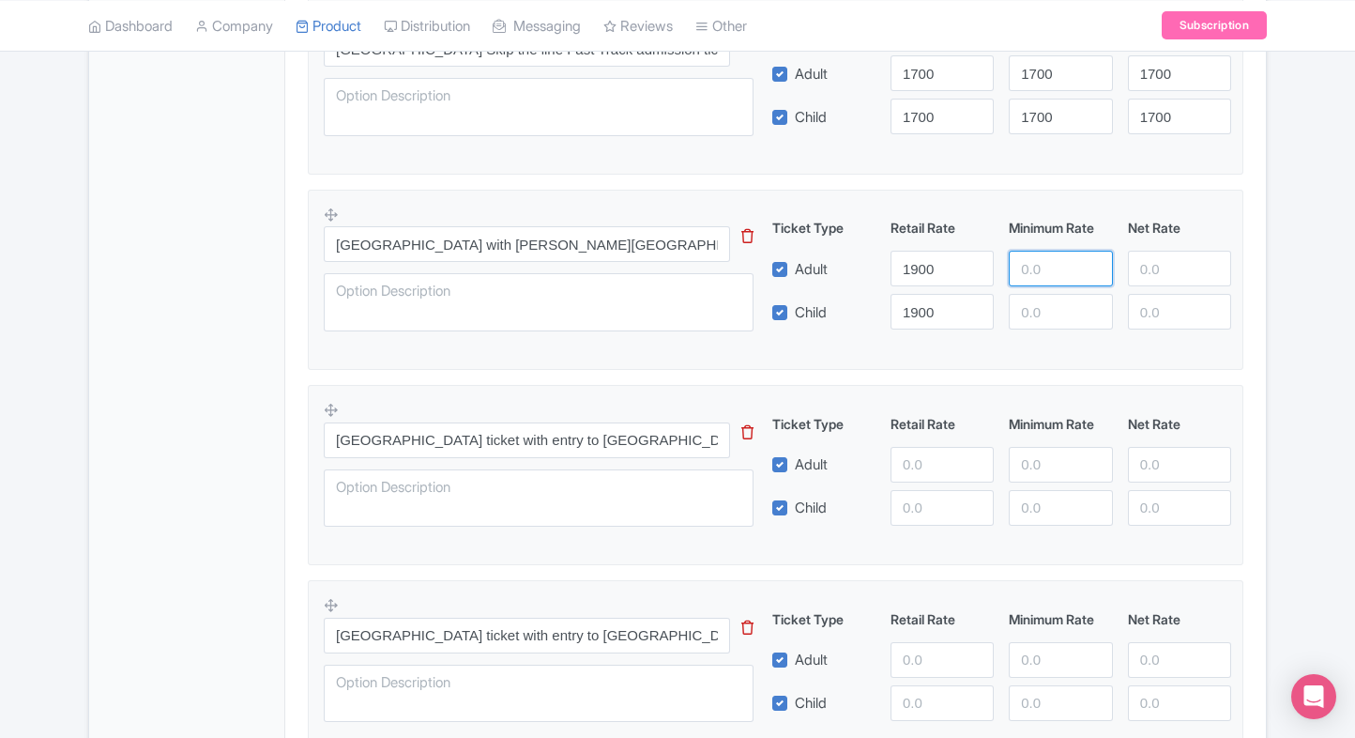
click at [1044, 272] on input "number" at bounding box center [1060, 269] width 103 height 36
paste input "1900"
type input "1900"
click at [1044, 287] on div "Ticket Type Retail Rate Minimum Rate Net Rate Adult 1900 1900 Child 1900 This t…" at bounding box center [1002, 274] width 452 height 112
paste input "1900"
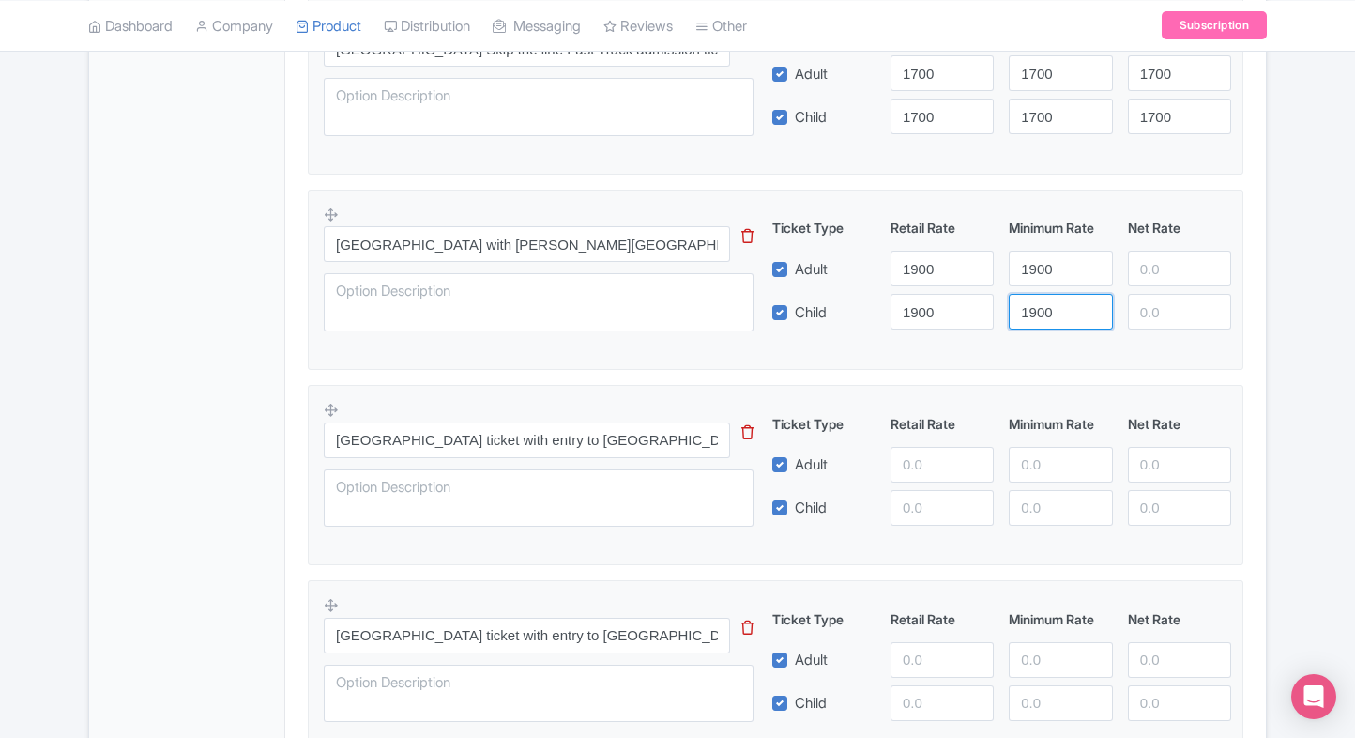
click at [1041, 299] on input "1900" at bounding box center [1060, 312] width 103 height 36
type input "1900"
paste input "1900"
click at [1155, 268] on input "1900" at bounding box center [1179, 269] width 103 height 36
type input "1900"
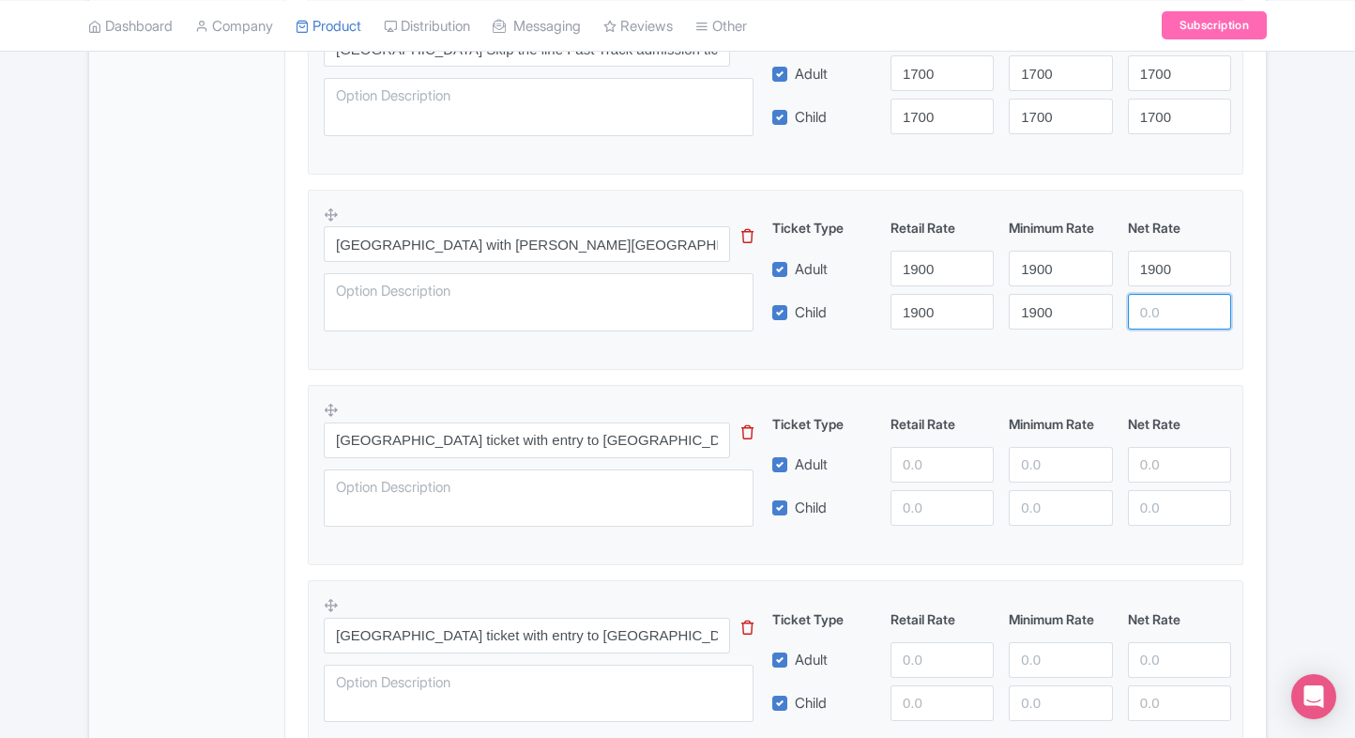
paste input "1900"
click at [1157, 313] on input "1900" at bounding box center [1179, 312] width 103 height 36
type input "1900"
click at [1256, 314] on div "Royal Palace of Madrid Name * i Royal Palace of Madrid Your product's name has …" at bounding box center [775, 441] width 981 height 2066
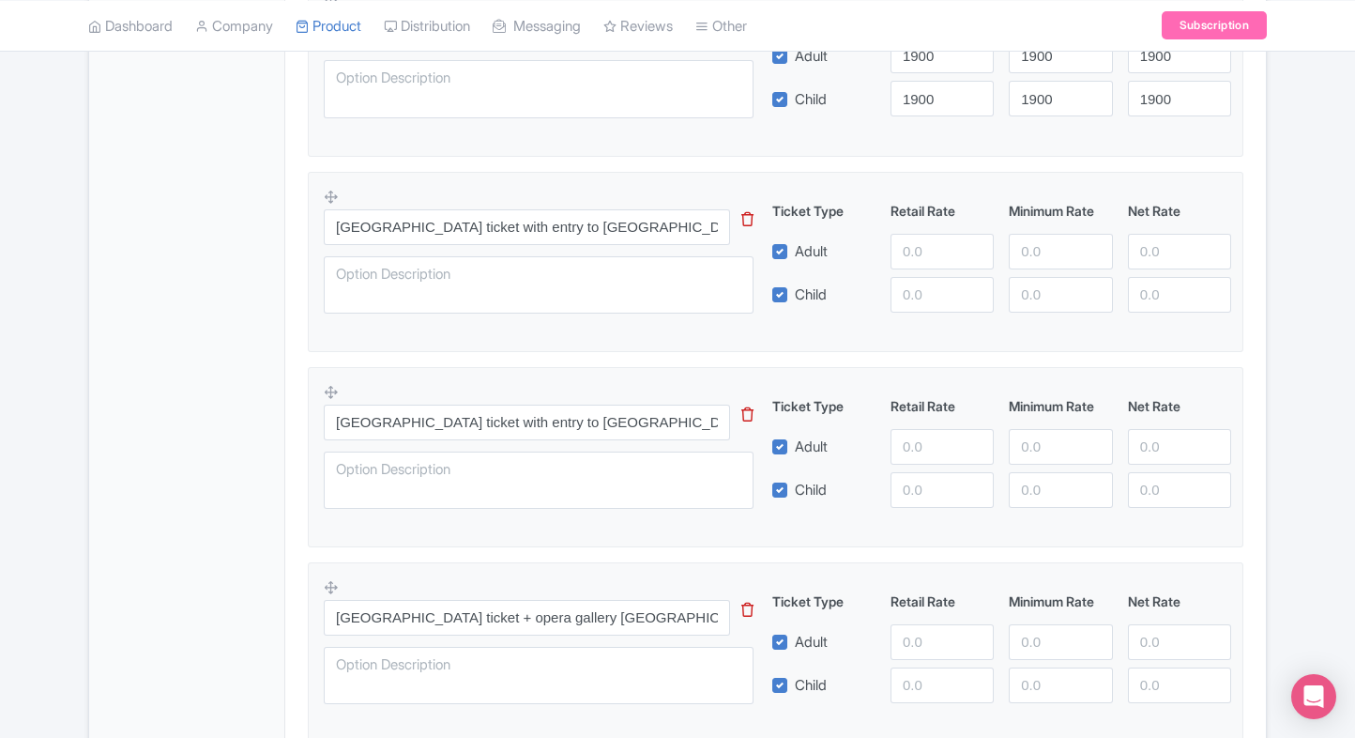
scroll to position [1122, 0]
click at [942, 252] on input "number" at bounding box center [942, 251] width 103 height 36
type input "2000"
paste input "2000"
click at [909, 287] on input "2000" at bounding box center [942, 294] width 103 height 36
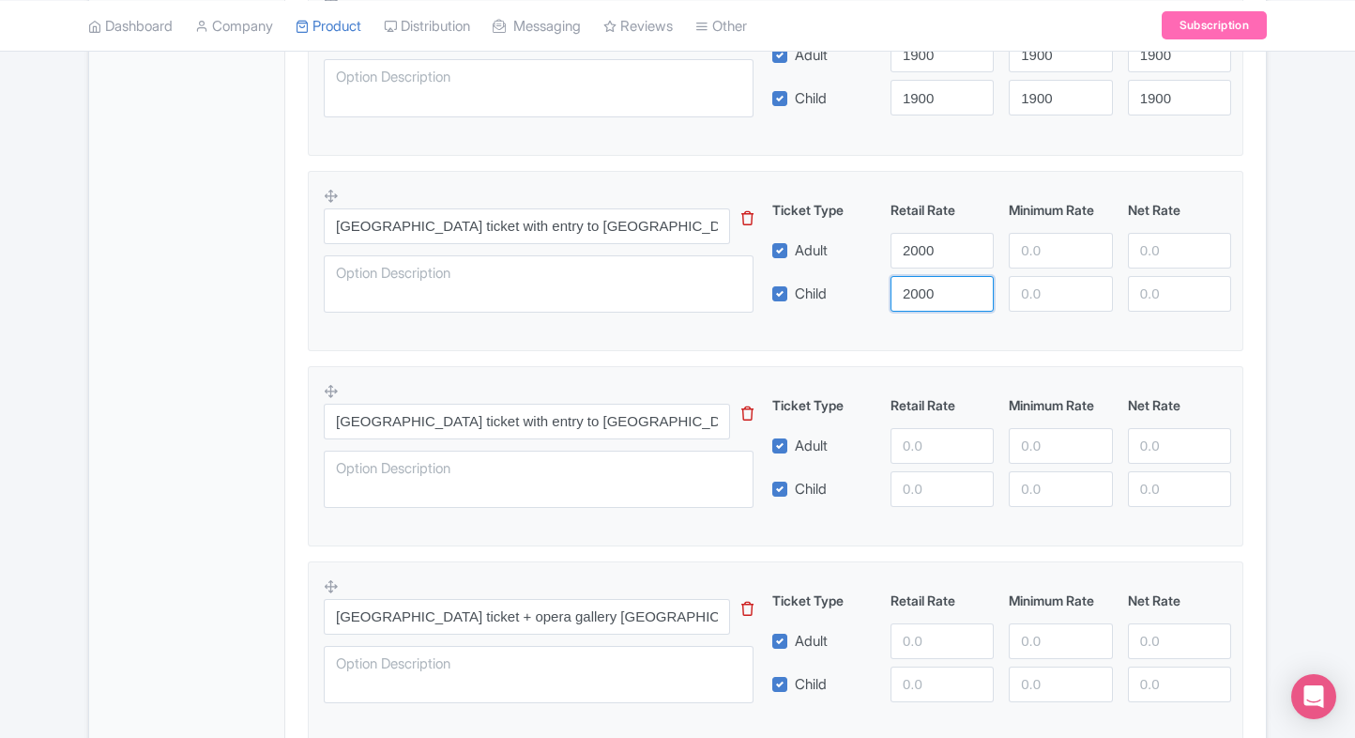
type input "2000"
paste input "2000"
click at [1050, 242] on input "2000" at bounding box center [1060, 251] width 103 height 36
type input "2000"
paste input "2000"
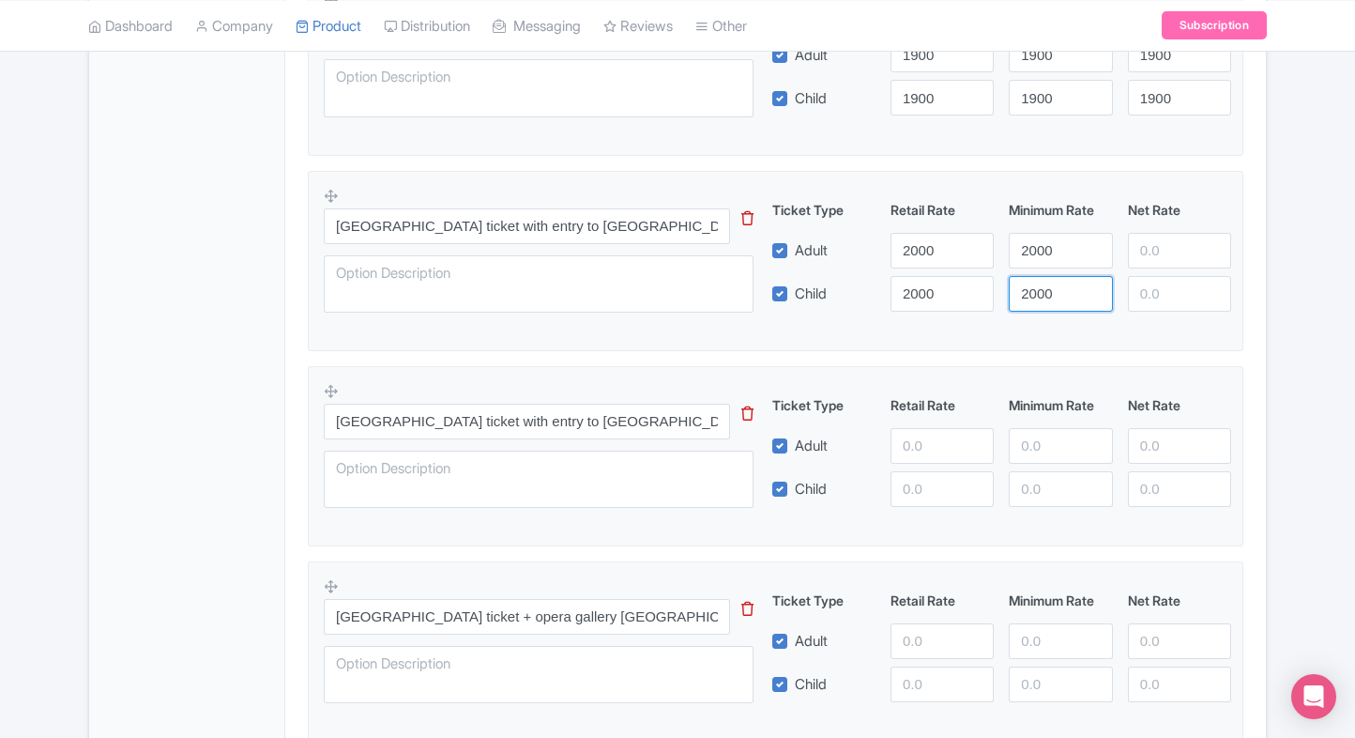
click at [1048, 285] on input "2000" at bounding box center [1060, 294] width 103 height 36
type input "2000"
paste input "2000"
click at [1168, 261] on input "2000" at bounding box center [1179, 251] width 103 height 36
type input "2000"
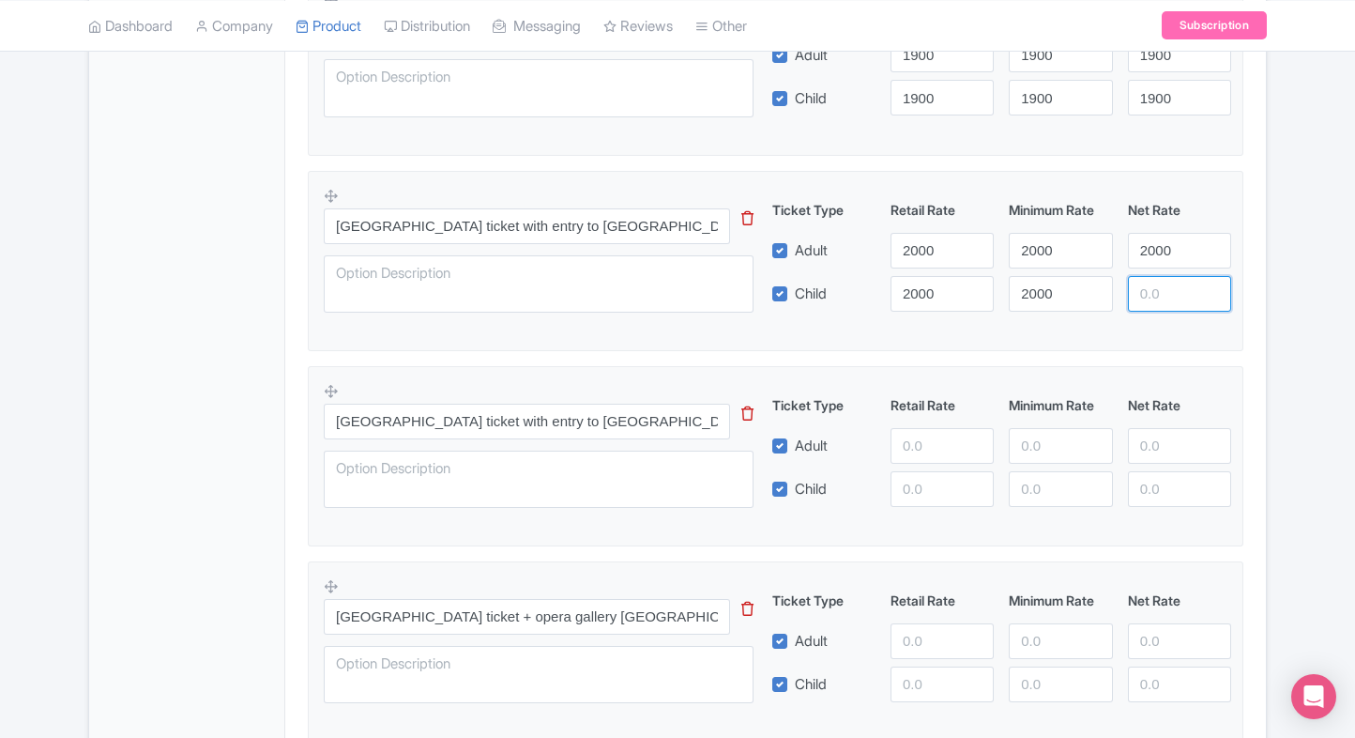
paste input "2000"
click at [1159, 294] on input "2000" at bounding box center [1179, 294] width 103 height 36
type input "2000"
click at [1252, 292] on div "Product Options i Royal Palace of Madrid Audio Guide(Admission not included) Th…" at bounding box center [776, 368] width 958 height 1616
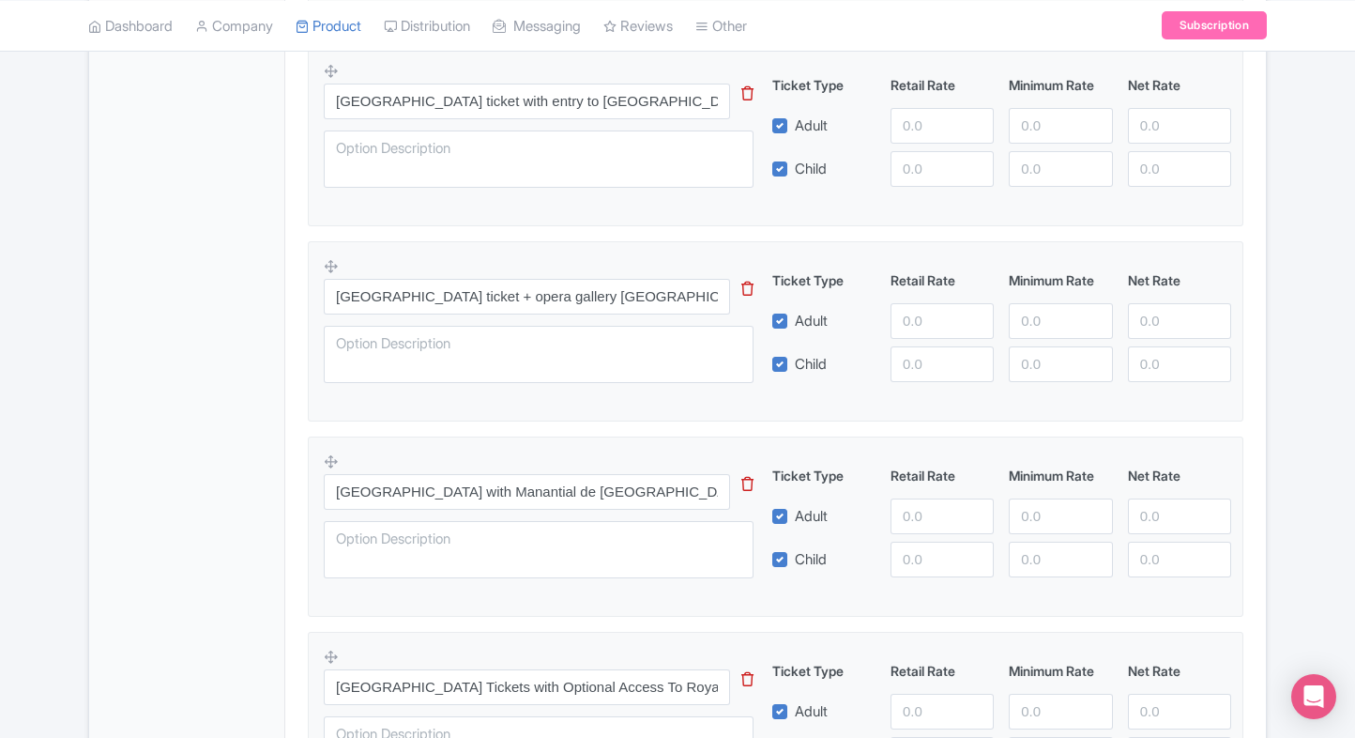
scroll to position [1299, 0]
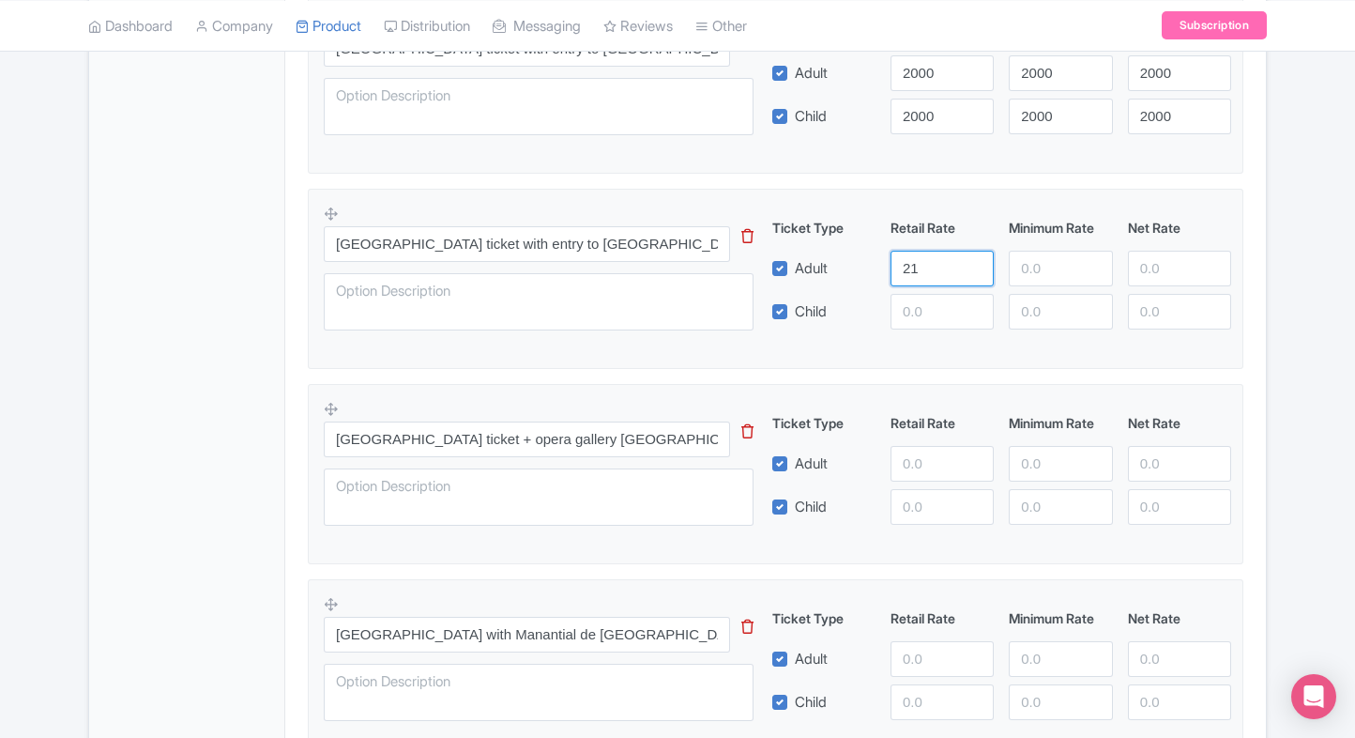
click at [896, 268] on input "21" at bounding box center [942, 269] width 103 height 36
type input "2100"
click at [905, 300] on input "number" at bounding box center [942, 312] width 103 height 36
paste input "2100"
type input "2100"
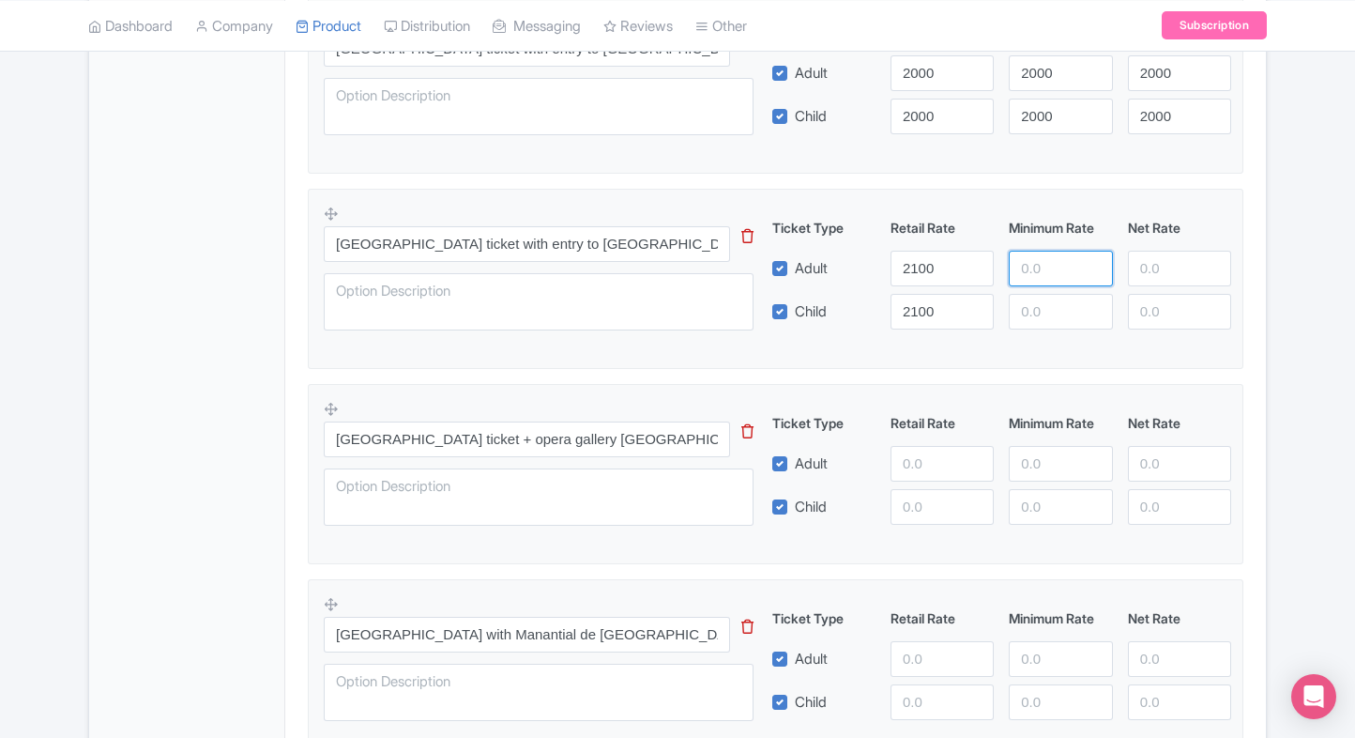
paste input "2100"
click at [1050, 257] on input "number" at bounding box center [1060, 269] width 103 height 36
type input "2100"
drag, startPoint x: 1048, startPoint y: 288, endPoint x: 1044, endPoint y: 308, distance: 20.1
click at [1044, 308] on div "Ticket Type Retail Rate Minimum Rate Net Rate Adult 2100 2100 Child 2100 This t…" at bounding box center [1002, 274] width 452 height 112
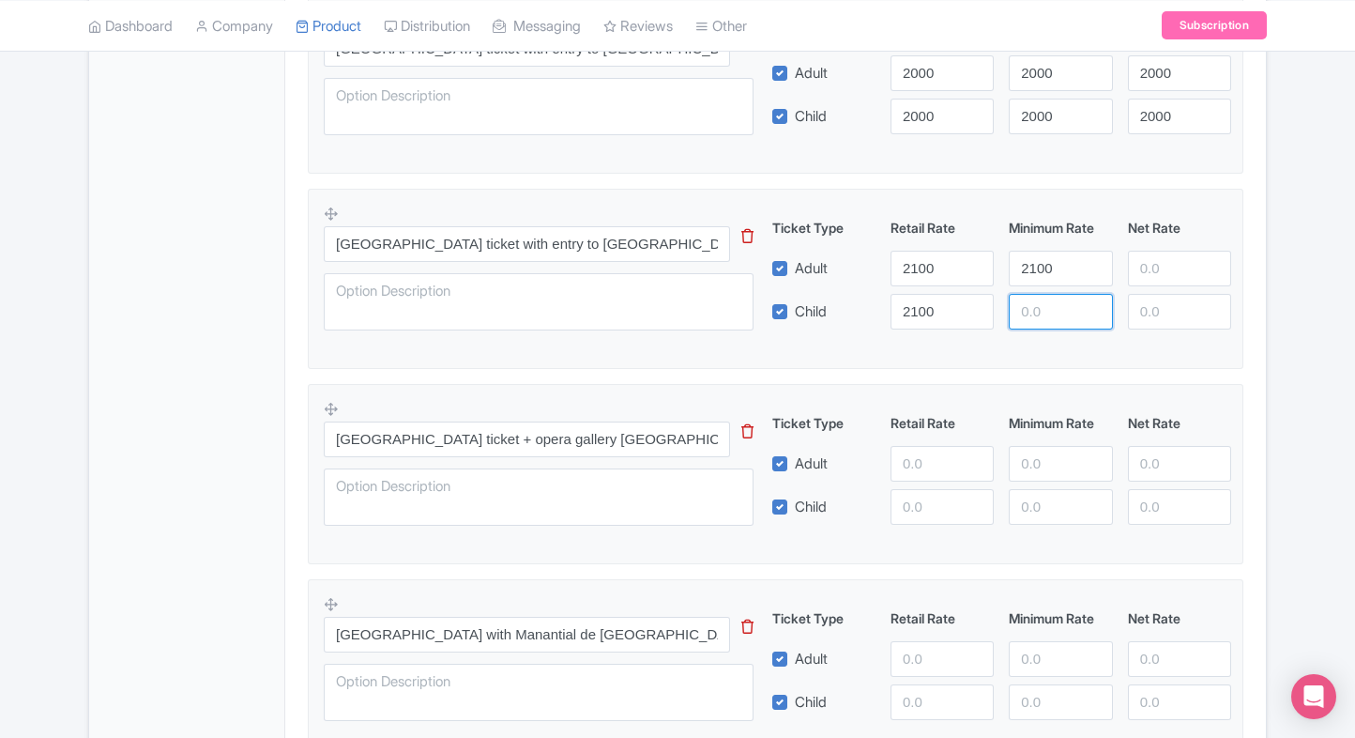
click at [1044, 308] on input "number" at bounding box center [1060, 312] width 103 height 36
paste input "2100"
click at [1162, 254] on input "2100" at bounding box center [1179, 269] width 103 height 36
type input "2100"
click at [1161, 287] on div "Ticket Type Retail Rate Minimum Rate Net Rate Adult 2100 2100 2100 Child 2100 T…" at bounding box center [1002, 274] width 452 height 112
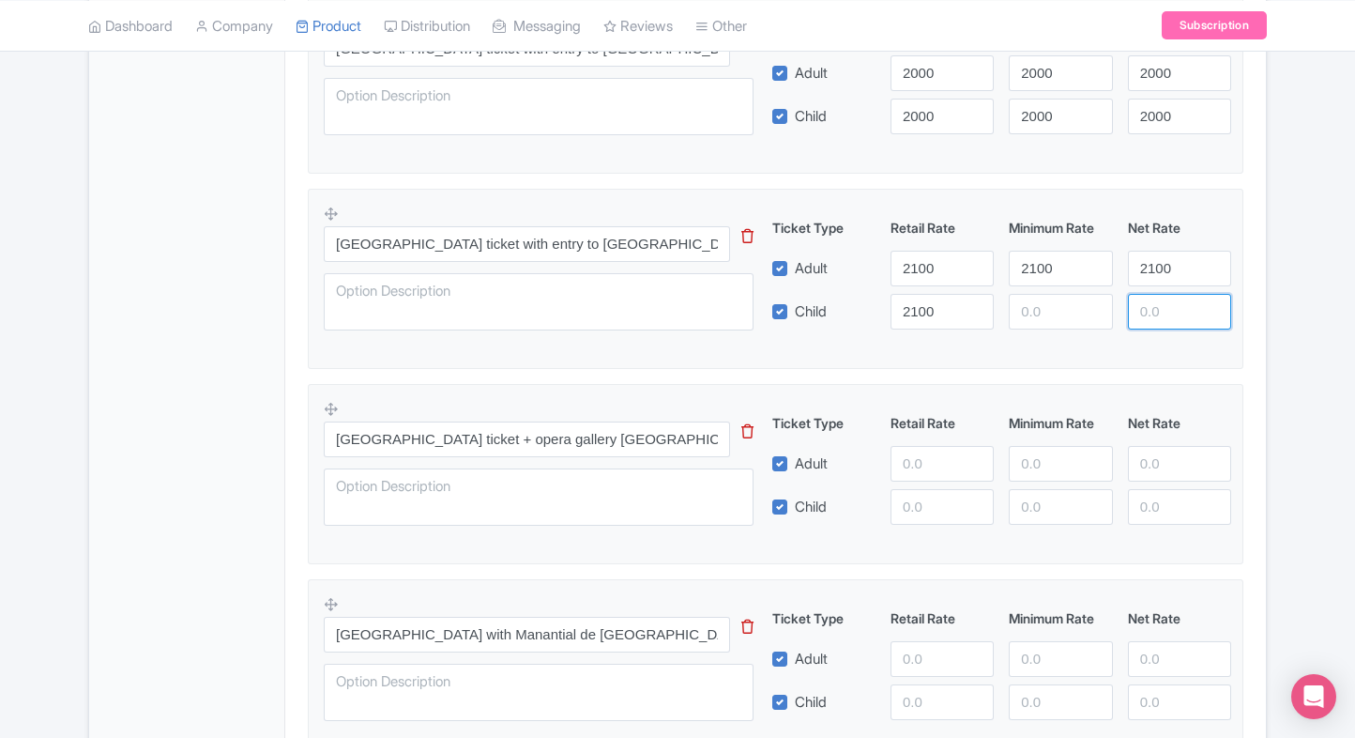
paste input "2100"
click at [1157, 299] on input "2100" at bounding box center [1179, 312] width 103 height 36
type input "2100"
click at [1015, 328] on div "Royal Palace of Madrid ticket with entry to Puerta de Alcalá This tip has not d…" at bounding box center [776, 273] width 904 height 137
paste input "2100"
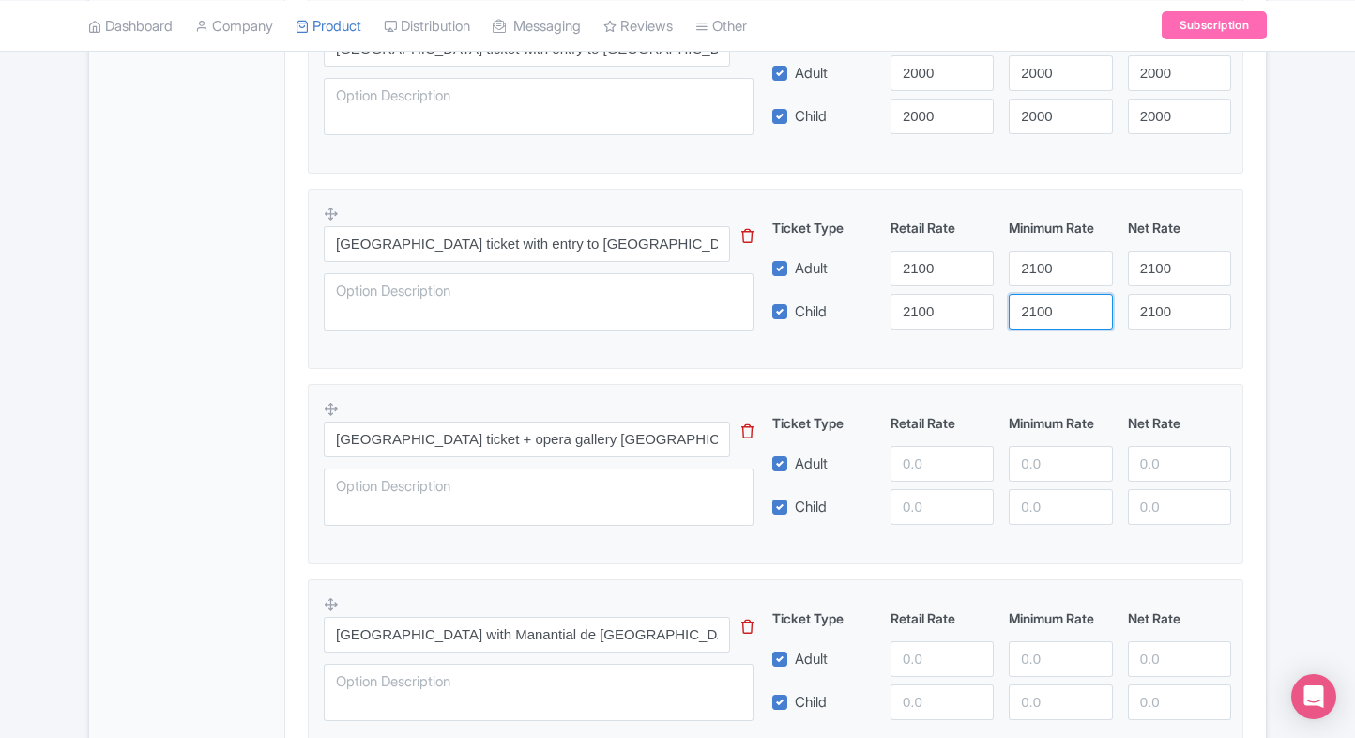
click at [1044, 315] on input "2100" at bounding box center [1060, 312] width 103 height 36
type input "2100"
click at [267, 389] on div "General Booking Info Locations Settings Pricing Gallery Itinerary FAQs" at bounding box center [187, 55] width 196 height 2055
click at [907, 467] on input "number" at bounding box center [942, 464] width 103 height 36
type input "2300"
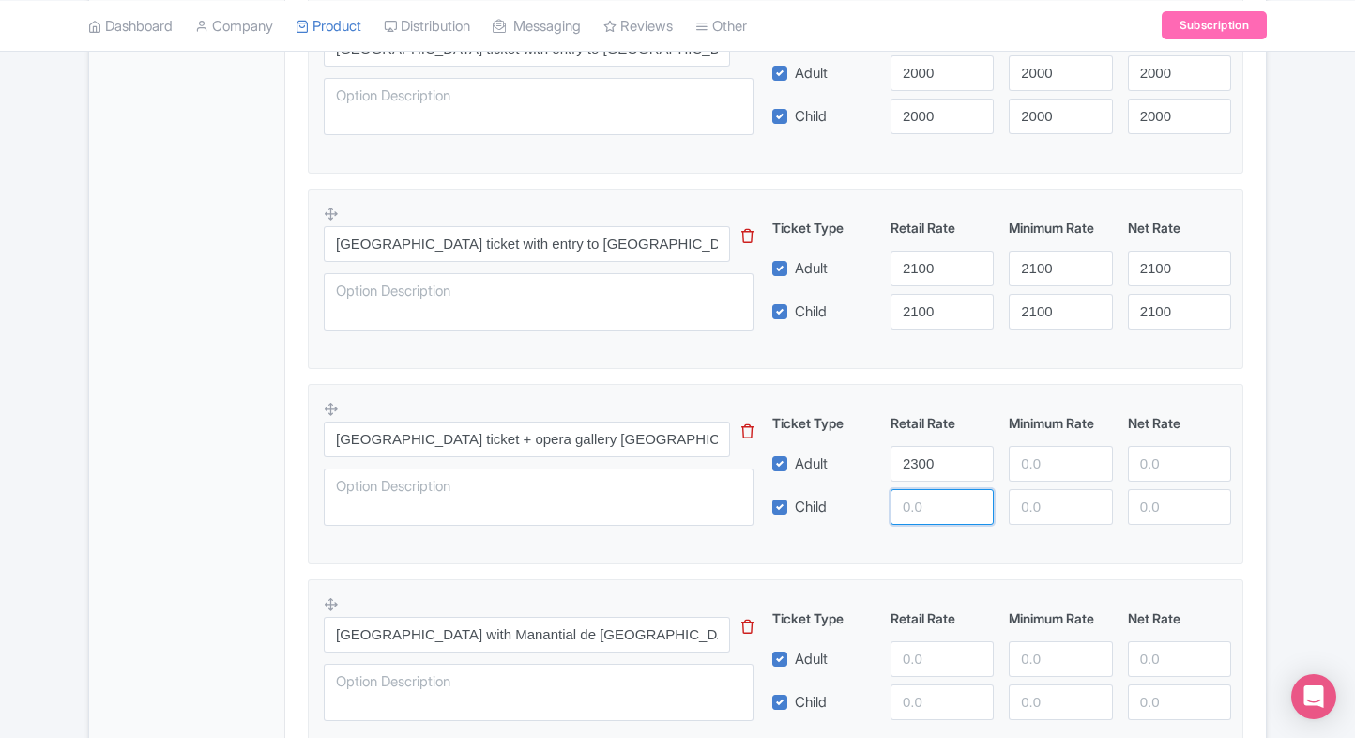
paste input "2300"
click at [910, 509] on input "2300" at bounding box center [942, 507] width 103 height 36
type input "2300"
paste input "2300"
click at [1051, 465] on input "2300" at bounding box center [1060, 464] width 103 height 36
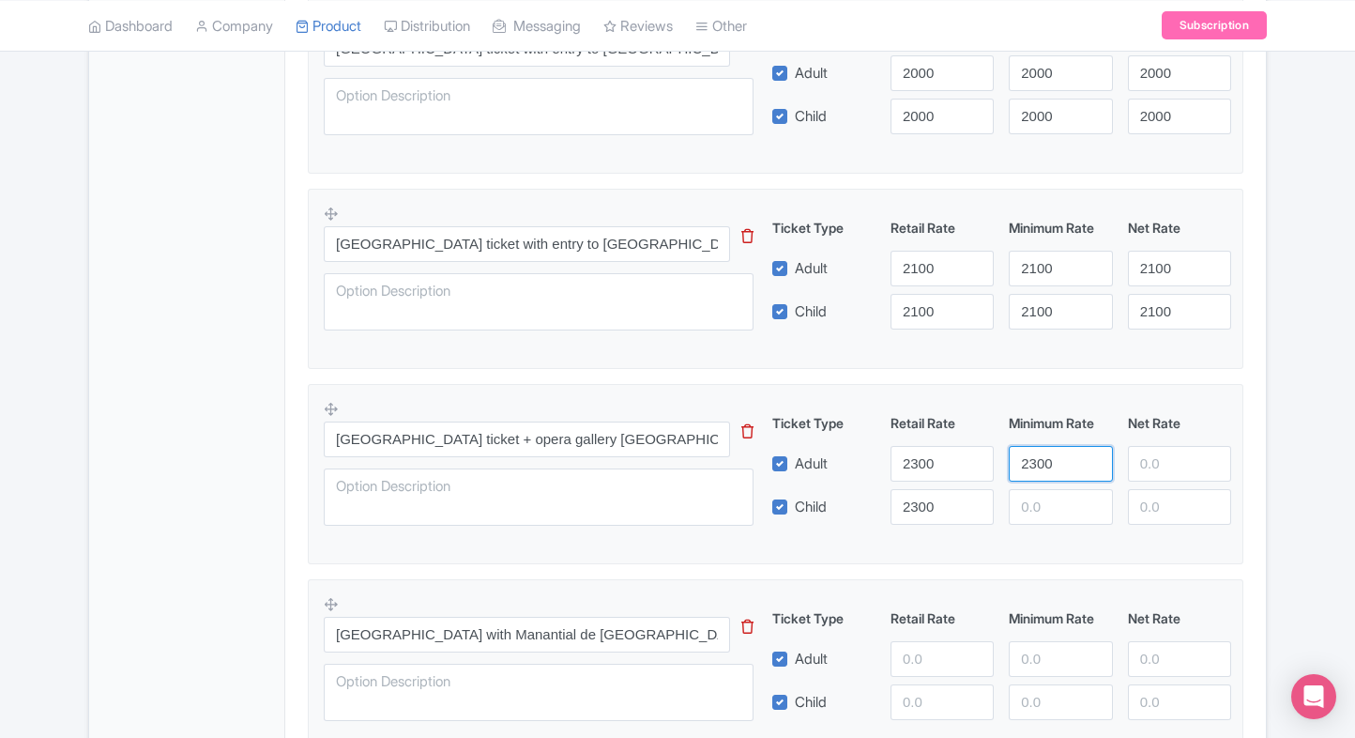
type input "2300"
paste input "2300"
click at [1051, 500] on input "2300" at bounding box center [1060, 507] width 103 height 36
type input "2300"
paste input "2300"
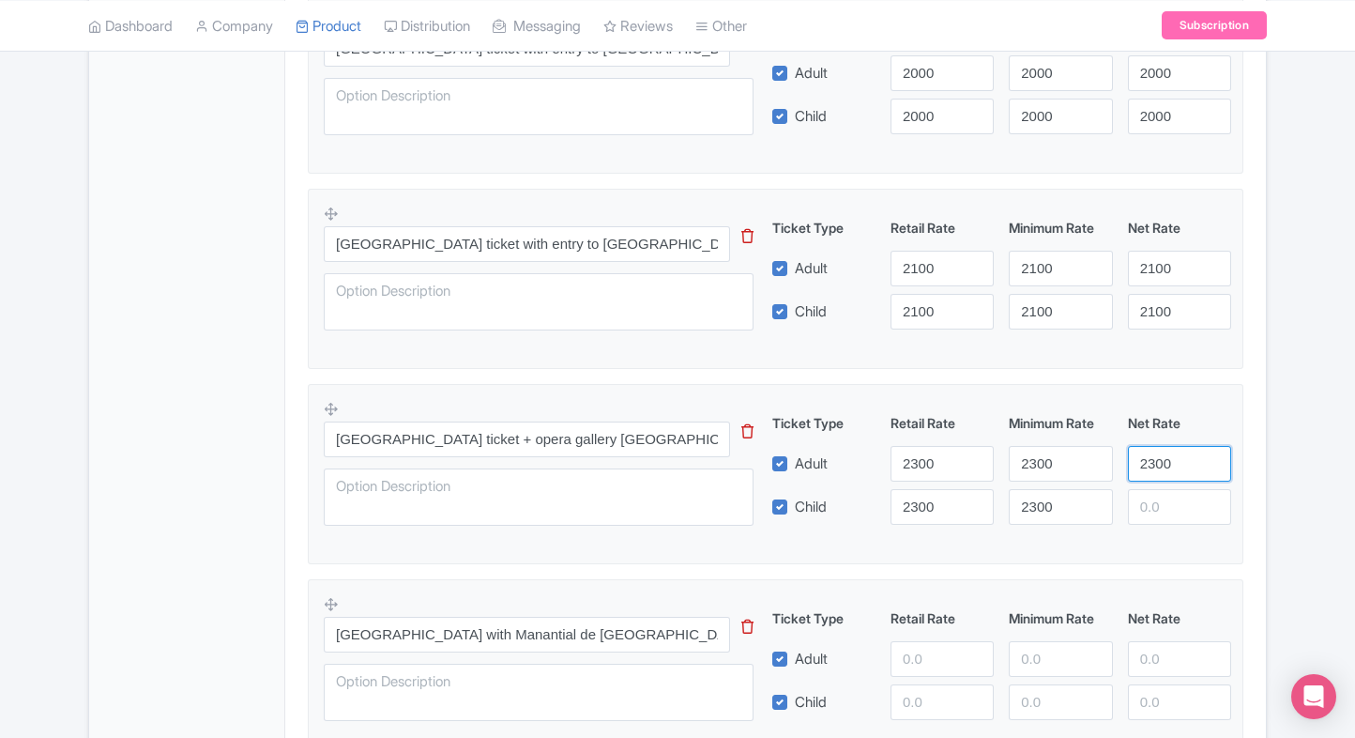
click at [1139, 473] on input "2300" at bounding box center [1179, 464] width 103 height 36
type input "2300"
paste input "2300"
click at [1151, 505] on input "2300" at bounding box center [1179, 507] width 103 height 36
type input "2300"
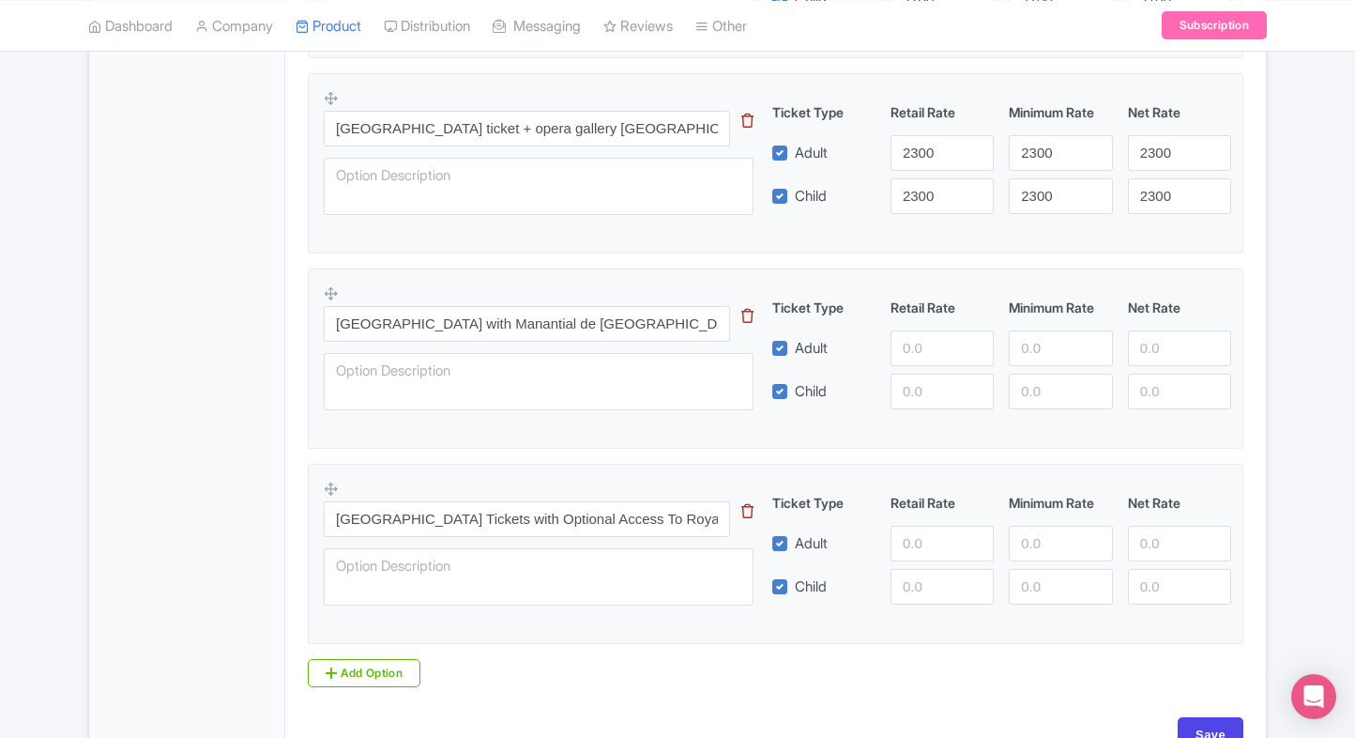
scroll to position [1611, 0]
click at [904, 344] on input "number" at bounding box center [942, 347] width 103 height 36
type input "2400"
paste input "2400"
click at [912, 387] on input "2400" at bounding box center [942, 391] width 103 height 36
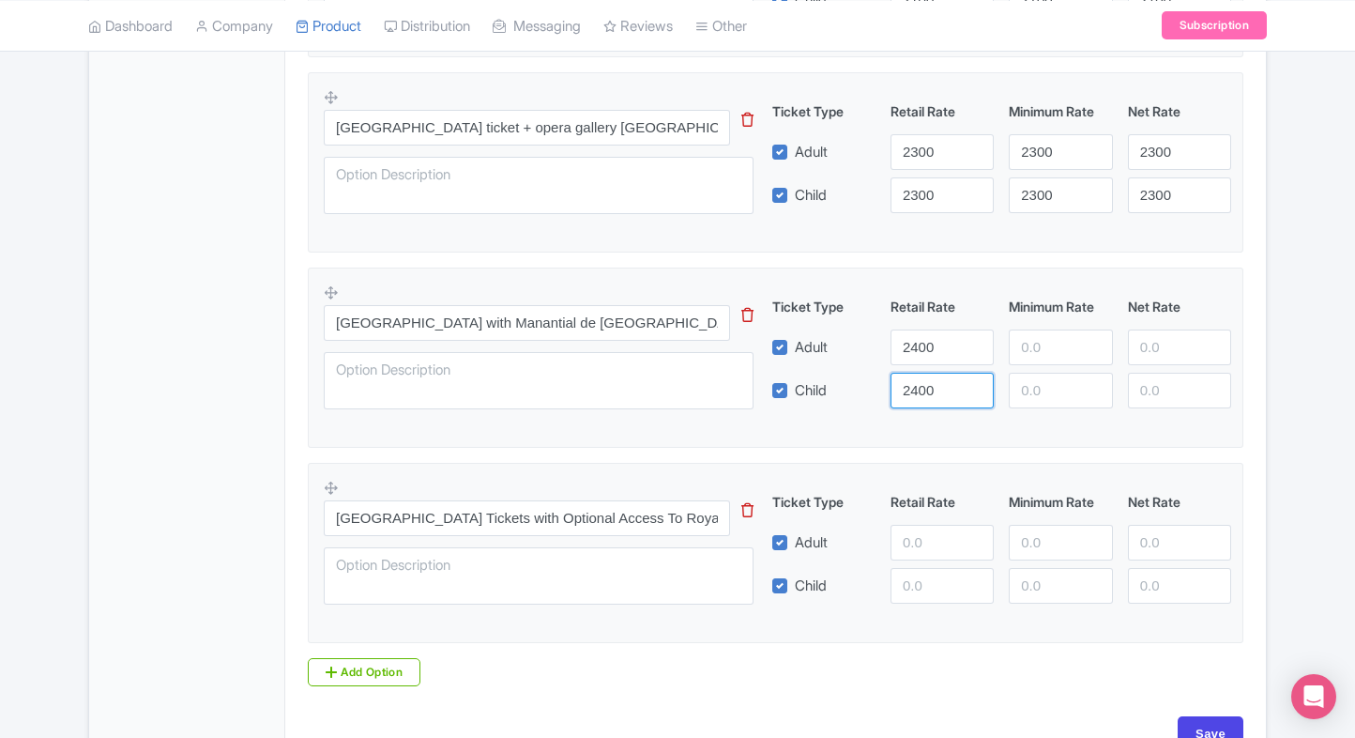
type input "2400"
paste input "2400"
click at [1042, 351] on input "2400" at bounding box center [1060, 347] width 103 height 36
type input "2400"
paste input "2400"
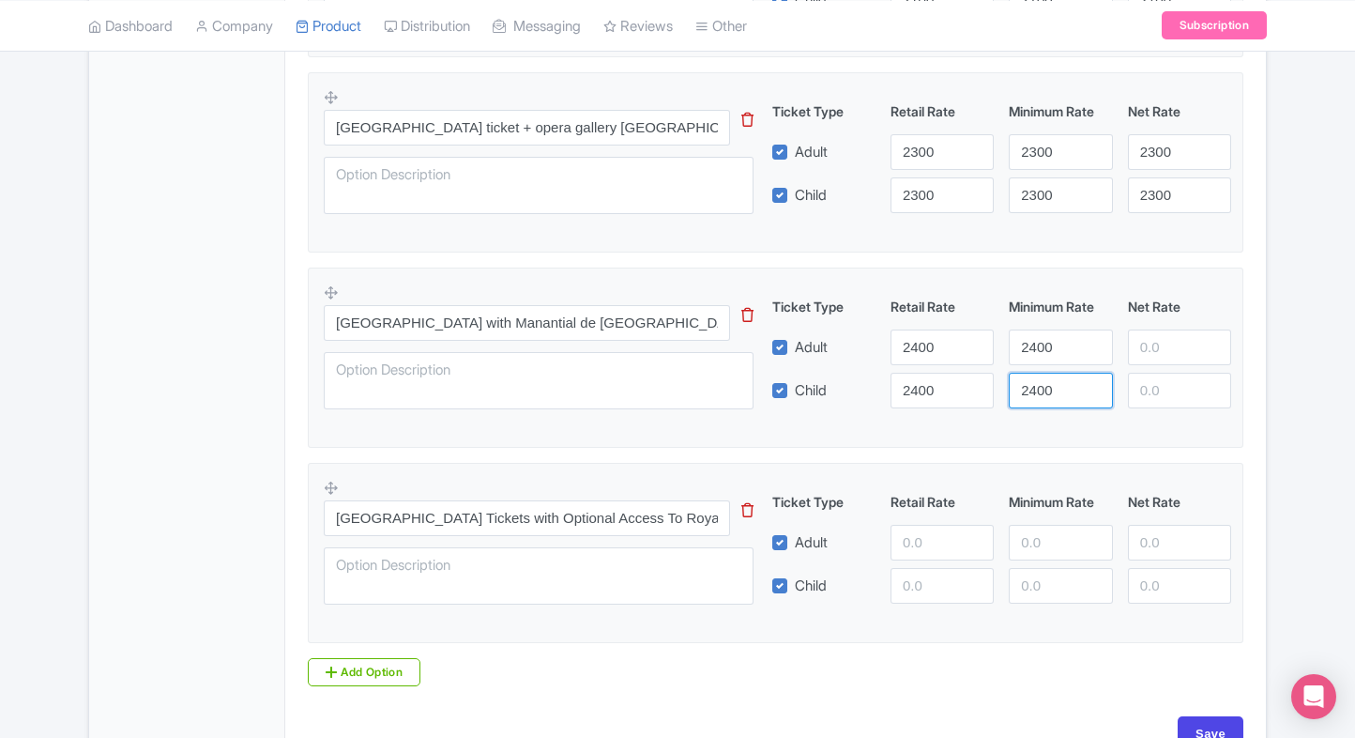
click at [1042, 377] on input "2400" at bounding box center [1060, 391] width 103 height 36
type input "2400"
paste input "2400"
click at [1171, 348] on input "2400" at bounding box center [1179, 347] width 103 height 36
type input "2400"
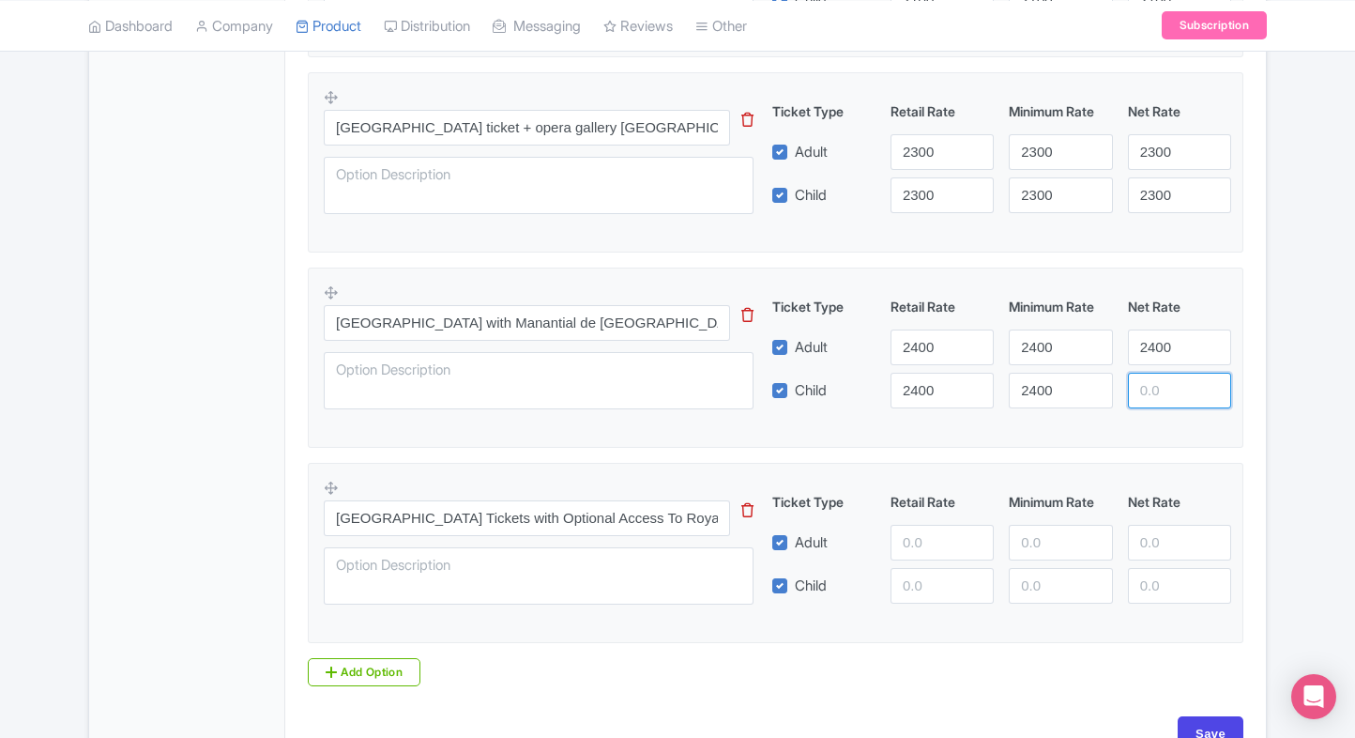
paste input "2400"
click at [1164, 380] on input "2400" at bounding box center [1179, 391] width 103 height 36
type input "2400"
click at [909, 535] on input "number" at bounding box center [942, 543] width 103 height 36
type input "8"
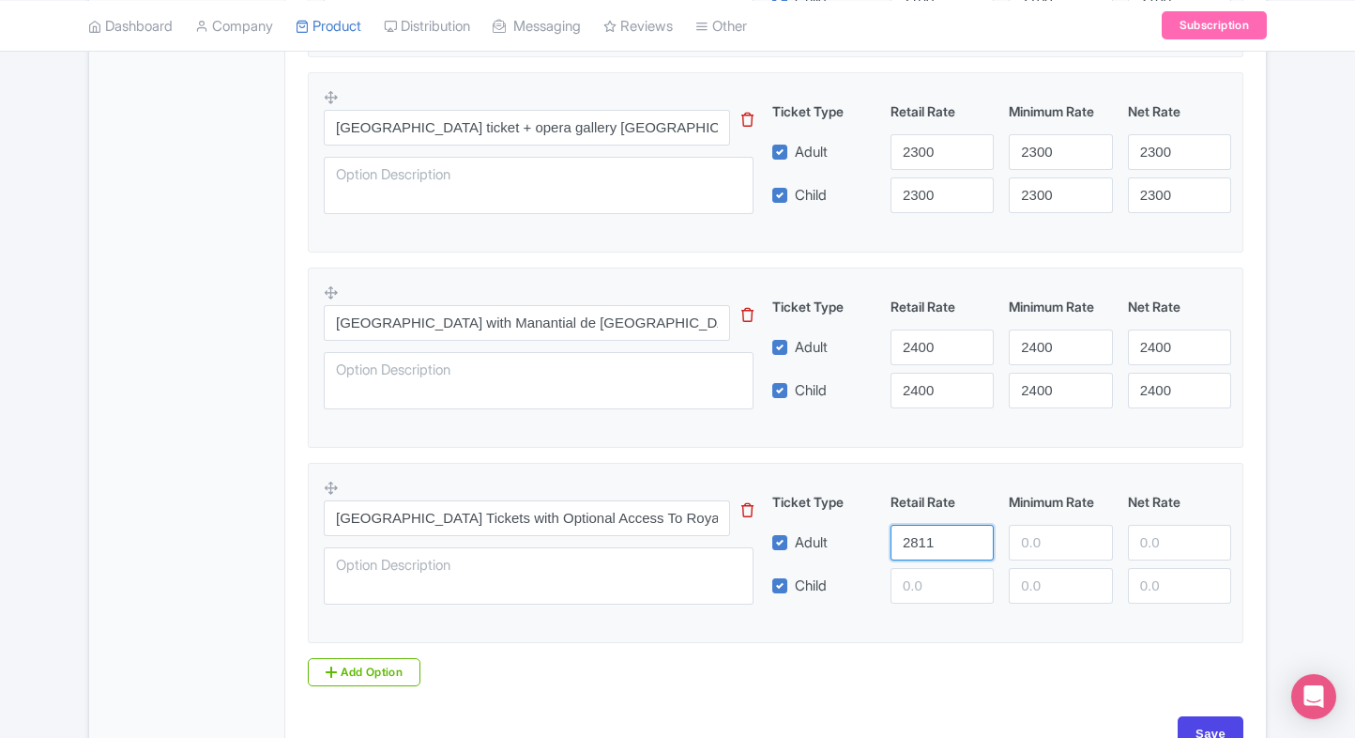
type input "2811"
paste input "2811"
click at [915, 570] on input "2811" at bounding box center [942, 586] width 103 height 36
type input "2811"
paste input "2811"
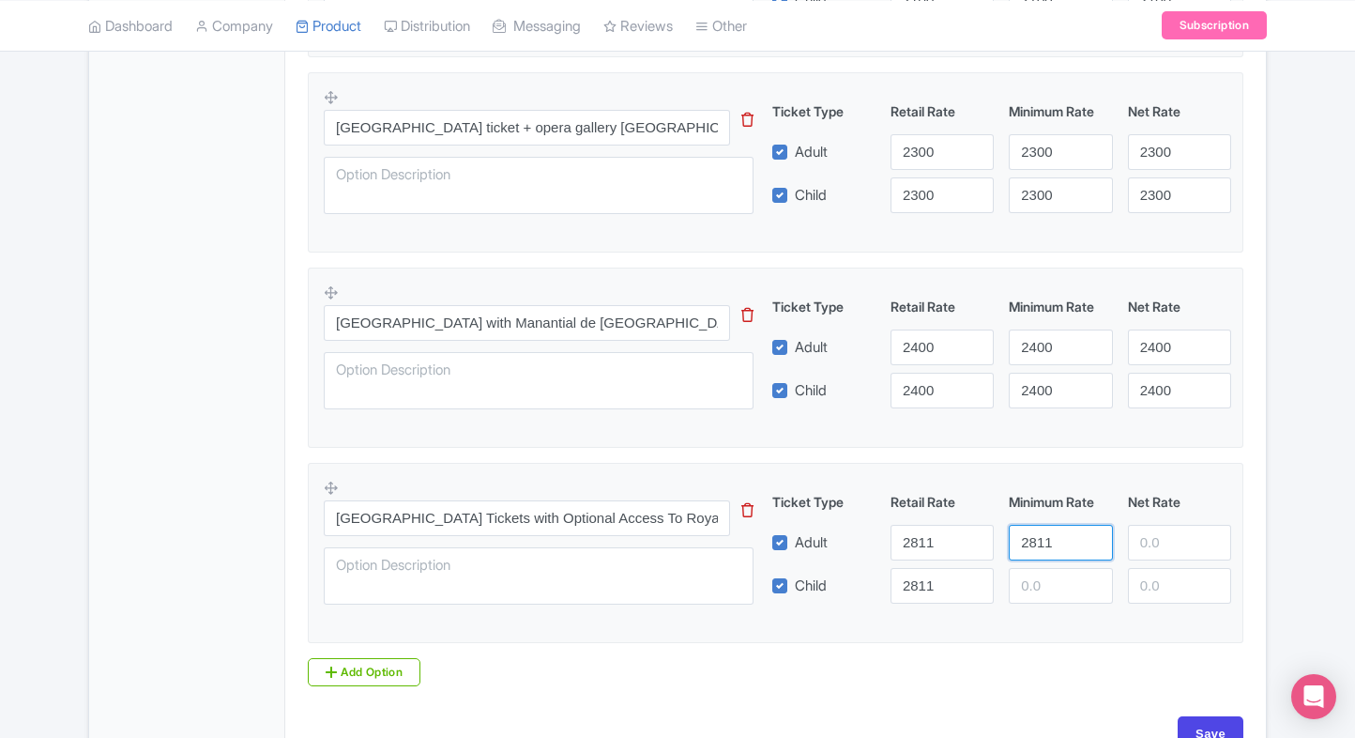
click at [1029, 535] on input "2811" at bounding box center [1060, 543] width 103 height 36
type input "2811"
paste input "2811"
click at [1036, 576] on input "2811" at bounding box center [1060, 586] width 103 height 36
type input "2811"
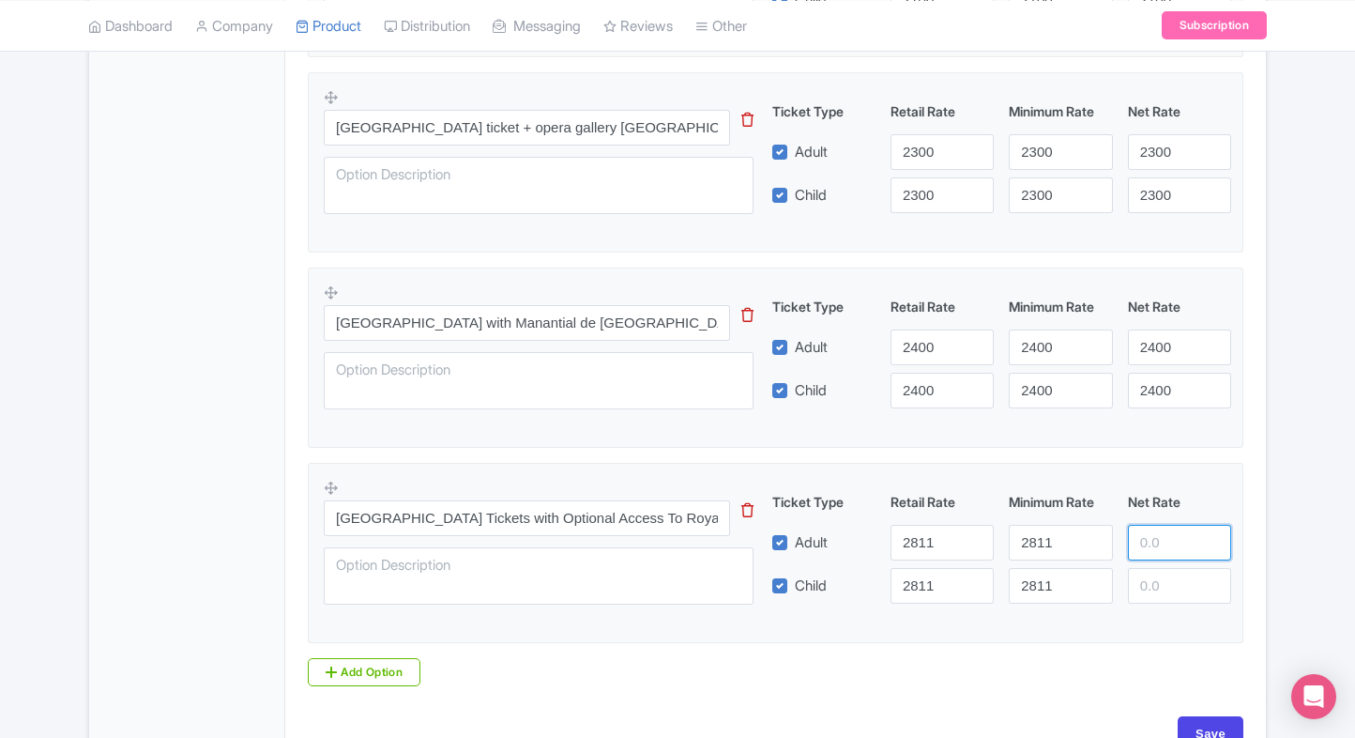
paste input "2811"
click at [1153, 545] on input "2811" at bounding box center [1179, 543] width 103 height 36
type input "2811"
paste input "2811"
click at [1156, 576] on input "2811" at bounding box center [1179, 586] width 103 height 36
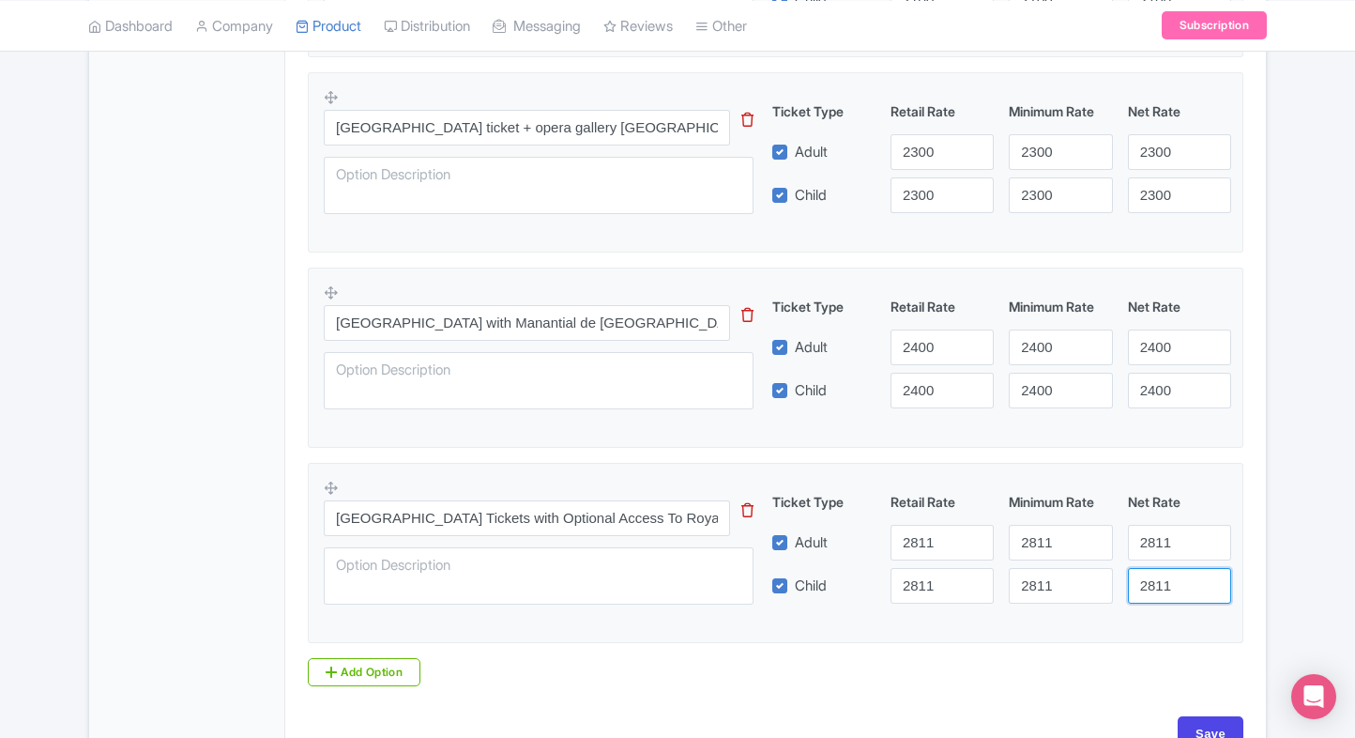
type input "2811"
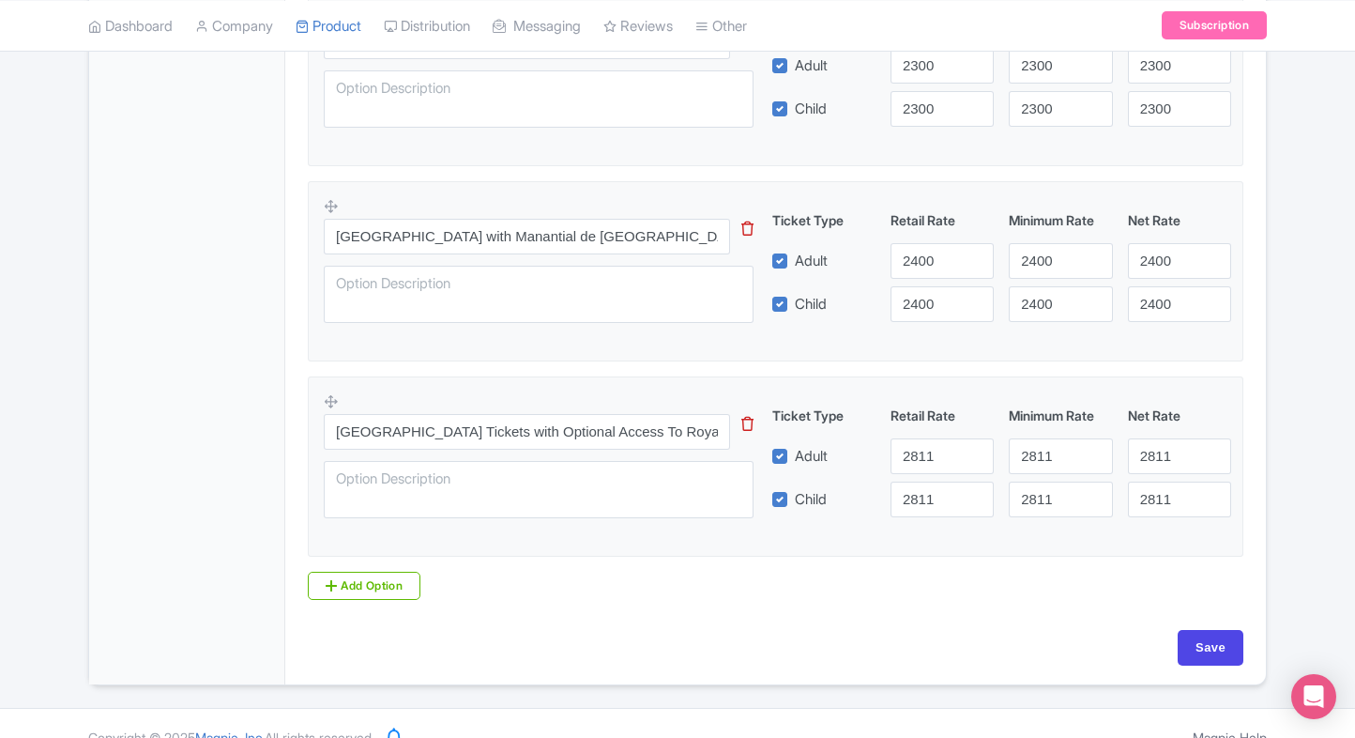
scroll to position [1705, 0]
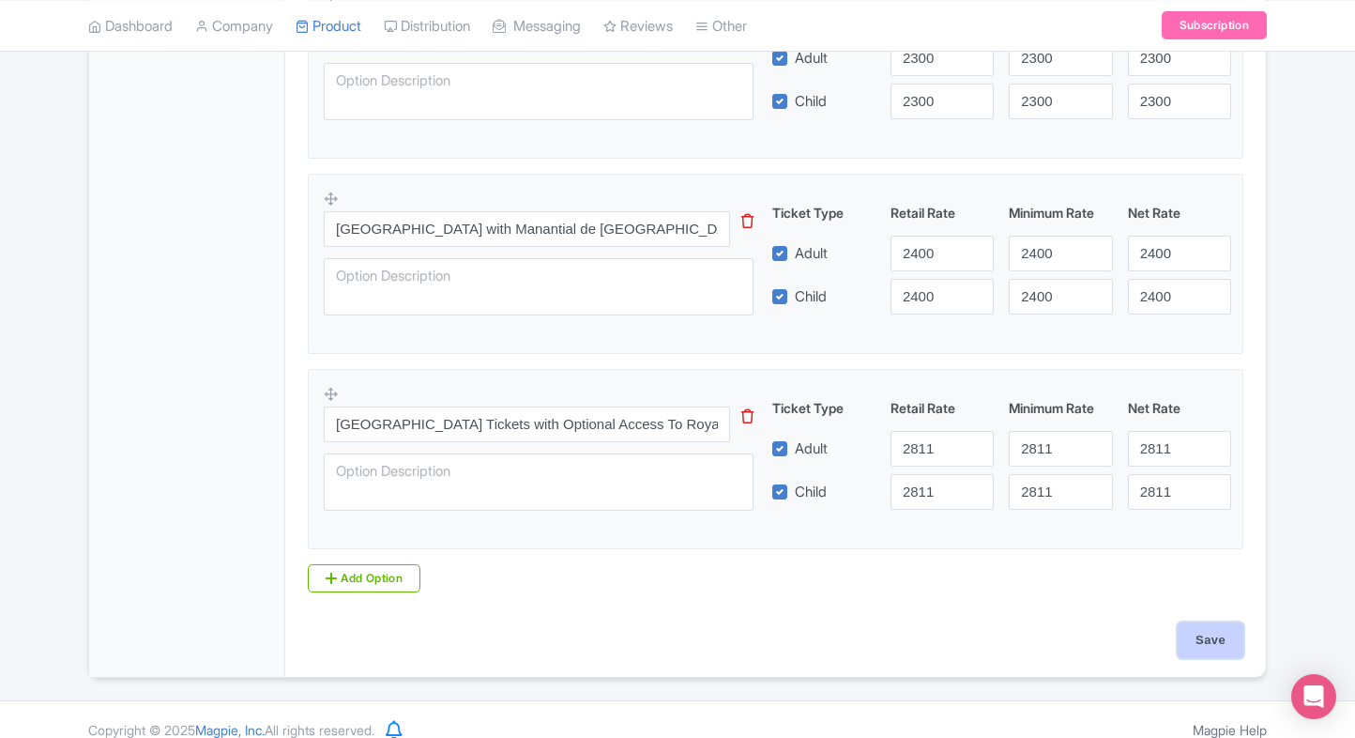
click at [1182, 631] on input "Save" at bounding box center [1211, 640] width 66 height 36
type input "Saving..."
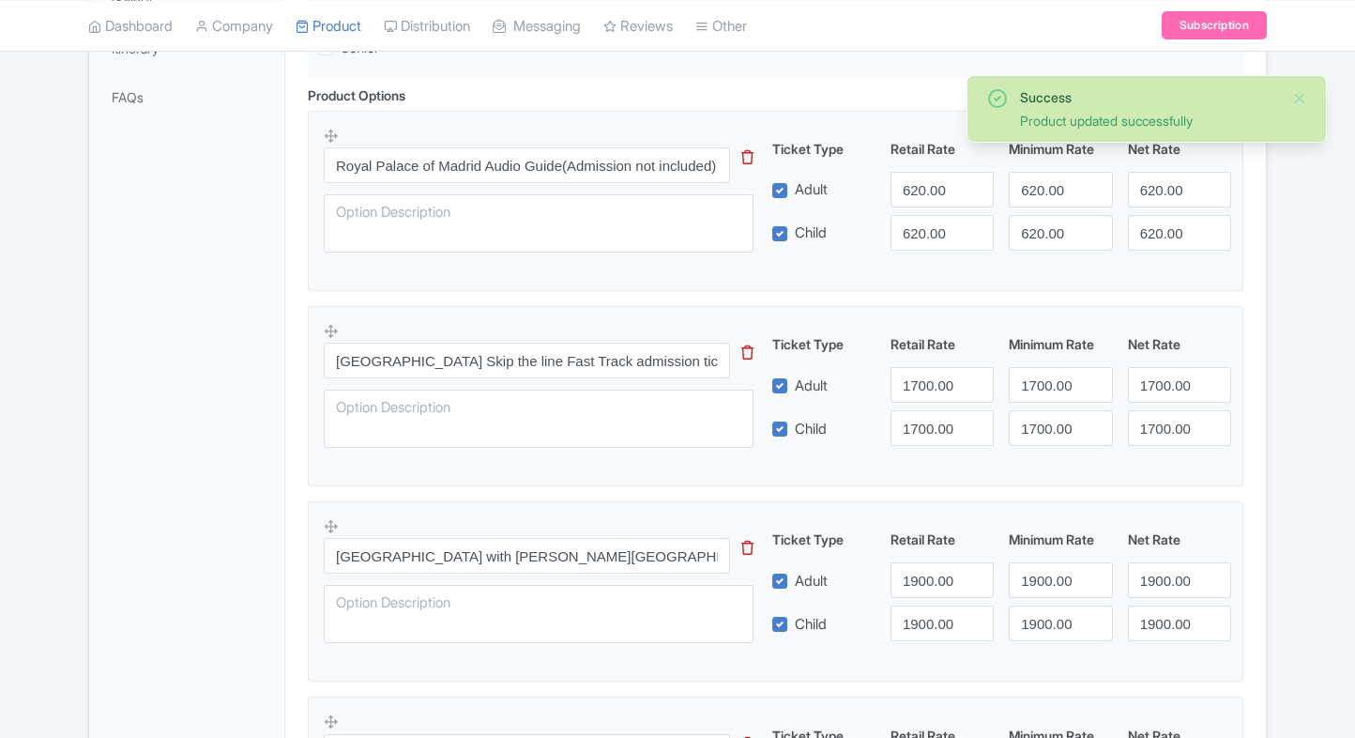
scroll to position [609, 0]
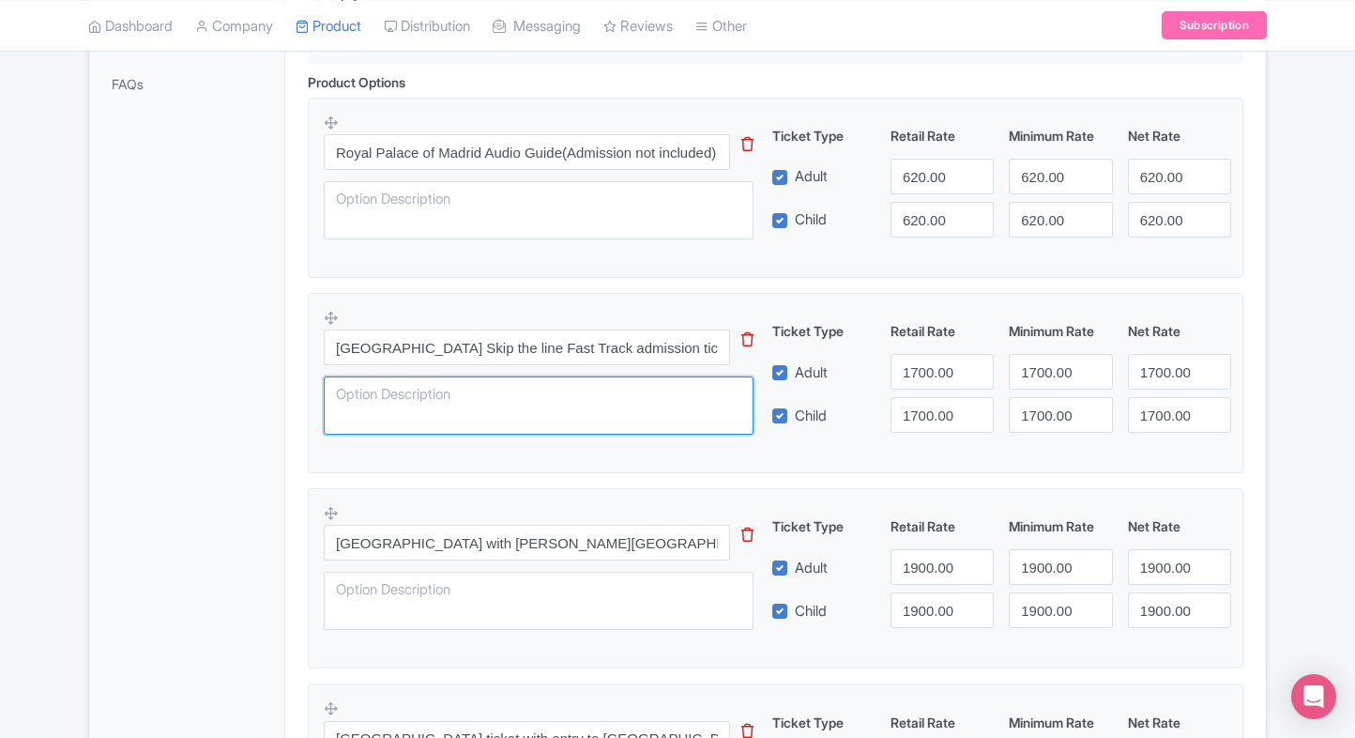
paste textarea "Fast Track entrance to the [GEOGRAPHIC_DATA]"
click at [406, 392] on textarea "Fast Track entrance to the [GEOGRAPHIC_DATA]" at bounding box center [539, 405] width 430 height 58
type textarea "Fast Track entrance to the [GEOGRAPHIC_DATA]"
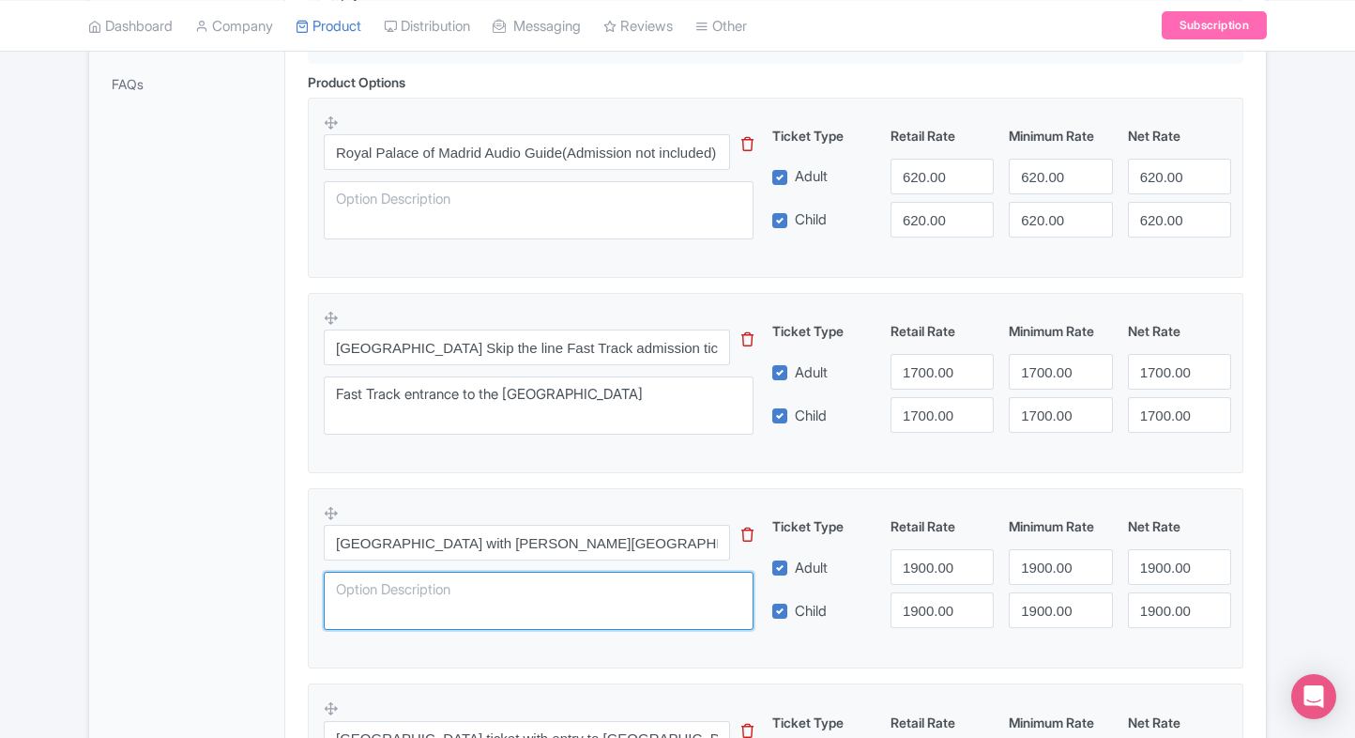
click at [406, 574] on textarea at bounding box center [539, 601] width 430 height 58
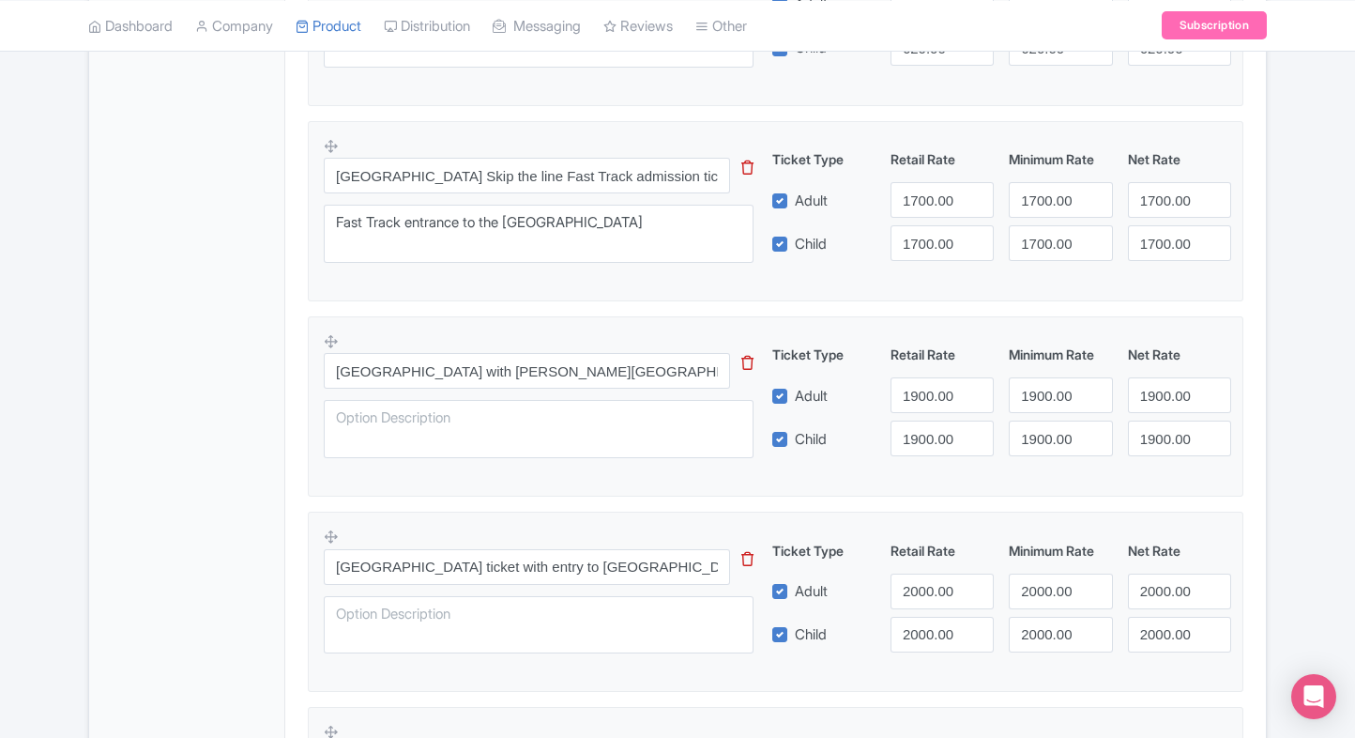
scroll to position [802, 0]
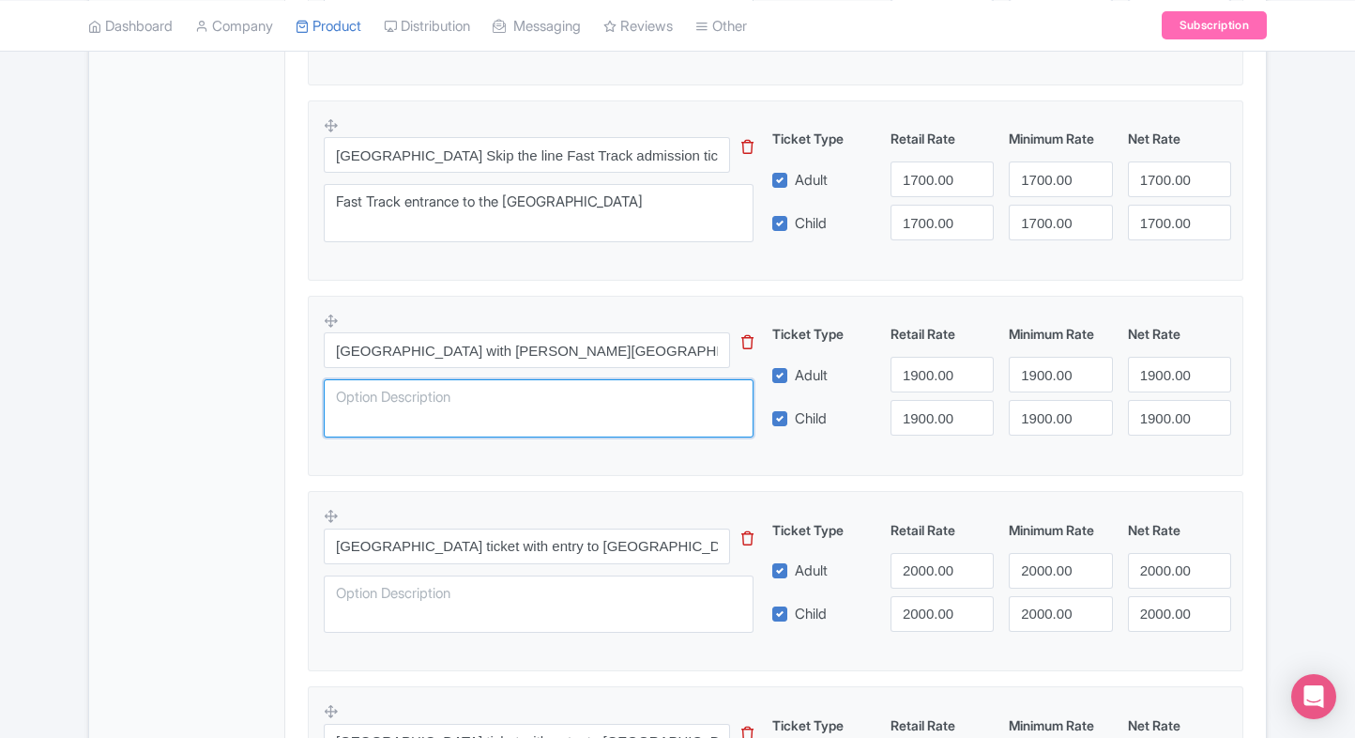
paste textarea "A beautifully restored 17th-century home of playwright [PERSON_NAME] de [PERSON…"
click at [491, 426] on textarea at bounding box center [539, 408] width 430 height 58
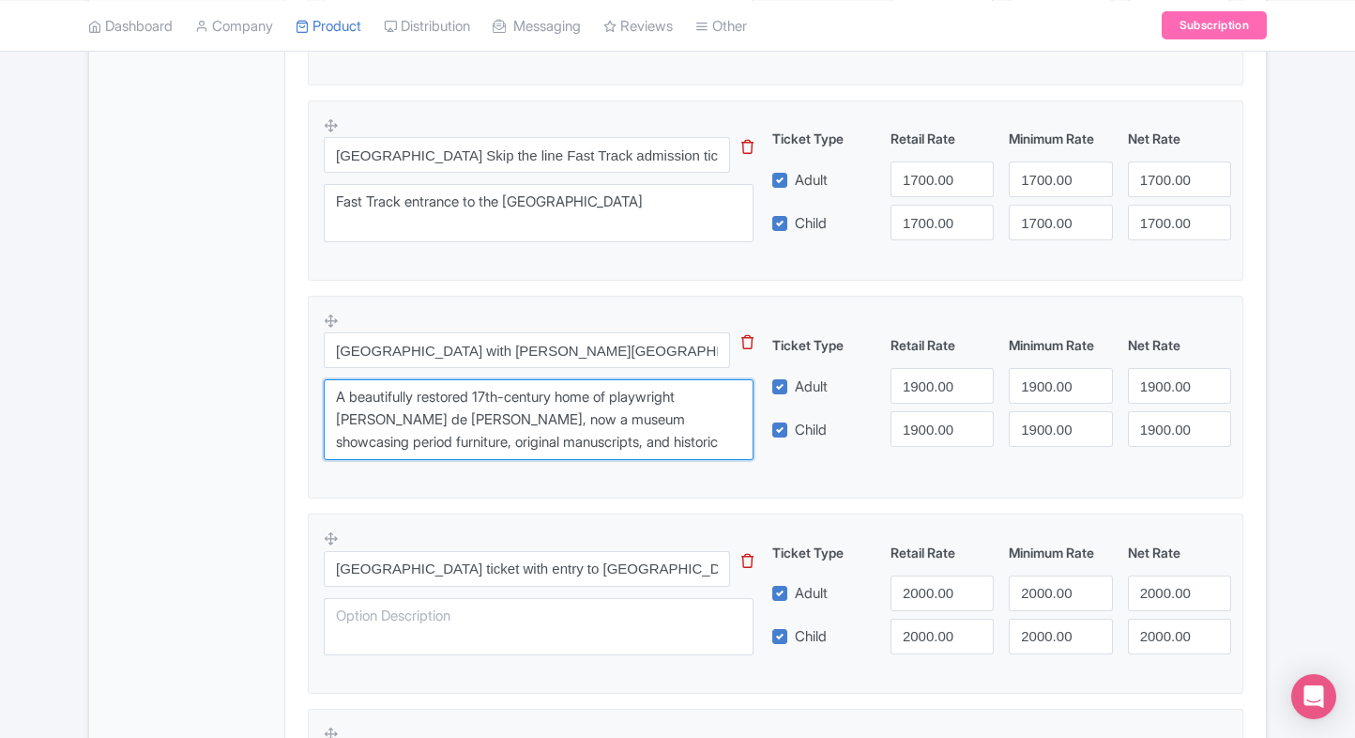
type textarea "A beautifully restored 17th-century home of playwright [PERSON_NAME] de [PERSON…"
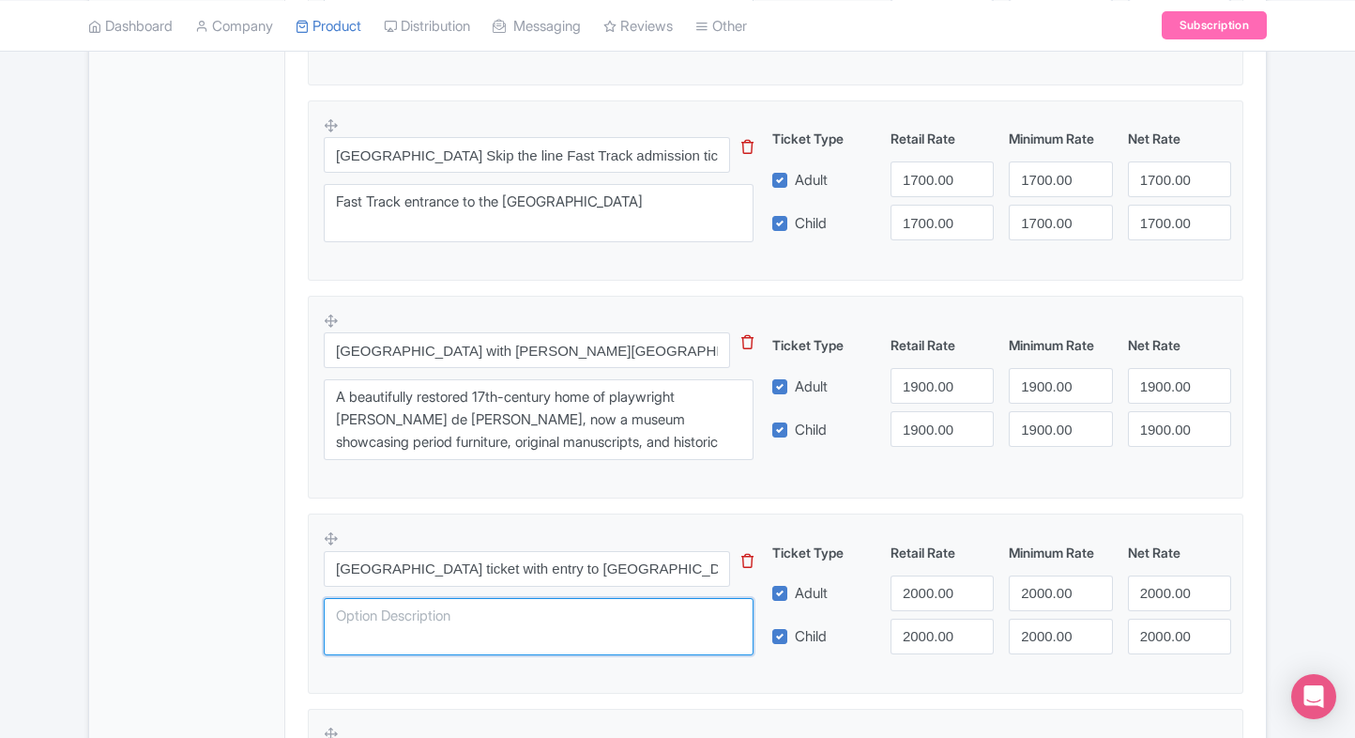
click at [417, 599] on textarea at bounding box center [539, 627] width 430 height 58
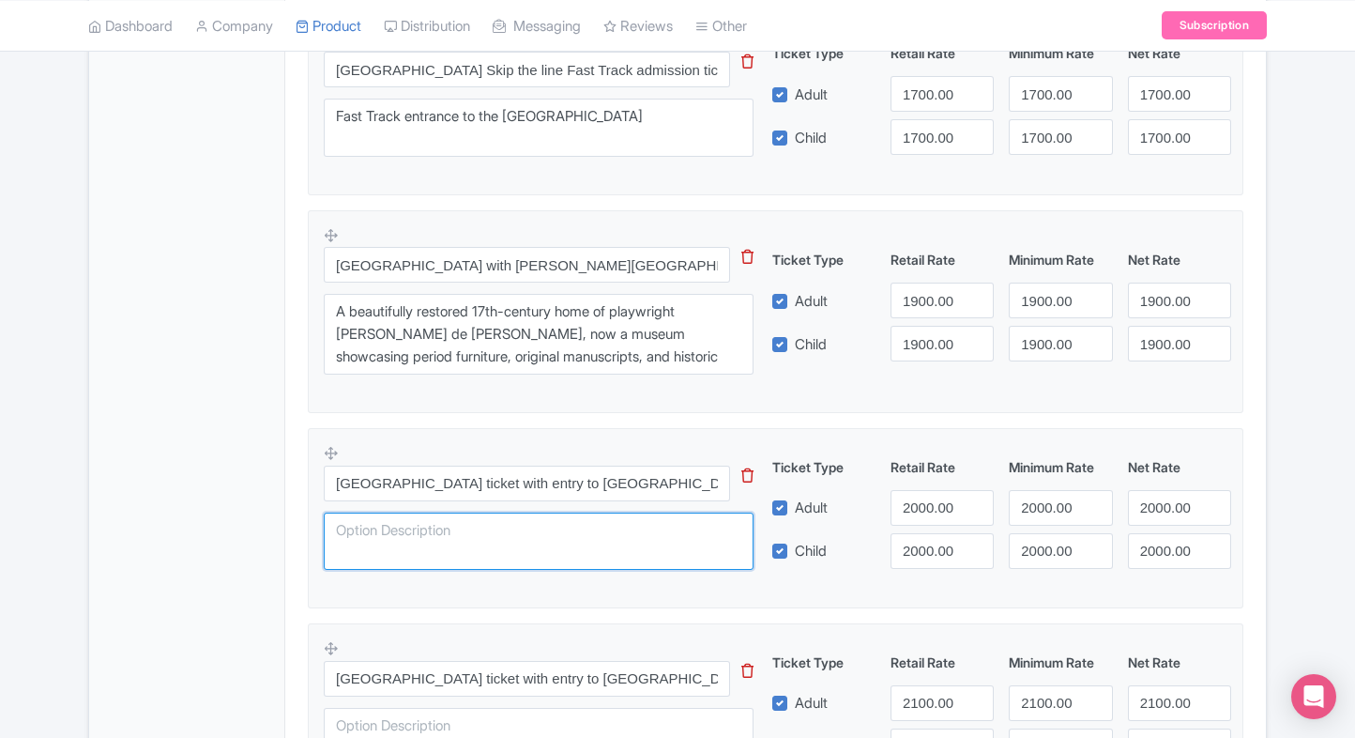
scroll to position [936, 0]
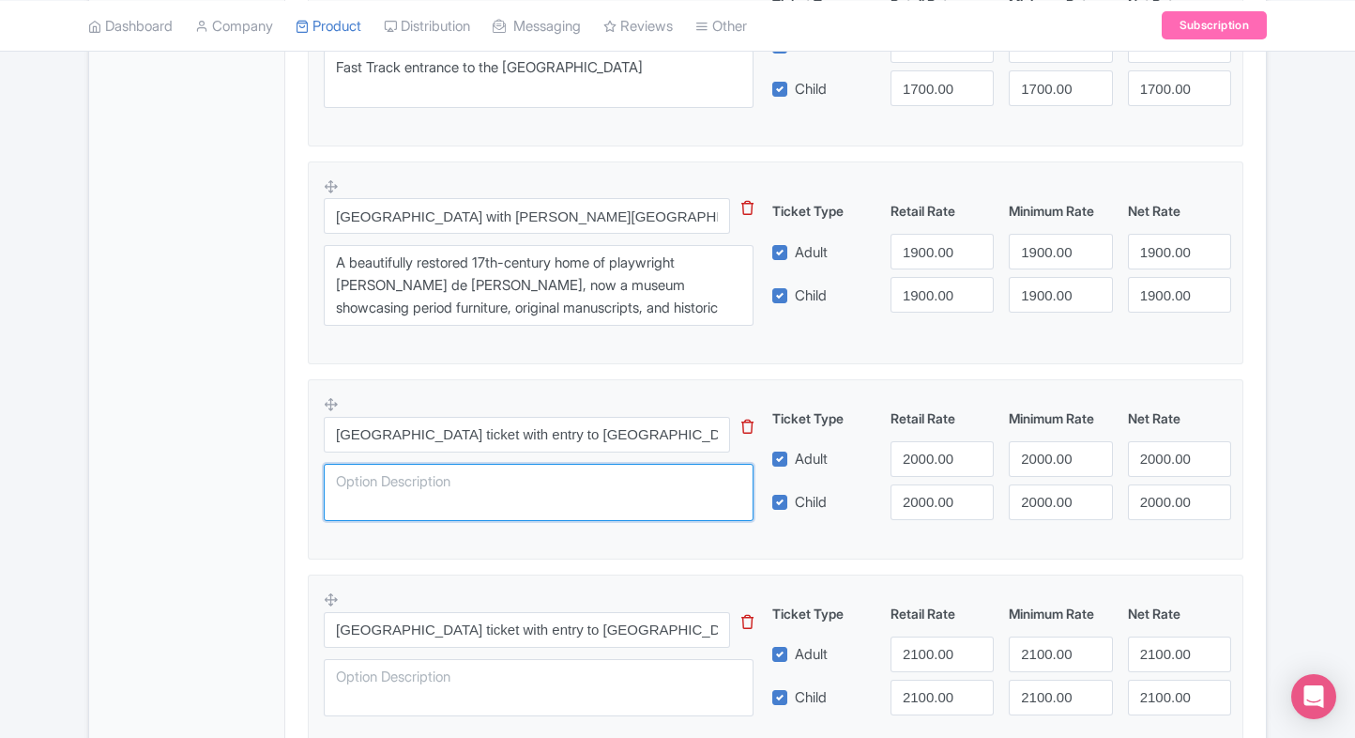
paste textarea "A tranquil landscaped garden featuring vibrant rose bushes, elegant stone fount…"
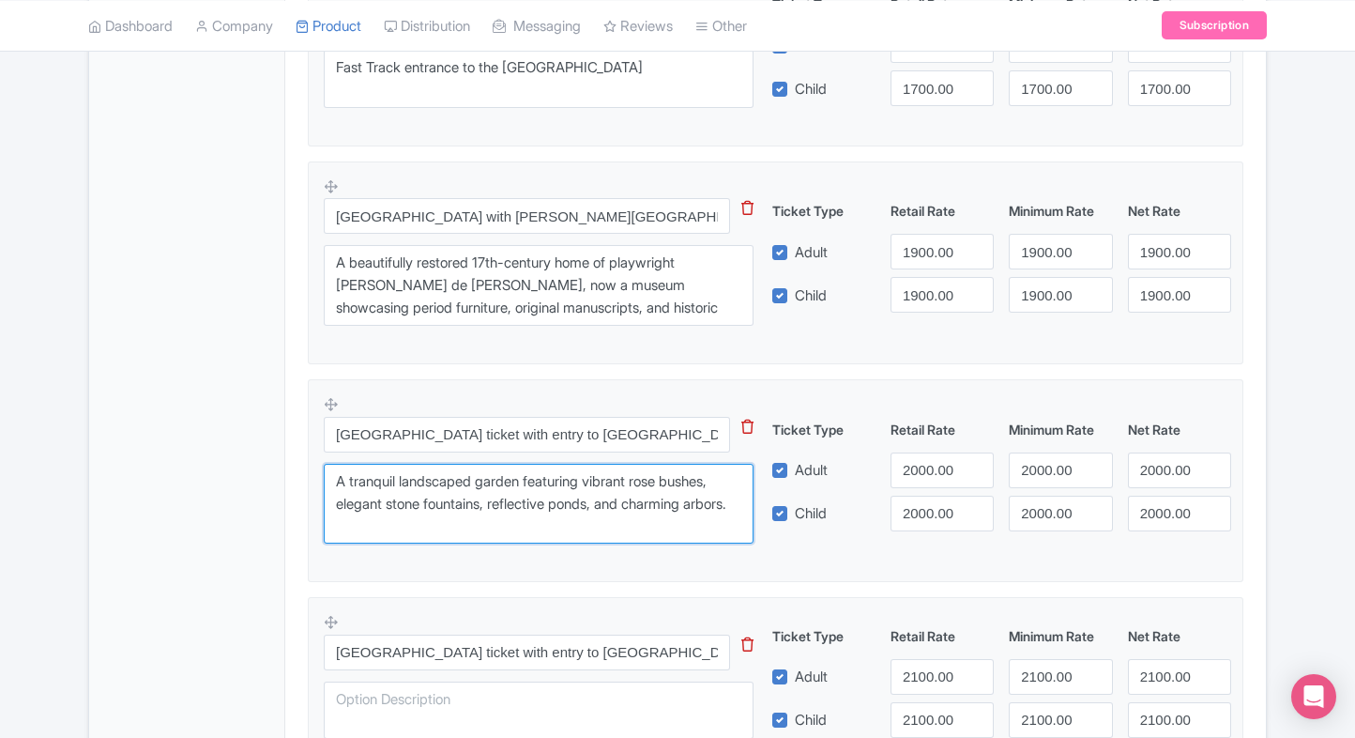
type textarea "A tranquil landscaped garden featuring vibrant rose bushes, elegant stone fount…"
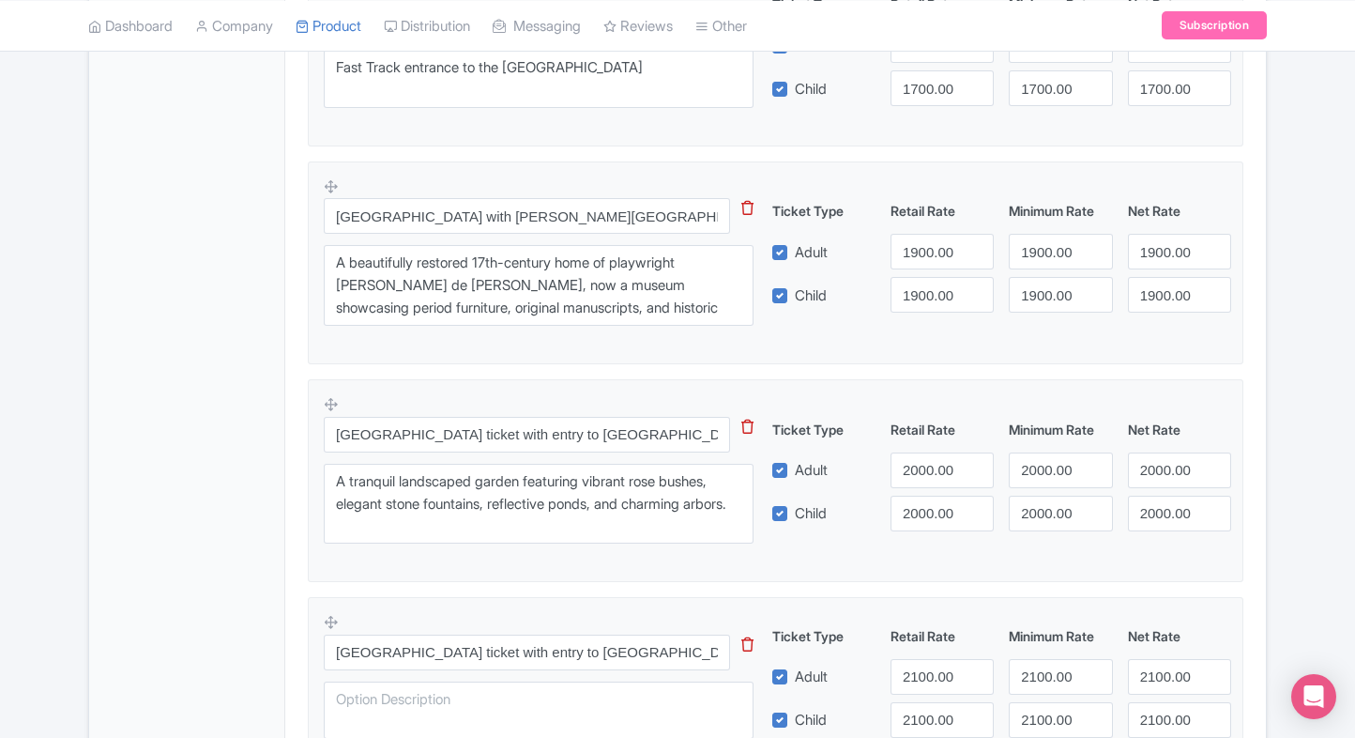
click at [203, 507] on div "General Booking Info Locations Settings Pricing Gallery Itinerary FAQs" at bounding box center [187, 441] width 196 height 2100
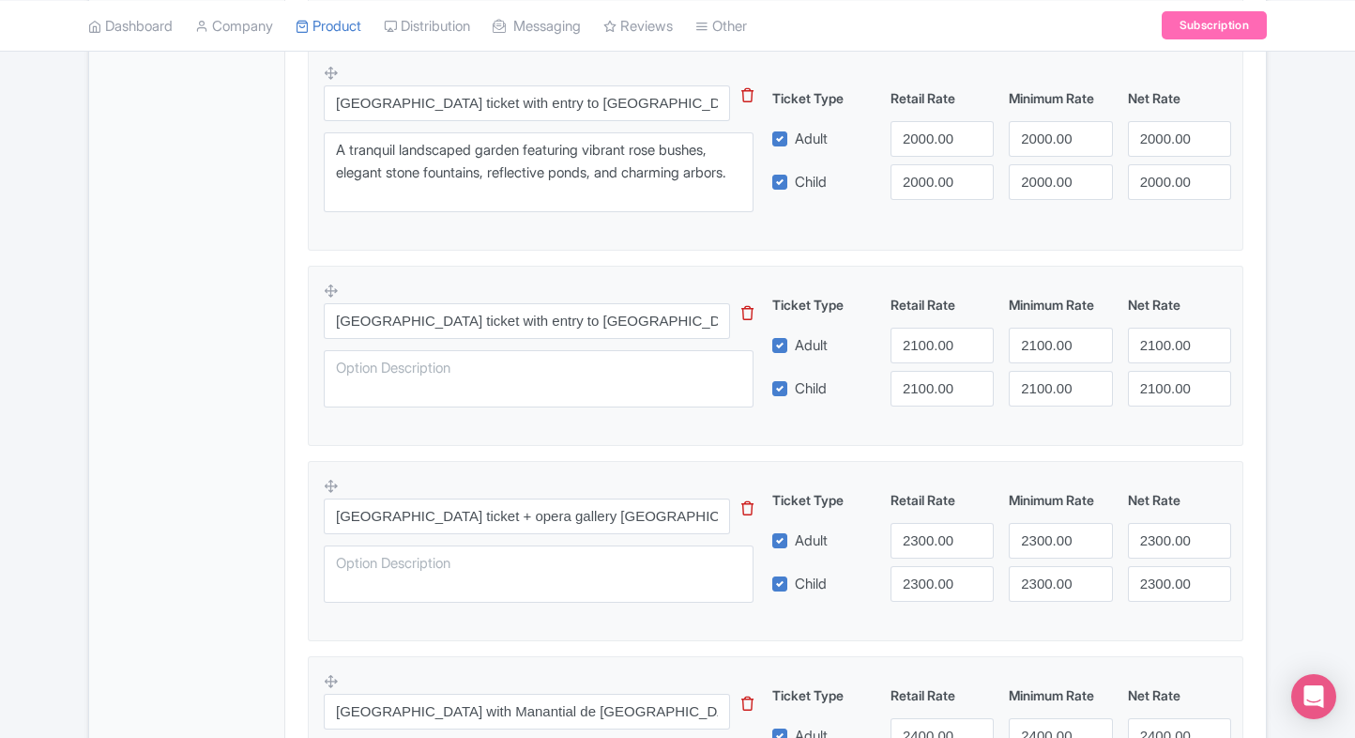
scroll to position [1269, 0]
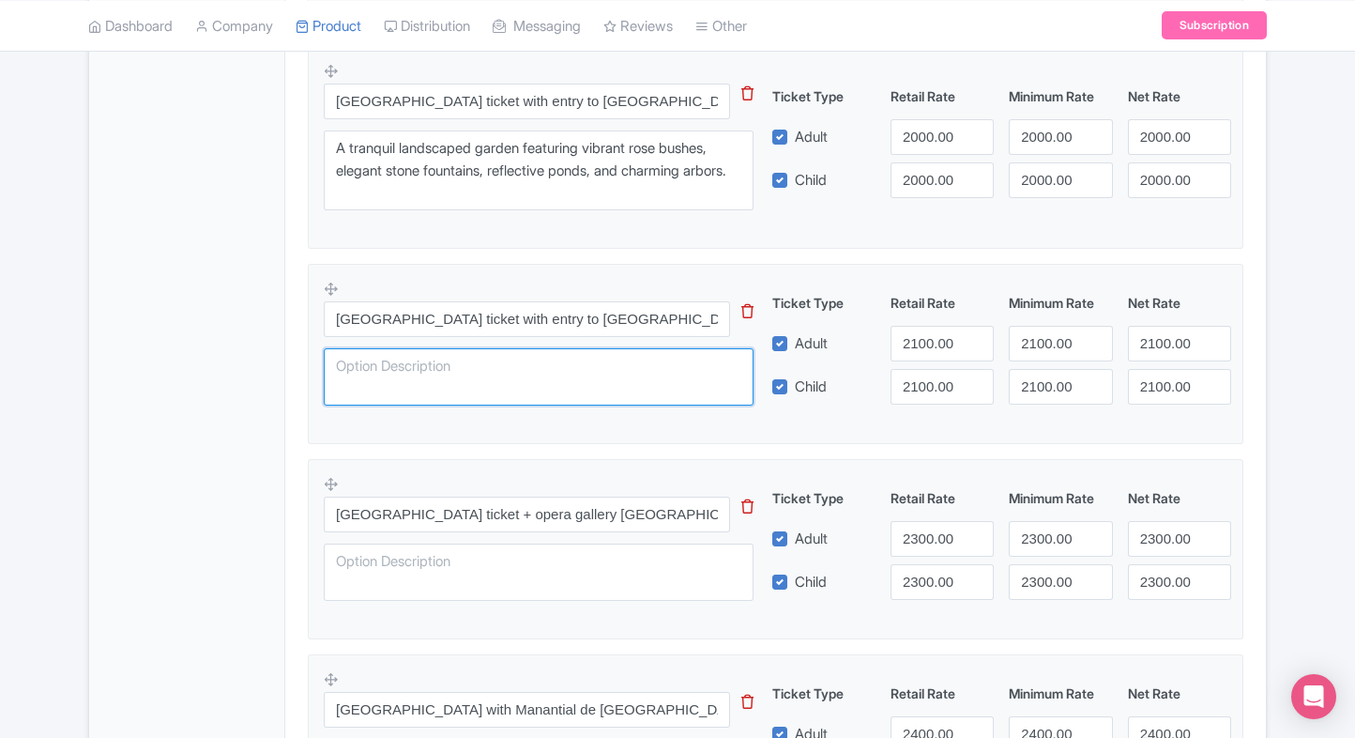
paste textarea "A grand triumphal arch close to [GEOGRAPHIC_DATA], adorned with intricate stone…"
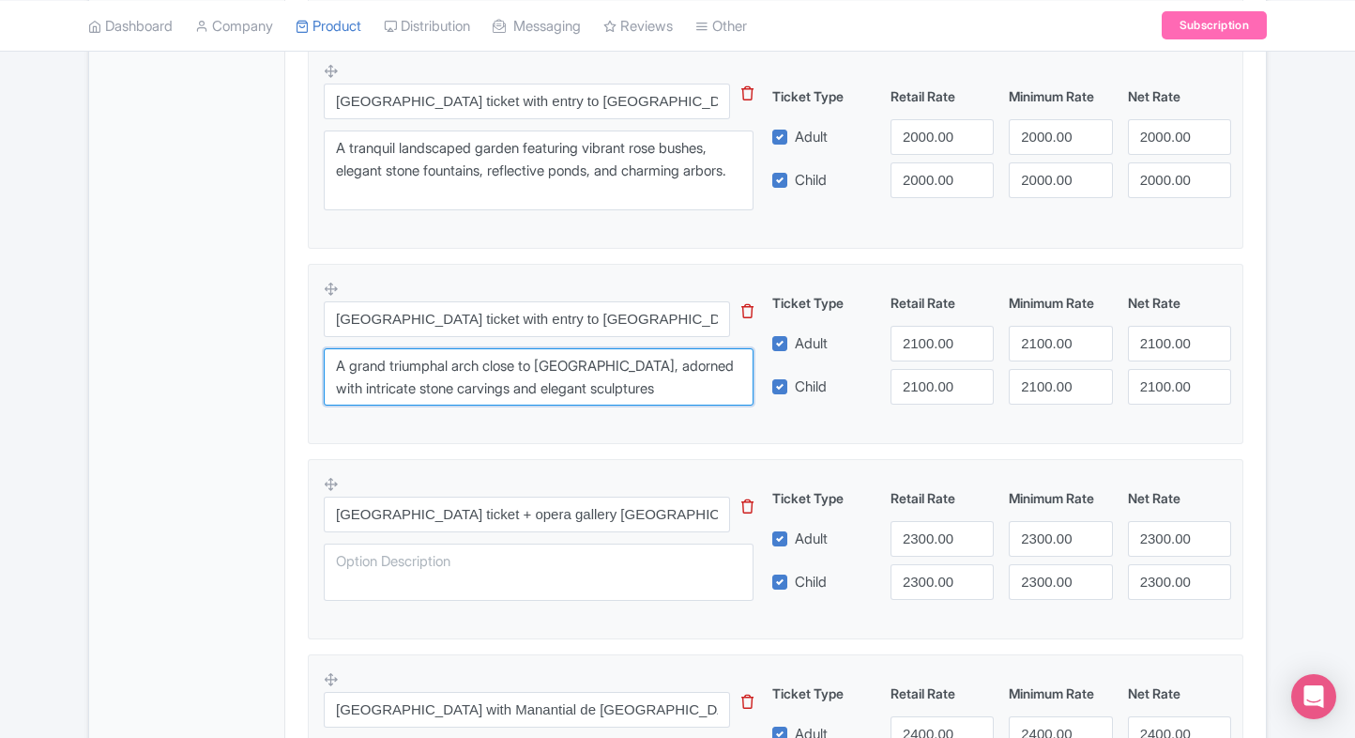
click at [496, 378] on textarea "A grand triumphal arch close to [GEOGRAPHIC_DATA], adorned with intricate stone…" at bounding box center [539, 377] width 430 height 58
type textarea "A grand triumphal arch close to [GEOGRAPHIC_DATA], adorned with intricate stone…"
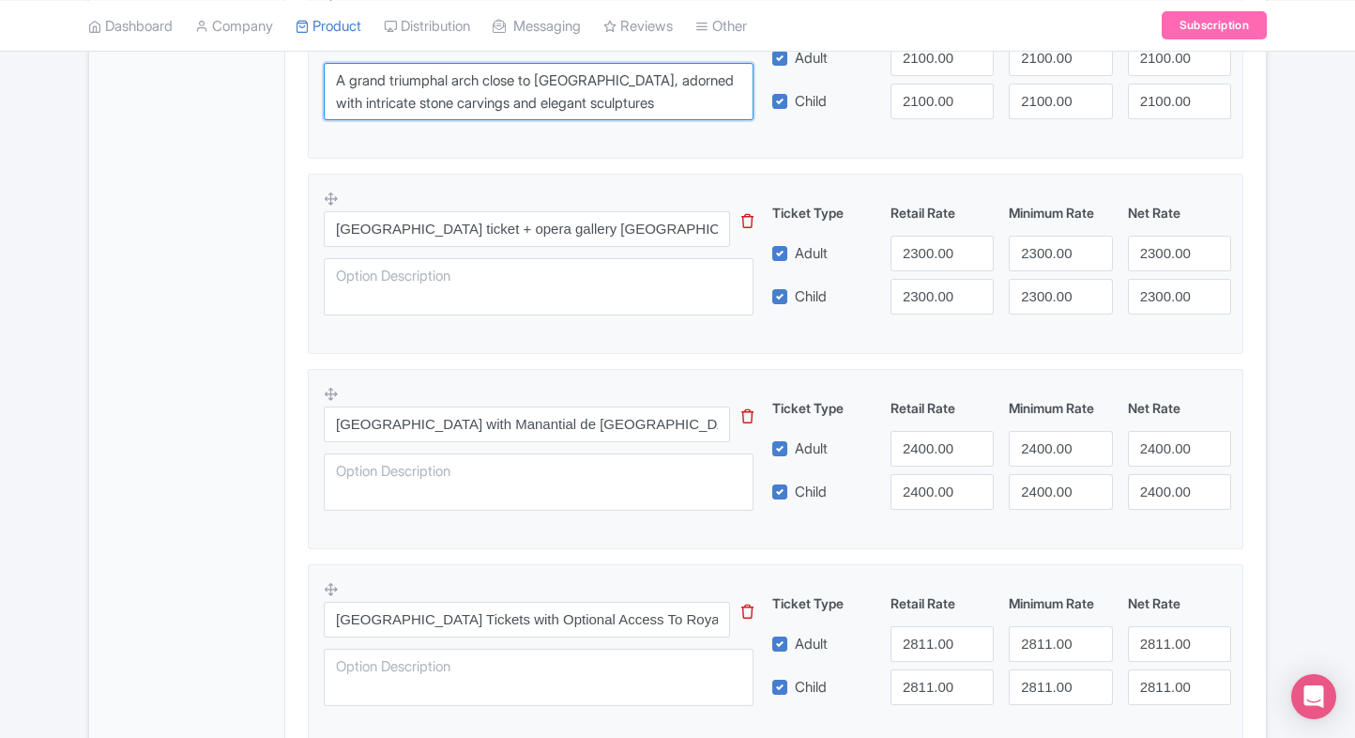
scroll to position [1550, 0]
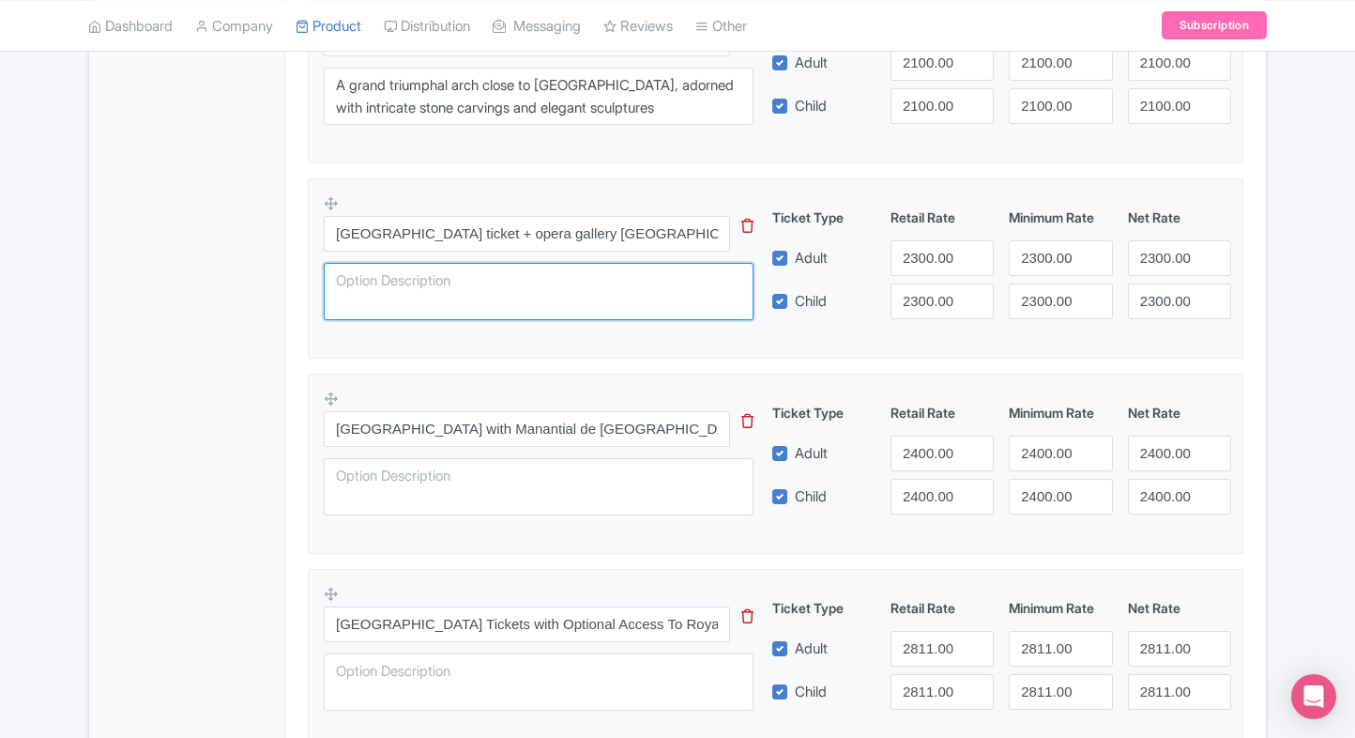
click at [537, 306] on textarea at bounding box center [539, 292] width 430 height 58
paste textarea "An art gallery featuring both emerging talents and globally acclaimed artists, …"
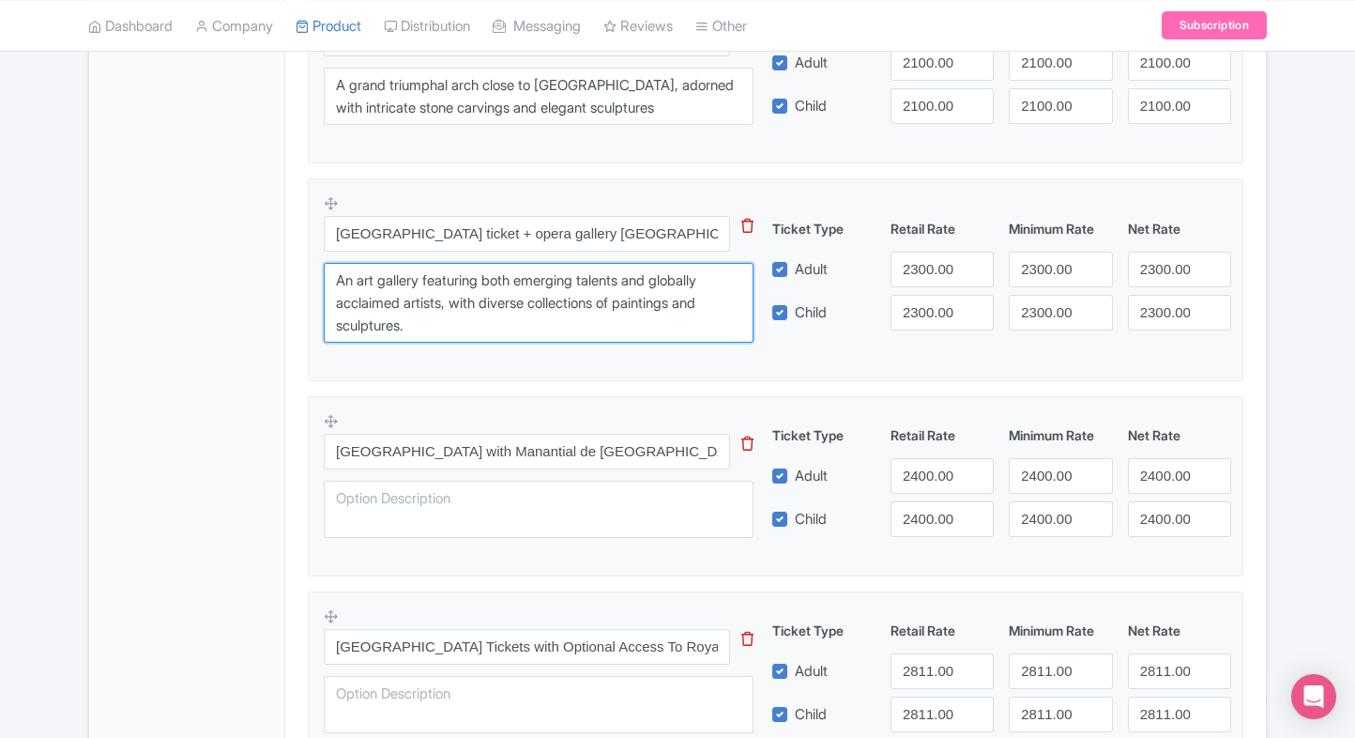
type textarea "An art gallery featuring both emerging talents and globally acclaimed artists, …"
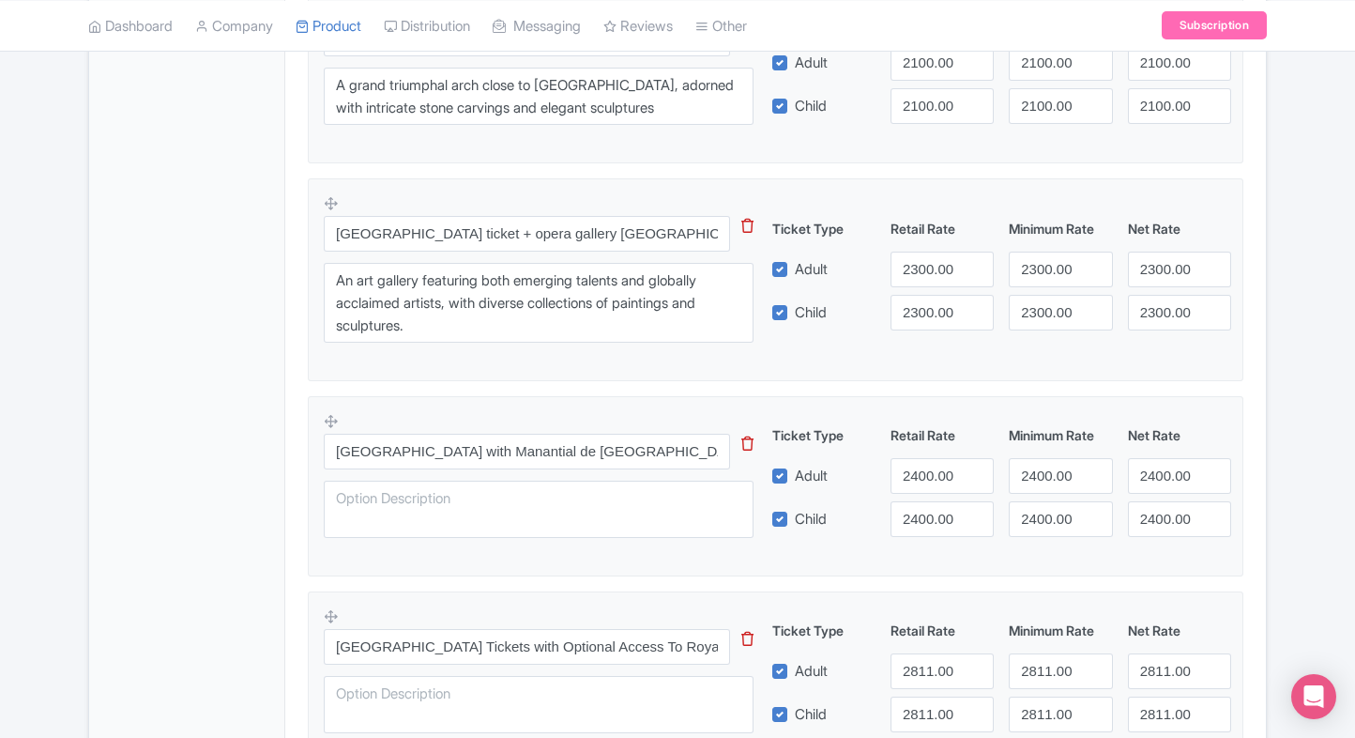
click at [390, 513] on textarea at bounding box center [539, 510] width 430 height 58
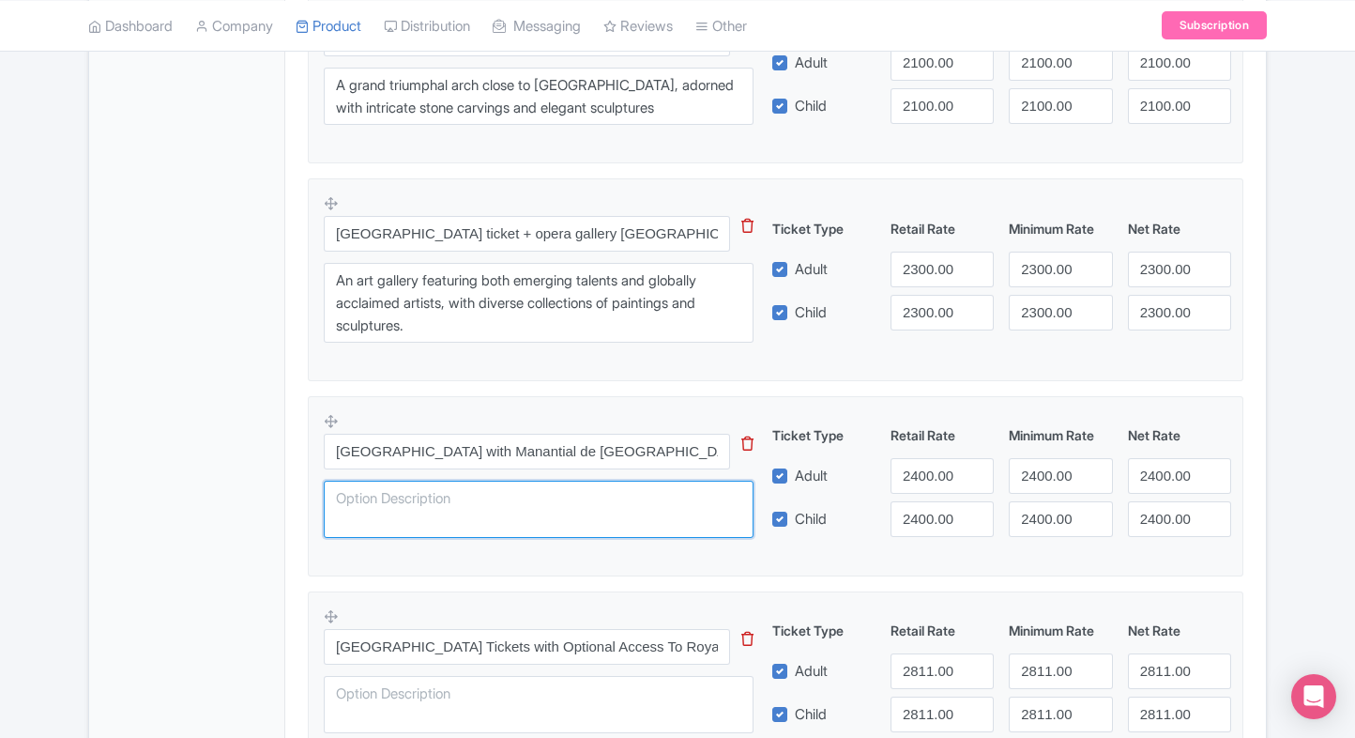
paste textarea "A calm urban oasis offering scenic walking trails, perfect for unwinding or spe…"
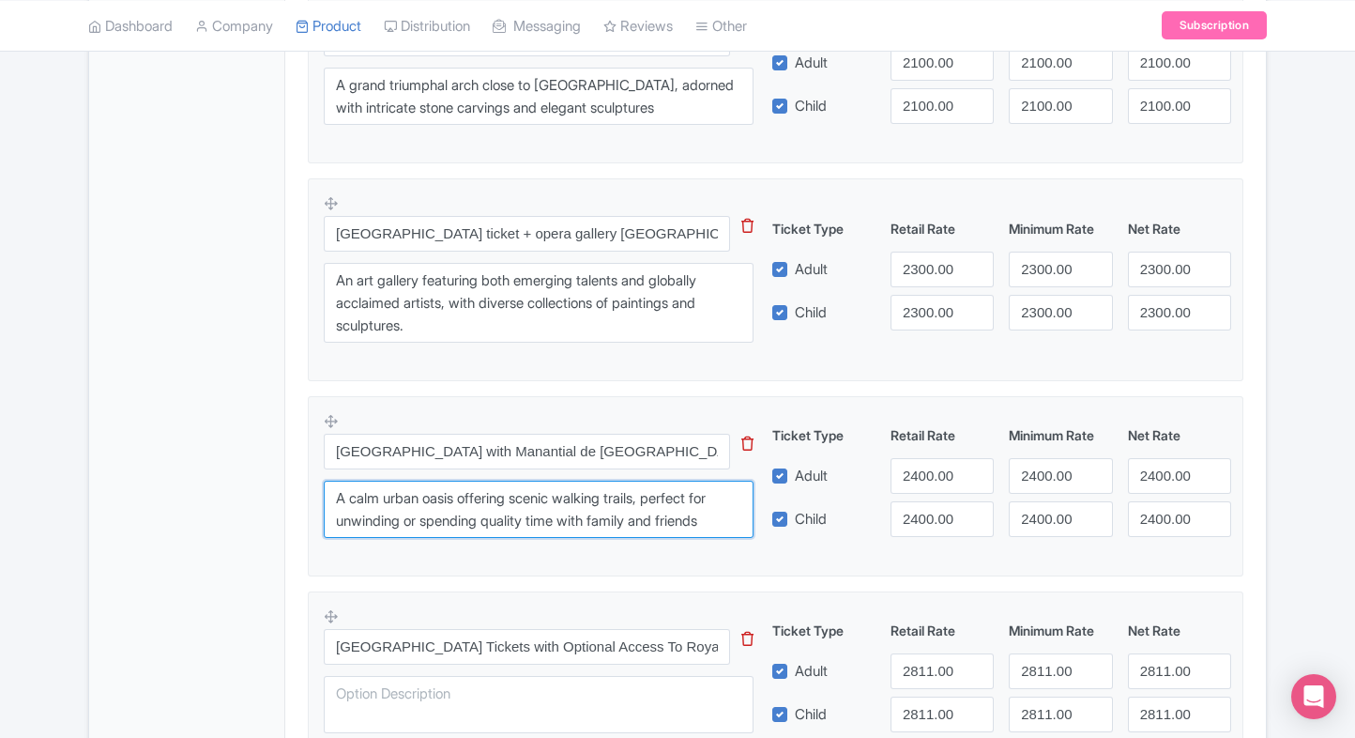
type textarea "A calm urban oasis offering scenic walking trails, perfect for unwinding or spe…"
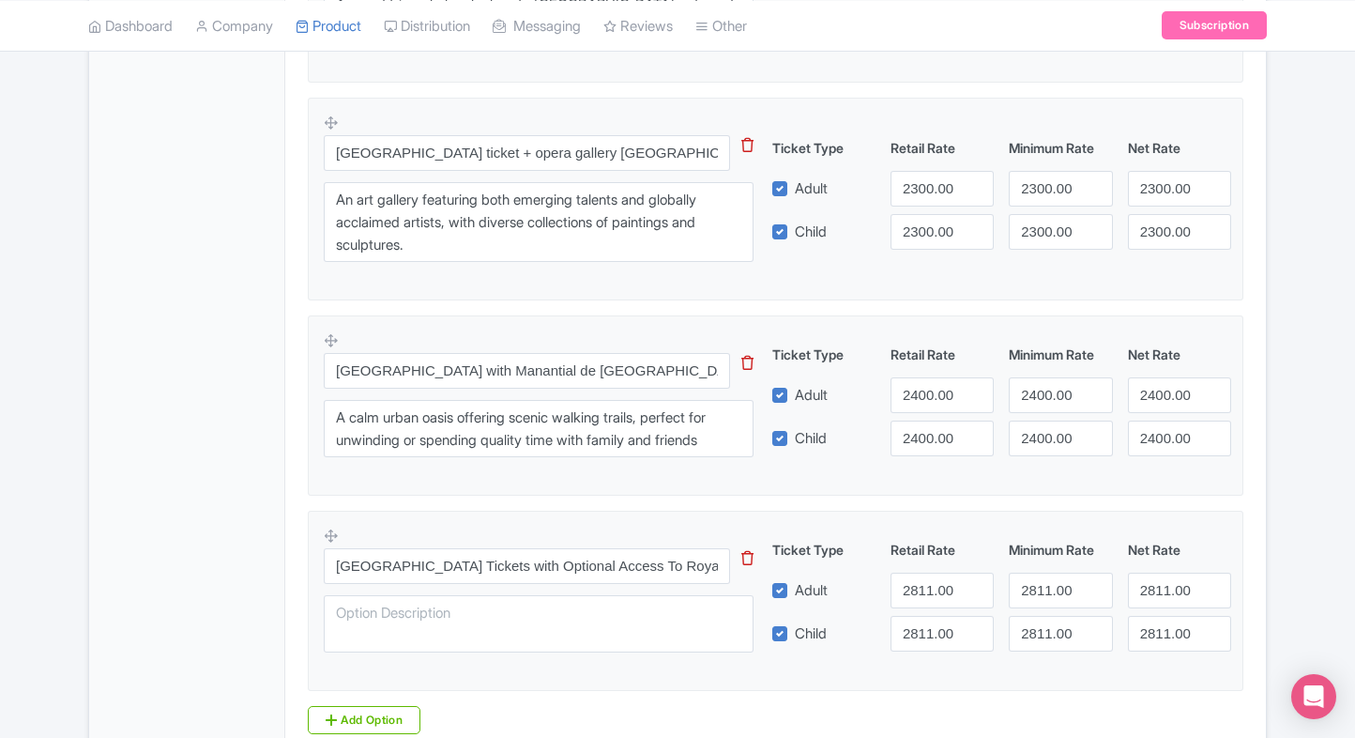
scroll to position [1682, 0]
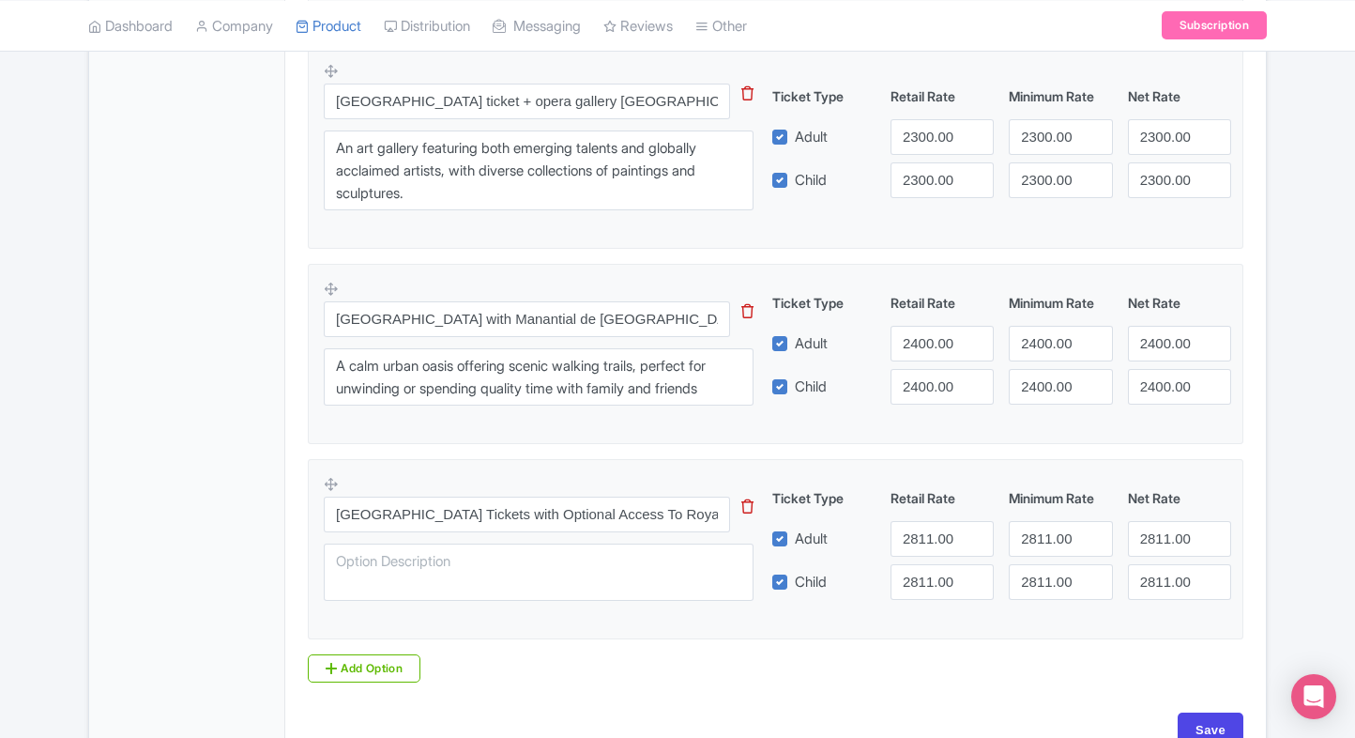
click at [1187, 719] on input "Save" at bounding box center [1211, 730] width 66 height 36
type input "Saving..."
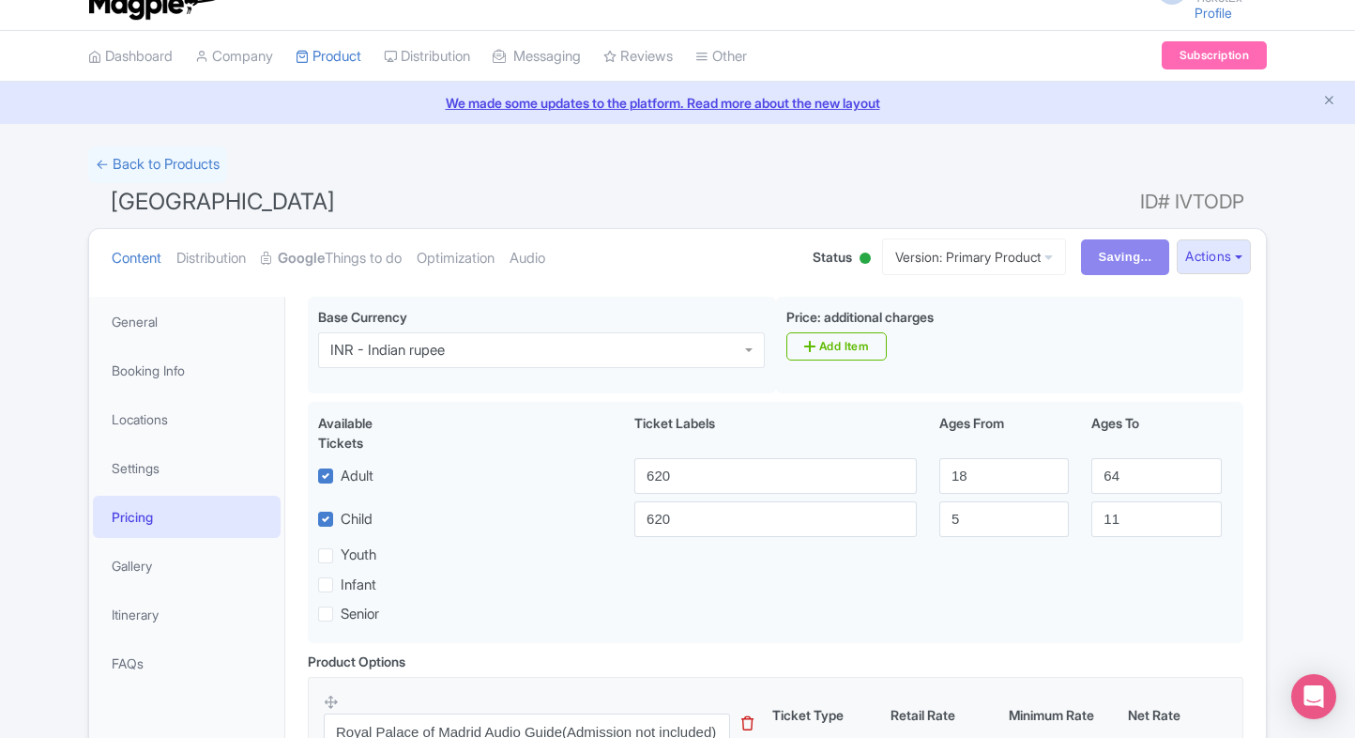
scroll to position [0, 0]
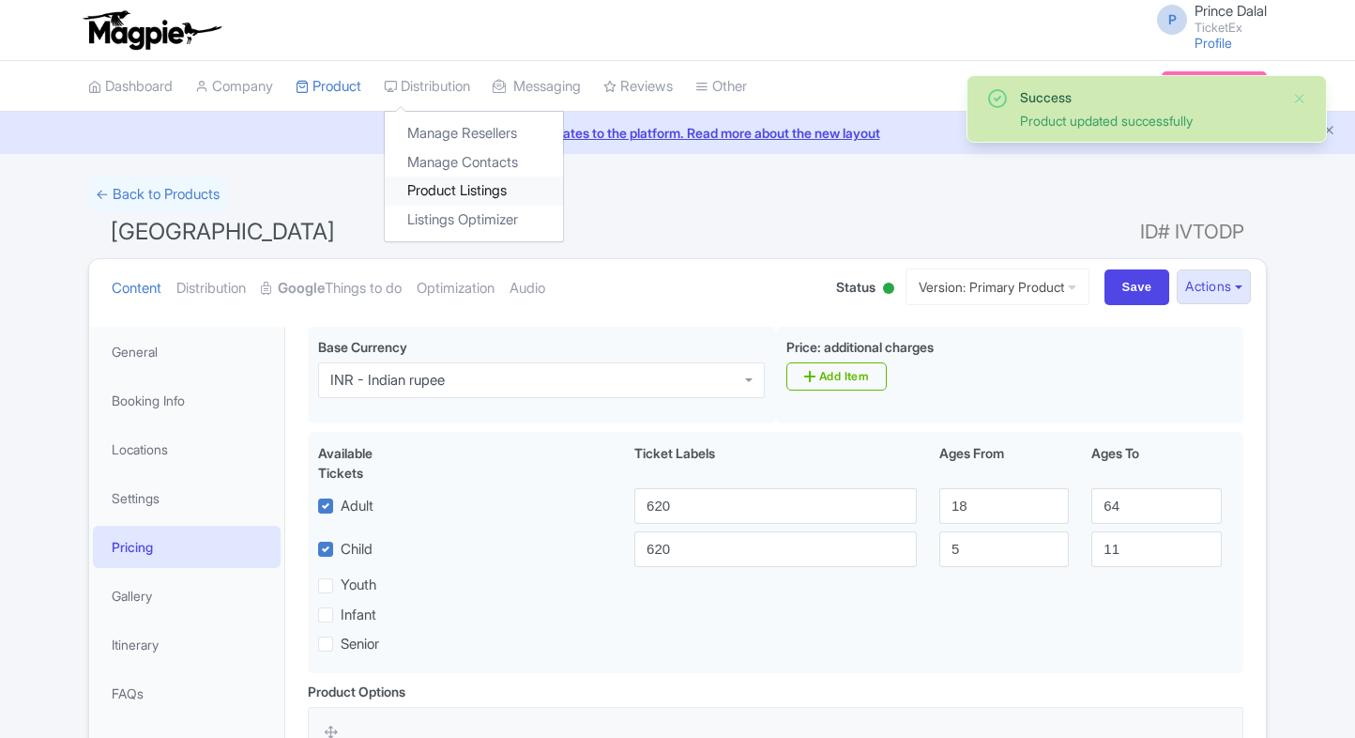
click at [424, 183] on link "Product Listings" at bounding box center [474, 190] width 178 height 29
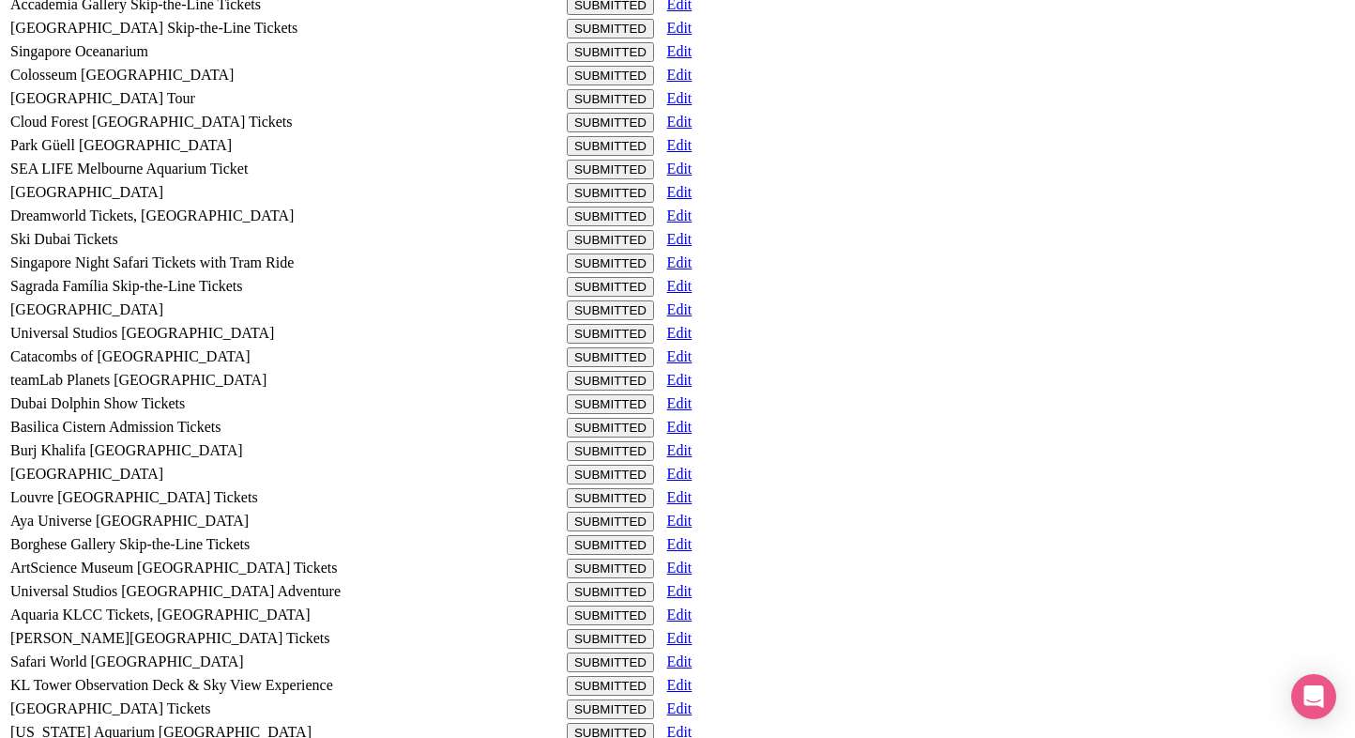
scroll to position [1765, 0]
click at [207, 350] on div "Catacombs of [GEOGRAPHIC_DATA]" at bounding box center [284, 358] width 549 height 17
click at [667, 350] on icon at bounding box center [667, 358] width 0 height 16
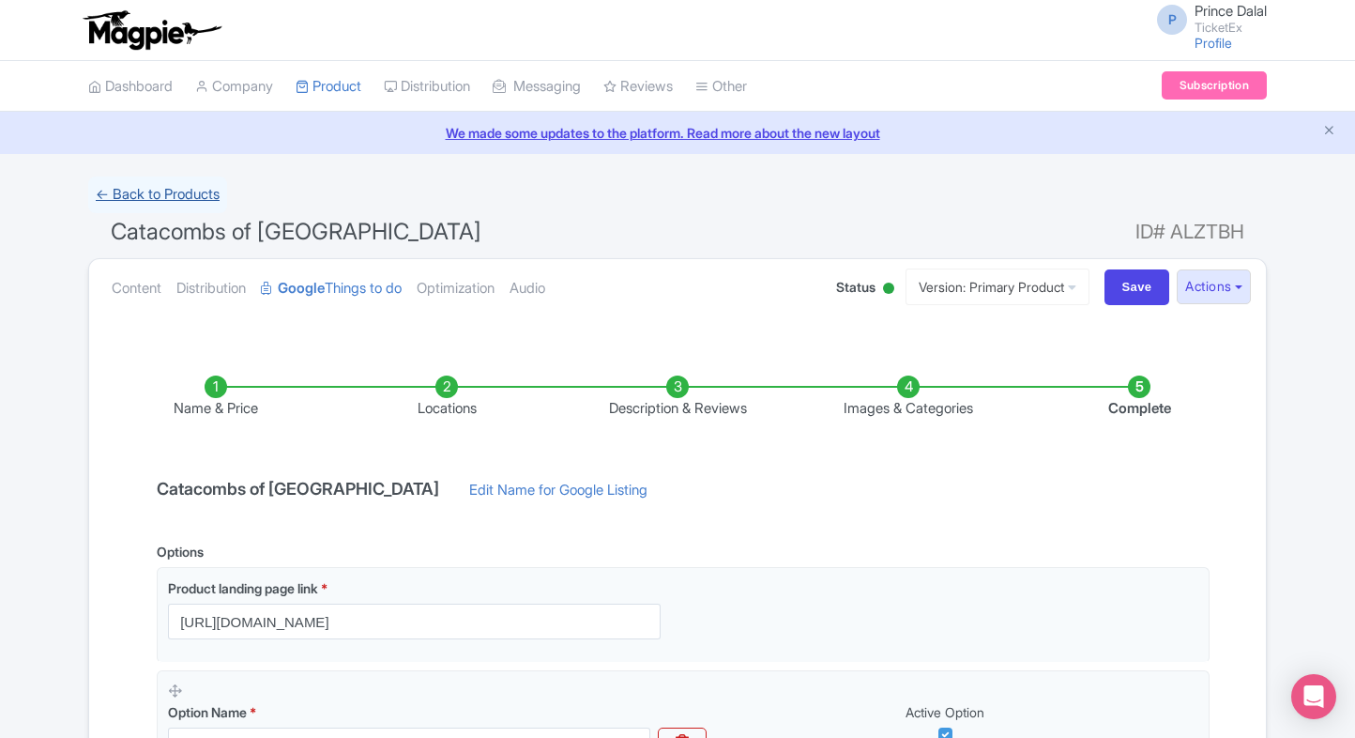
click at [161, 207] on link "← Back to Products" at bounding box center [157, 194] width 139 height 37
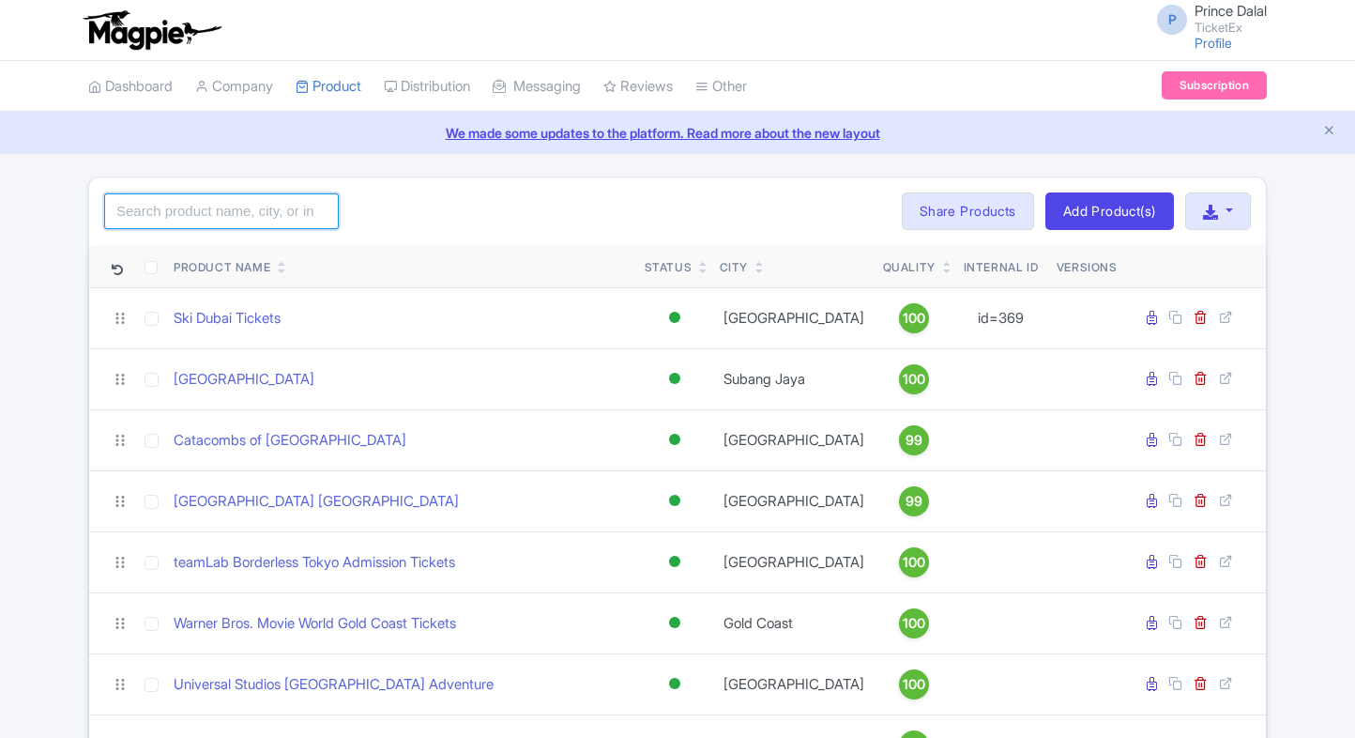
drag, startPoint x: 0, startPoint y: 0, endPoint x: 191, endPoint y: 215, distance: 287.9
click at [191, 215] on input "search" at bounding box center [221, 211] width 235 height 36
click at [261, 220] on input "search" at bounding box center [221, 211] width 235 height 36
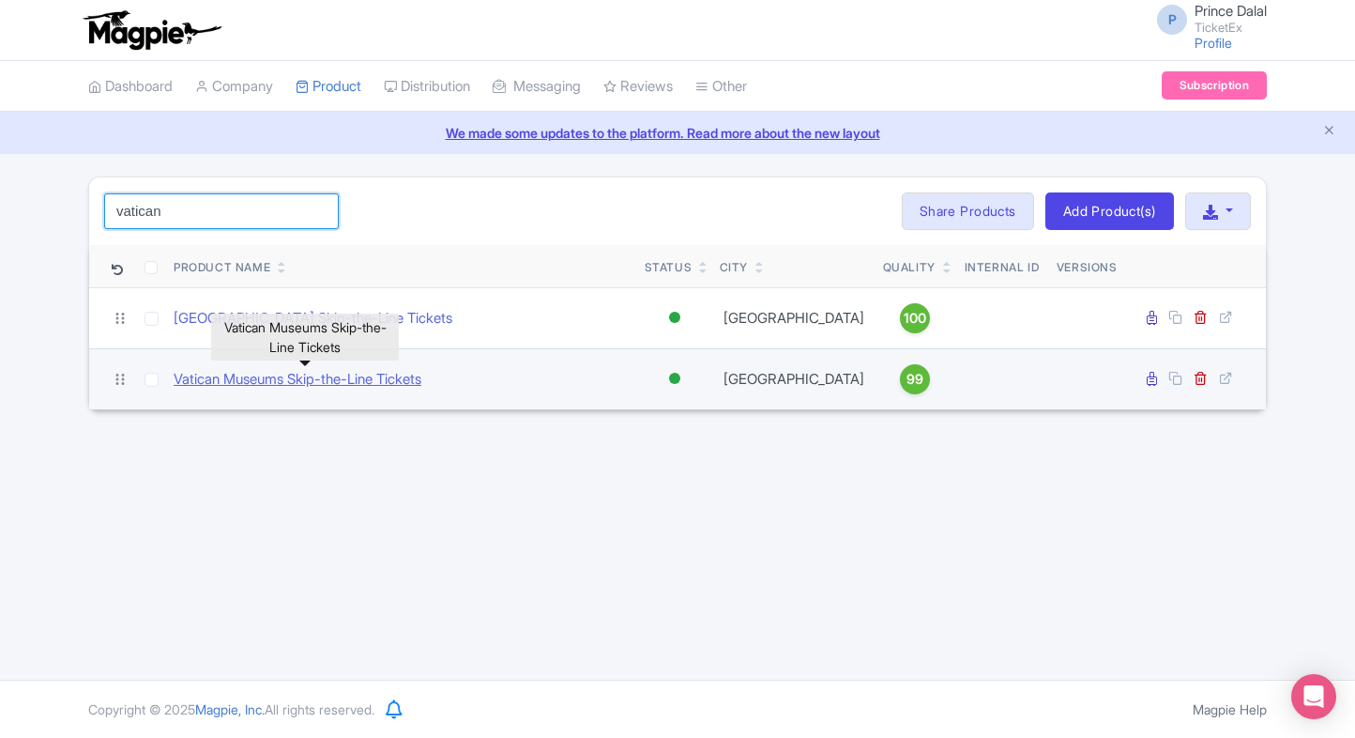
type input "vatican"
click at [319, 377] on link "Vatican Museums Skip-the-Line Tickets" at bounding box center [298, 380] width 248 height 22
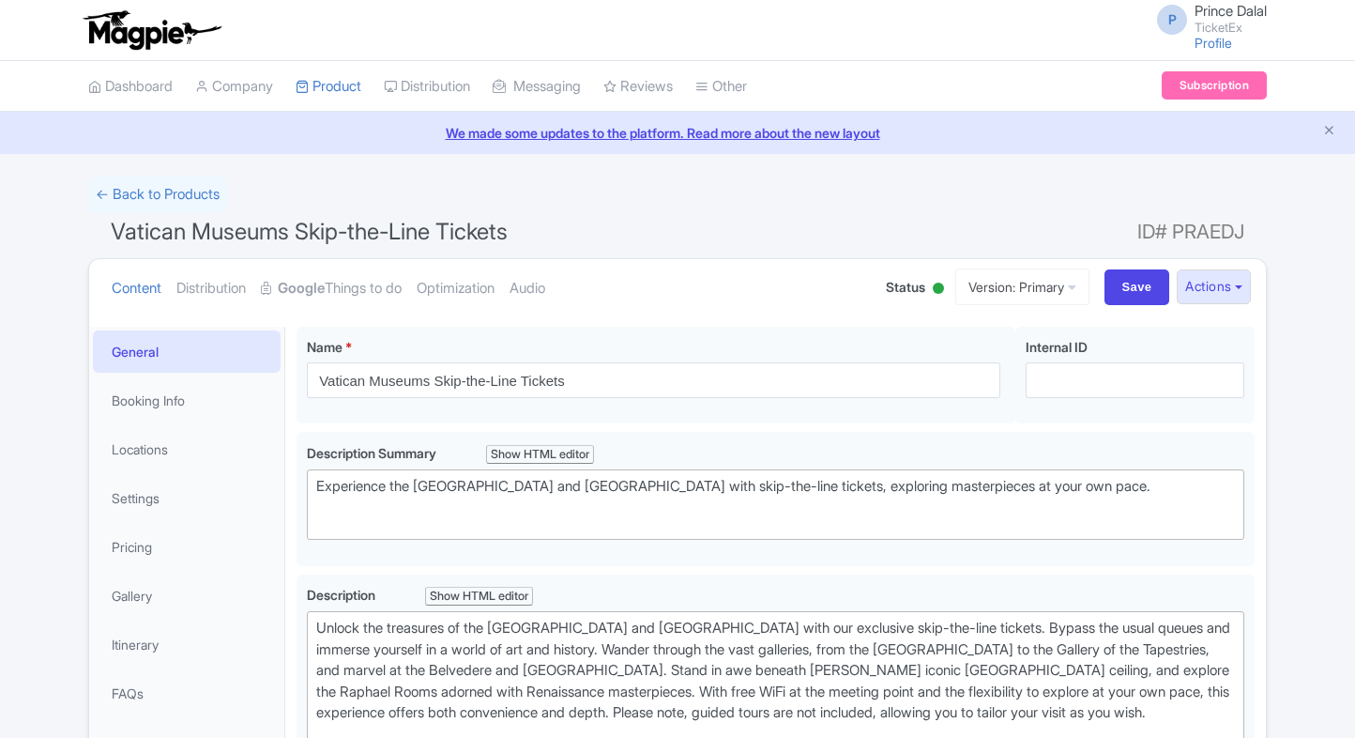
scroll to position [179, 0]
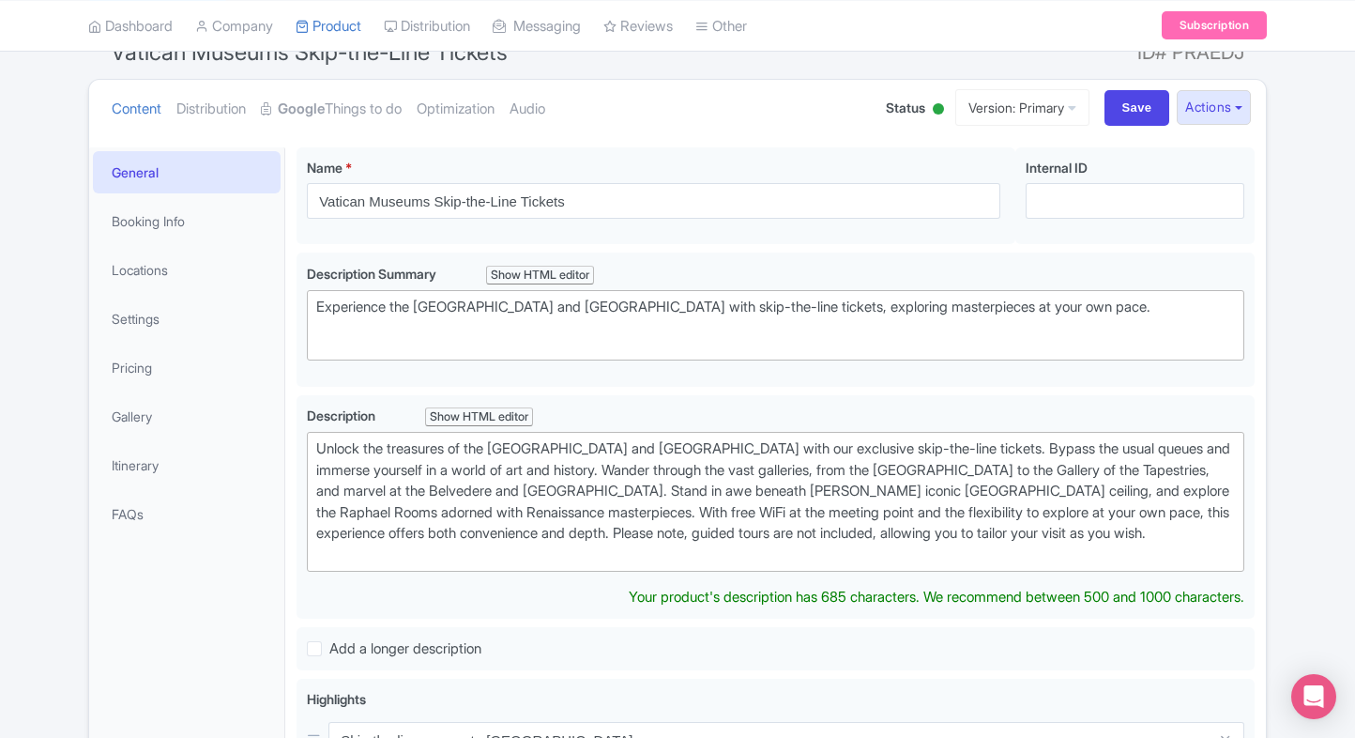
type trix-editor "<div>Unlock the treasures of the [GEOGRAPHIC_DATA] and [GEOGRAPHIC_DATA] with o…"
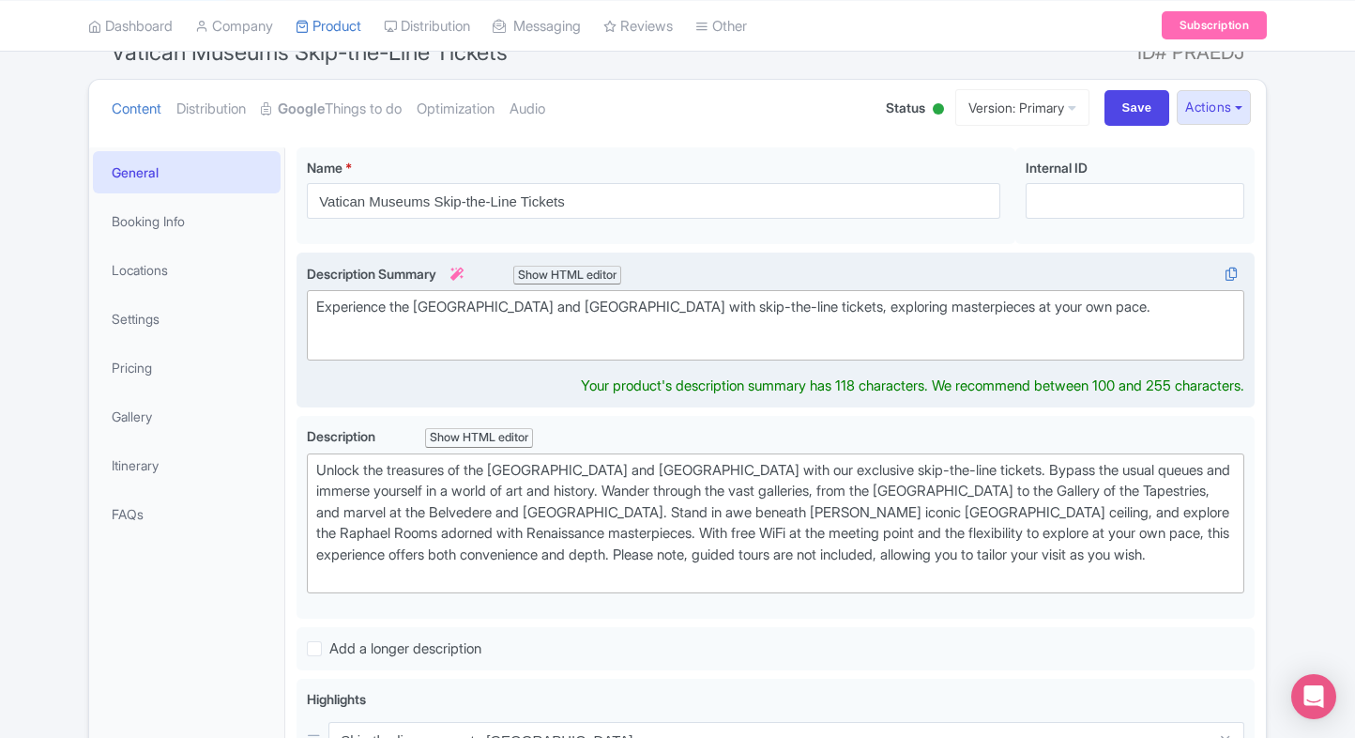
scroll to position [200, 0]
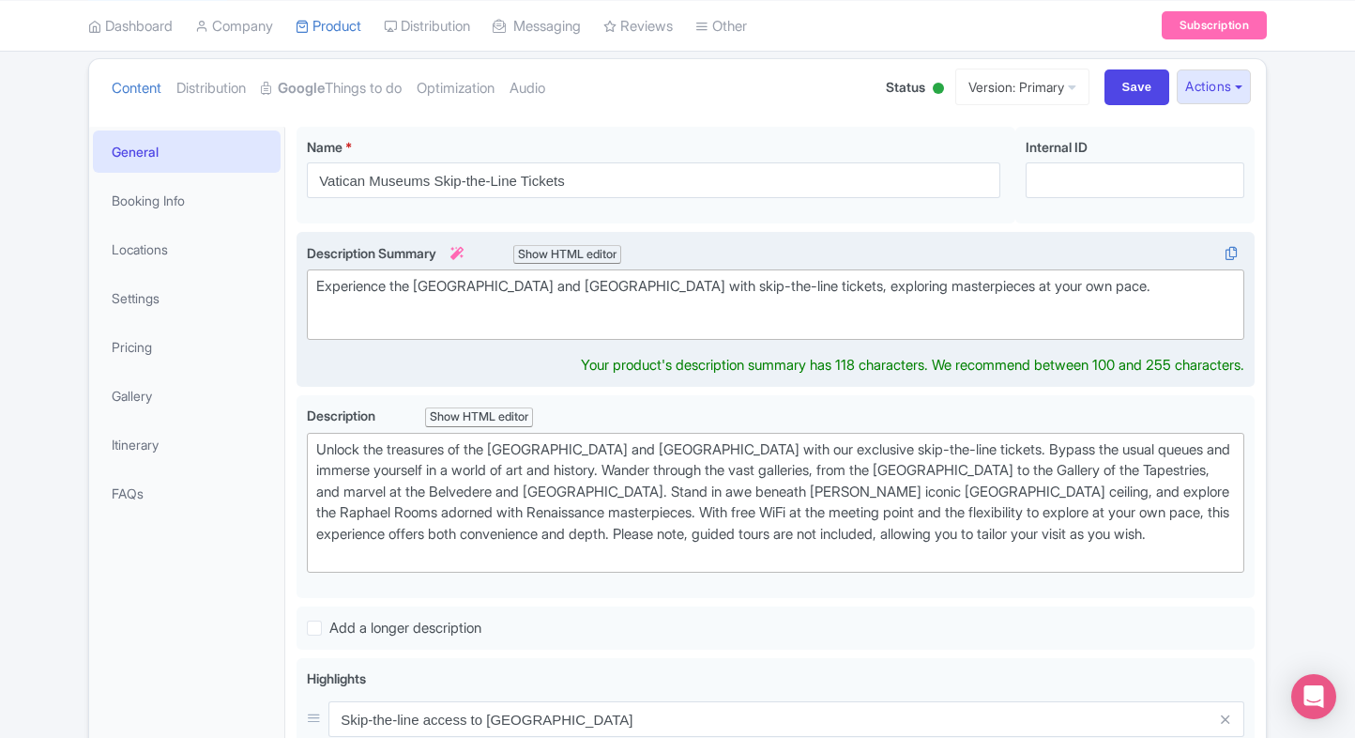
click at [538, 310] on div "Experience the [GEOGRAPHIC_DATA] and [GEOGRAPHIC_DATA] with skip-the-line ticke…" at bounding box center [775, 297] width 919 height 42
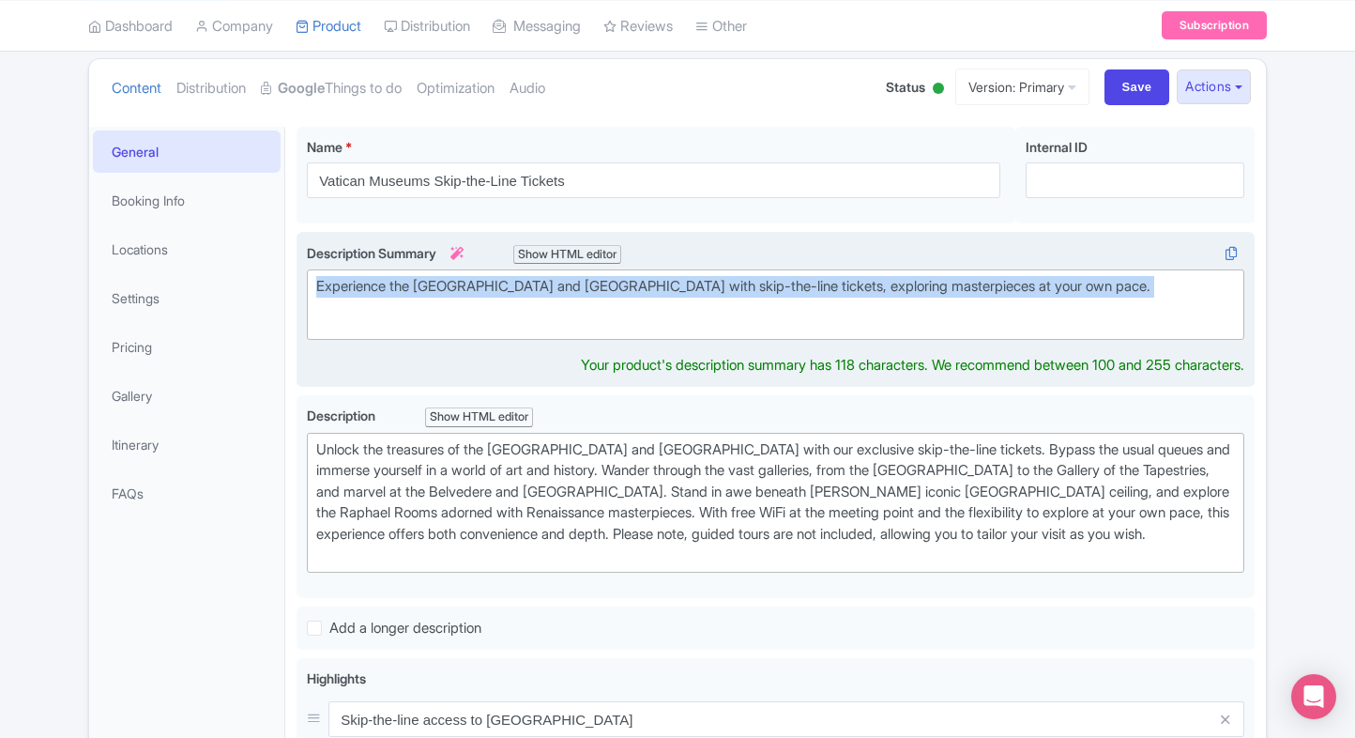
paste trix-editor "Discover the [GEOGRAPHIC_DATA], home to the [GEOGRAPHIC_DATA], [GEOGRAPHIC_DATA…"
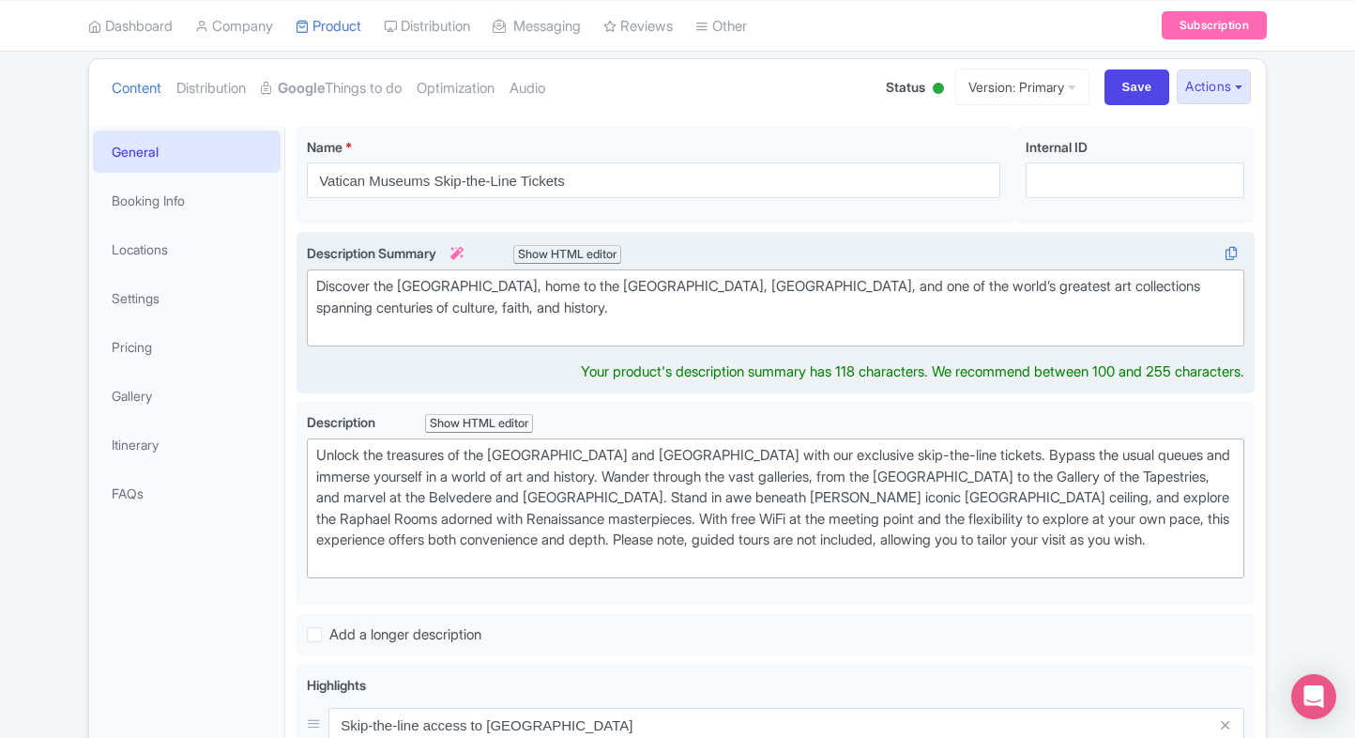
type trix-editor "<div>Discover the [GEOGRAPHIC_DATA], home to the [GEOGRAPHIC_DATA], Raphael Roo…"
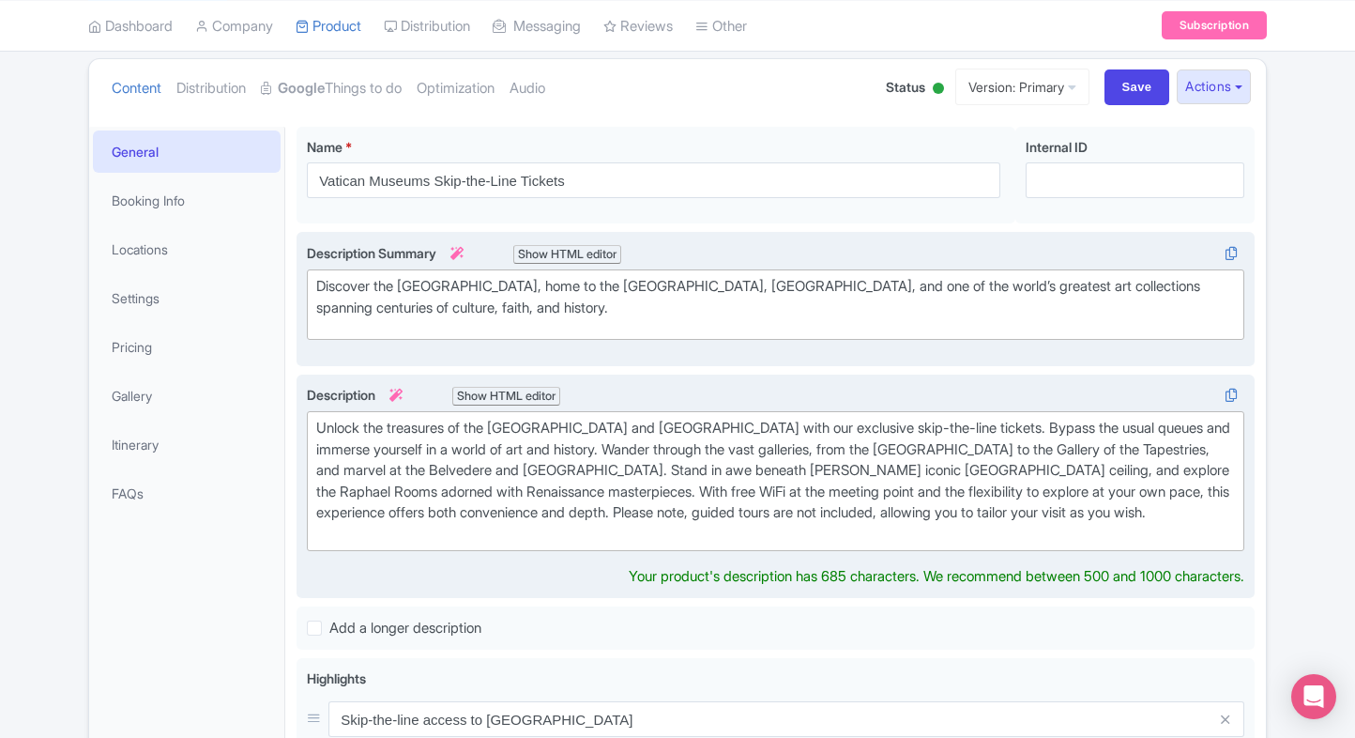
click at [492, 526] on div "Unlock the treasures of the [GEOGRAPHIC_DATA] and [GEOGRAPHIC_DATA] with our ex…" at bounding box center [775, 481] width 919 height 127
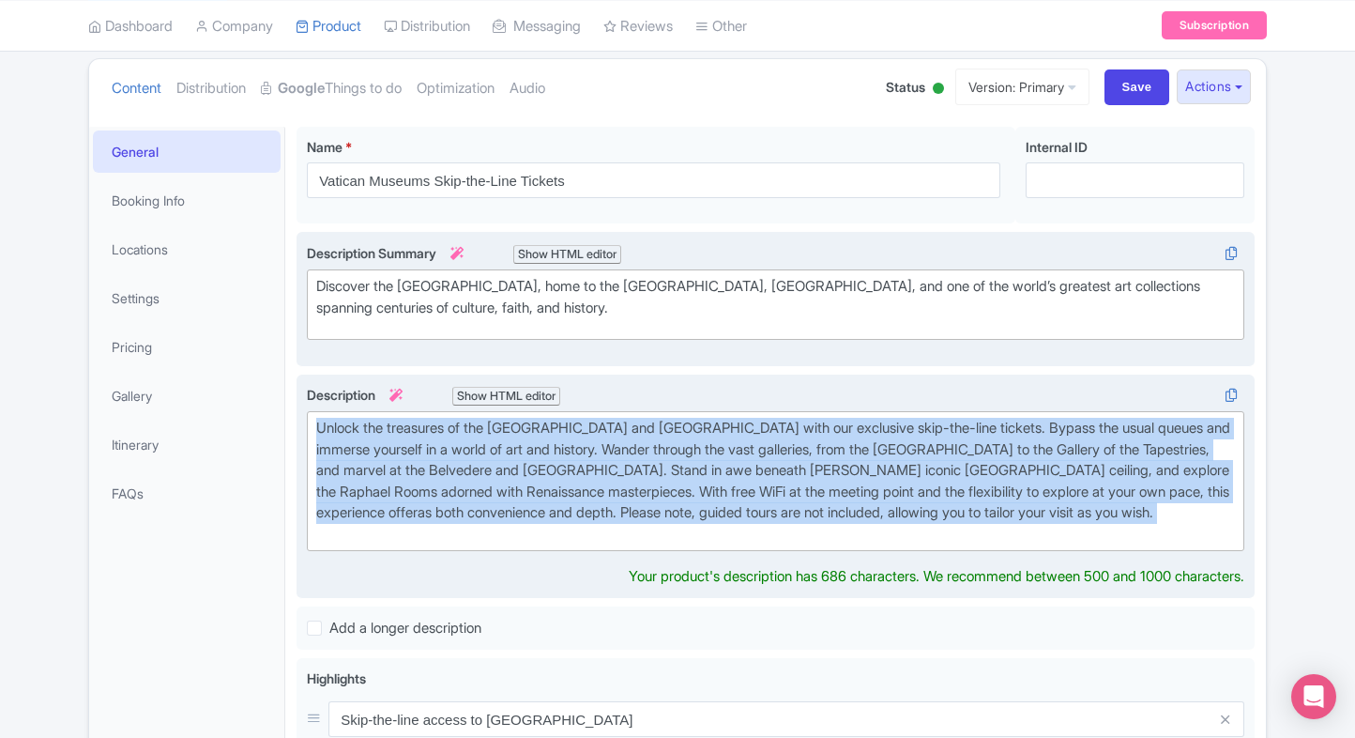
paste trix-editor "The Vatican Museums in [GEOGRAPHIC_DATA] hold one of the most extensive and imp…"
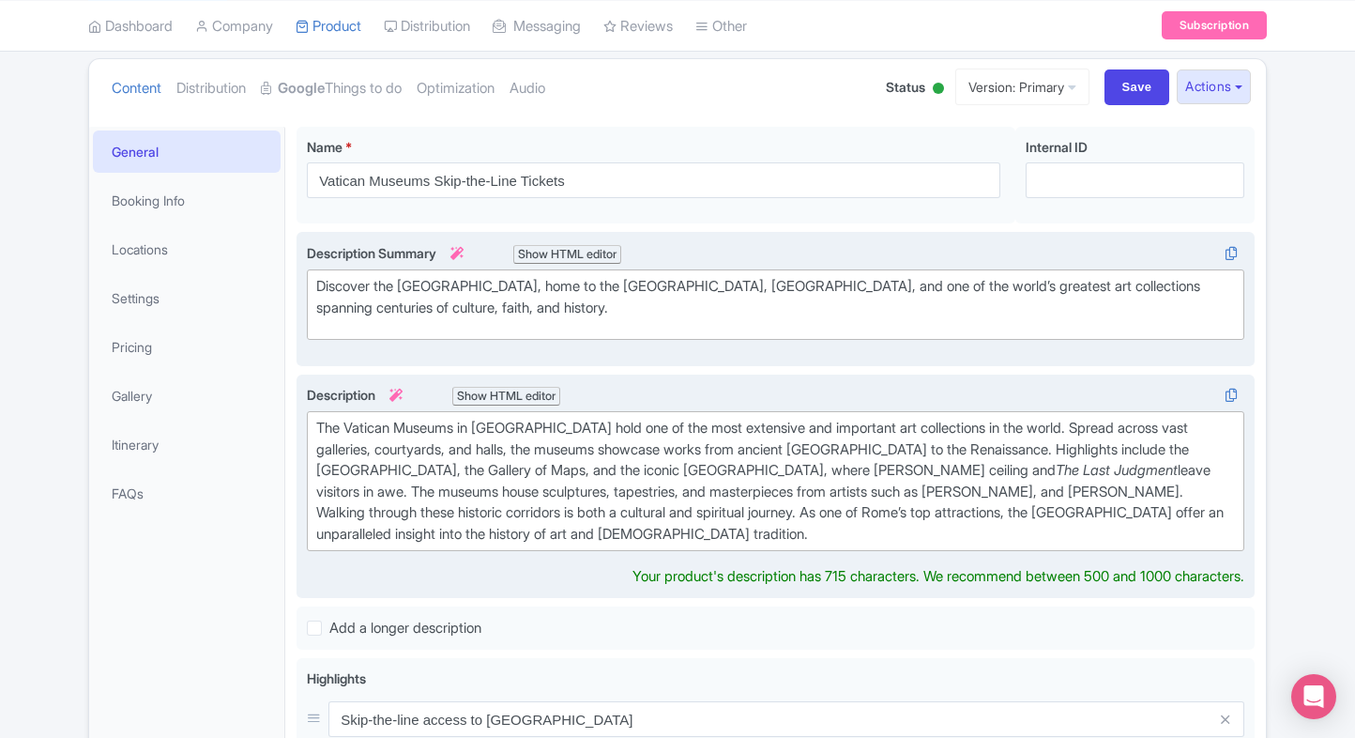
type trix-editor "<div>The Vatican Museums in [GEOGRAPHIC_DATA] hold one of the most extensive an…"
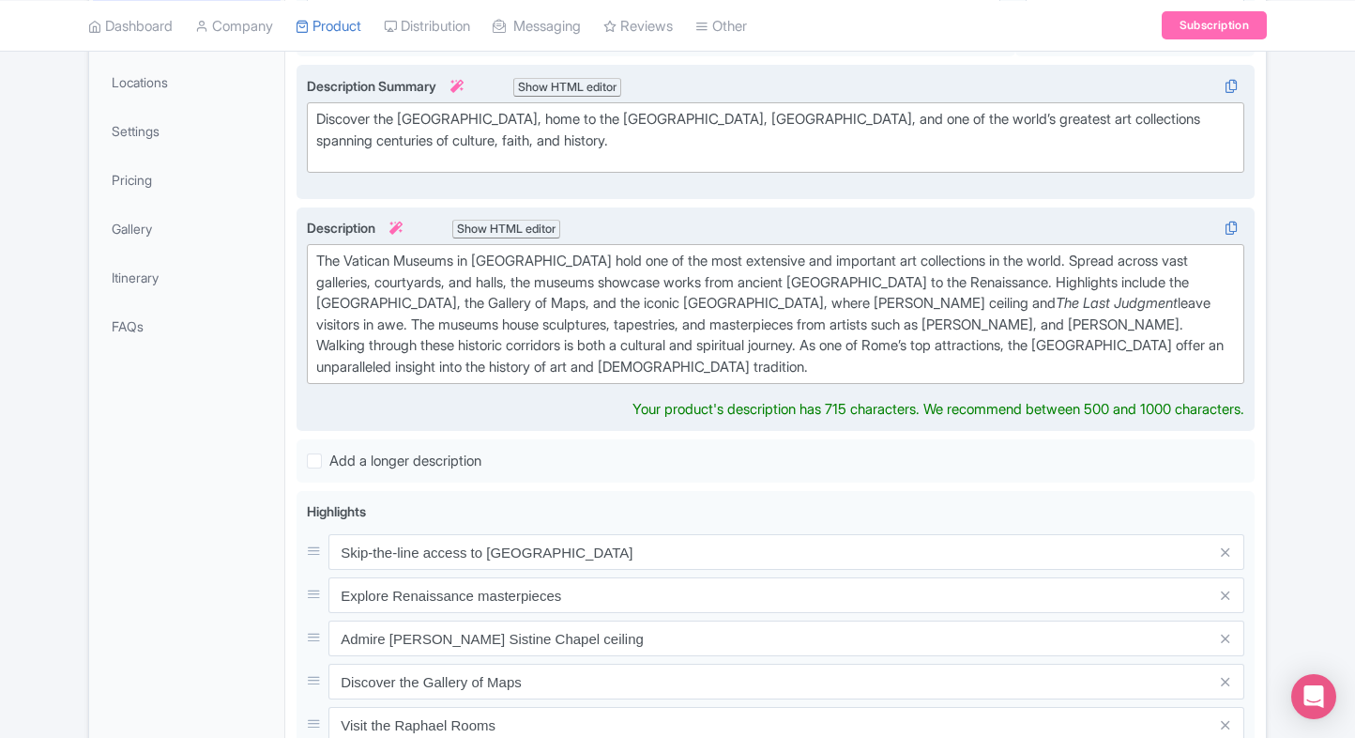
scroll to position [391, 0]
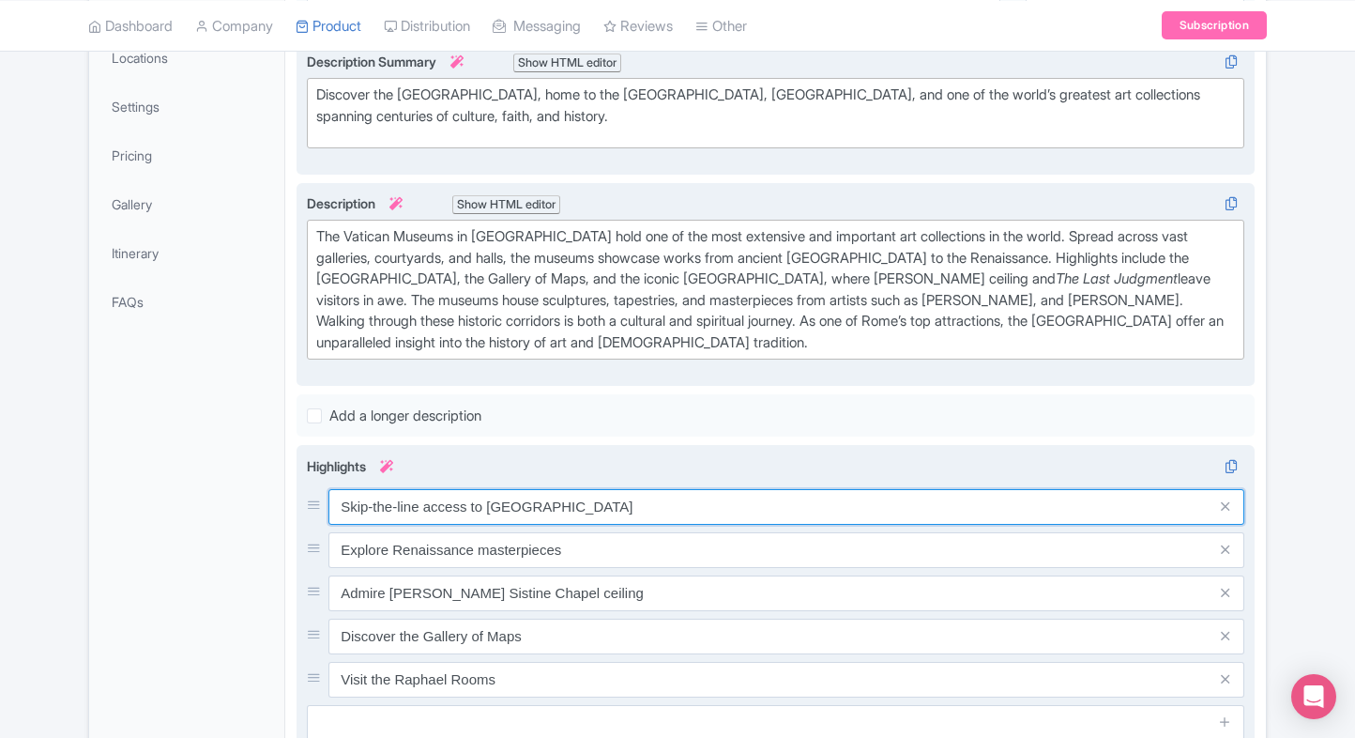
click at [460, 537] on div "Skip-the-line access to [GEOGRAPHIC_DATA] Explore Renaissance masterpieces Admi…" at bounding box center [776, 593] width 938 height 208
paste input "Admire [PERSON_NAME] [GEOGRAPHIC_DATA]"
type input "Admire [PERSON_NAME] [GEOGRAPHIC_DATA]"
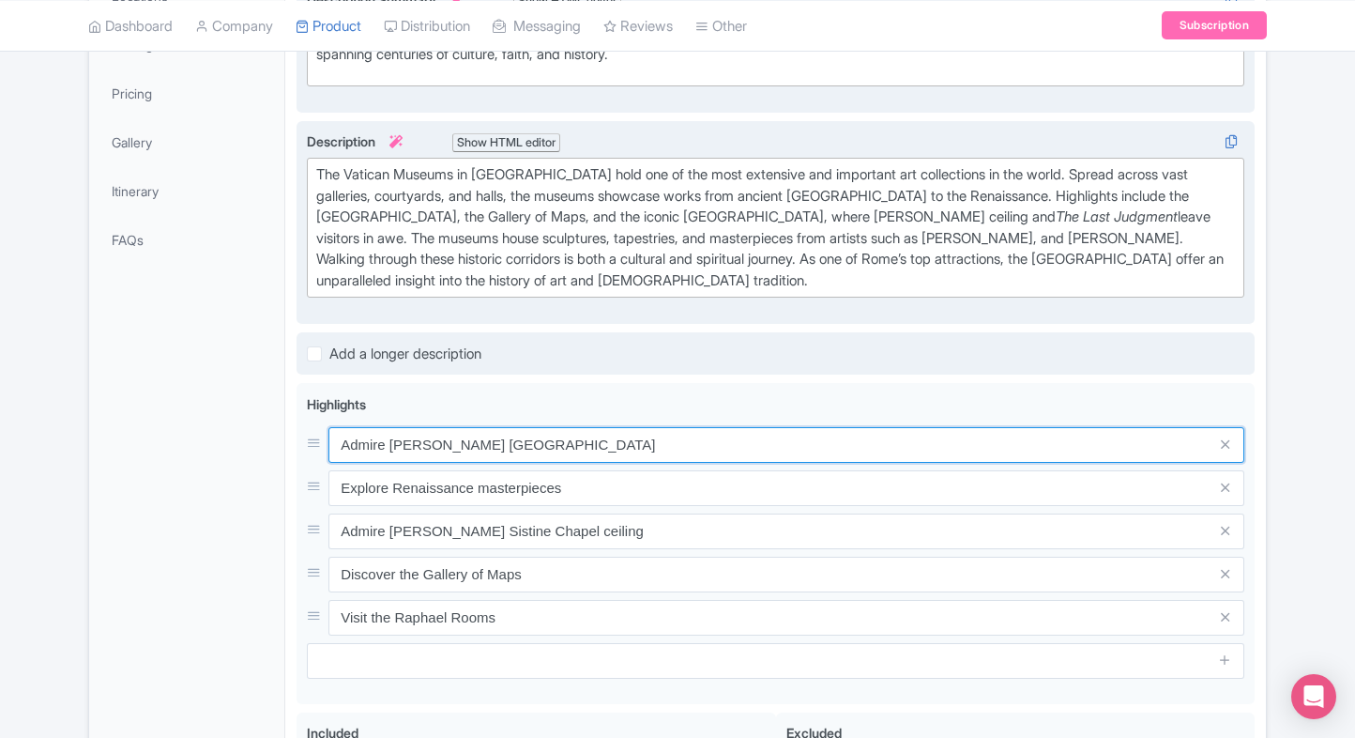
scroll to position [478, 0]
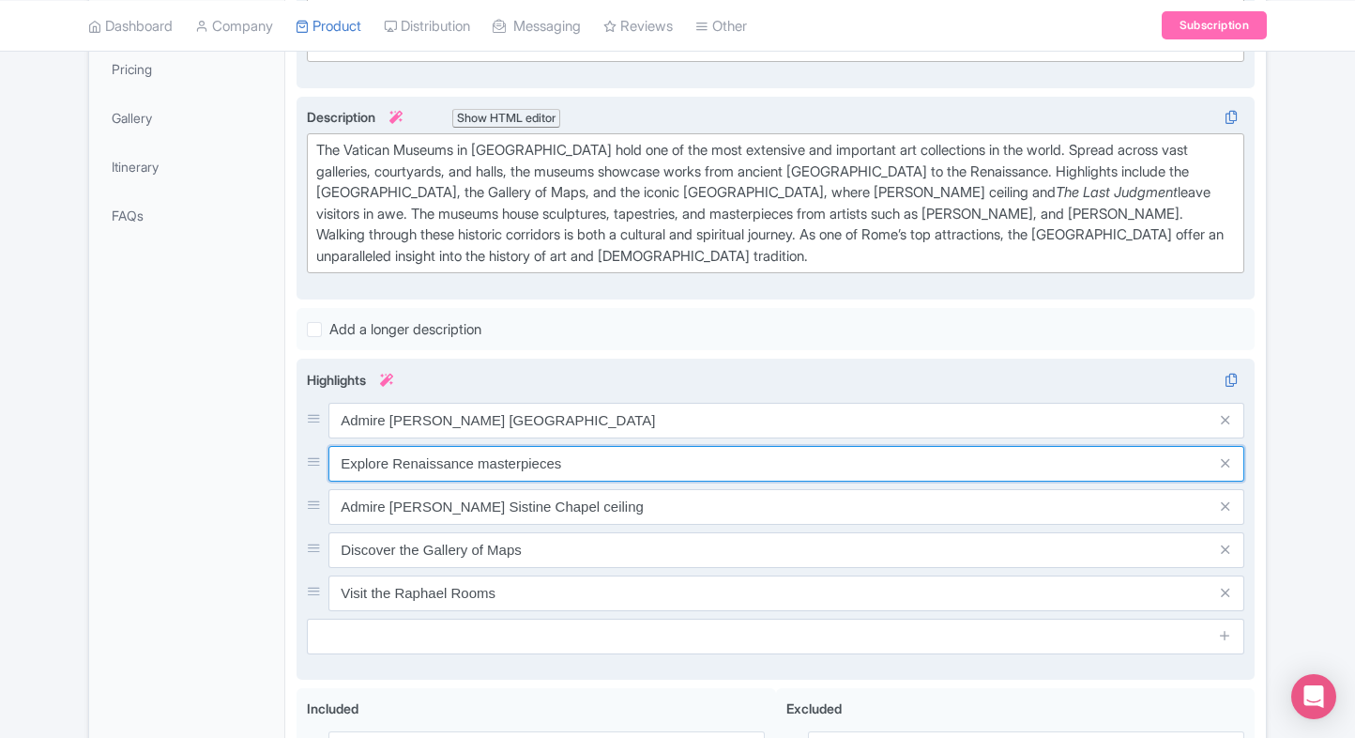
click at [546, 459] on input "Explore Renaissance masterpieces" at bounding box center [787, 464] width 916 height 36
paste input "aphael’s Renaissance room"
type input "Explore [PERSON_NAME]’s Renaissance rooms"
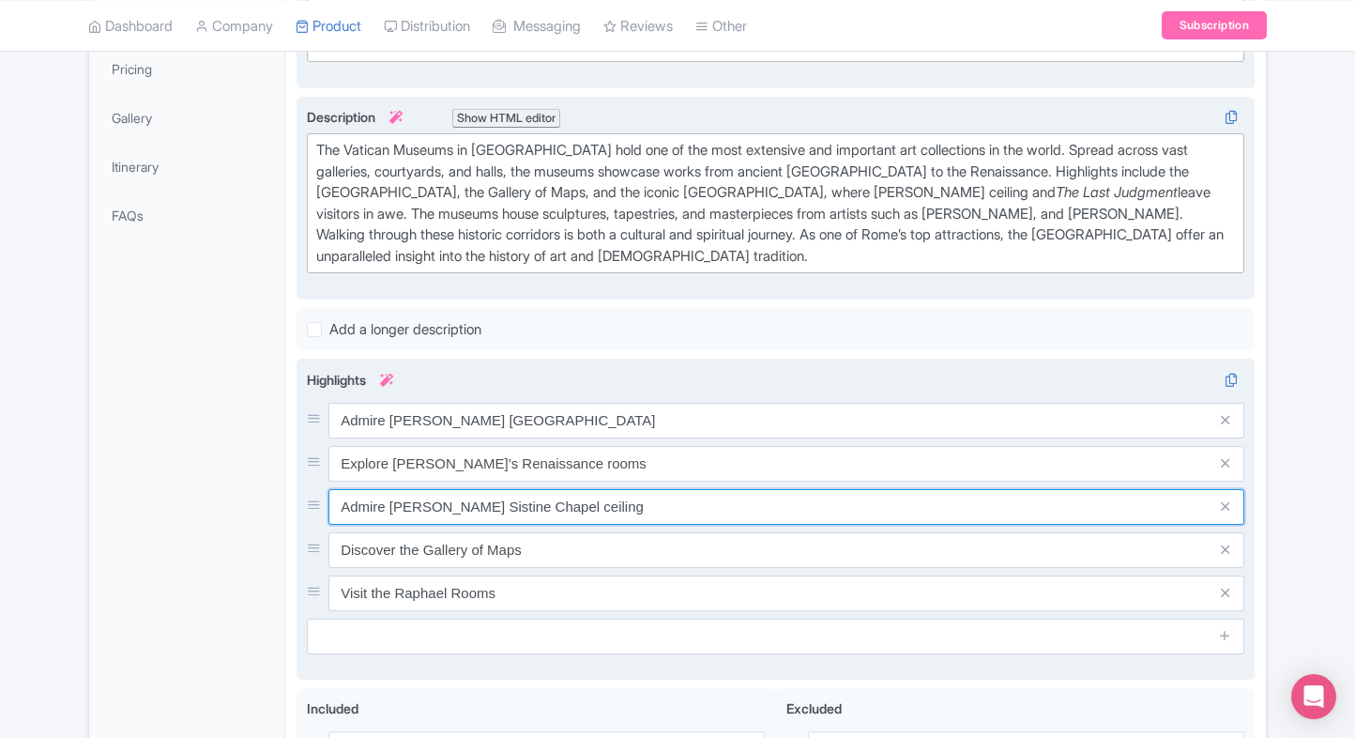
click at [599, 498] on input "Admire Michelangelo's Sistine Chapel ceiling" at bounding box center [787, 507] width 916 height 36
paste input "See ancient Roman and Egyptian art"
type input "See ancient Roman and Egyptian art"
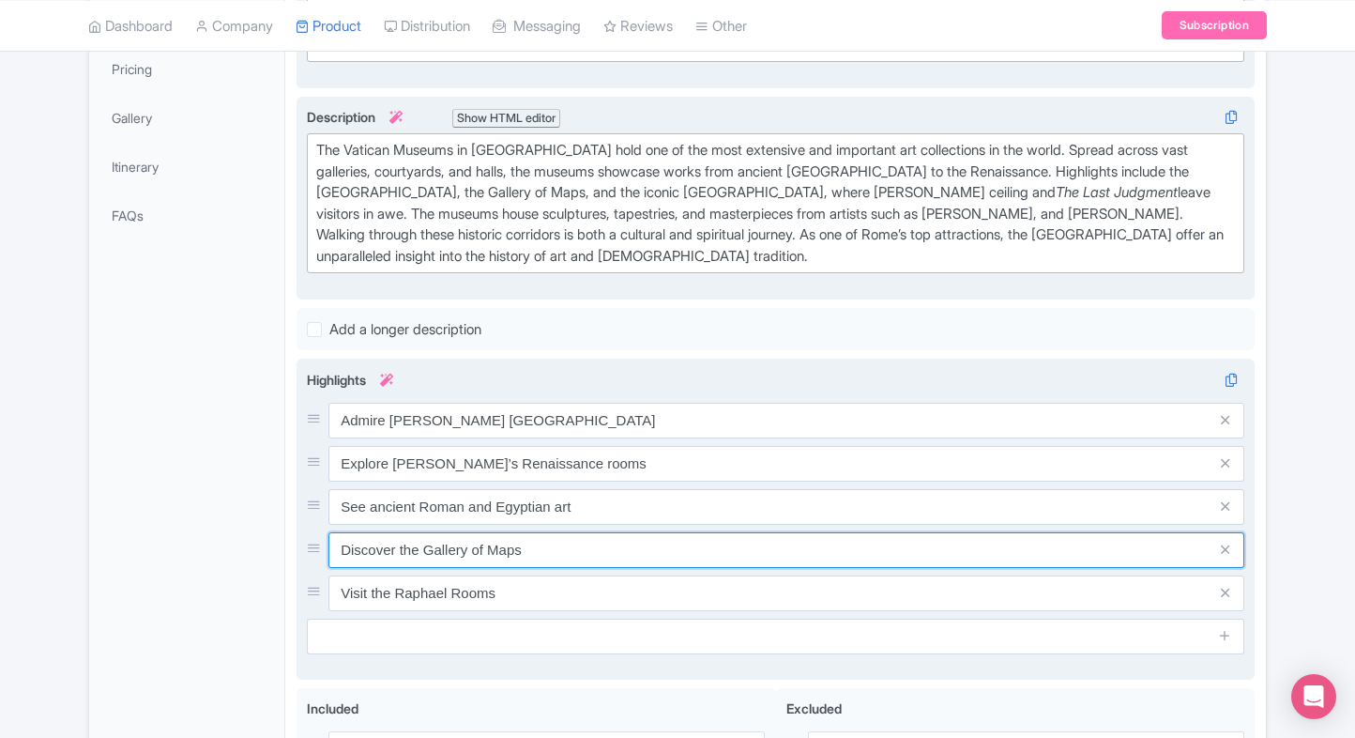
click at [536, 557] on input "Discover the Gallery of Maps" at bounding box center [787, 550] width 916 height 36
paste input "Walk through"
type input "Walk through the Gallery of Maps"
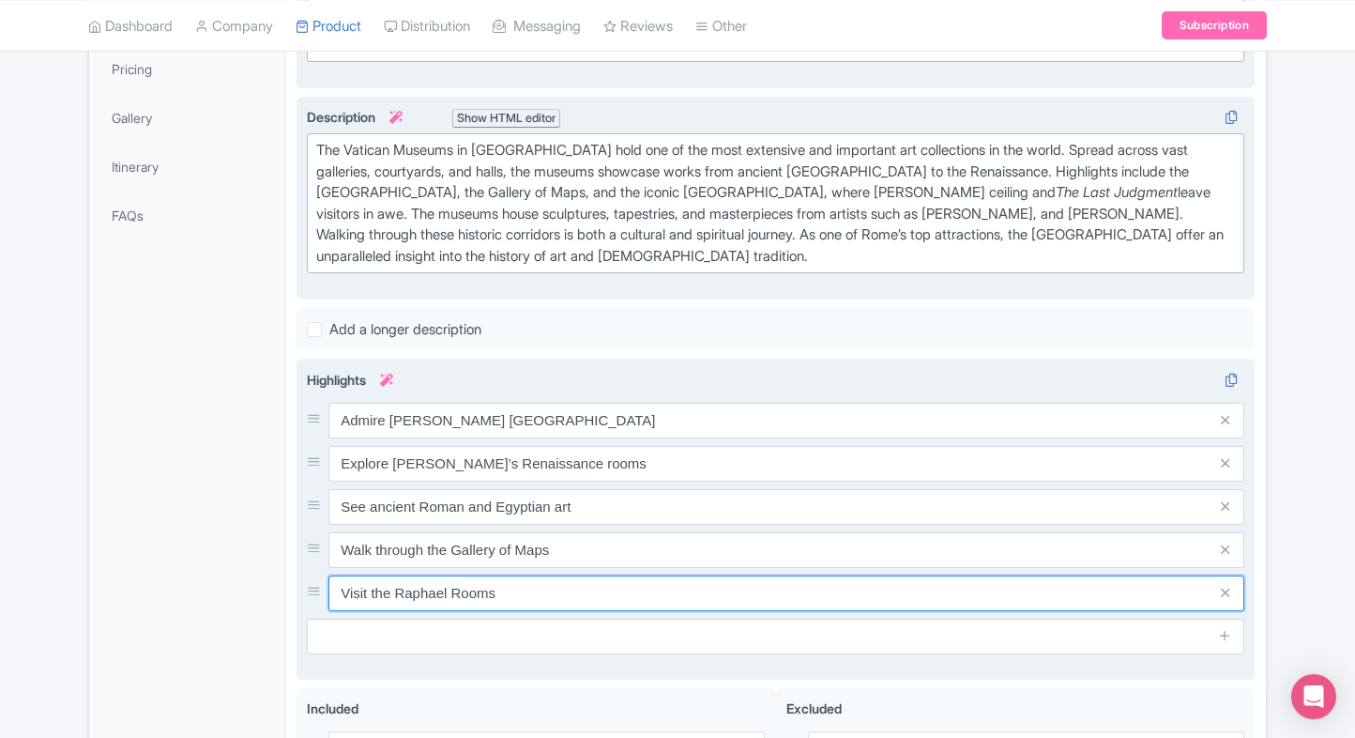
click at [492, 585] on input "Visit the Raphael Rooms" at bounding box center [787, 593] width 916 height 36
paste input "Discover masterpieces by [PERSON_NAME]"
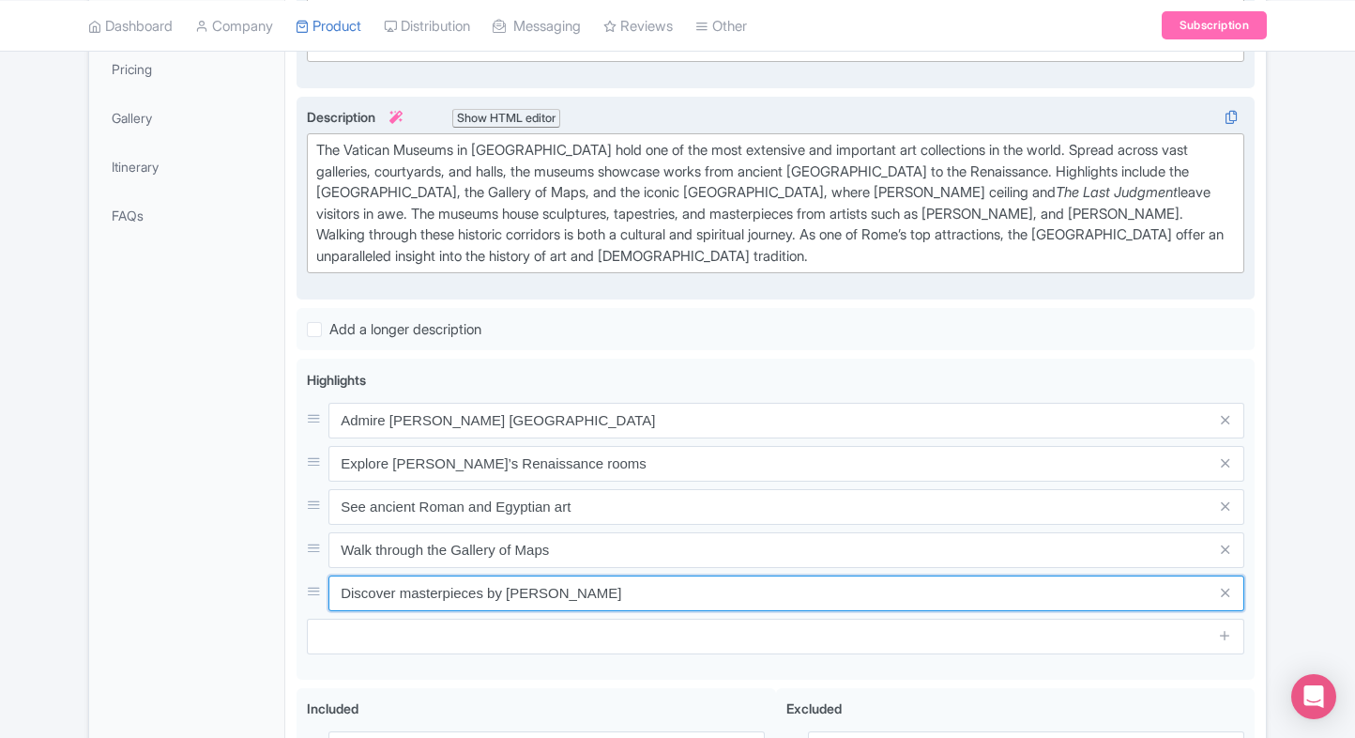
type input "Discover masterpieces by [PERSON_NAME]"
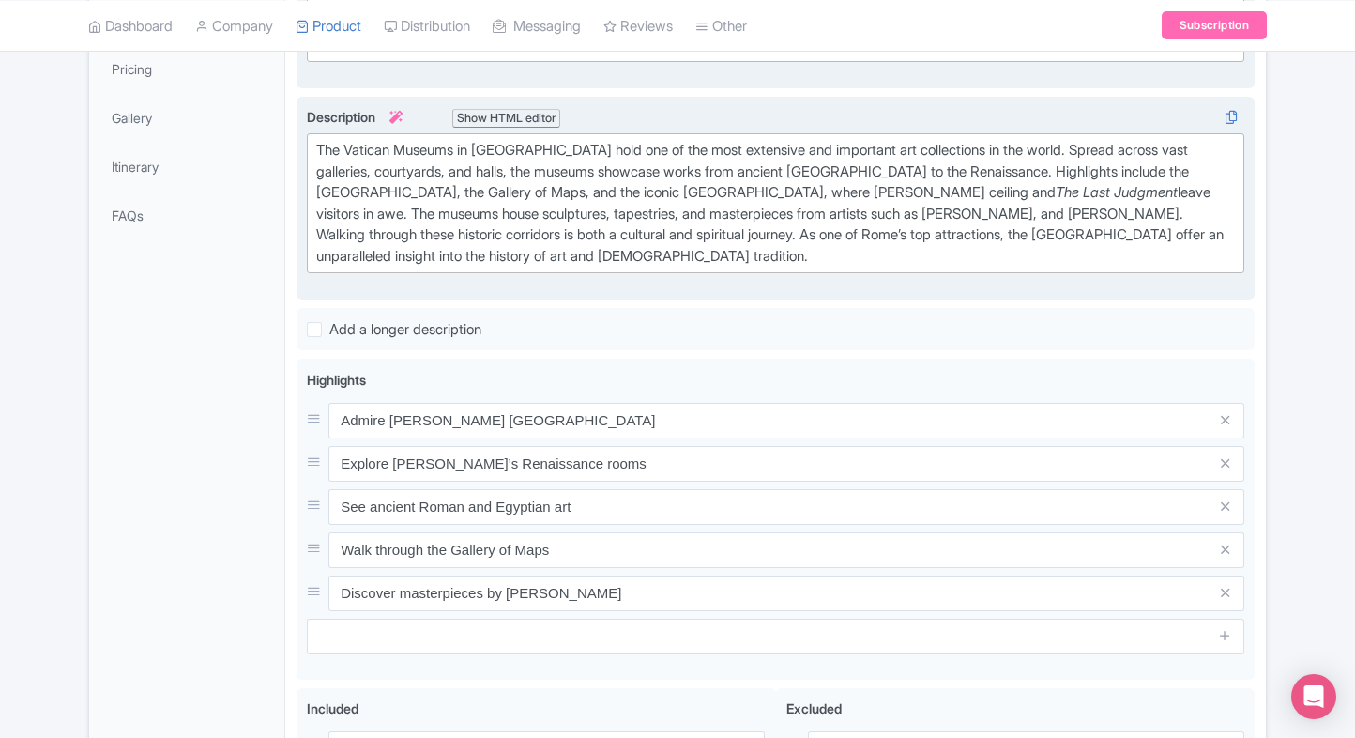
click at [246, 569] on div "General Booking Info Locations Settings Pricing Gallery Itinerary FAQs" at bounding box center [187, 424] width 196 height 1151
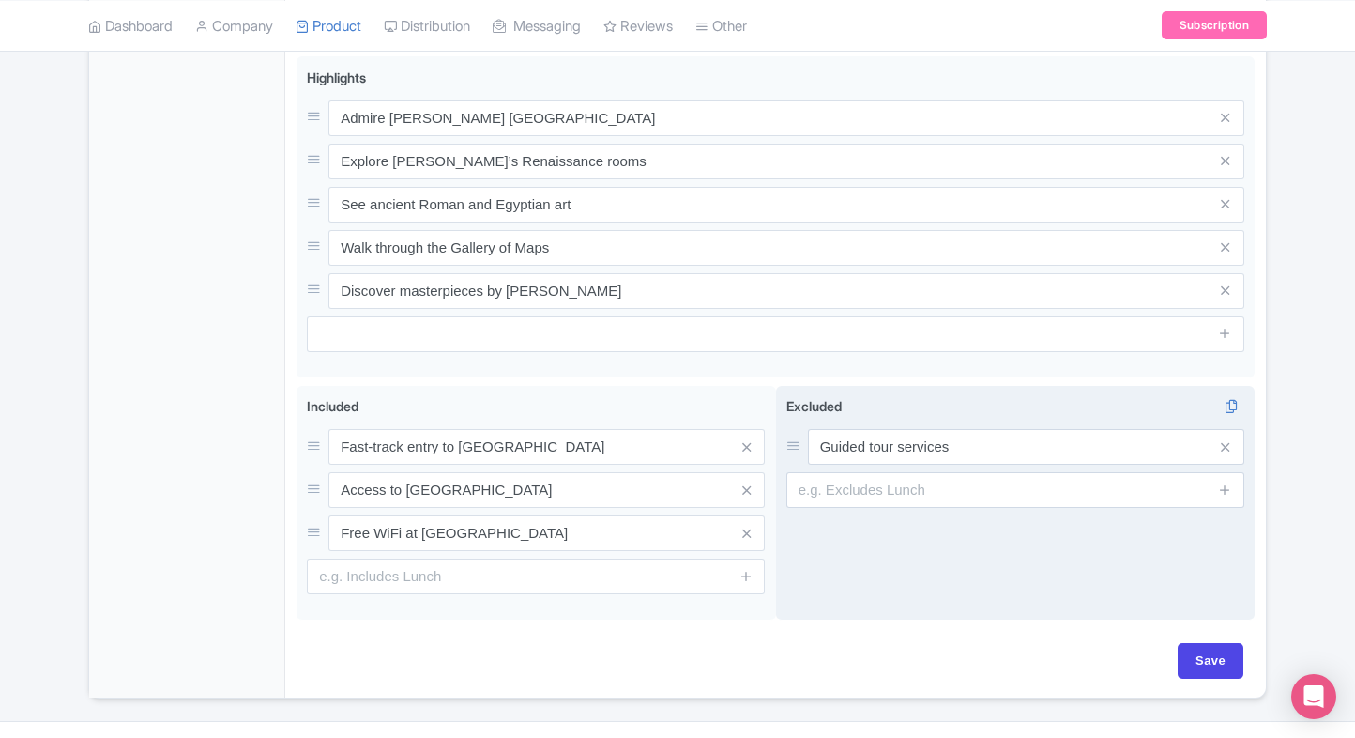
scroll to position [782, 0]
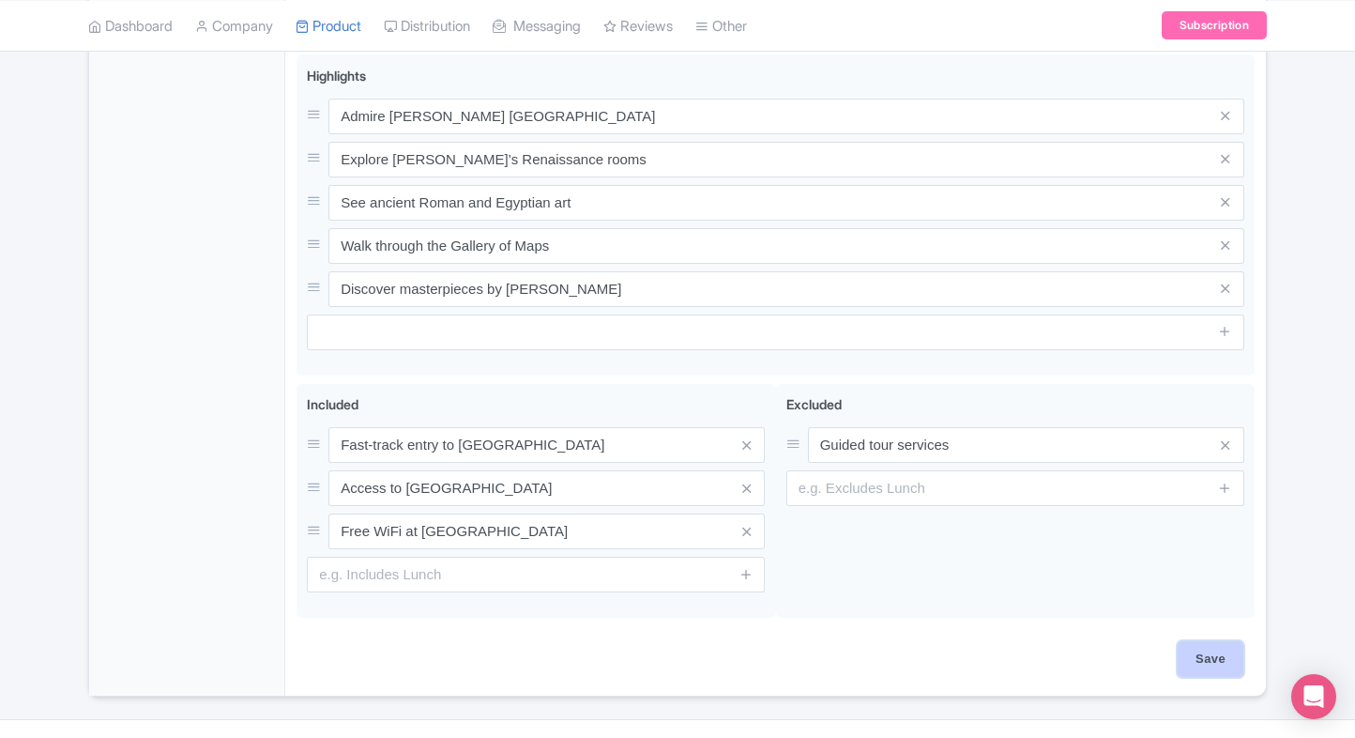
click at [1209, 655] on input "Save" at bounding box center [1211, 659] width 66 height 36
type input "Saving..."
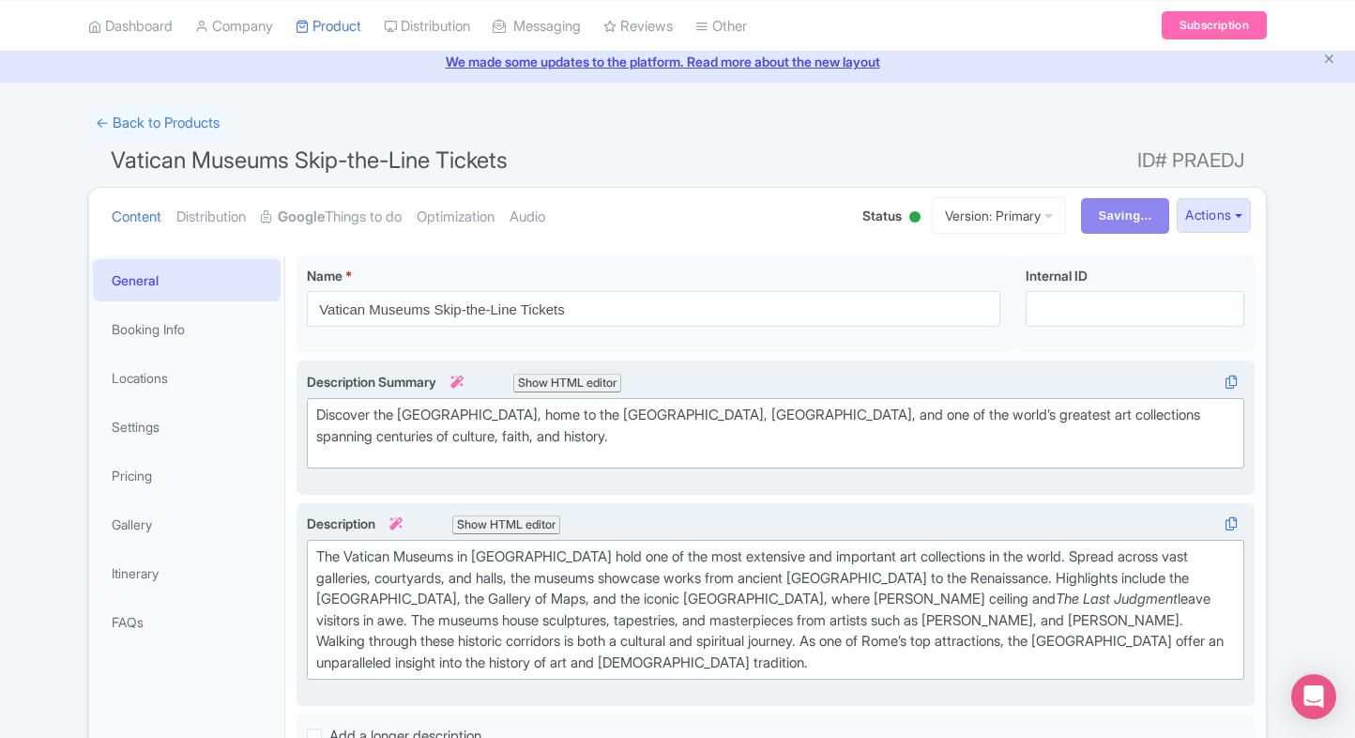
scroll to position [68, 0]
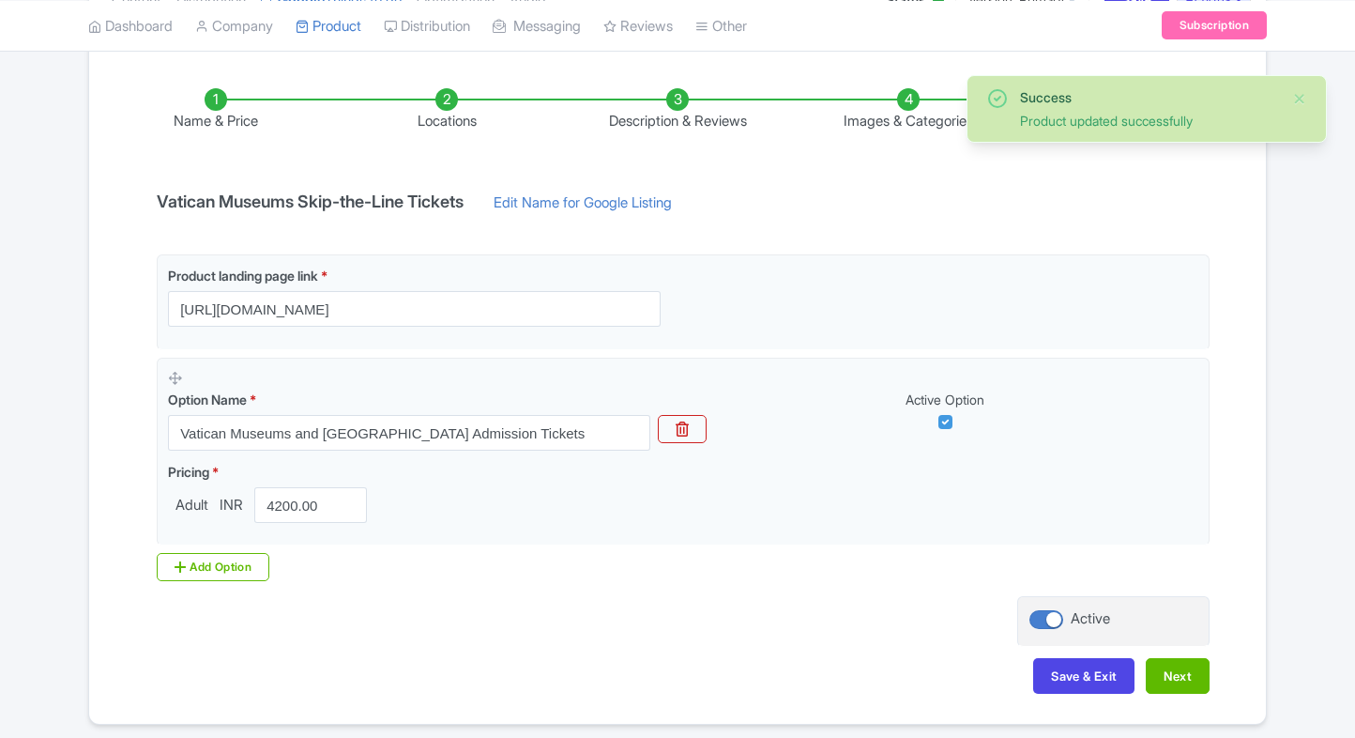
scroll to position [283, 0]
